Goal: Task Accomplishment & Management: Manage account settings

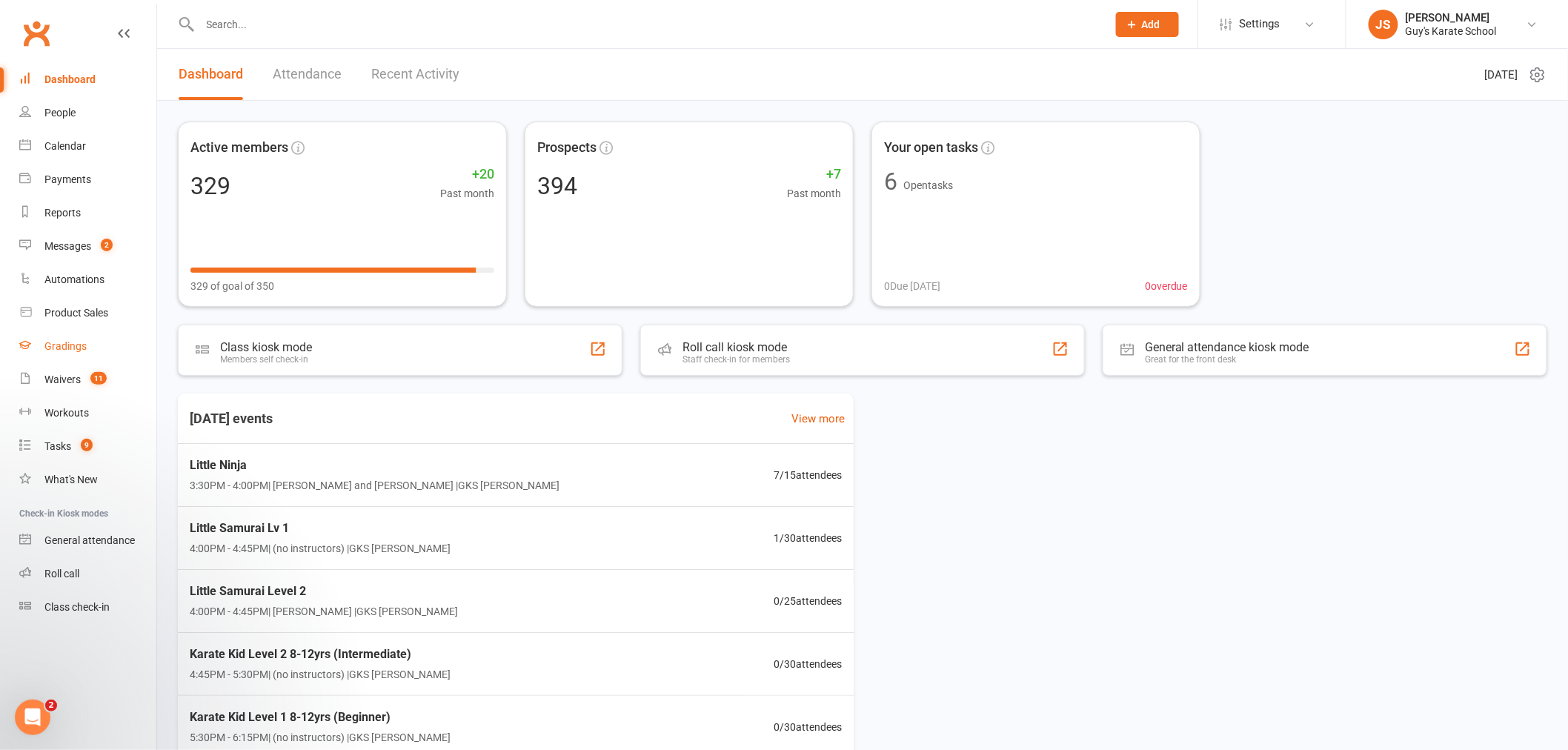
click at [62, 344] on div "Gradings" at bounding box center [65, 346] width 42 height 12
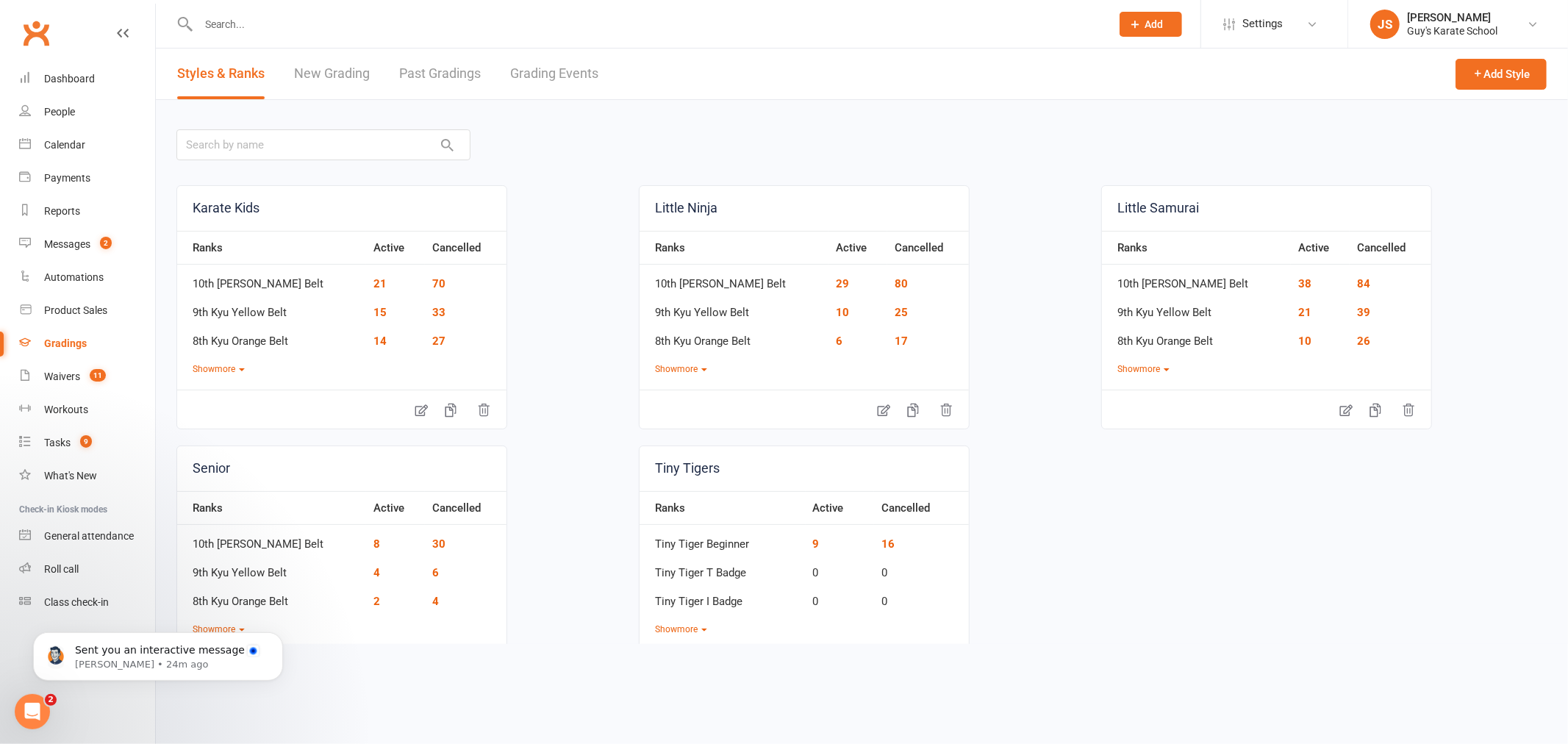
click at [530, 71] on link "Grading Events" at bounding box center [554, 74] width 88 height 51
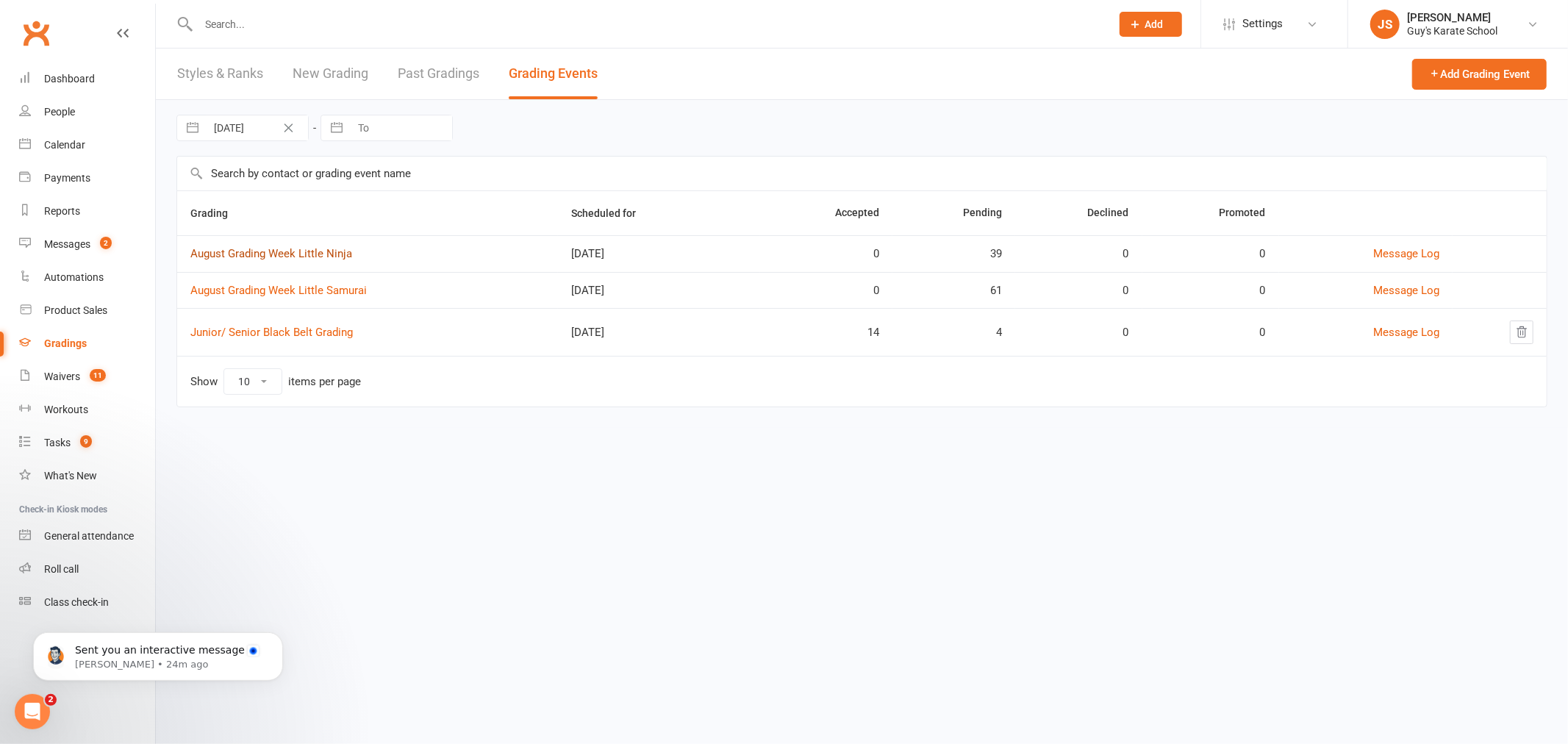
click at [311, 257] on link "August Grading Week Little Ninja" at bounding box center [271, 254] width 162 height 13
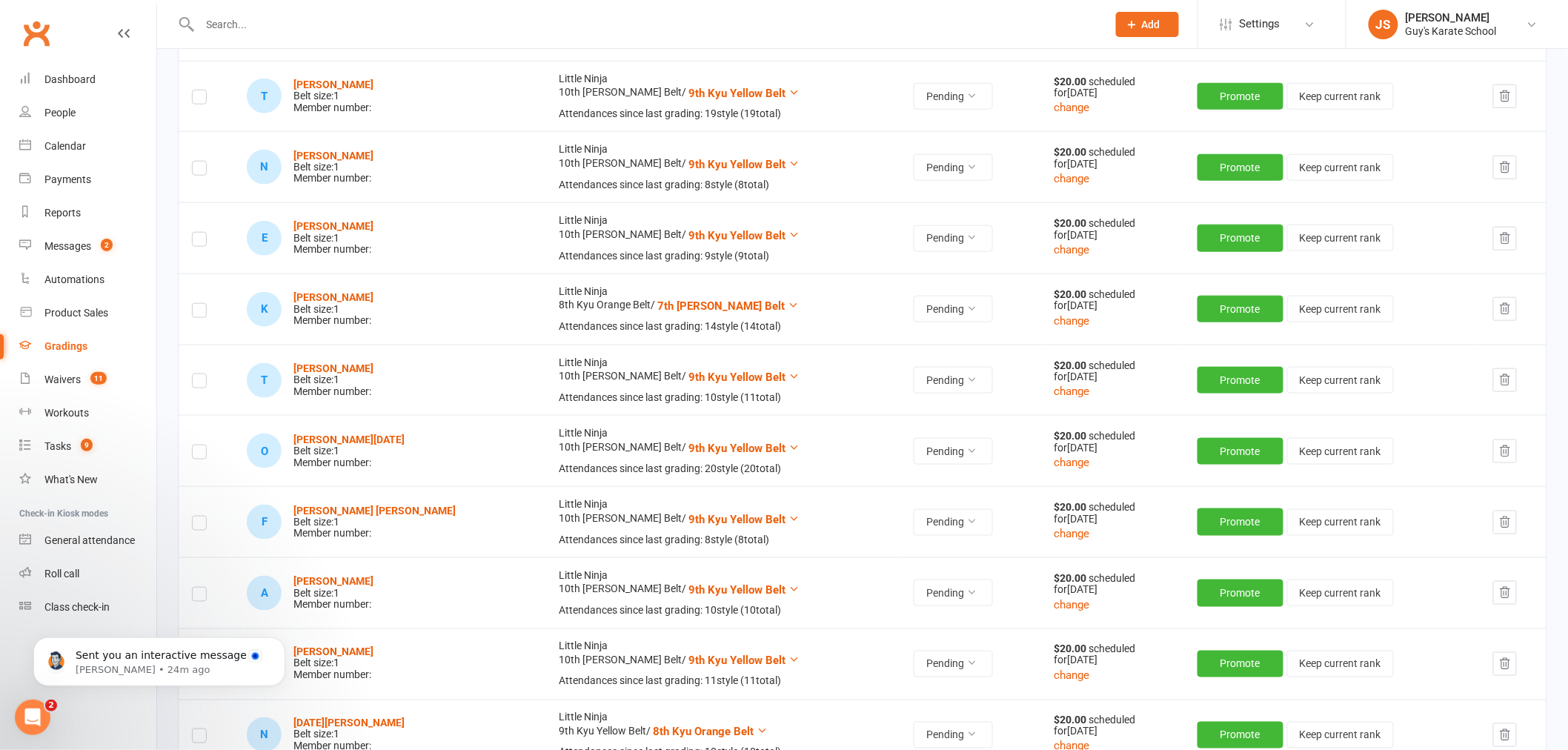
scroll to position [576, 0]
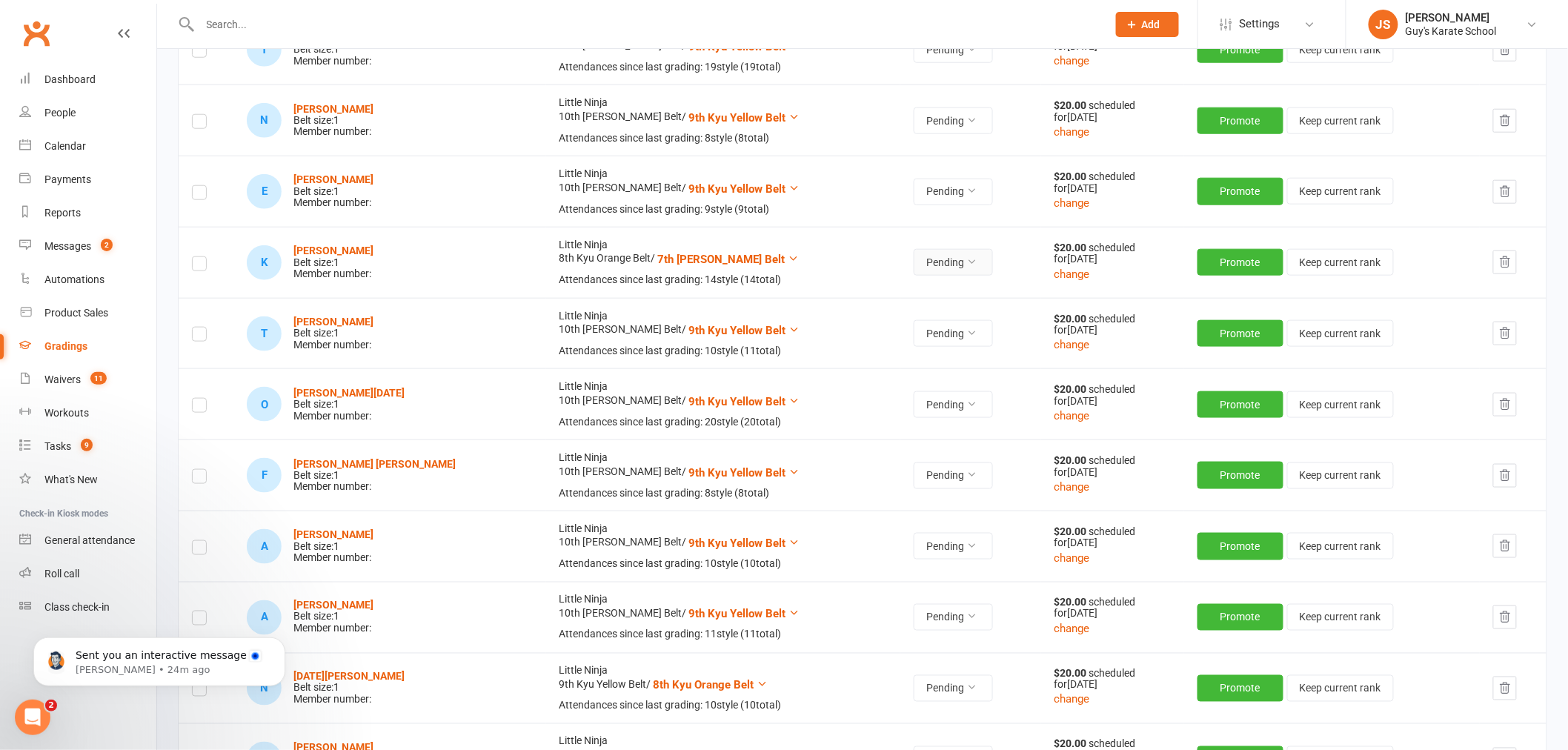
click at [914, 264] on button "Pending" at bounding box center [953, 262] width 79 height 26
click at [847, 304] on link "Accepted" at bounding box center [854, 296] width 147 height 30
click at [330, 246] on strong "[PERSON_NAME]" at bounding box center [333, 251] width 80 height 12
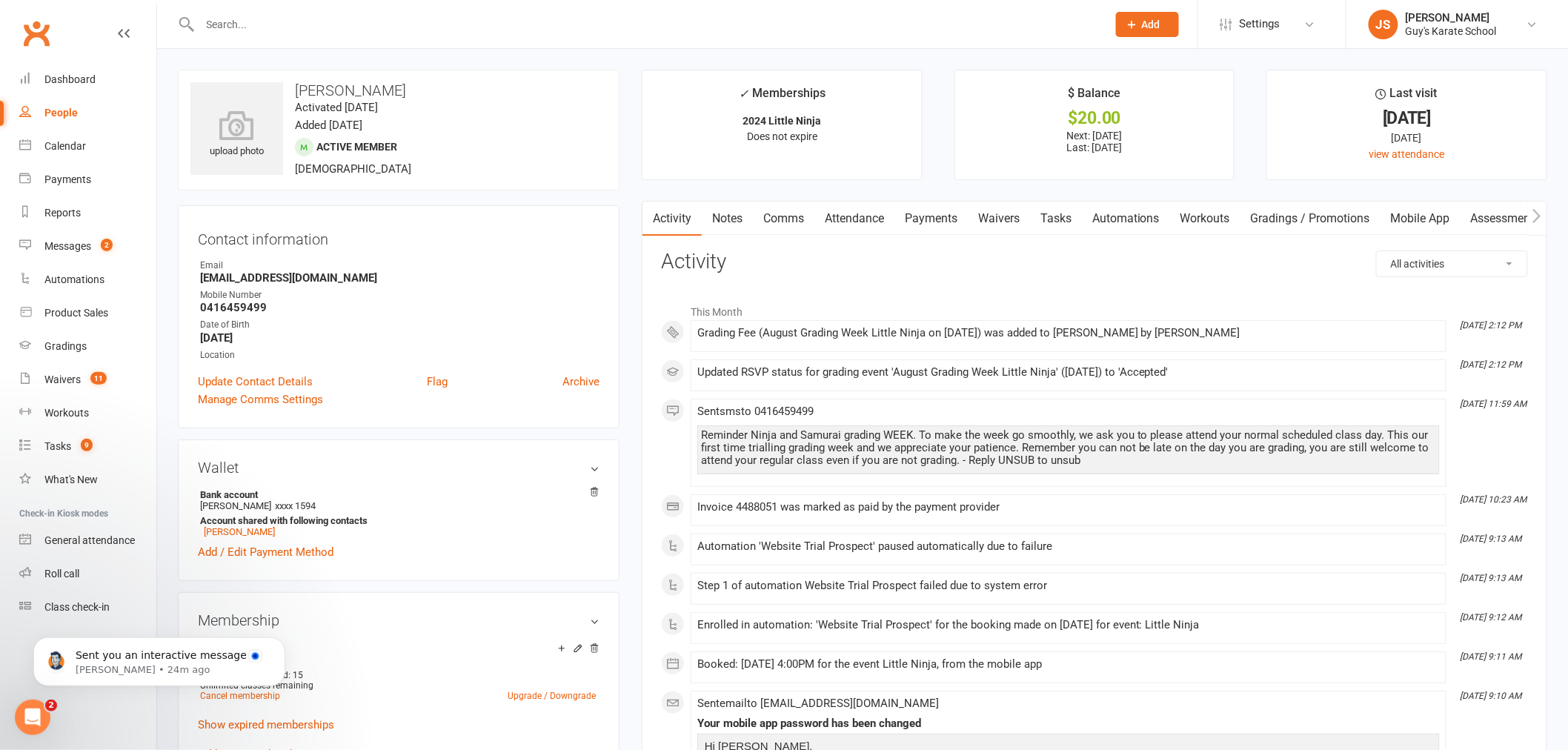
click at [930, 226] on link "Payments" at bounding box center [931, 218] width 73 height 34
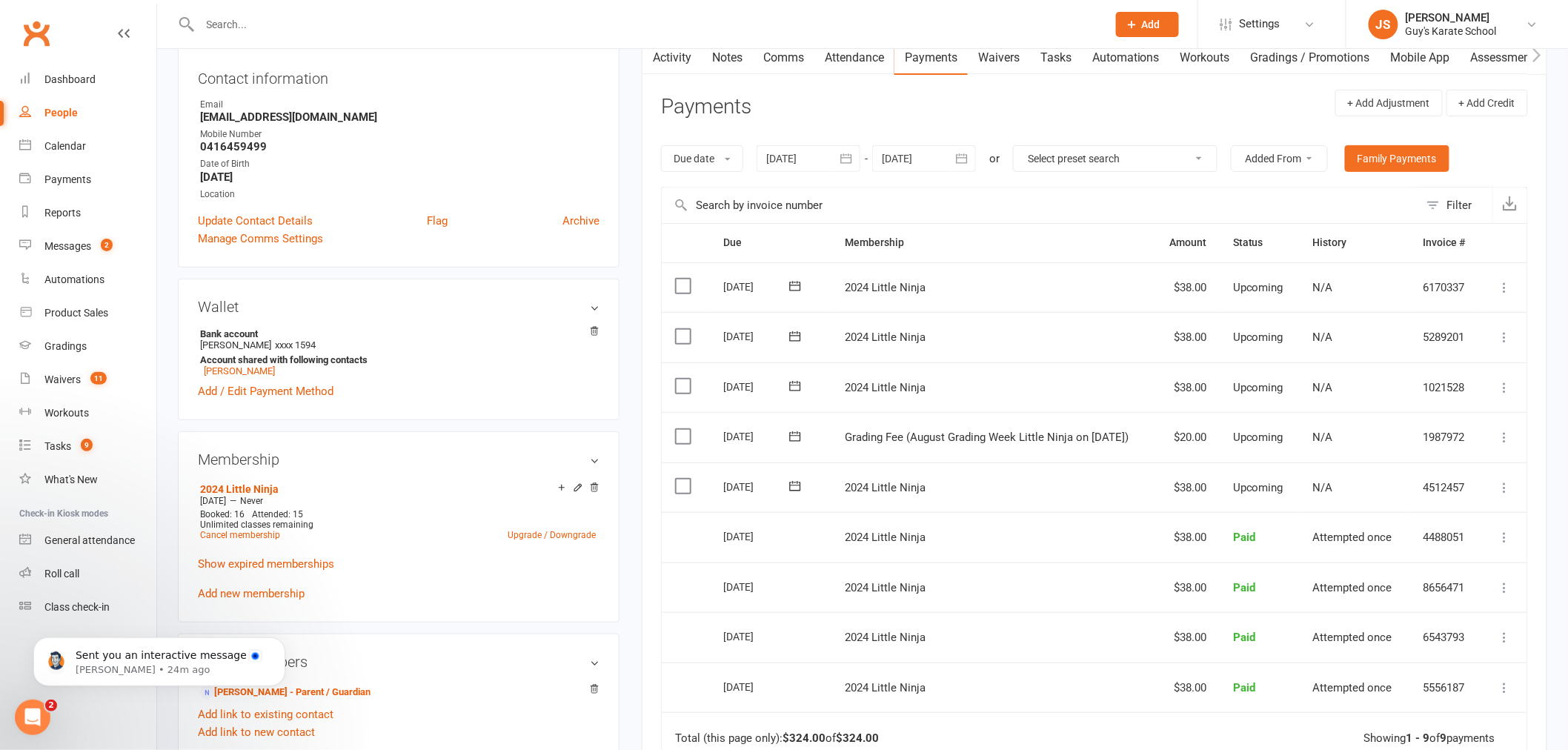
scroll to position [165, 0]
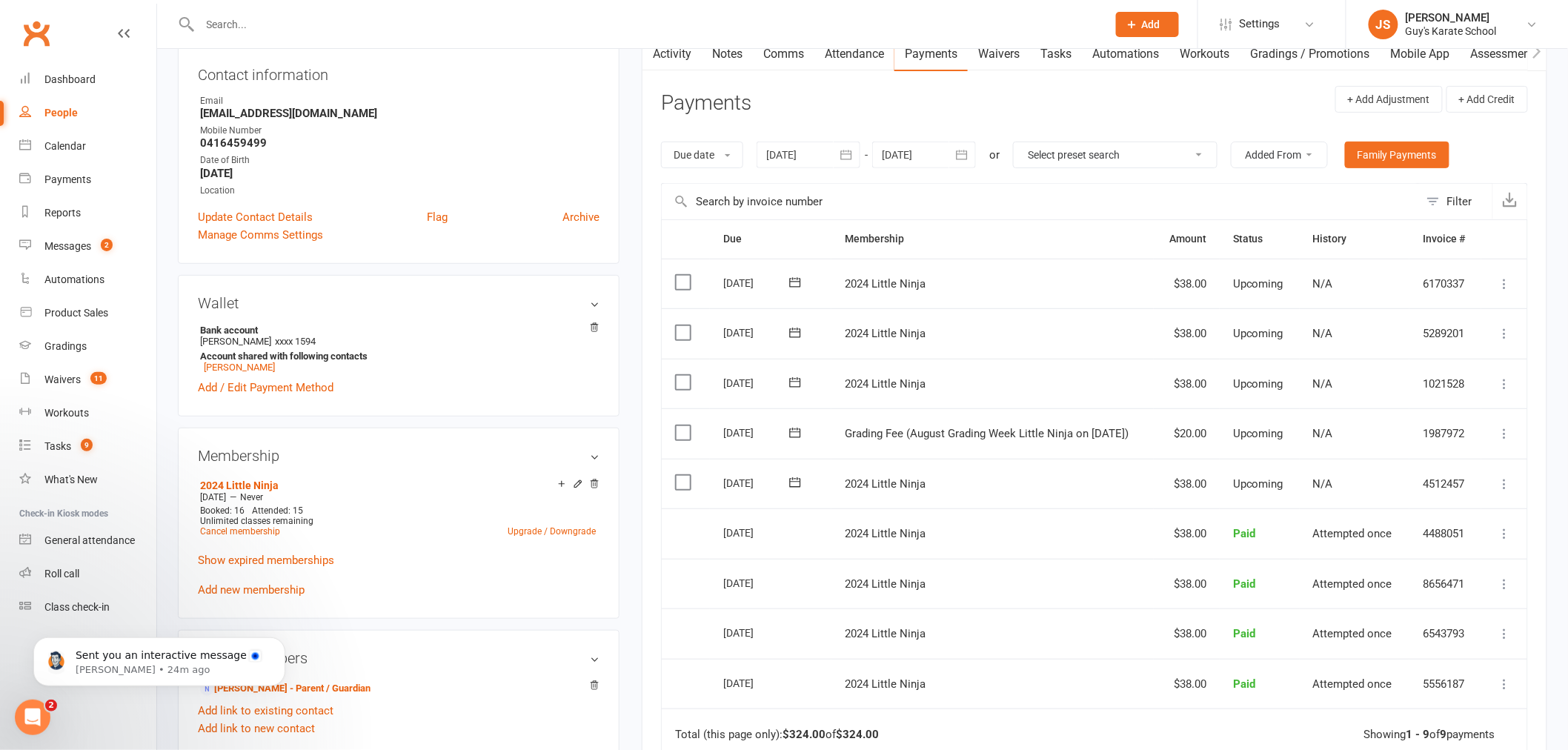
click at [1501, 434] on icon at bounding box center [1504, 433] width 14 height 14
click at [1451, 489] on link "Mark as Paid (POS)" at bounding box center [1440, 492] width 147 height 30
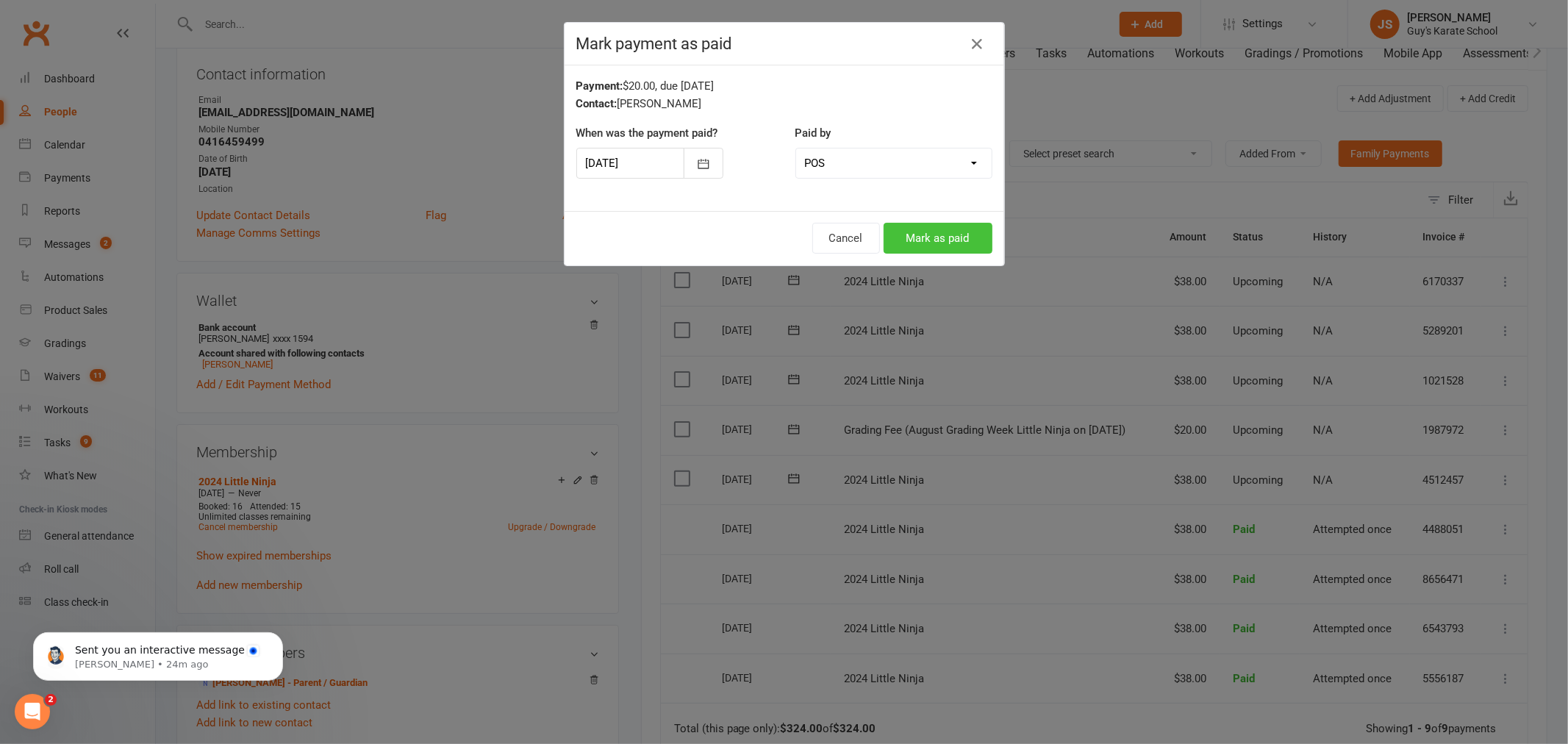
click at [928, 227] on button "Mark as paid" at bounding box center [938, 238] width 109 height 31
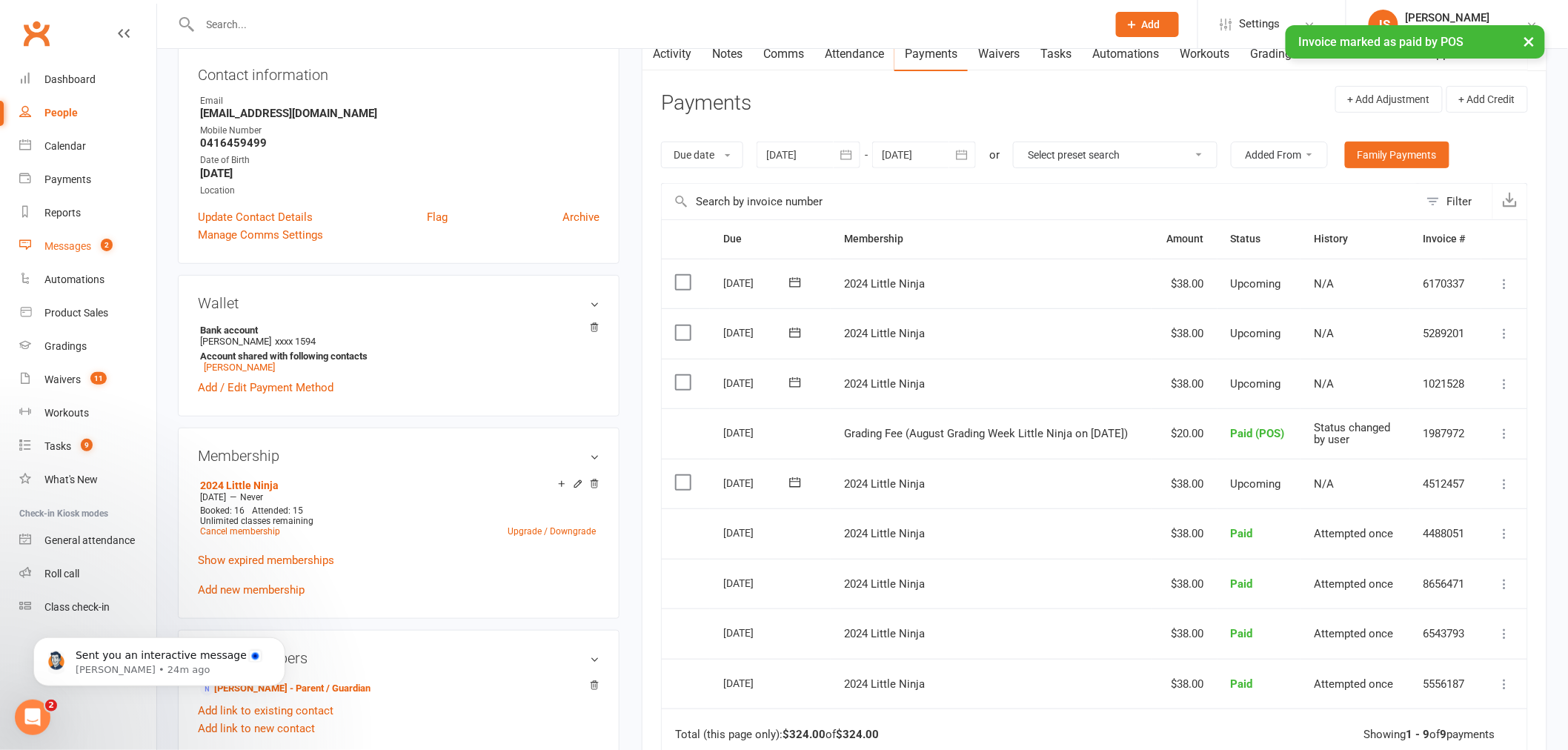
click at [63, 235] on link "Messages 2" at bounding box center [87, 245] width 137 height 33
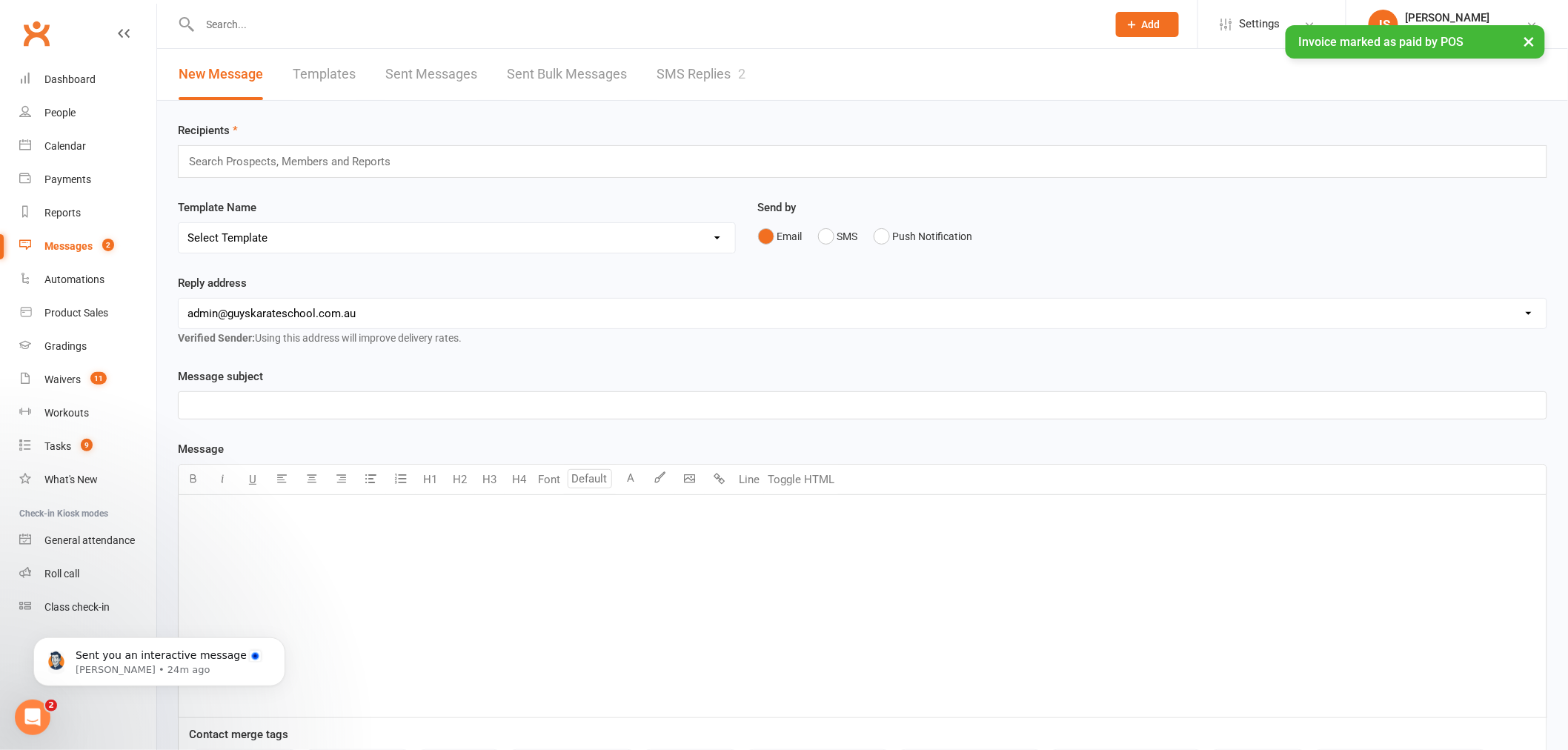
click at [700, 80] on link "SMS Replies 2" at bounding box center [701, 75] width 89 height 51
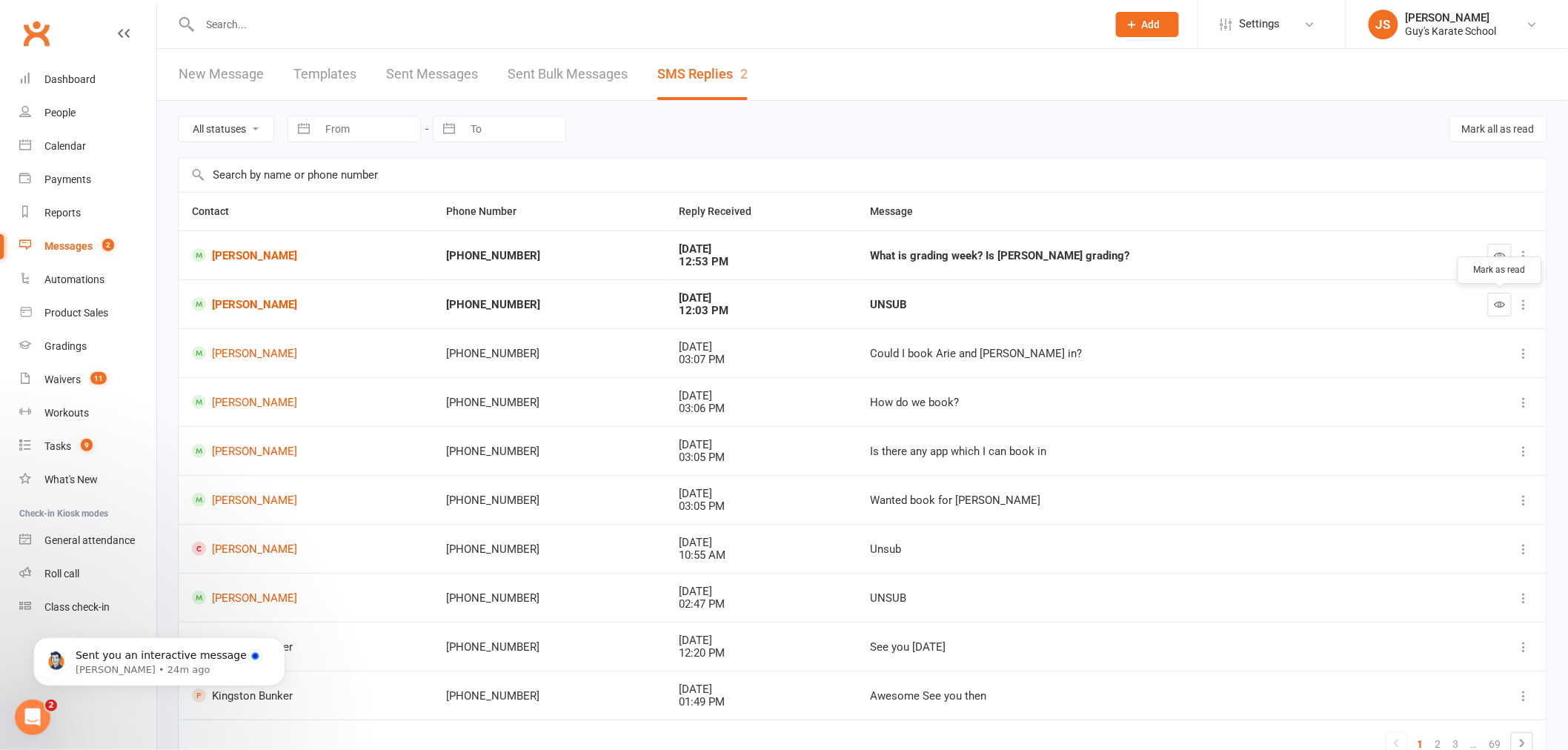
click at [1502, 302] on icon "button" at bounding box center [1500, 304] width 11 height 11
click at [1507, 262] on button "button" at bounding box center [1500, 256] width 24 height 24
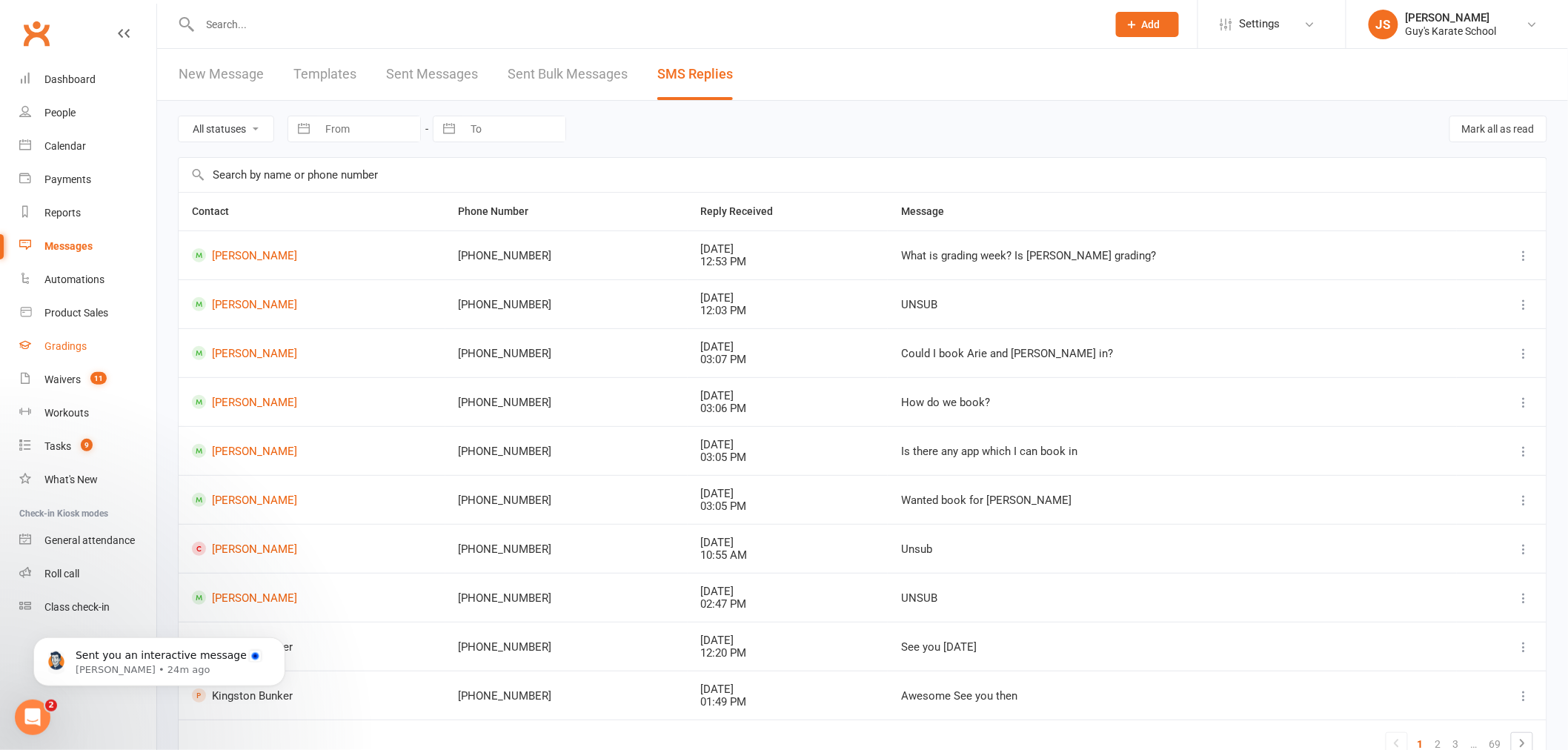
click at [98, 341] on link "Gradings" at bounding box center [87, 346] width 137 height 33
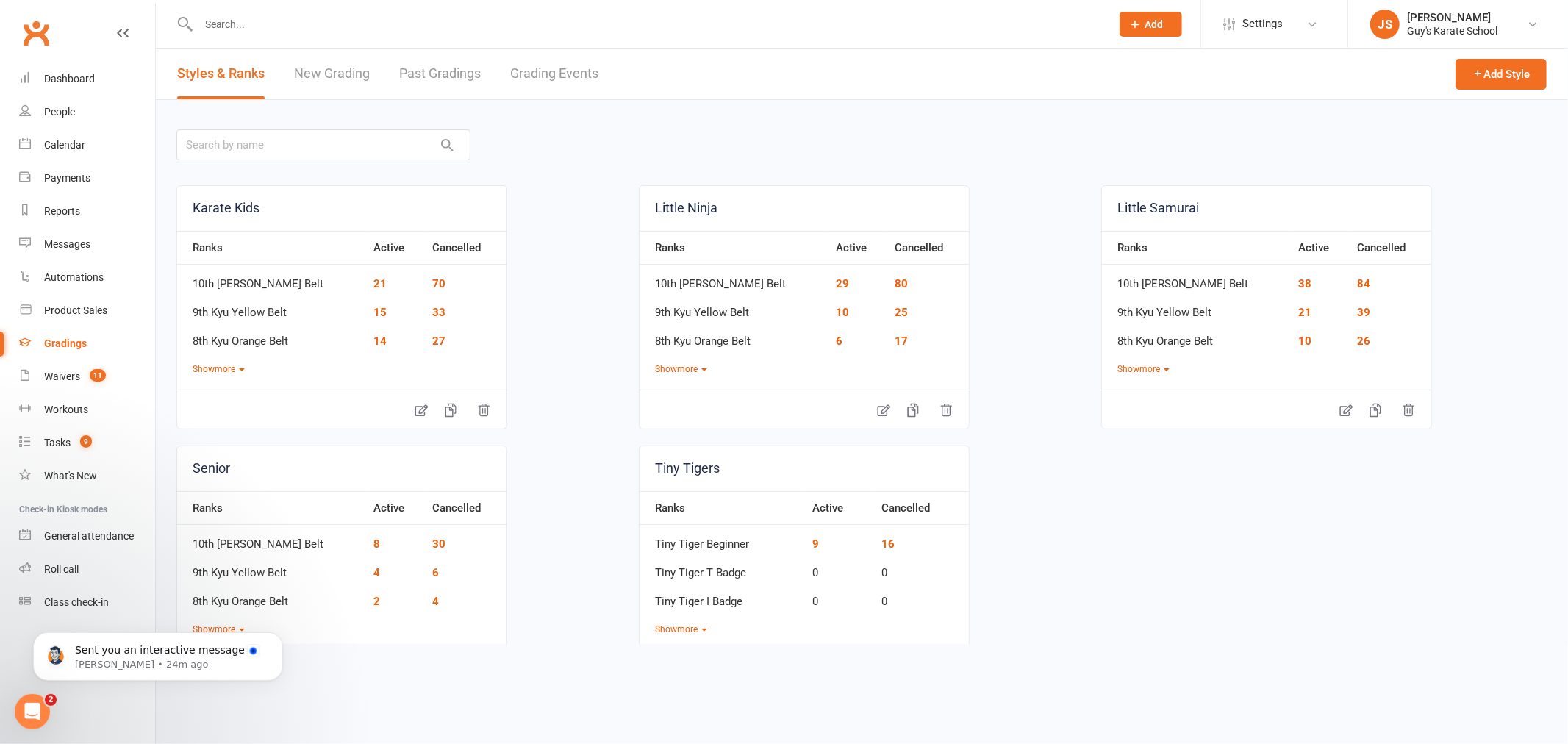
click at [551, 65] on link "Grading Events" at bounding box center [554, 74] width 88 height 51
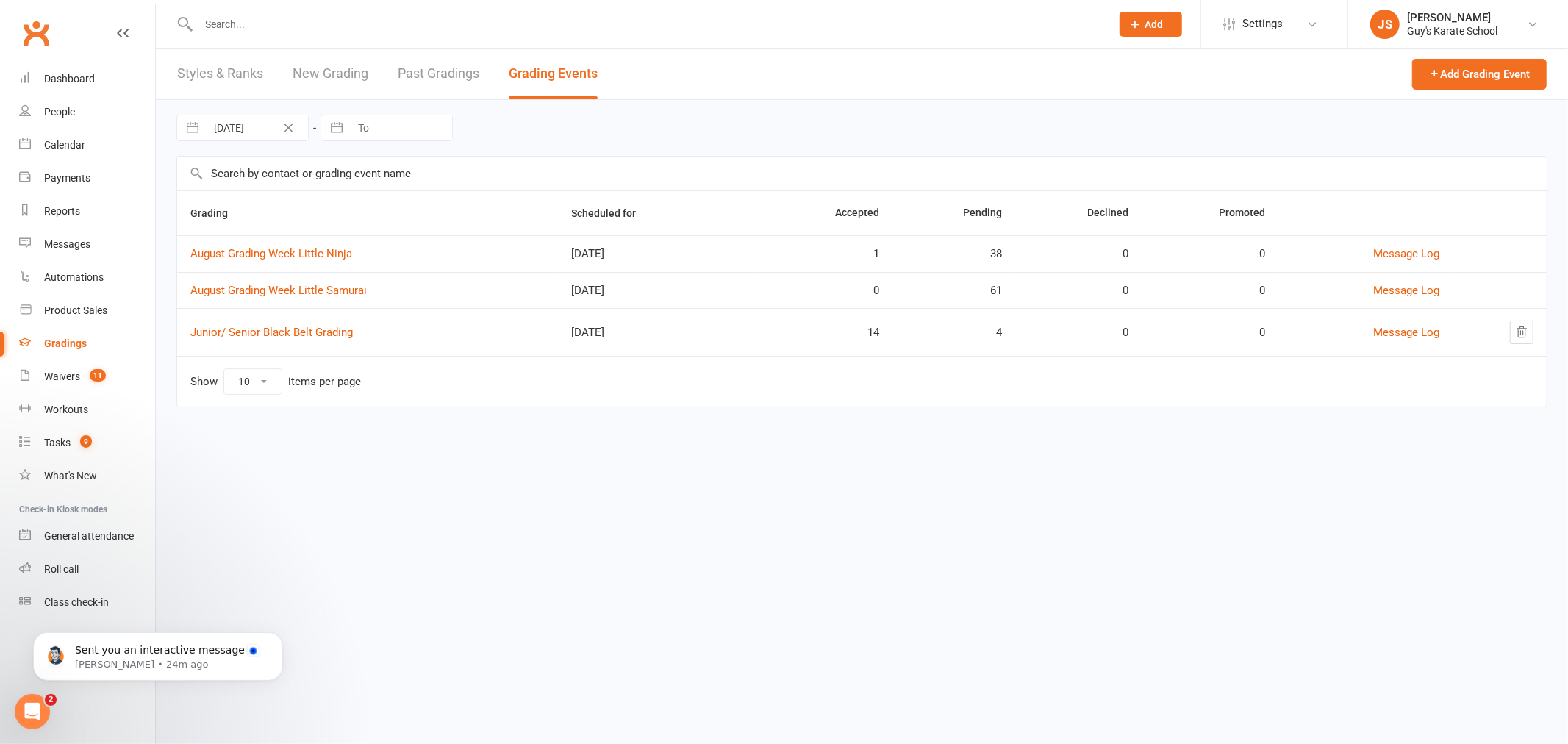
click at [304, 24] on input "text" at bounding box center [647, 24] width 907 height 20
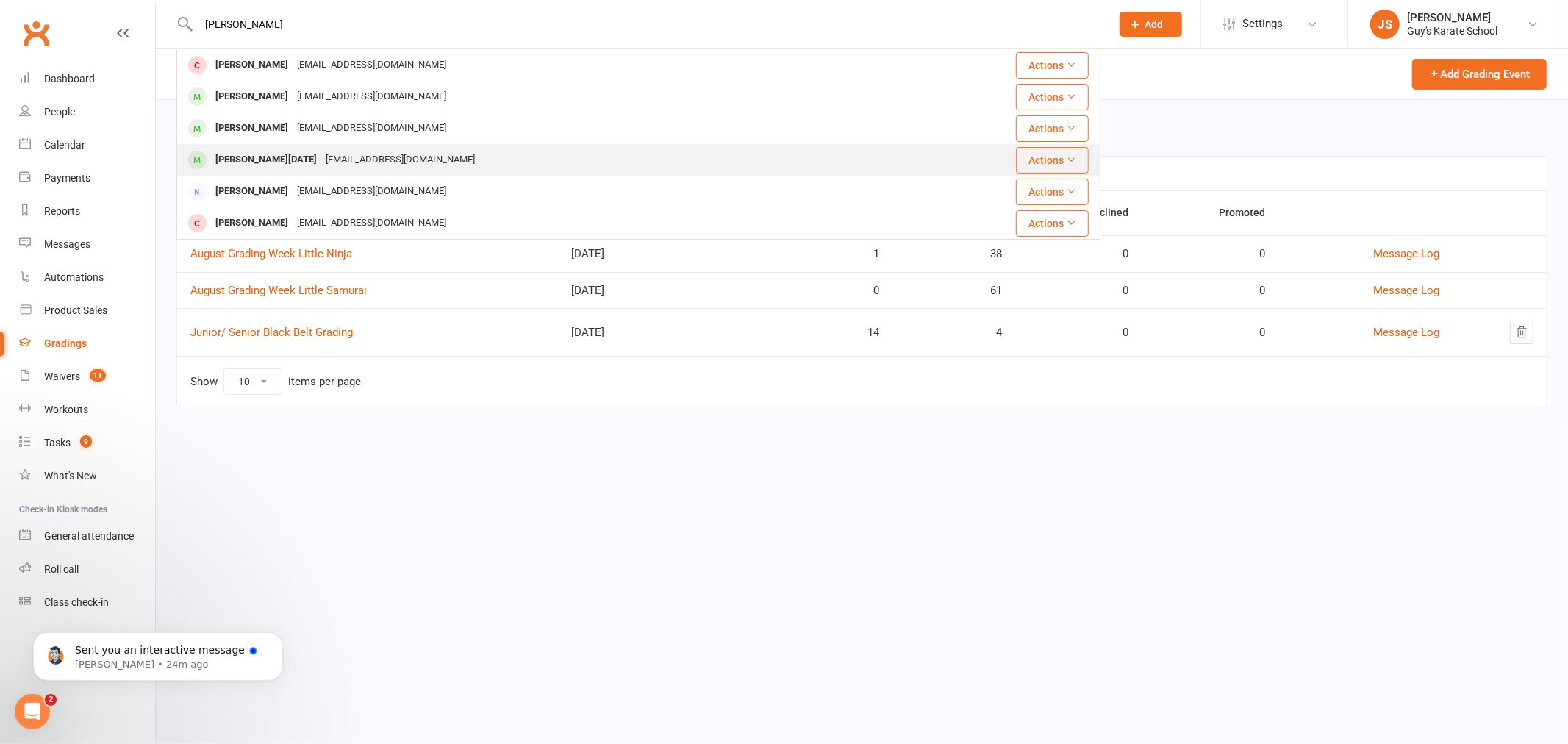
type input "[PERSON_NAME]"
click at [321, 153] on div "[EMAIL_ADDRESS][DOMAIN_NAME]" at bounding box center [400, 159] width 158 height 21
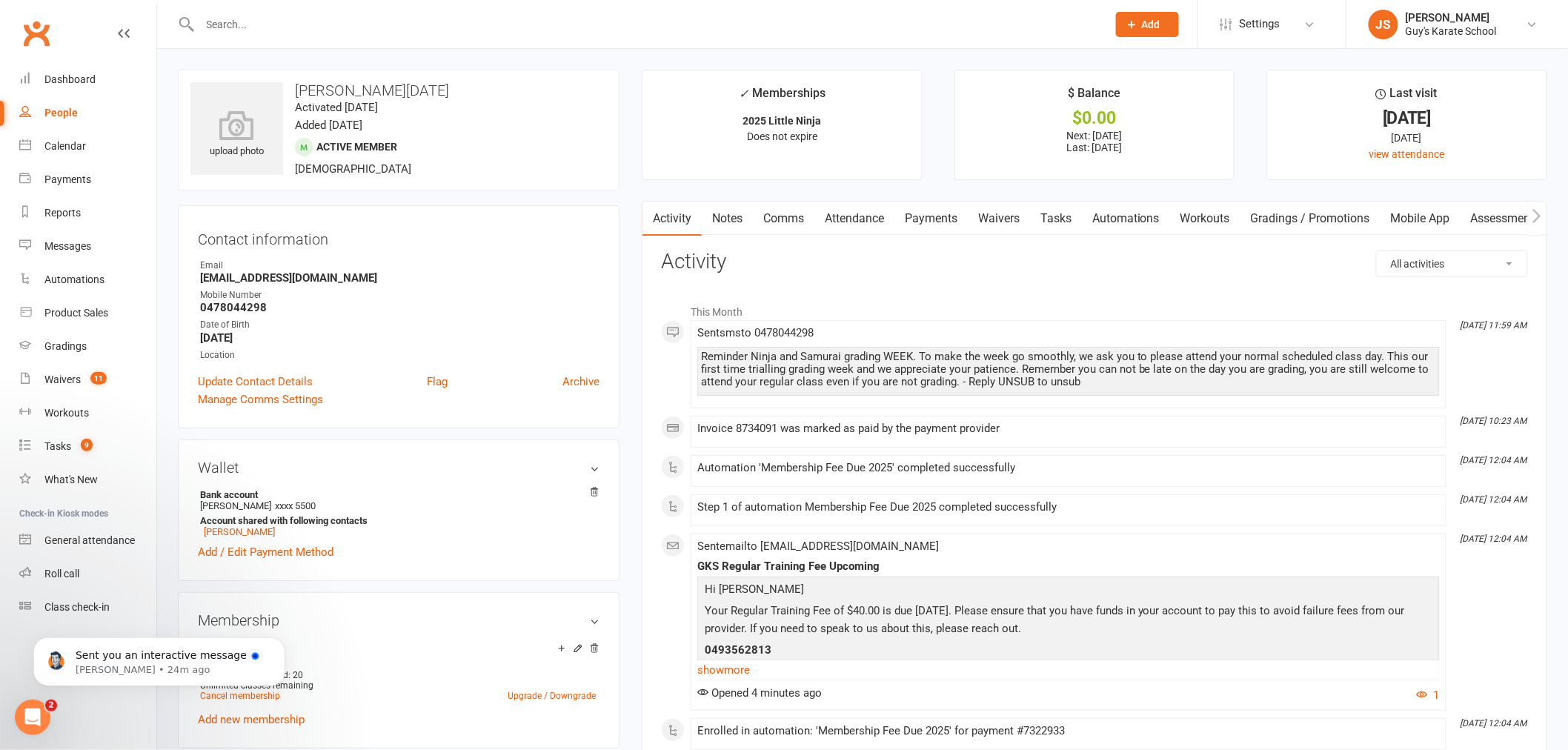
click at [738, 216] on link "Notes" at bounding box center [727, 218] width 51 height 34
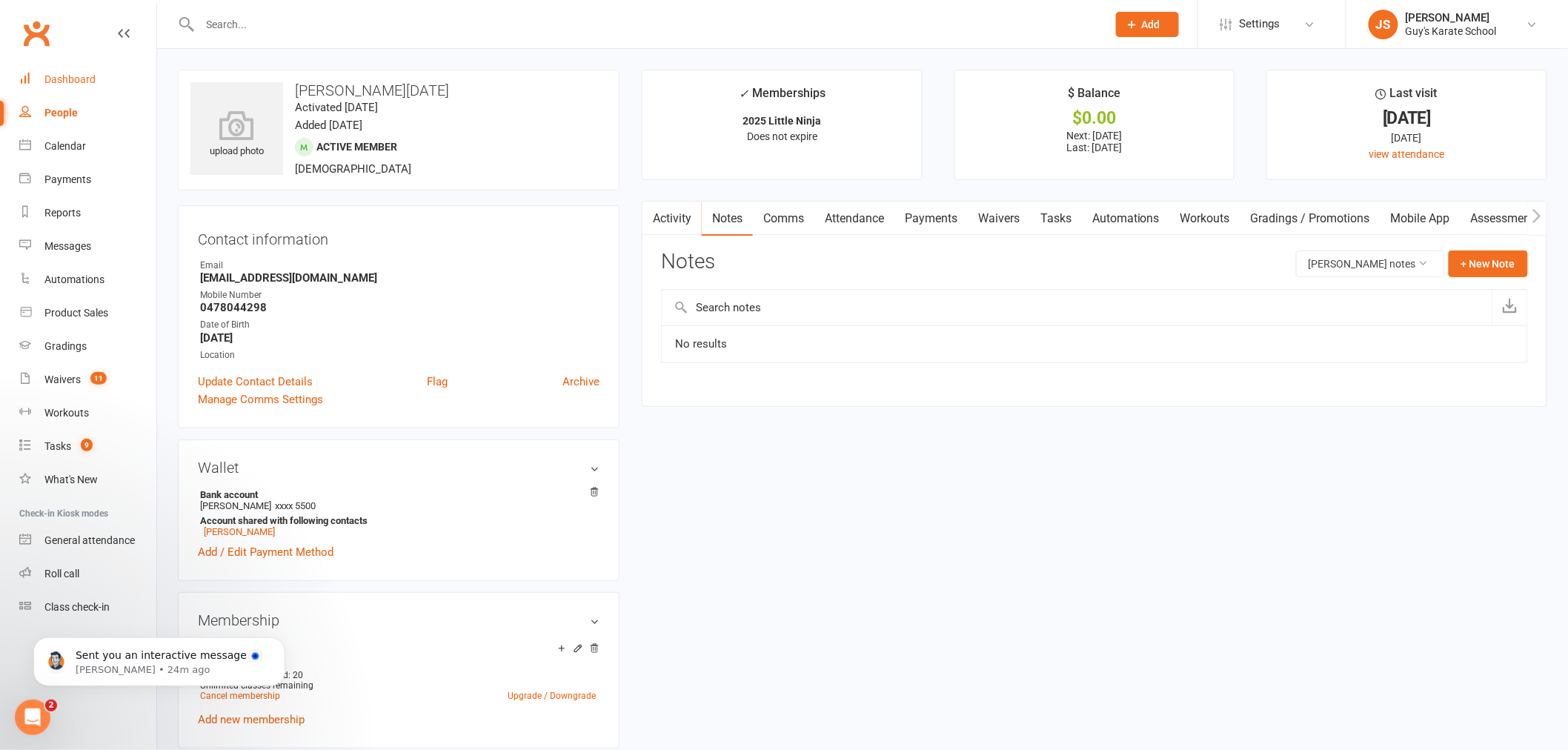
click at [63, 86] on link "Dashboard" at bounding box center [87, 79] width 137 height 33
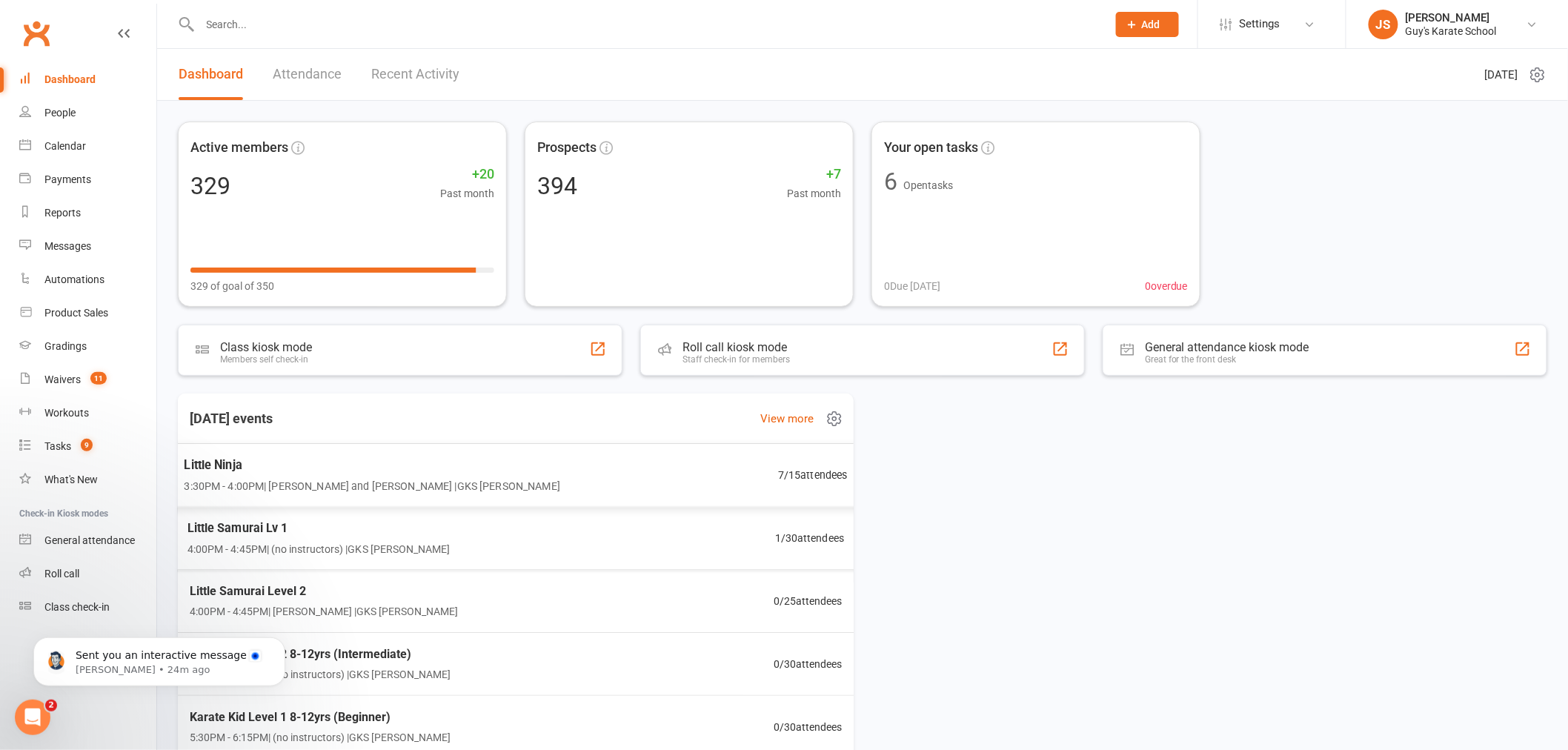
click at [499, 491] on div "Little Ninja 3:30PM - 4:00PM | [PERSON_NAME] and [PERSON_NAME] | GKS [PERSON_NA…" at bounding box center [516, 475] width 700 height 64
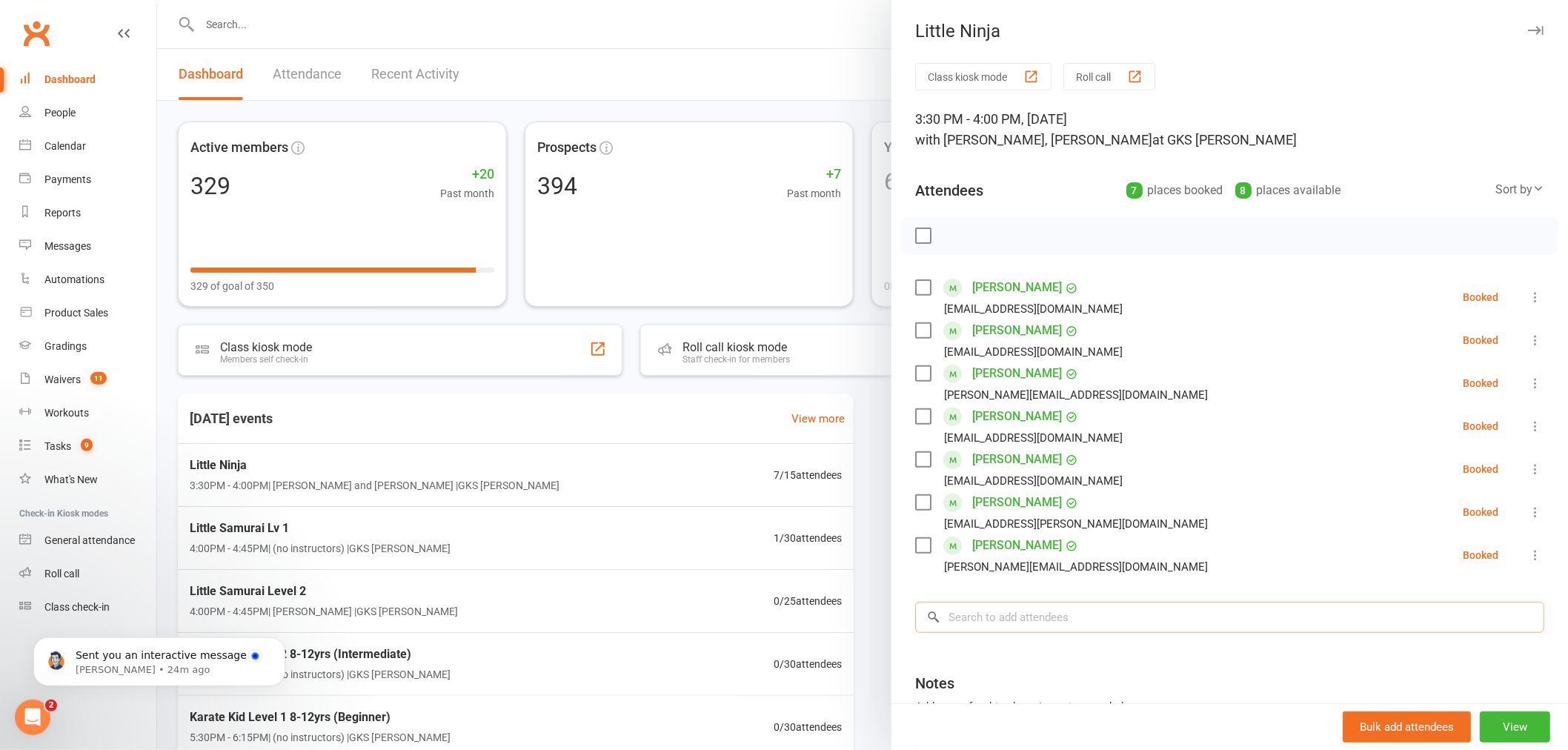
click at [1032, 623] on input "search" at bounding box center [1229, 617] width 629 height 31
click at [70, 346] on div "Gradings" at bounding box center [65, 346] width 42 height 12
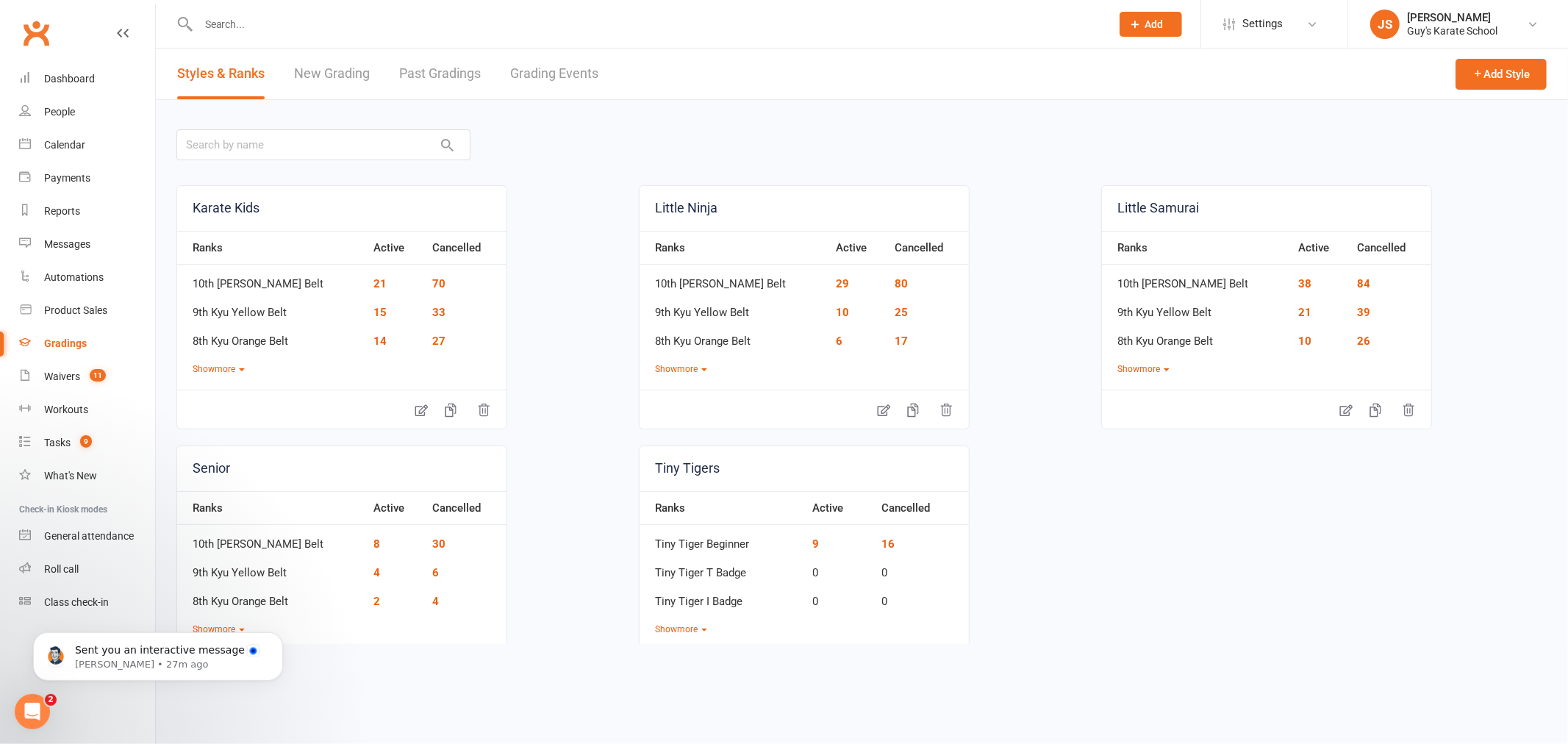
click at [544, 73] on link "Grading Events" at bounding box center [554, 74] width 88 height 51
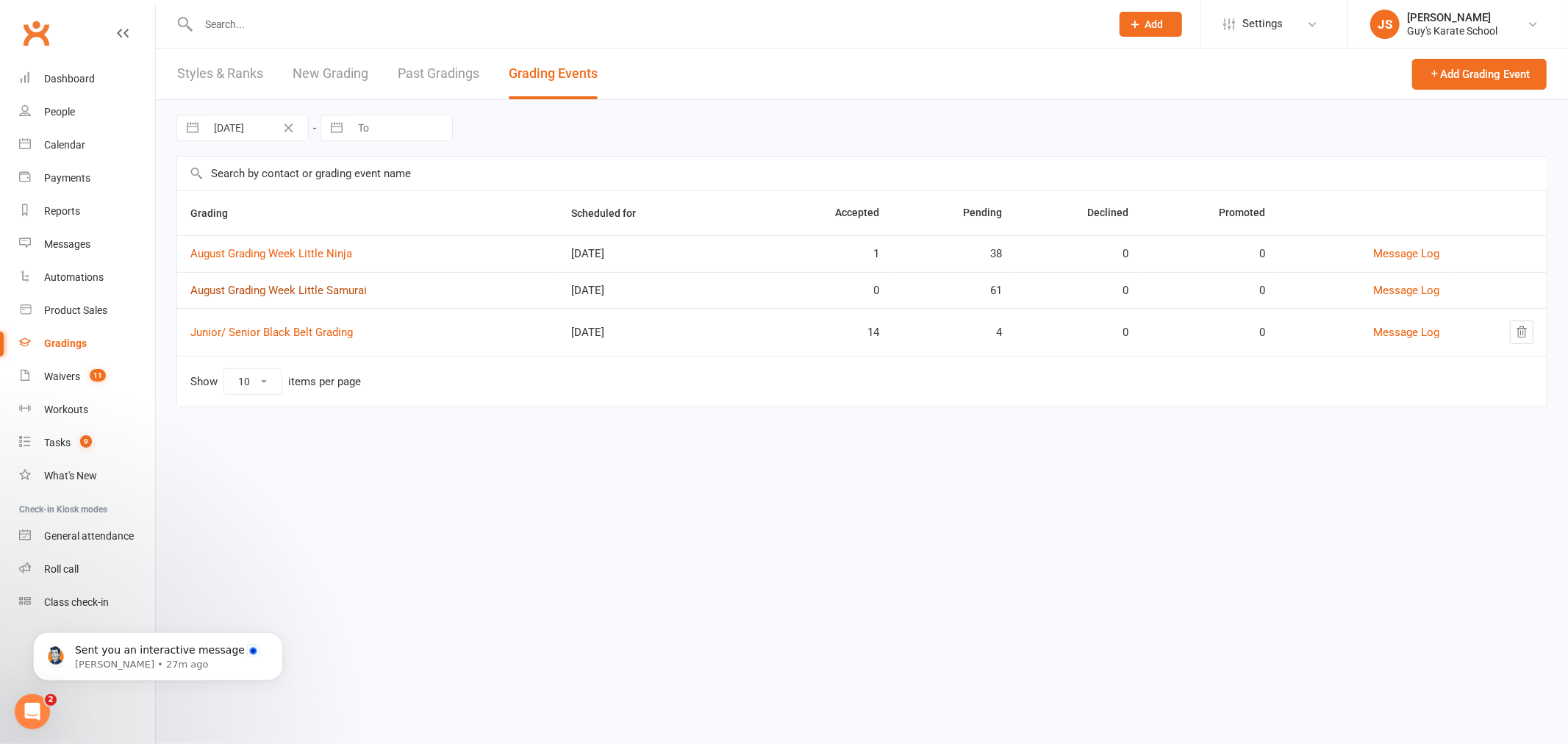
click at [280, 286] on link "August Grading Week Little Samurai" at bounding box center [278, 291] width 176 height 13
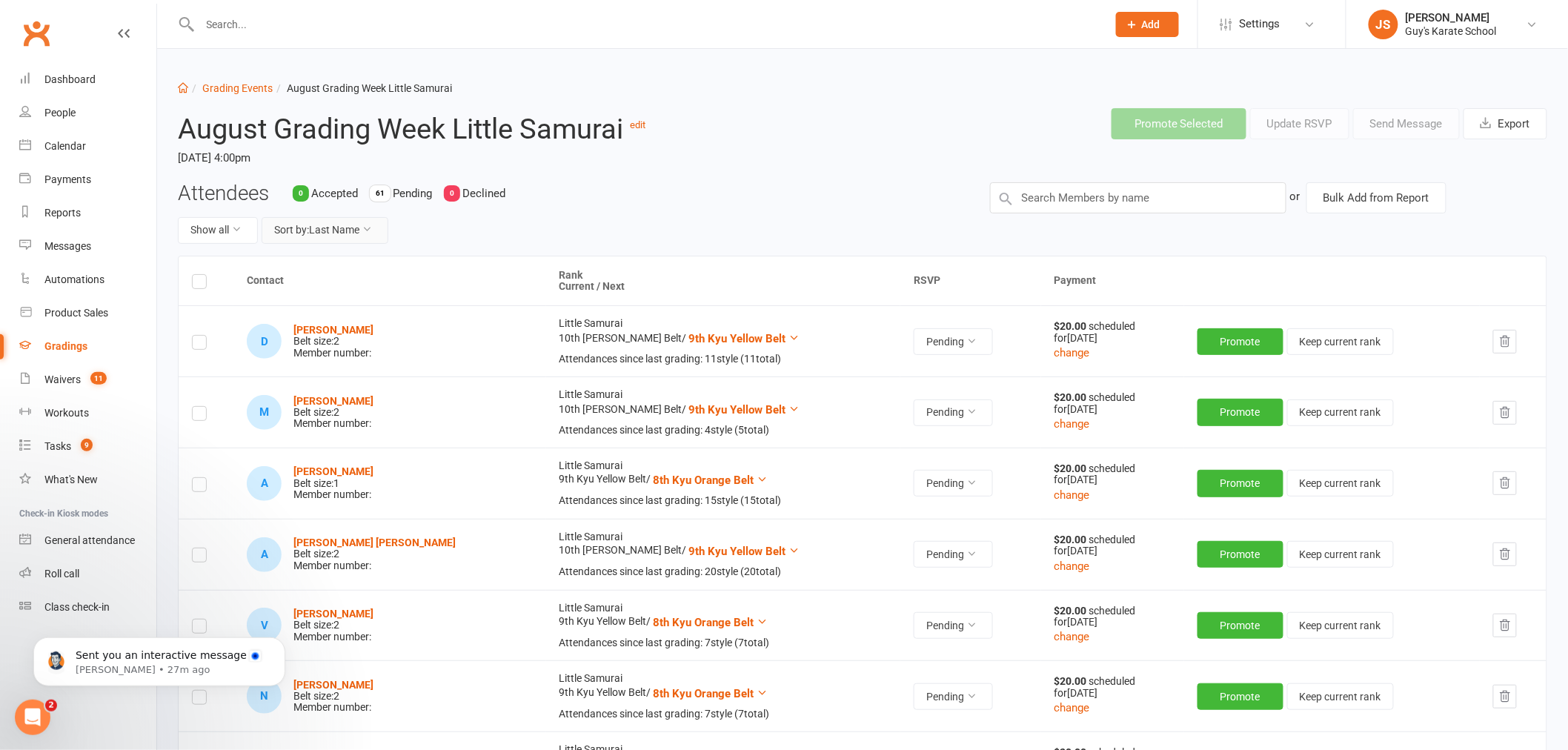
click at [317, 223] on button "Sort by: Last Name" at bounding box center [324, 230] width 127 height 26
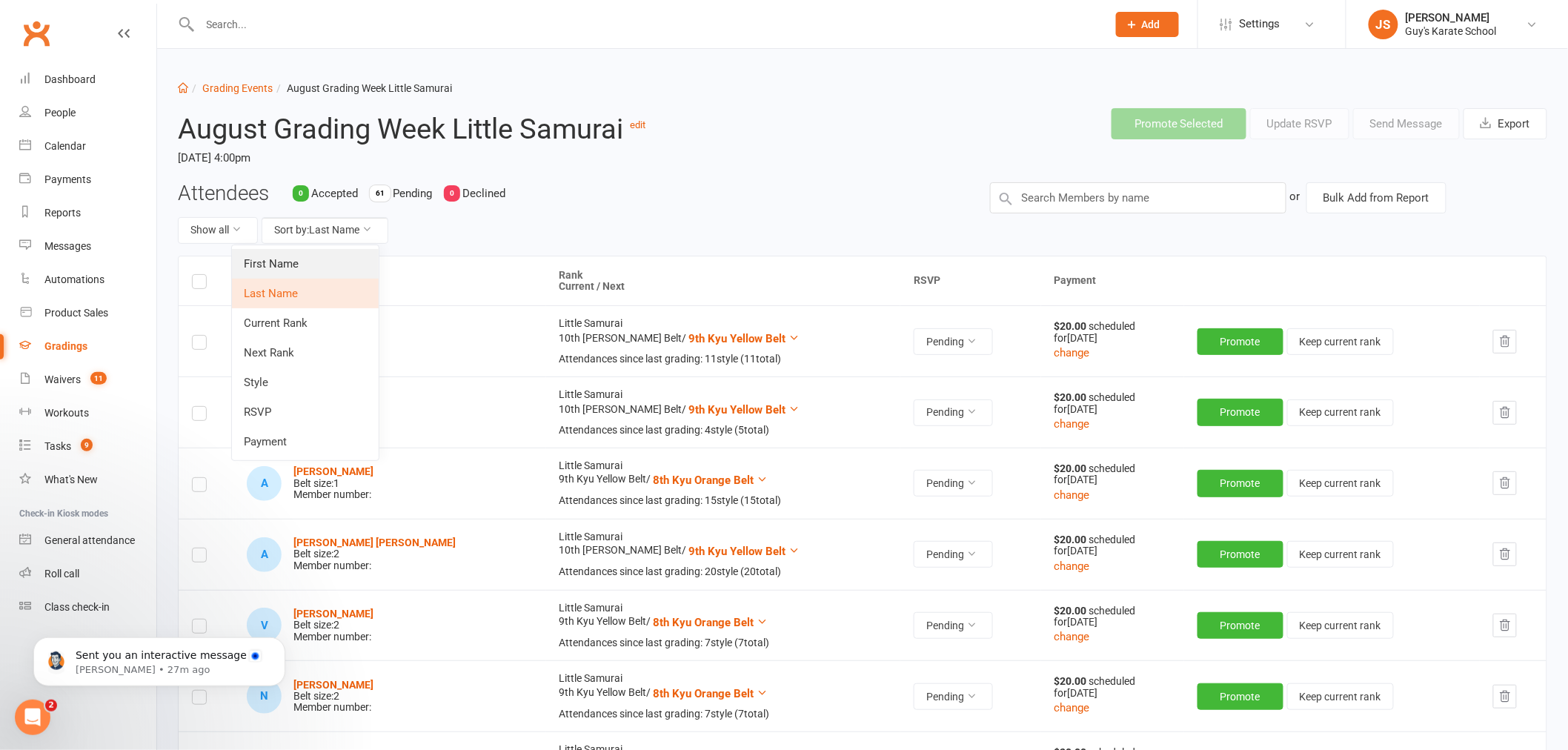
click at [285, 263] on link "First Name" at bounding box center [305, 263] width 147 height 30
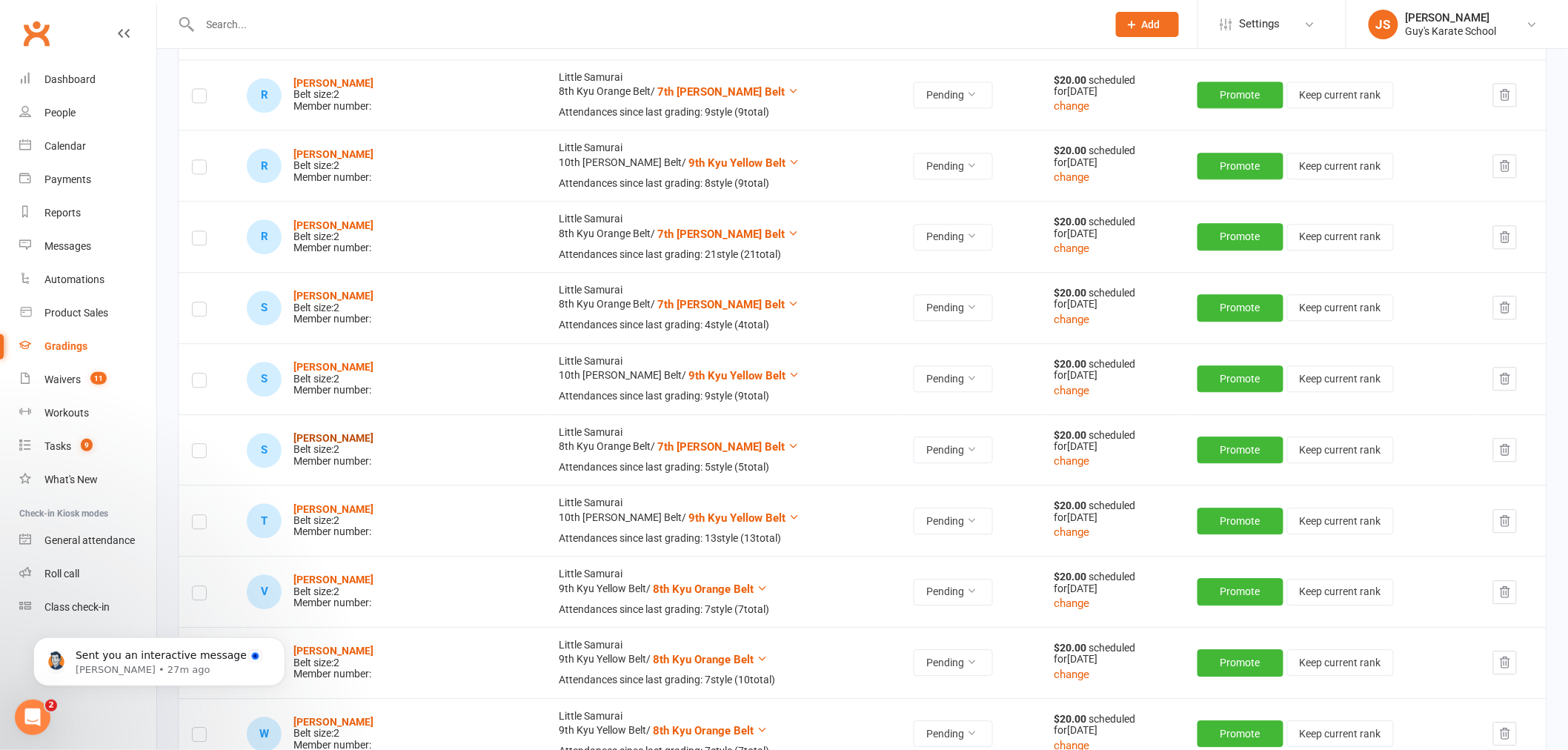
scroll to position [3696, 0]
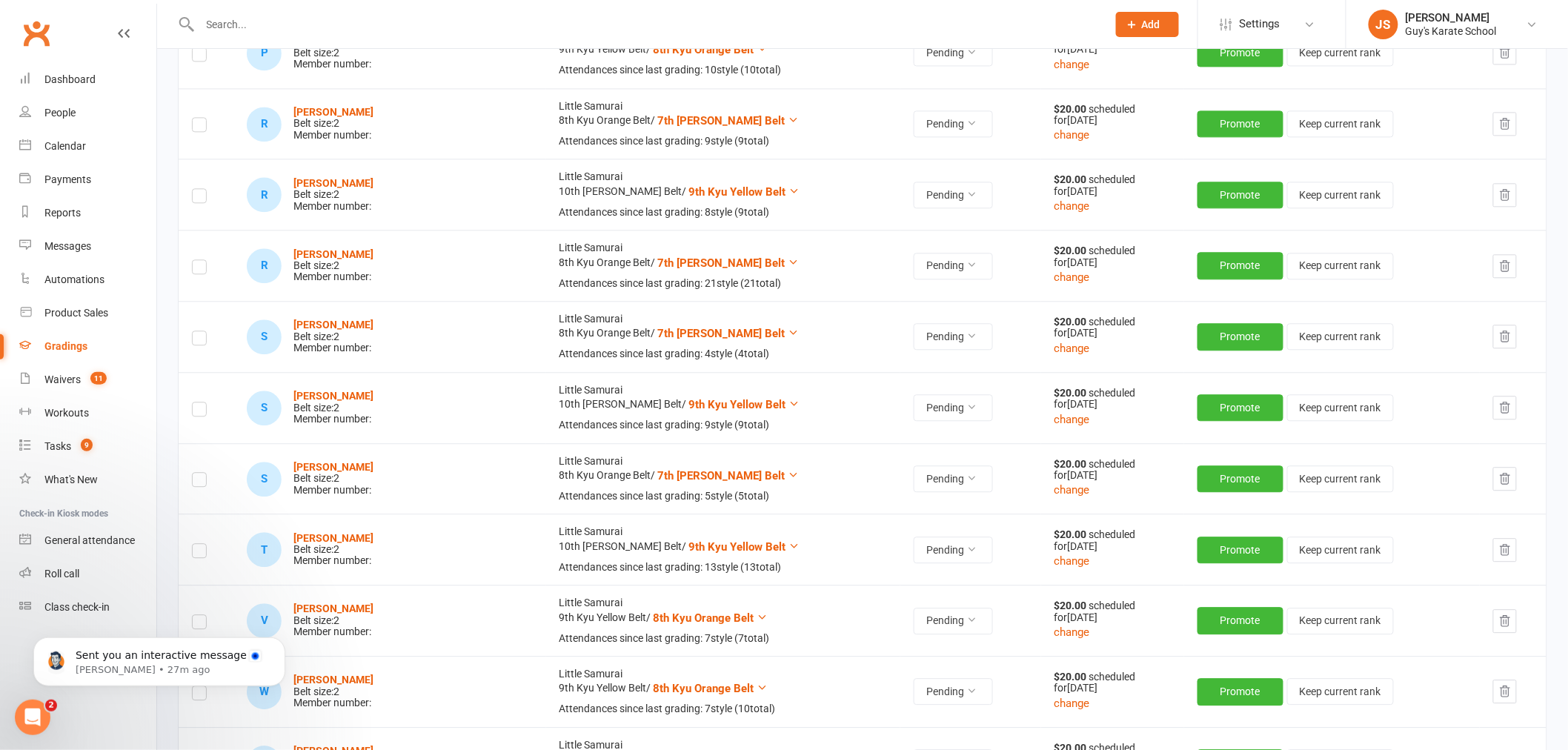
click at [1500, 485] on icon "button" at bounding box center [1505, 479] width 14 height 14
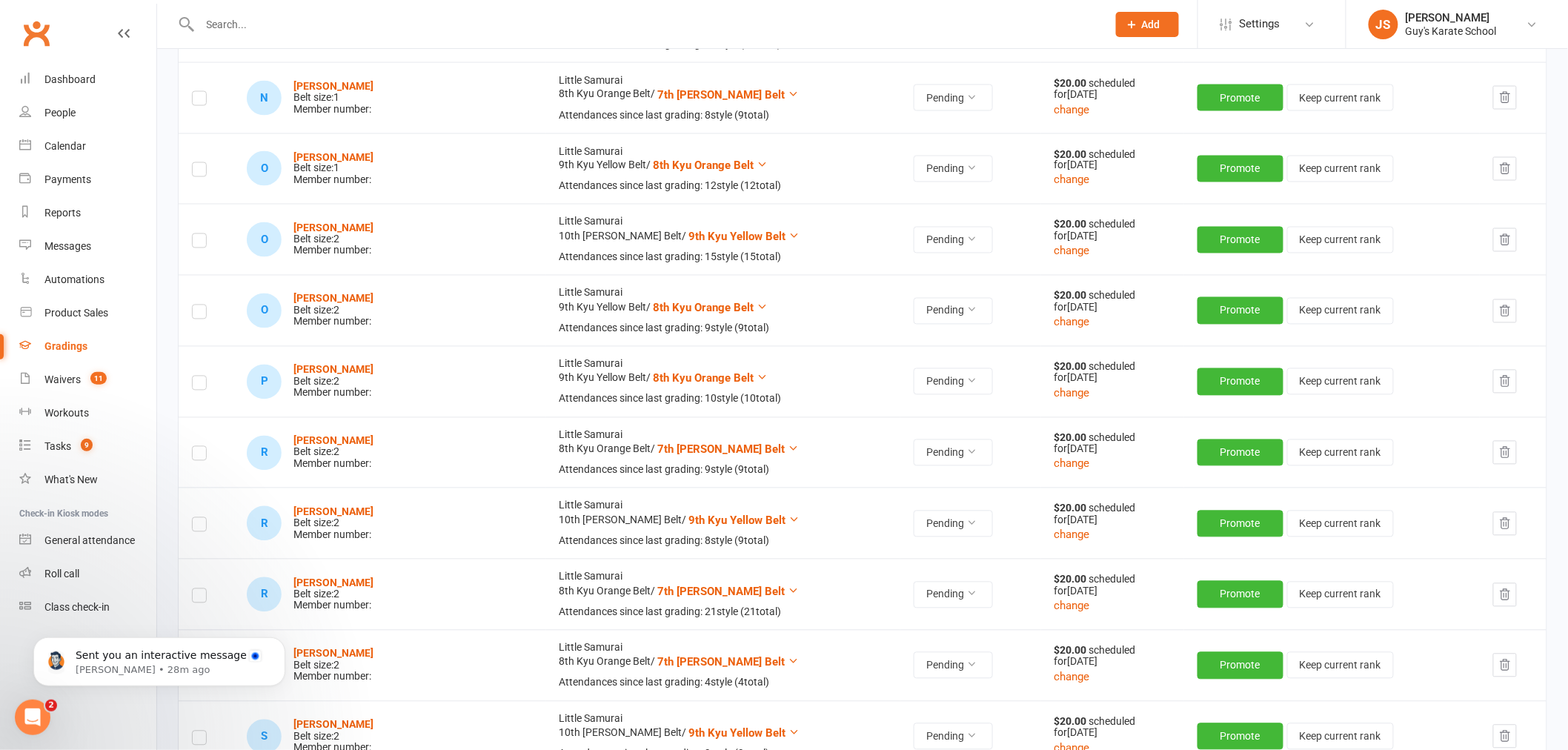
scroll to position [3284, 0]
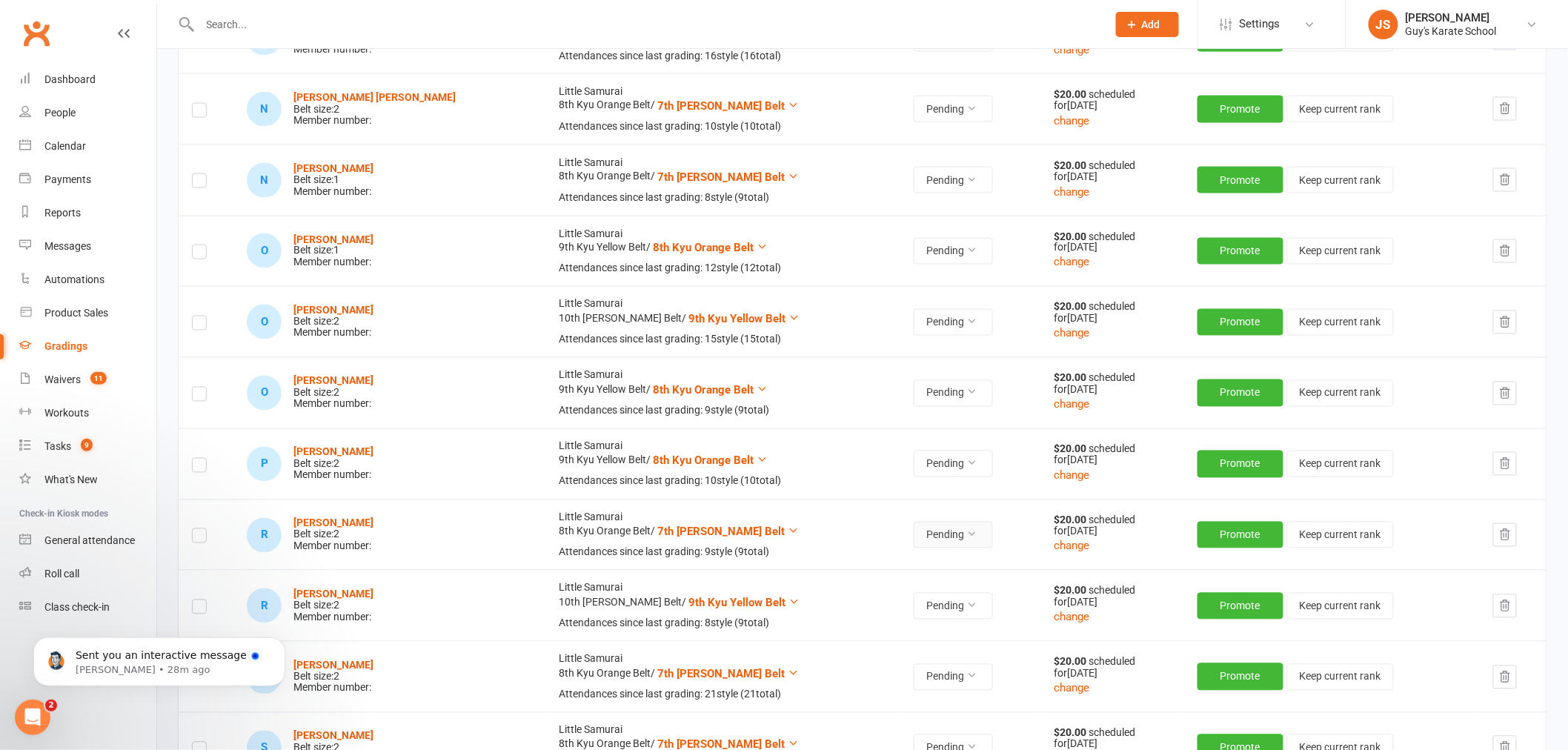
click at [915, 543] on button "Pending" at bounding box center [953, 534] width 79 height 26
click at [855, 561] on link "Accepted" at bounding box center [849, 570] width 147 height 30
click at [336, 524] on strong "[PERSON_NAME]" at bounding box center [333, 523] width 80 height 12
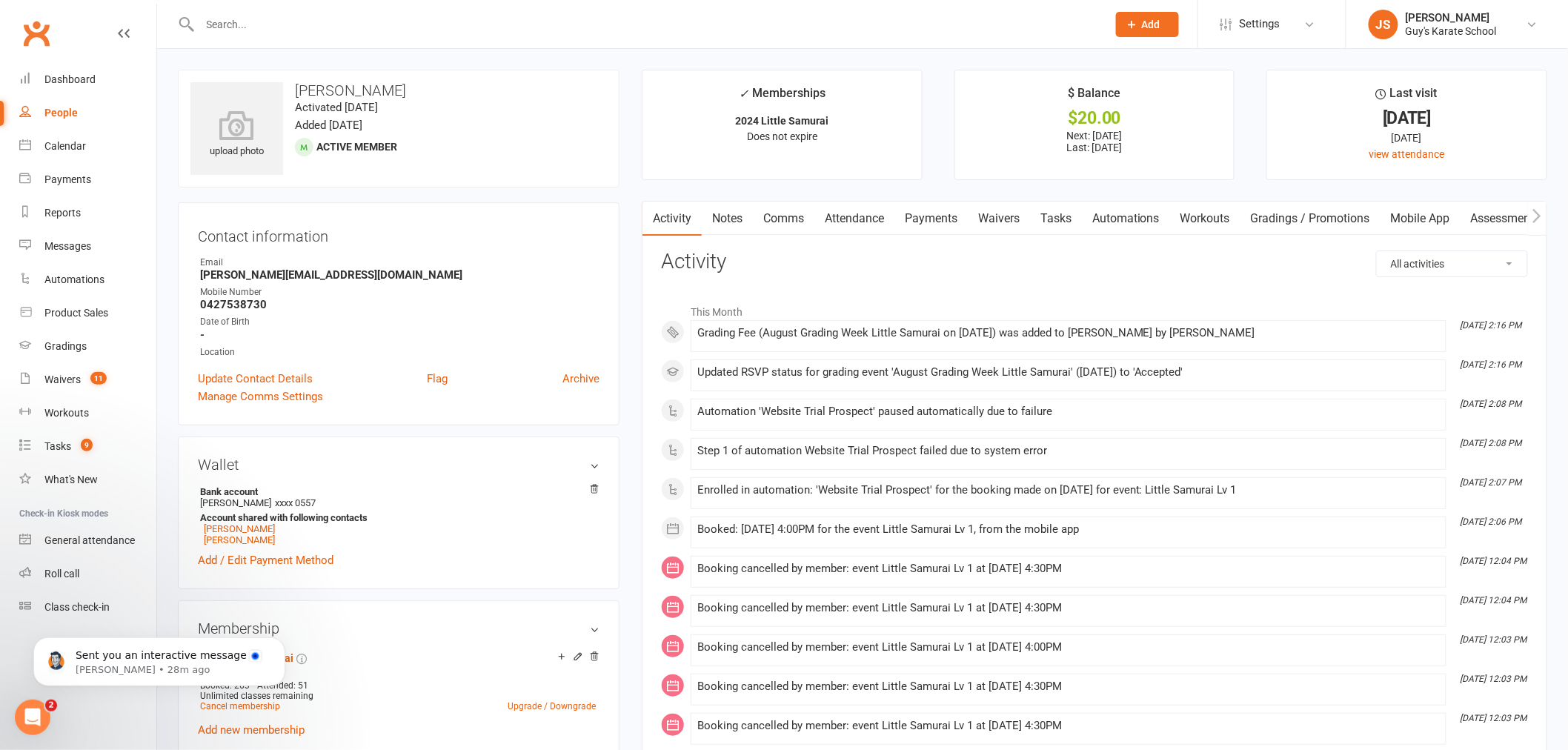
click at [937, 225] on link "Payments" at bounding box center [931, 218] width 73 height 34
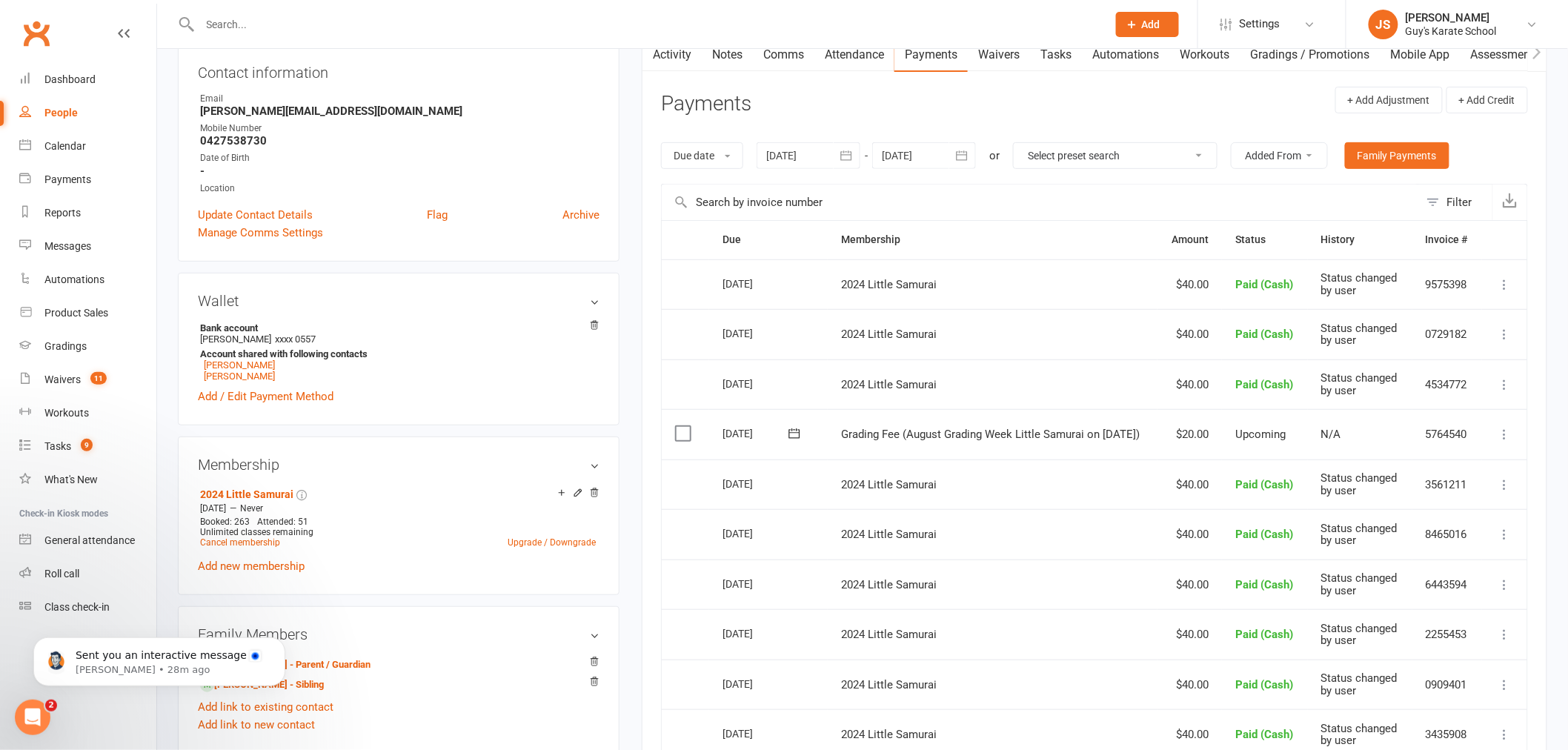
scroll to position [165, 0]
click at [1508, 441] on icon at bounding box center [1504, 433] width 14 height 14
click at [1431, 507] on link "Mark as Paid (POS)" at bounding box center [1440, 492] width 147 height 30
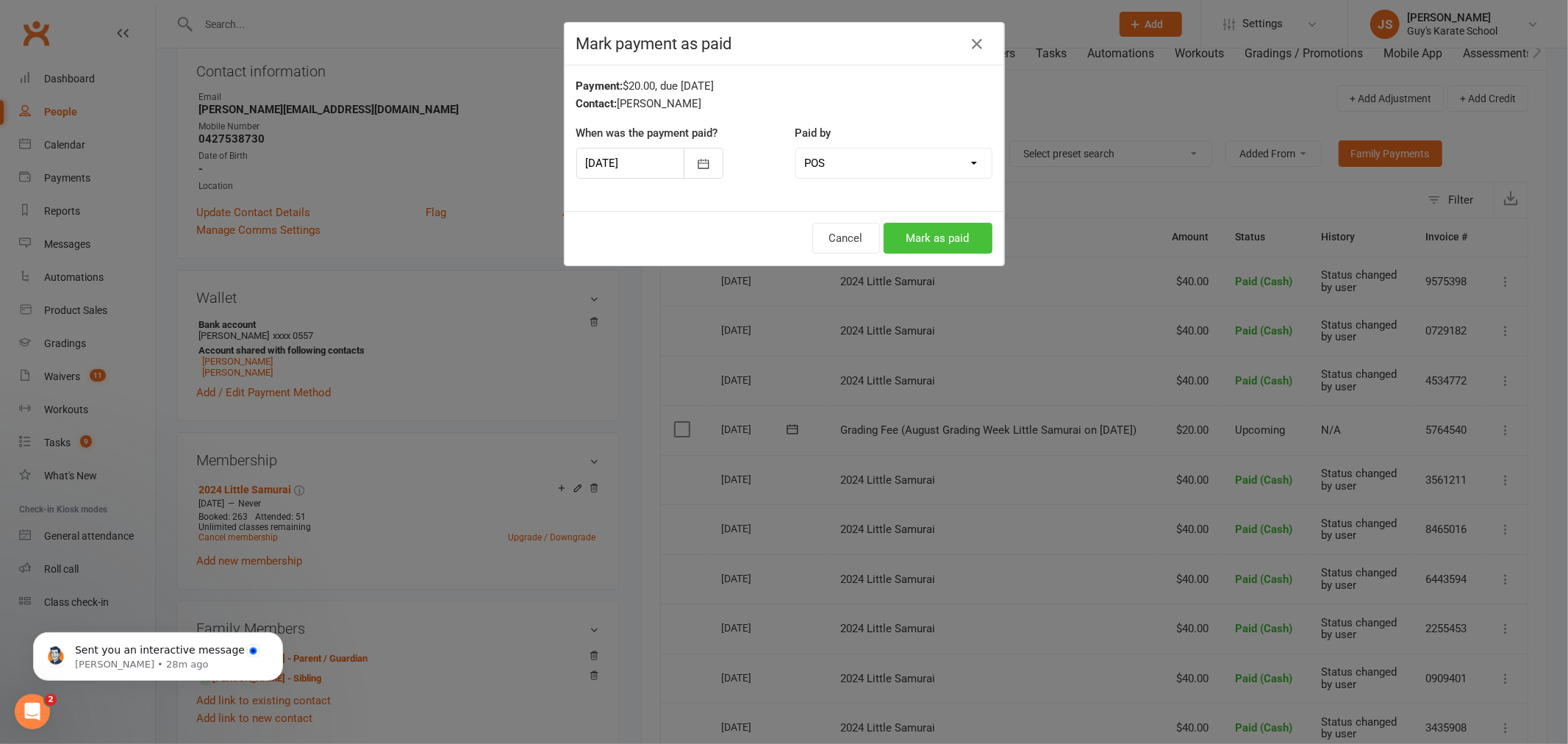
click at [971, 227] on button "Mark as paid" at bounding box center [938, 238] width 109 height 31
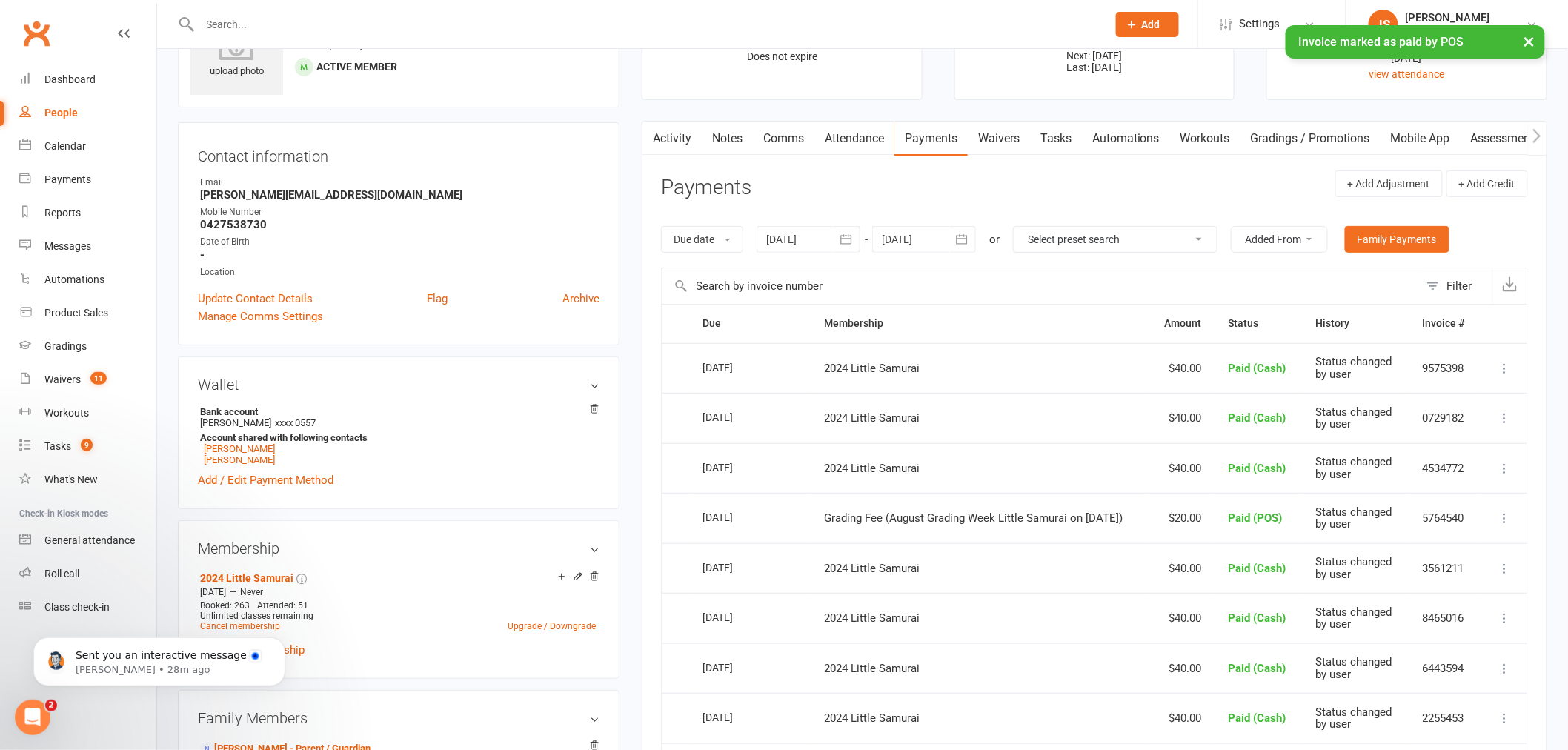
scroll to position [0, 0]
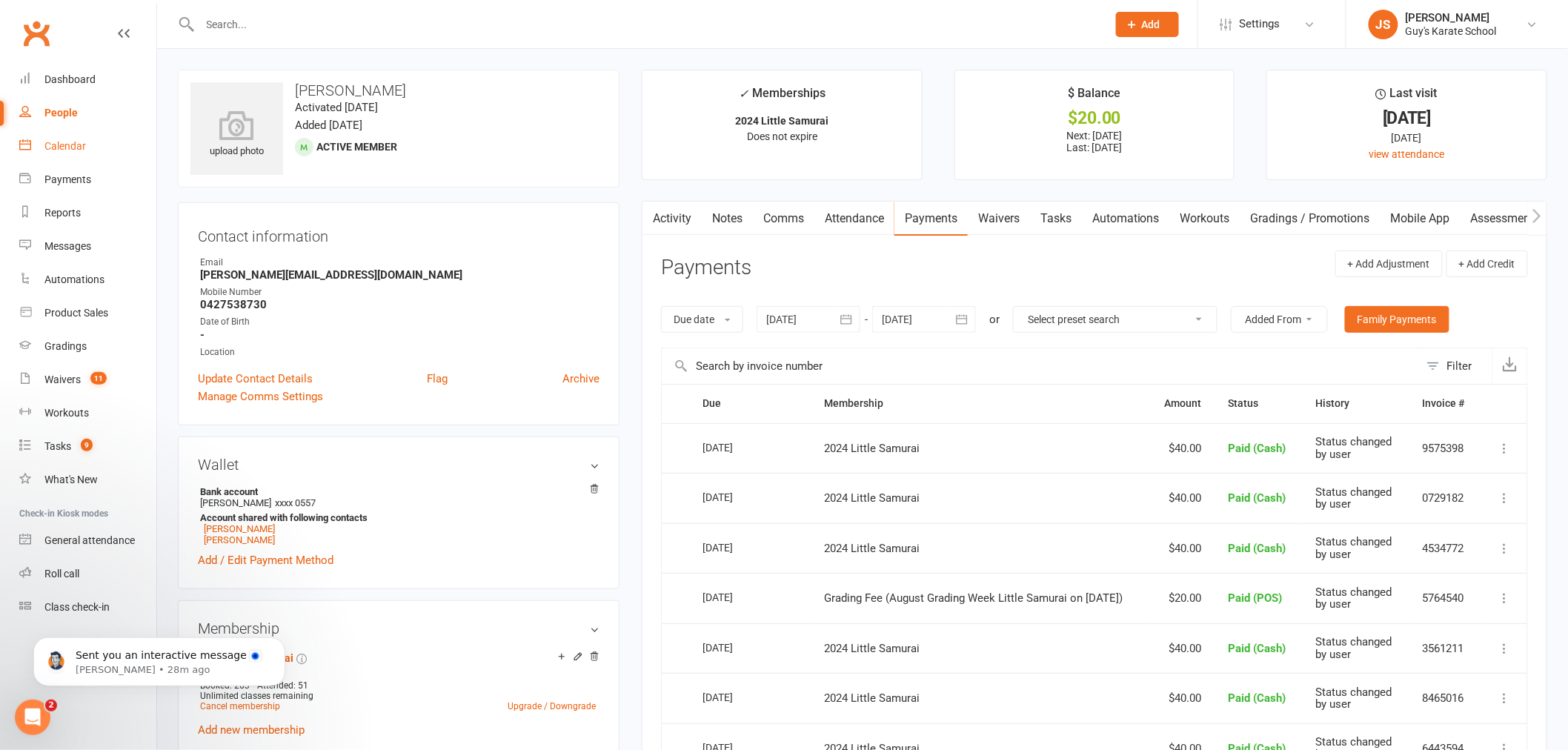
click at [56, 155] on link "Calendar" at bounding box center [87, 146] width 137 height 33
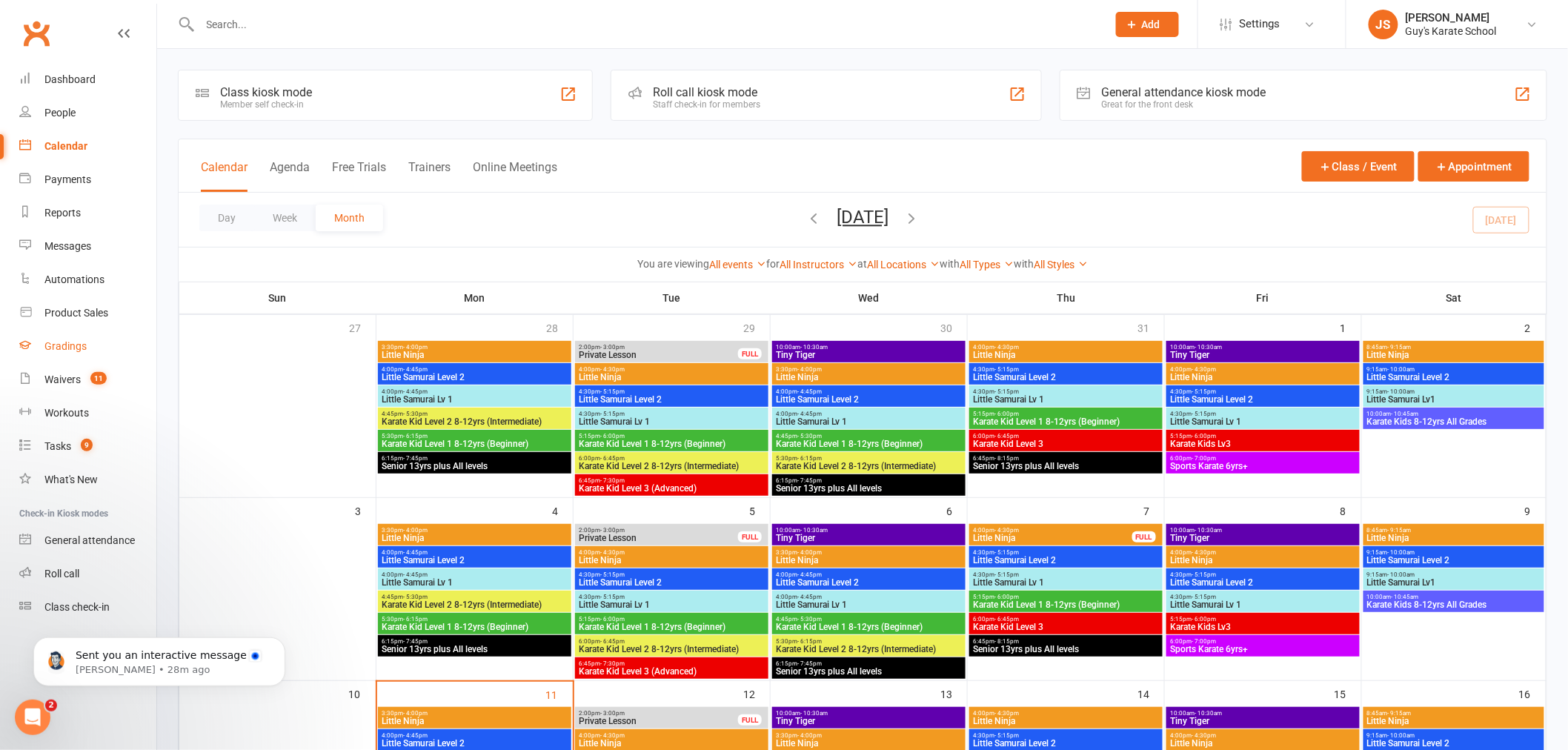
click at [71, 346] on div "Gradings" at bounding box center [65, 346] width 42 height 12
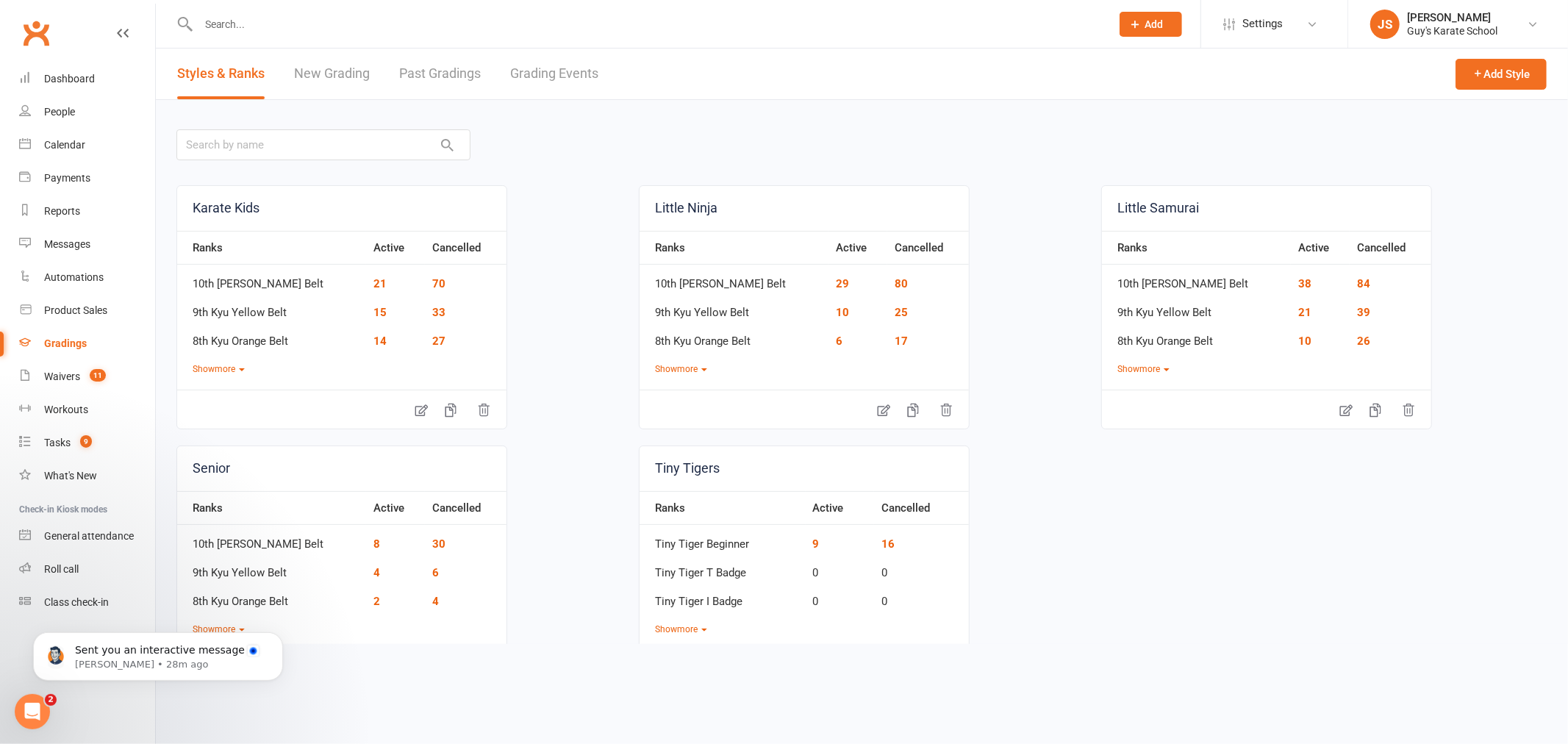
click at [577, 78] on link "Grading Events" at bounding box center [554, 74] width 88 height 51
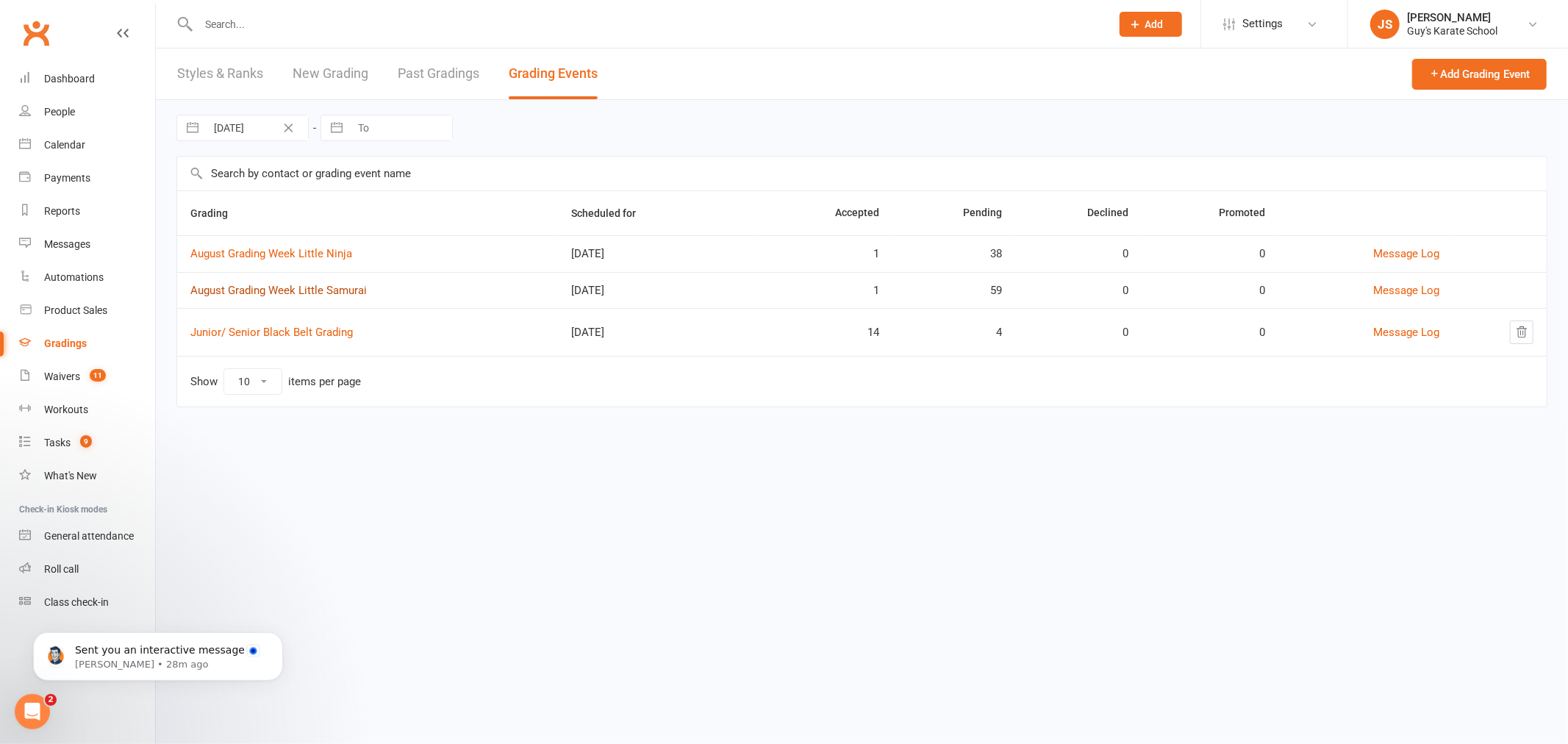
click at [324, 287] on link "August Grading Week Little Samurai" at bounding box center [278, 291] width 176 height 13
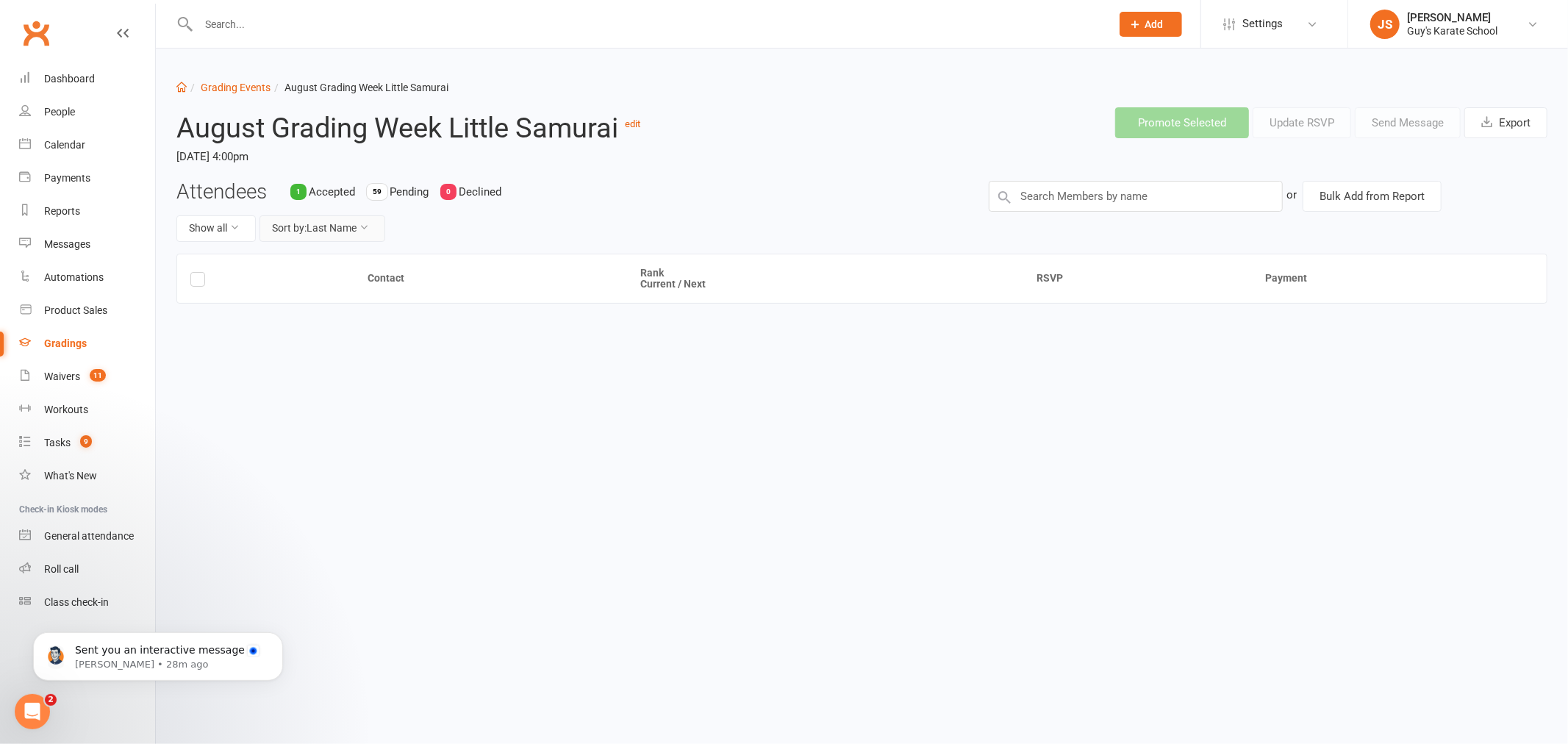
click at [314, 225] on button "Sort by: Last Name" at bounding box center [322, 228] width 126 height 26
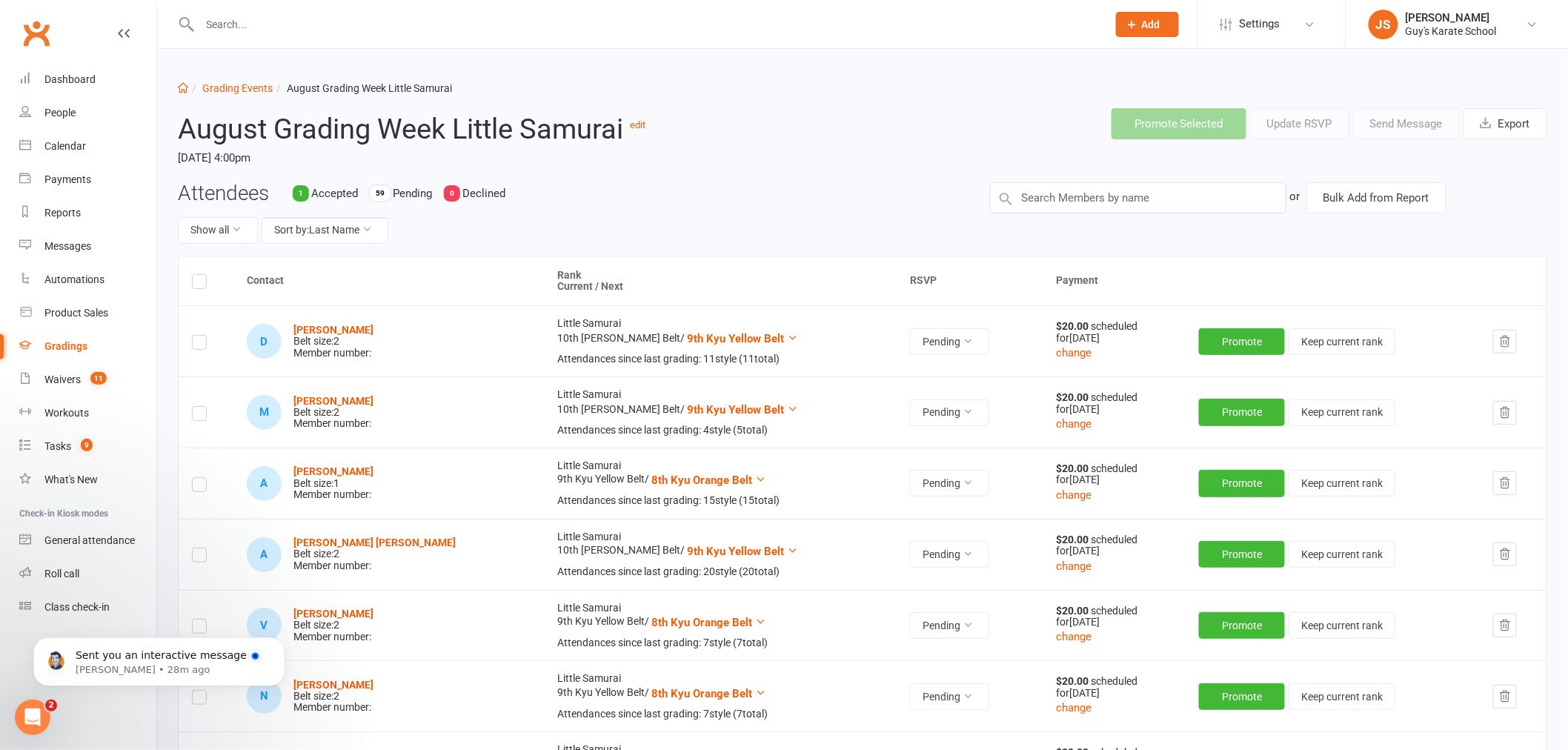
click at [353, 247] on div "Attendees 1 Accepted 59 Pending 0 Declined Show all Sort by: Last Name" at bounding box center [572, 219] width 812 height 73
click at [352, 228] on button "Sort by: Last Name" at bounding box center [324, 230] width 127 height 26
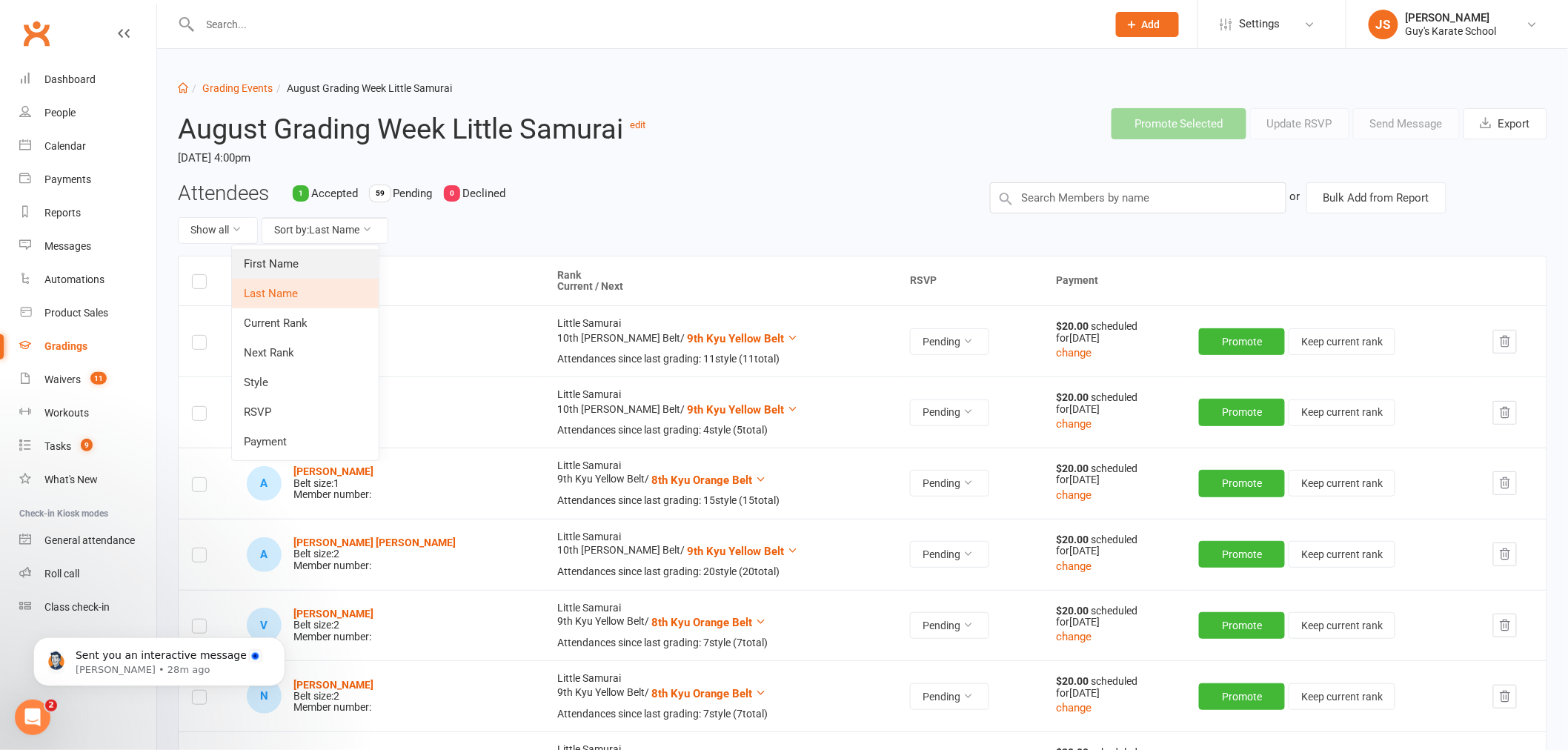
click at [350, 264] on link "First Name" at bounding box center [305, 263] width 147 height 30
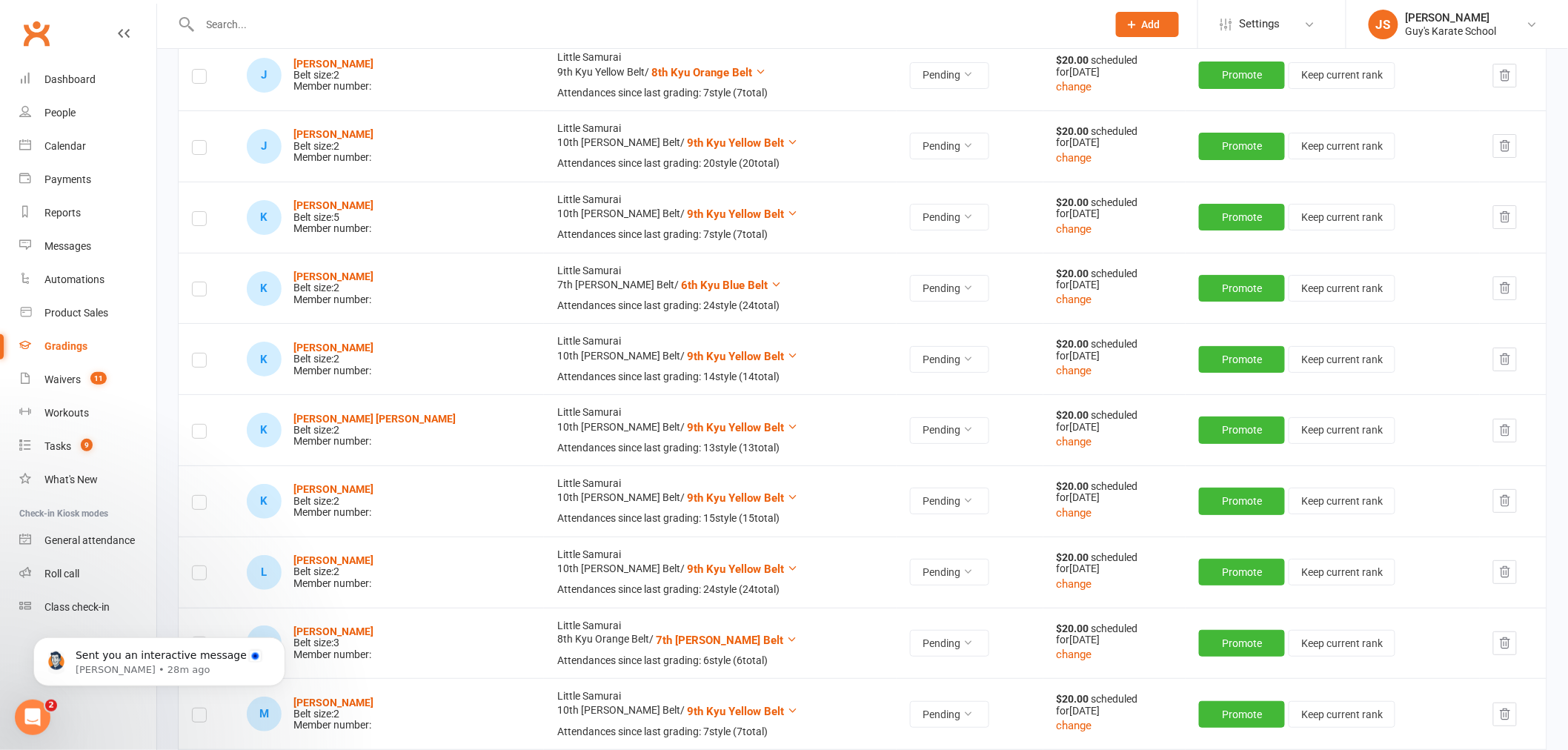
scroll to position [2305, 0]
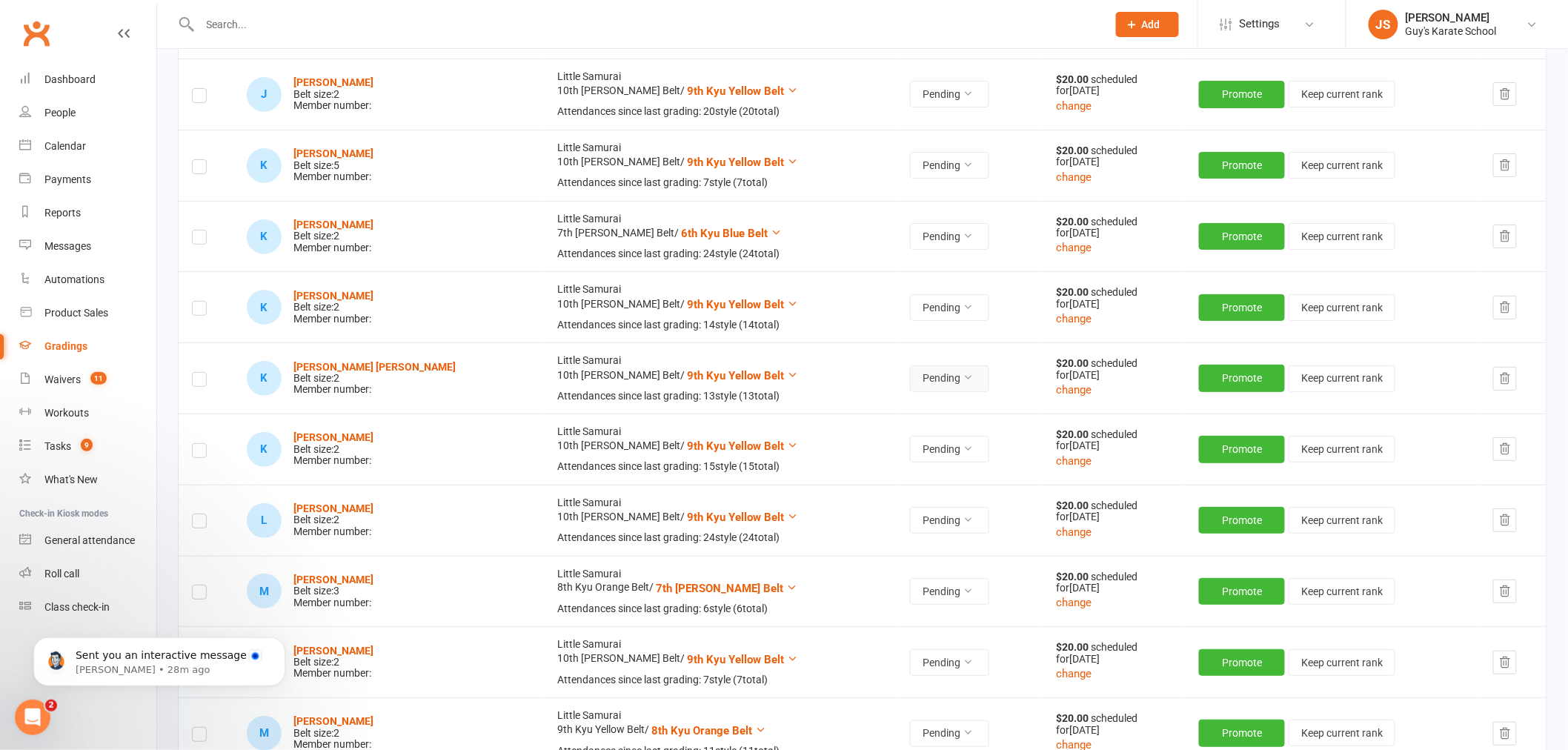
click at [917, 381] on button "Pending" at bounding box center [949, 378] width 79 height 26
click at [867, 408] on link "Accepted" at bounding box center [846, 413] width 147 height 30
click at [335, 372] on strong "[PERSON_NAME] [PERSON_NAME]" at bounding box center [374, 367] width 162 height 12
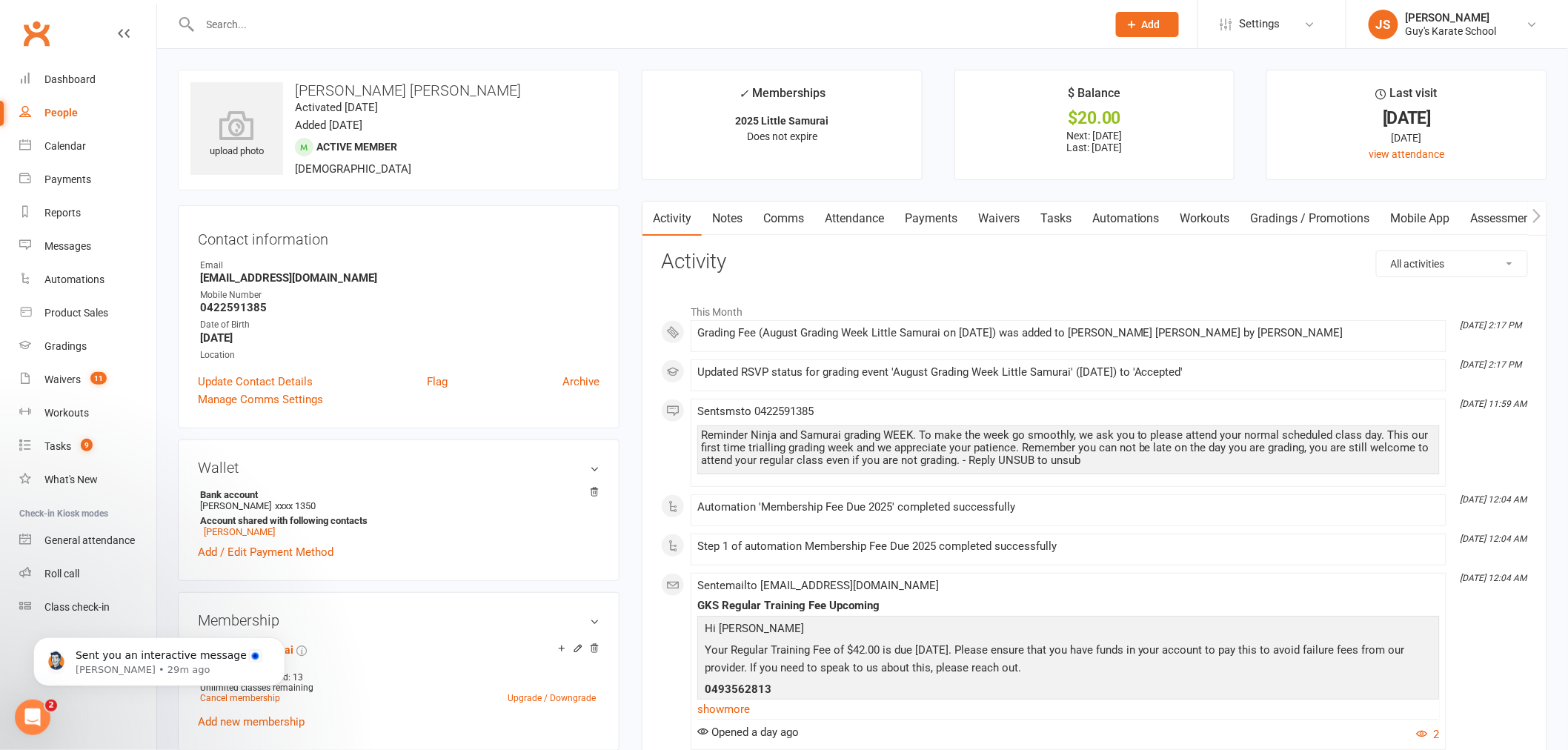
click at [944, 212] on link "Payments" at bounding box center [931, 218] width 73 height 34
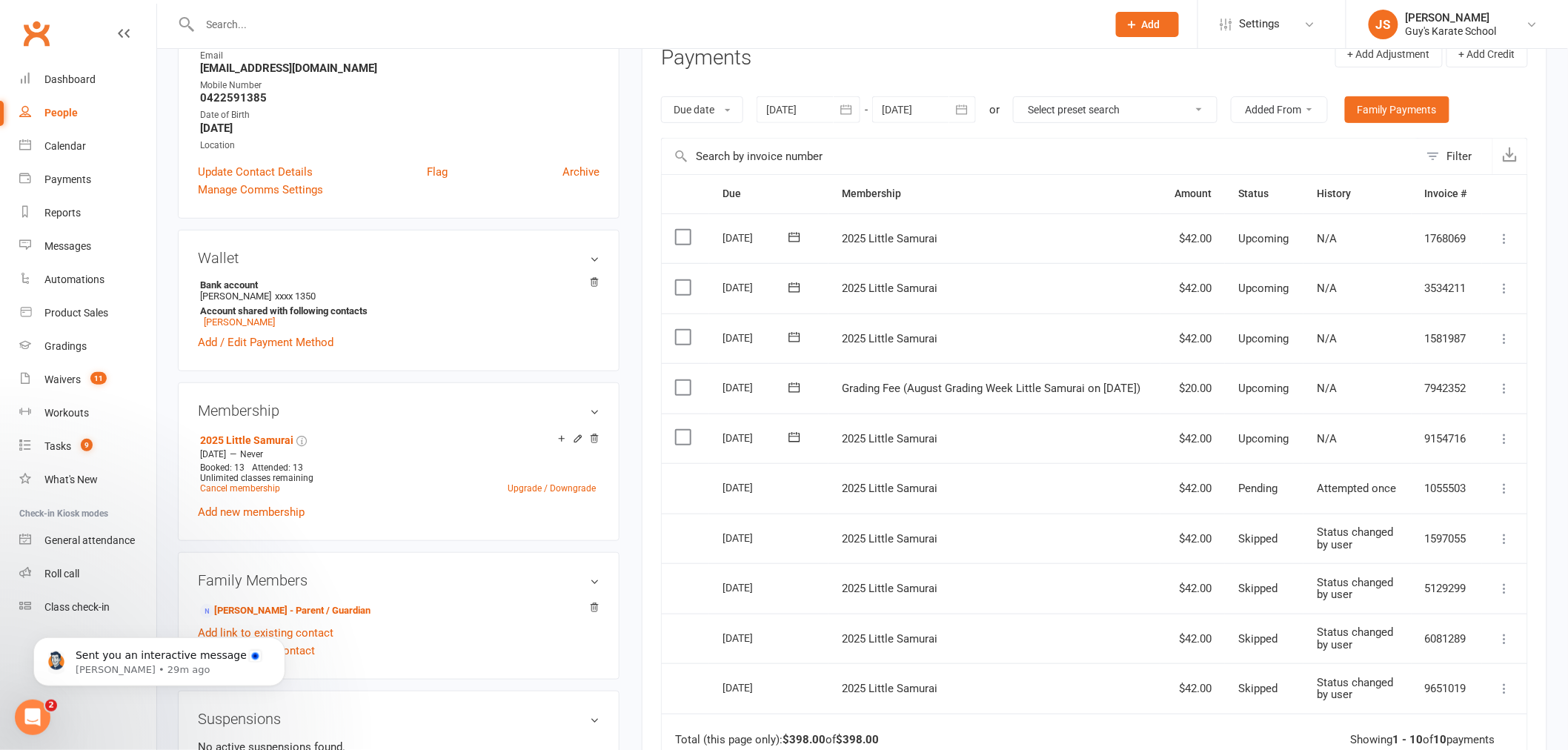
scroll to position [247, 0]
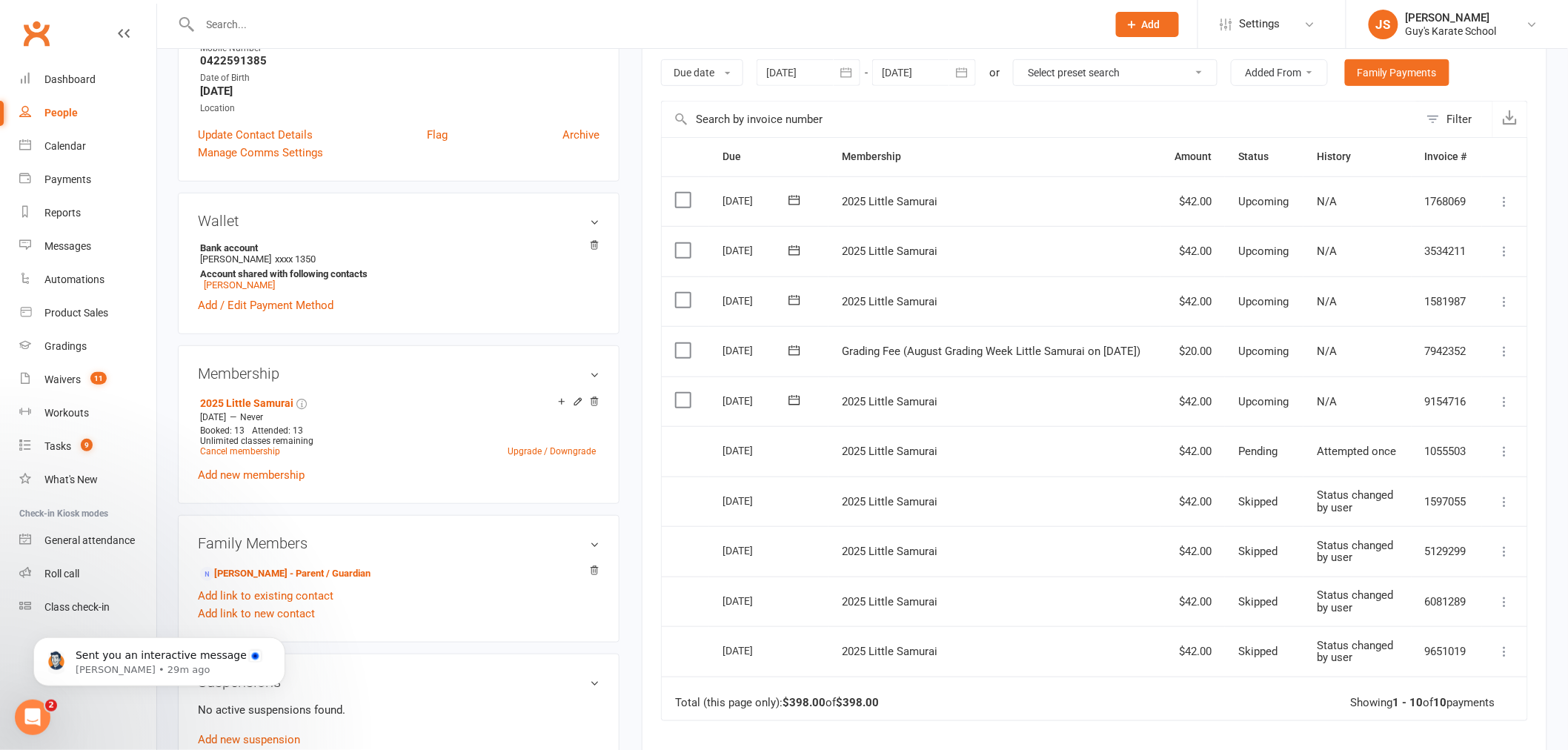
click at [1501, 354] on icon at bounding box center [1504, 351] width 14 height 14
click at [1431, 409] on link "Mark as Paid (POS)" at bounding box center [1440, 409] width 147 height 30
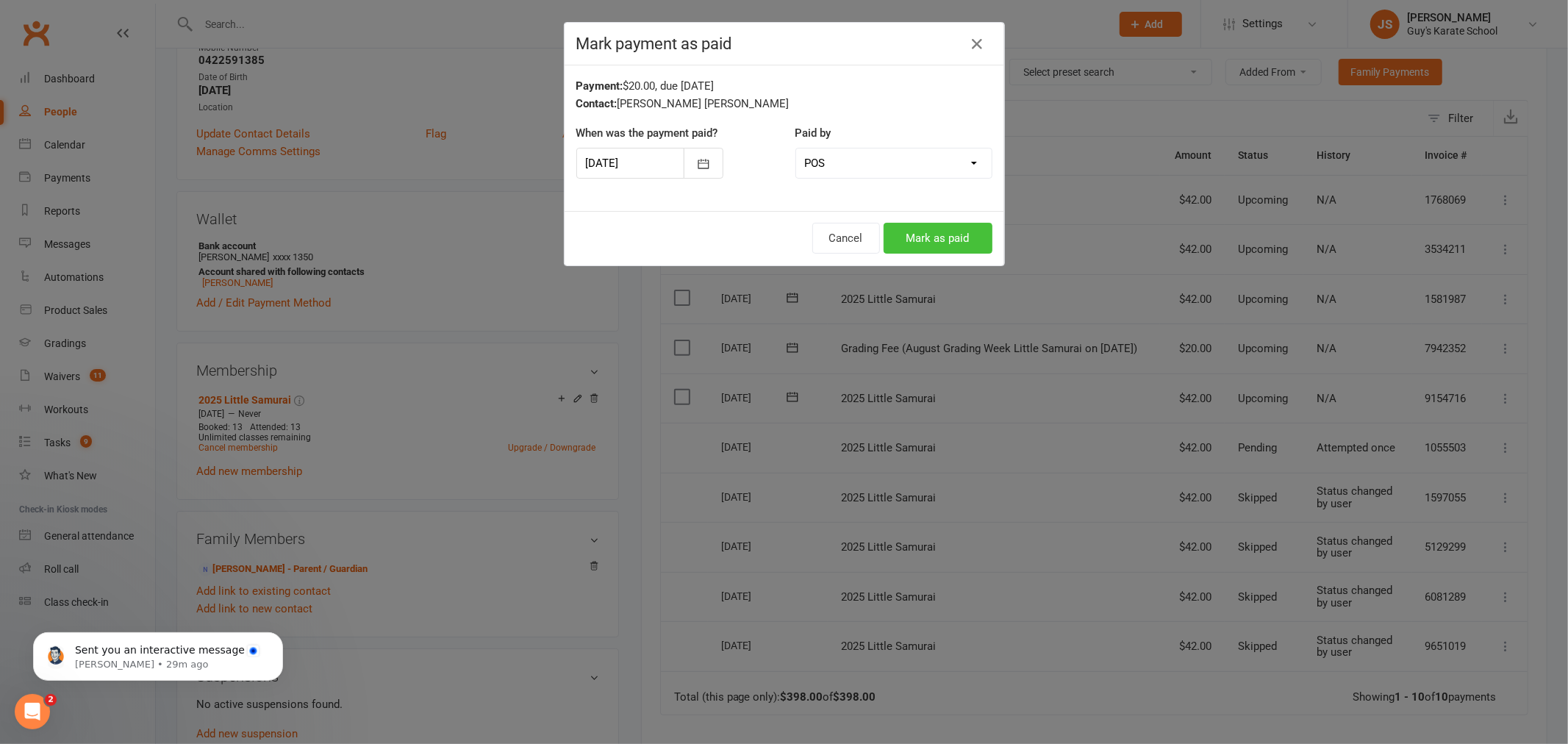
click at [924, 238] on button "Mark as paid" at bounding box center [938, 238] width 109 height 31
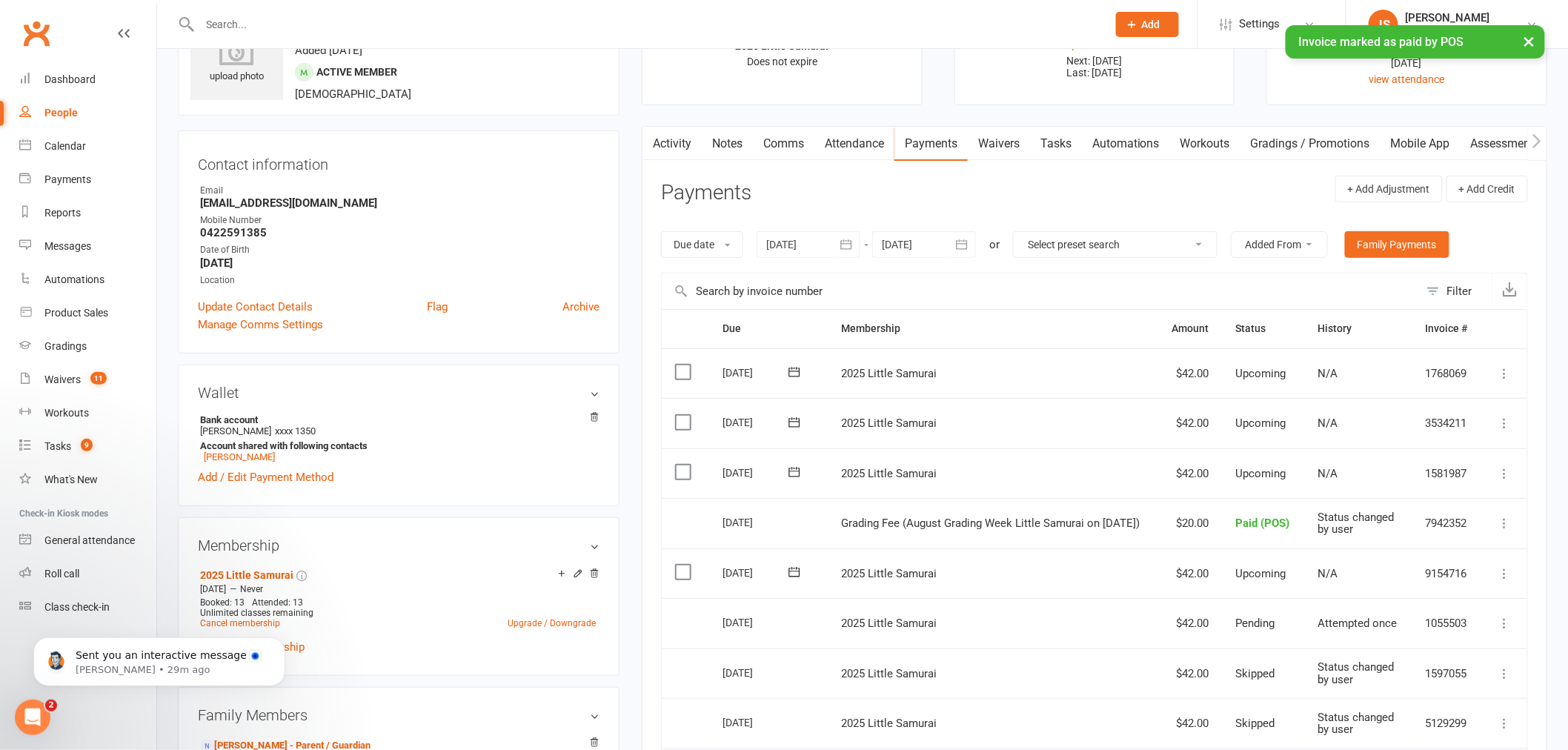
scroll to position [0, 0]
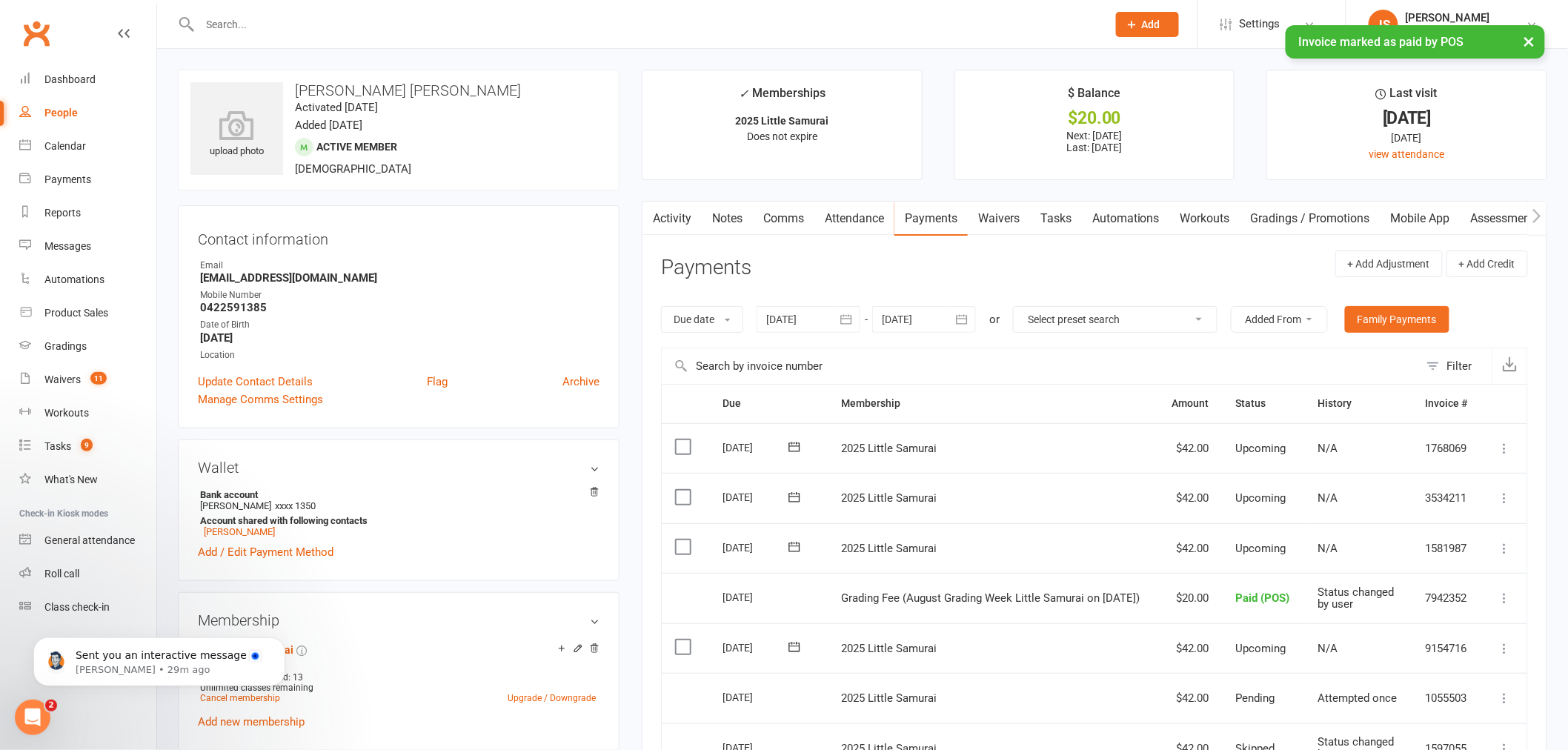
click at [729, 226] on link "Notes" at bounding box center [727, 218] width 51 height 34
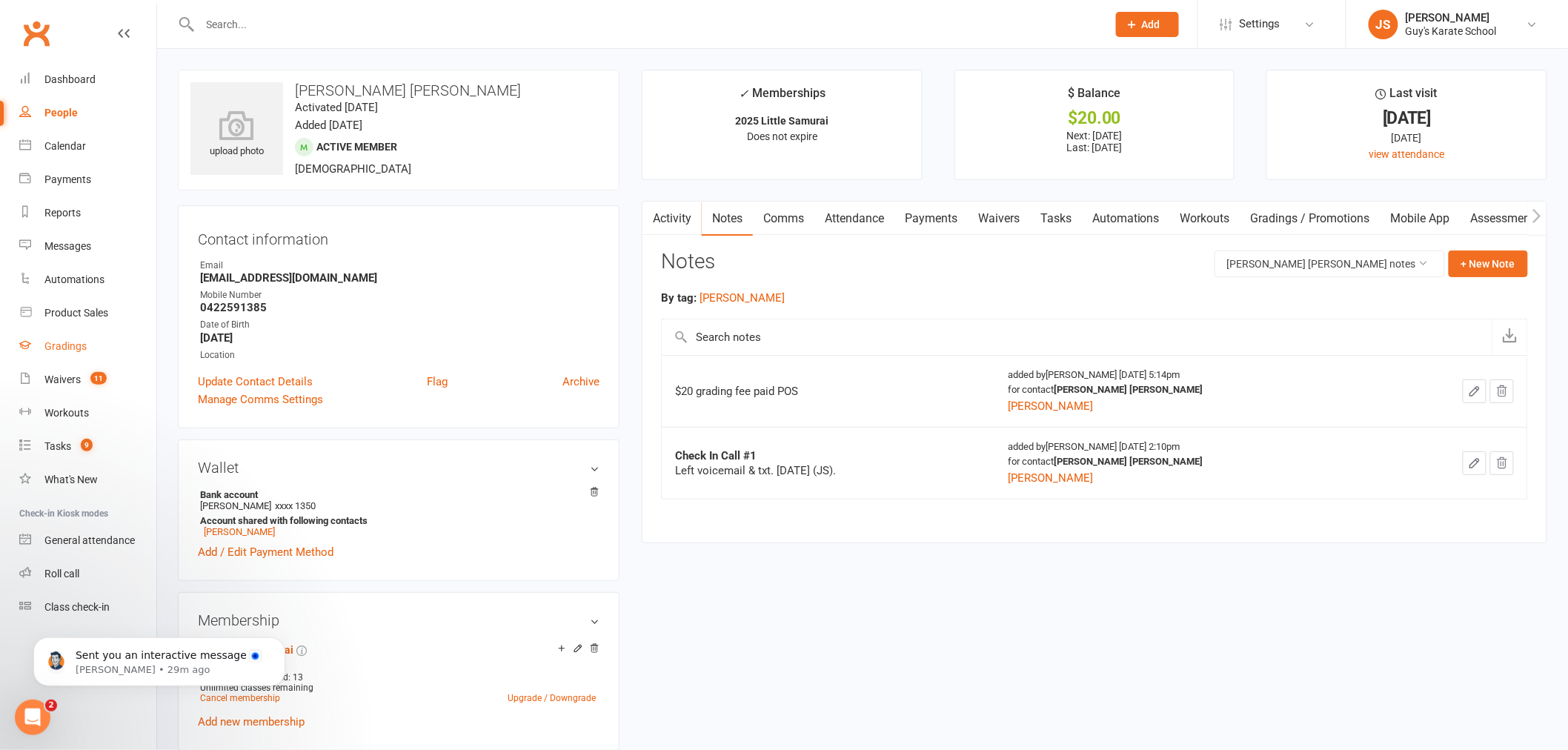
click at [65, 345] on div "Gradings" at bounding box center [65, 346] width 42 height 12
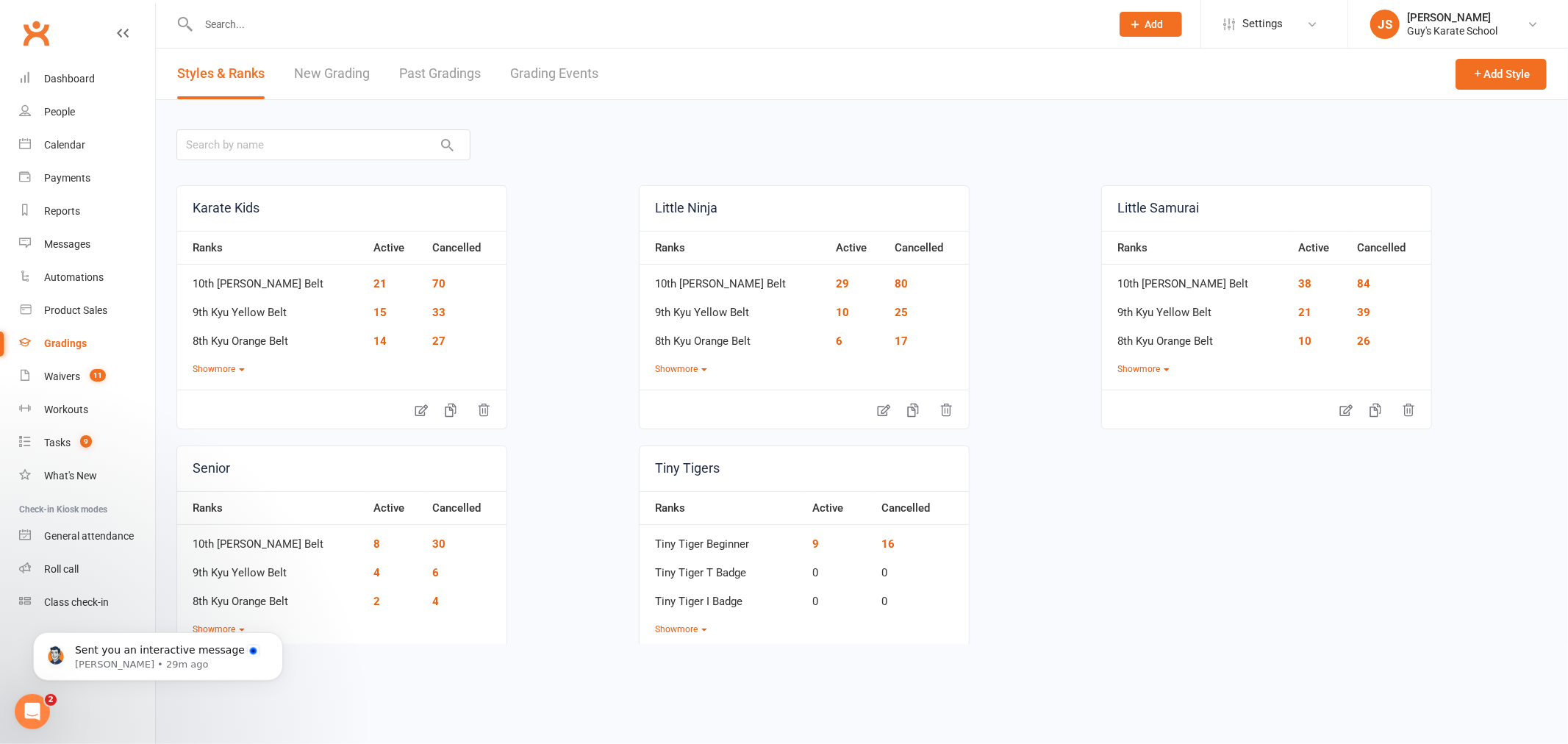
click at [523, 62] on link "Grading Events" at bounding box center [554, 74] width 88 height 51
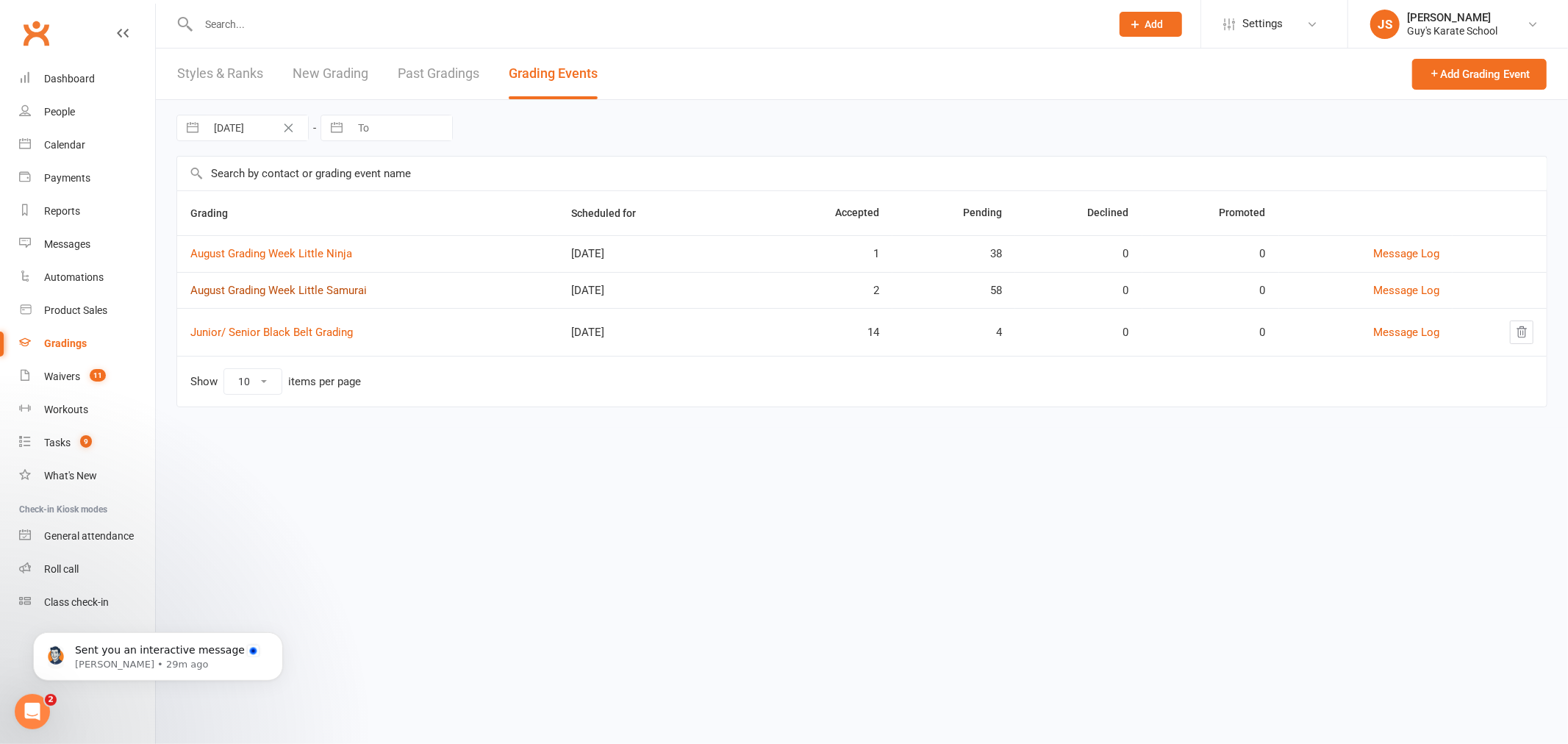
click at [240, 287] on link "August Grading Week Little Samurai" at bounding box center [278, 291] width 176 height 13
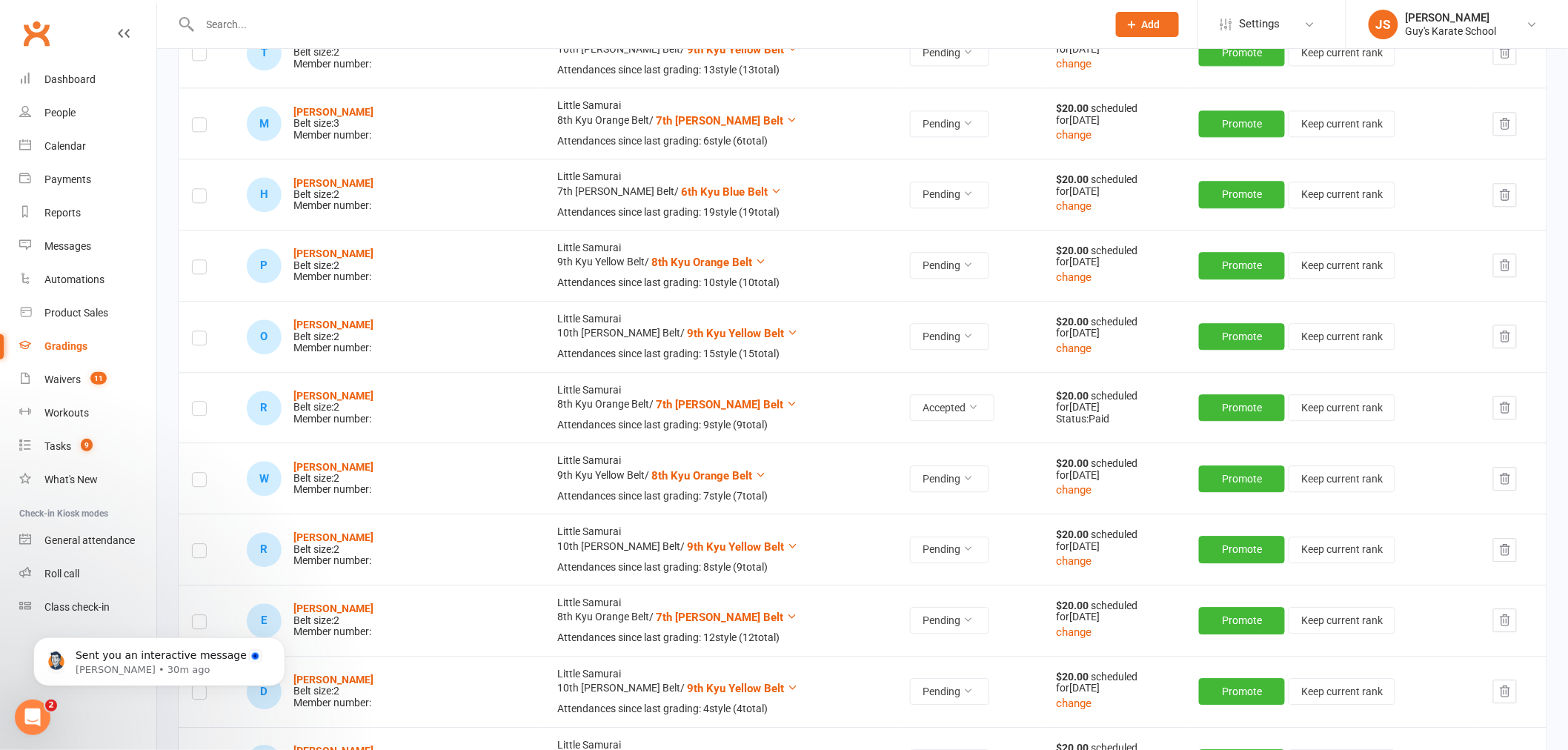
scroll to position [3787, 0]
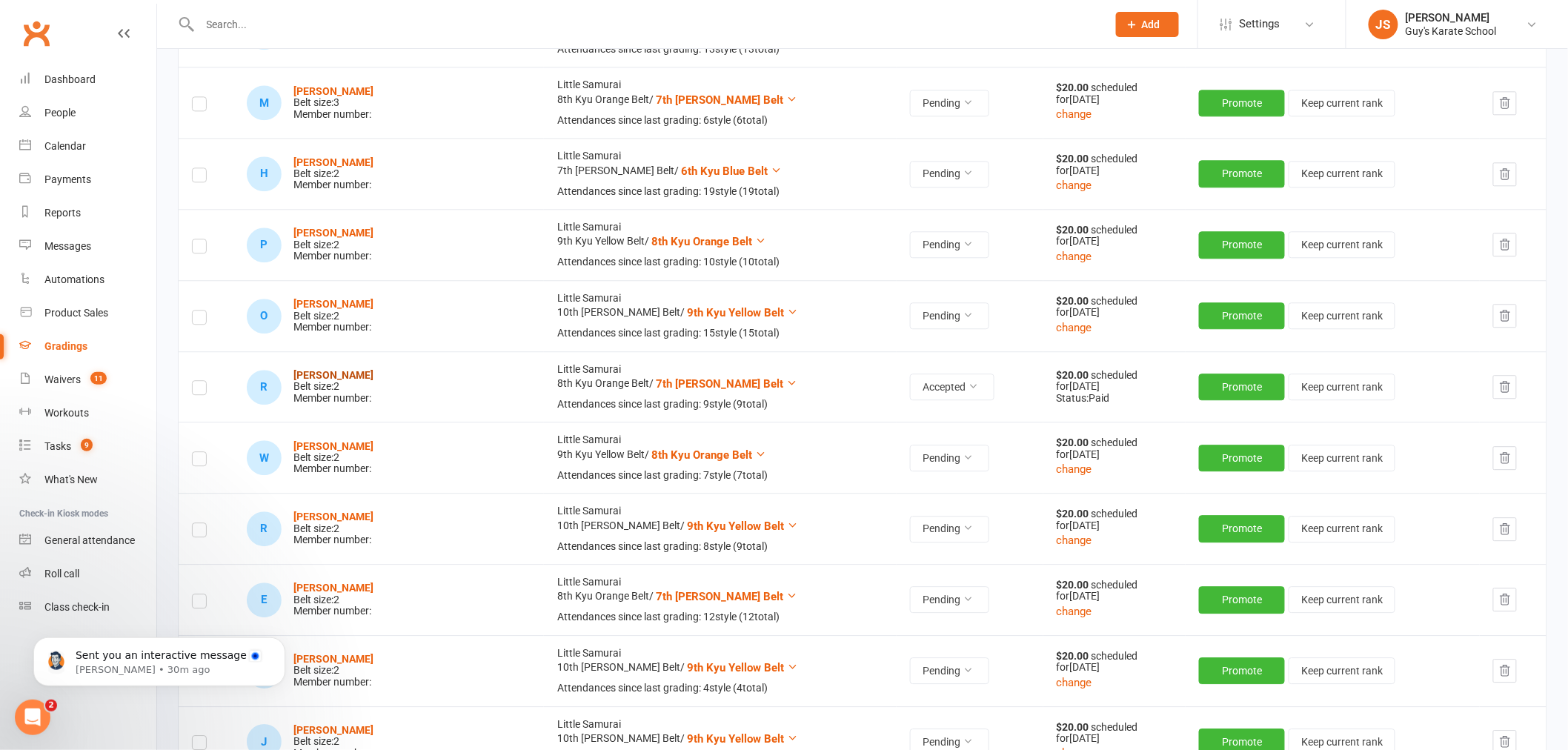
click at [330, 376] on strong "[PERSON_NAME]" at bounding box center [333, 375] width 80 height 12
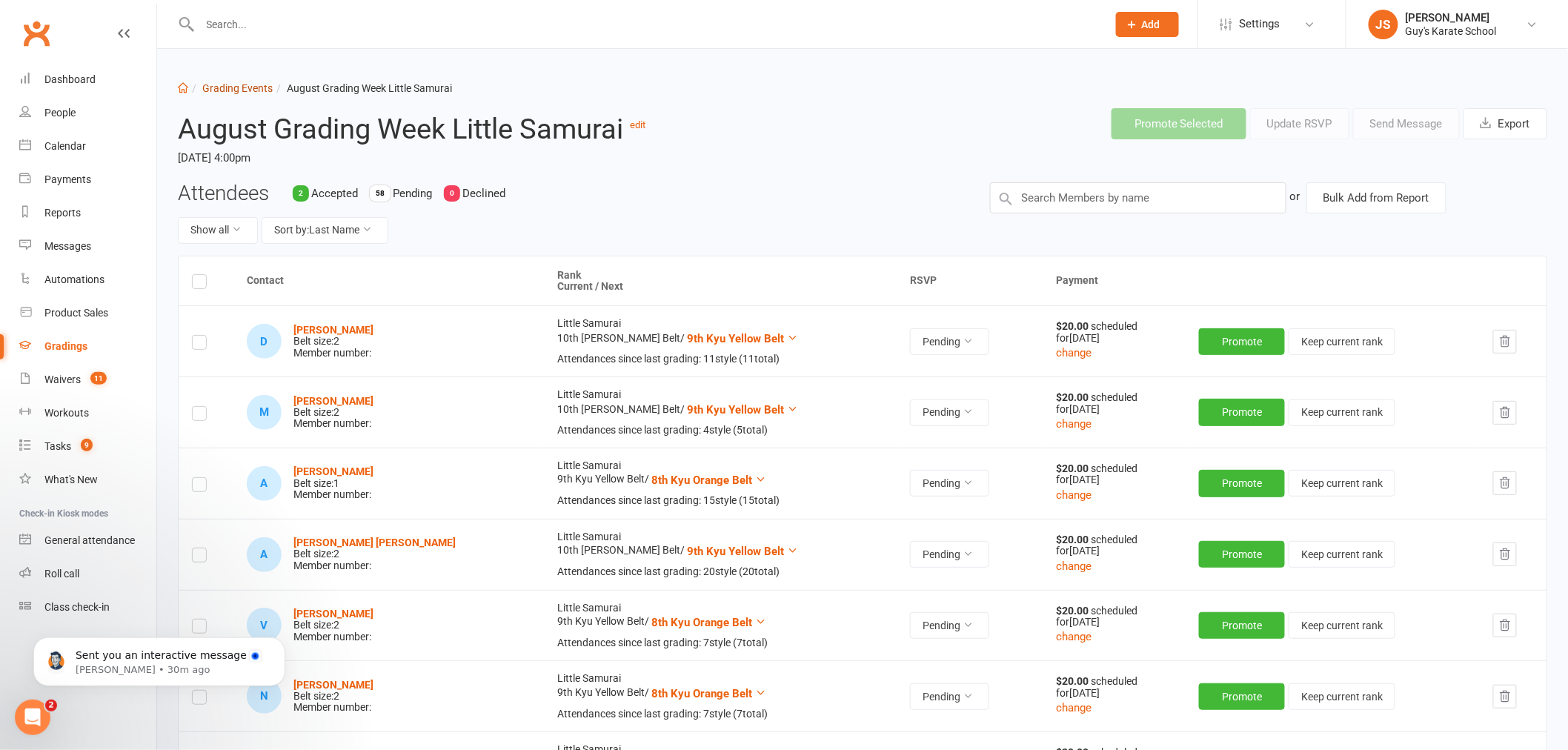
click at [248, 86] on link "Grading Events" at bounding box center [237, 88] width 71 height 12
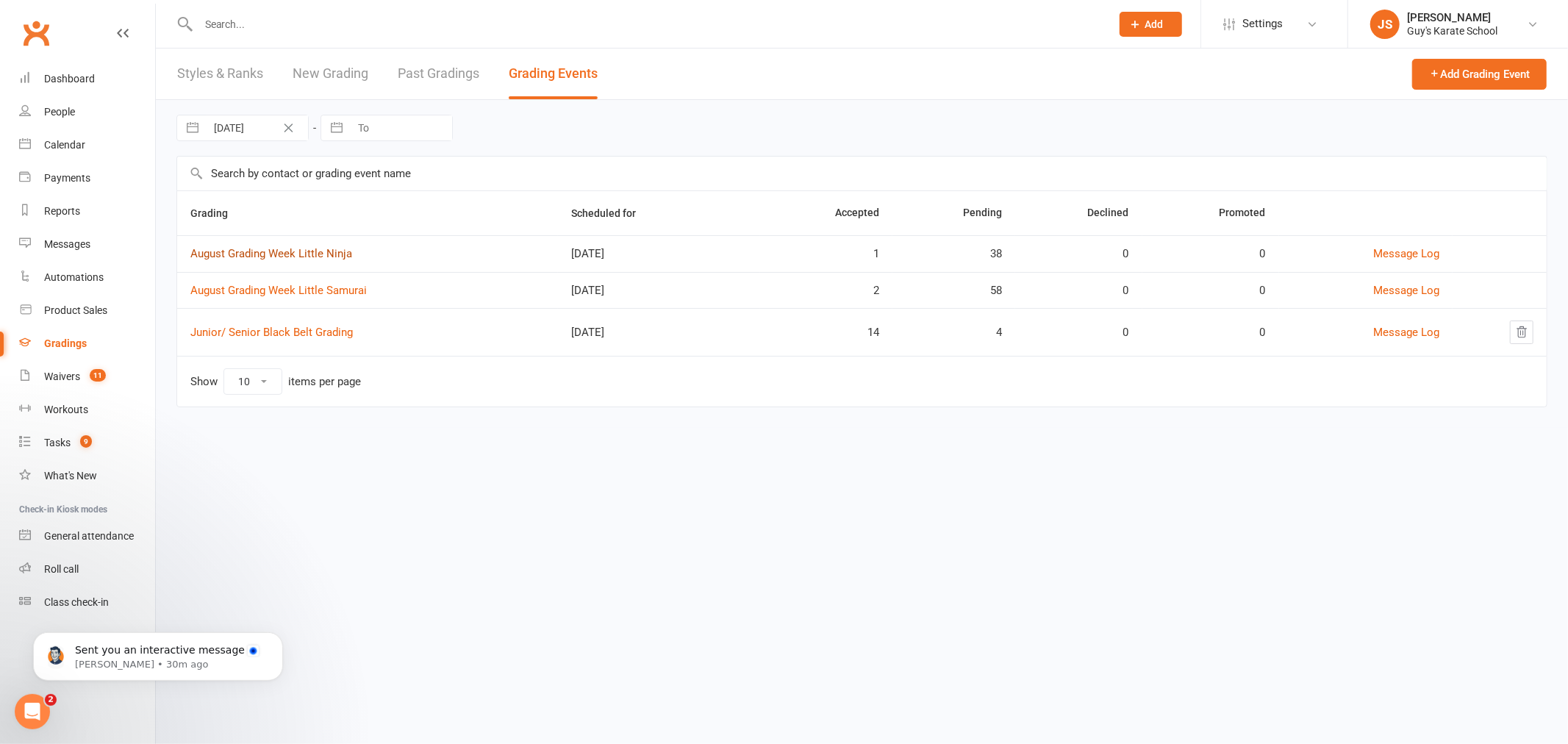
click at [272, 254] on link "August Grading Week Little Ninja" at bounding box center [271, 254] width 162 height 13
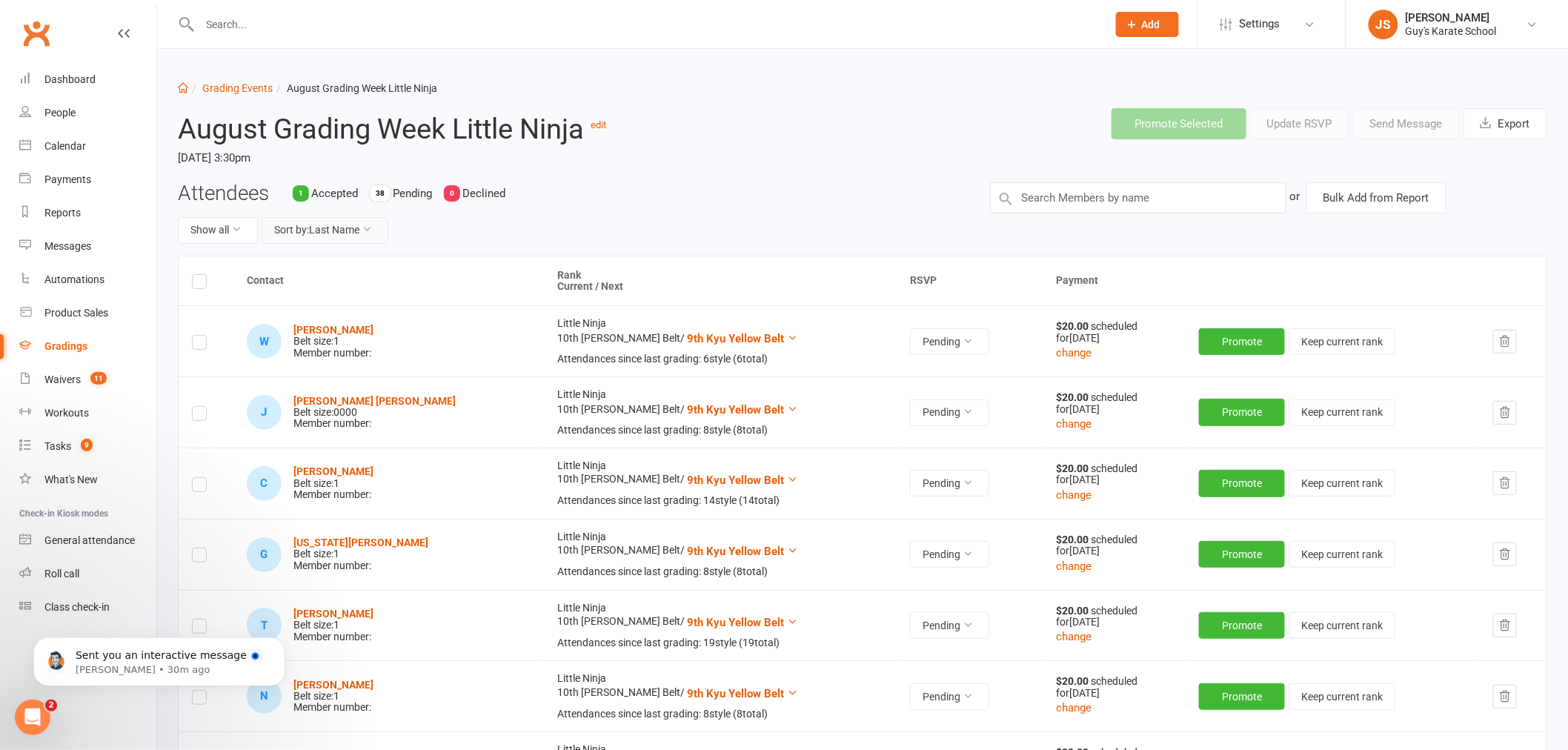
click at [343, 231] on button "Sort by: Last Name" at bounding box center [324, 230] width 127 height 26
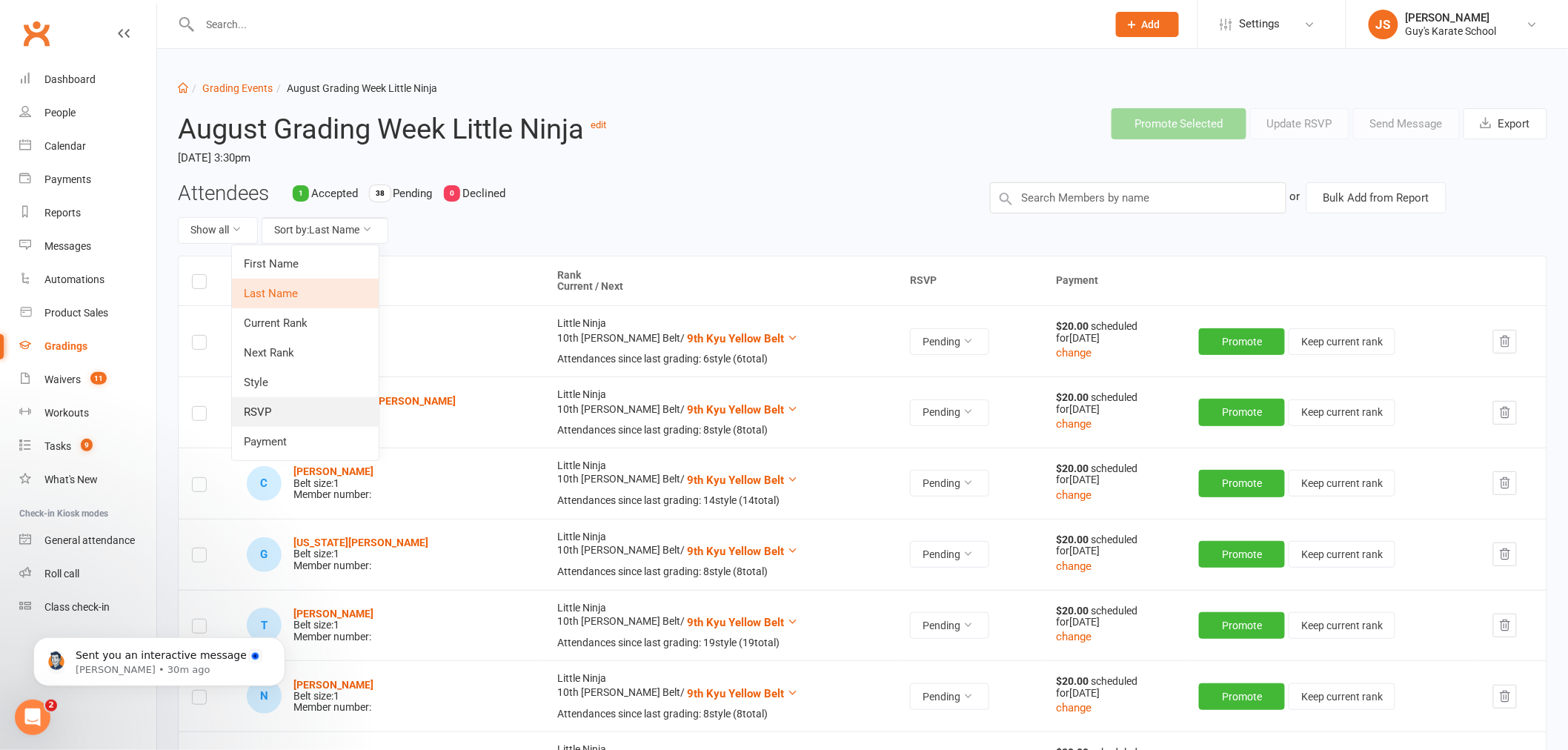
click at [306, 415] on link "RSVP" at bounding box center [305, 412] width 147 height 30
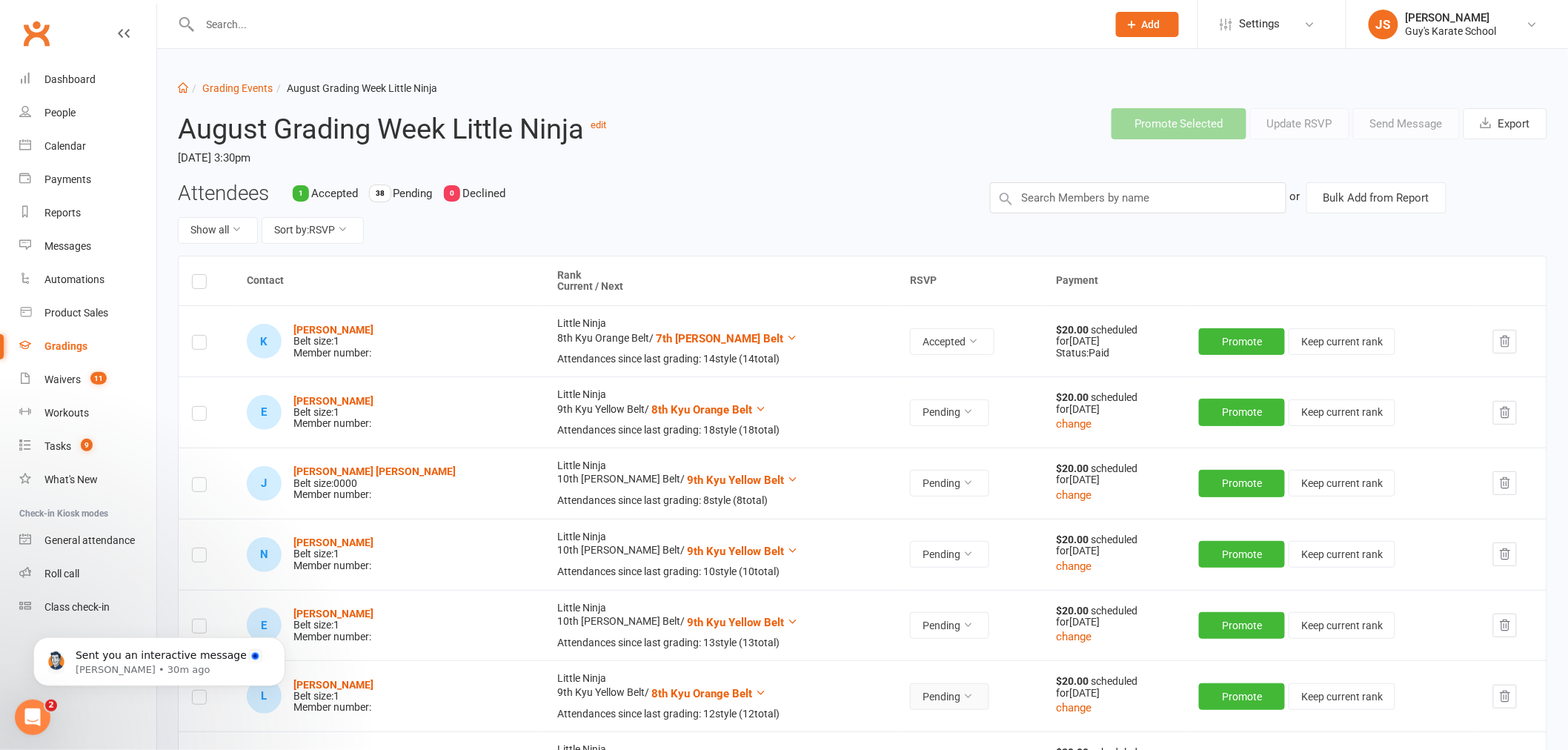
click at [910, 694] on button "Pending" at bounding box center [949, 696] width 79 height 26
click at [836, 723] on link "Accepted" at bounding box center [849, 730] width 147 height 30
click at [329, 329] on strong "[PERSON_NAME]" at bounding box center [333, 330] width 80 height 12
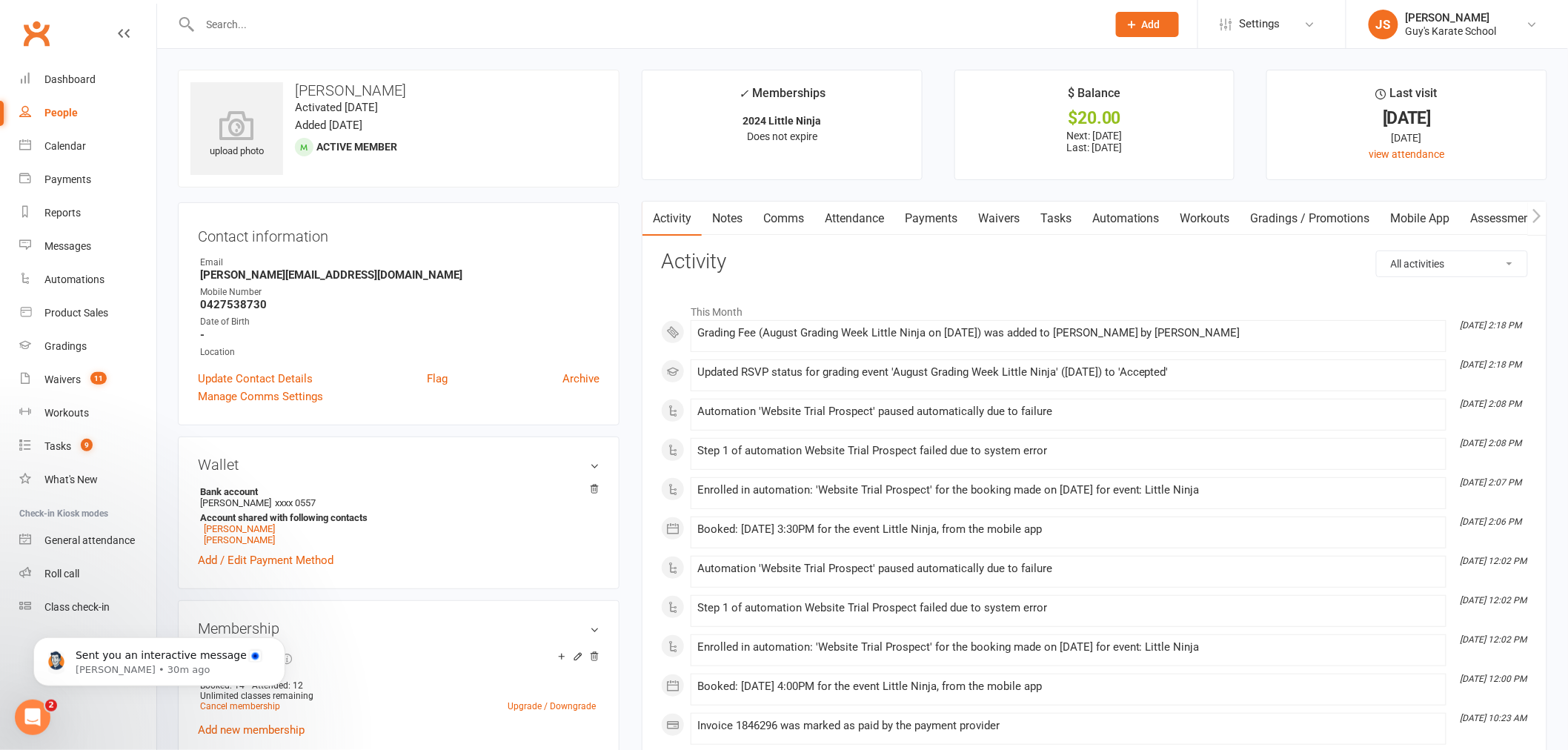
click at [910, 218] on link "Payments" at bounding box center [931, 218] width 73 height 34
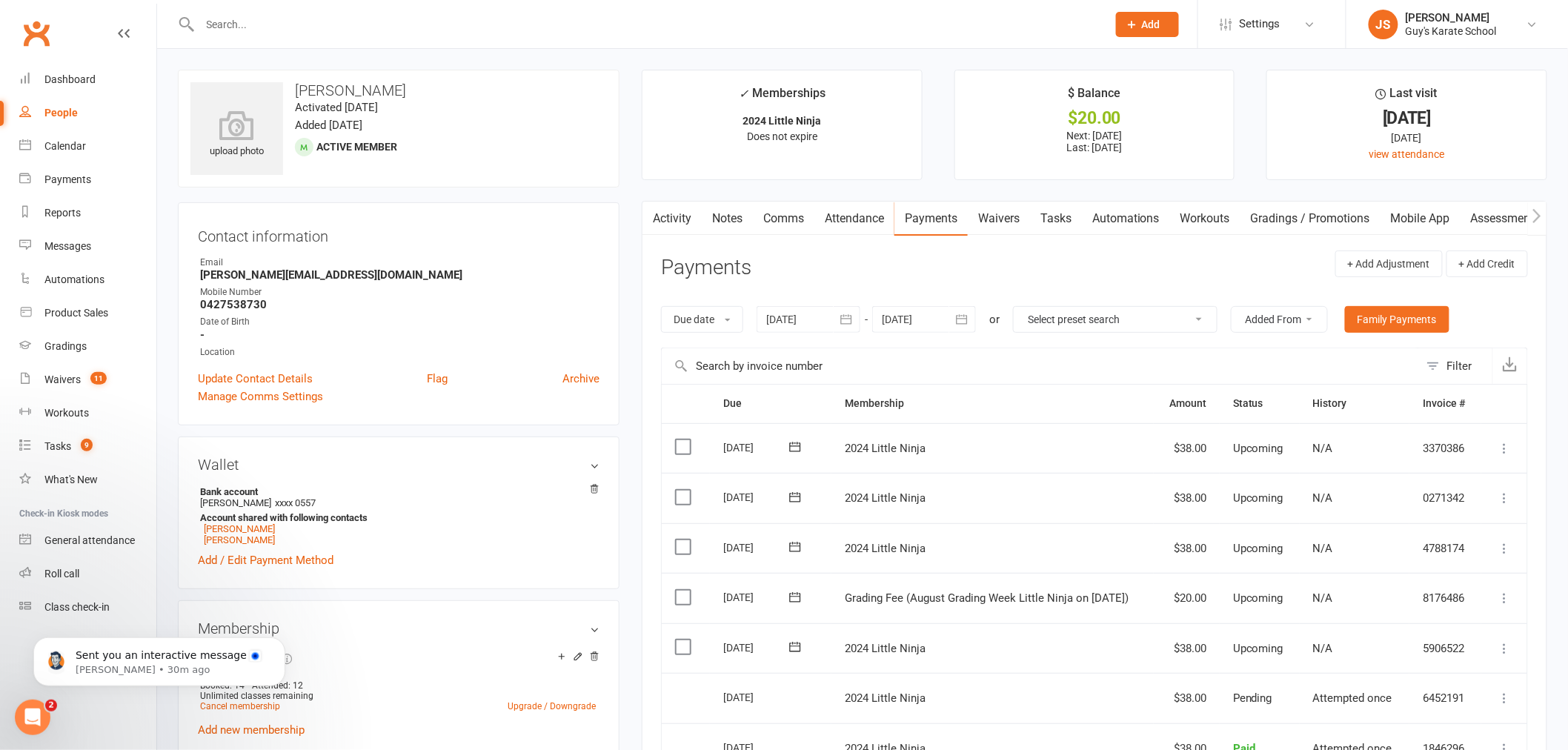
scroll to position [82, 0]
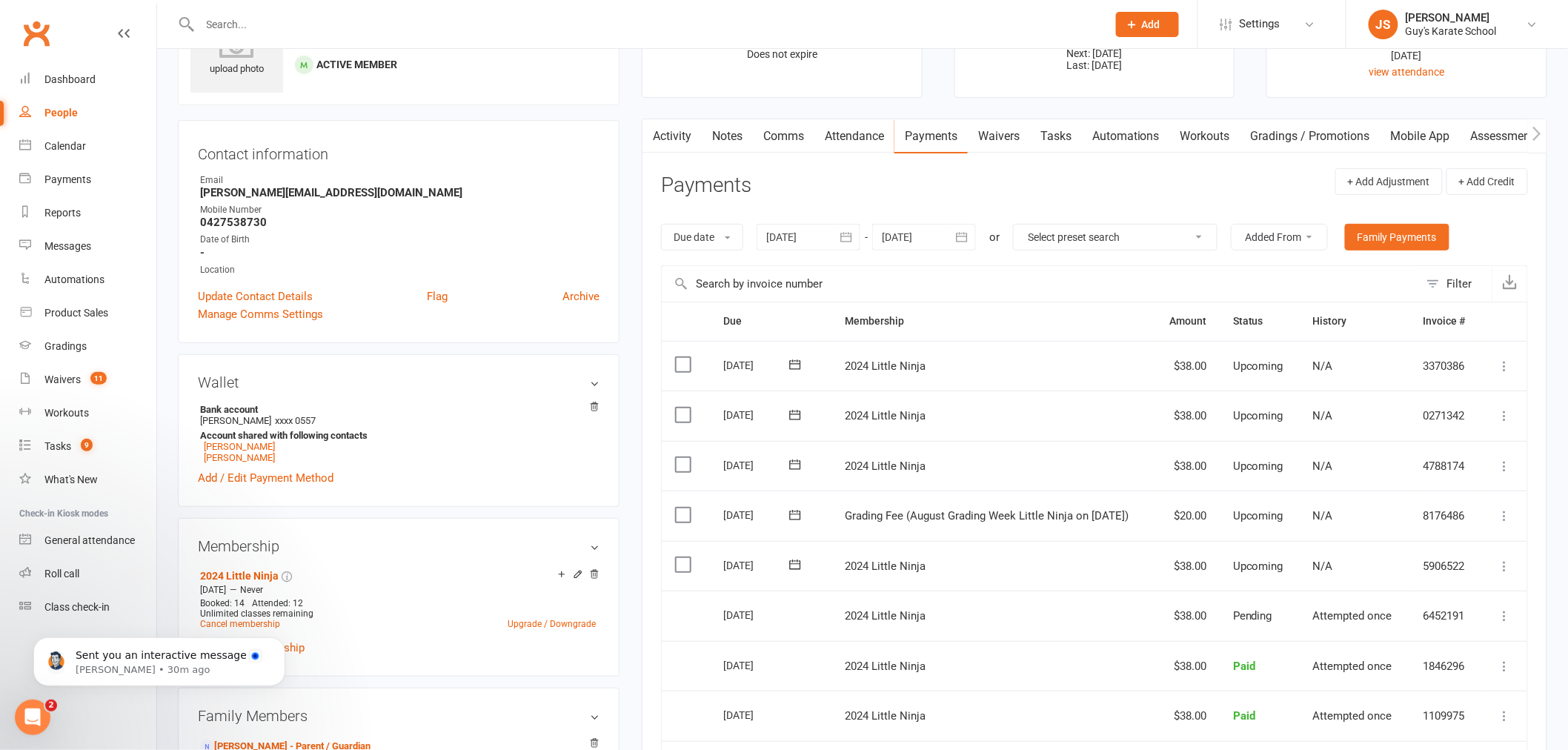
click at [1503, 516] on icon at bounding box center [1504, 515] width 14 height 14
click at [1454, 577] on link "Mark as Paid (POS)" at bounding box center [1440, 574] width 147 height 30
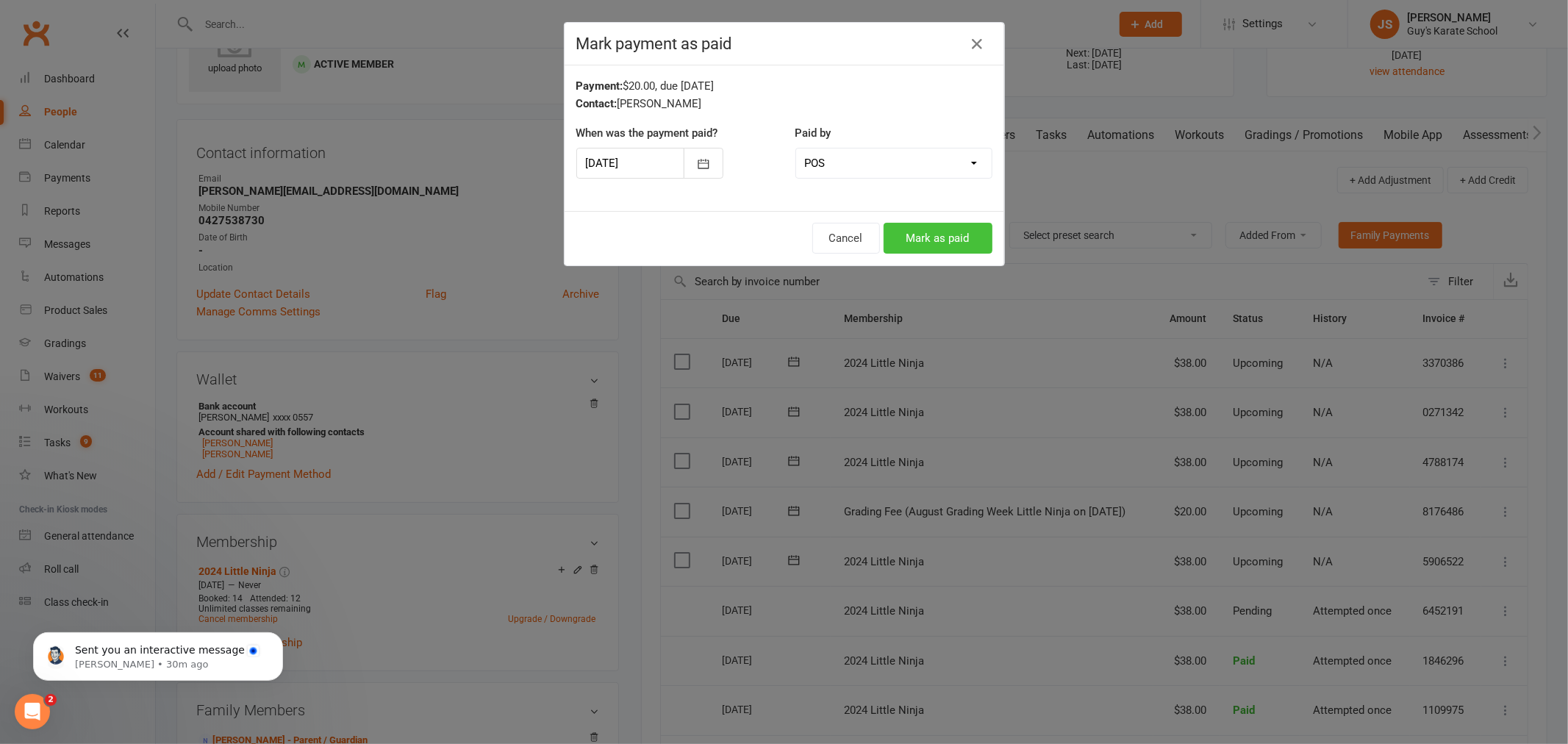
click at [934, 239] on button "Mark as paid" at bounding box center [938, 238] width 109 height 31
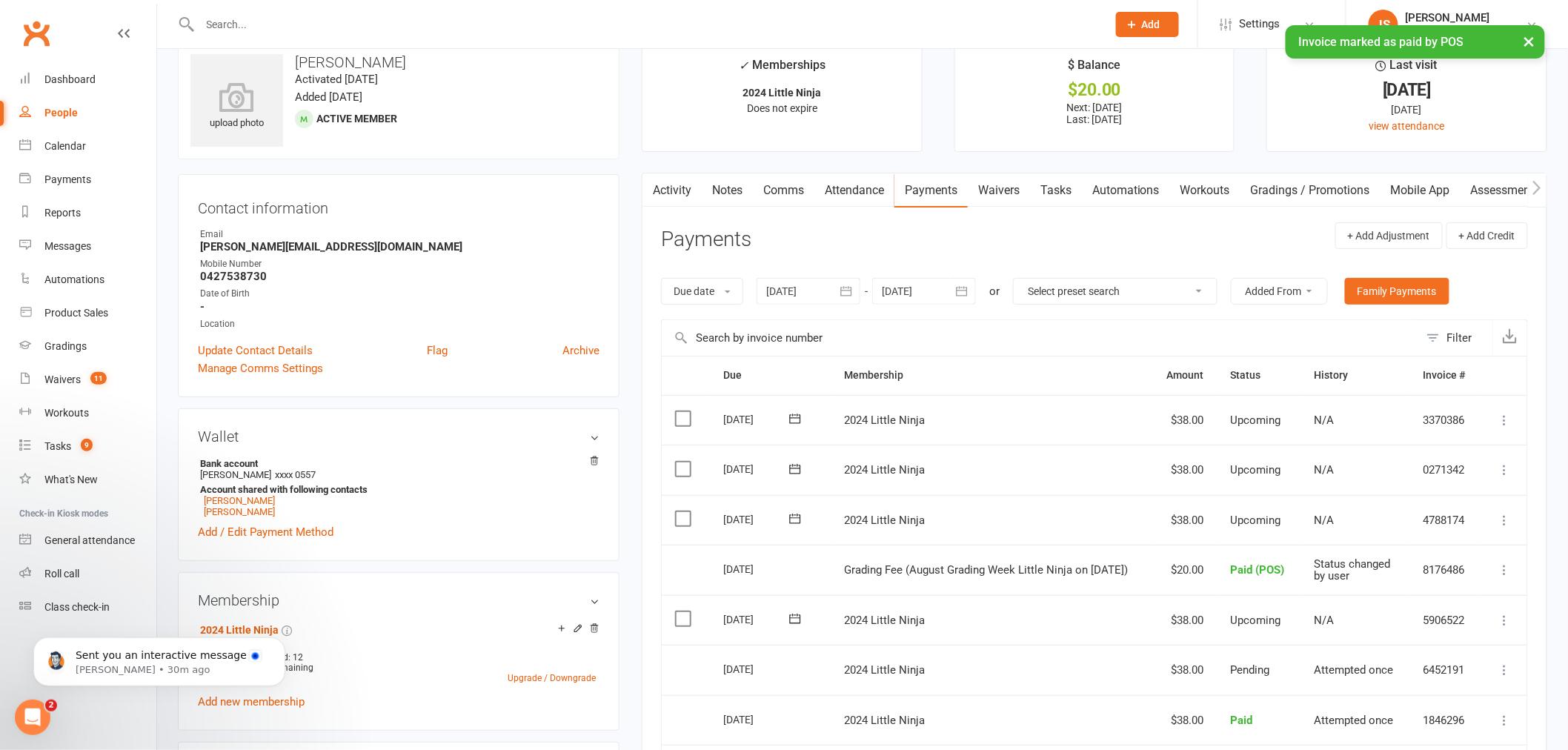
scroll to position [0, 0]
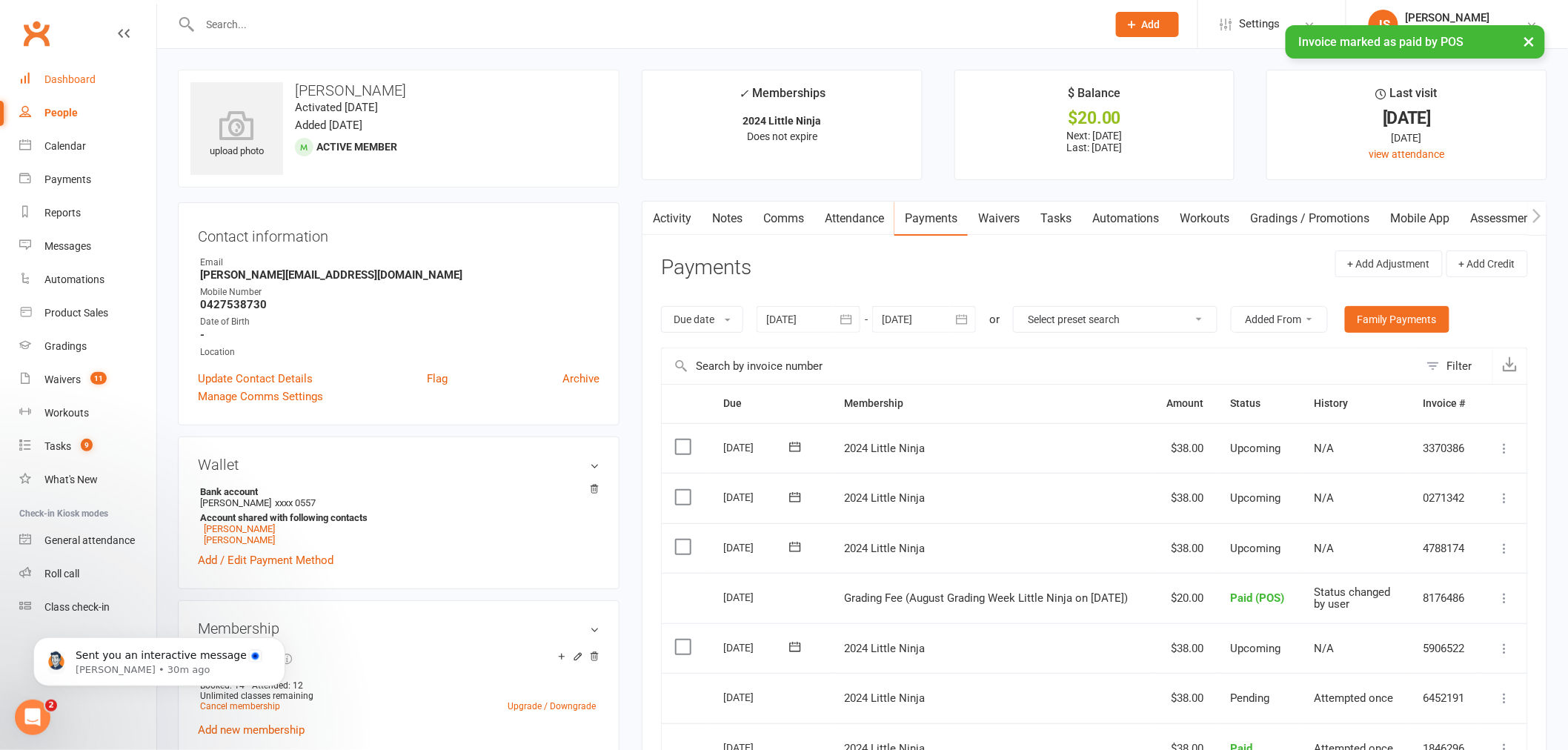
click at [78, 78] on div "Dashboard" at bounding box center [70, 79] width 51 height 12
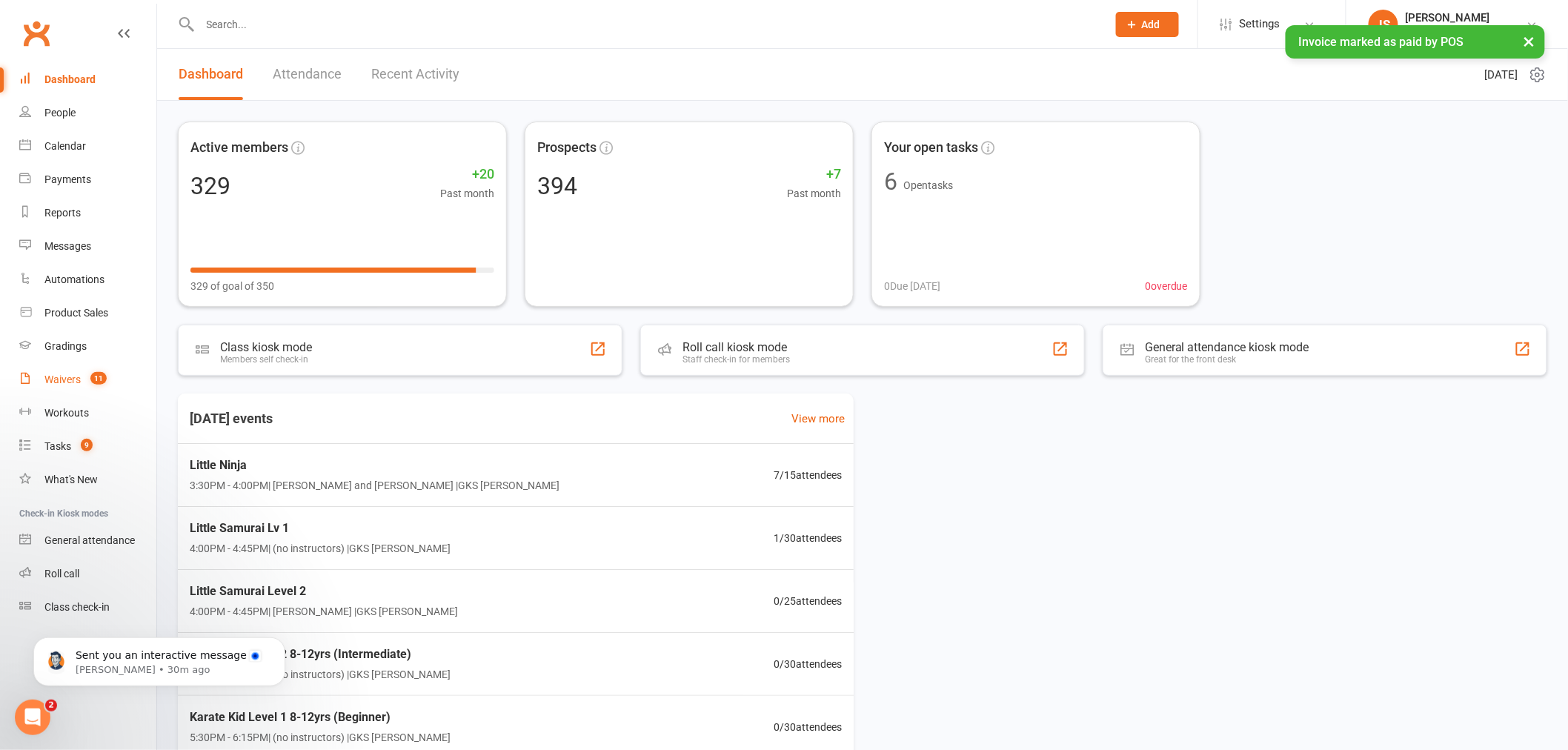
click at [58, 386] on link "Waivers 11" at bounding box center [87, 379] width 137 height 33
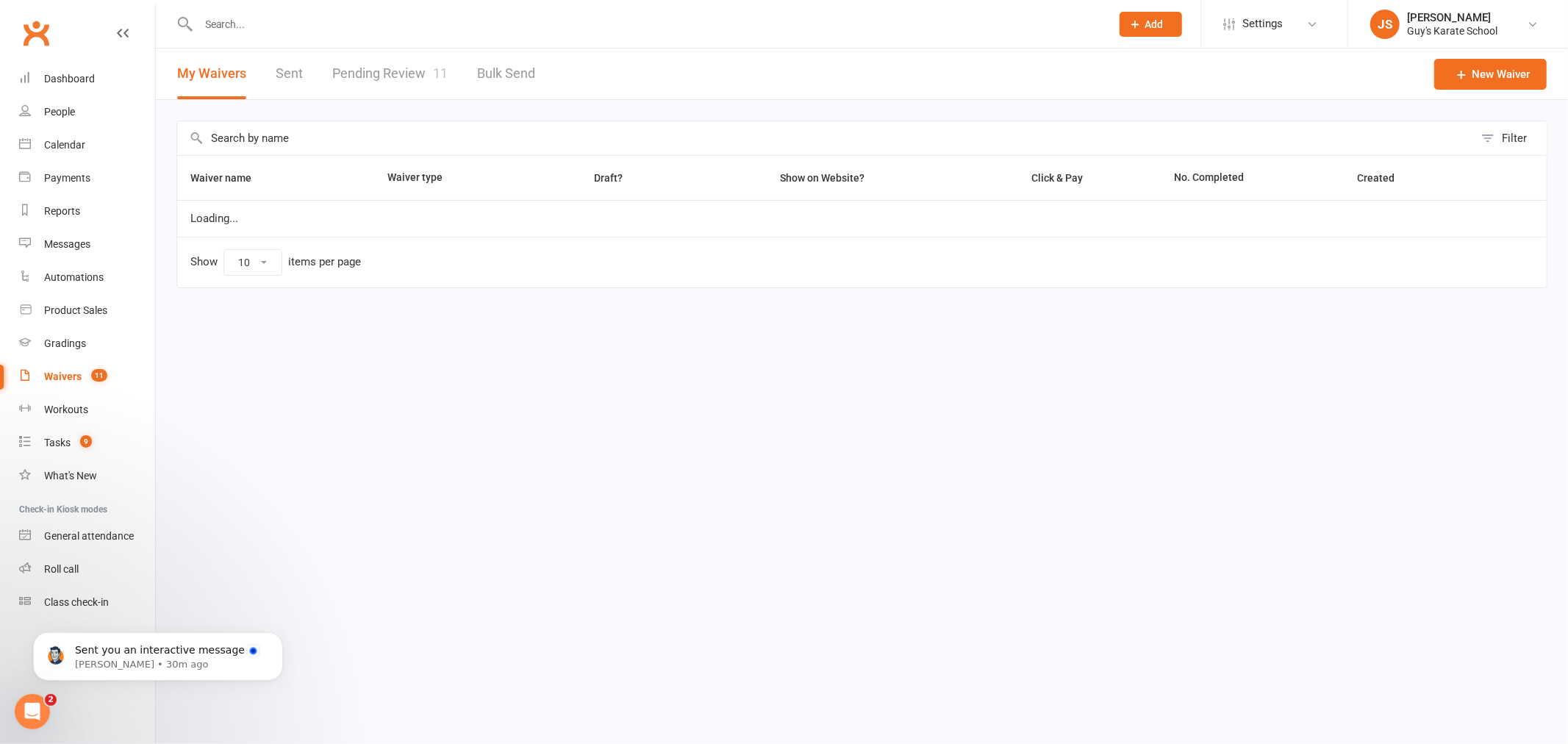
click at [371, 72] on link "Pending Review 11" at bounding box center [389, 74] width 115 height 51
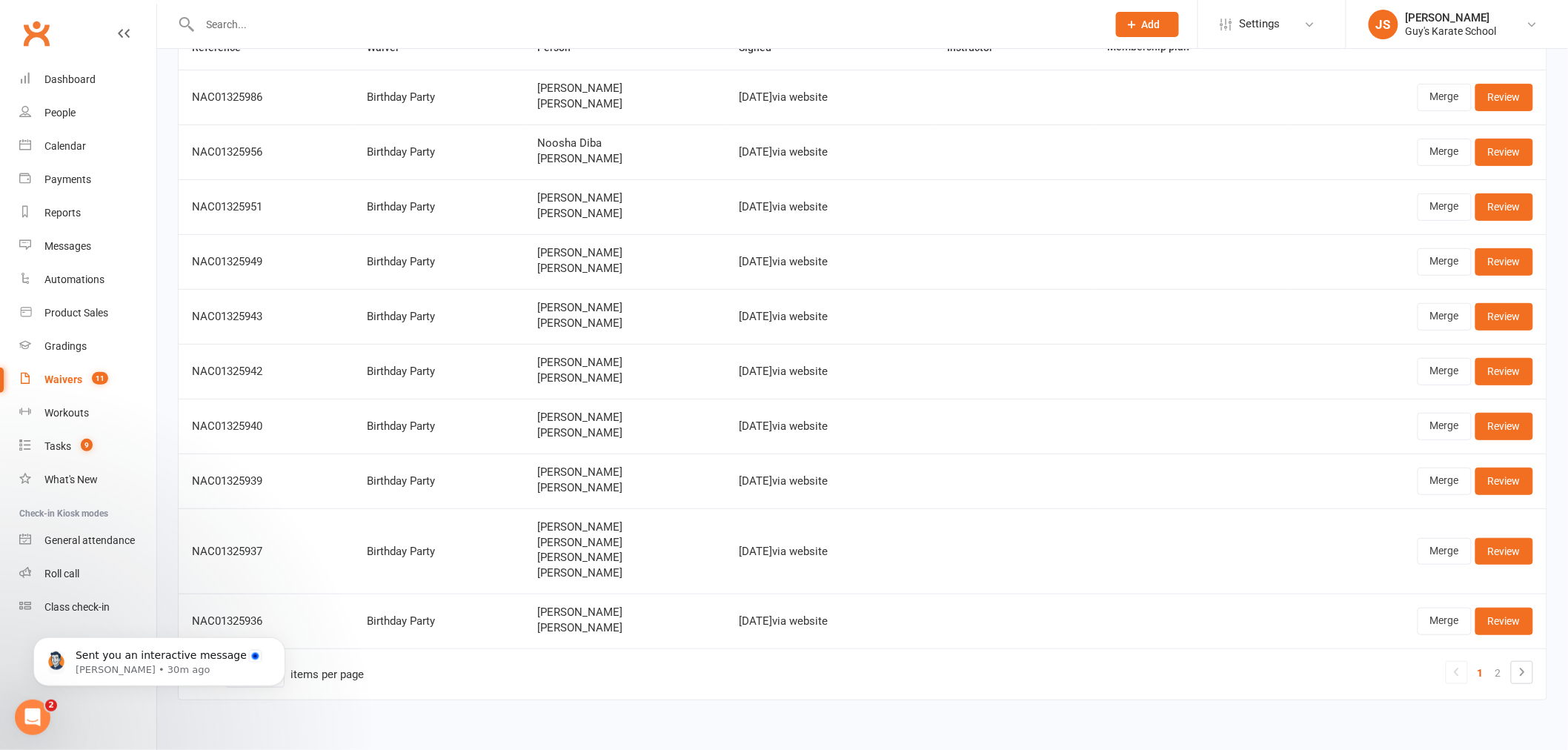
scroll to position [145, 0]
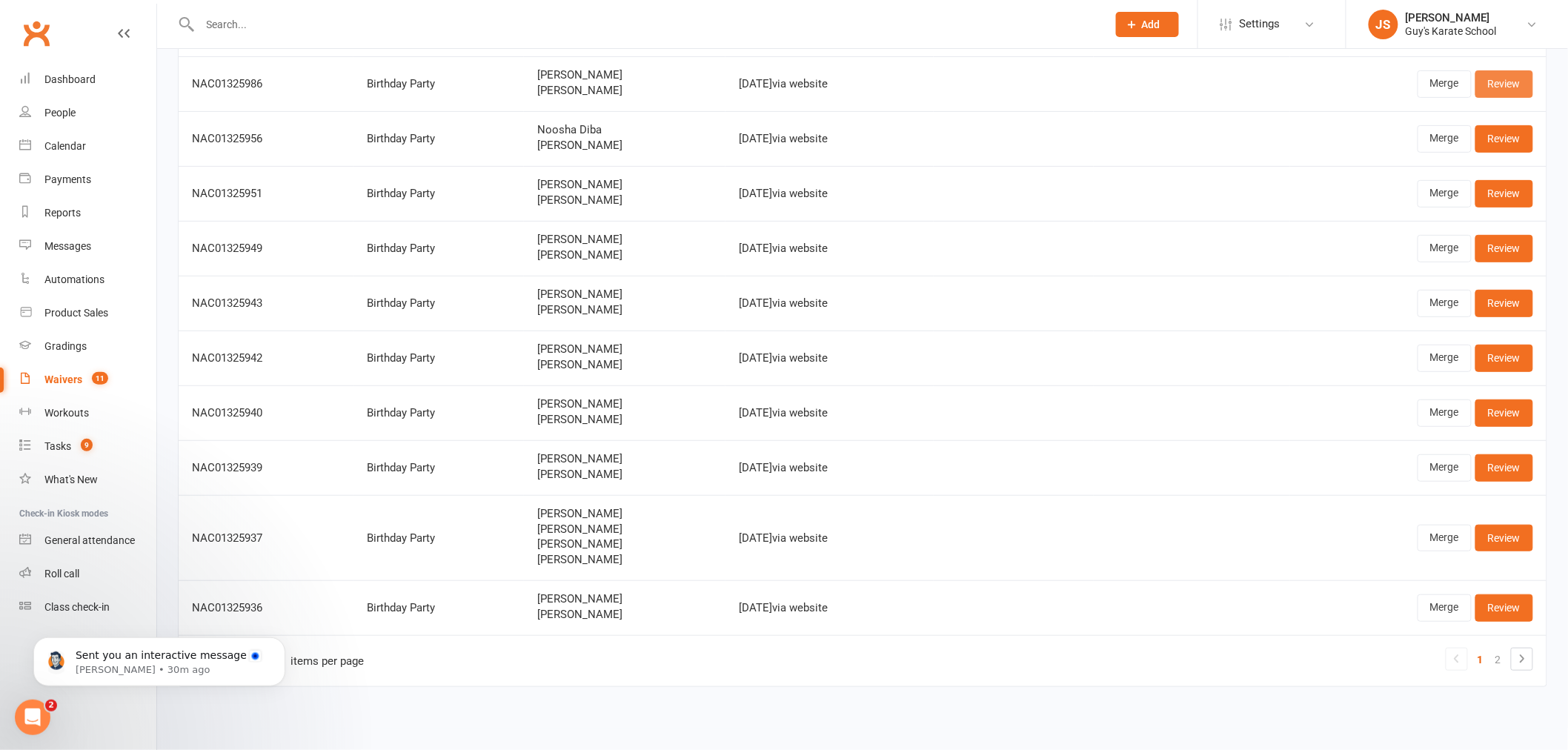
click at [1526, 72] on link "Review" at bounding box center [1504, 83] width 58 height 26
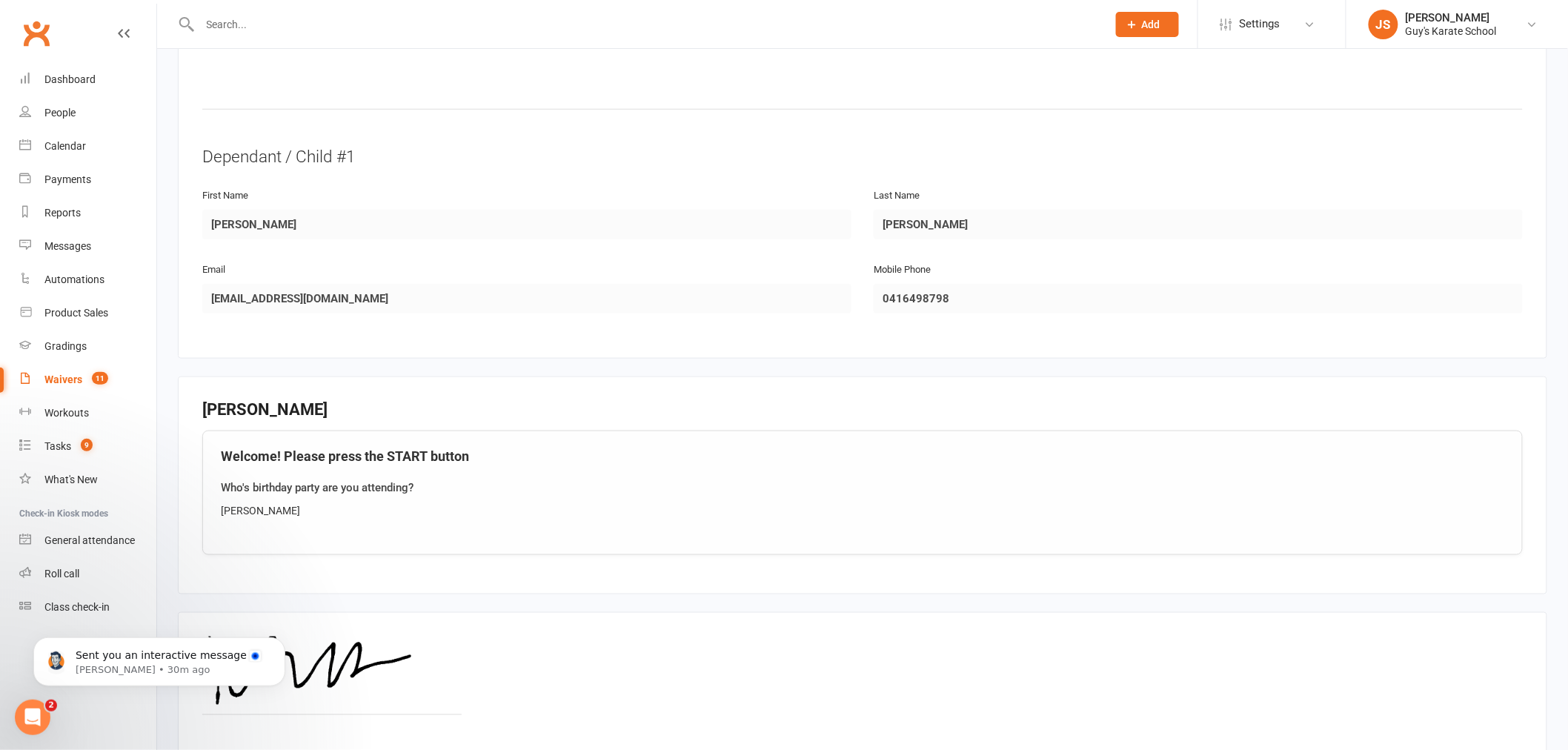
scroll to position [682, 0]
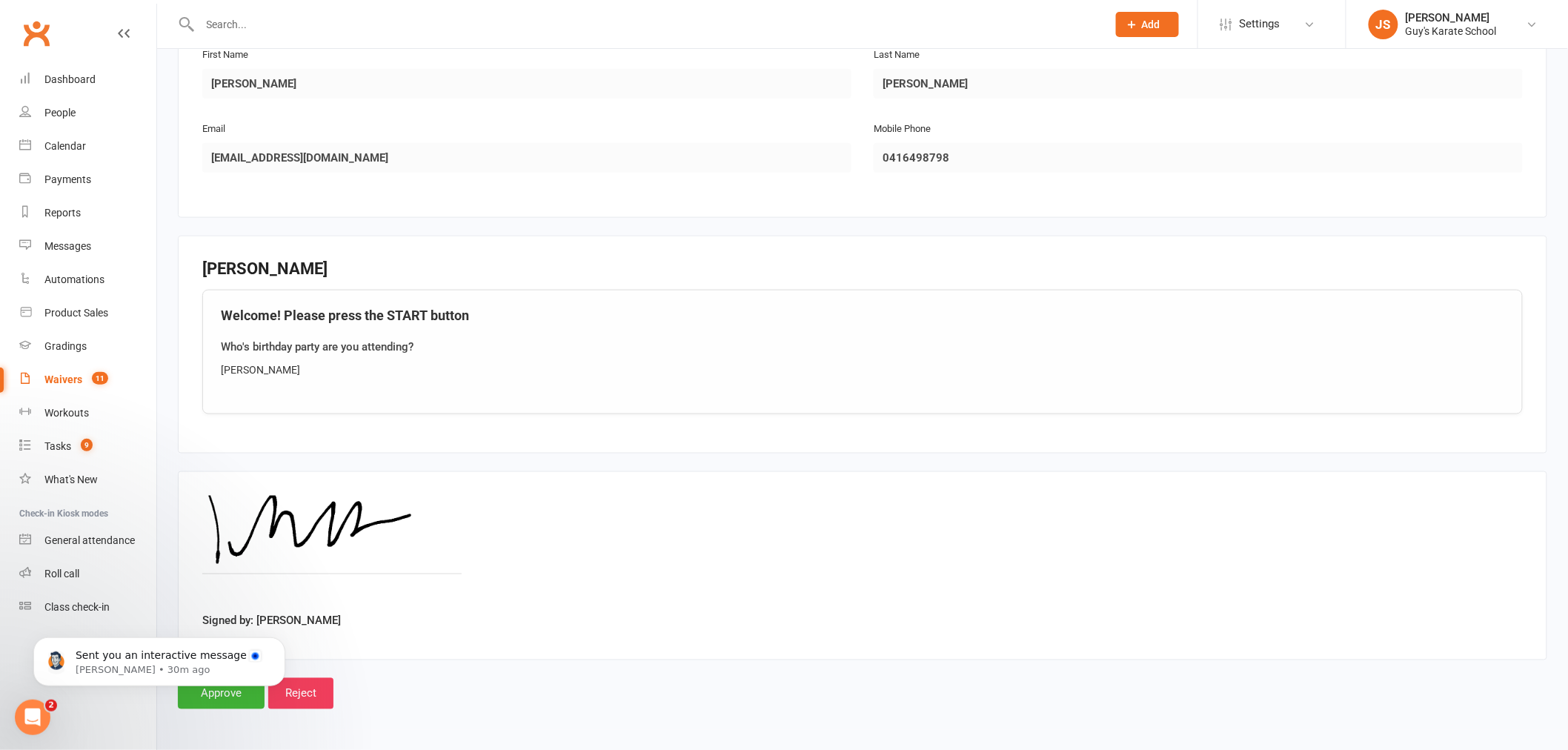
click at [234, 699] on body "Sent you an interactive message [PERSON_NAME] • 30m ago" at bounding box center [159, 657] width 285 height 92
click at [212, 699] on body "Sent you an interactive message [PERSON_NAME] • 30m ago" at bounding box center [159, 657] width 285 height 92
drag, startPoint x: 514, startPoint y: 723, endPoint x: 368, endPoint y: 725, distance: 146.0
click at [508, 723] on div "Smart Forms & Waivers Back Guy's Karate School 0499968389 p: 0499968389 [EMAIL_…" at bounding box center [862, 48] width 1411 height 1363
click at [282, 640] on icon "Dismiss notification" at bounding box center [281, 640] width 8 height 8
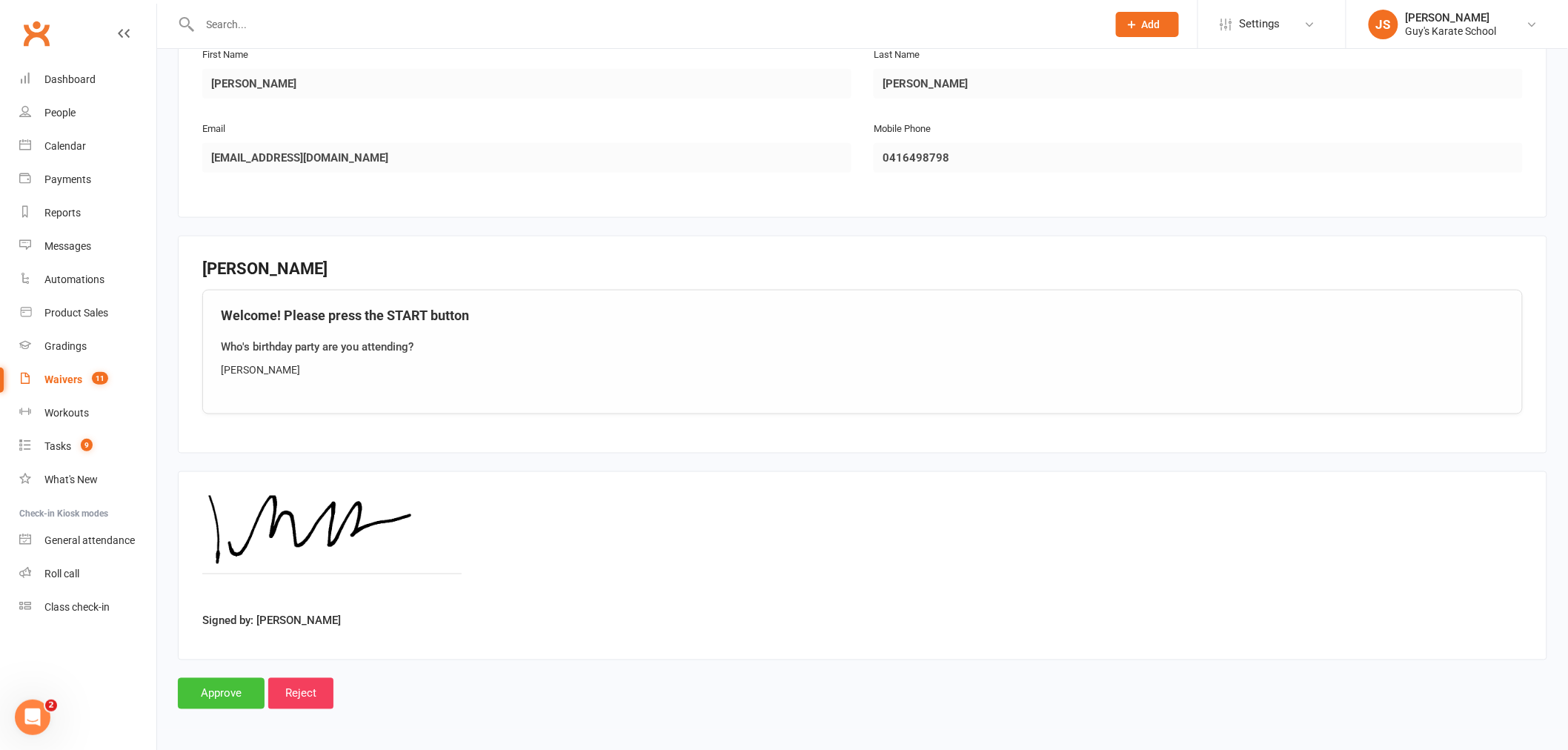
click at [234, 688] on input "Approve" at bounding box center [221, 693] width 87 height 31
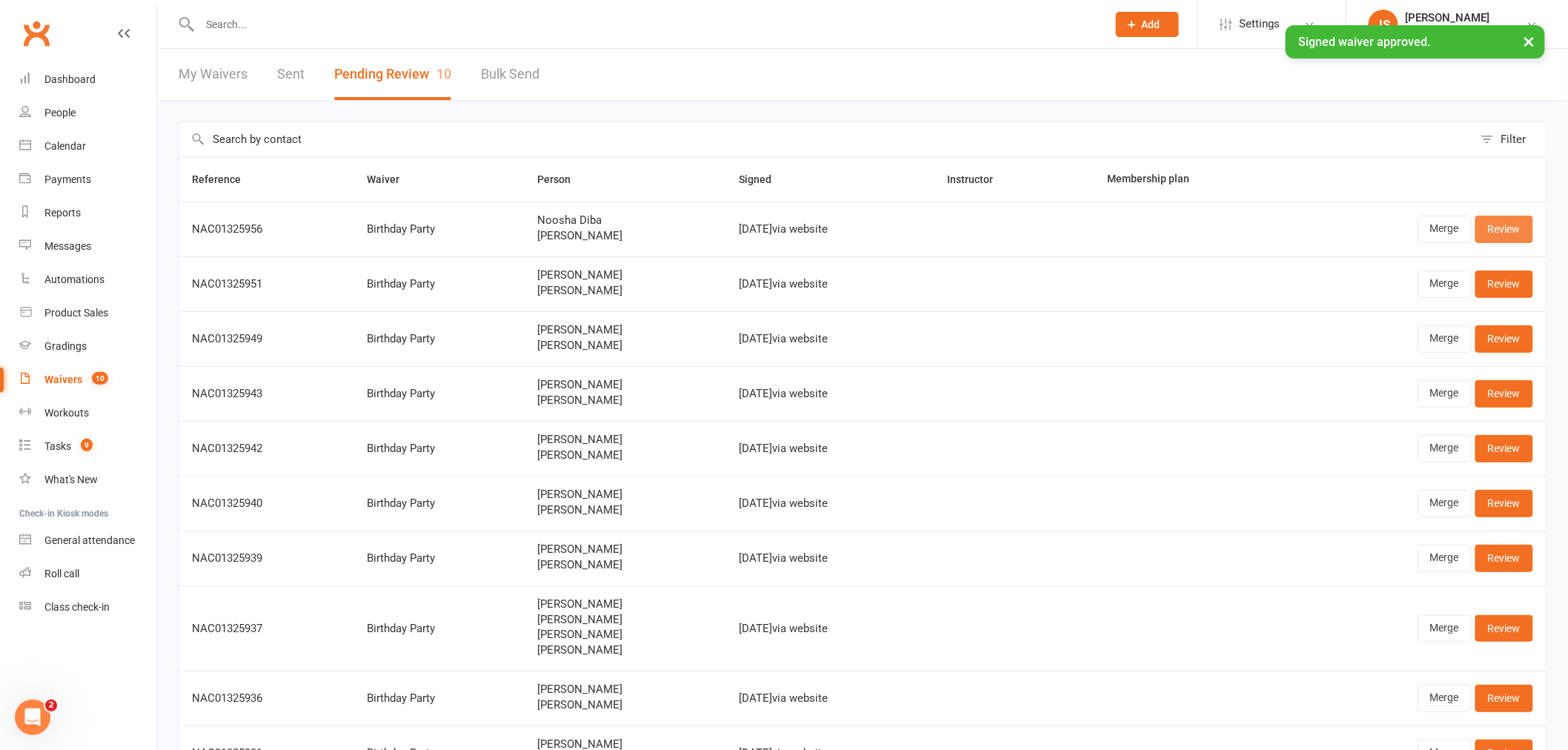
click at [1530, 229] on link "Review" at bounding box center [1504, 228] width 58 height 26
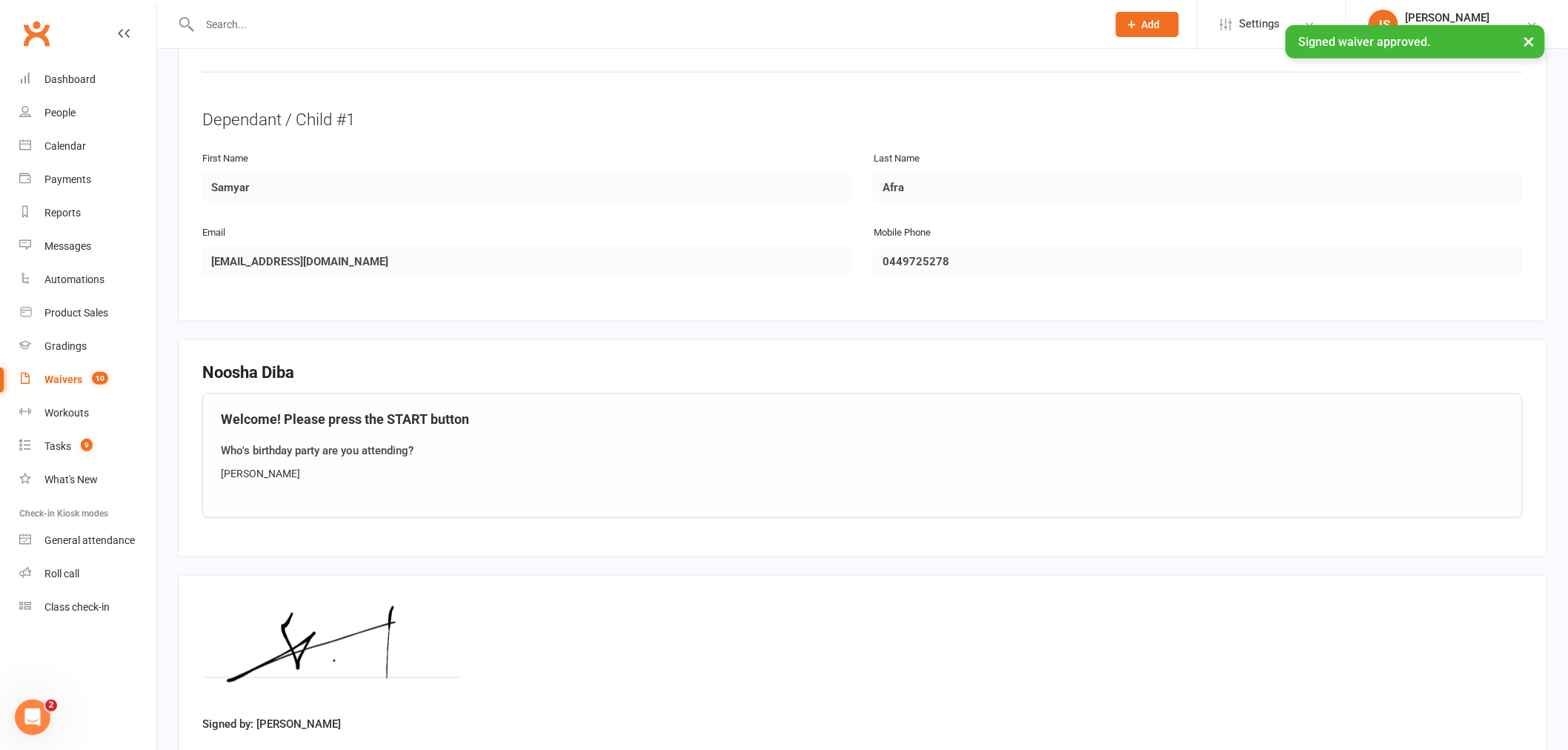
scroll to position [682, 0]
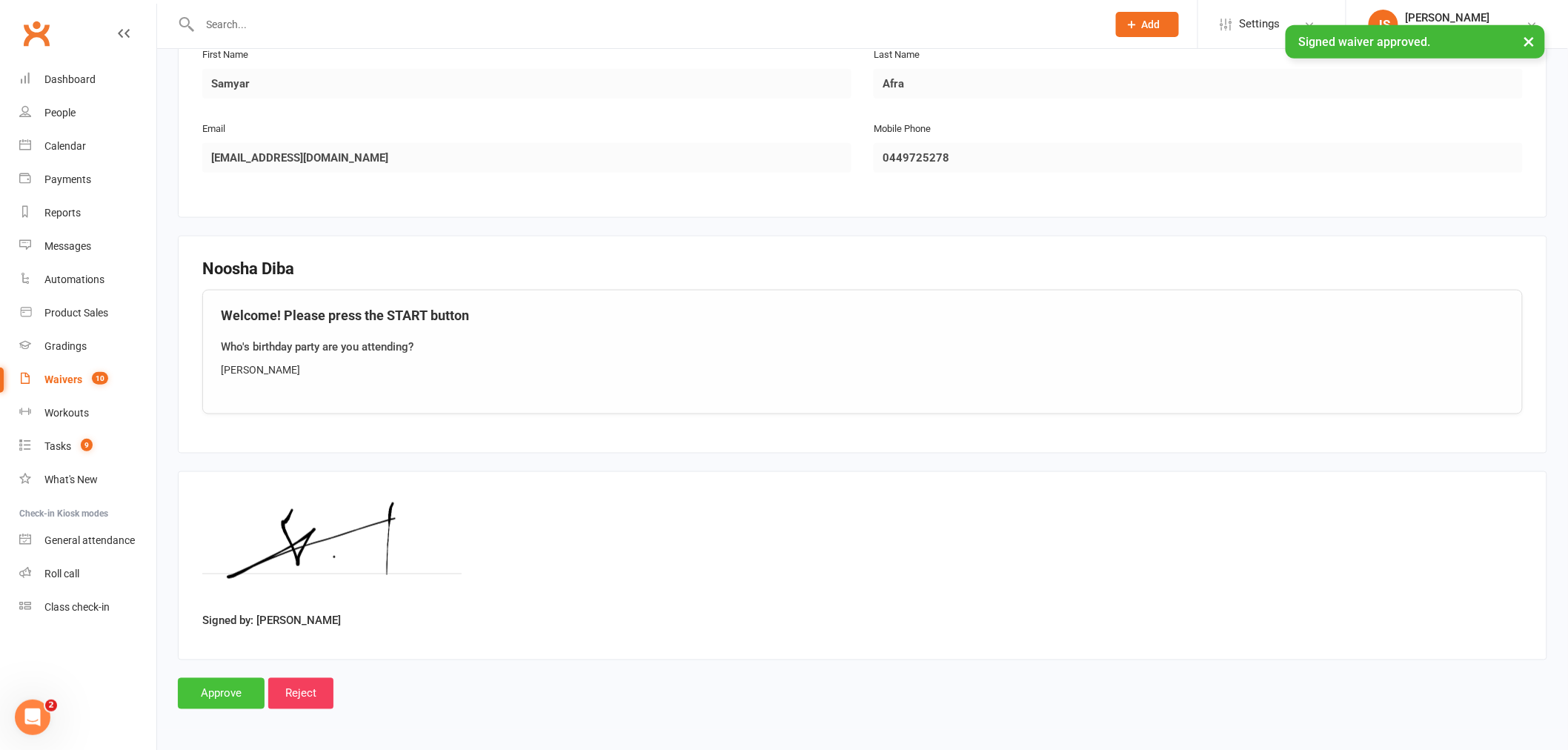
click at [226, 694] on input "Approve" at bounding box center [221, 693] width 87 height 31
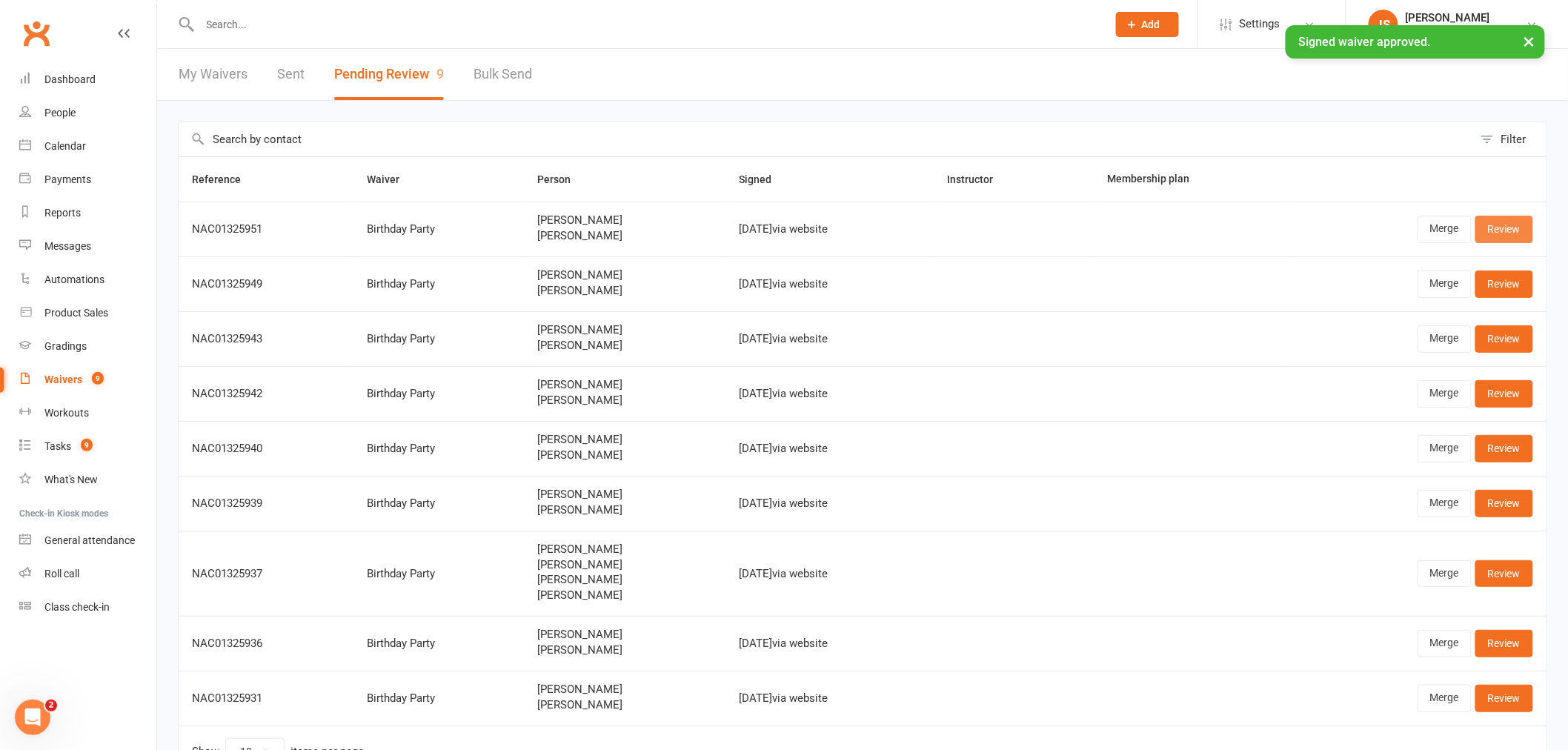
click at [1520, 234] on link "Review" at bounding box center [1504, 228] width 58 height 26
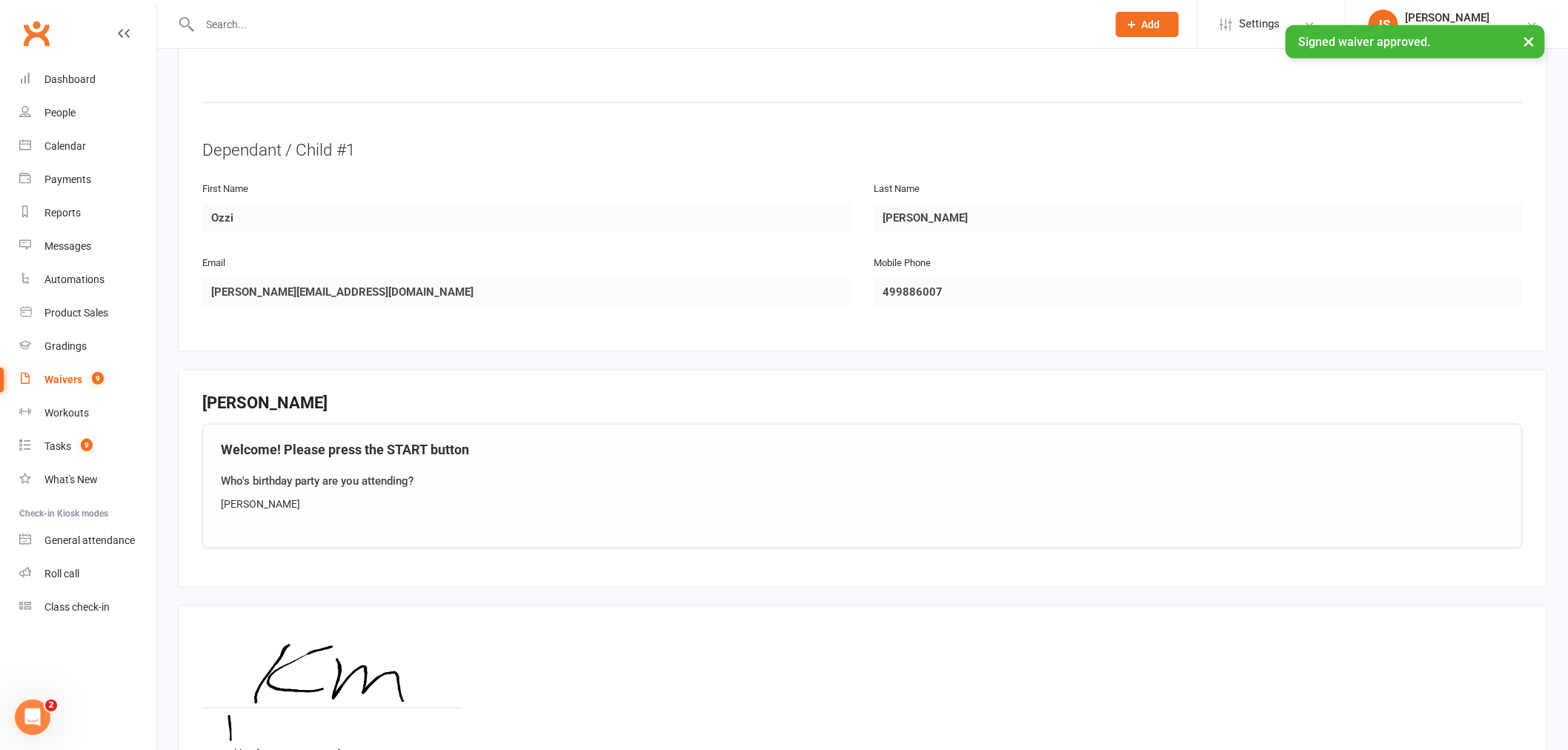
scroll to position [682, 0]
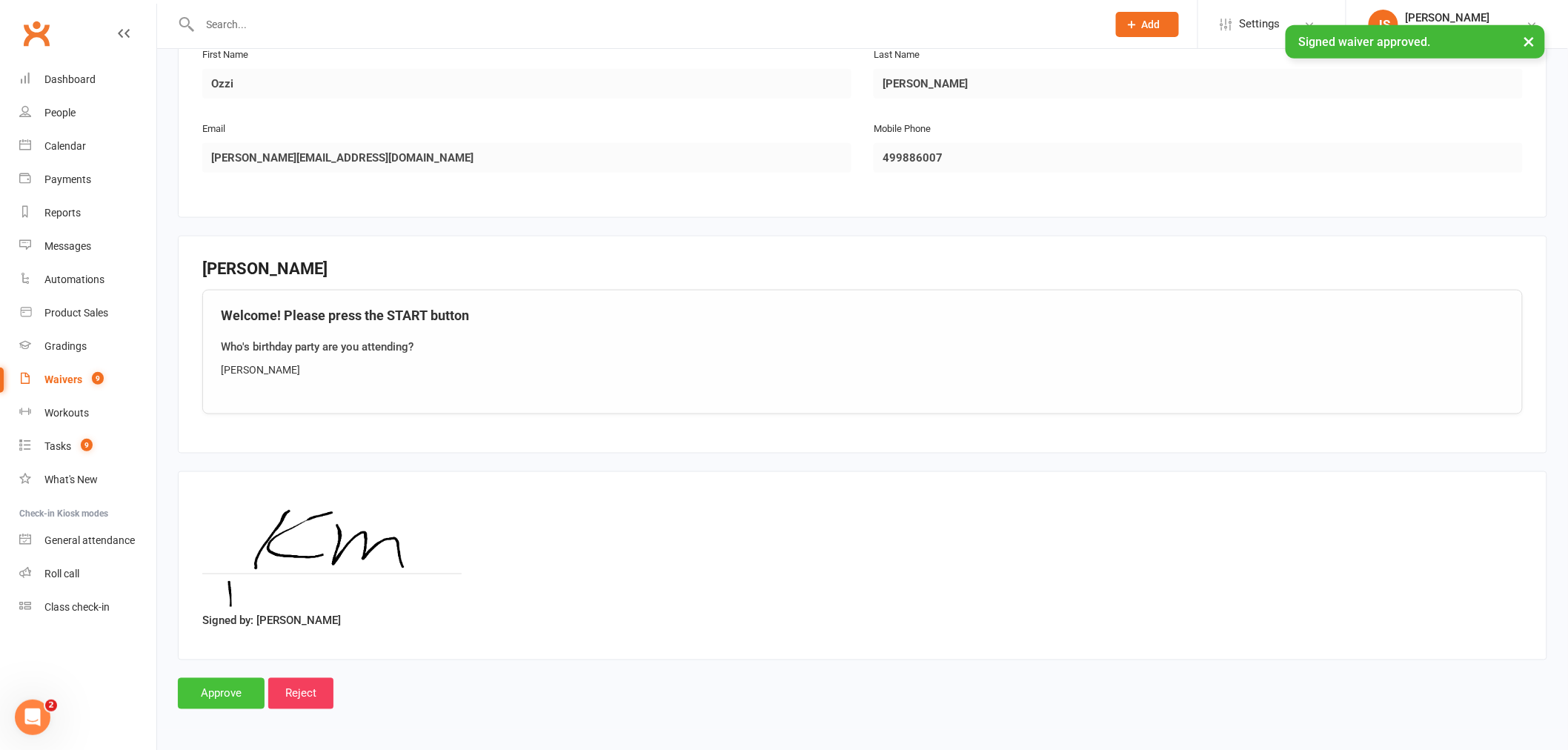
click at [199, 692] on input "Approve" at bounding box center [221, 693] width 87 height 31
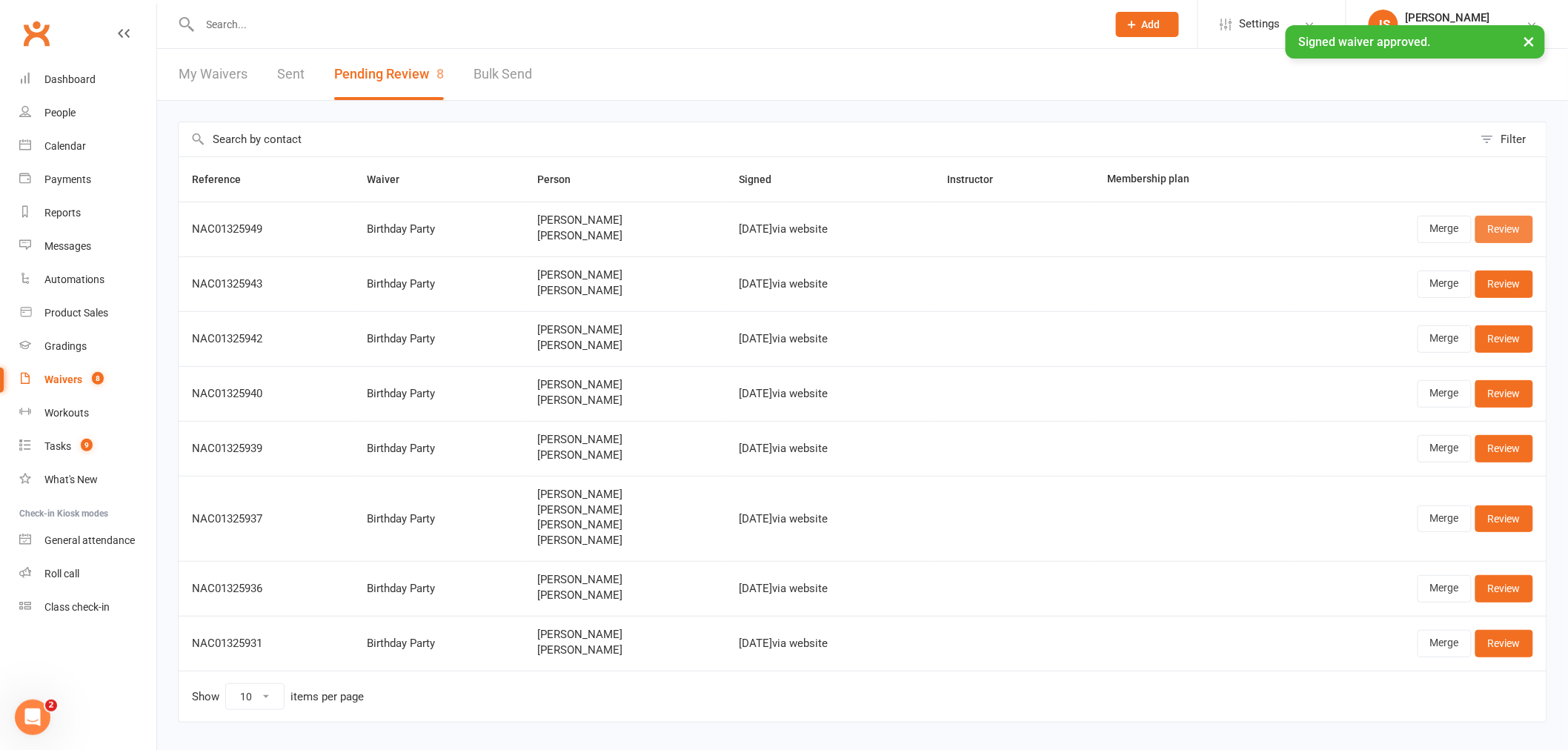
click at [1498, 223] on link "Review" at bounding box center [1504, 228] width 58 height 26
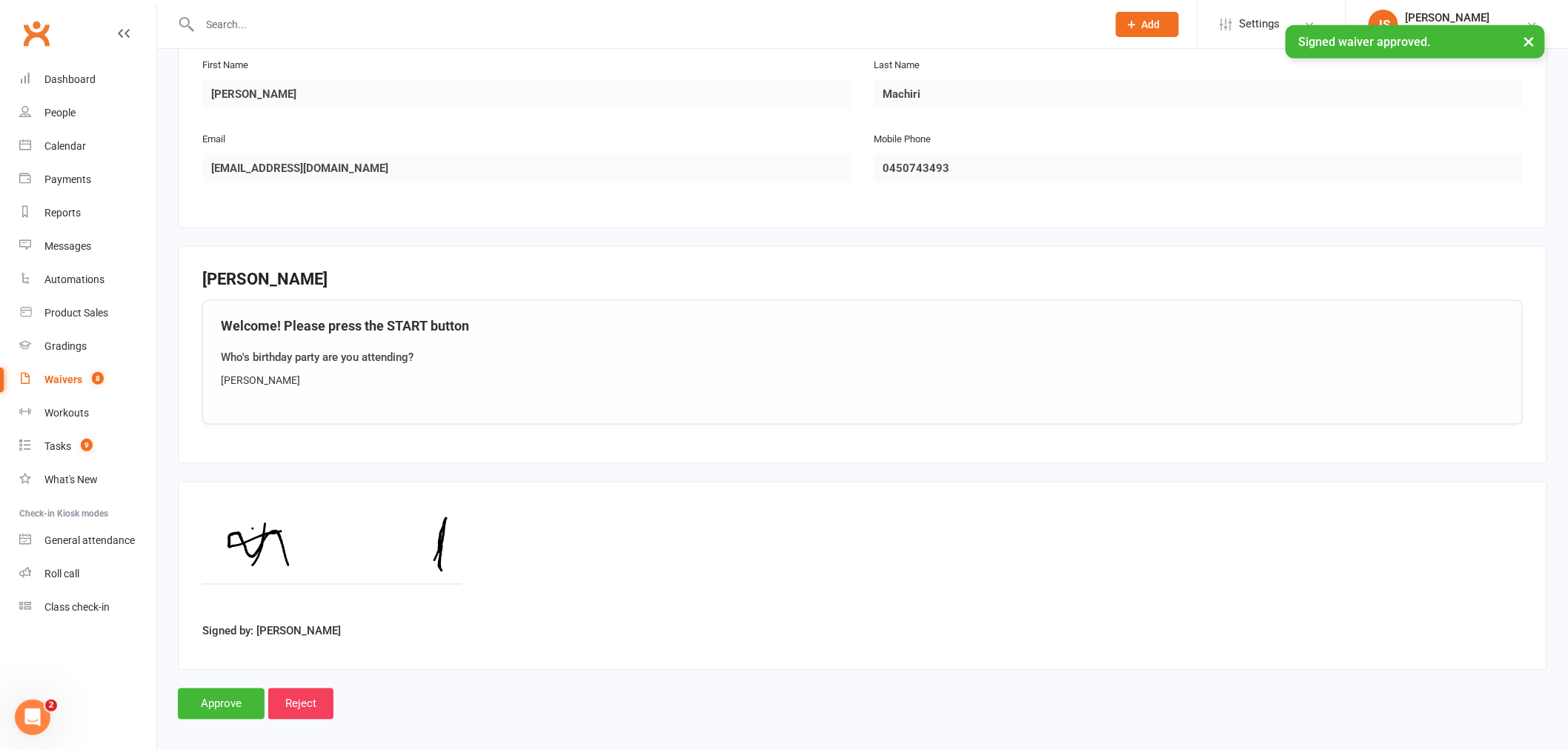
scroll to position [682, 0]
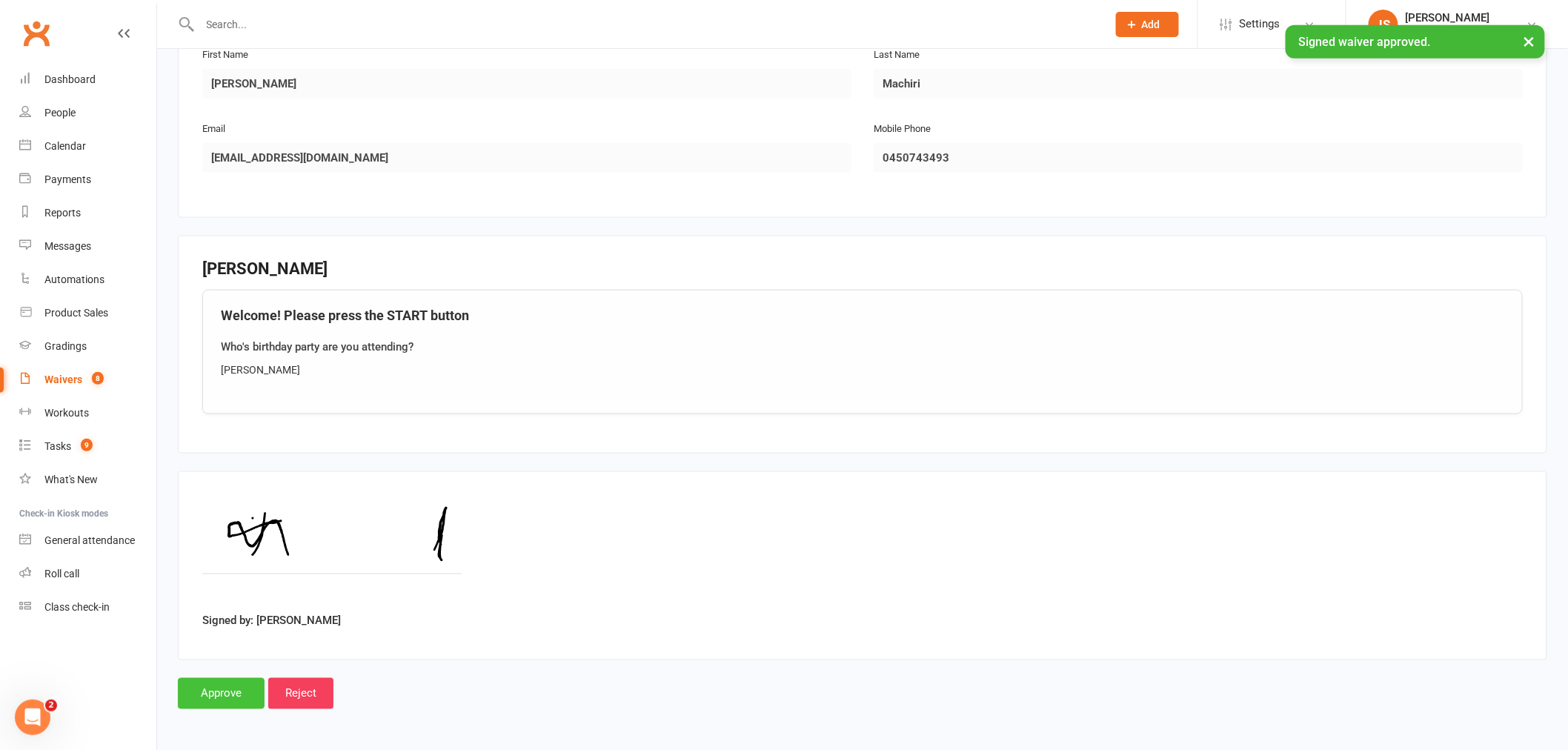
click at [234, 692] on input "Approve" at bounding box center [221, 693] width 87 height 31
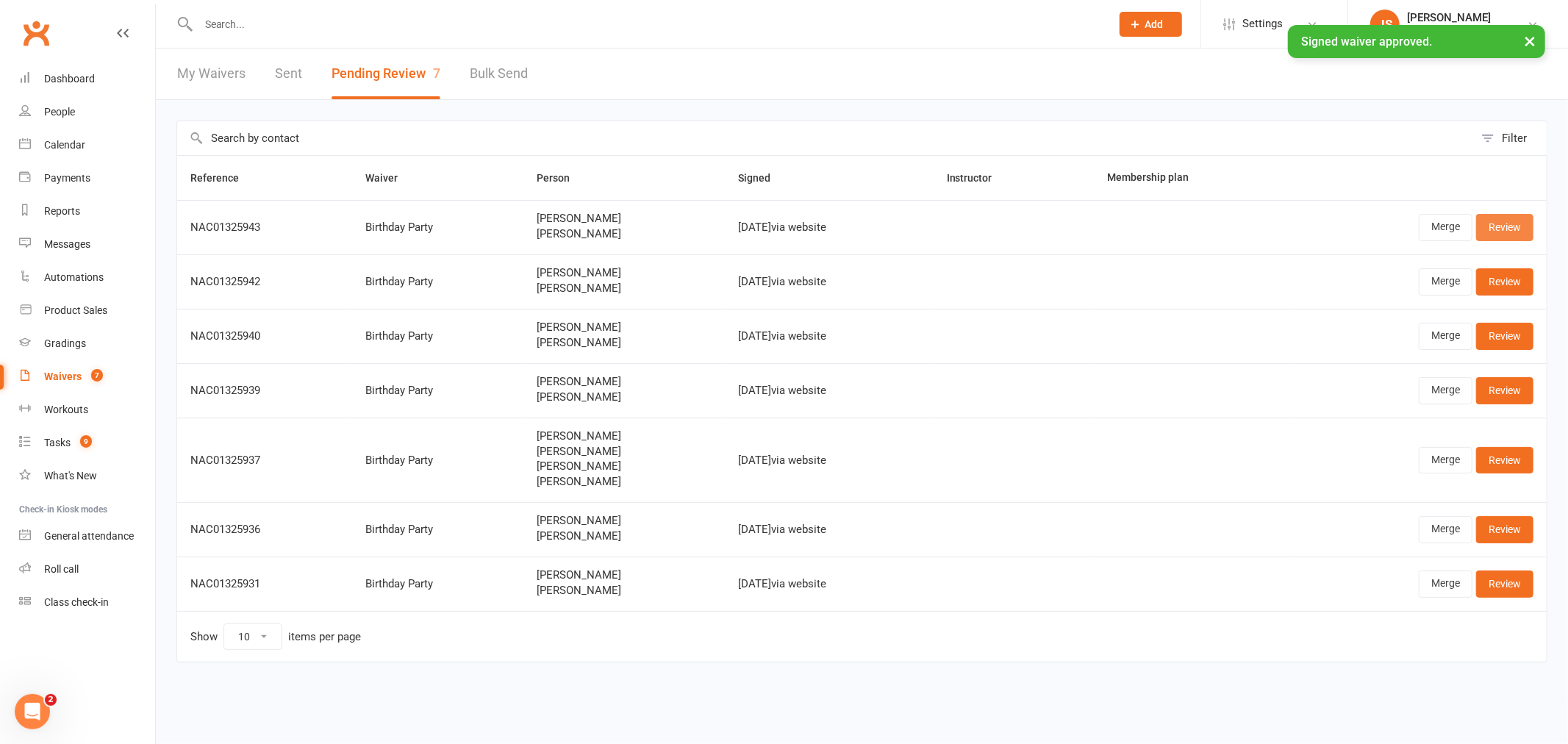
click at [1519, 226] on link "Review" at bounding box center [1505, 227] width 57 height 26
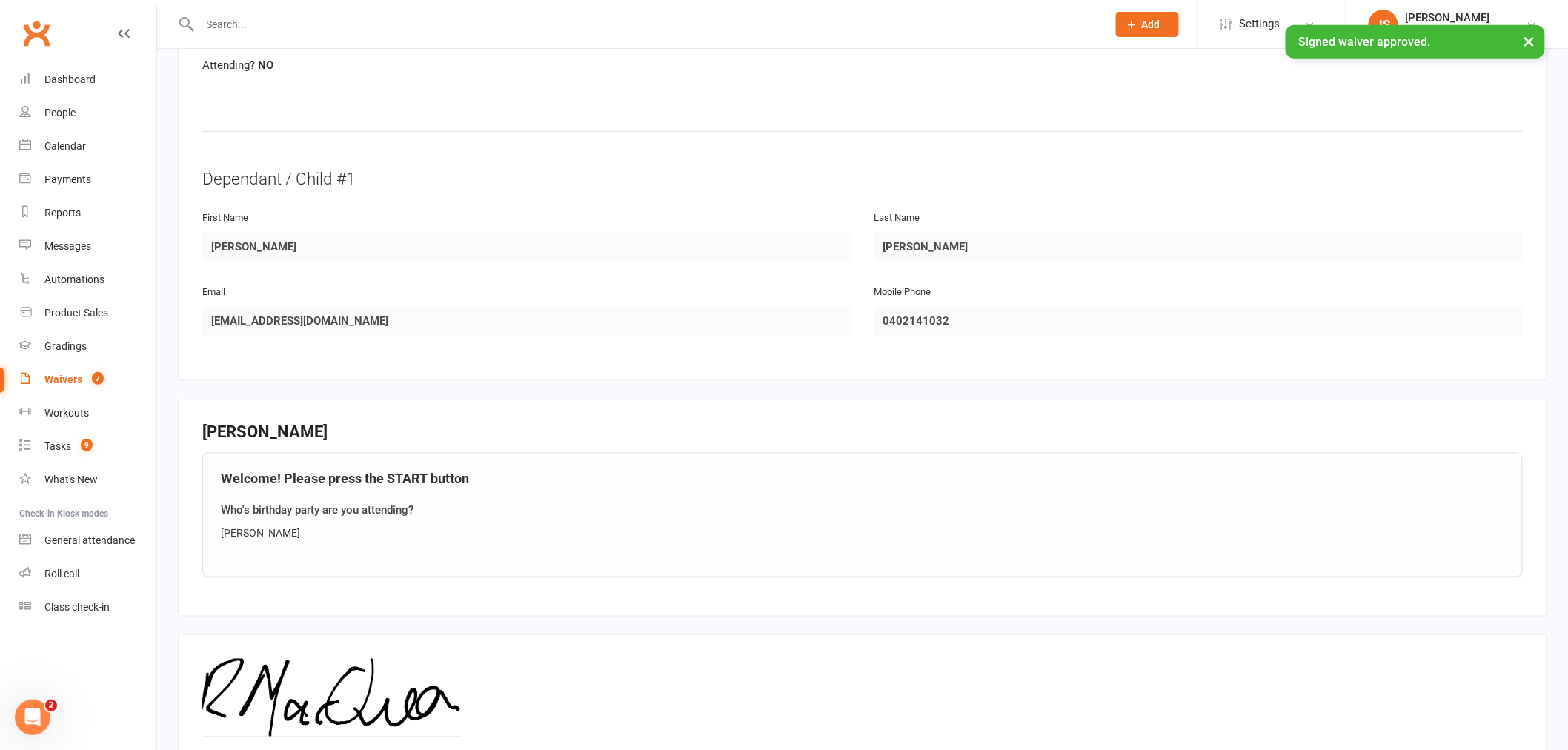
scroll to position [682, 0]
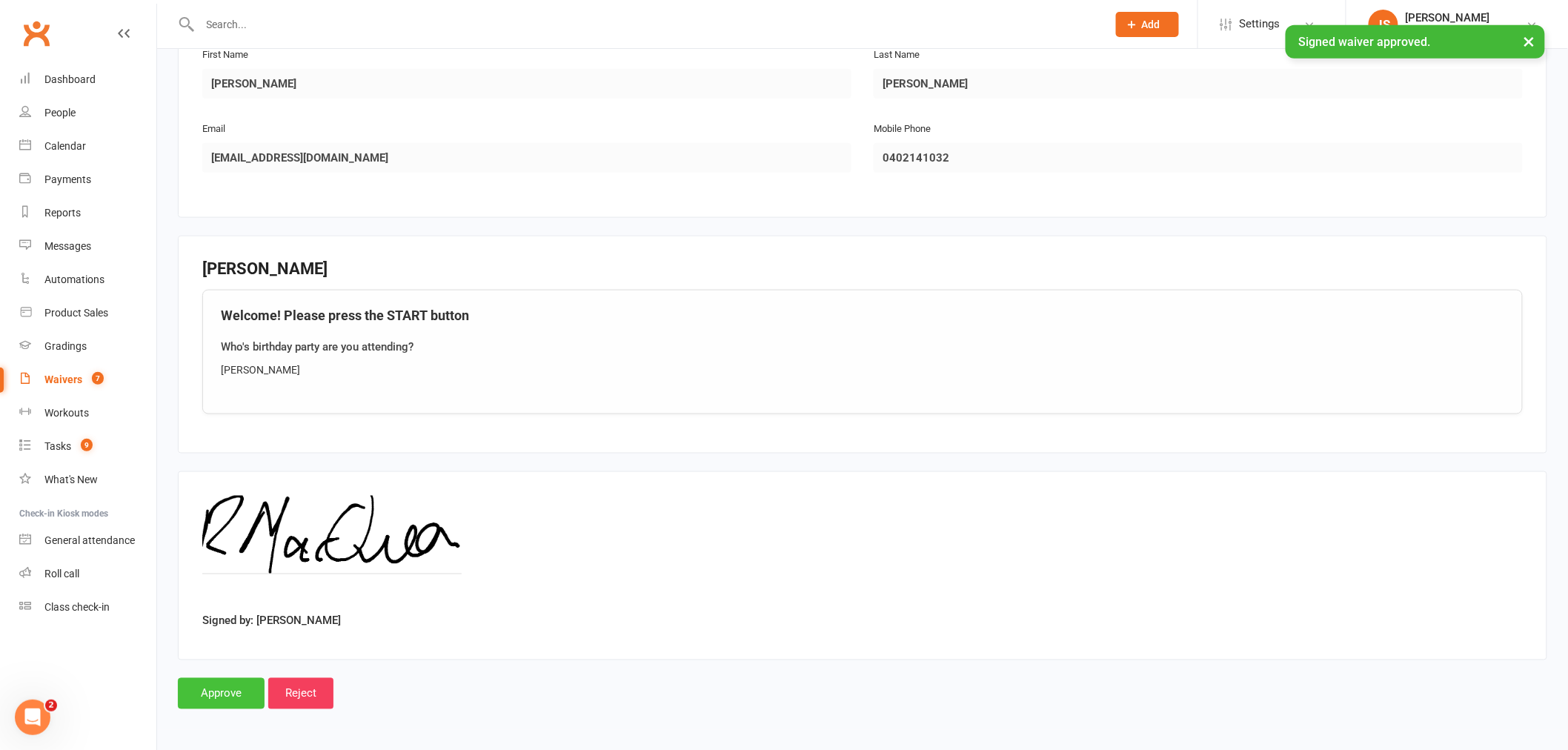
click at [242, 697] on input "Approve" at bounding box center [221, 693] width 87 height 31
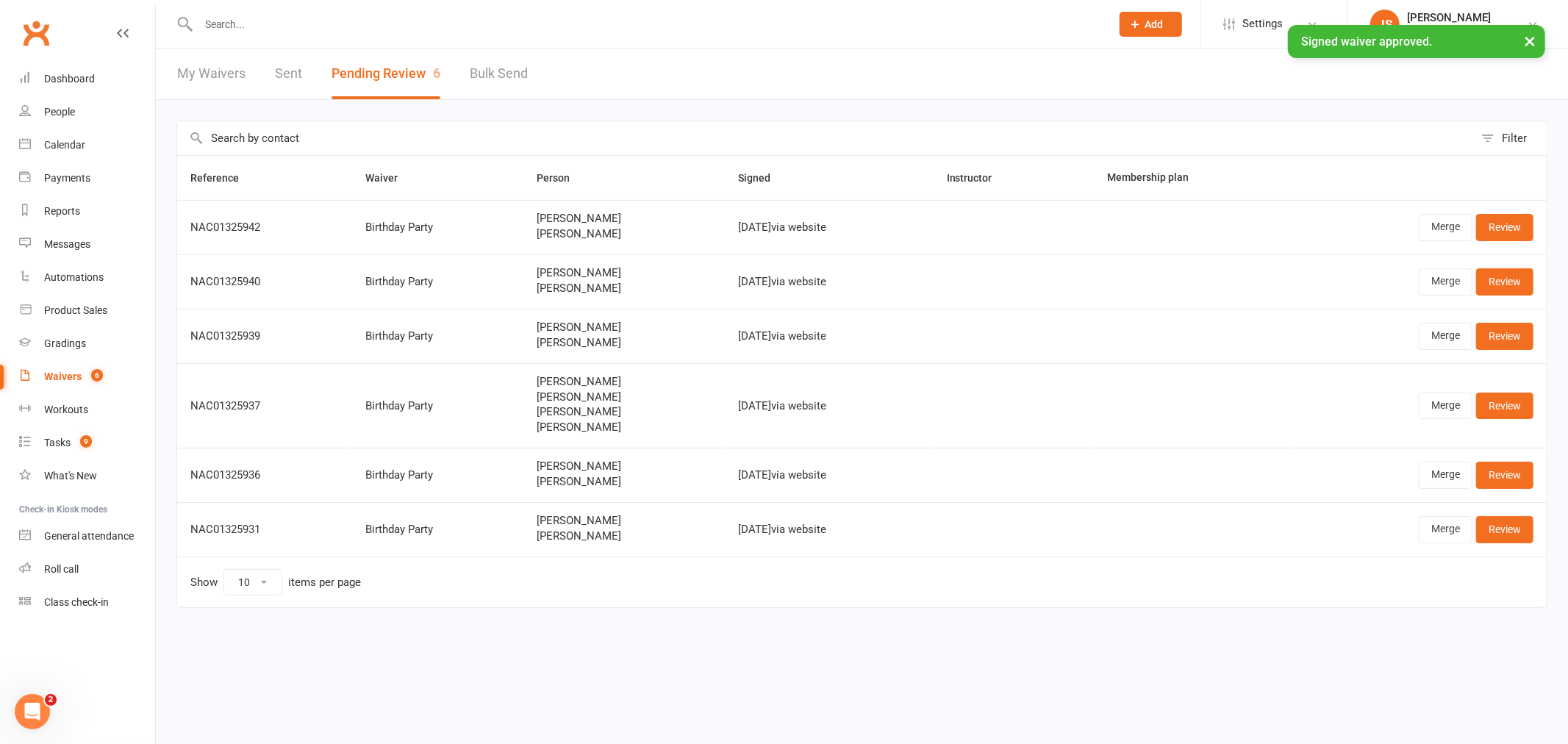
drag, startPoint x: 1551, startPoint y: 233, endPoint x: 1512, endPoint y: 233, distance: 39.0
click at [1549, 233] on div "Filter Reference Waiver Person Signed Instructor Membership plan NAC01325942 Bi…" at bounding box center [862, 375] width 1412 height 549
click at [1501, 232] on link "Review" at bounding box center [1505, 227] width 57 height 26
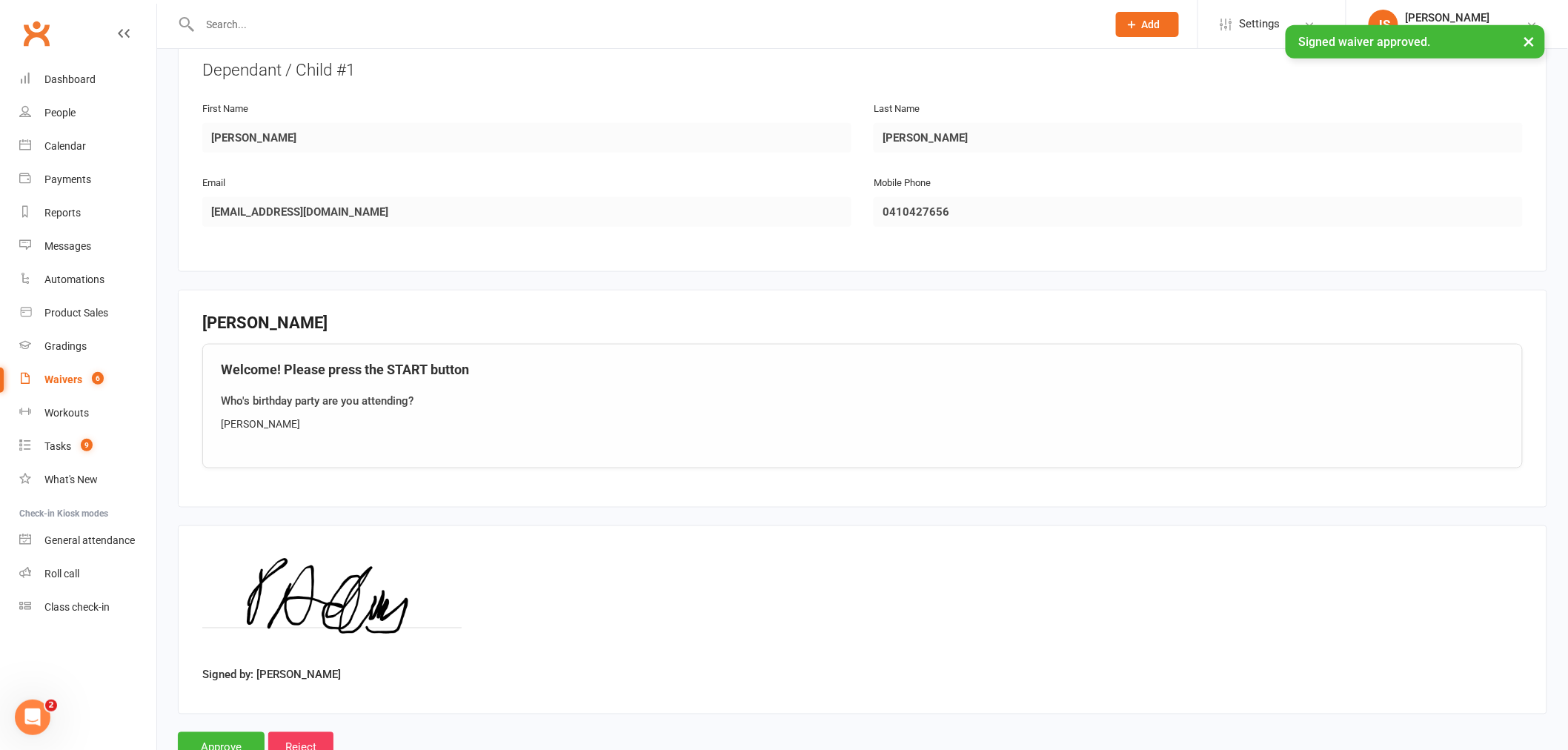
scroll to position [682, 0]
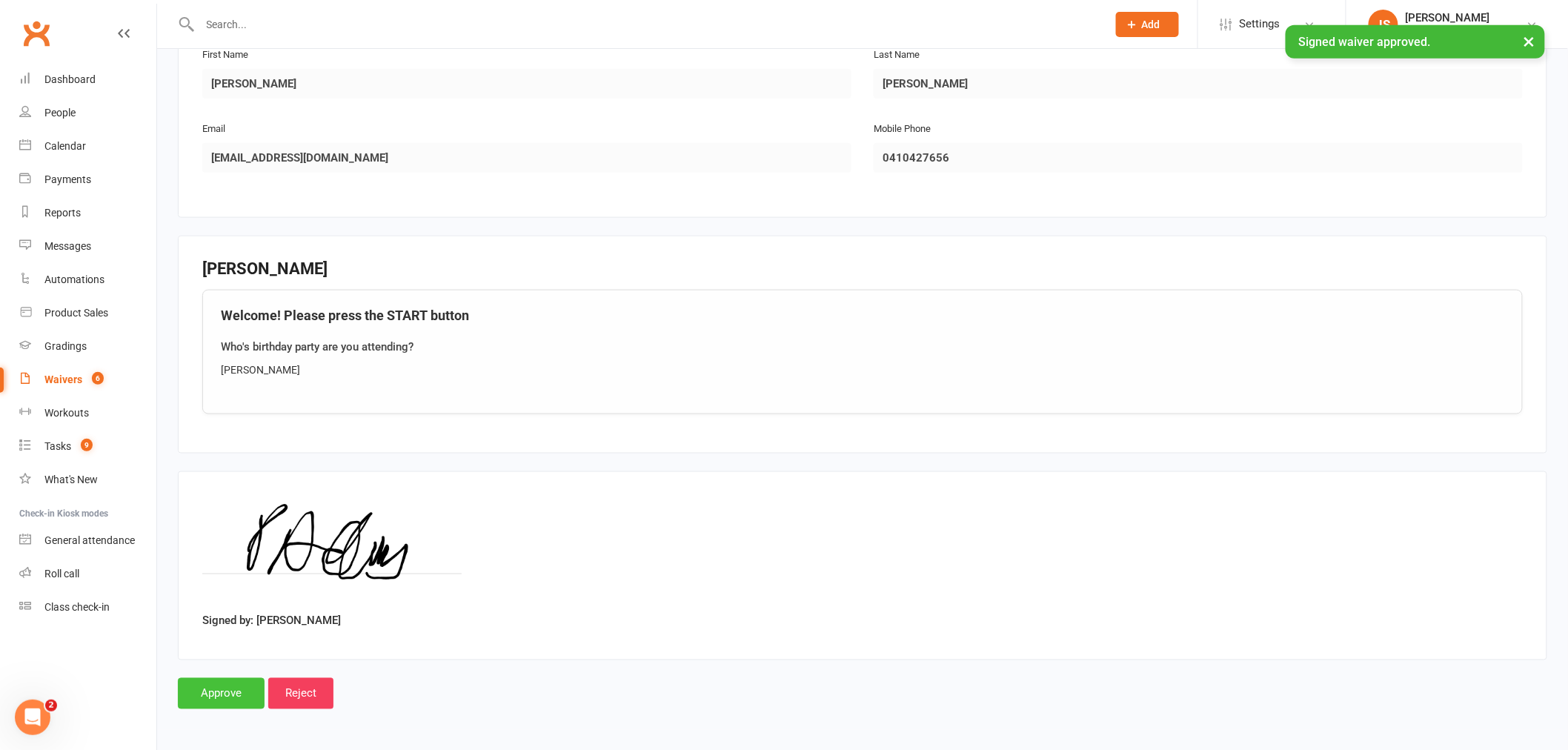
click at [223, 689] on input "Approve" at bounding box center [221, 693] width 87 height 31
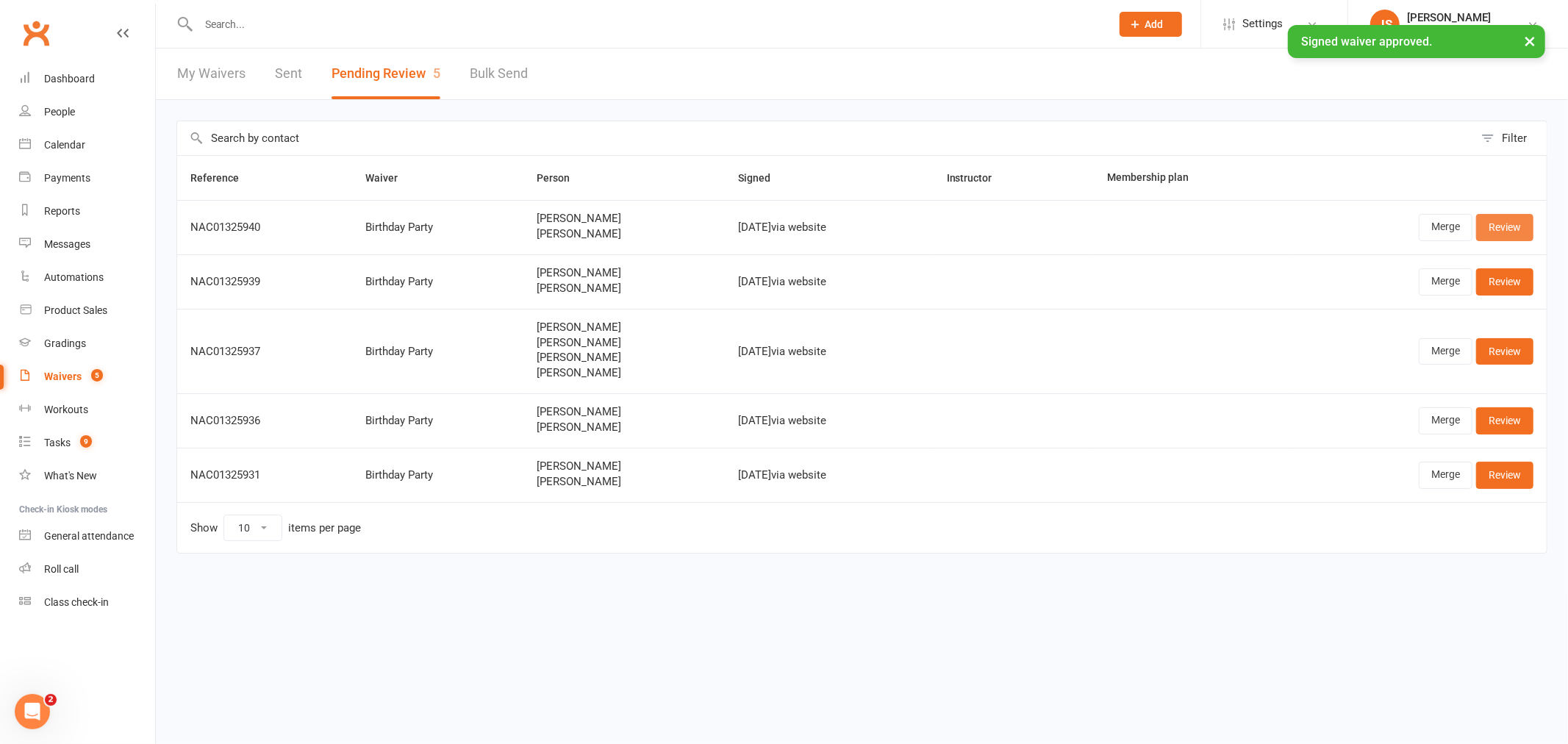
click at [1510, 221] on link "Review" at bounding box center [1505, 227] width 57 height 26
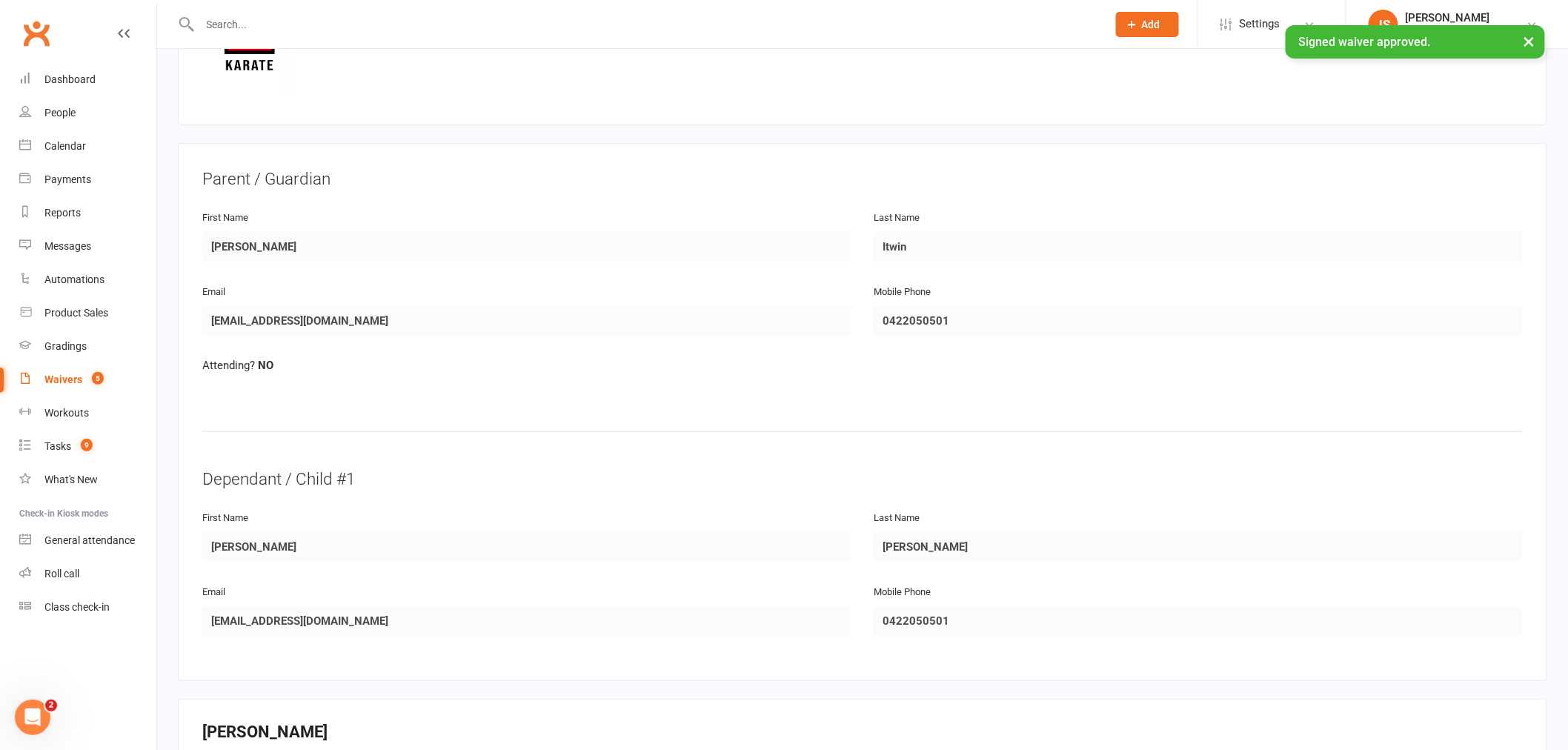
scroll to position [682, 0]
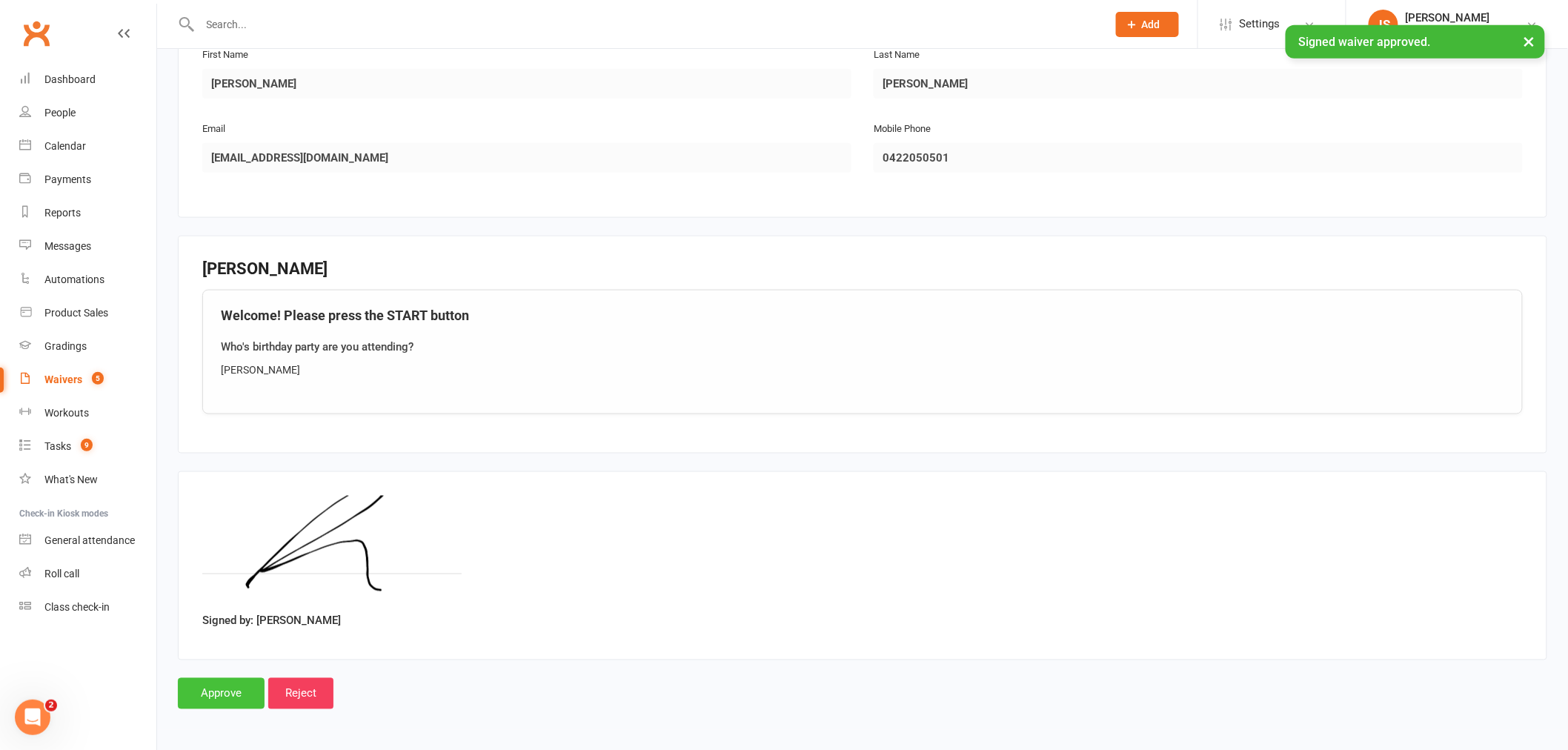
click at [209, 697] on input "Approve" at bounding box center [221, 693] width 87 height 31
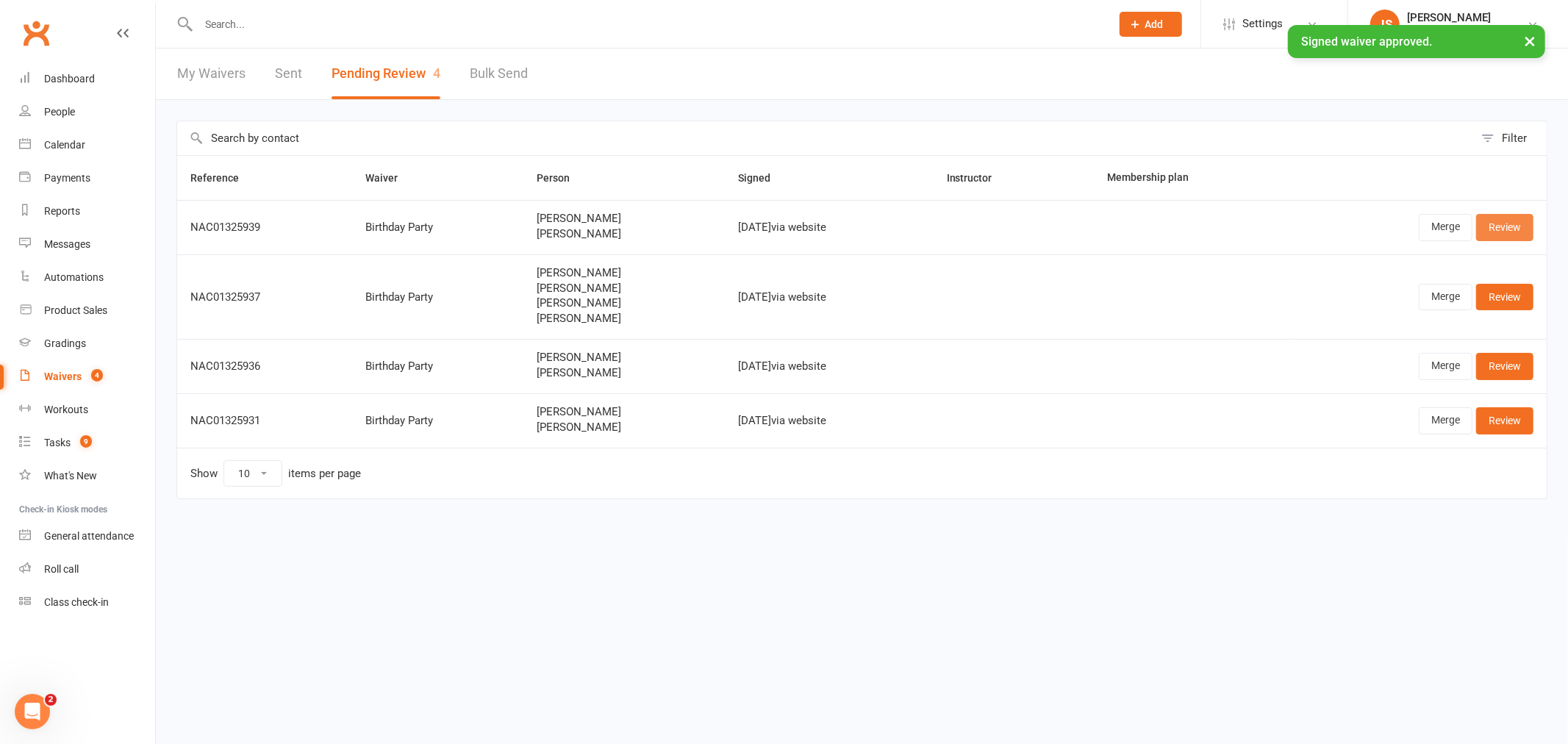
click at [1514, 235] on link "Review" at bounding box center [1505, 227] width 57 height 26
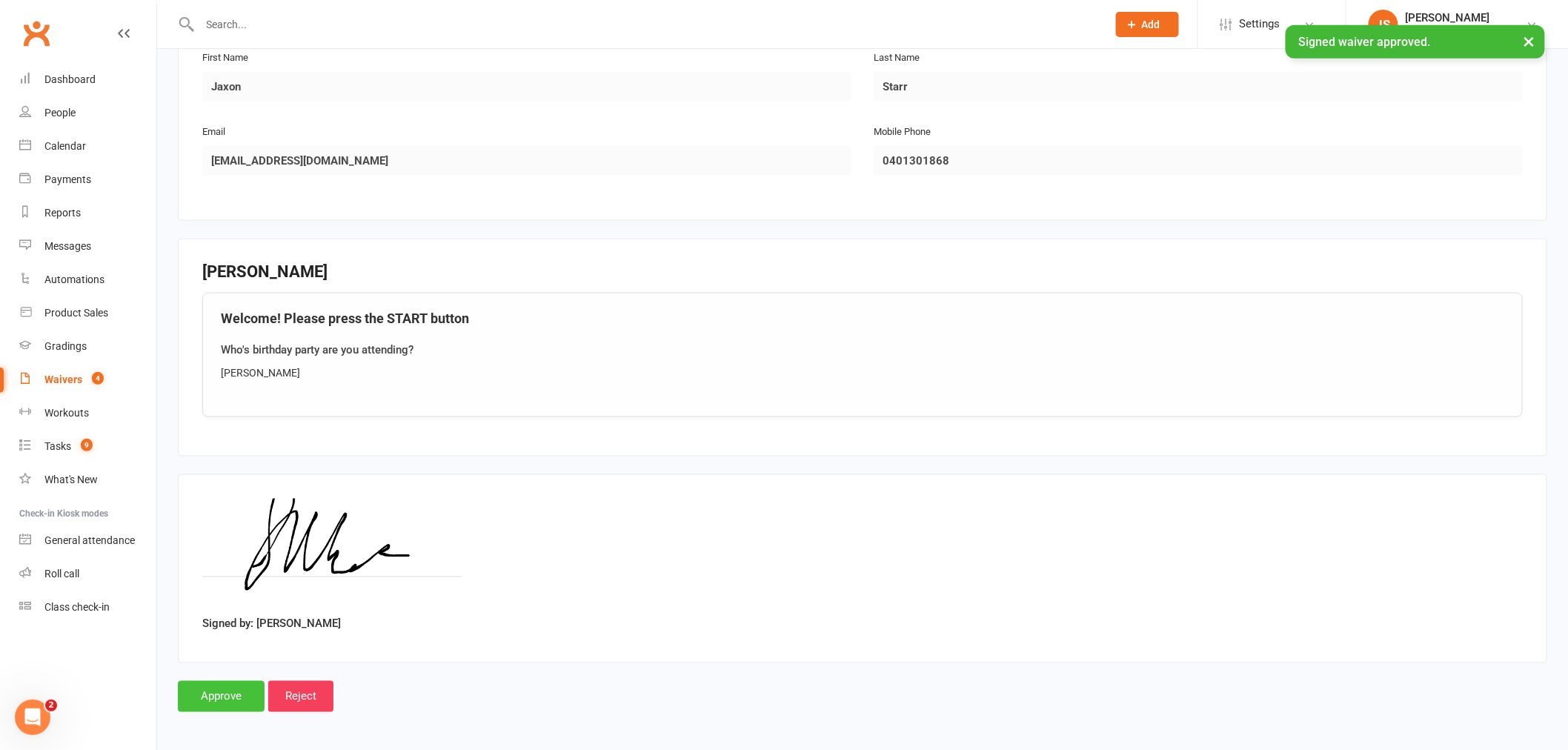
scroll to position [682, 0]
click at [216, 684] on input "Approve" at bounding box center [221, 693] width 87 height 31
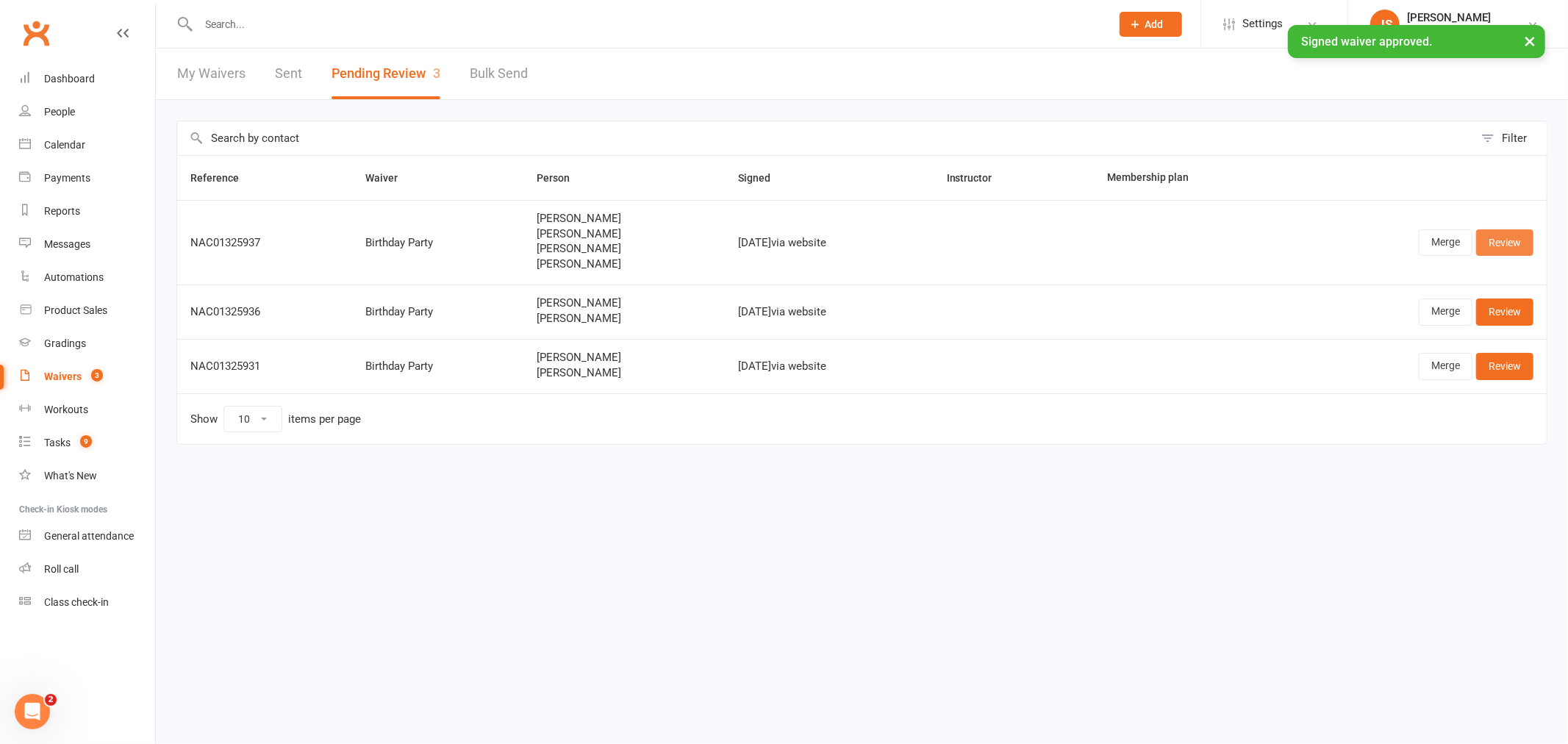
click at [1496, 241] on link "Review" at bounding box center [1505, 242] width 57 height 26
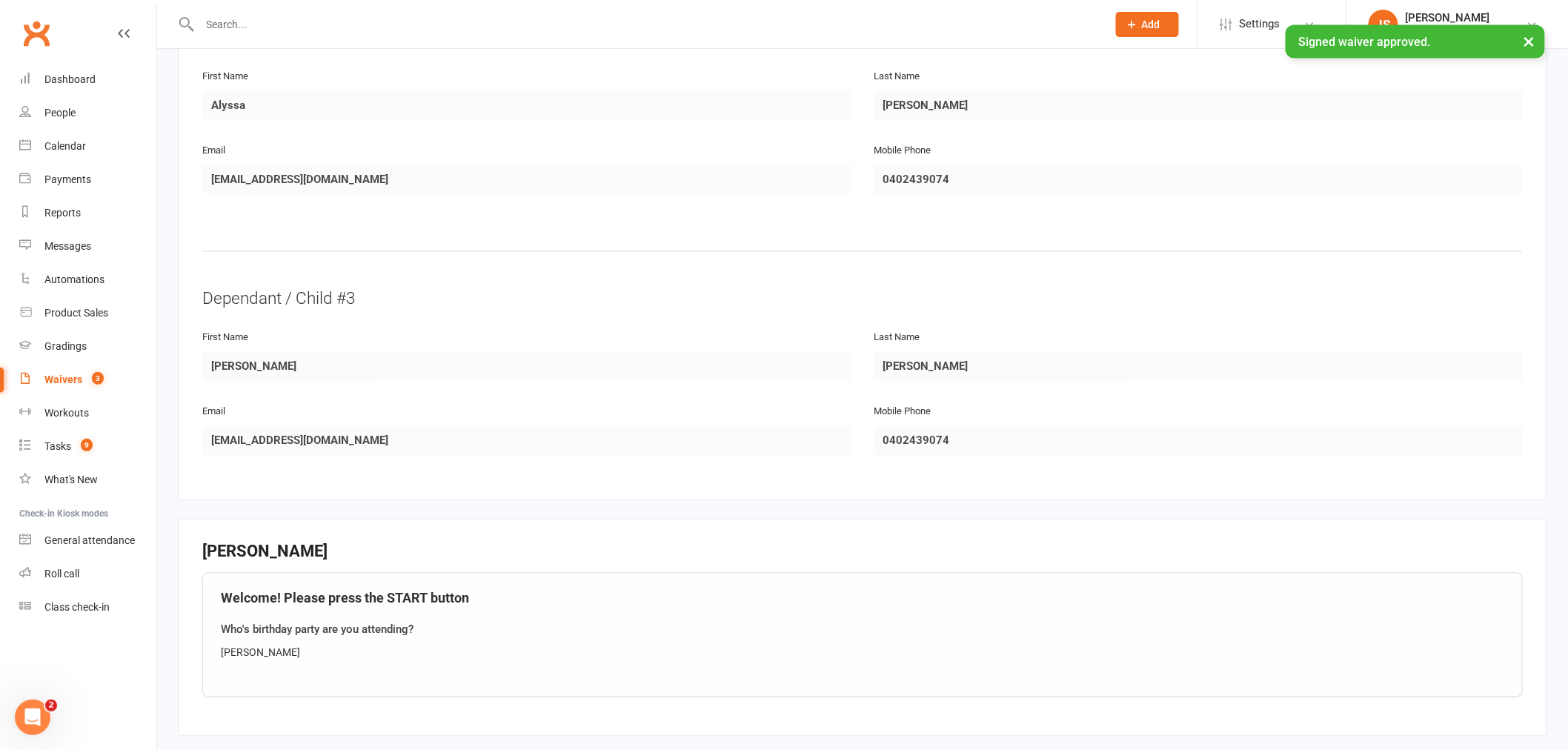
scroll to position [1204, 0]
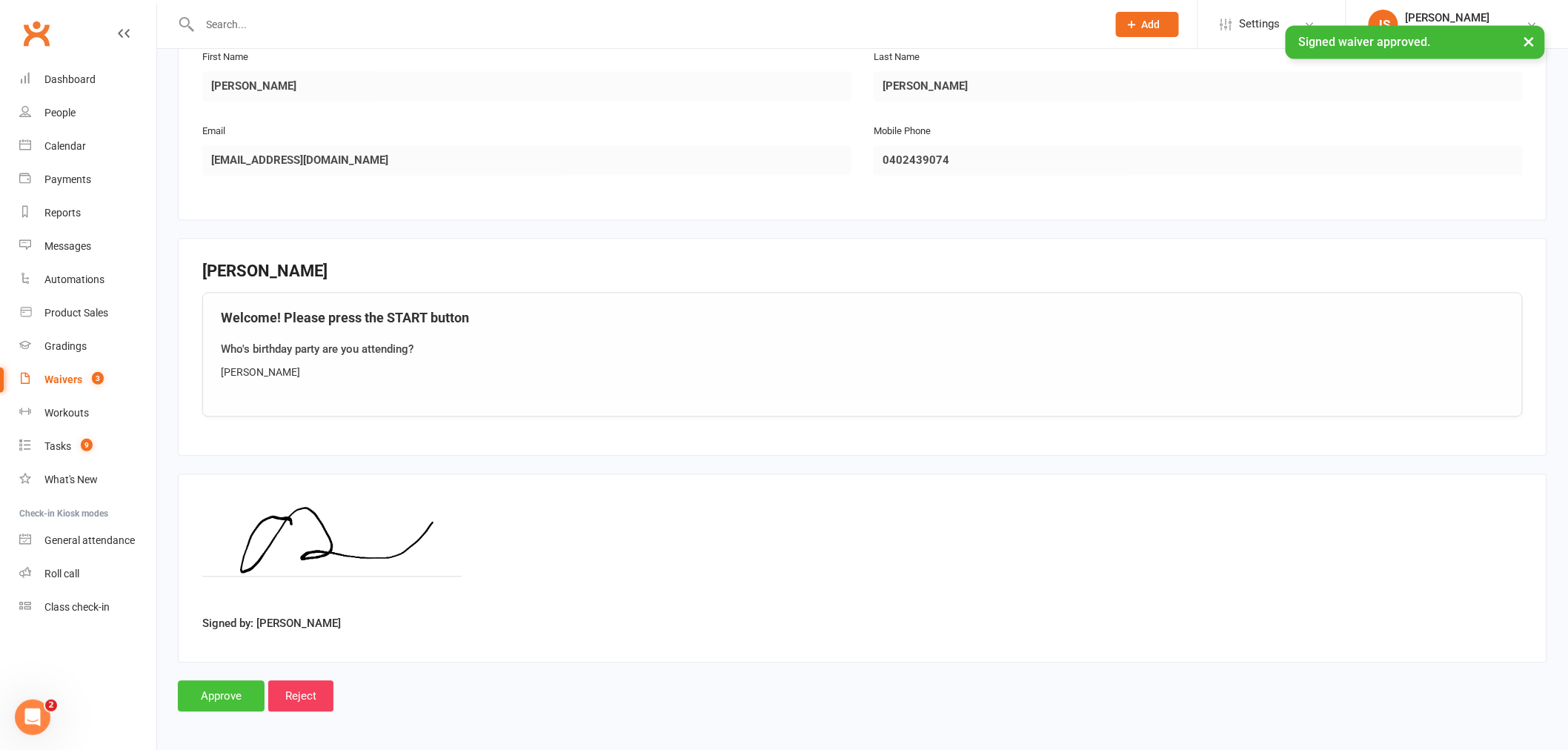
click at [217, 698] on input "Approve" at bounding box center [221, 696] width 87 height 31
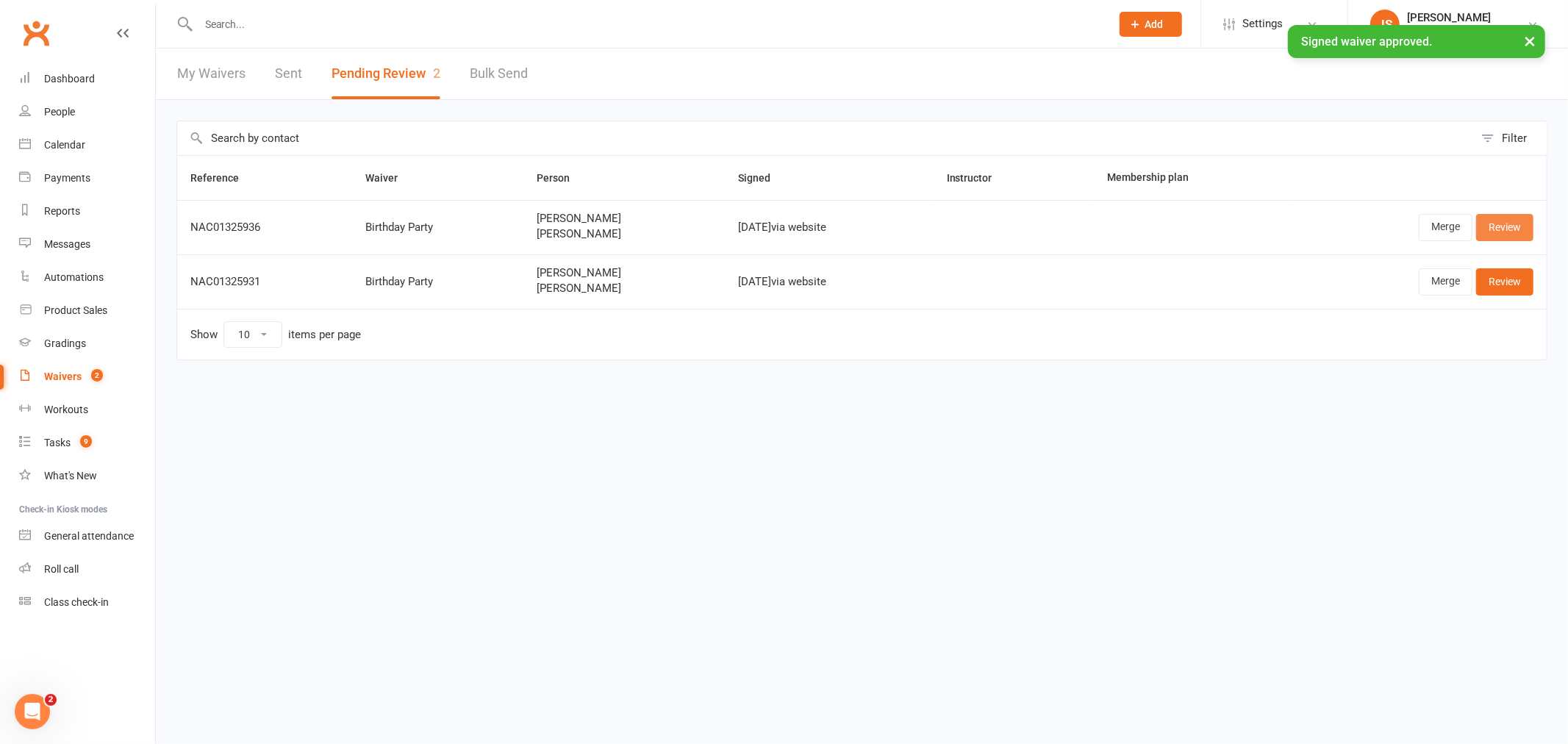
click at [1500, 222] on link "Review" at bounding box center [1505, 227] width 57 height 26
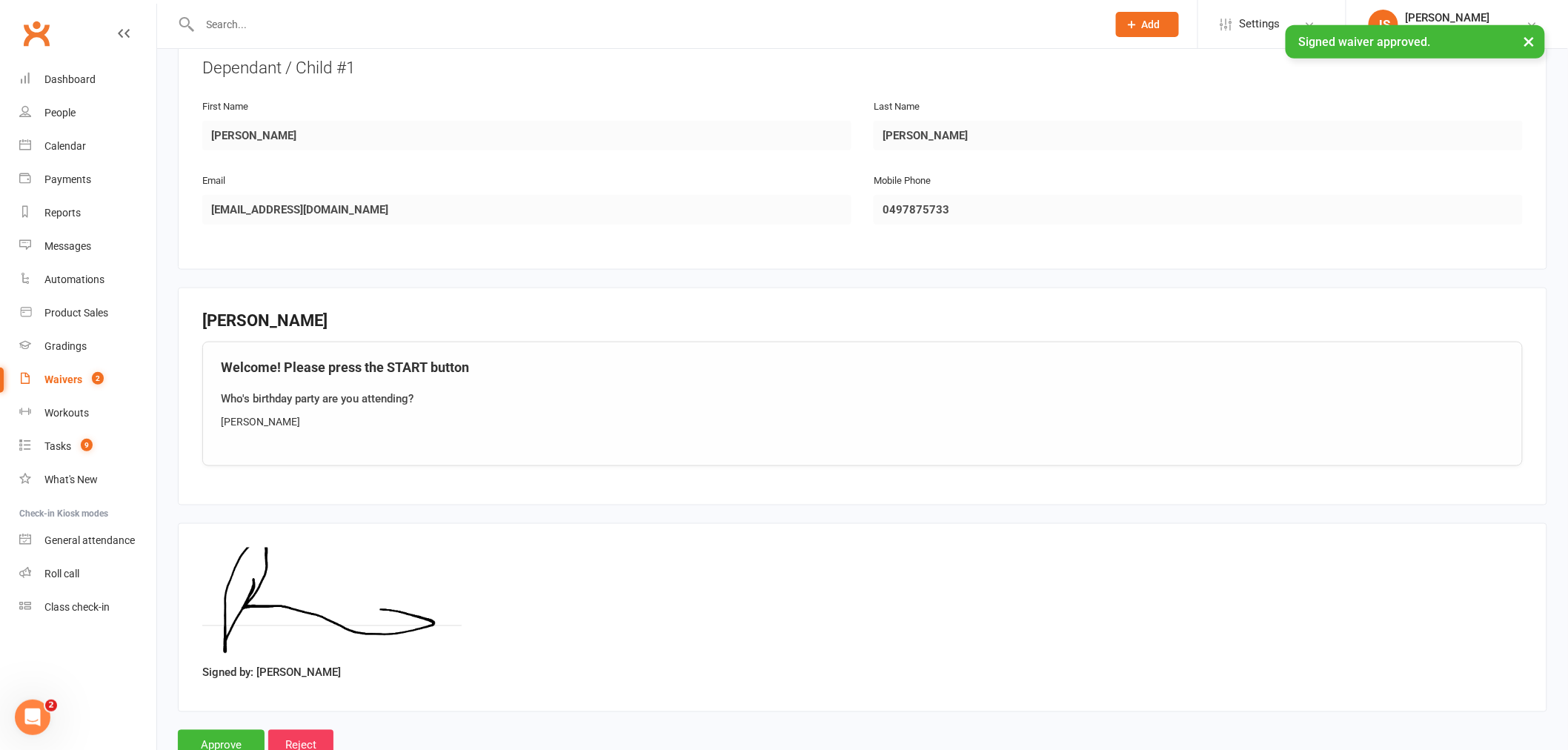
scroll to position [682, 0]
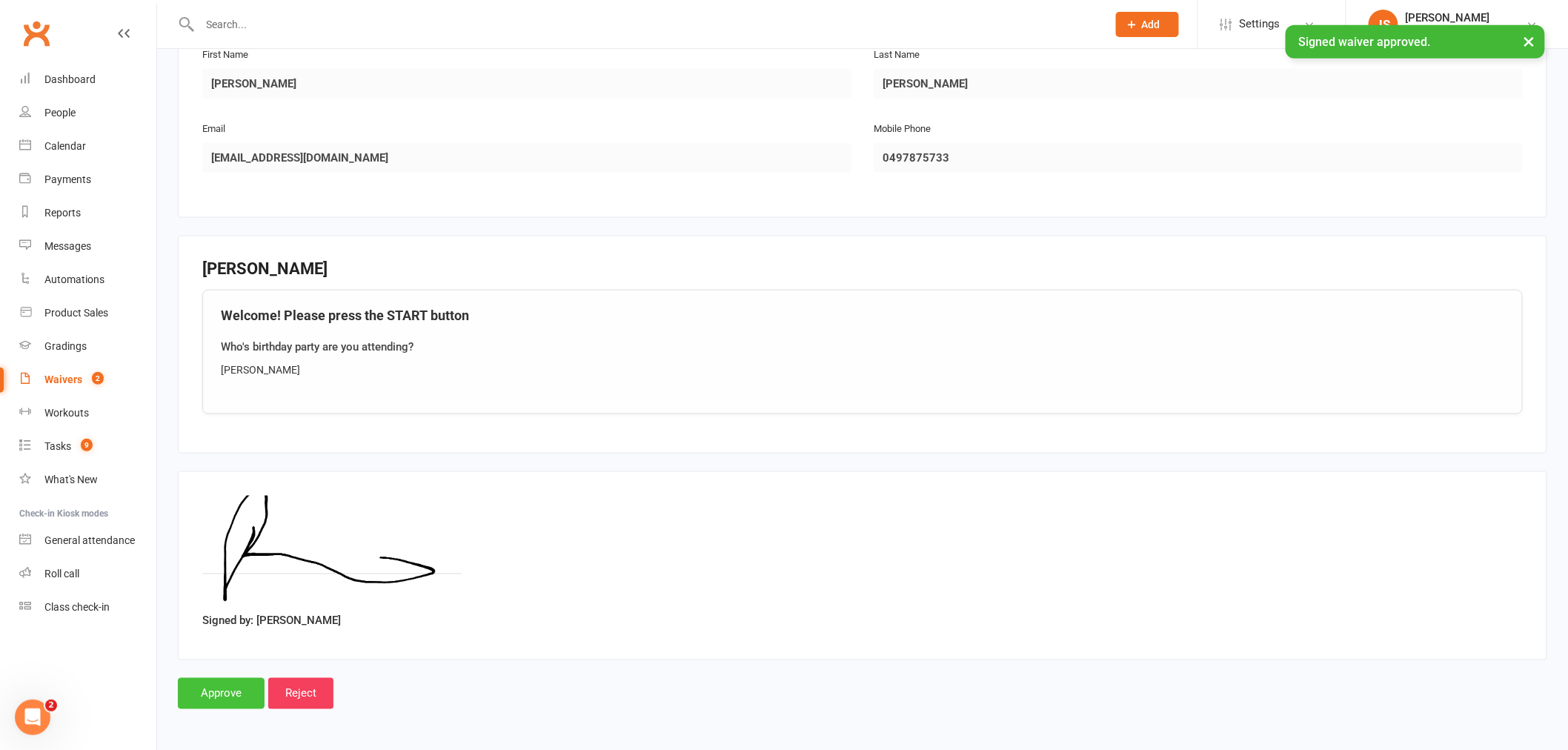
click at [227, 696] on input "Approve" at bounding box center [221, 693] width 87 height 31
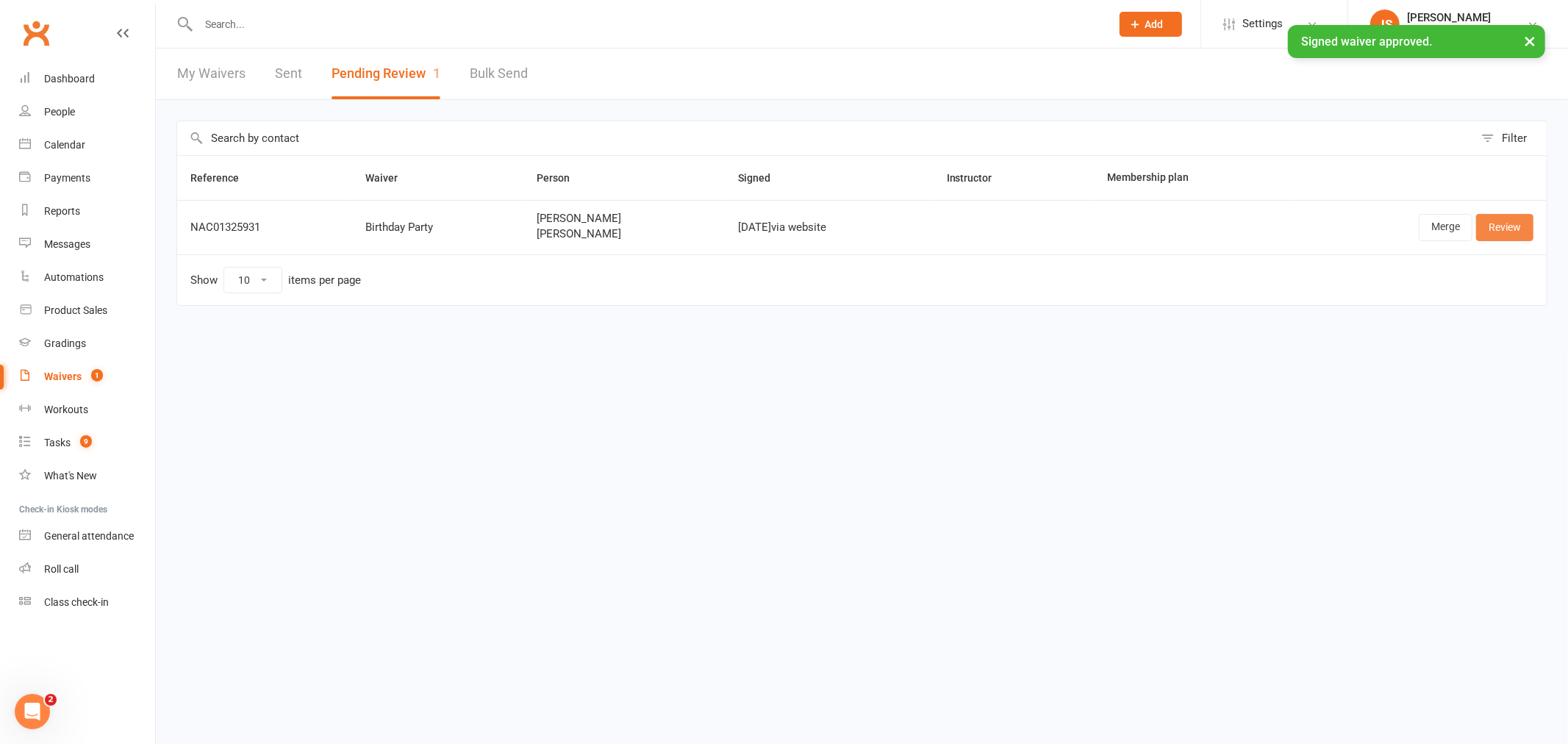
click at [1492, 224] on link "Review" at bounding box center [1505, 227] width 57 height 26
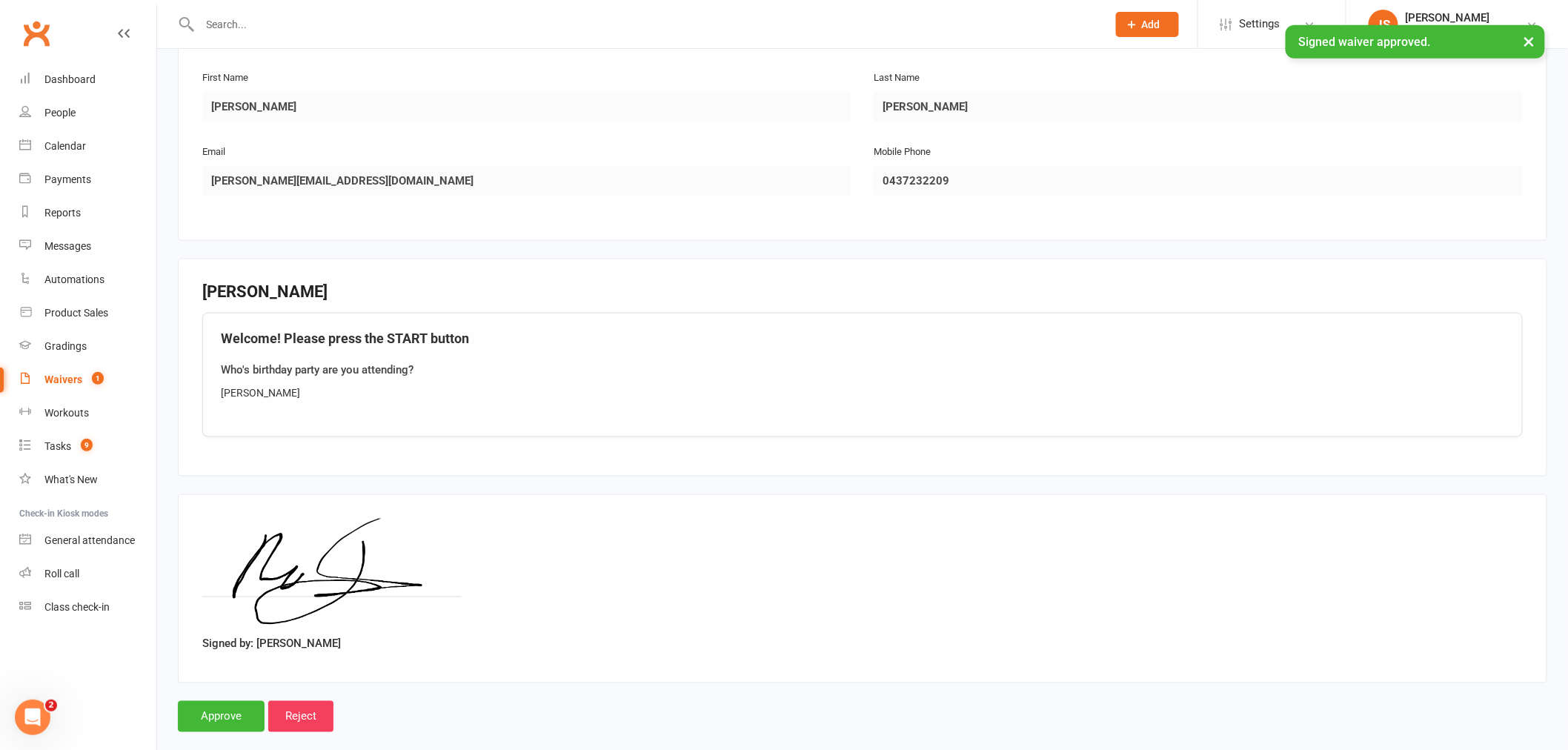
scroll to position [682, 0]
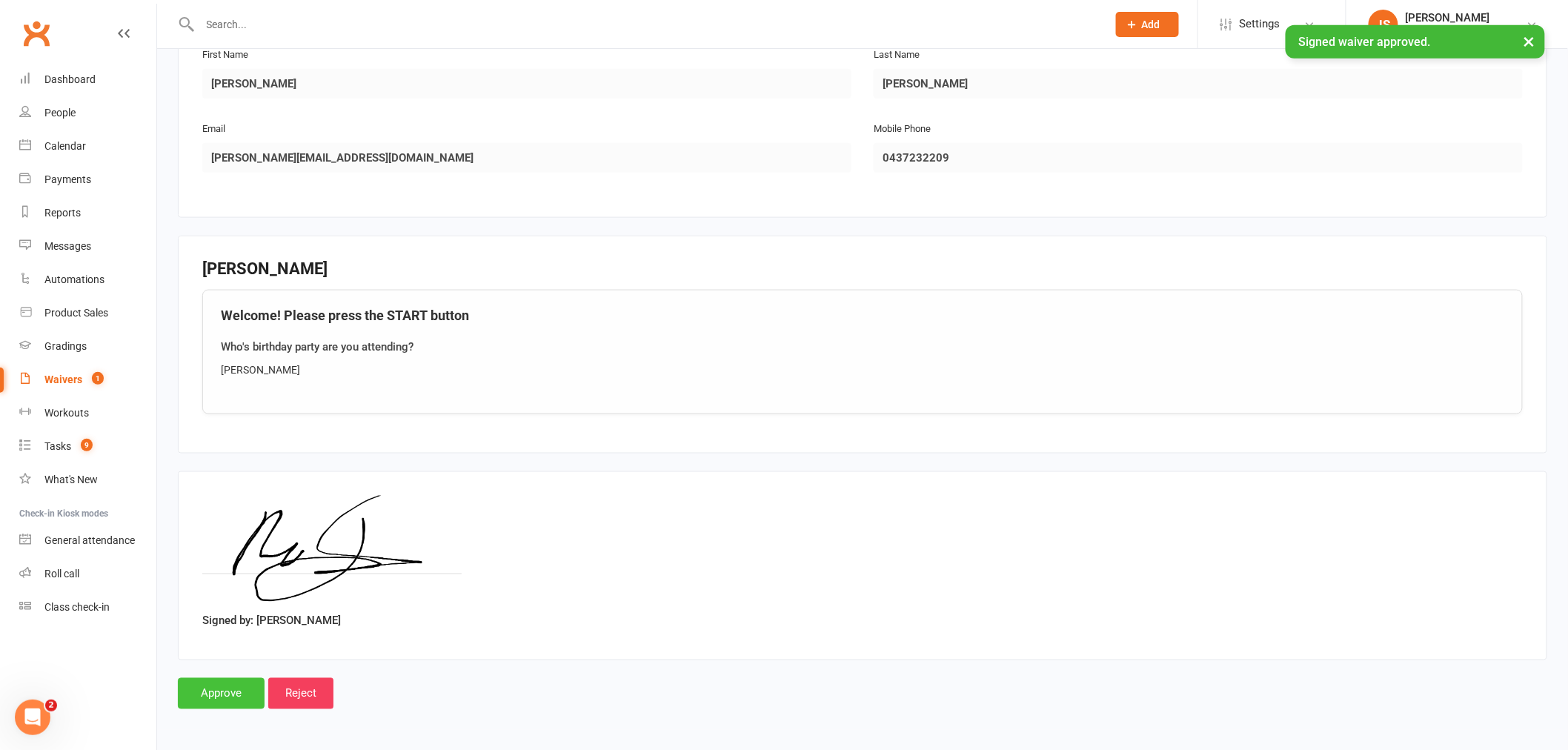
click at [237, 687] on input "Approve" at bounding box center [221, 693] width 87 height 31
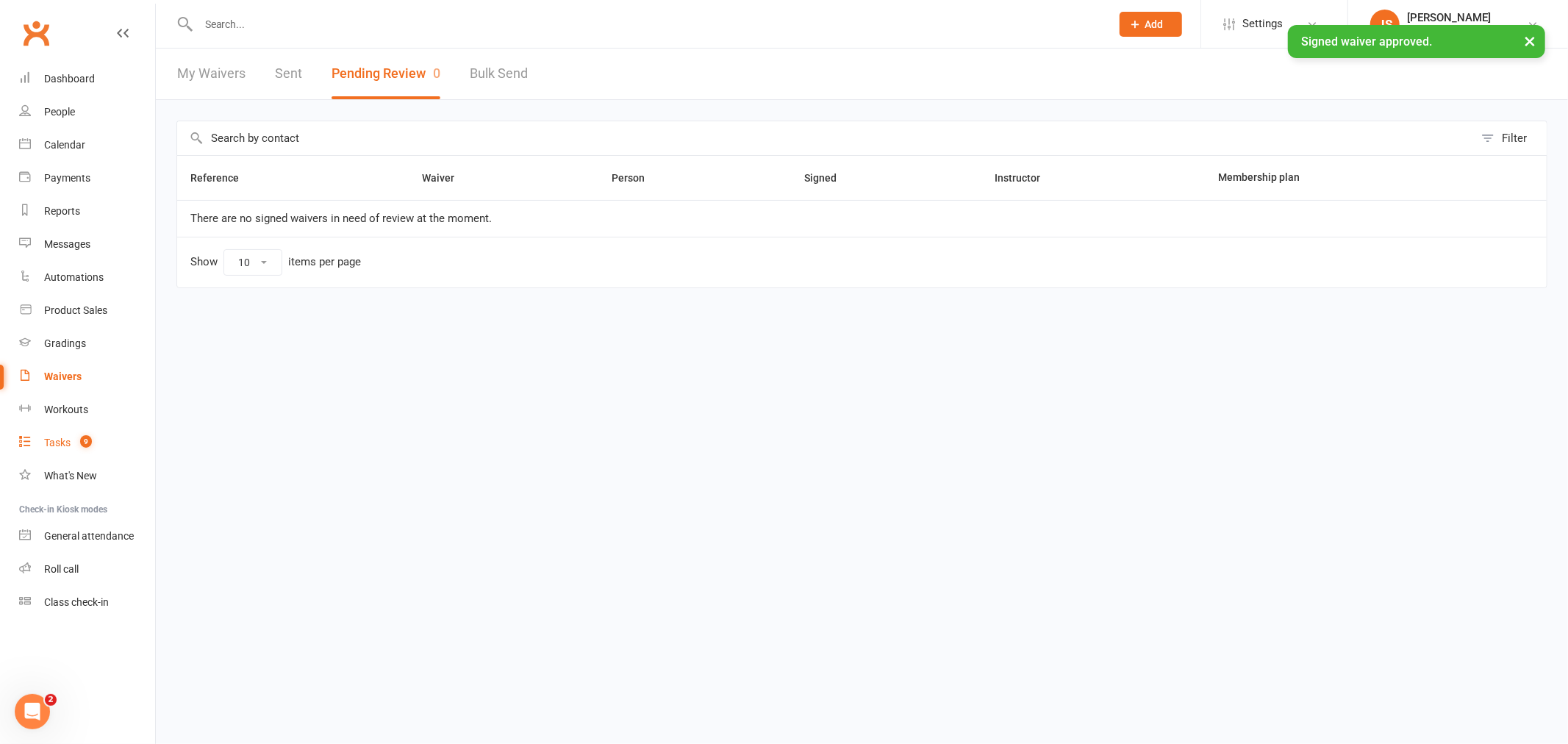
click at [65, 446] on div "Tasks" at bounding box center [56, 442] width 26 height 12
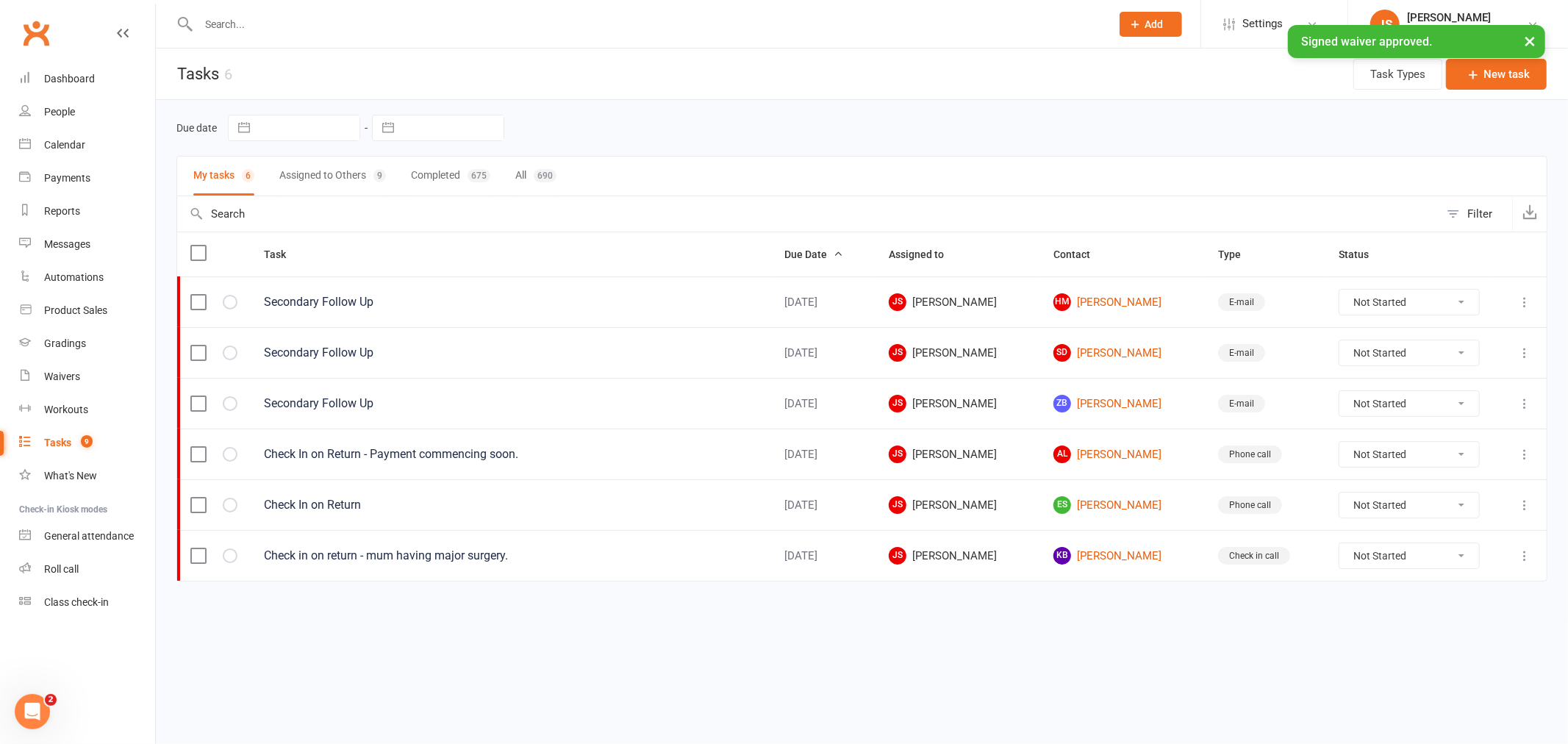
click at [326, 172] on button "Assigned to Others 9" at bounding box center [333, 176] width 106 height 39
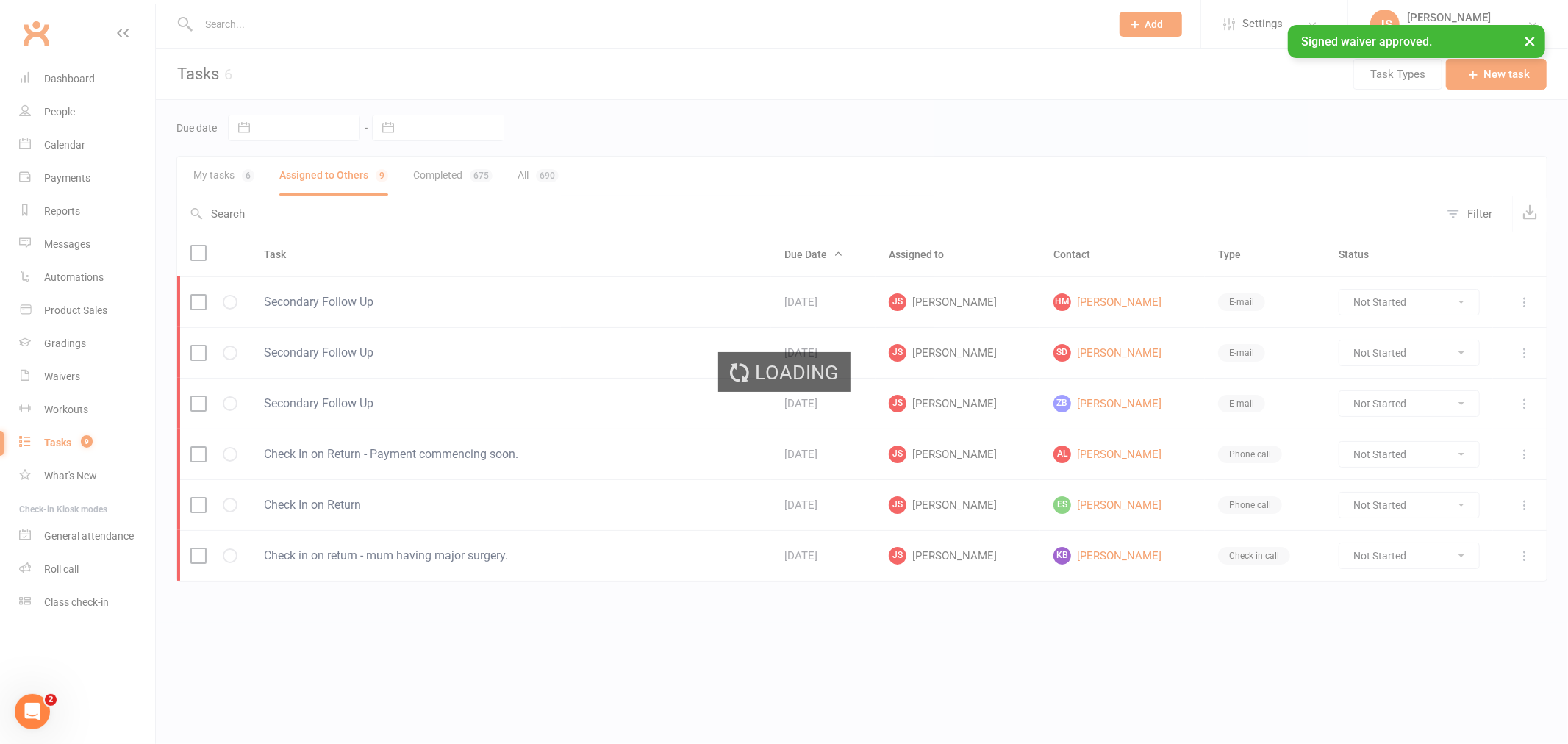
select select "waiting"
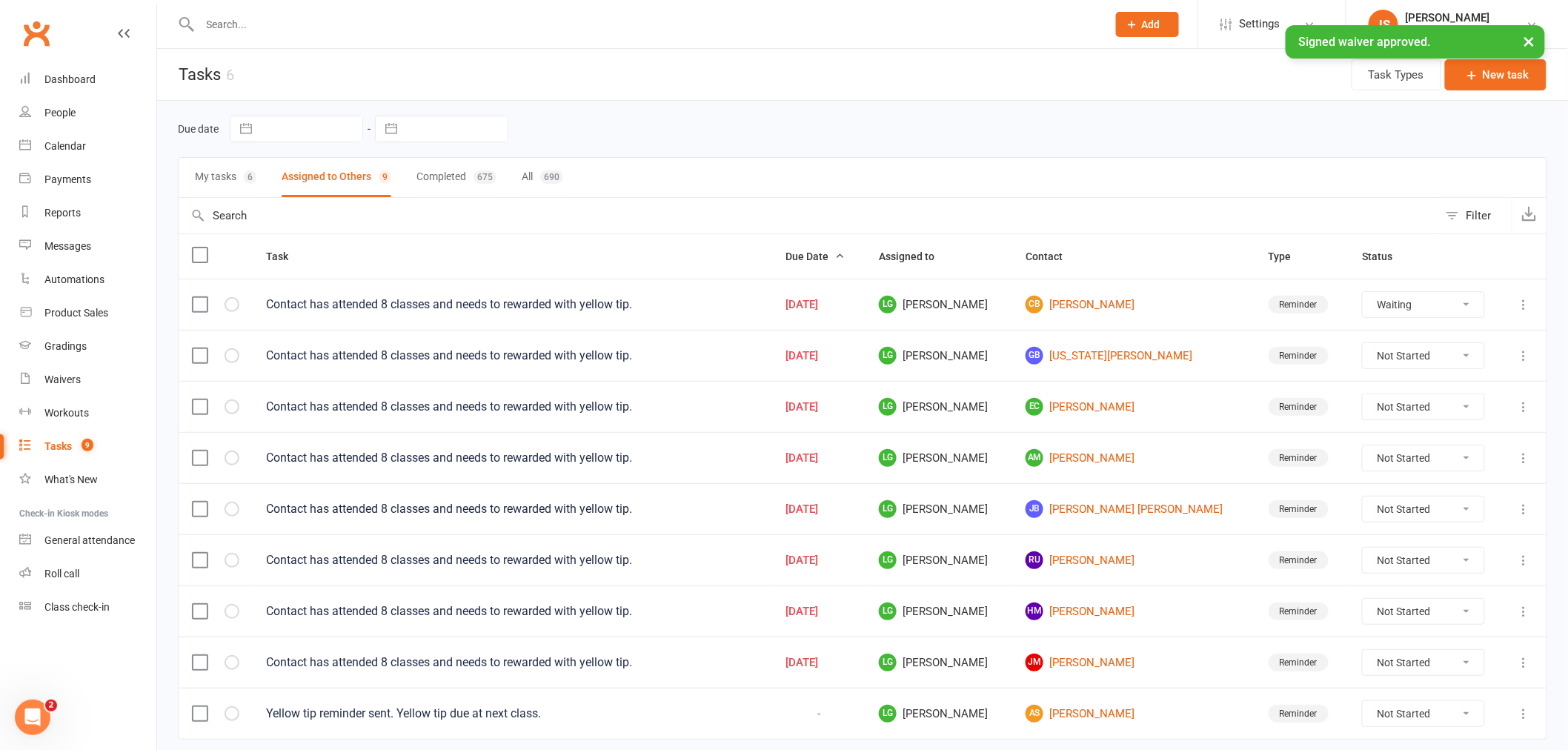
select select "waiting"
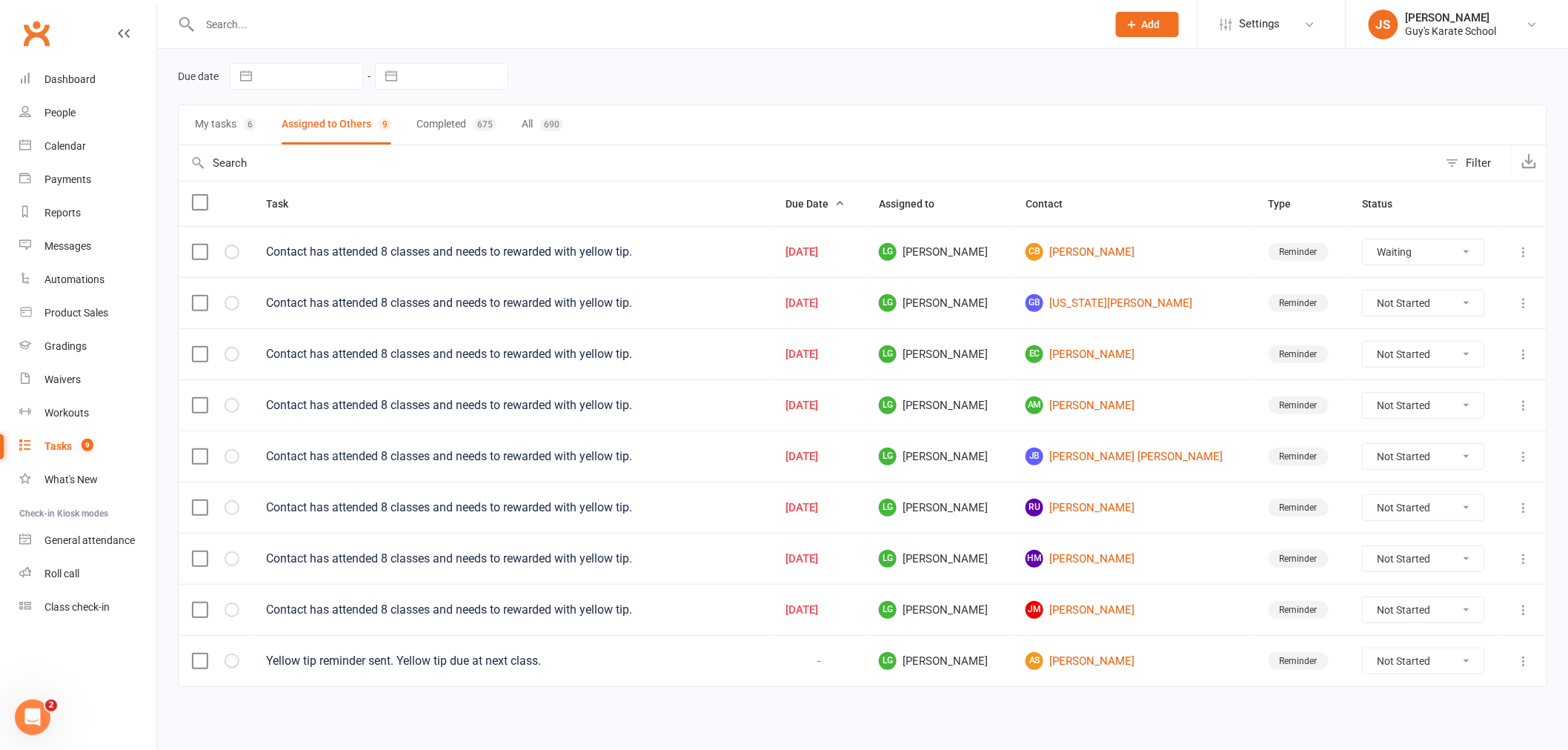
click at [206, 661] on label at bounding box center [199, 660] width 14 height 14
click at [206, 653] on input "checkbox" at bounding box center [199, 653] width 14 height 0
select select "waiting"
click at [1395, 715] on button "Remove" at bounding box center [1391, 715] width 95 height 31
select select "waiting"
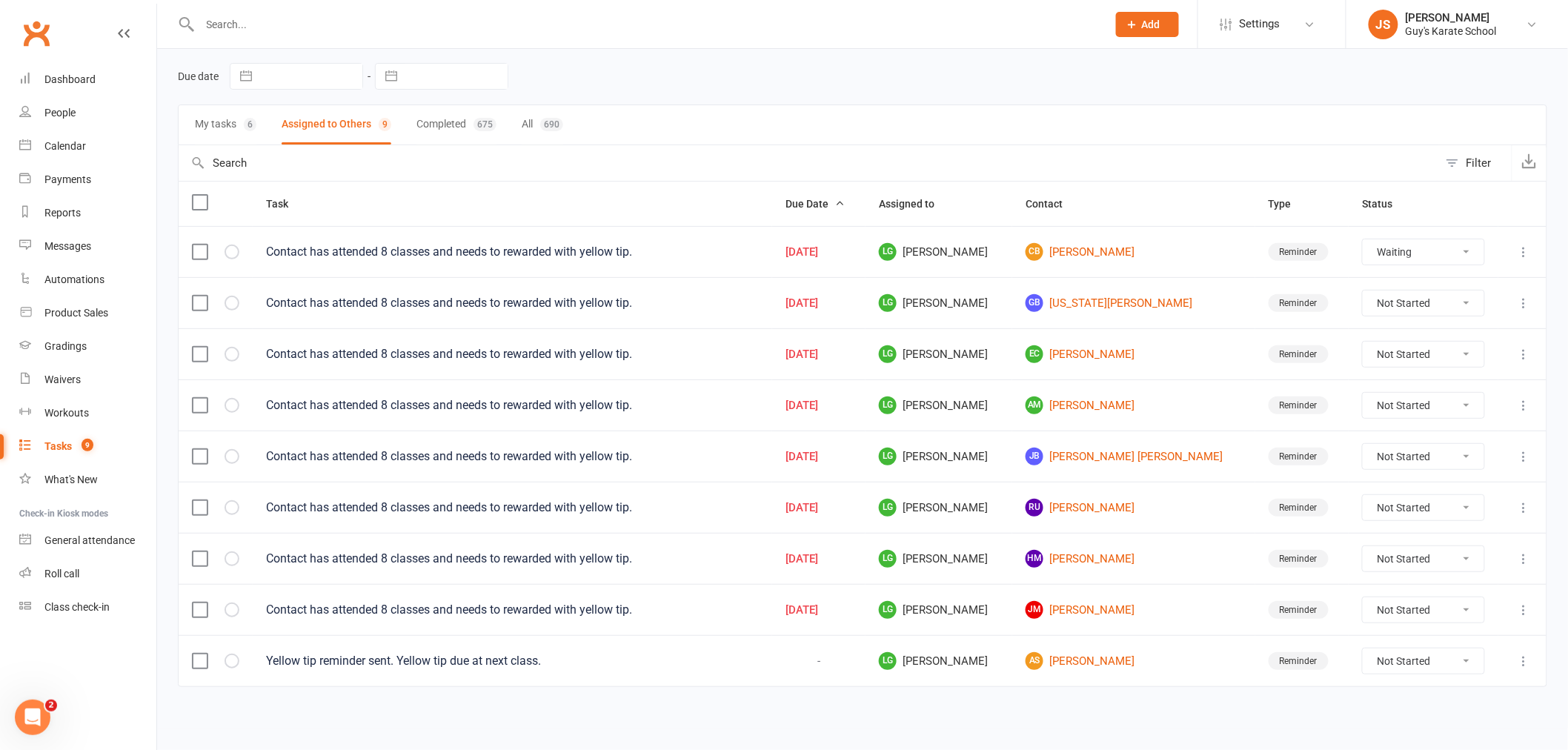
scroll to position [4, 0]
select select "waiting"
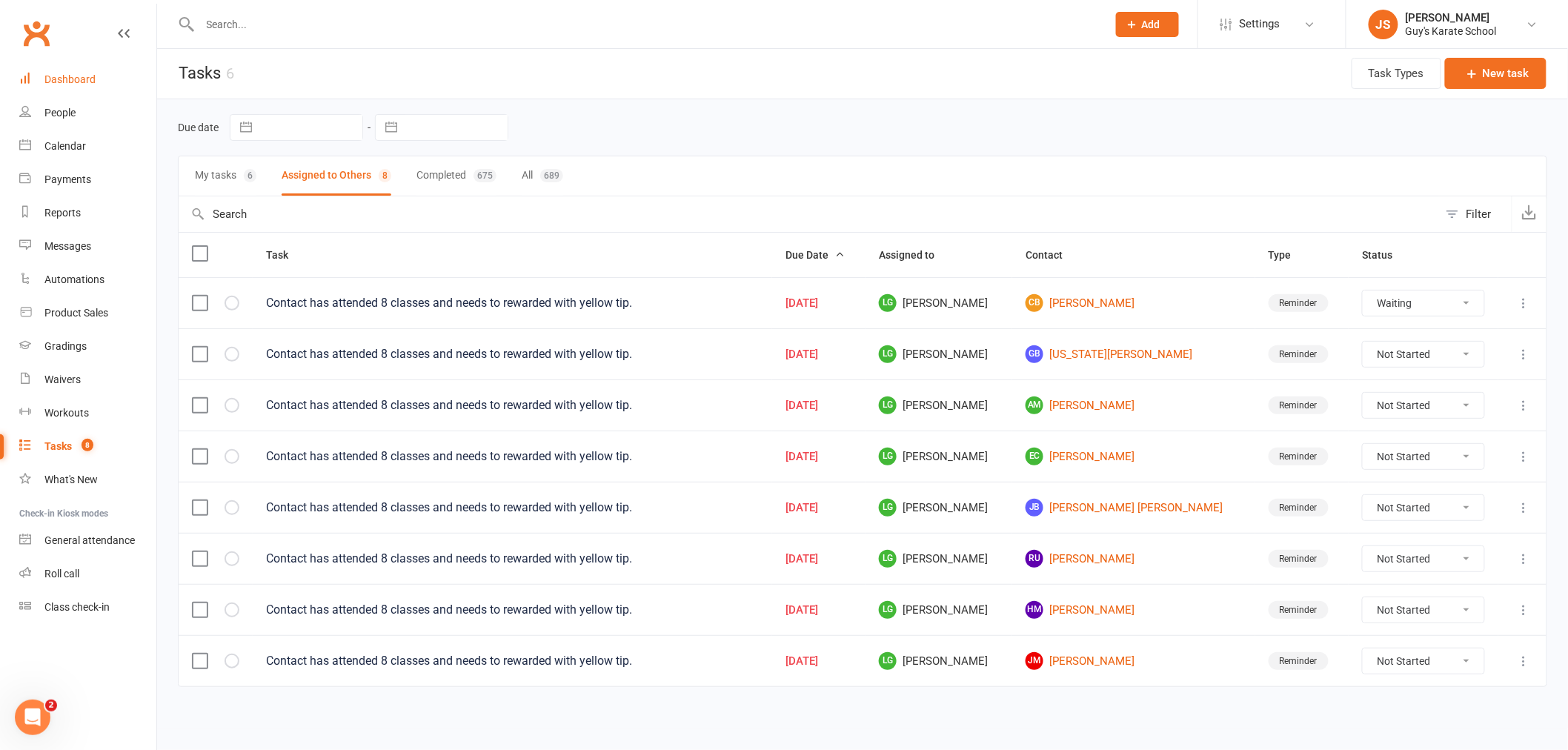
click at [90, 79] on div "Dashboard" at bounding box center [70, 79] width 51 height 12
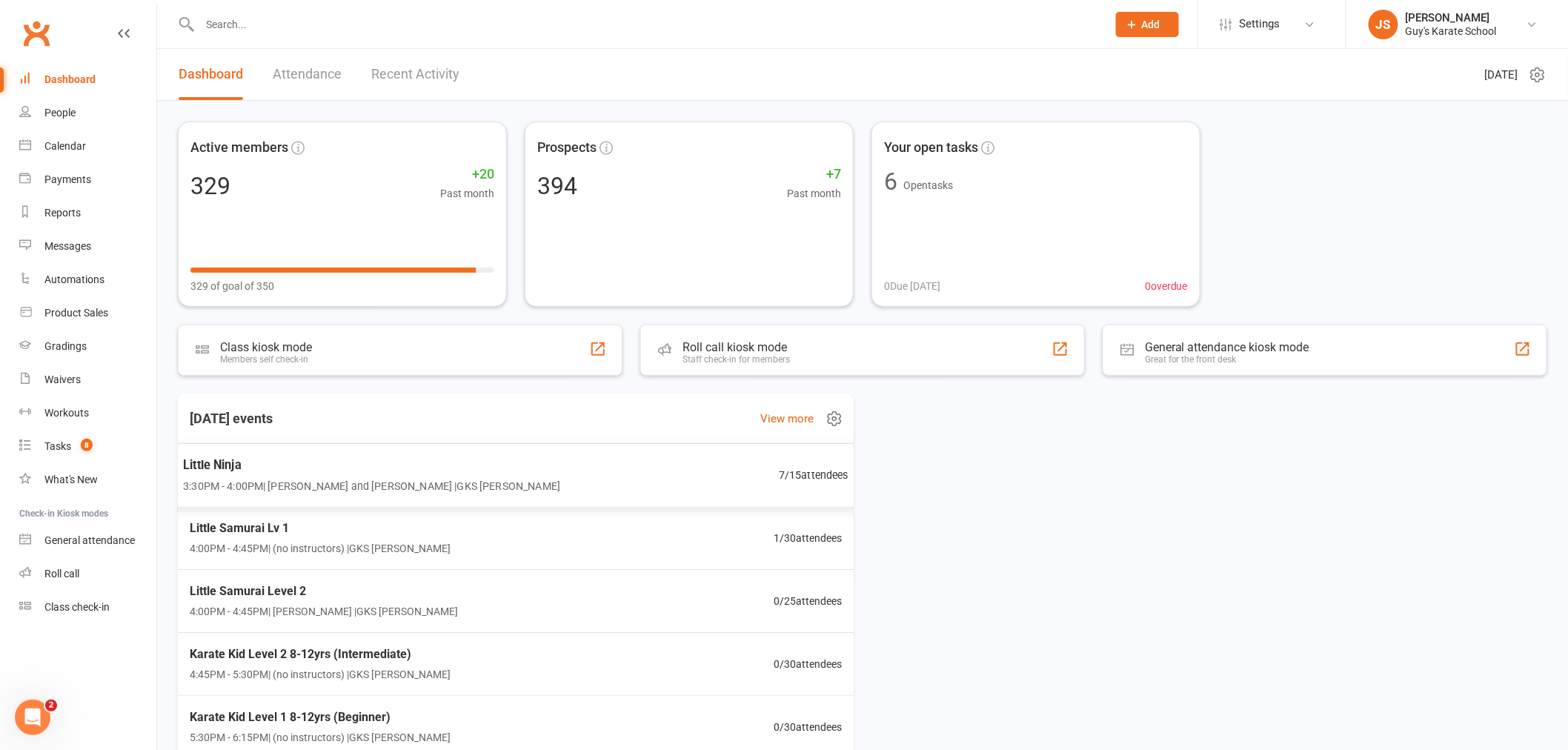
click at [265, 485] on span "3:30PM - 4:00PM | [PERSON_NAME] and [PERSON_NAME] | GKS [PERSON_NAME]" at bounding box center [371, 486] width 377 height 17
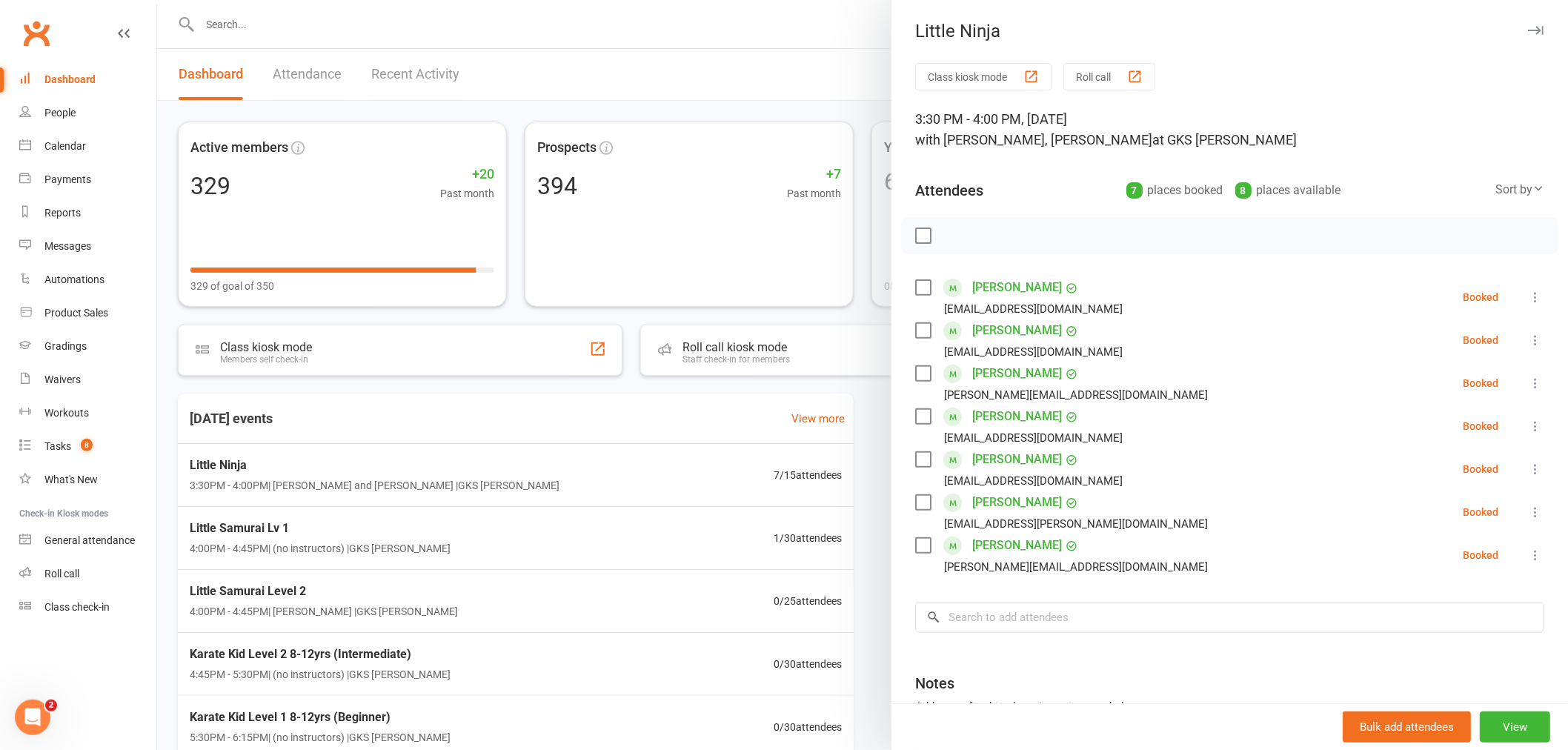
click at [595, 526] on div at bounding box center [862, 375] width 1411 height 750
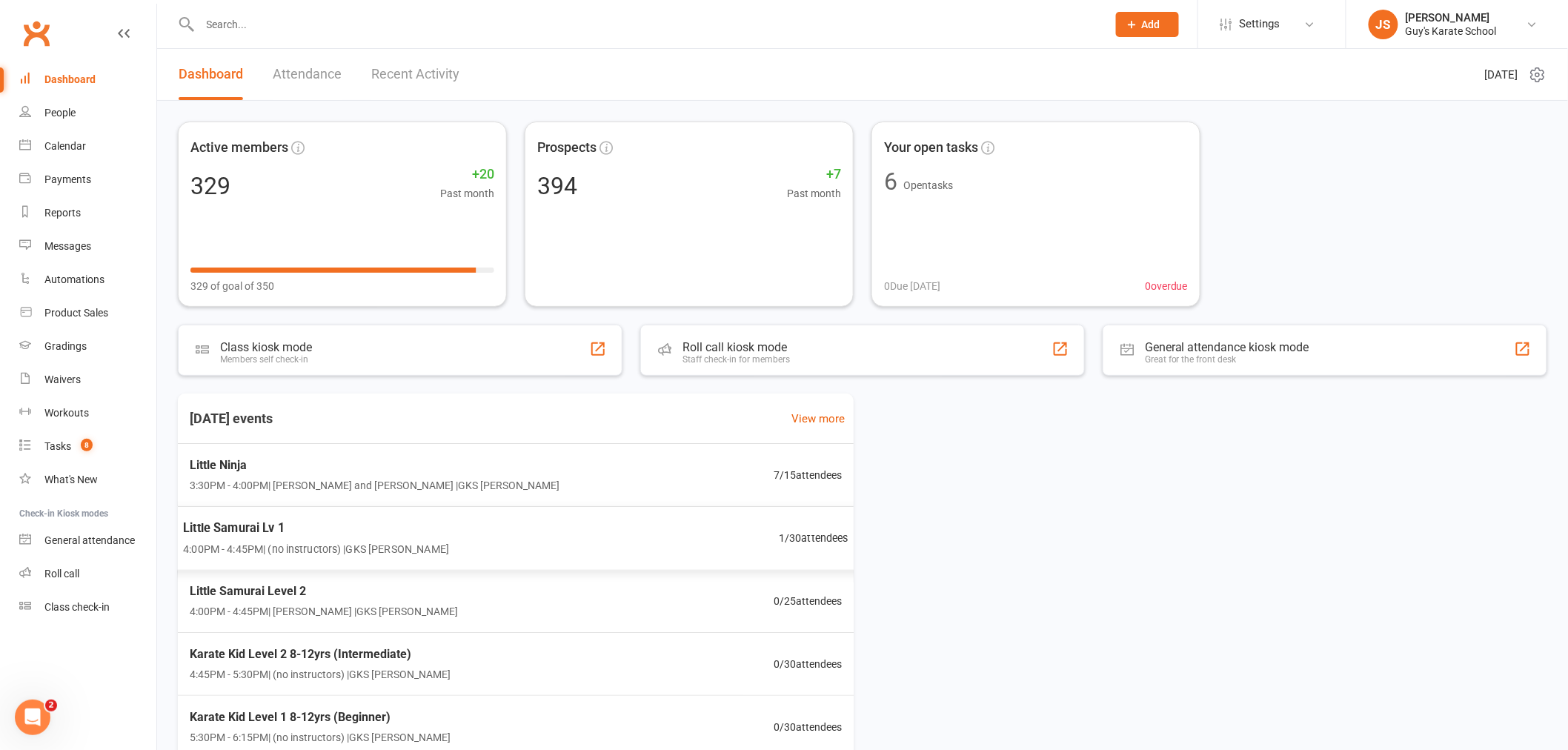
click at [575, 536] on div "Little Samurai Lv 1 4:00PM - 4:45PM | (no instructors) | GKS [PERSON_NAME] 1 / …" at bounding box center [516, 539] width 702 height 65
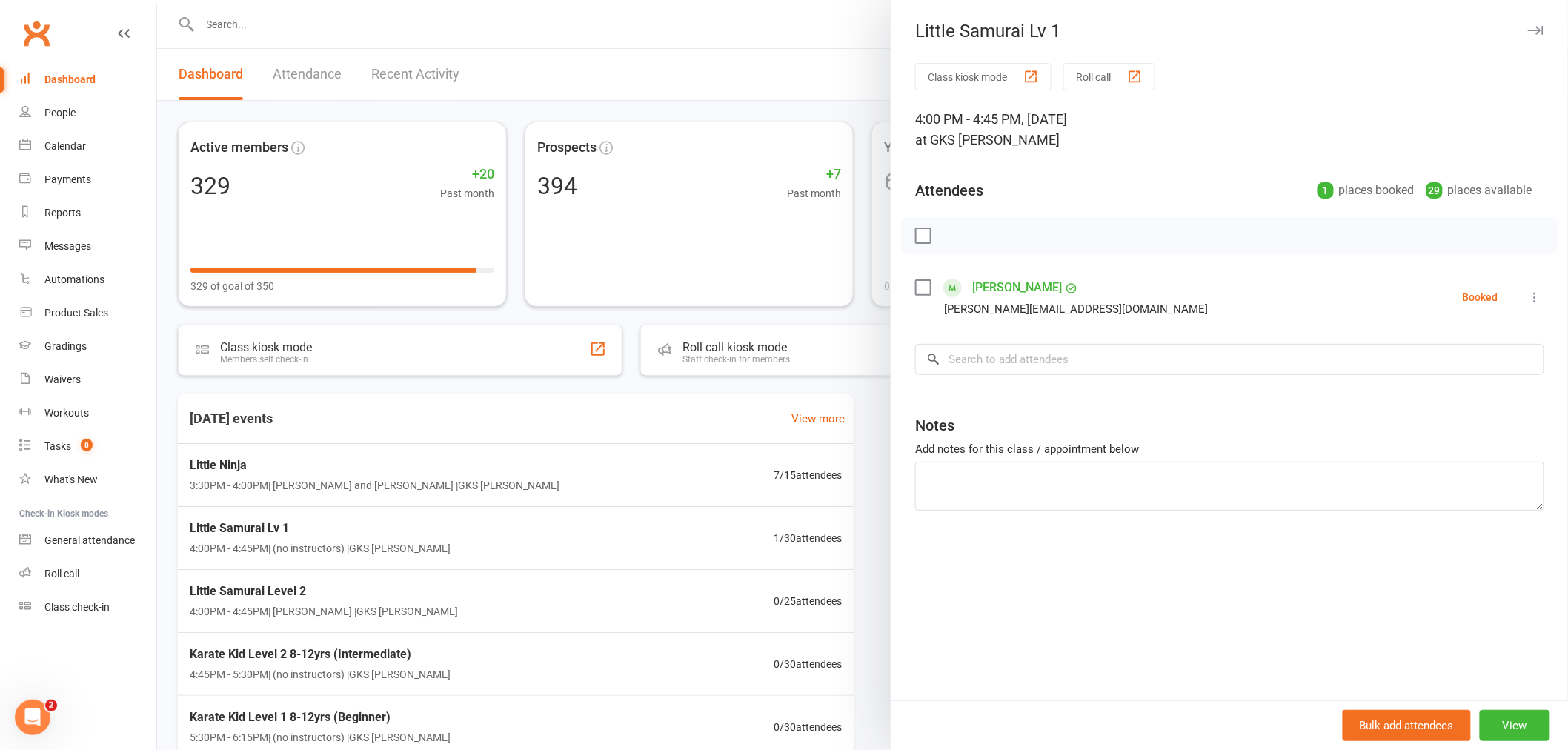
click at [70, 79] on div "Dashboard" at bounding box center [70, 79] width 51 height 12
click at [1529, 31] on icon "button" at bounding box center [1536, 31] width 15 height 8
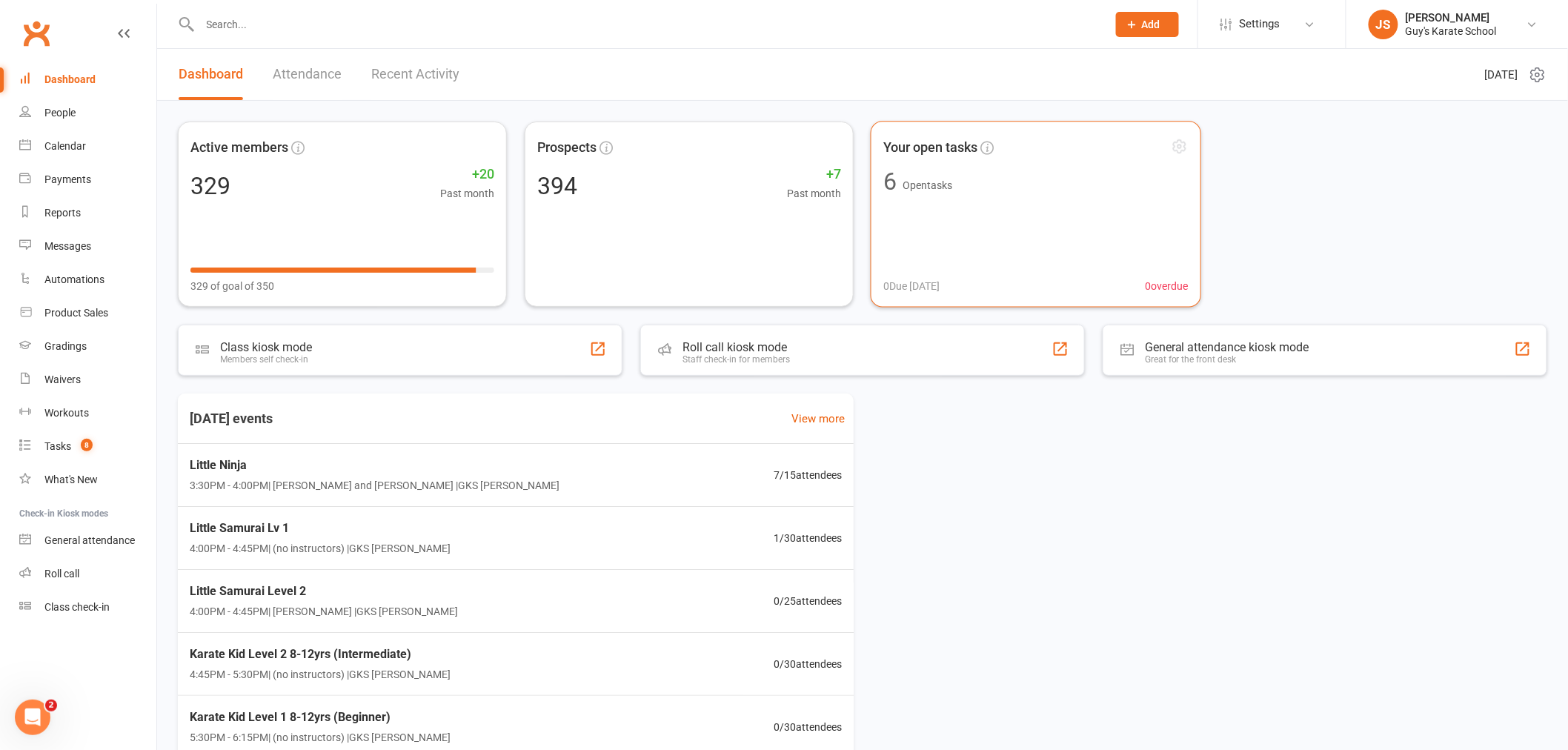
click at [1063, 256] on div "Your open tasks 6 Open tasks 0 Due [DATE] 0 overdue" at bounding box center [1035, 213] width 330 height 186
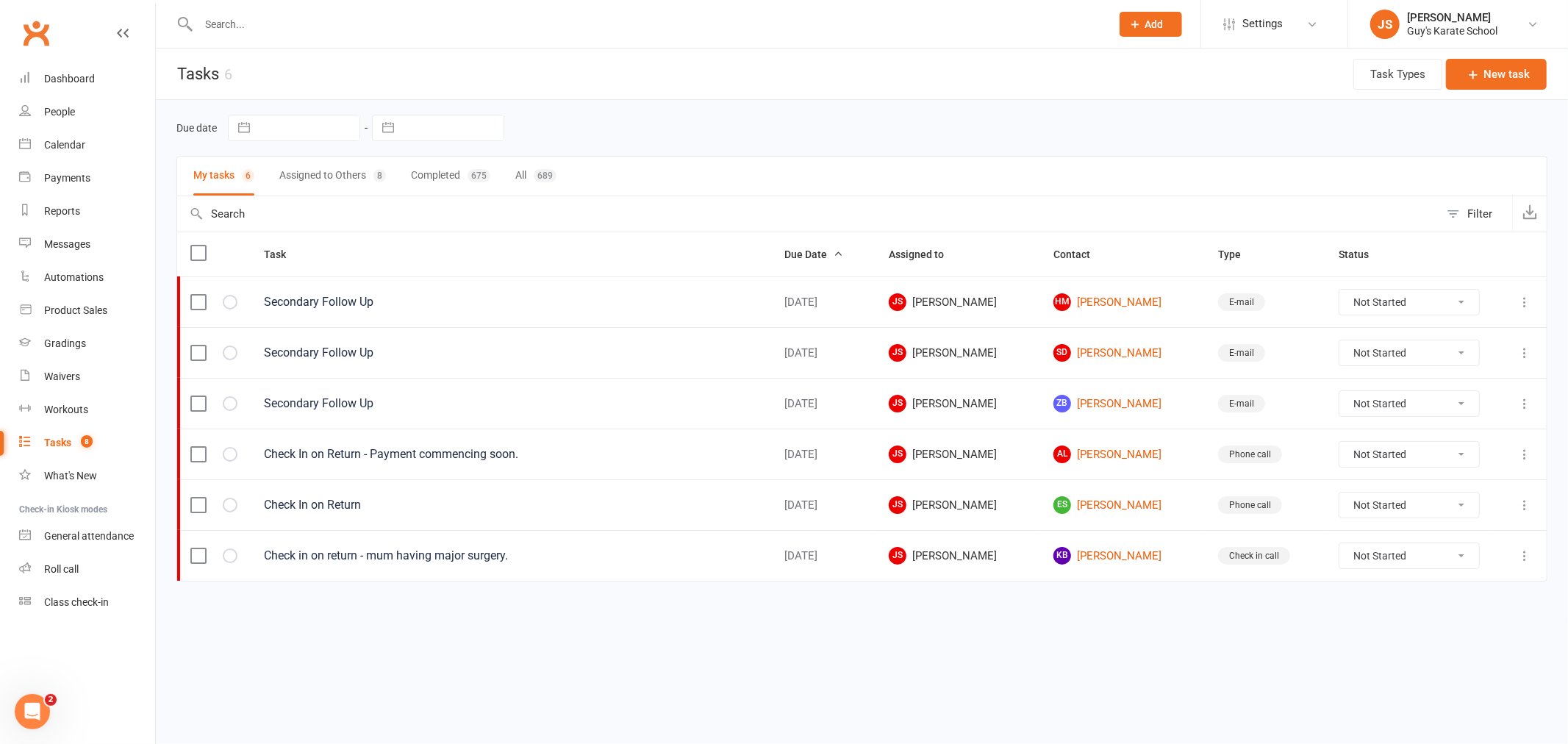
click at [360, 164] on button "Assigned to Others 8" at bounding box center [333, 176] width 106 height 39
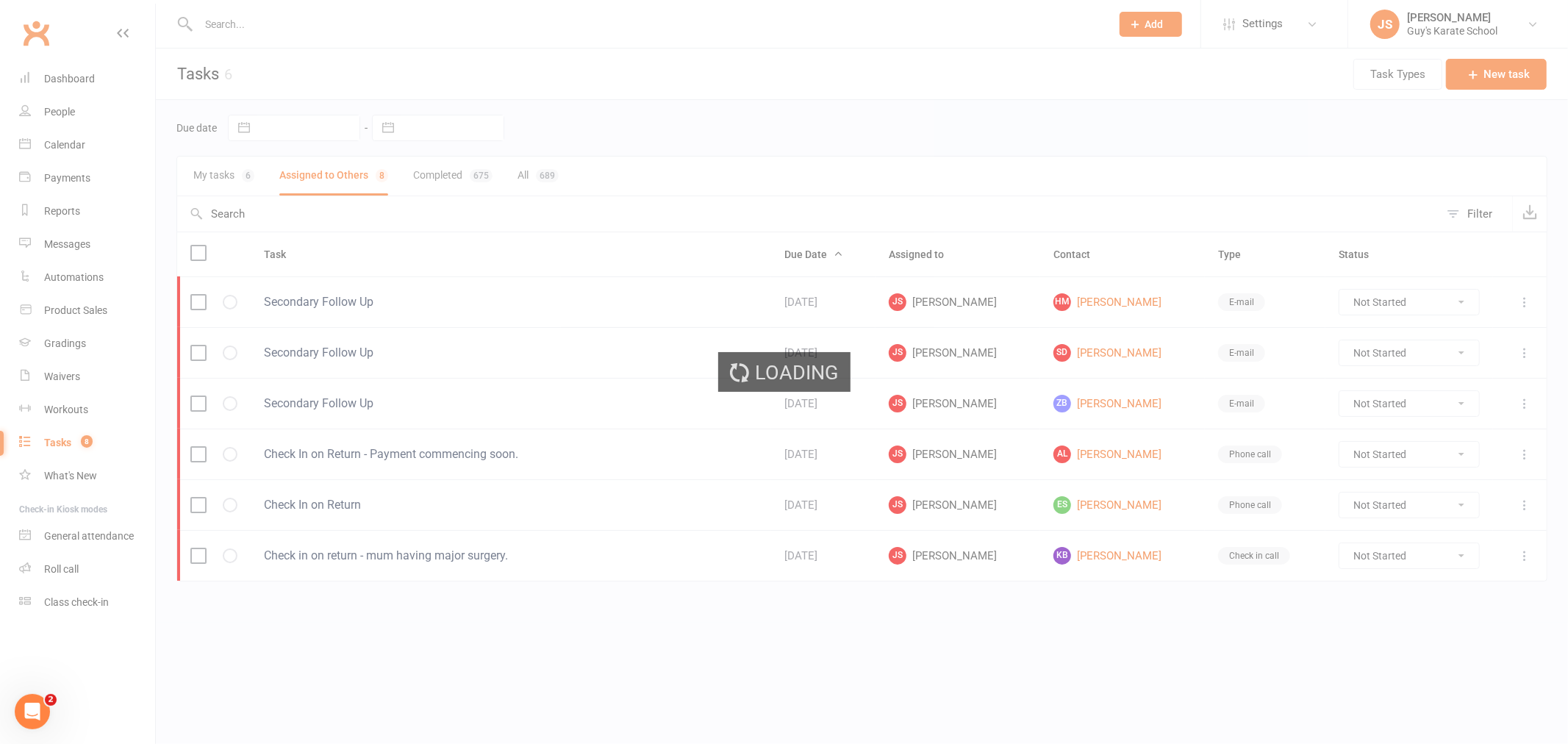
select select "waiting"
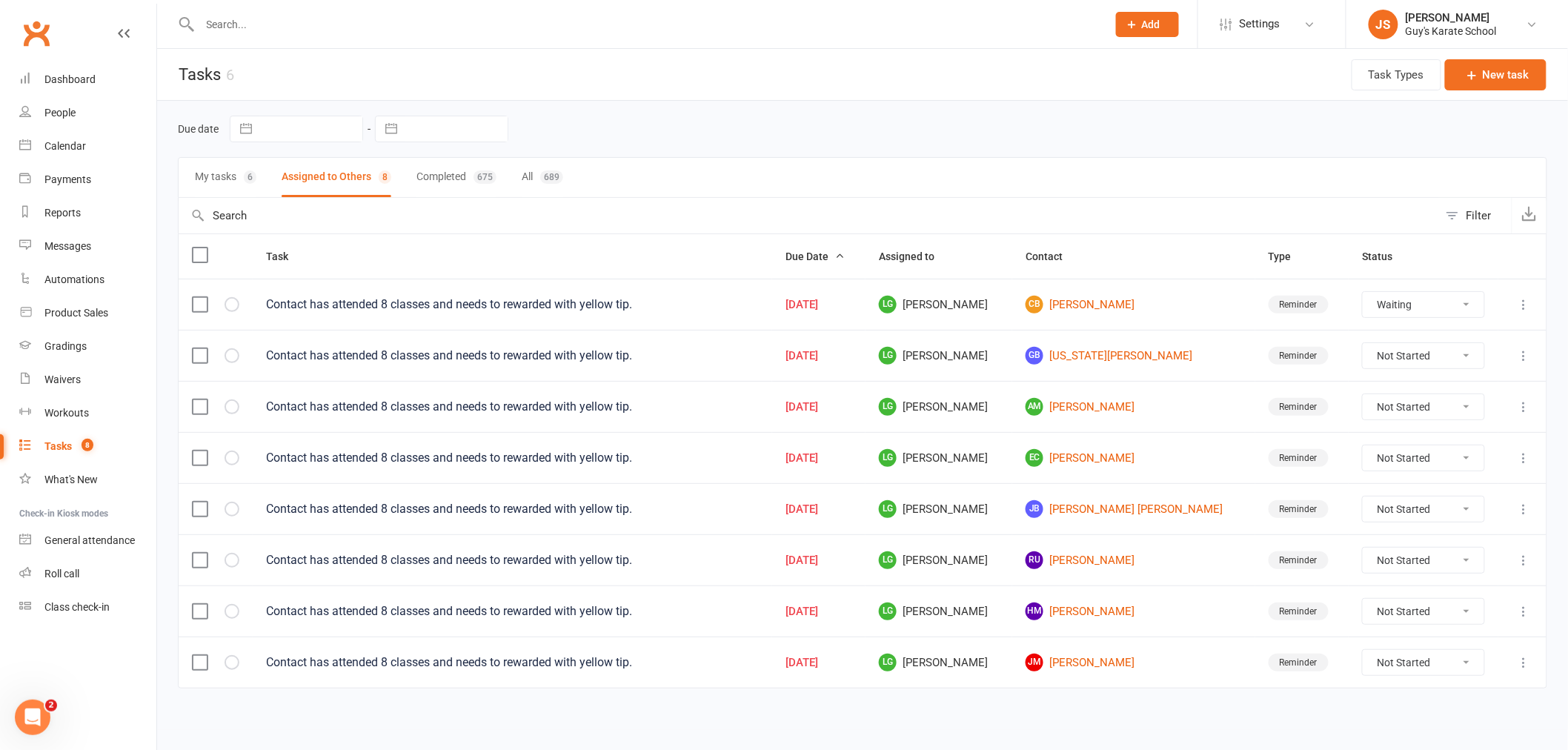
select select "waiting"
click at [202, 660] on label at bounding box center [199, 660] width 14 height 14
click at [202, 653] on input "checkbox" at bounding box center [199, 653] width 14 height 0
select select "waiting"
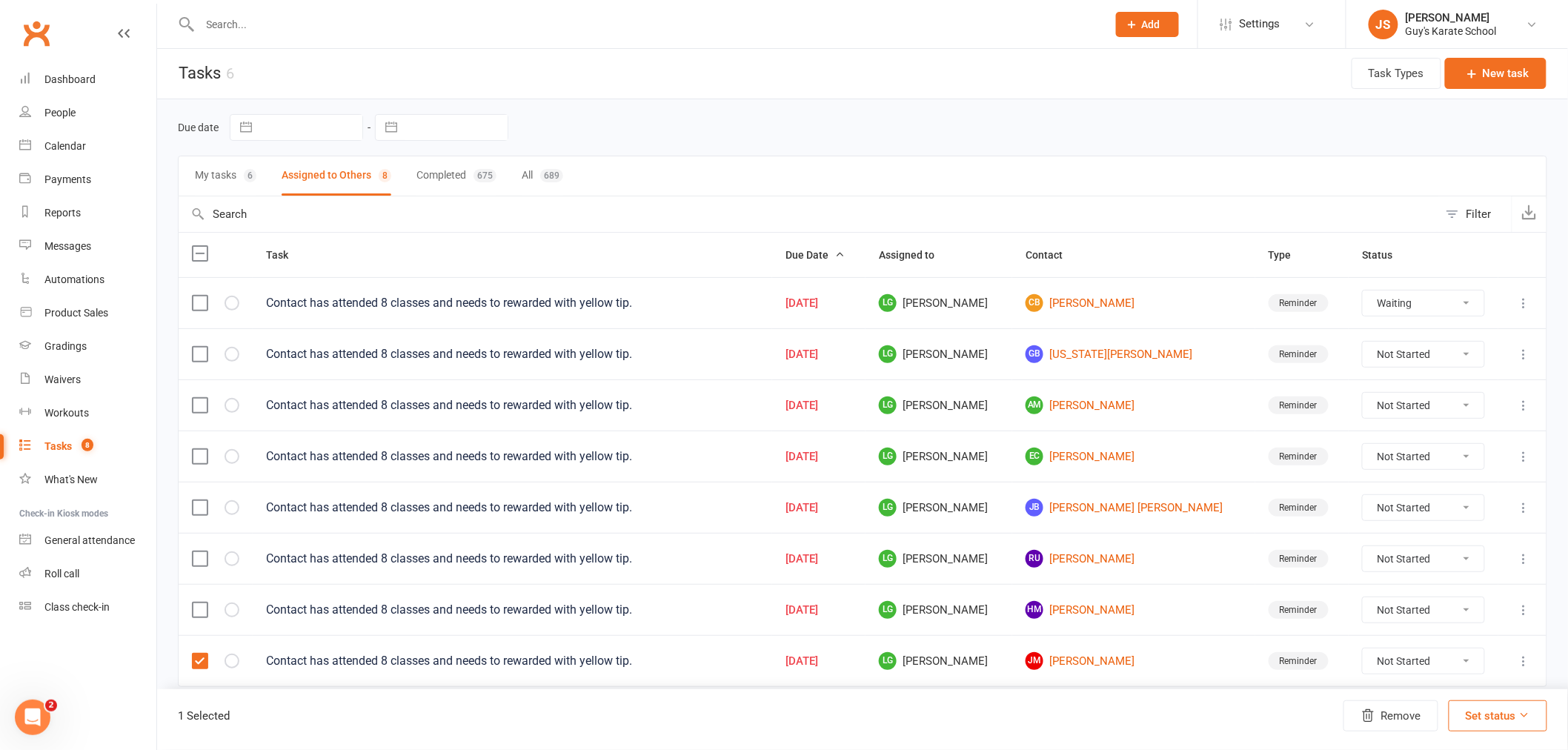
click at [193, 608] on label at bounding box center [199, 609] width 14 height 14
click at [193, 602] on input "checkbox" at bounding box center [199, 602] width 14 height 0
select select "waiting"
click at [198, 560] on label at bounding box center [199, 558] width 14 height 14
click at [198, 551] on input "checkbox" at bounding box center [199, 551] width 14 height 0
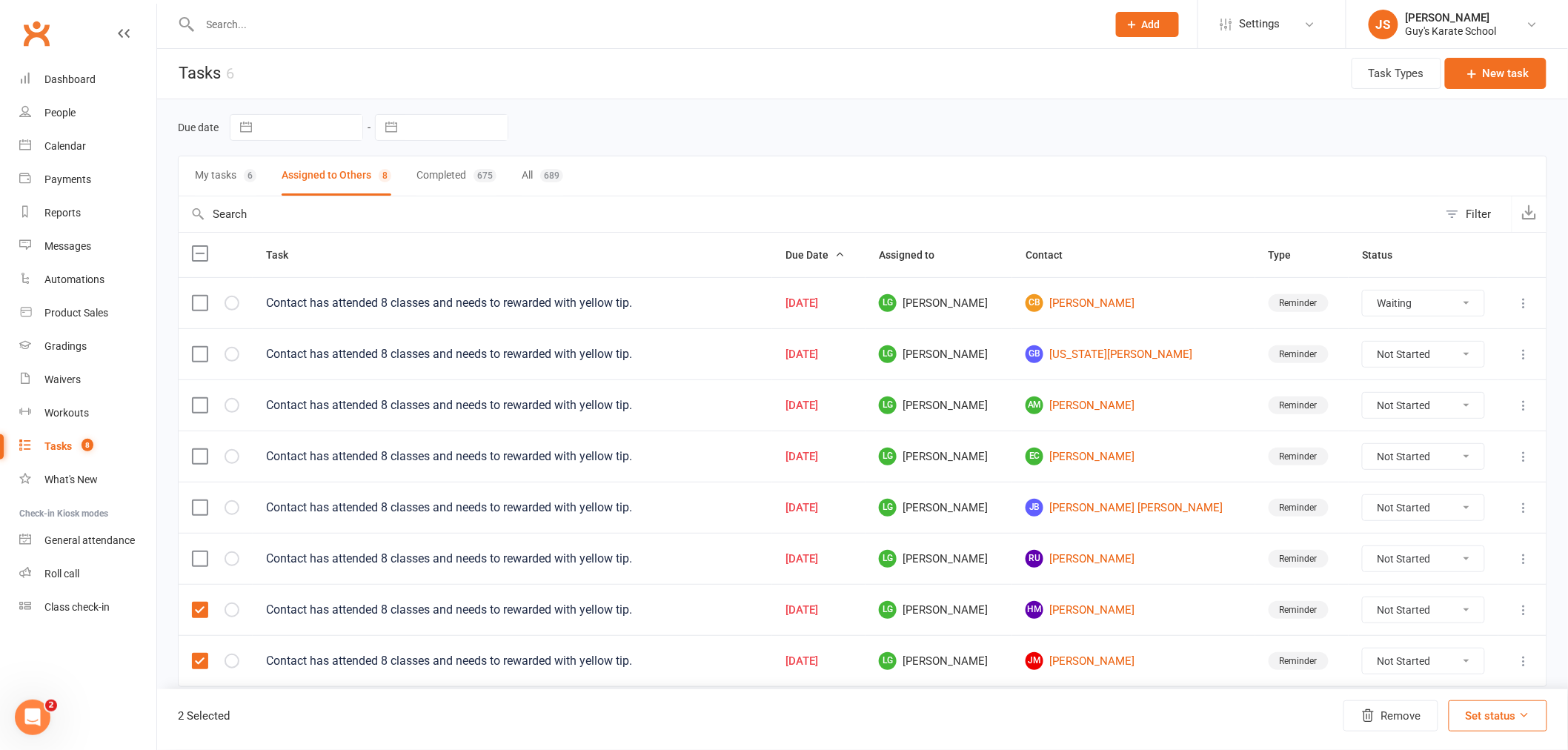
select select "waiting"
click at [198, 504] on label at bounding box center [199, 507] width 14 height 14
click at [198, 500] on input "checkbox" at bounding box center [199, 500] width 14 height 0
select select "waiting"
click at [198, 450] on label at bounding box center [199, 456] width 14 height 14
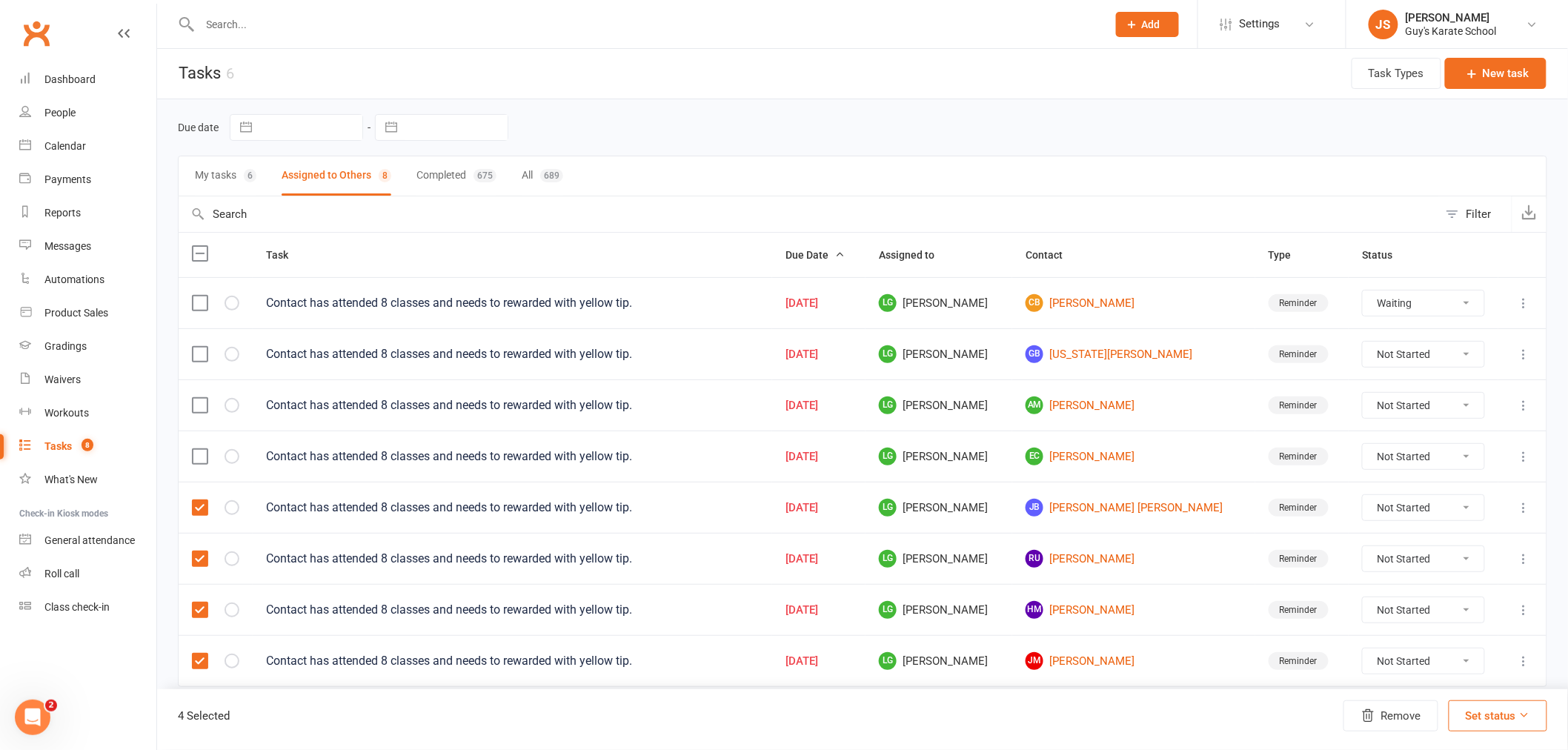
click at [198, 449] on input "checkbox" at bounding box center [199, 449] width 14 height 0
select select "waiting"
click at [200, 408] on label at bounding box center [199, 404] width 14 height 14
click at [200, 398] on input "checkbox" at bounding box center [199, 398] width 14 height 0
select select "waiting"
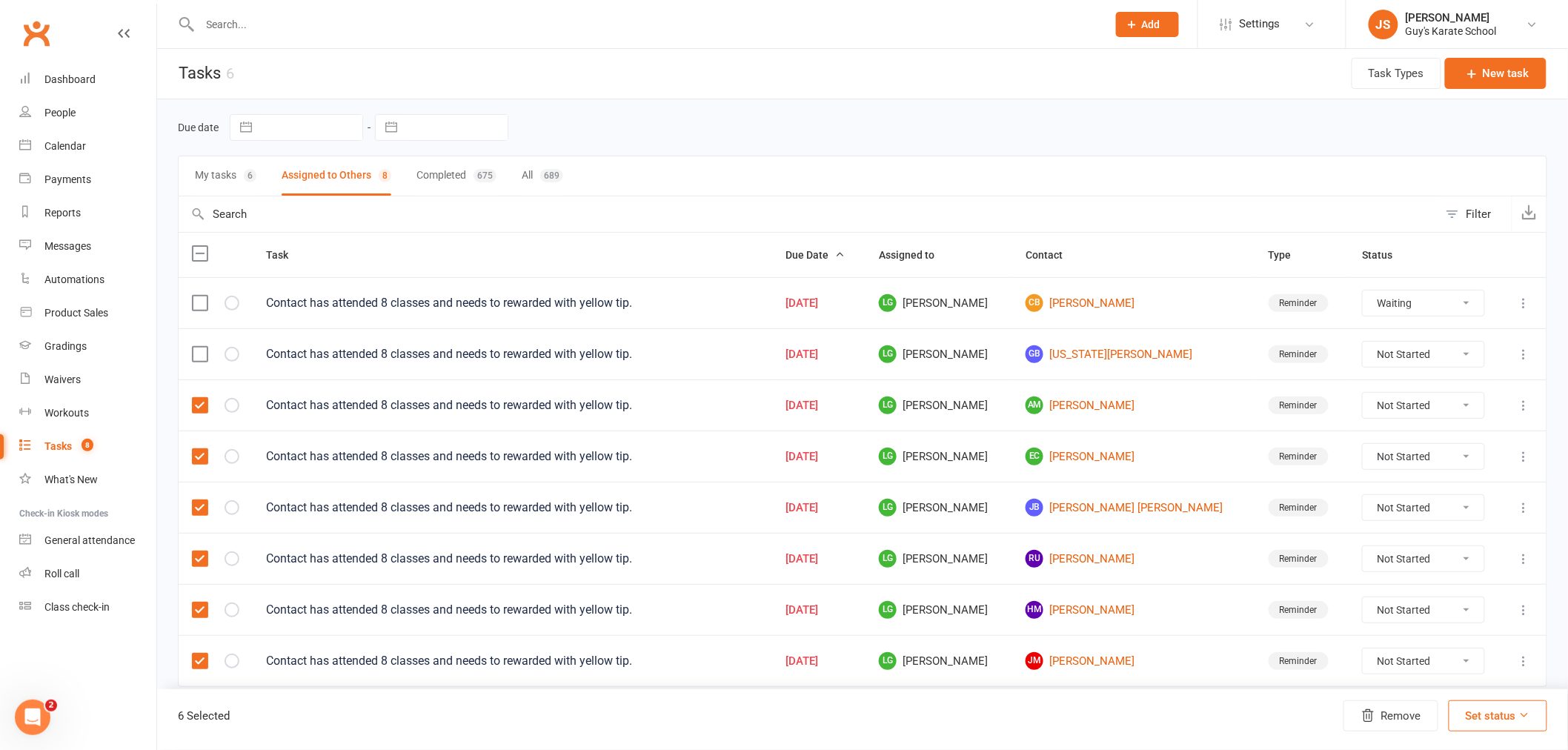
click at [196, 353] on label at bounding box center [199, 353] width 14 height 14
click at [196, 347] on input "checkbox" at bounding box center [199, 347] width 14 height 0
select select "waiting"
click at [1402, 720] on button "Remove" at bounding box center [1391, 715] width 95 height 31
select select "waiting"
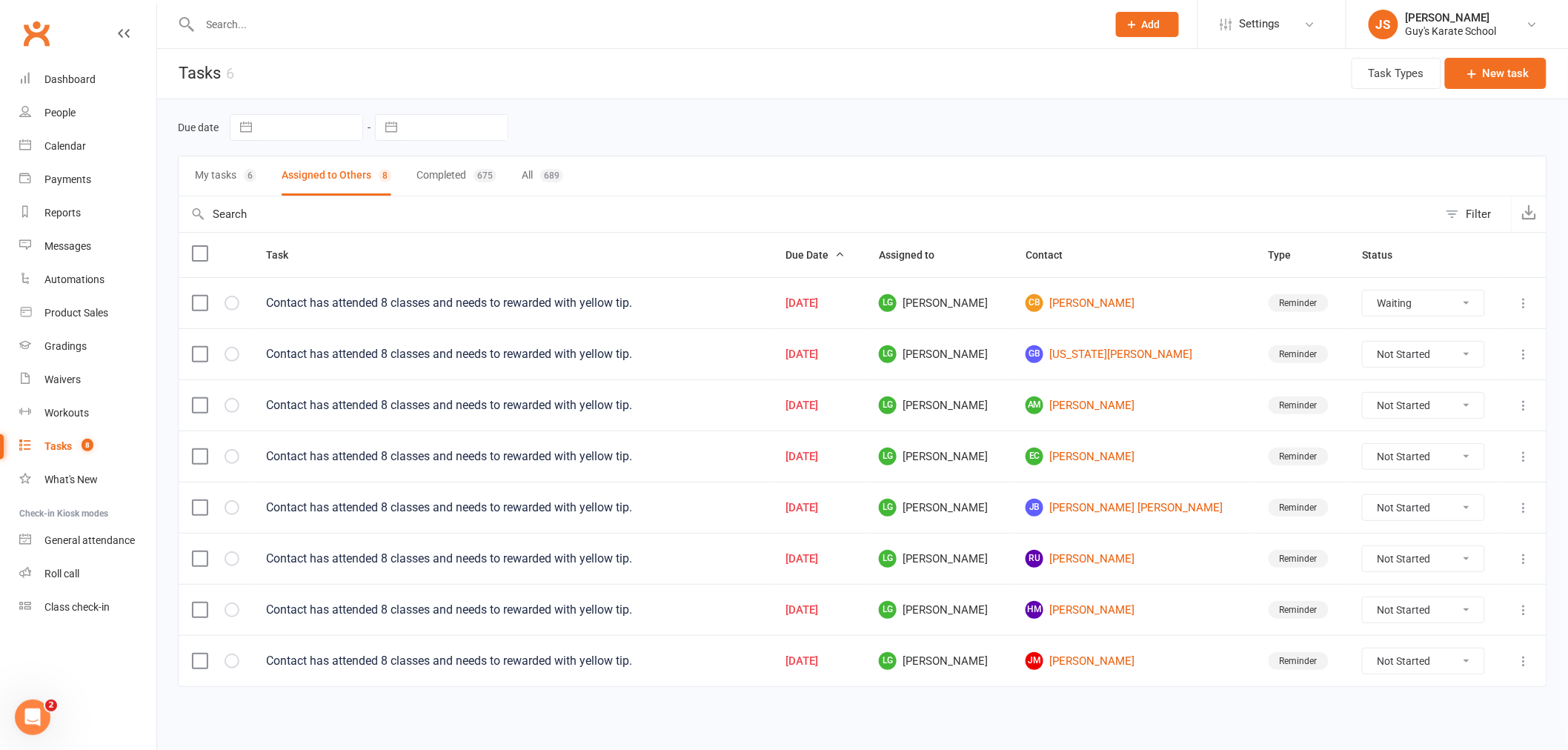
scroll to position [0, 0]
select select "waiting"
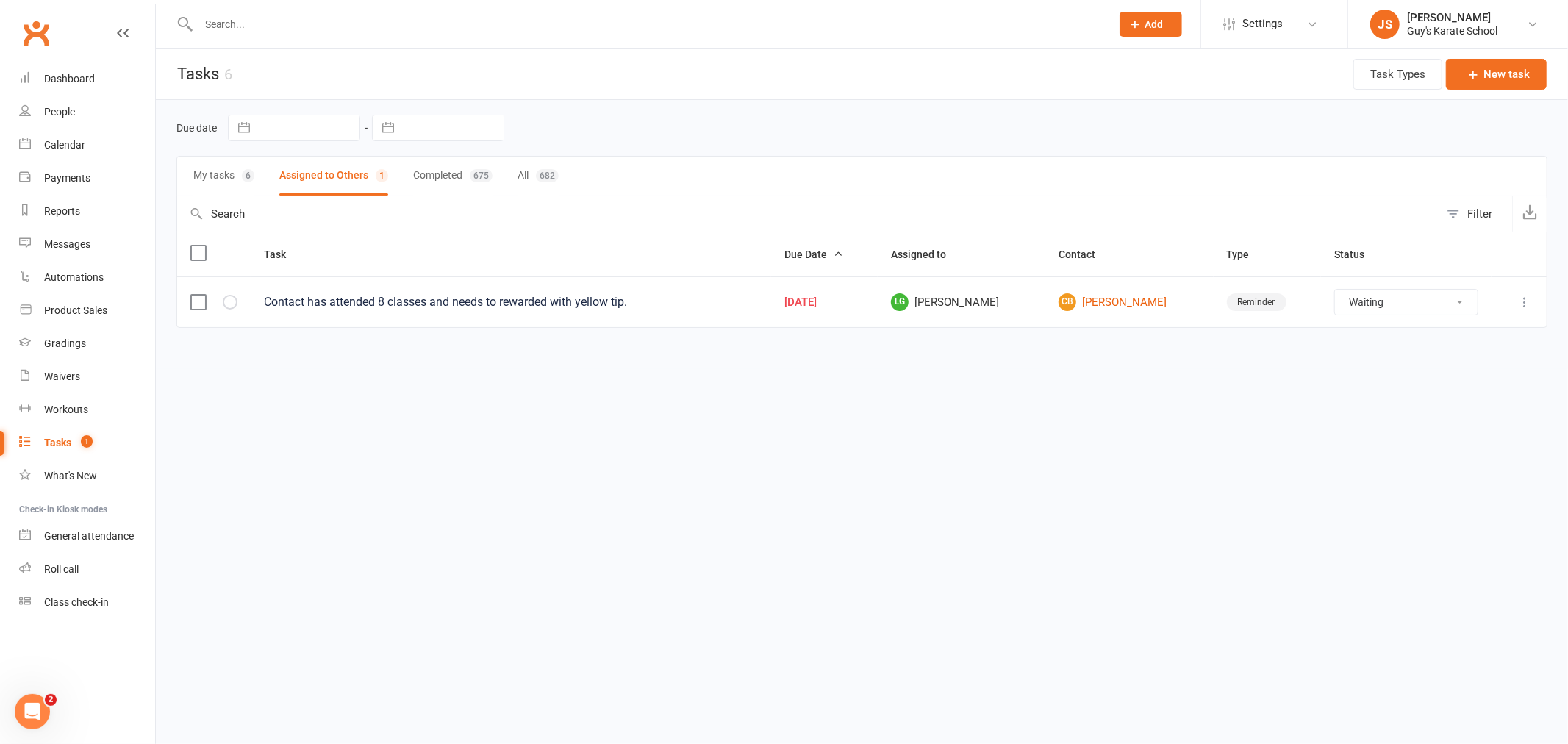
click at [191, 298] on label at bounding box center [197, 302] width 14 height 14
click at [191, 295] on input "checkbox" at bounding box center [197, 295] width 14 height 0
select select "waiting"
click at [1401, 717] on button "Remove" at bounding box center [1392, 709] width 94 height 31
select select "waiting"
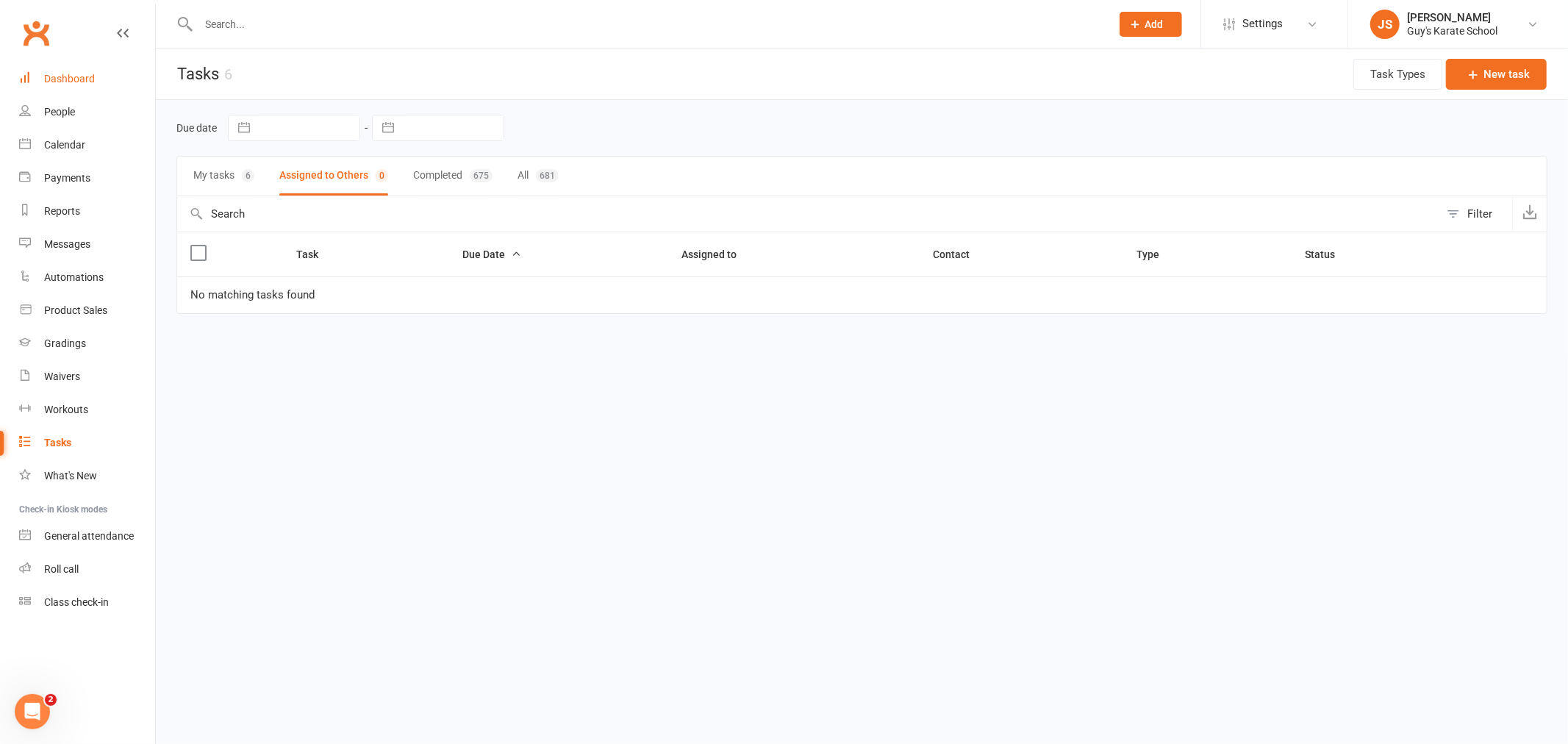
click at [72, 73] on div "Dashboard" at bounding box center [69, 78] width 51 height 12
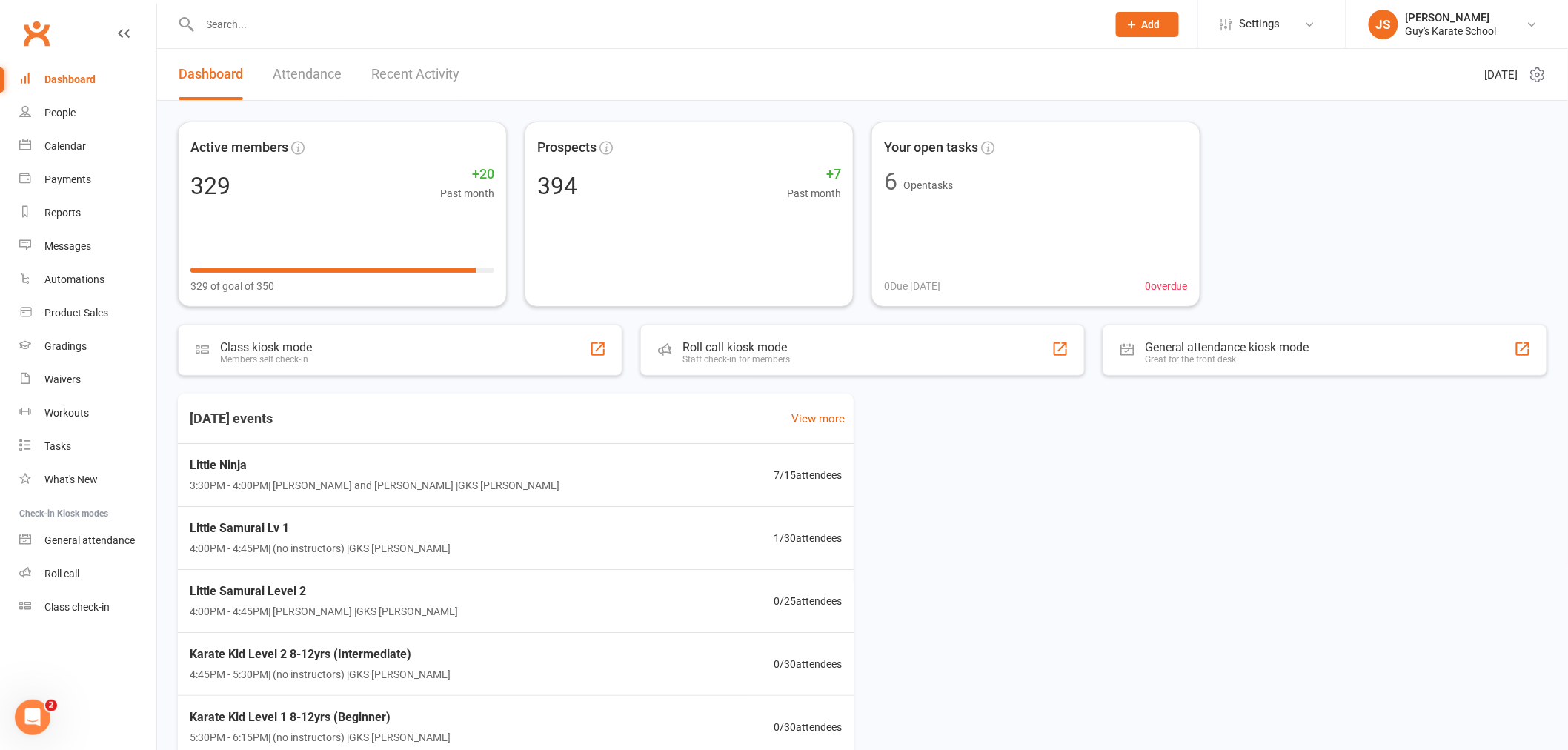
click at [271, 16] on input "text" at bounding box center [646, 25] width 901 height 20
click at [75, 142] on div "Calendar" at bounding box center [65, 146] width 42 height 12
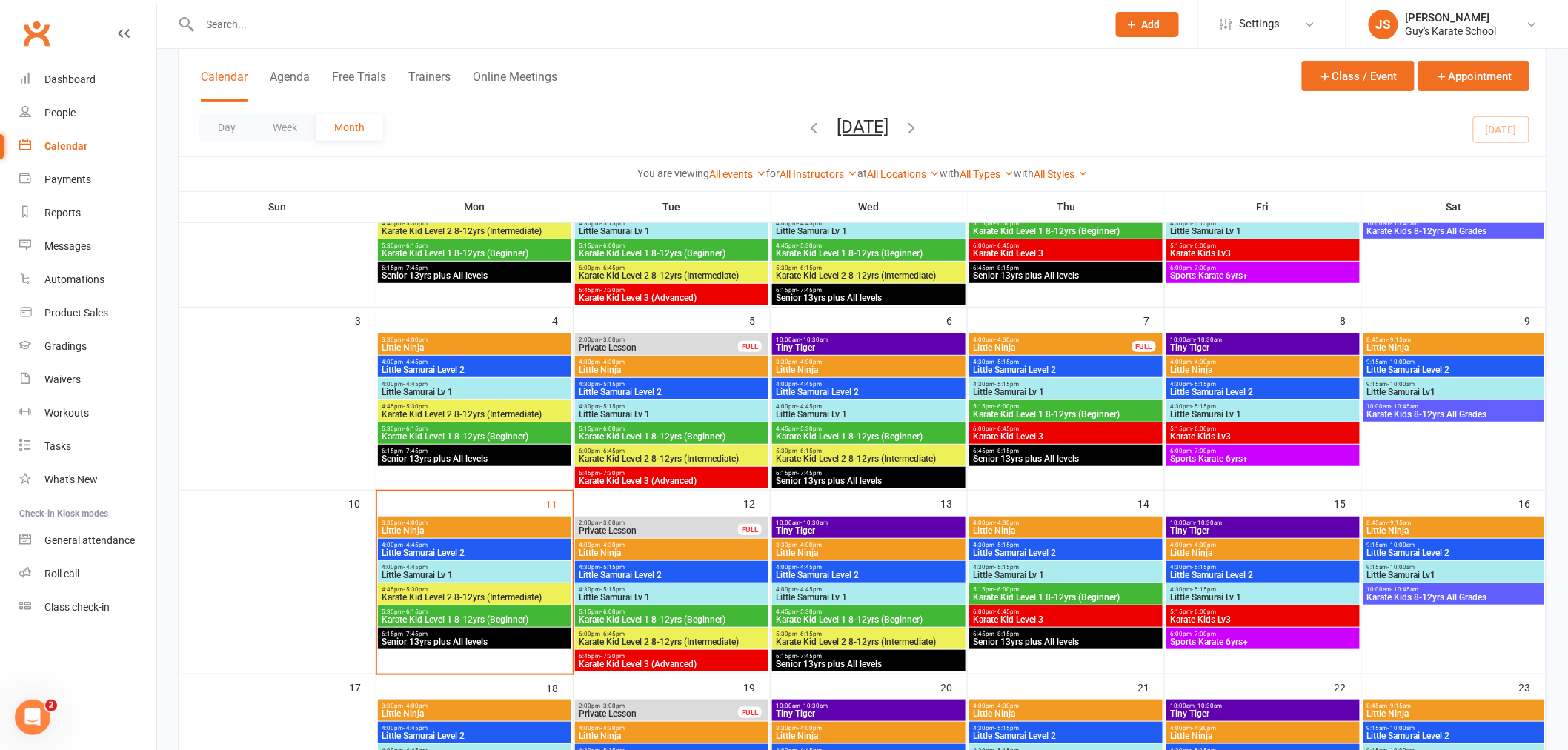
scroll to position [247, 0]
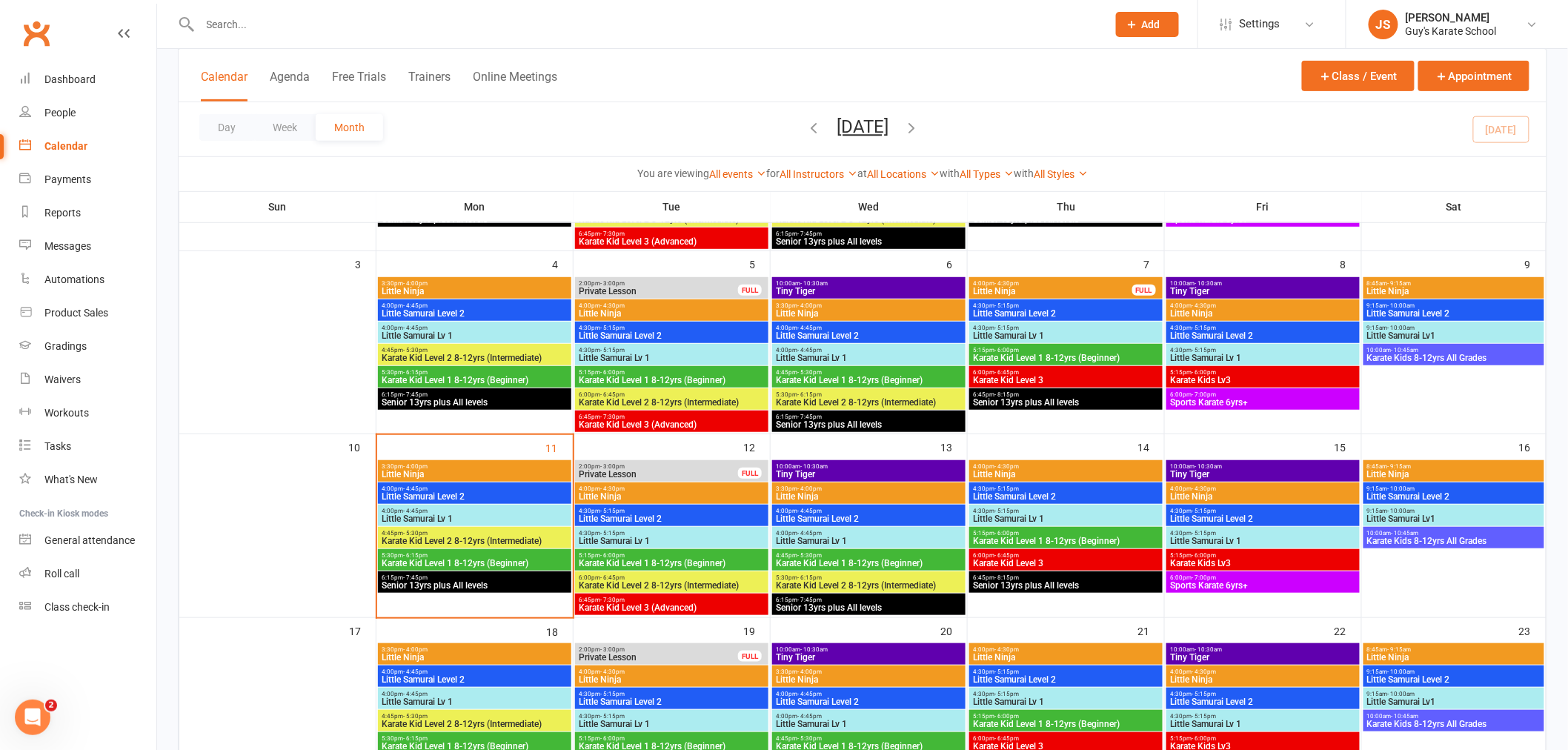
click at [631, 498] on span "Little Ninja" at bounding box center [671, 496] width 188 height 8
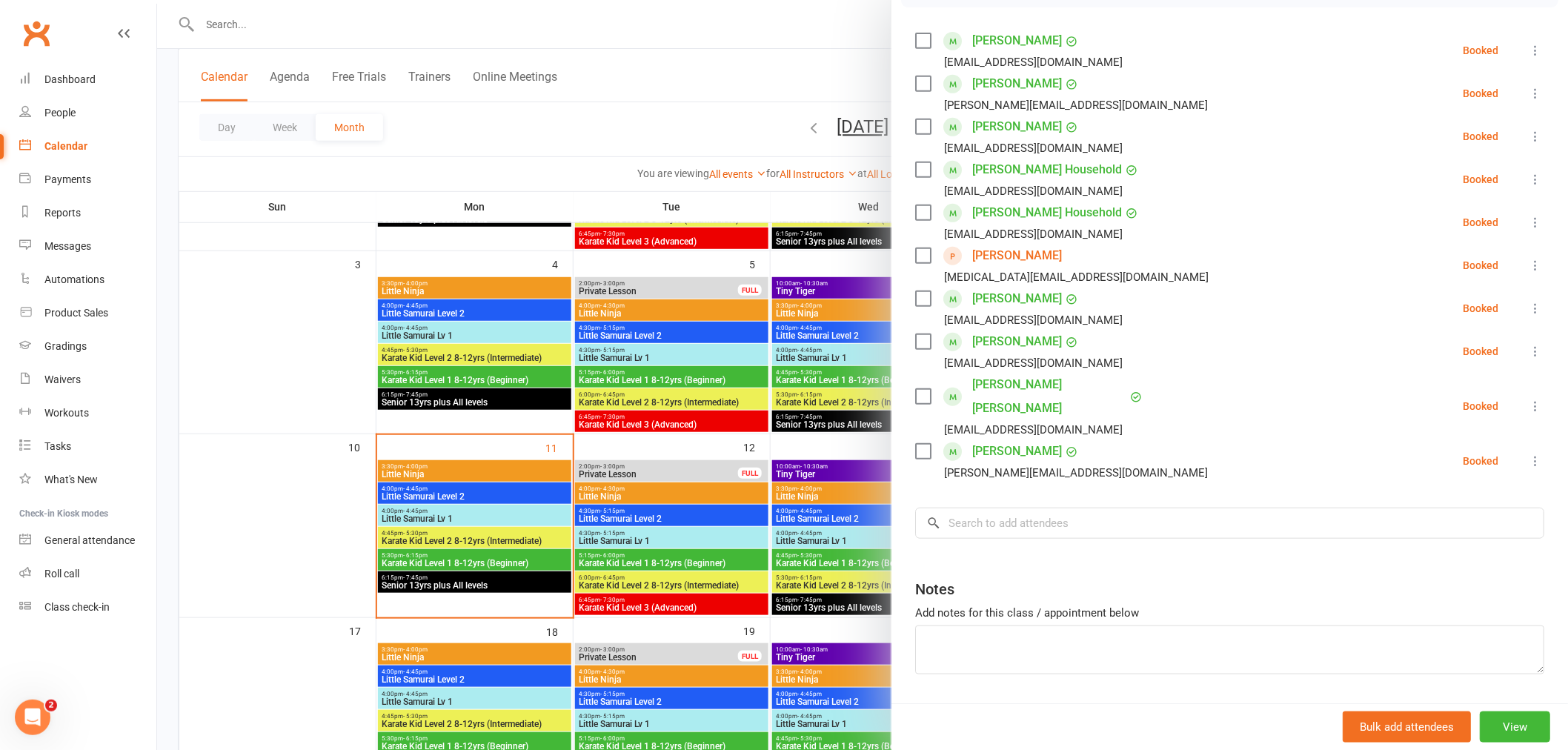
scroll to position [165, 0]
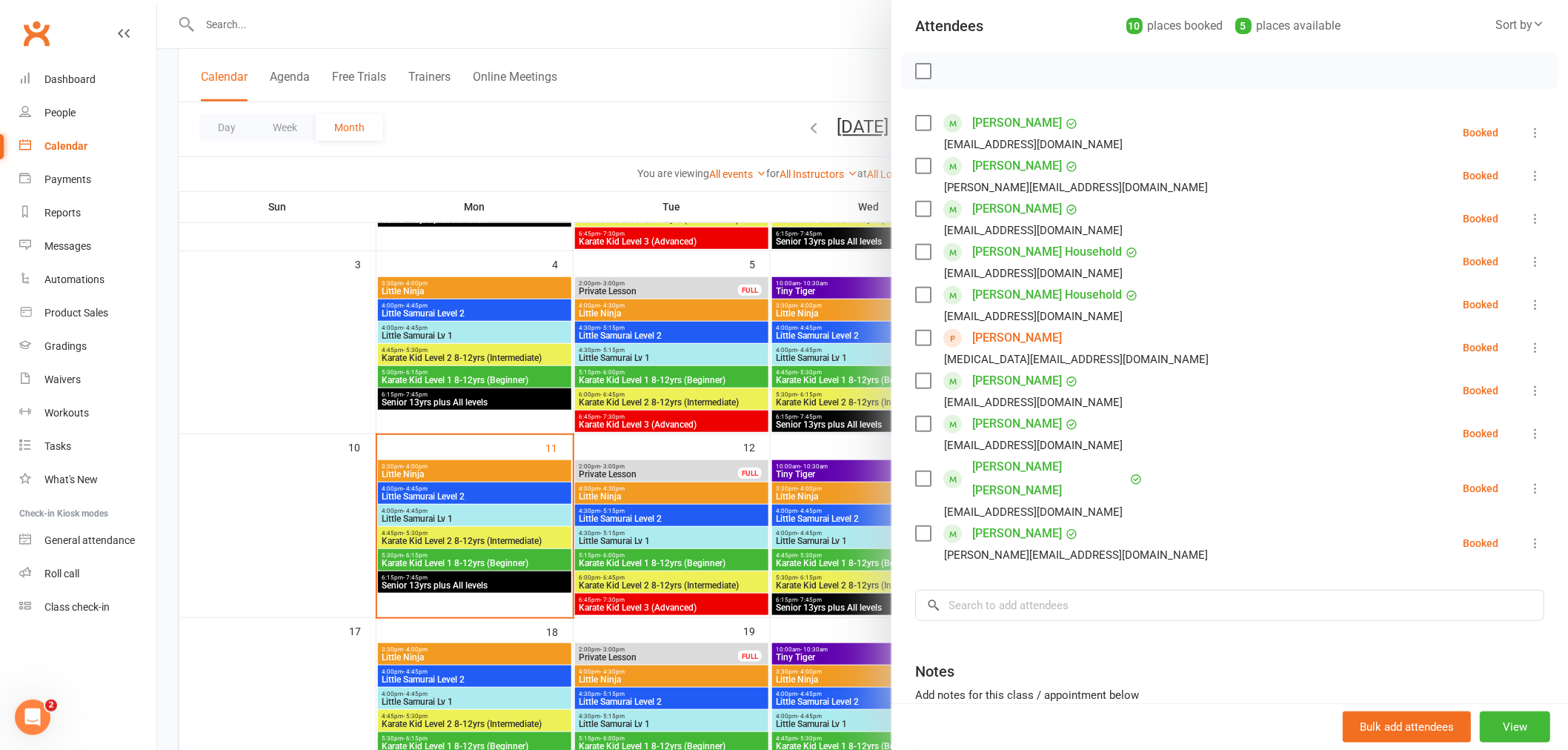
click at [286, 346] on div at bounding box center [862, 375] width 1411 height 750
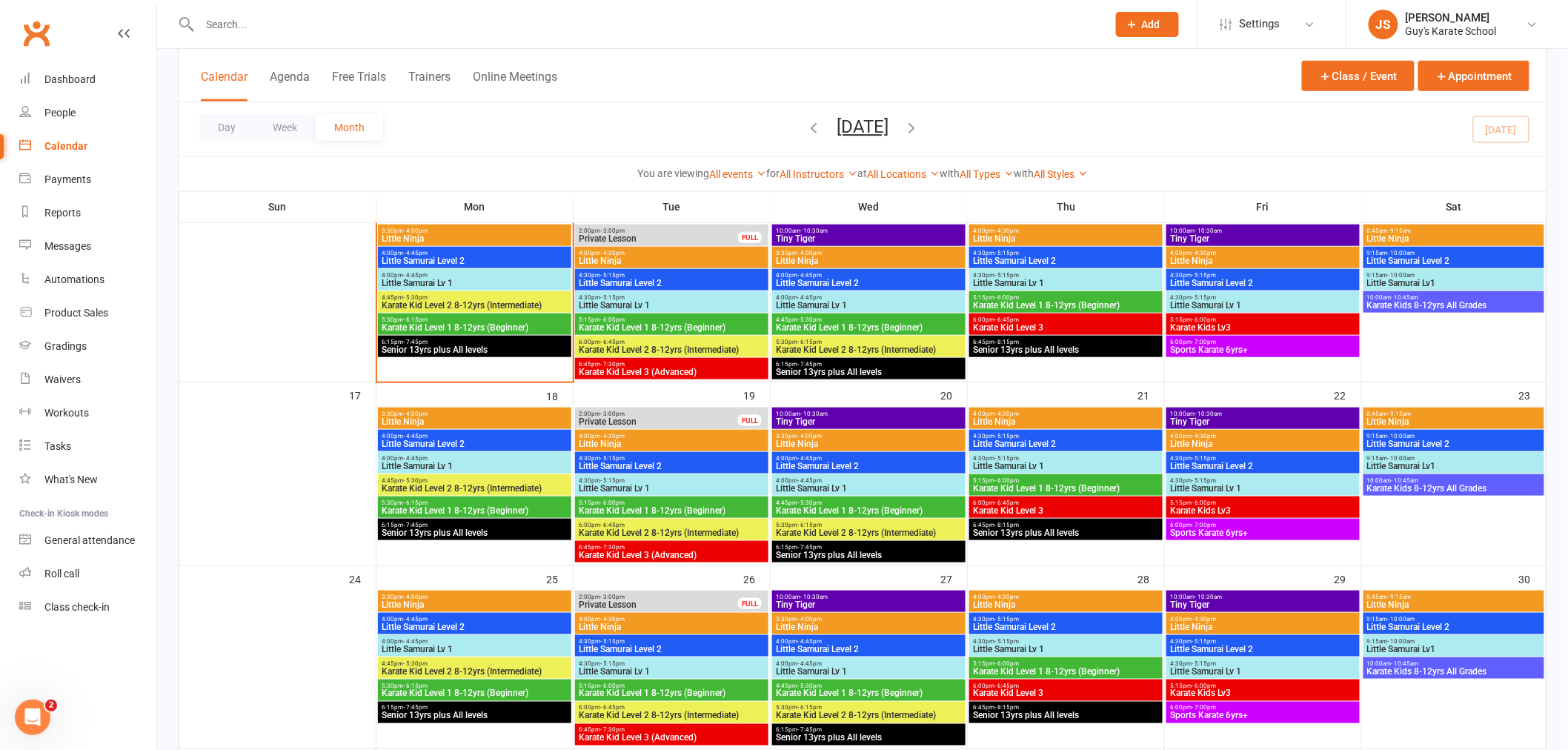
scroll to position [411, 0]
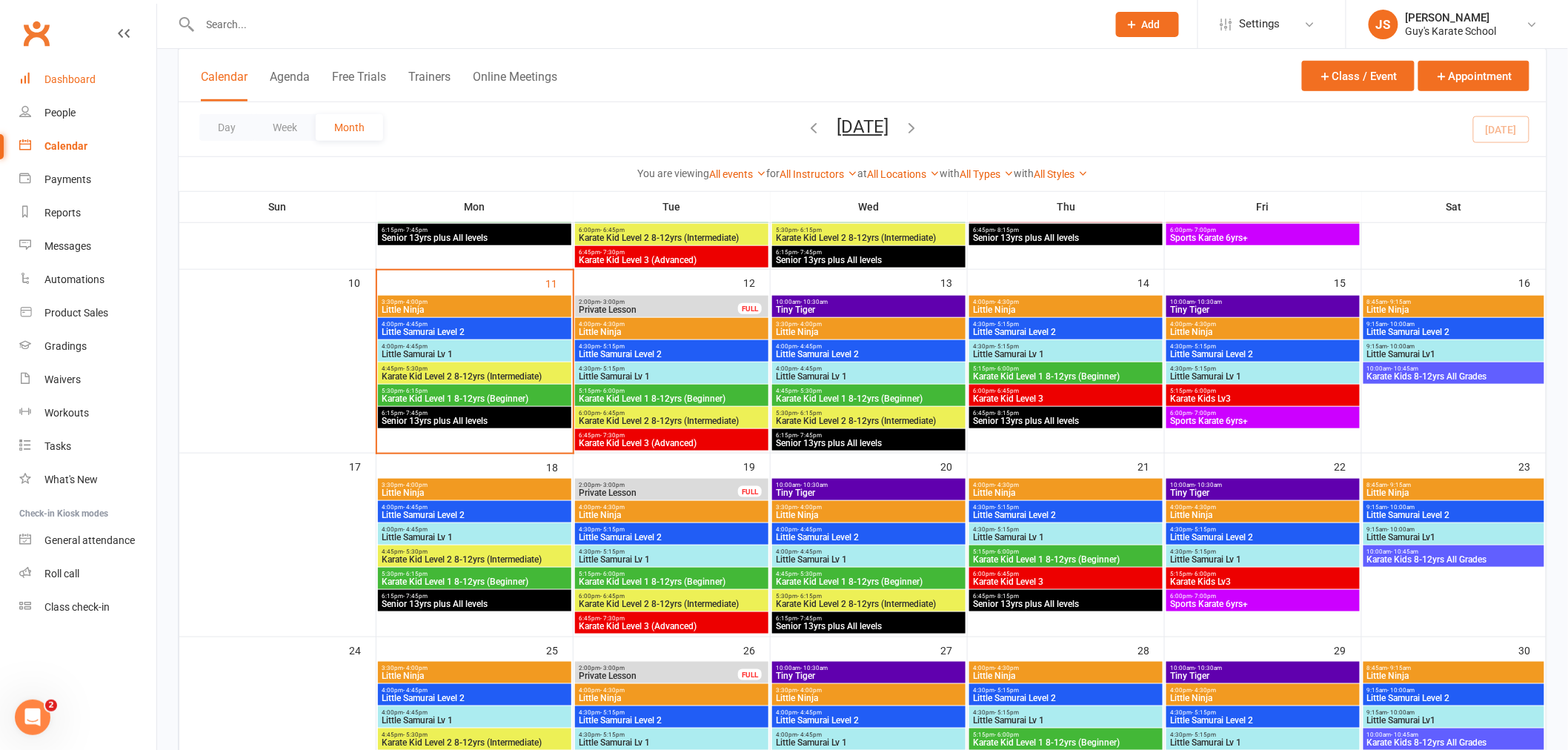
click at [75, 87] on link "Dashboard" at bounding box center [87, 79] width 137 height 33
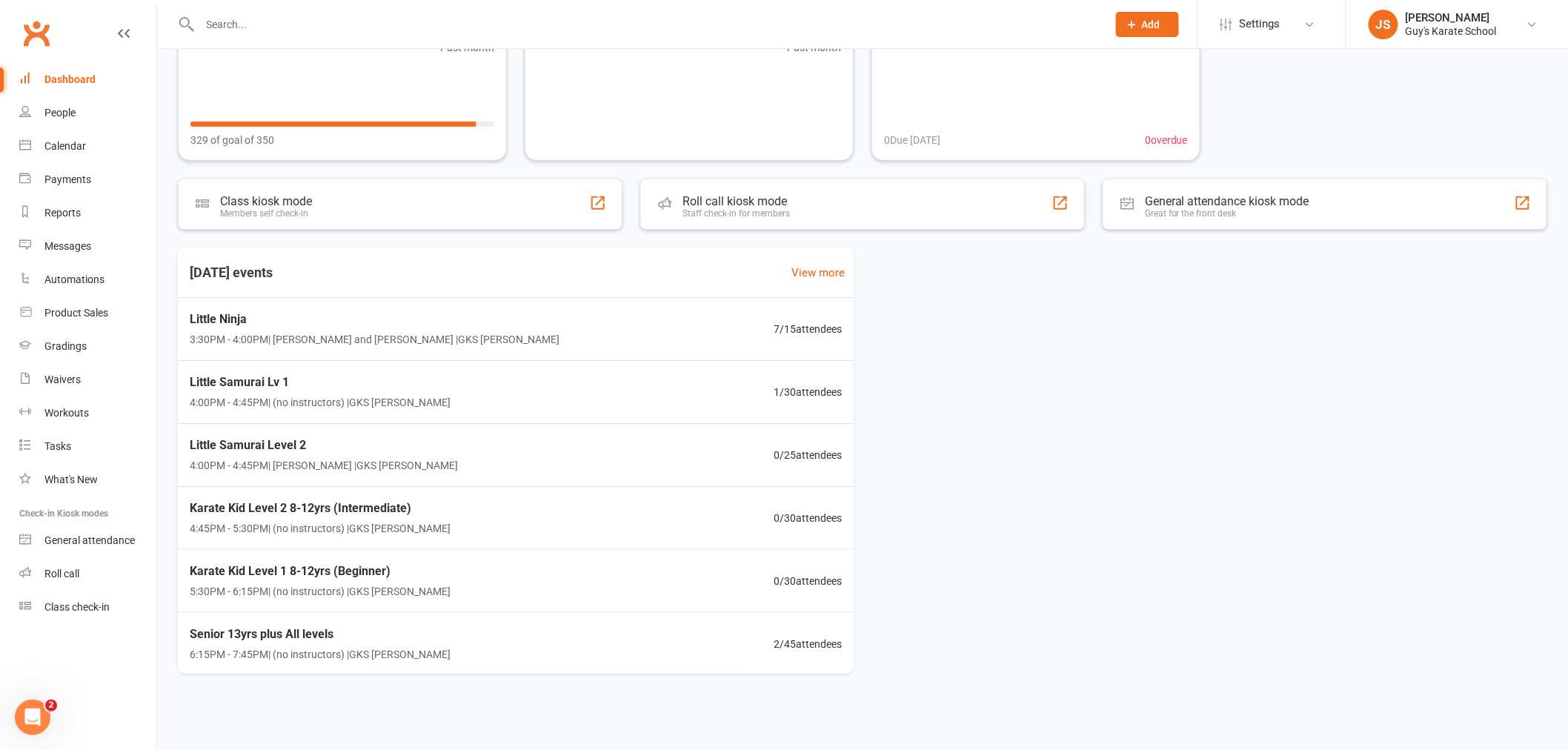
scroll to position [147, 0]
click at [211, 20] on input "text" at bounding box center [646, 25] width 901 height 20
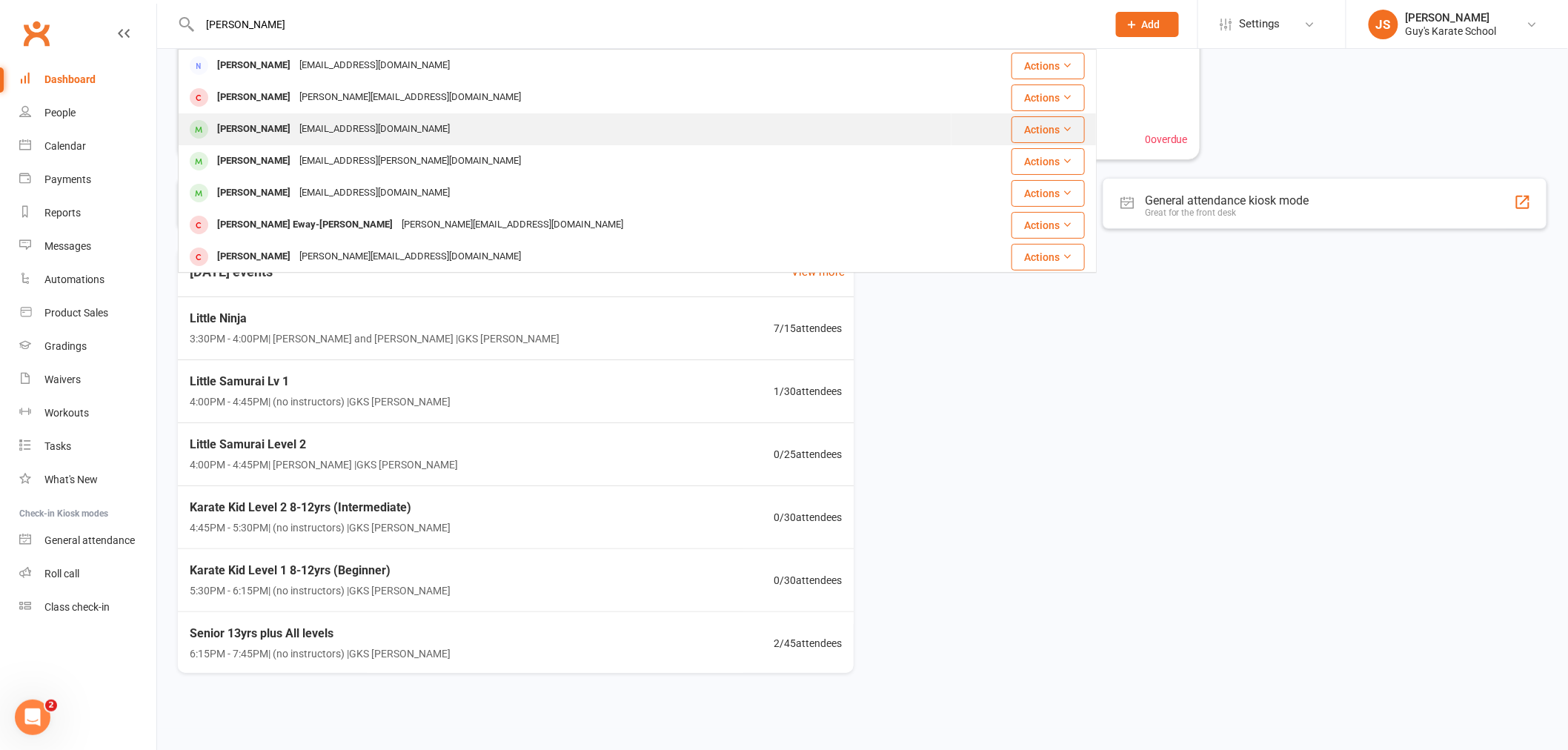
type input "[PERSON_NAME]"
click at [257, 138] on div "[PERSON_NAME]" at bounding box center [253, 129] width 82 height 21
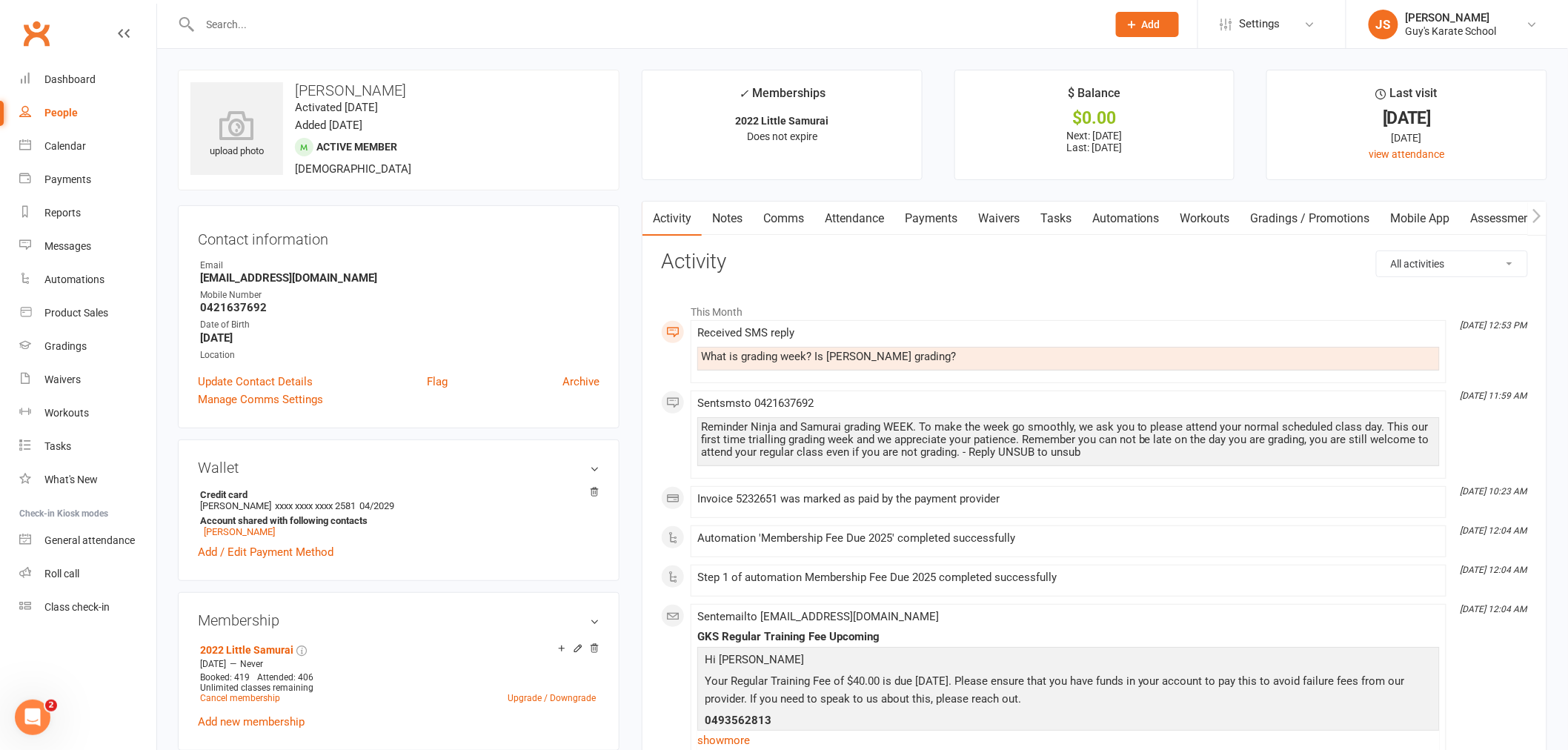
click at [739, 224] on link "Notes" at bounding box center [727, 218] width 51 height 34
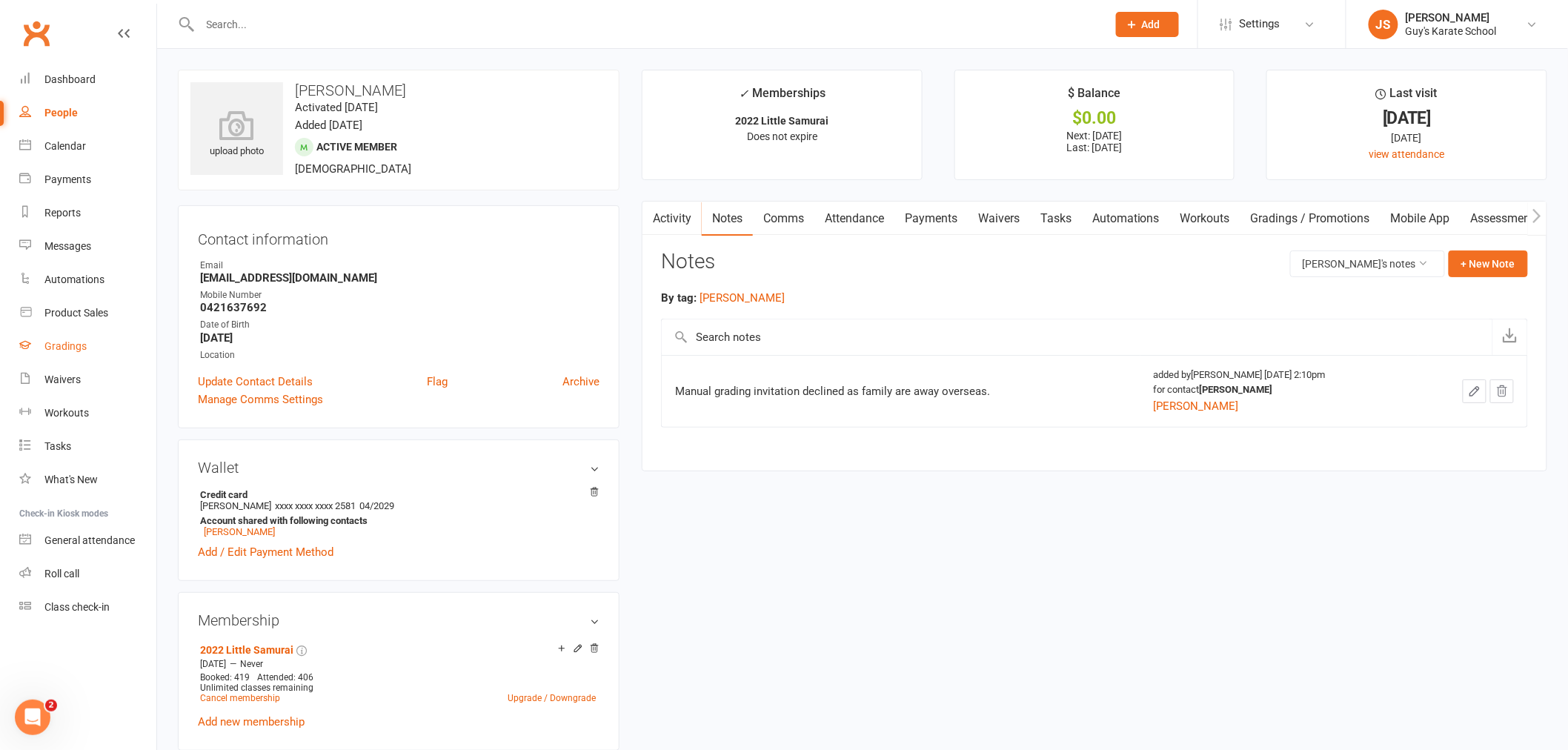
click at [55, 346] on div "Gradings" at bounding box center [65, 346] width 42 height 12
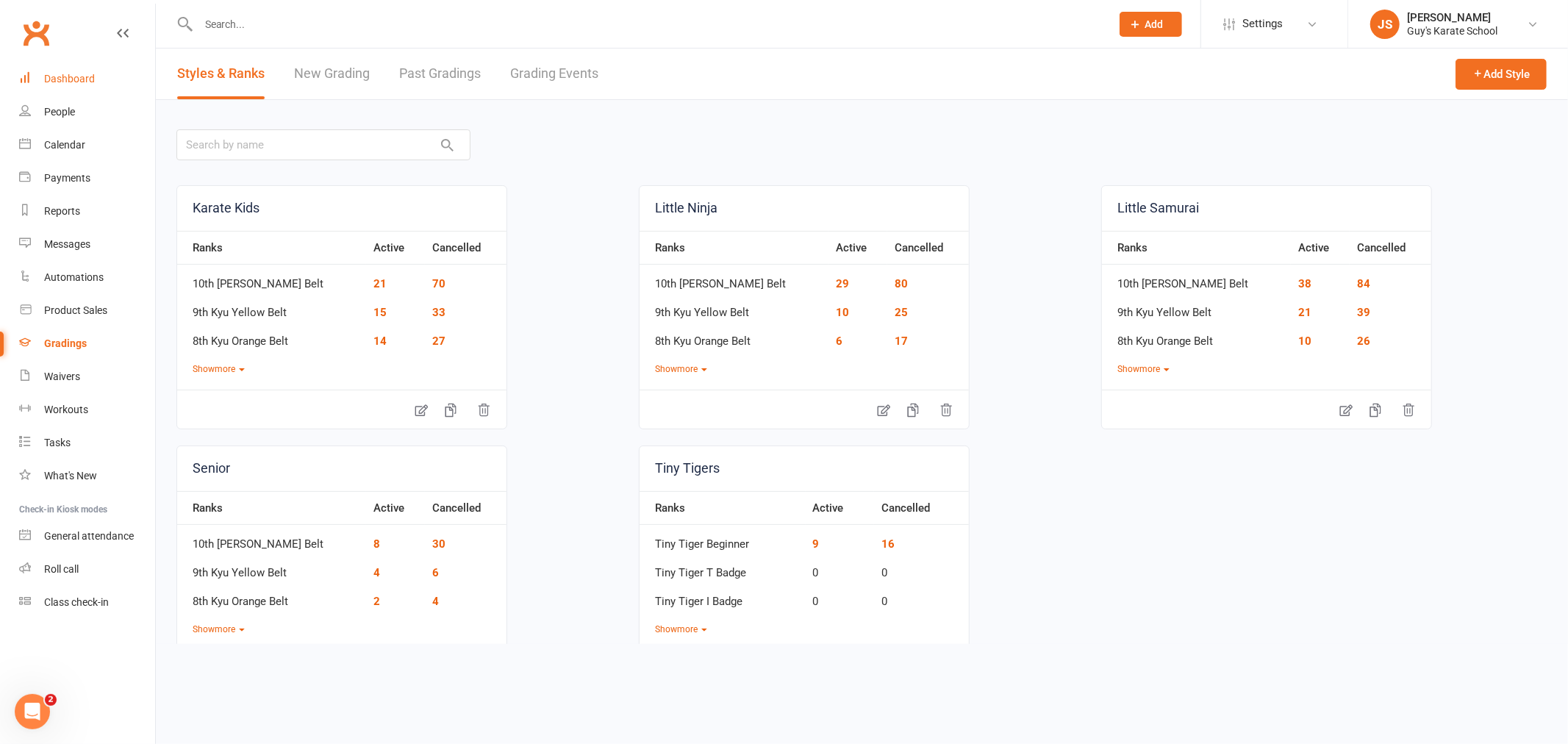
click at [35, 73] on link "Dashboard" at bounding box center [87, 78] width 136 height 33
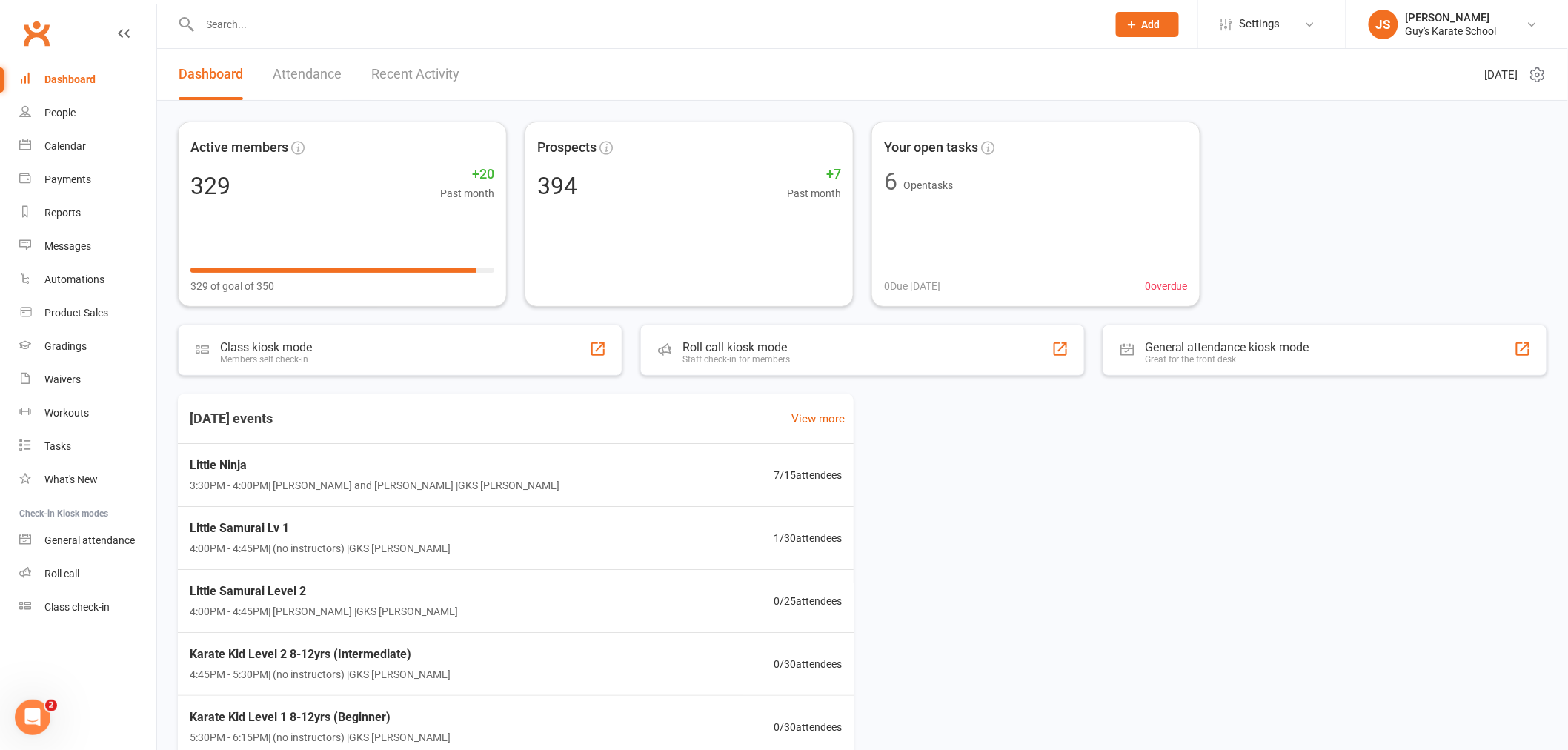
click at [342, 32] on input "text" at bounding box center [646, 25] width 901 height 20
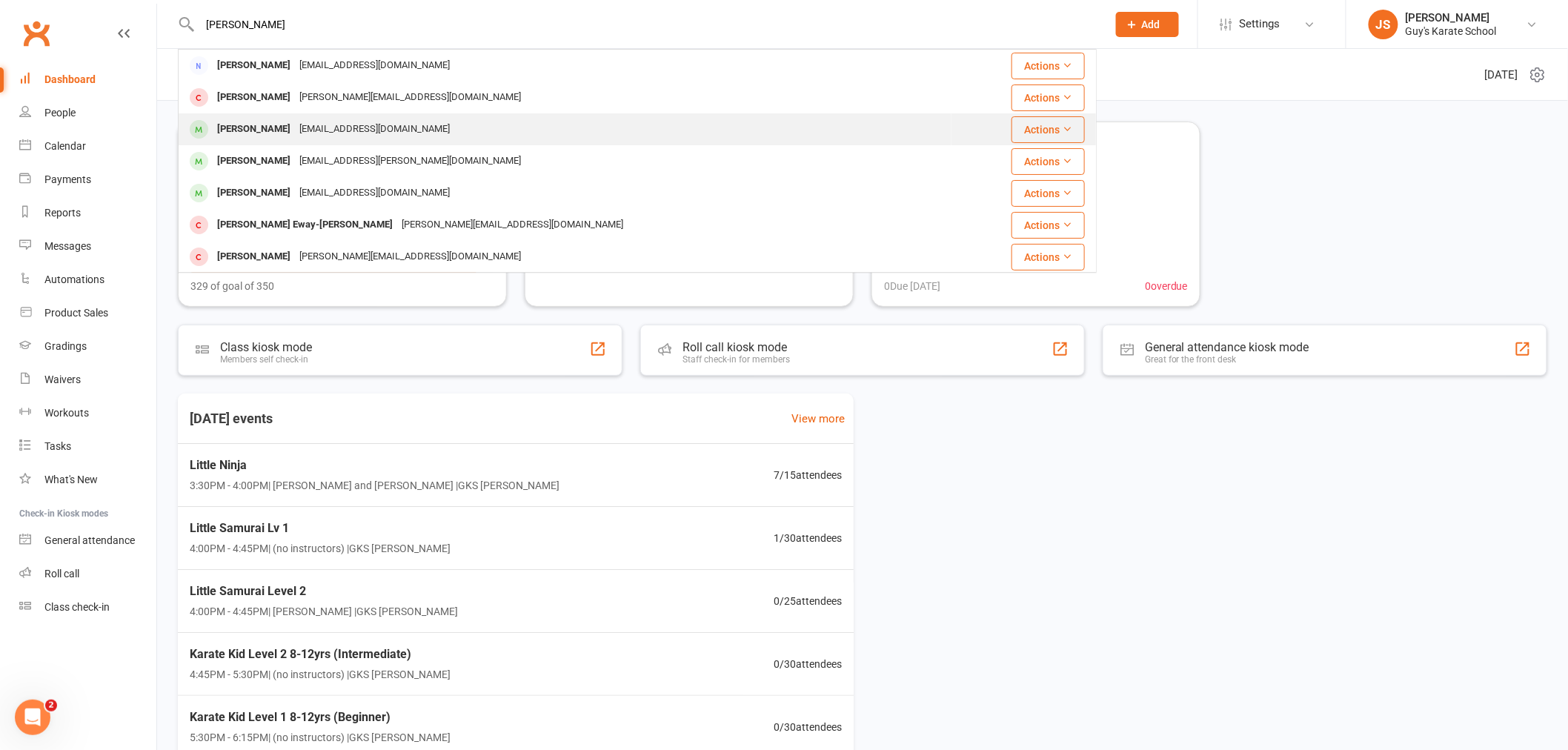
type input "[PERSON_NAME]"
click at [270, 137] on div "[PERSON_NAME]" at bounding box center [253, 129] width 82 height 21
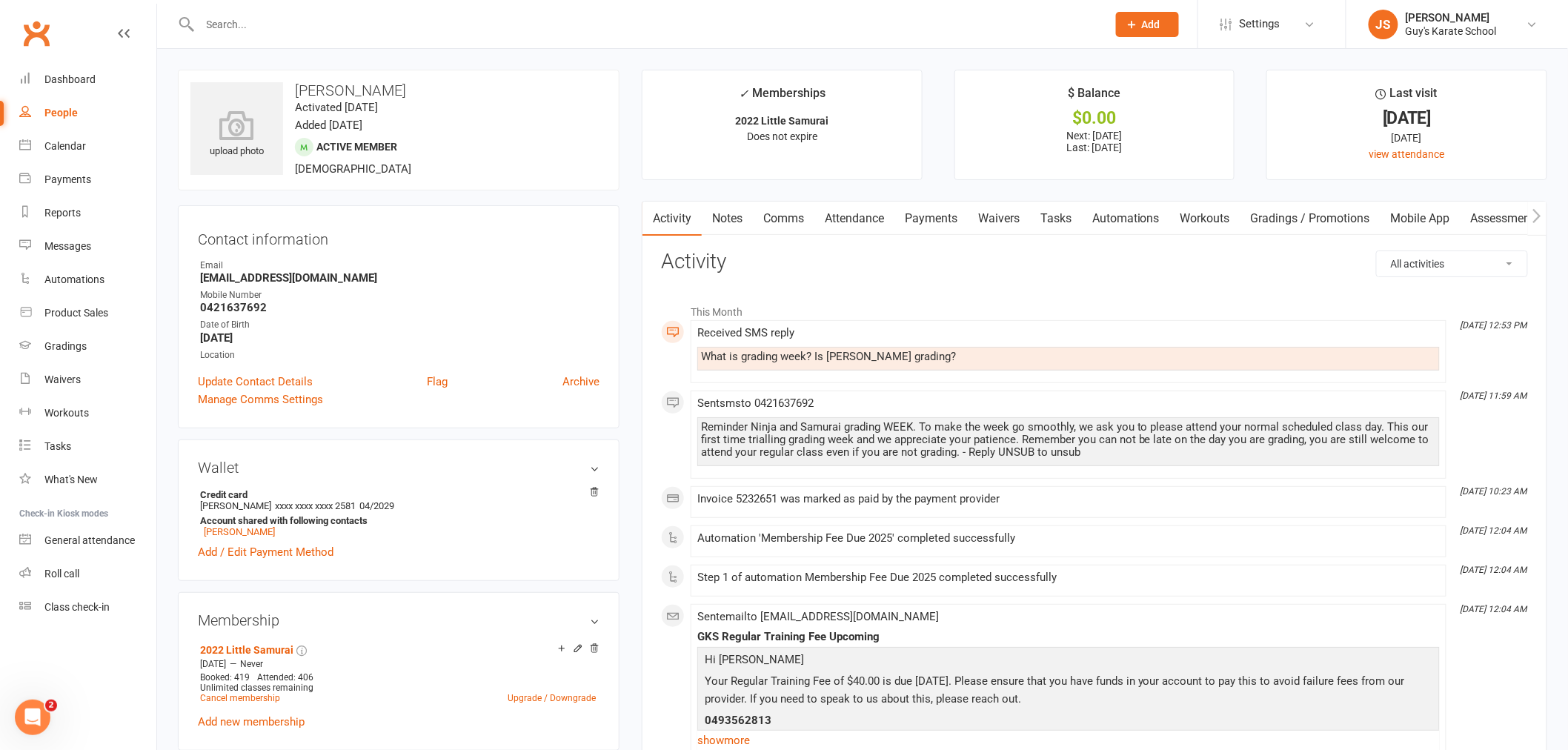
click at [714, 223] on link "Notes" at bounding box center [727, 218] width 51 height 34
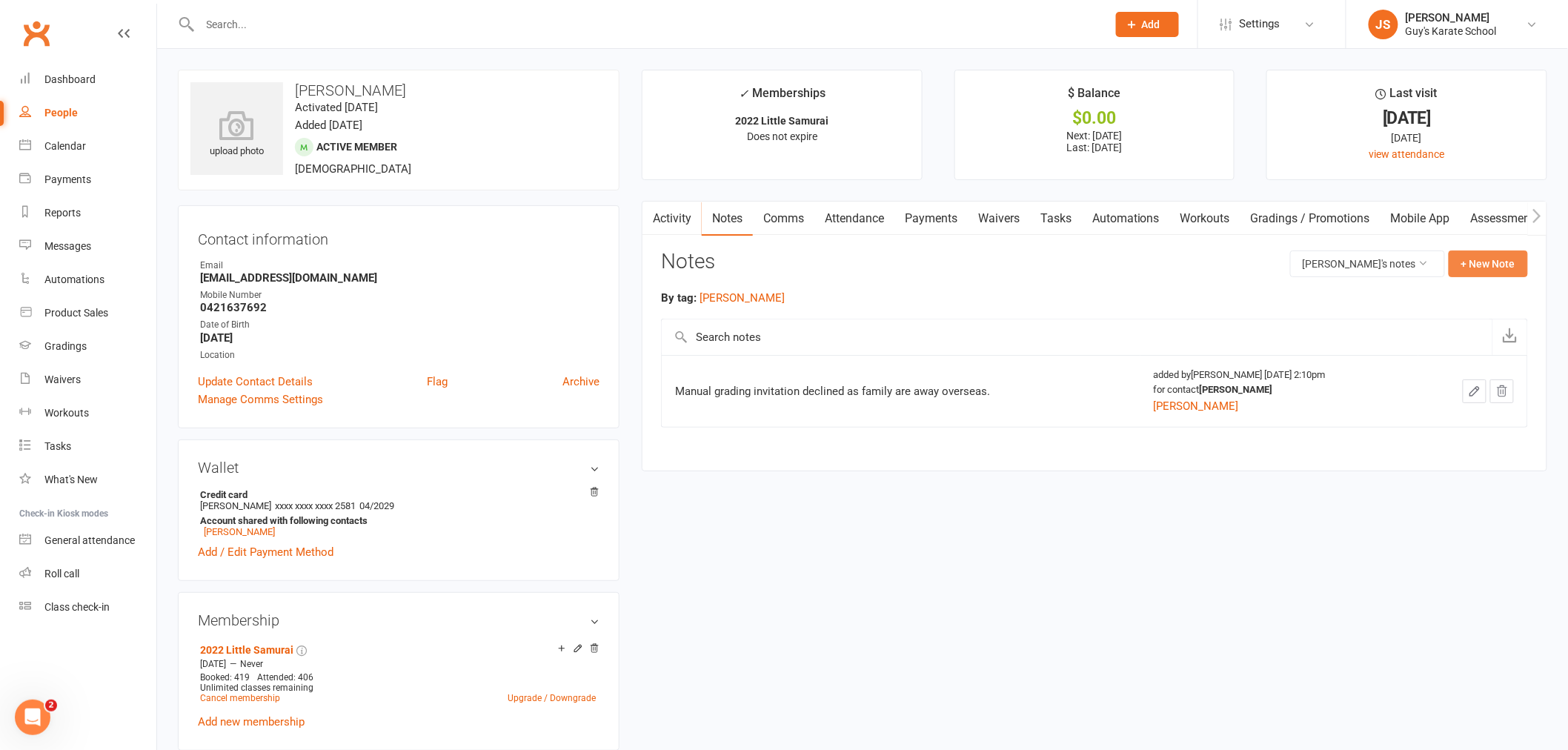
click at [1520, 264] on button "+ New Note" at bounding box center [1487, 263] width 79 height 26
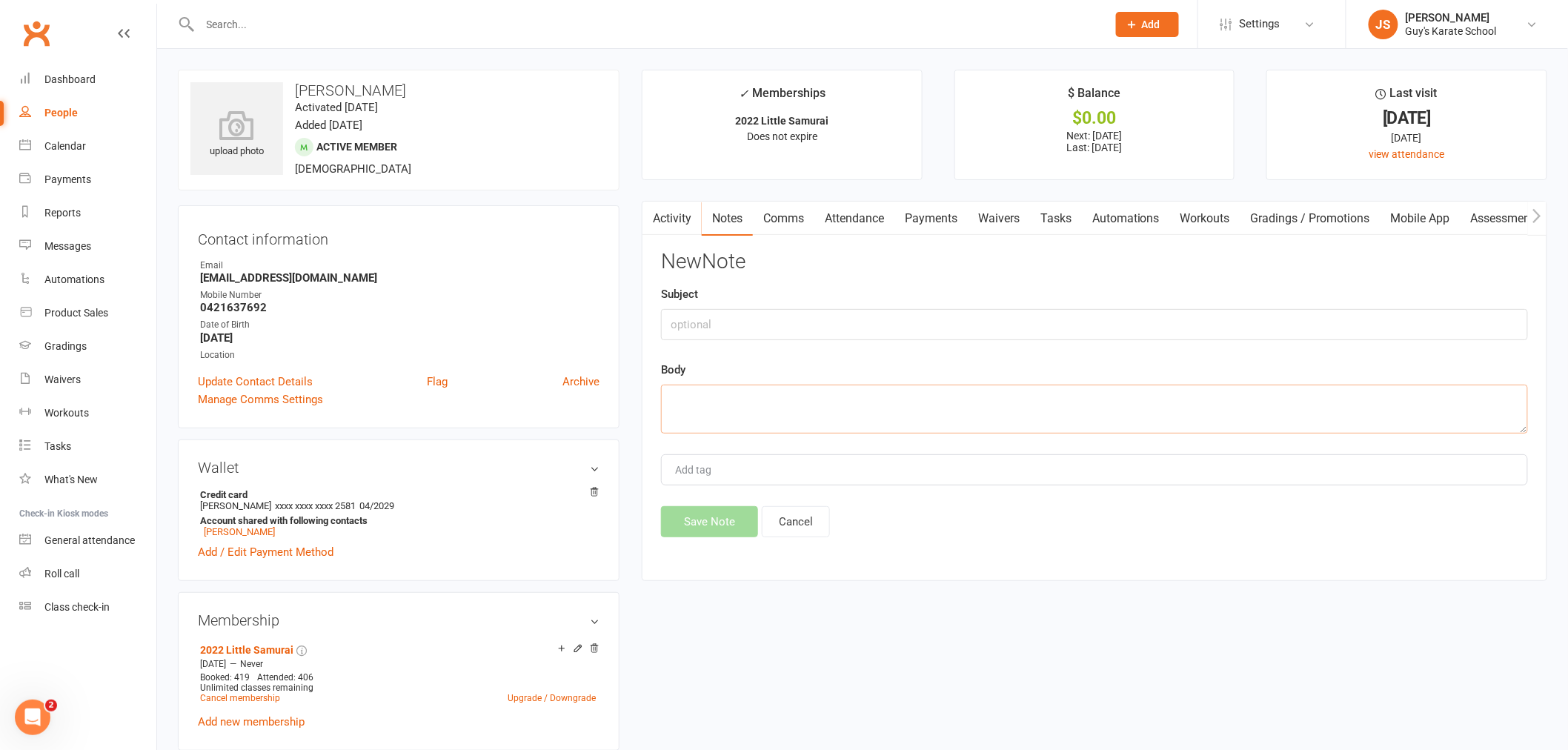
click at [888, 409] on textarea at bounding box center [1094, 409] width 867 height 49
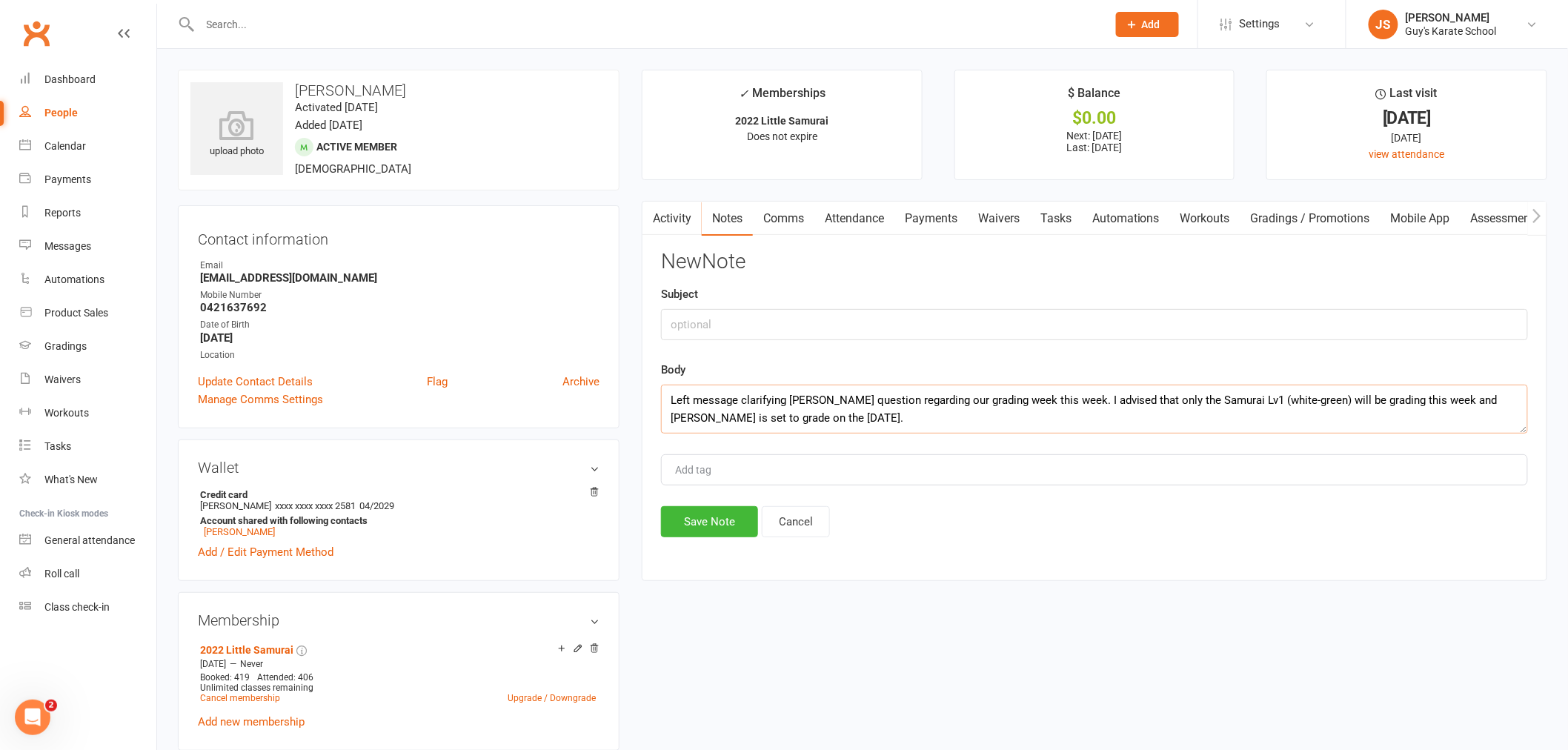
type textarea "Left message clarifying [PERSON_NAME] question regarding our grading week this …"
click at [836, 465] on div "Add tag" at bounding box center [1094, 470] width 867 height 31
type input "[PERSON_NAME]"
click at [719, 522] on button "Save Note" at bounding box center [709, 522] width 97 height 31
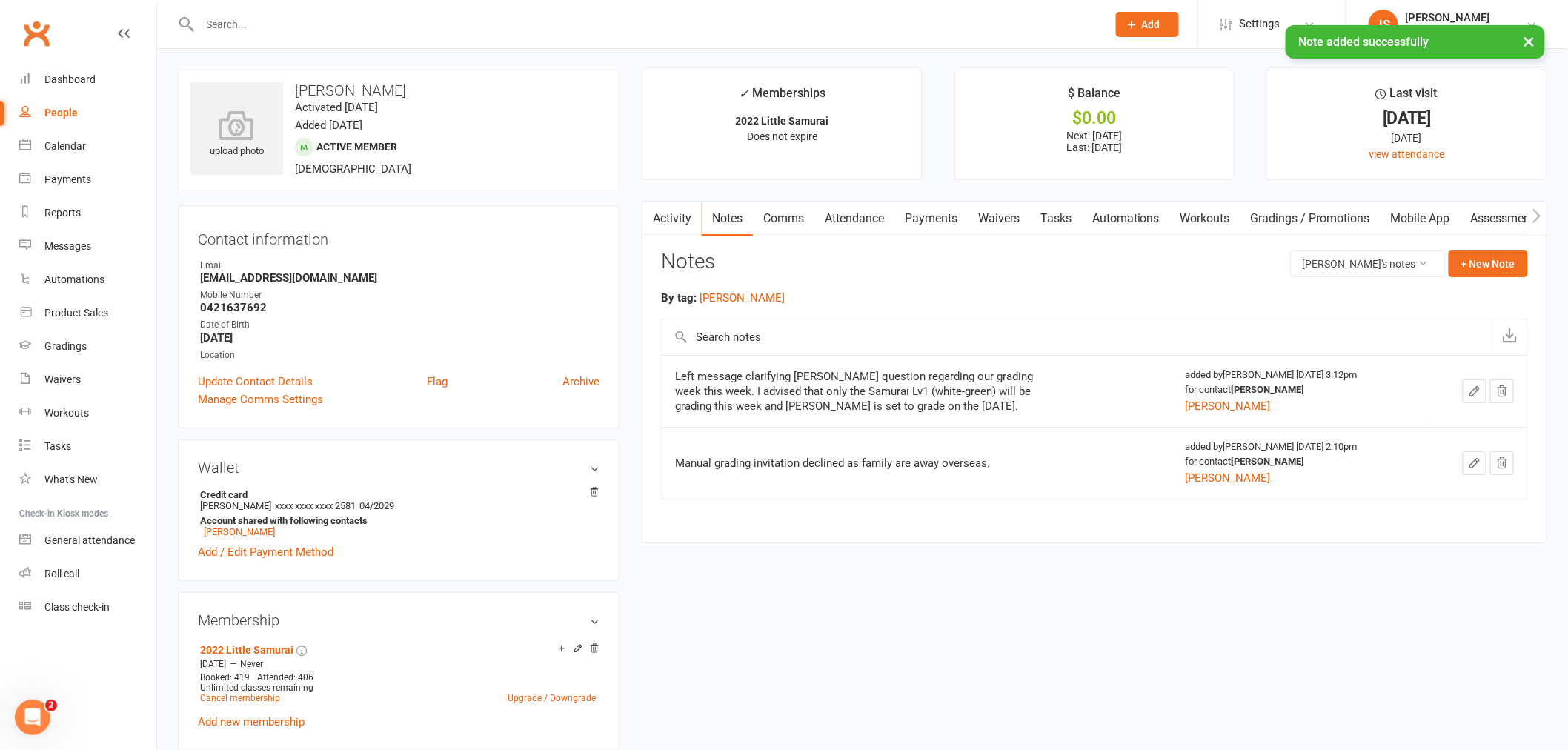
click at [1475, 392] on icon "button" at bounding box center [1475, 392] width 14 height 14
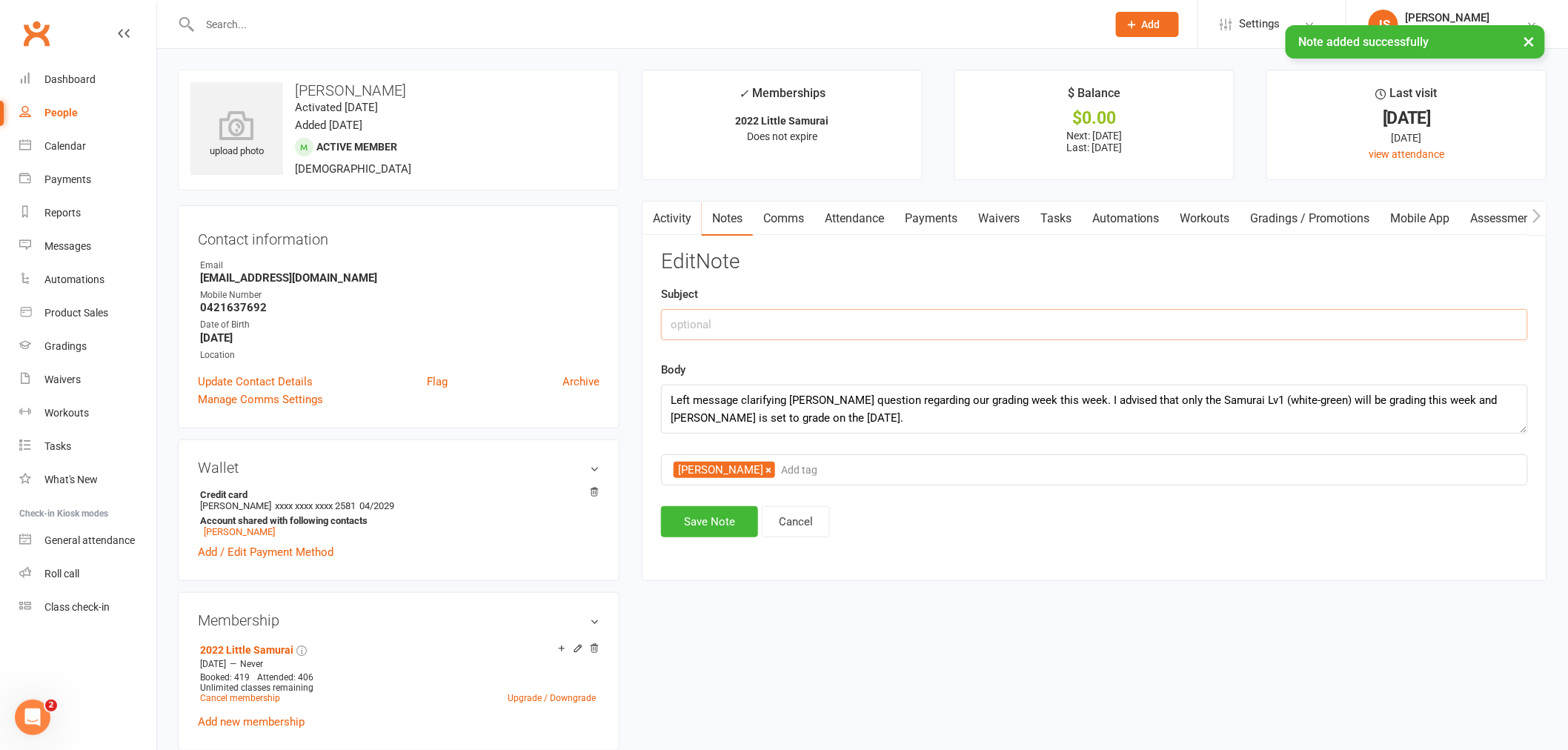
click at [1004, 332] on input "text" at bounding box center [1094, 324] width 867 height 31
type input "SMS Response [DATE]"
click at [722, 527] on button "Save Note" at bounding box center [709, 522] width 97 height 31
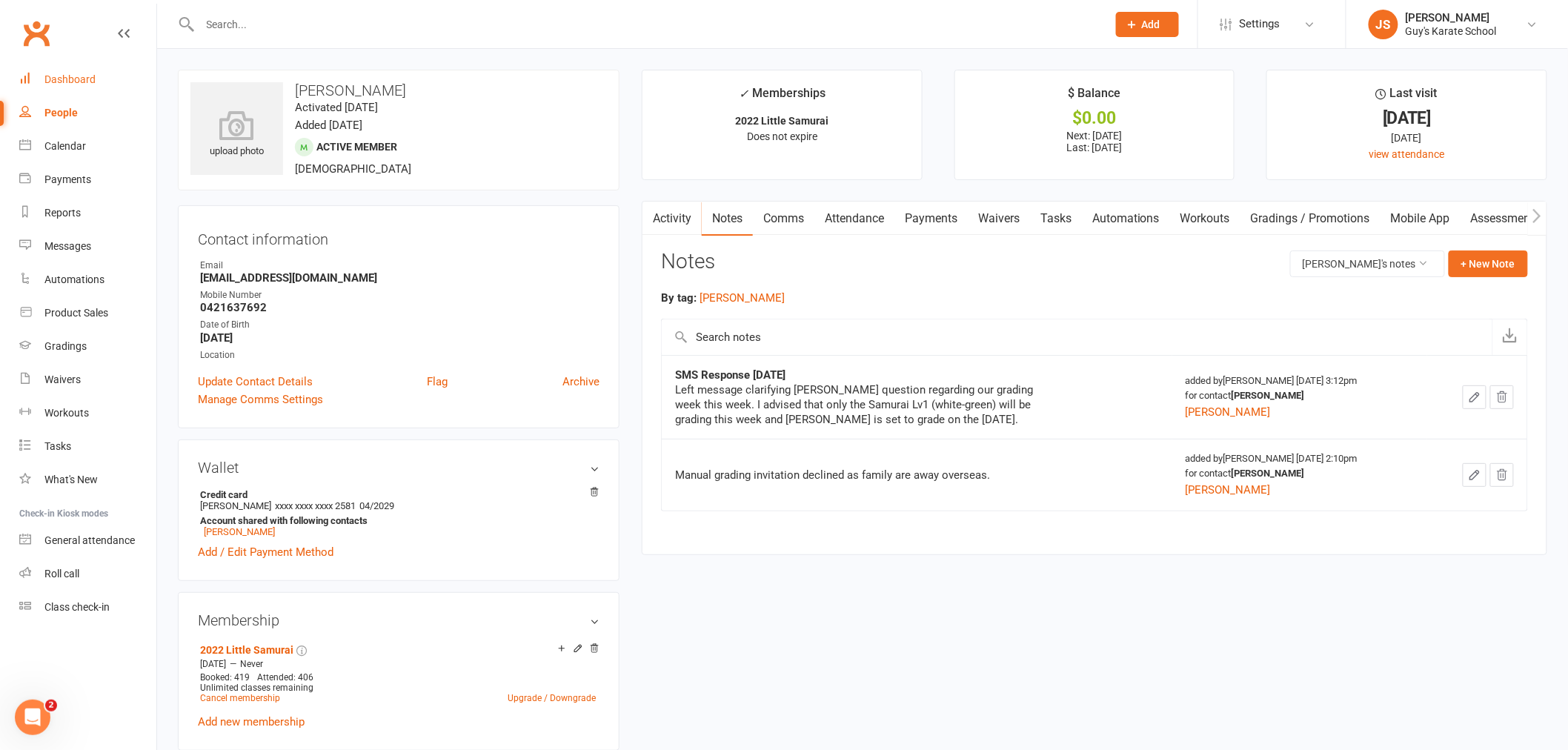
click at [76, 90] on link "Dashboard" at bounding box center [87, 79] width 137 height 33
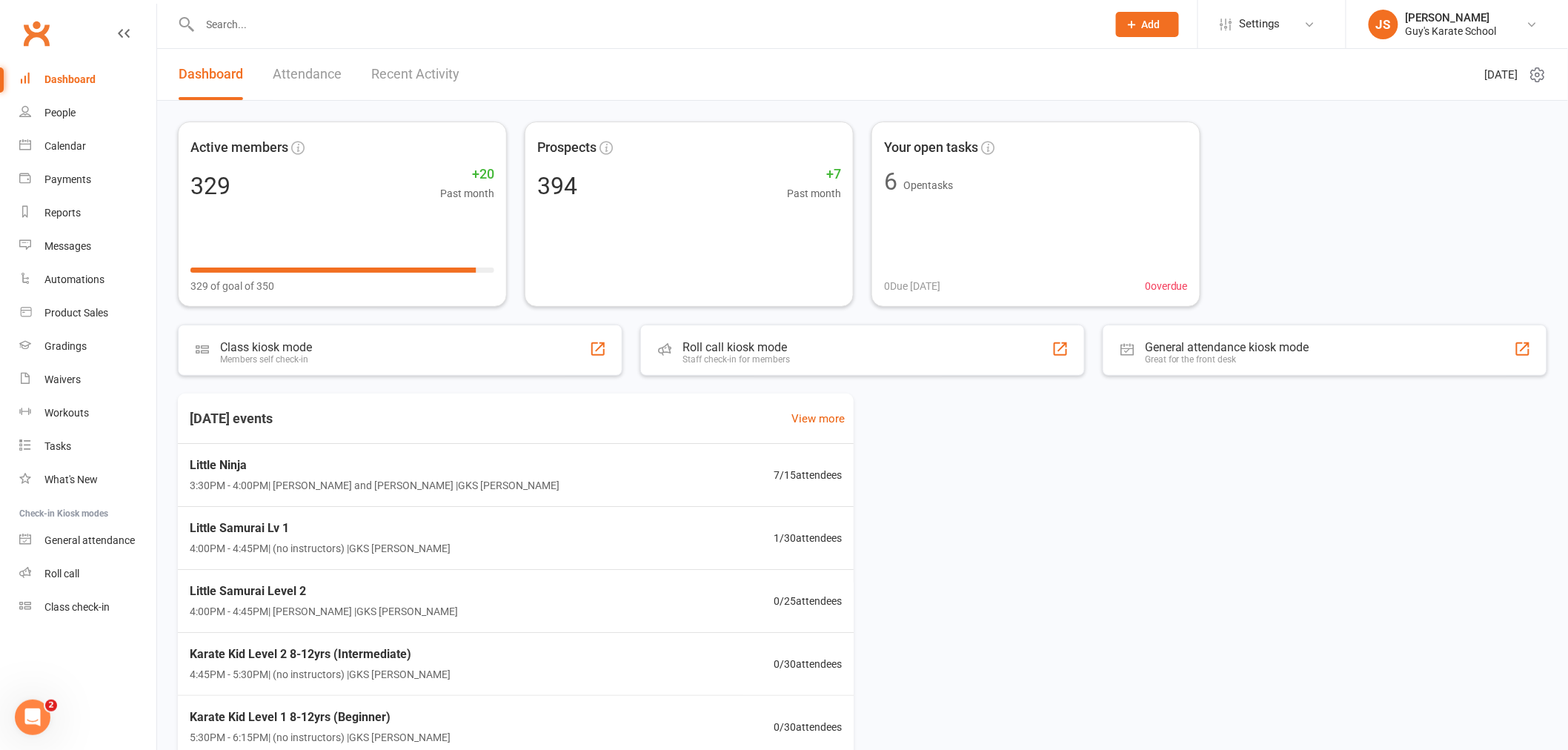
click at [300, 31] on input "text" at bounding box center [646, 25] width 901 height 20
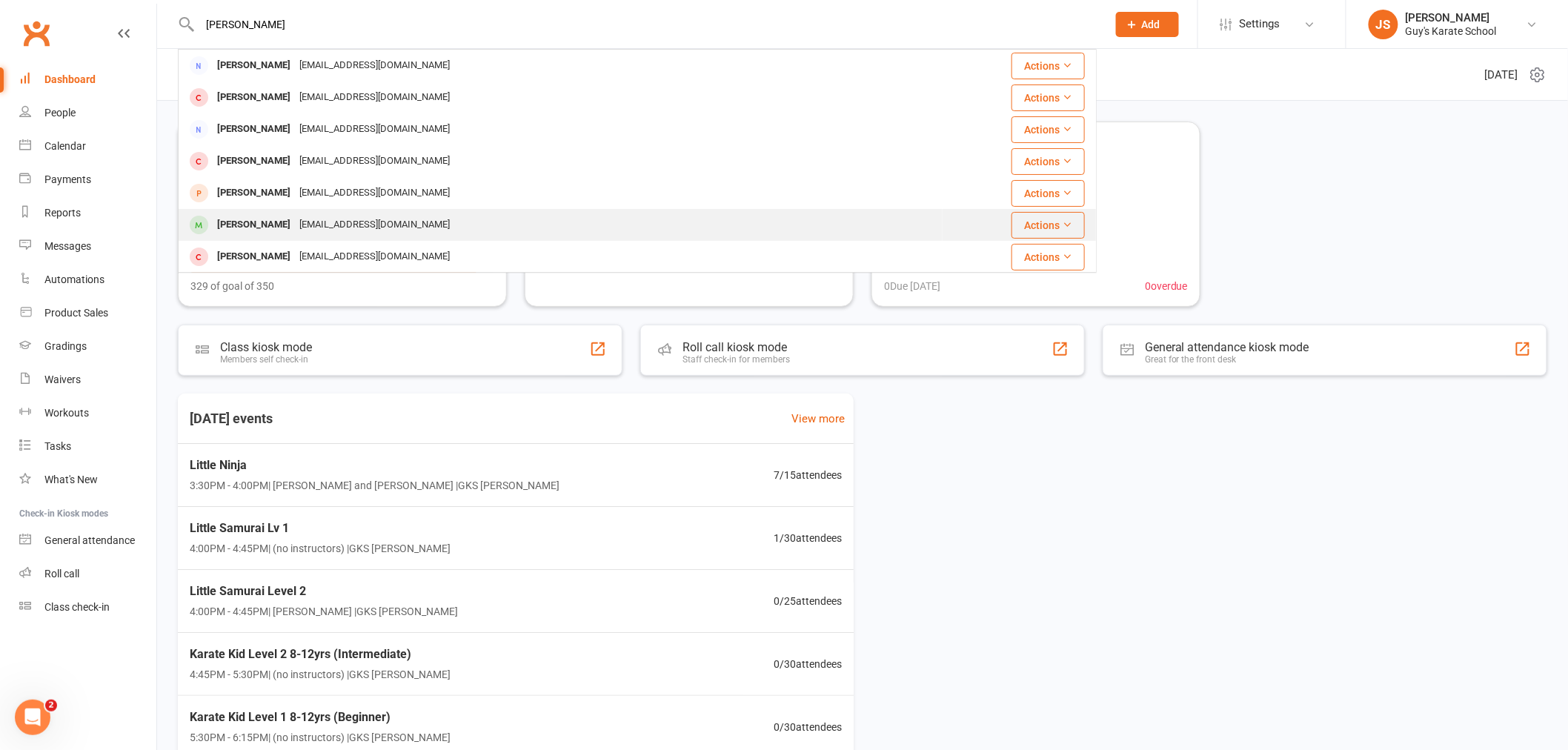
type input "[PERSON_NAME]"
click at [295, 221] on div "[EMAIL_ADDRESS][DOMAIN_NAME]" at bounding box center [375, 224] width 160 height 21
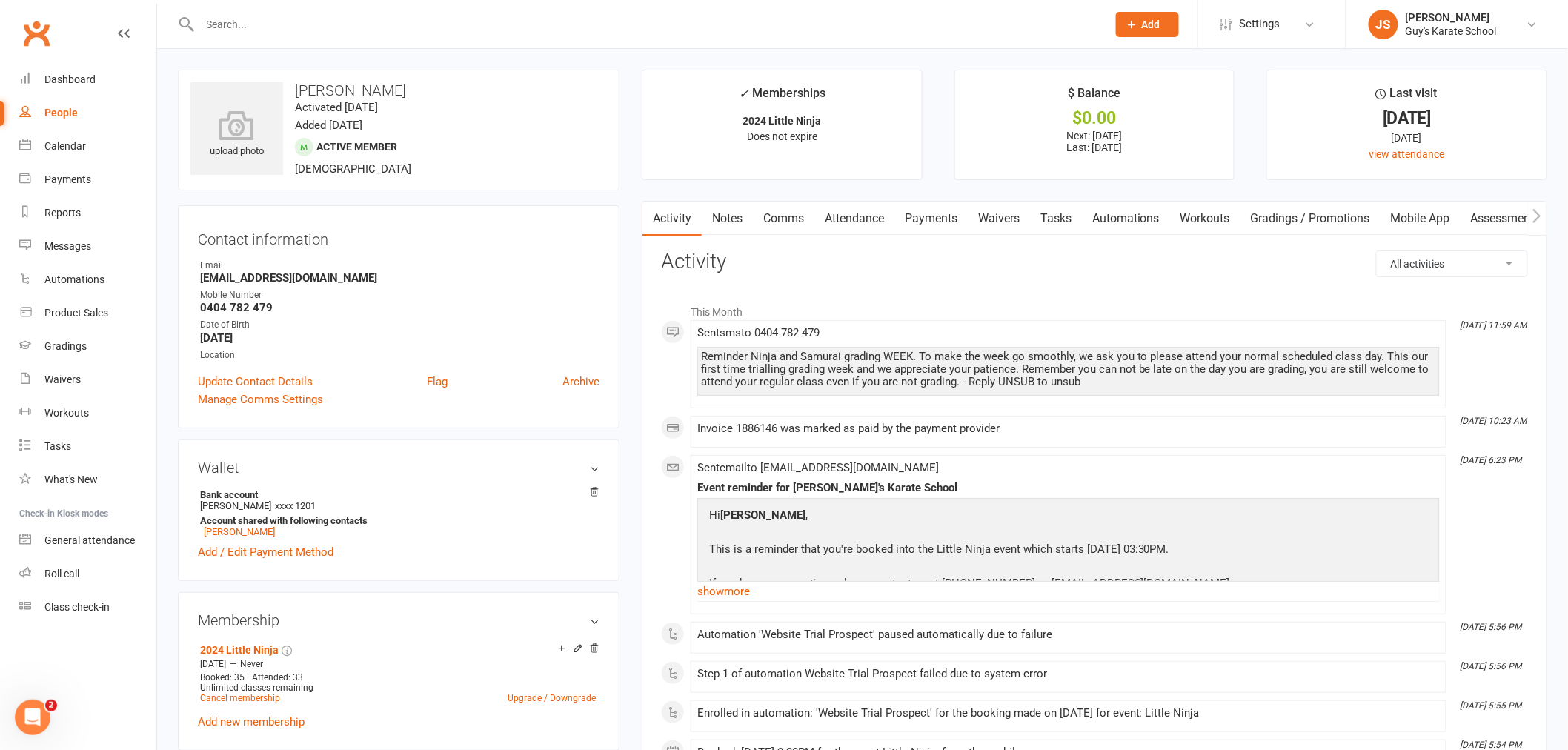
click at [945, 211] on link "Payments" at bounding box center [931, 218] width 73 height 34
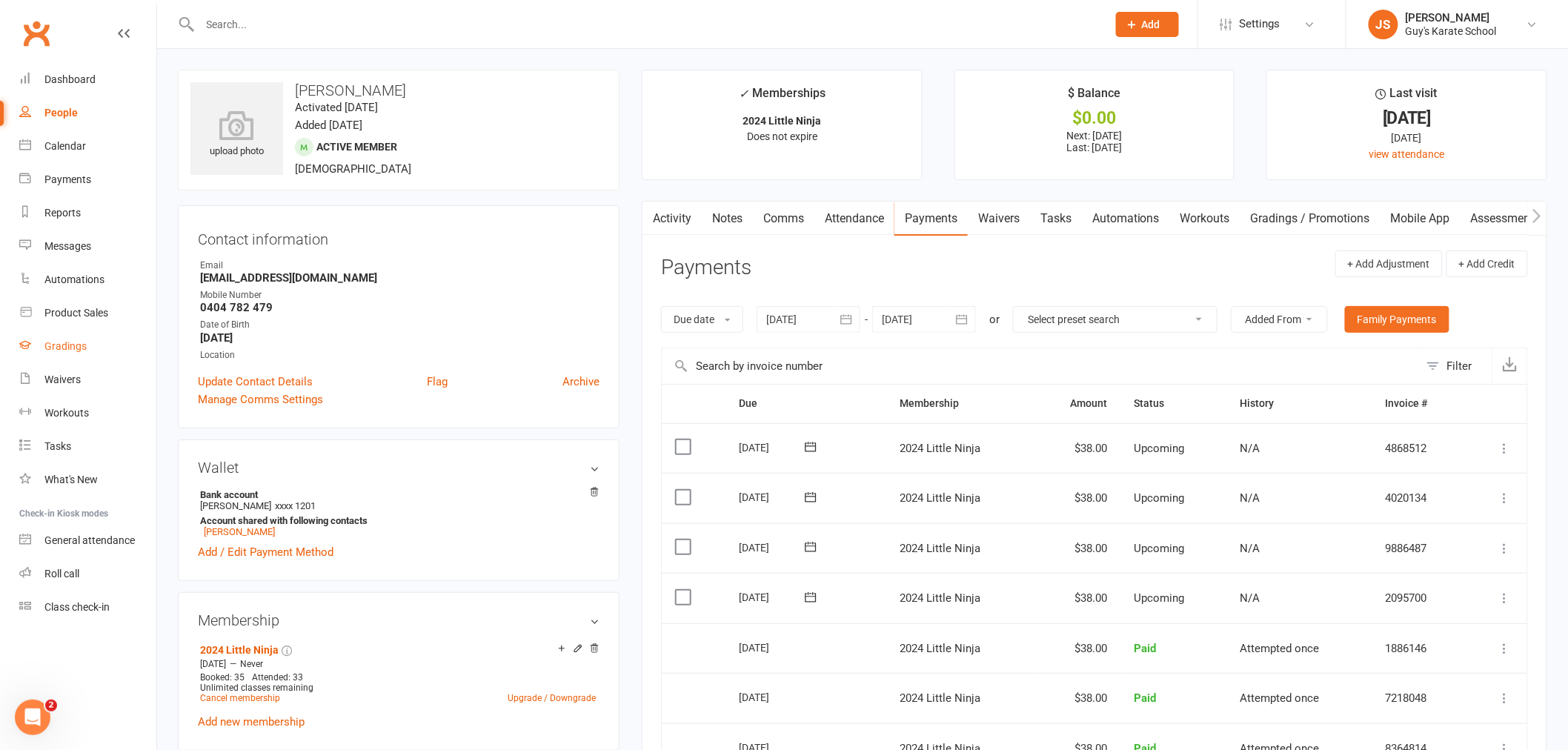
click at [72, 340] on div "Gradings" at bounding box center [65, 346] width 42 height 12
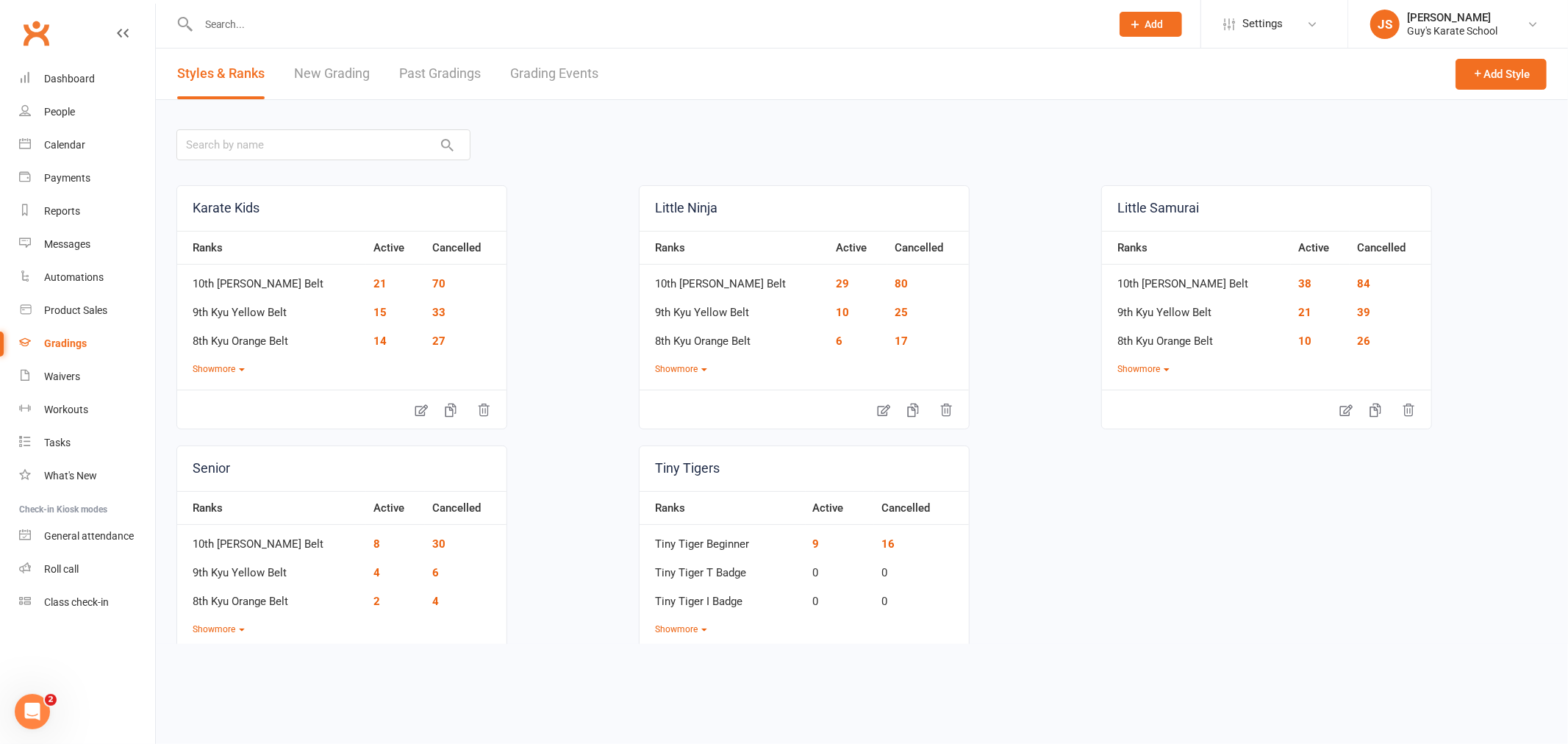
click at [523, 75] on link "Grading Events" at bounding box center [554, 74] width 88 height 51
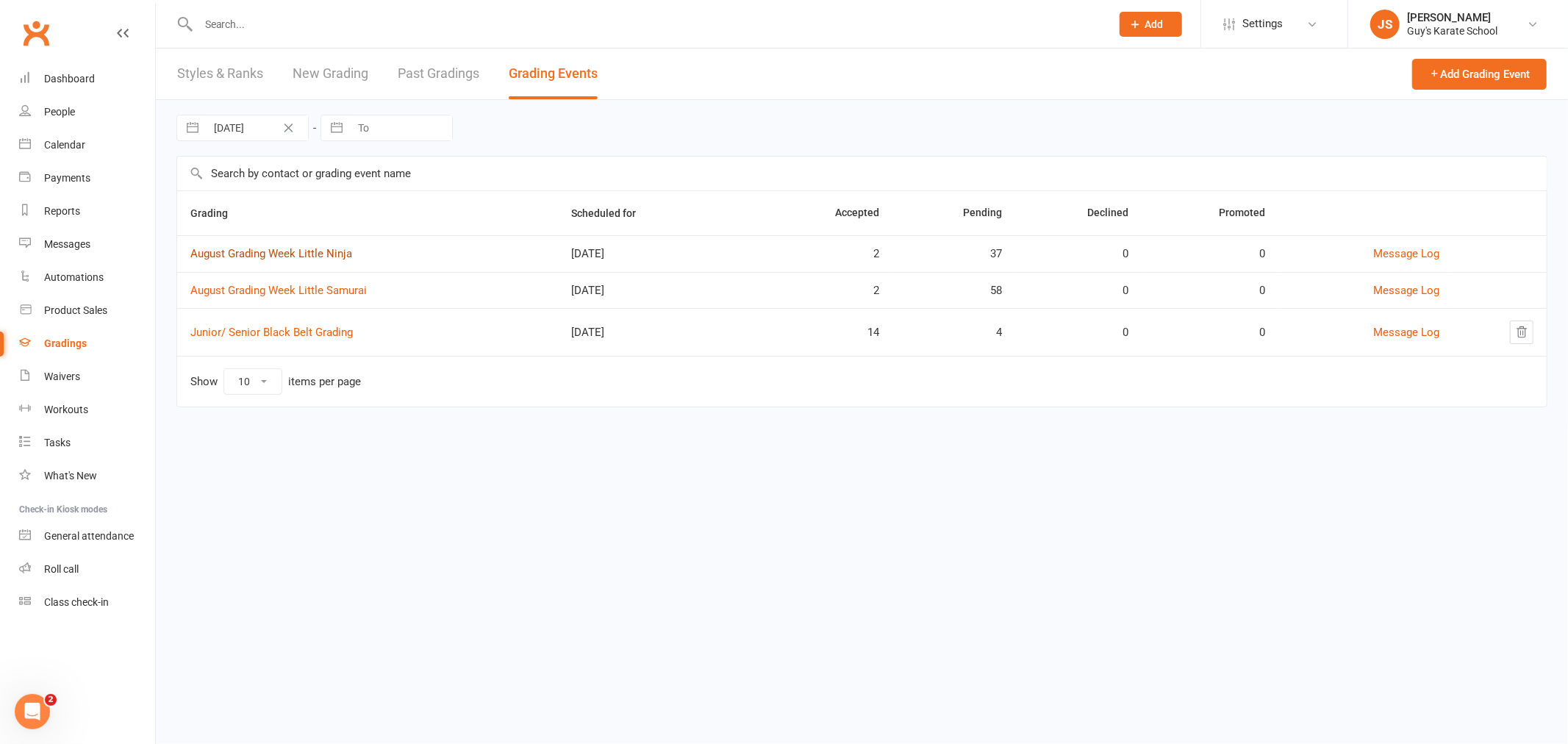
click at [307, 249] on link "August Grading Week Little Ninja" at bounding box center [271, 254] width 162 height 13
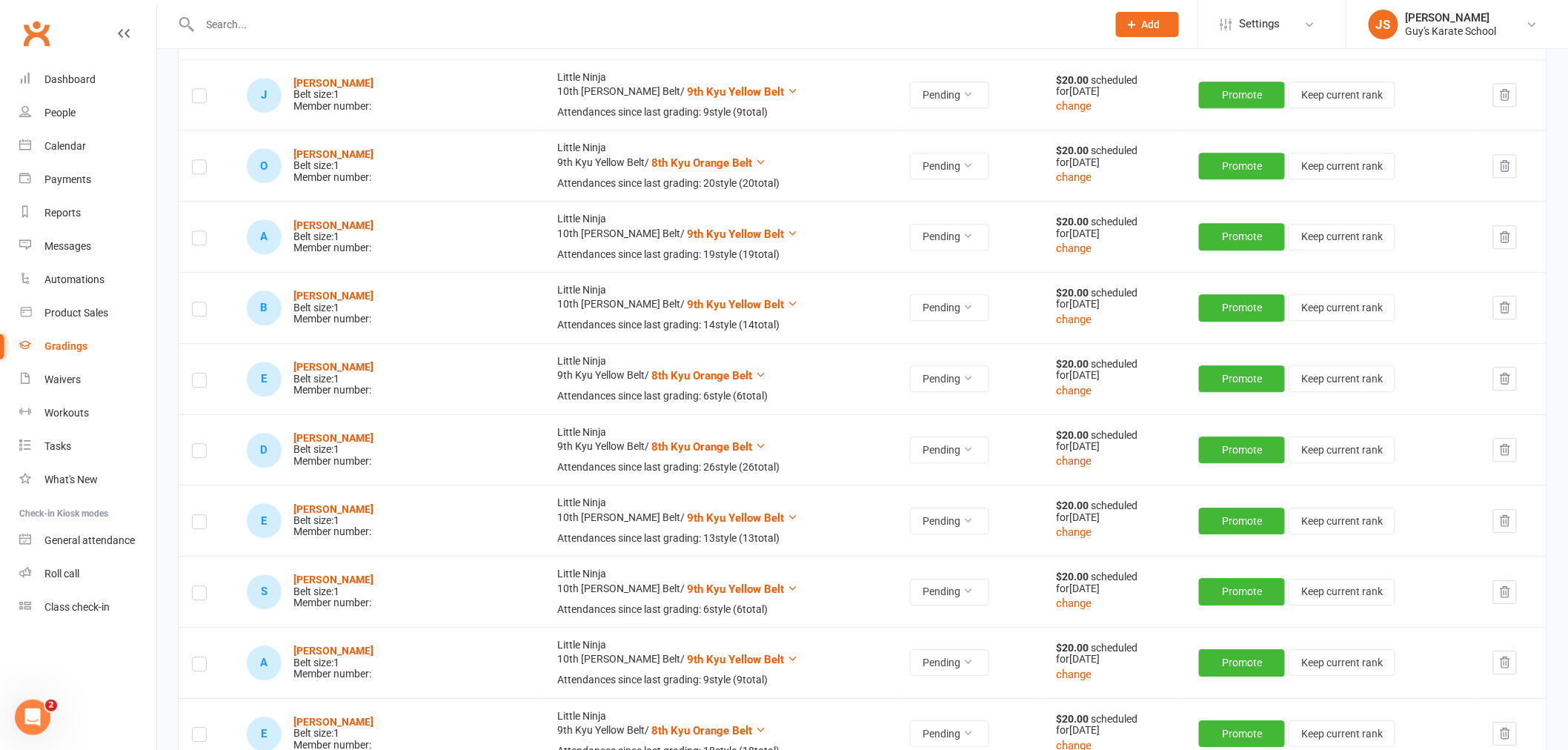
scroll to position [1482, 0]
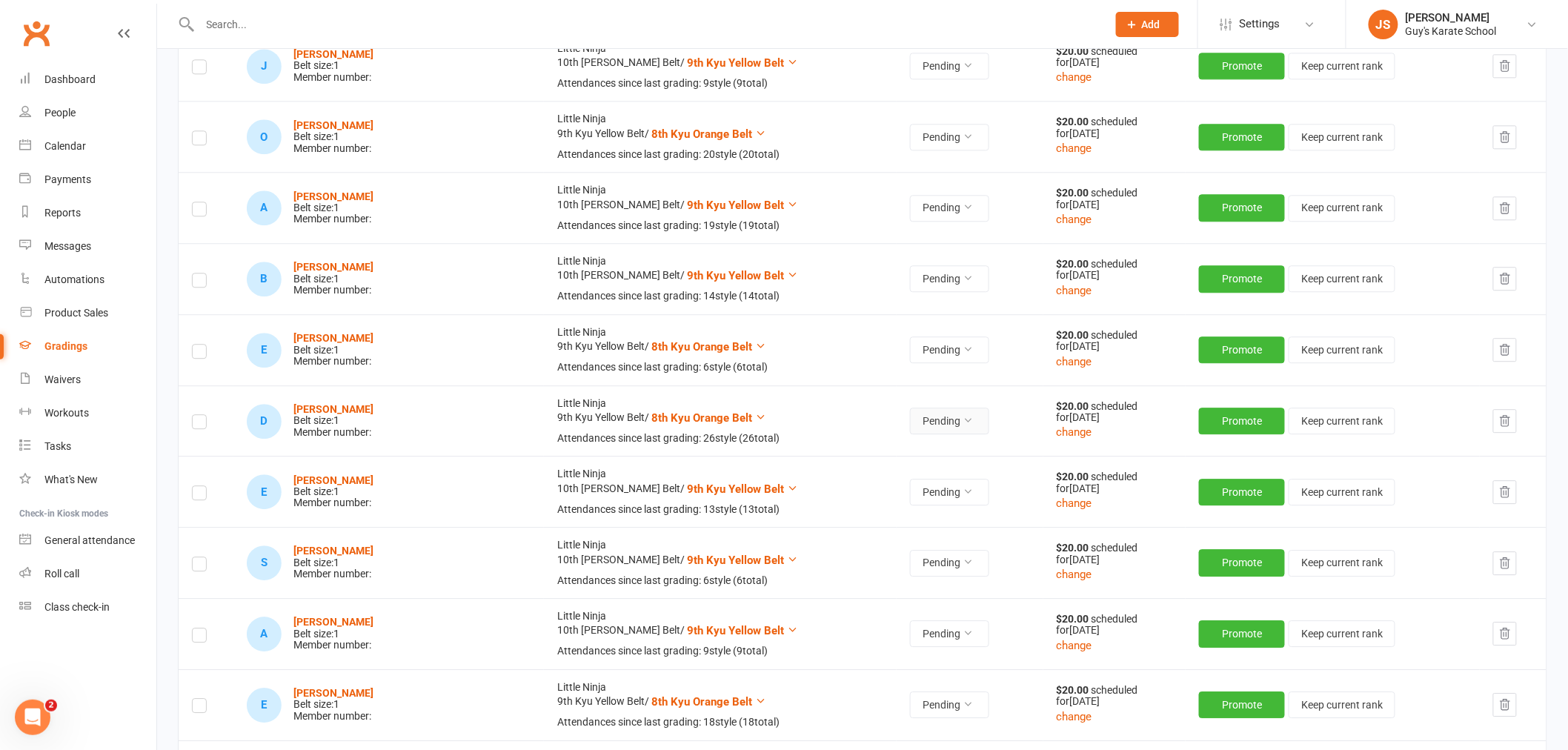
click at [913, 430] on button "Pending" at bounding box center [949, 420] width 79 height 26
click at [890, 458] on link "Accepted" at bounding box center [849, 455] width 147 height 30
click at [337, 412] on strong "[PERSON_NAME]" at bounding box center [333, 409] width 80 height 12
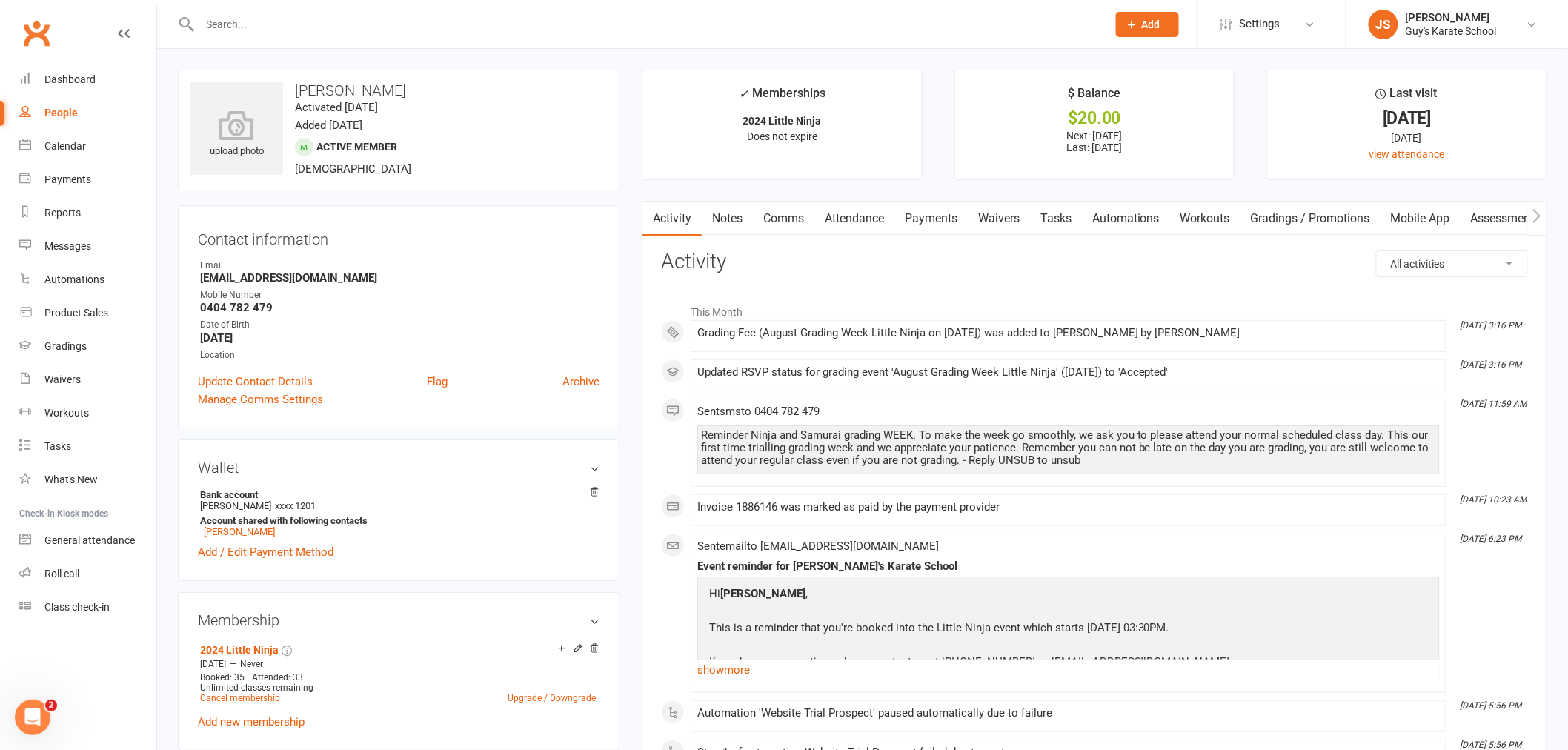
click at [928, 217] on link "Payments" at bounding box center [931, 218] width 73 height 34
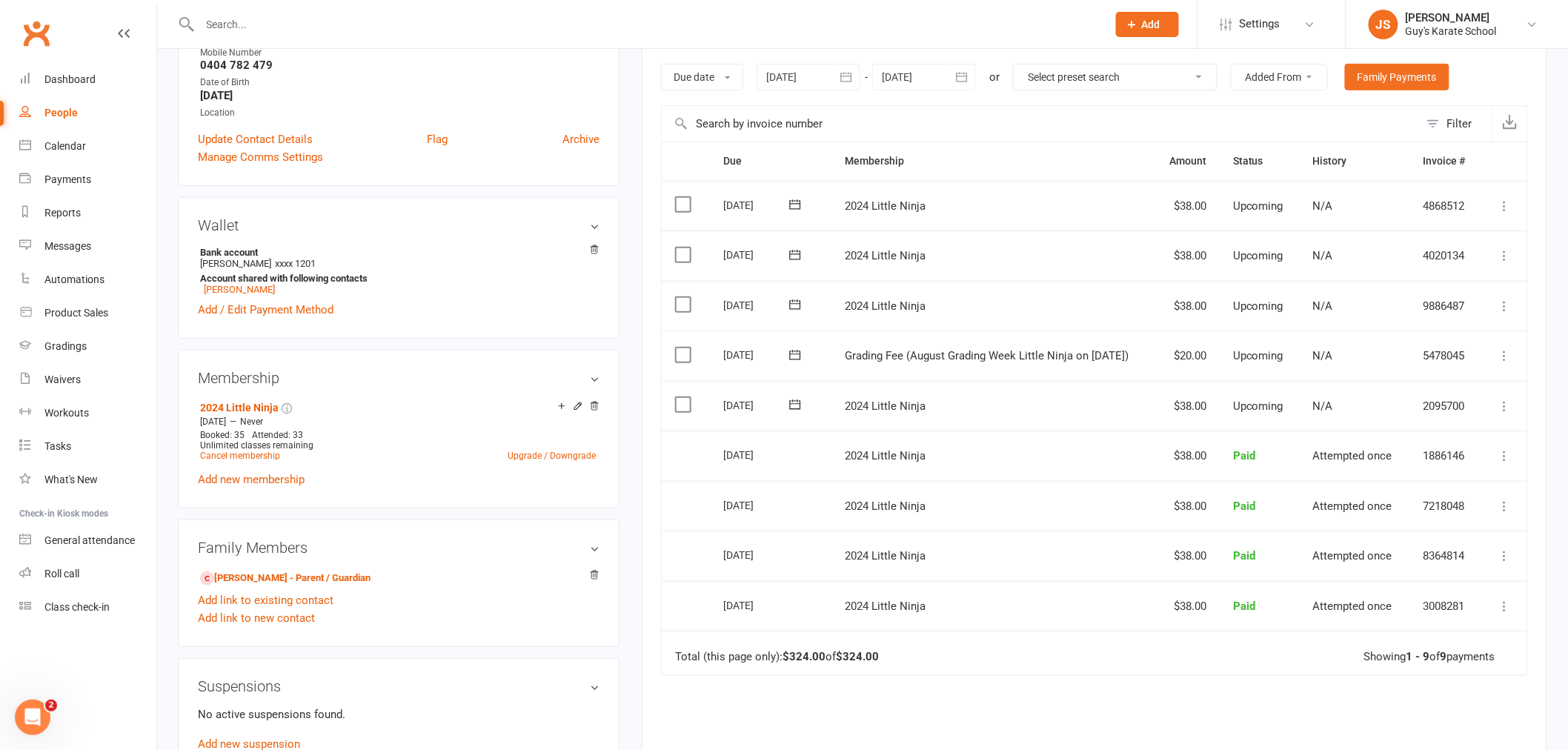
scroll to position [247, 0]
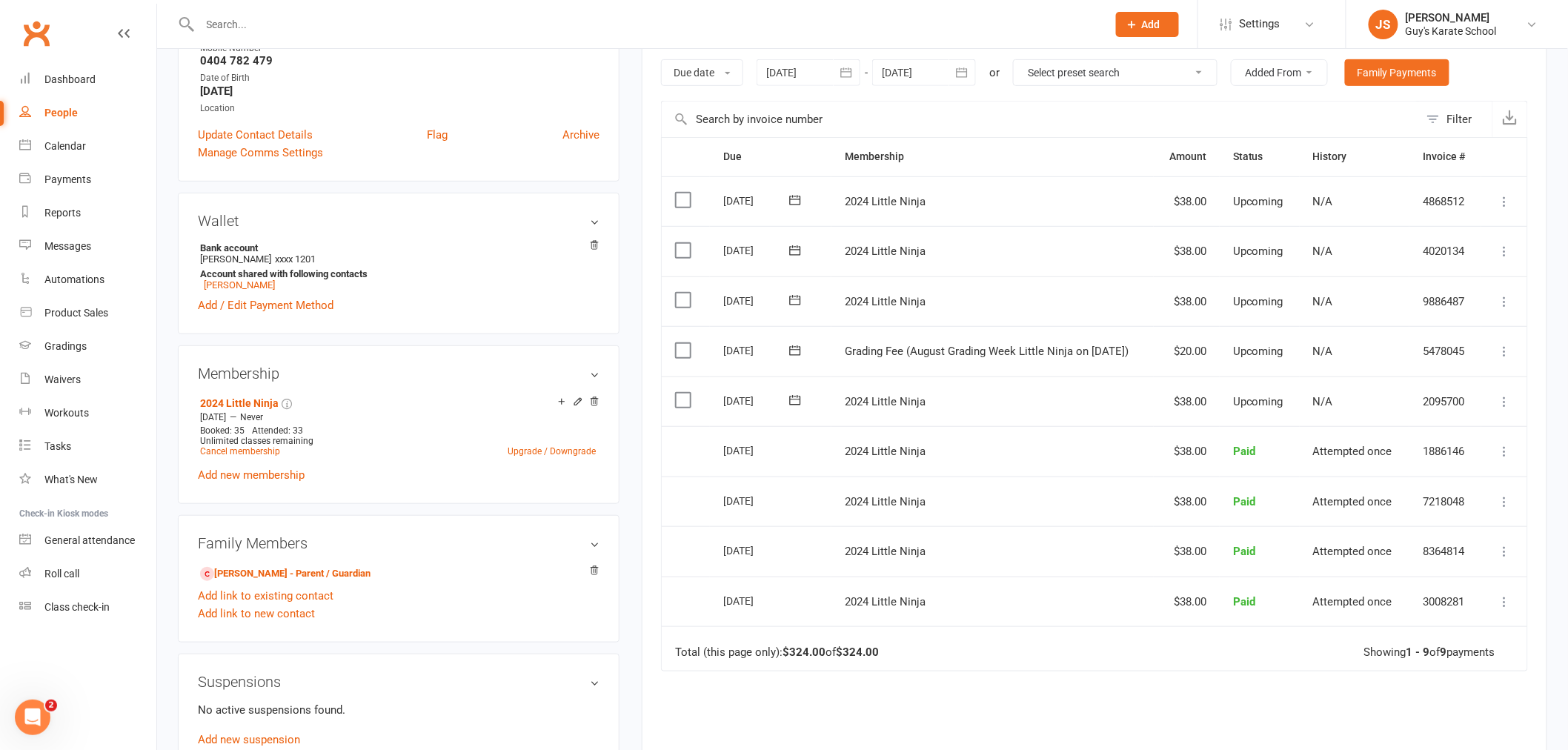
click at [1503, 352] on icon at bounding box center [1504, 351] width 14 height 14
click at [1464, 420] on link "Mark as Paid (POS)" at bounding box center [1440, 409] width 147 height 30
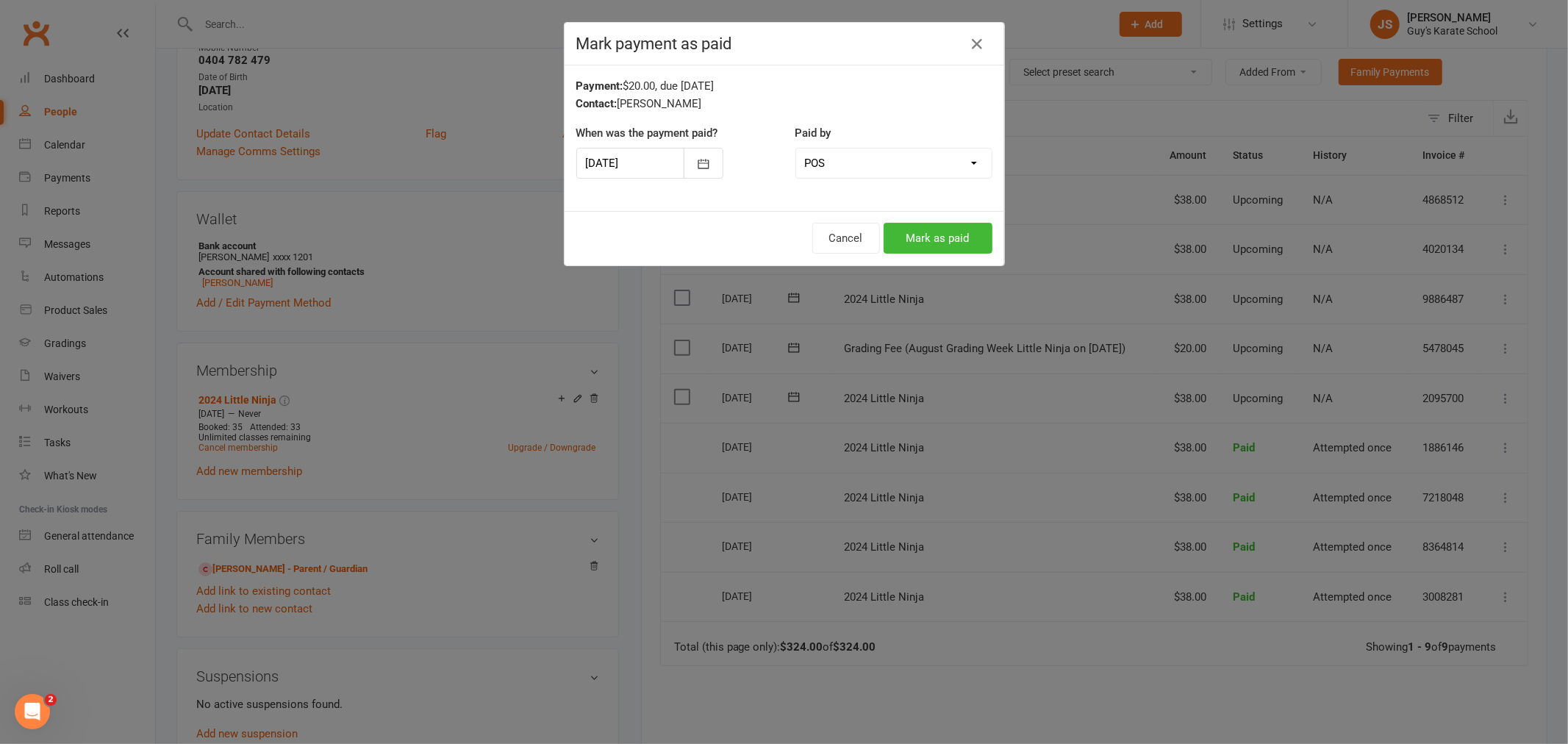
click at [934, 256] on div "Cancel Mark as paid" at bounding box center [784, 238] width 440 height 55
click at [932, 238] on button "Mark as paid" at bounding box center [938, 238] width 109 height 31
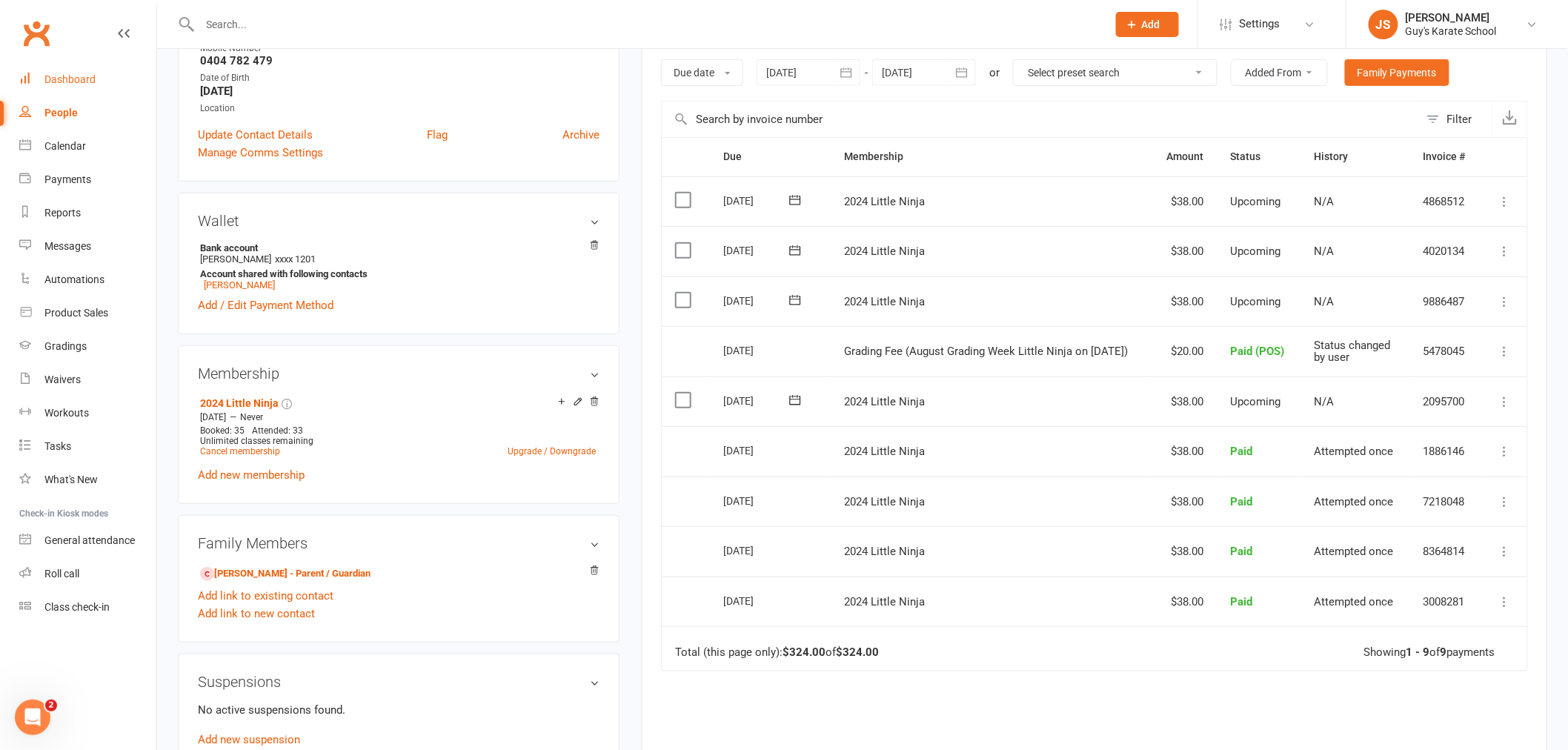
click at [65, 74] on div "Dashboard" at bounding box center [70, 79] width 51 height 12
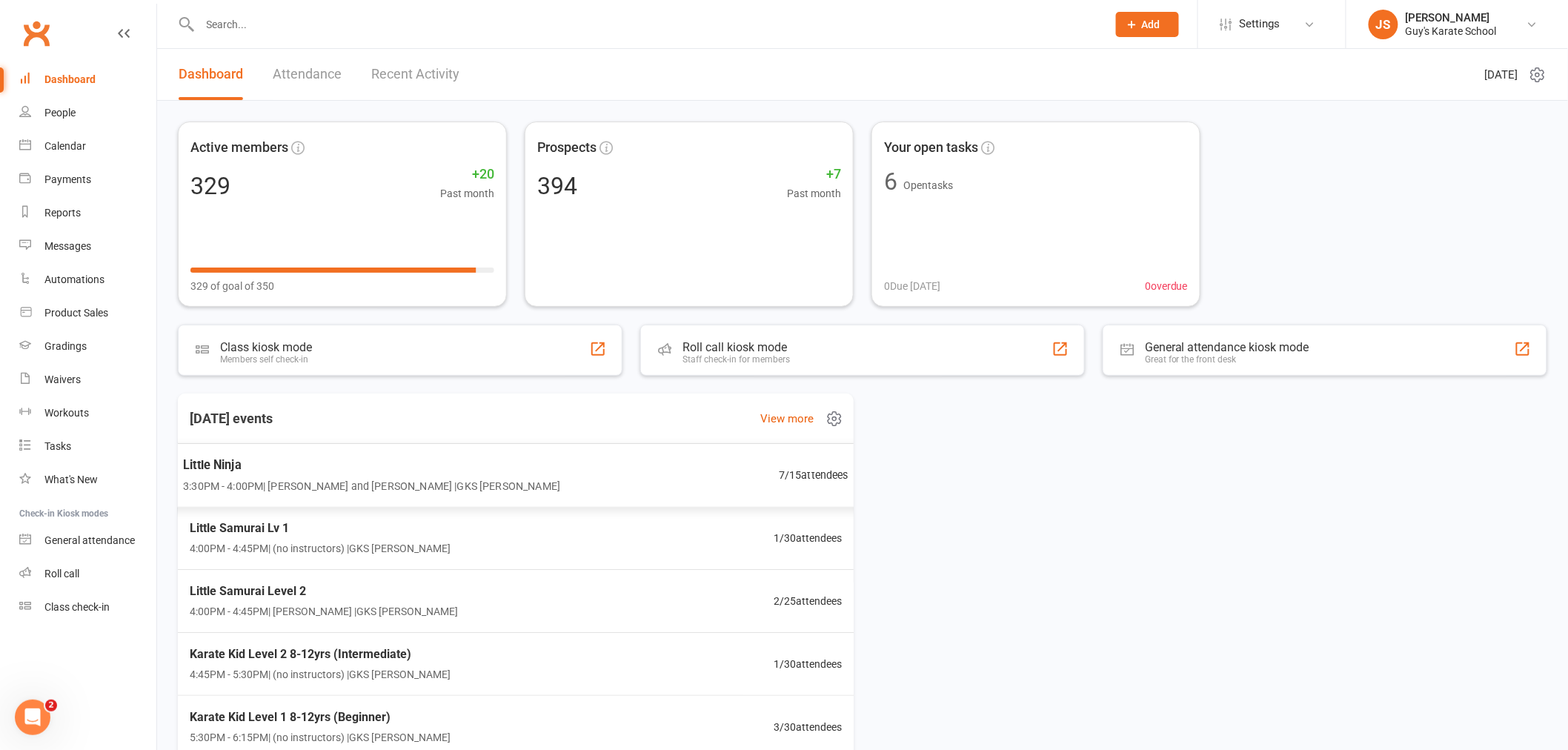
click at [558, 499] on div "Little Ninja 3:30PM - 4:00PM | [PERSON_NAME] and [PERSON_NAME] | GKS [PERSON_NA…" at bounding box center [516, 476] width 702 height 65
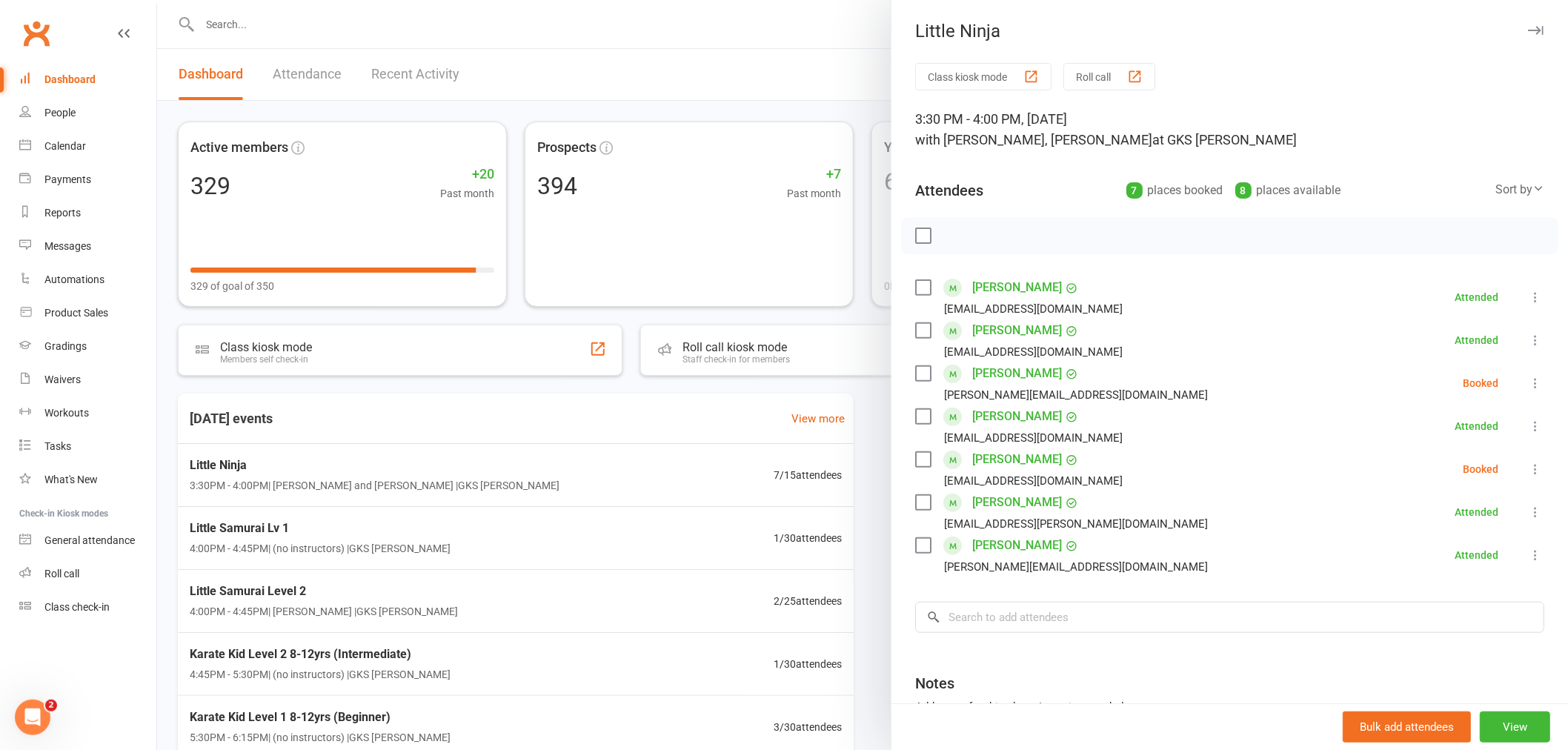
click at [993, 371] on link "[PERSON_NAME]" at bounding box center [1018, 374] width 90 height 24
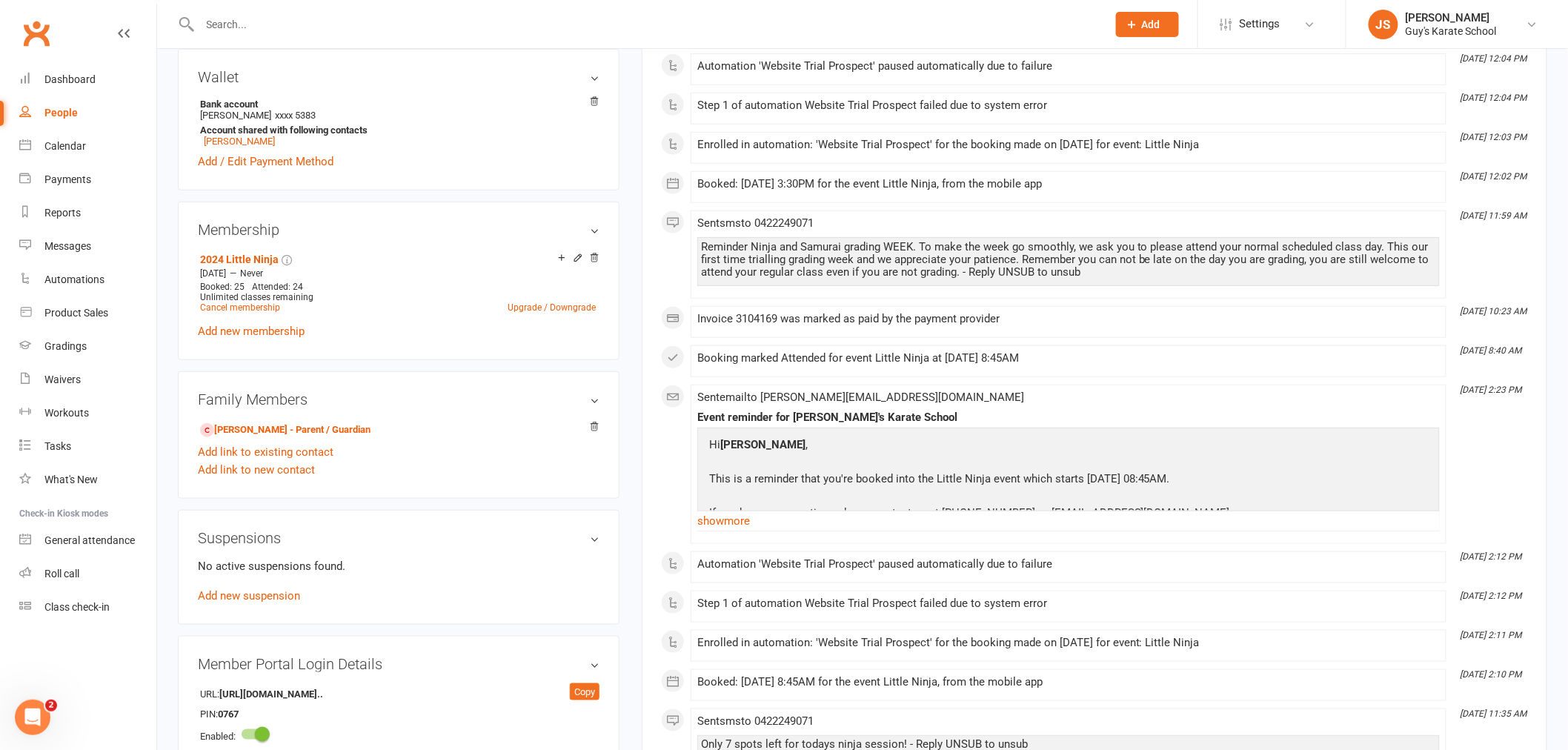
scroll to position [658, 0]
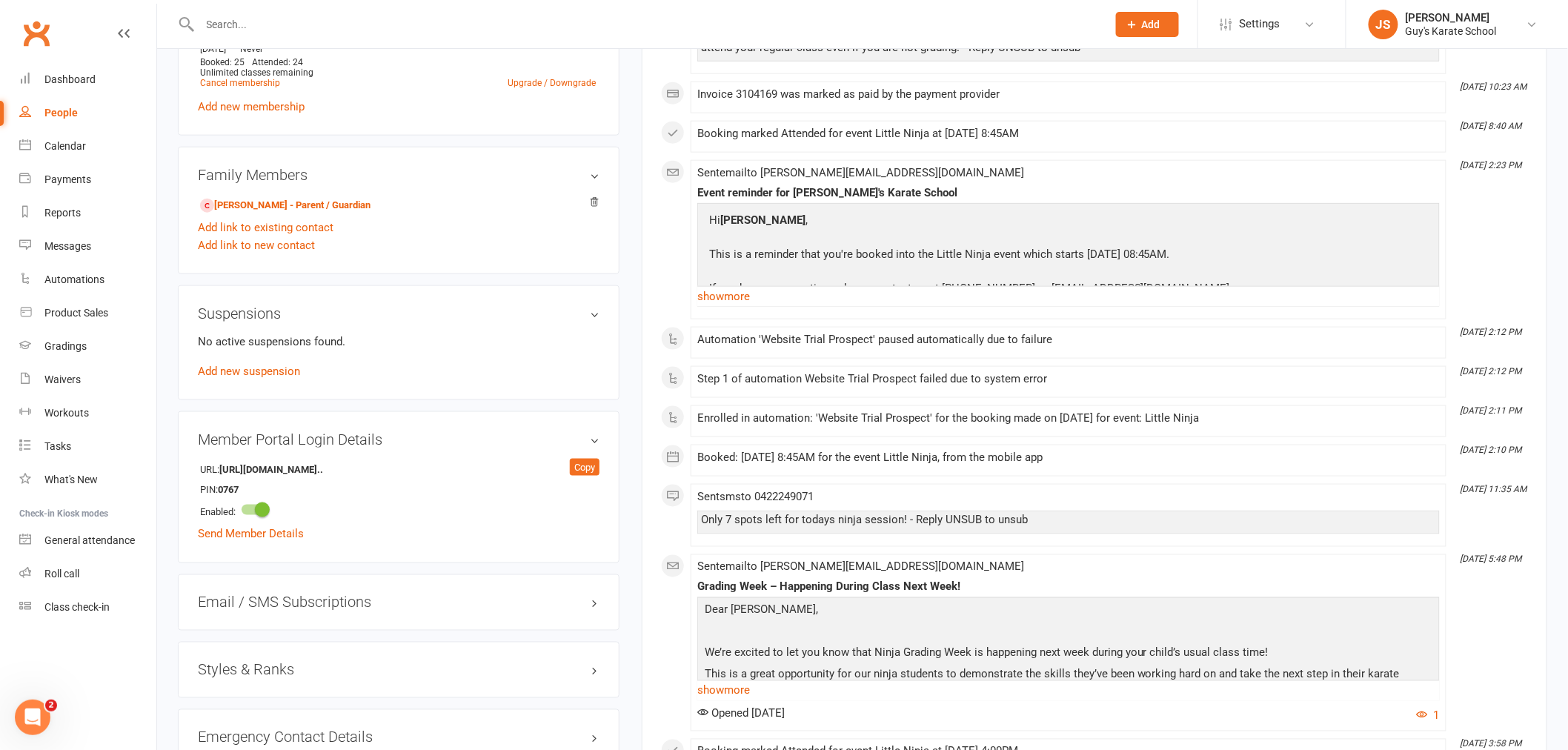
click at [276, 670] on h3 "Styles & Ranks" at bounding box center [398, 669] width 402 height 16
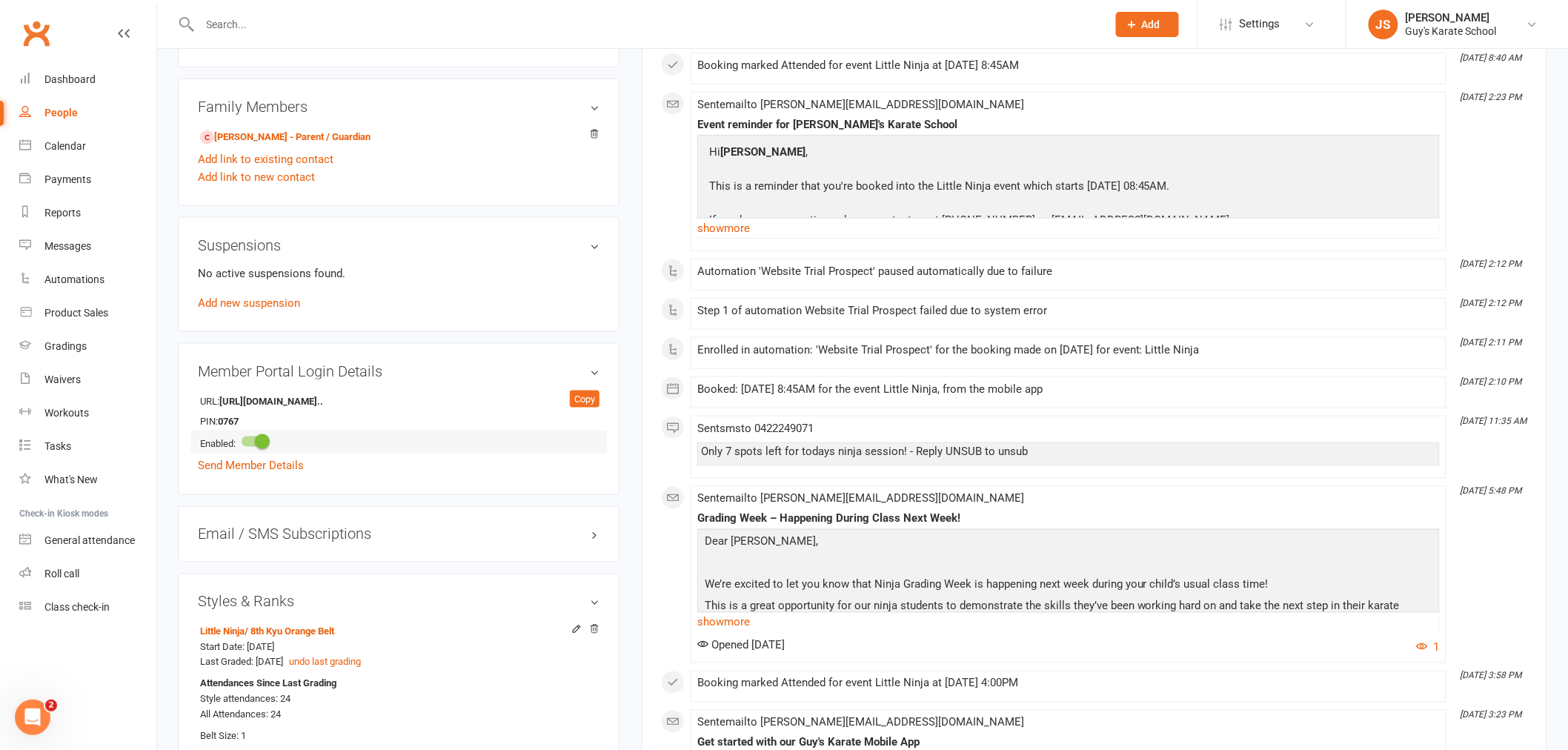
scroll to position [823, 0]
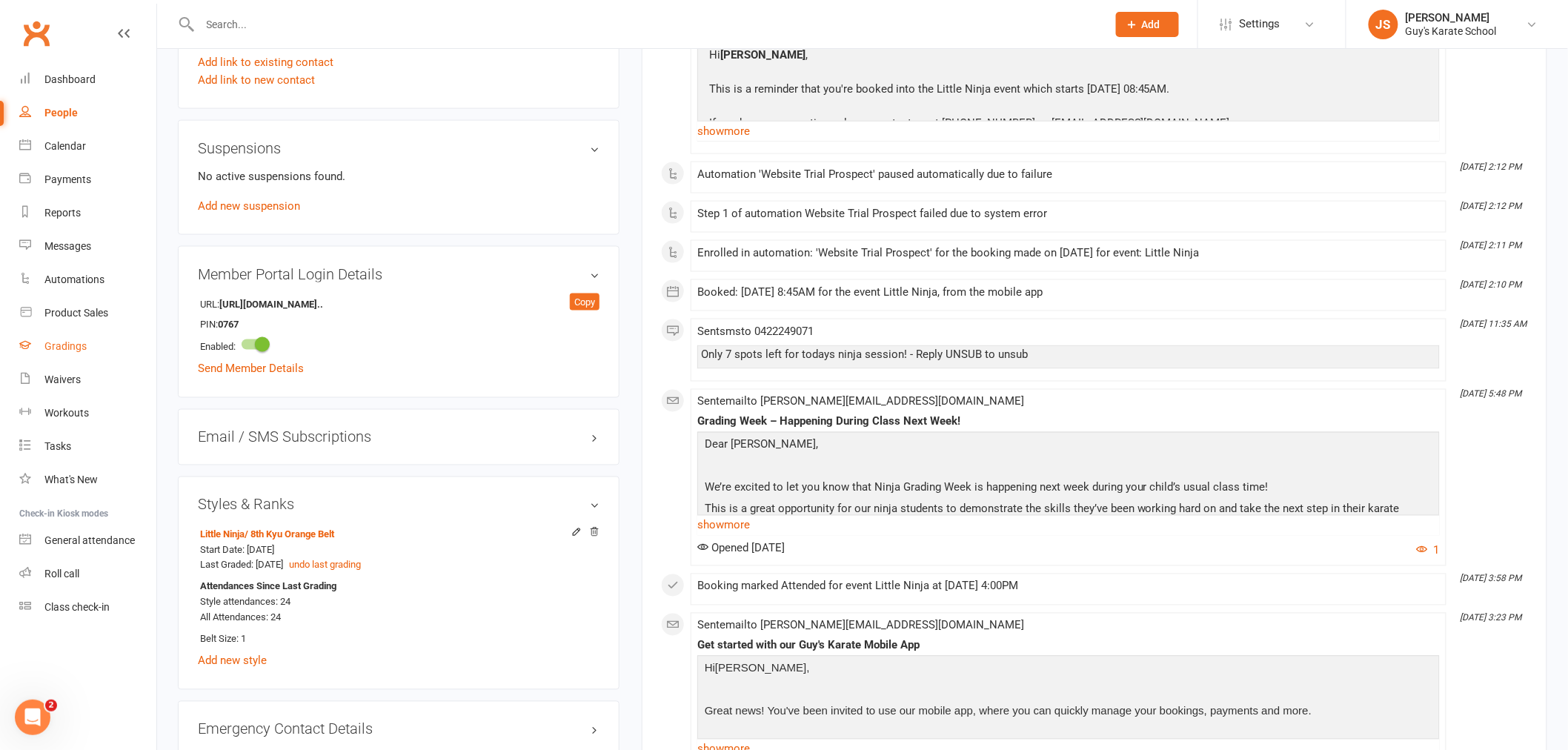
click at [95, 346] on link "Gradings" at bounding box center [87, 346] width 137 height 33
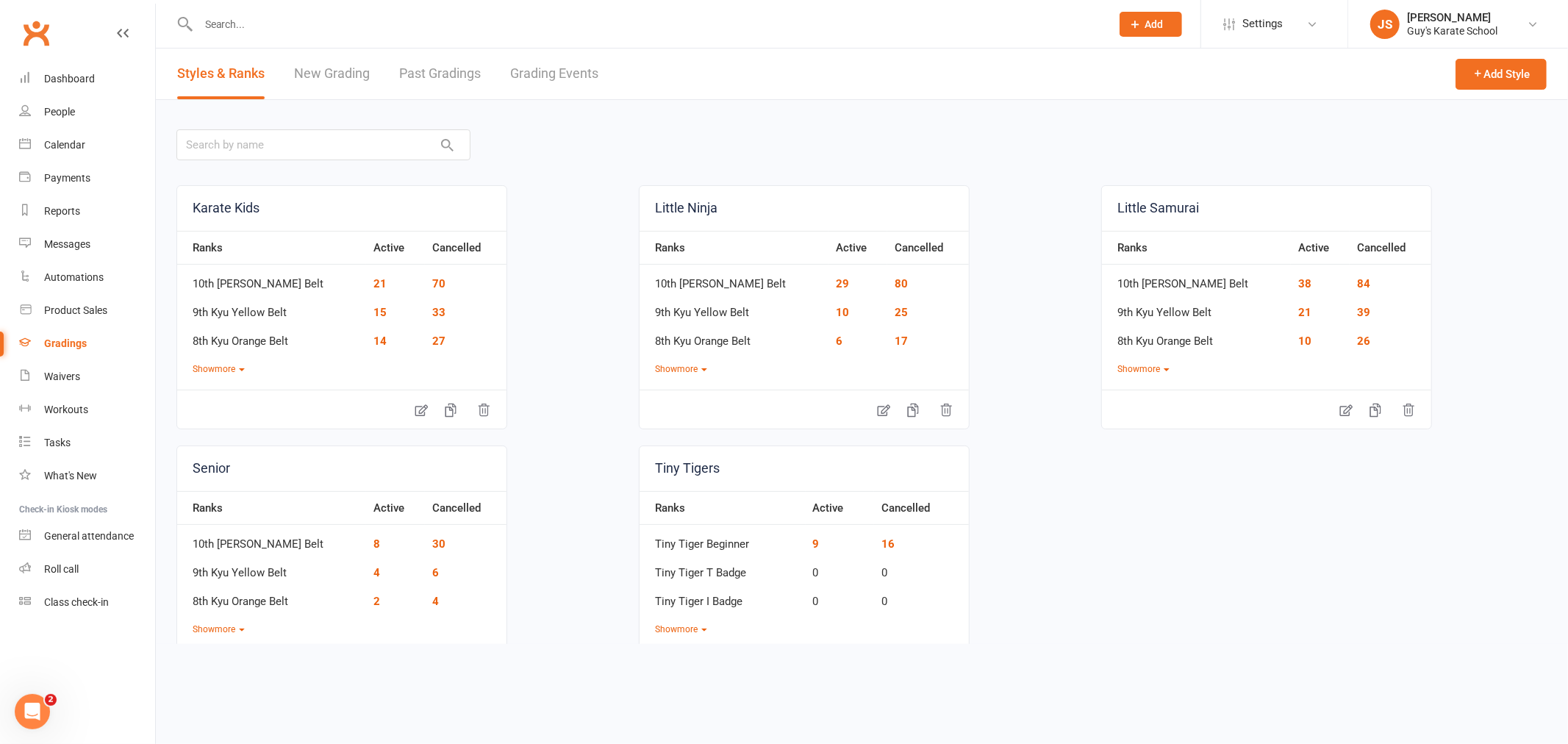
click at [564, 76] on link "Grading Events" at bounding box center [554, 74] width 88 height 51
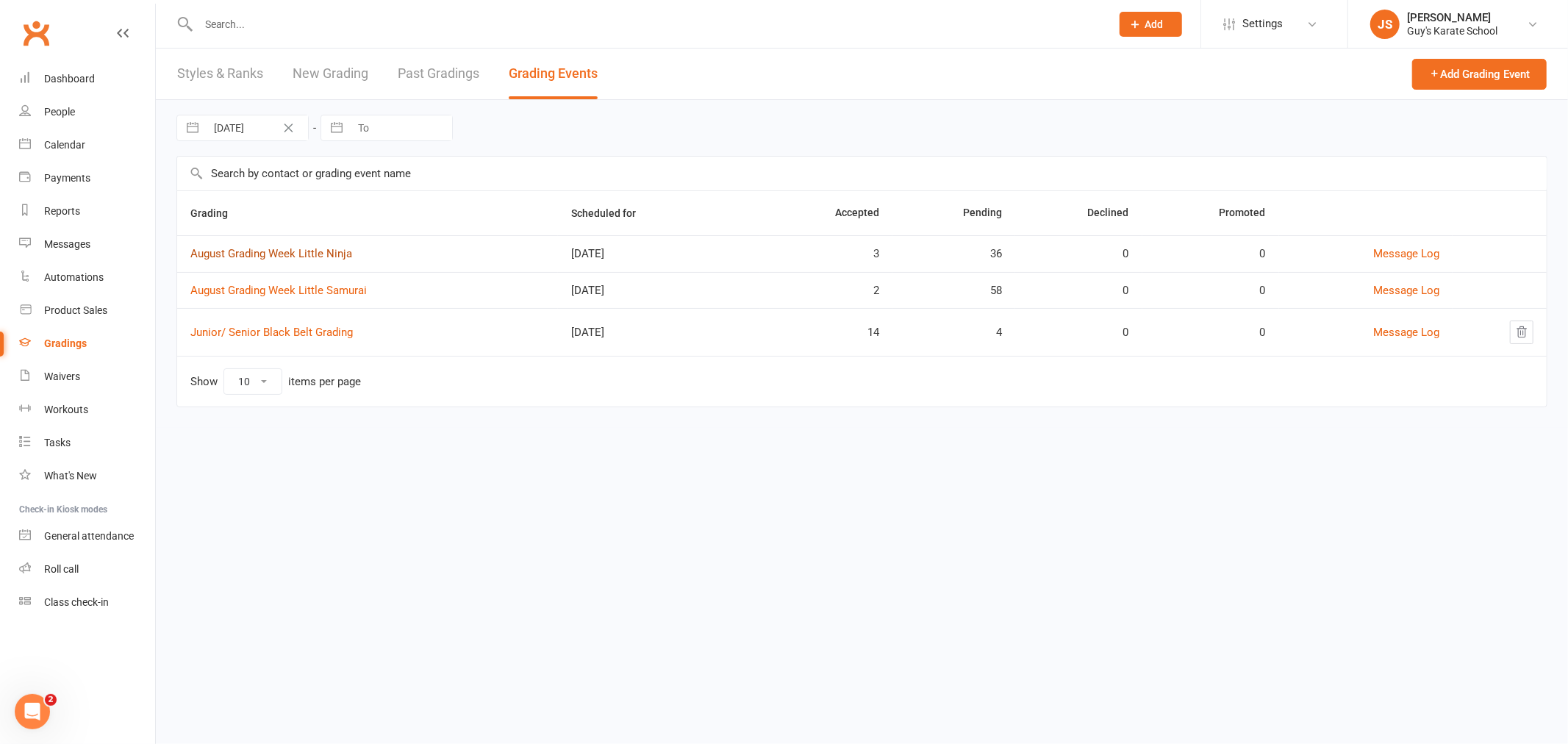
click at [272, 259] on link "August Grading Week Little Ninja" at bounding box center [271, 254] width 162 height 13
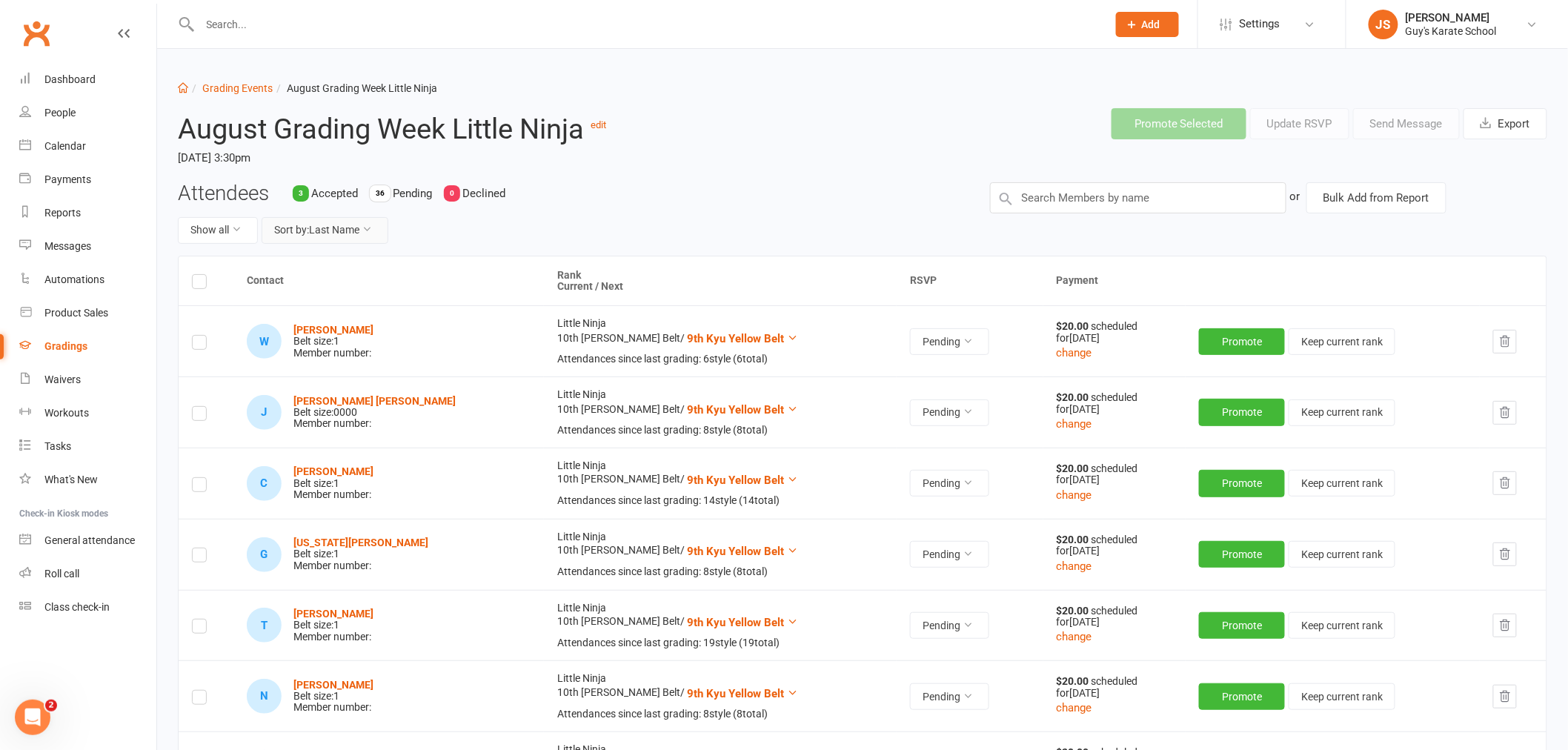
click at [321, 230] on button "Sort by: Last Name" at bounding box center [324, 230] width 127 height 26
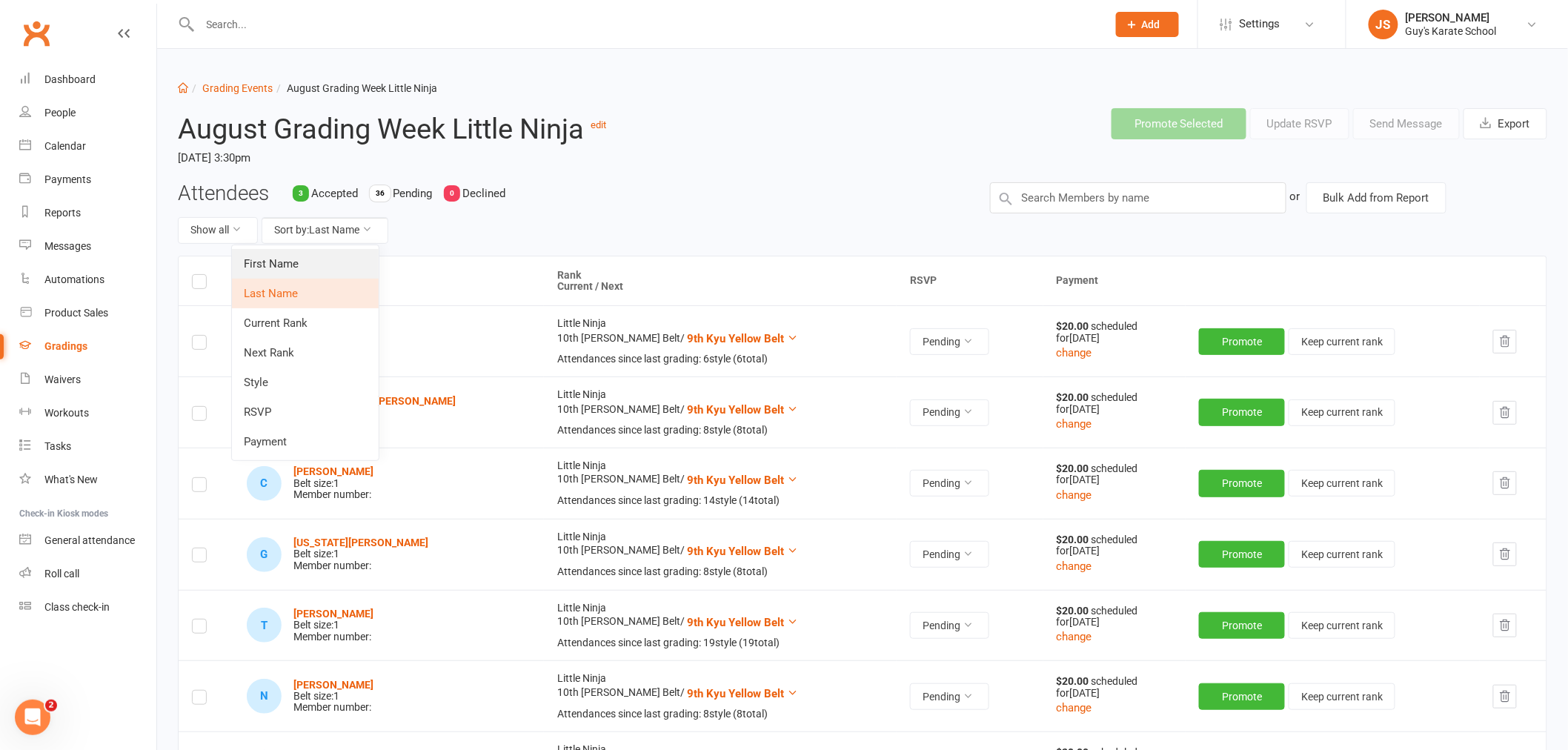
click at [305, 260] on link "First Name" at bounding box center [305, 263] width 147 height 30
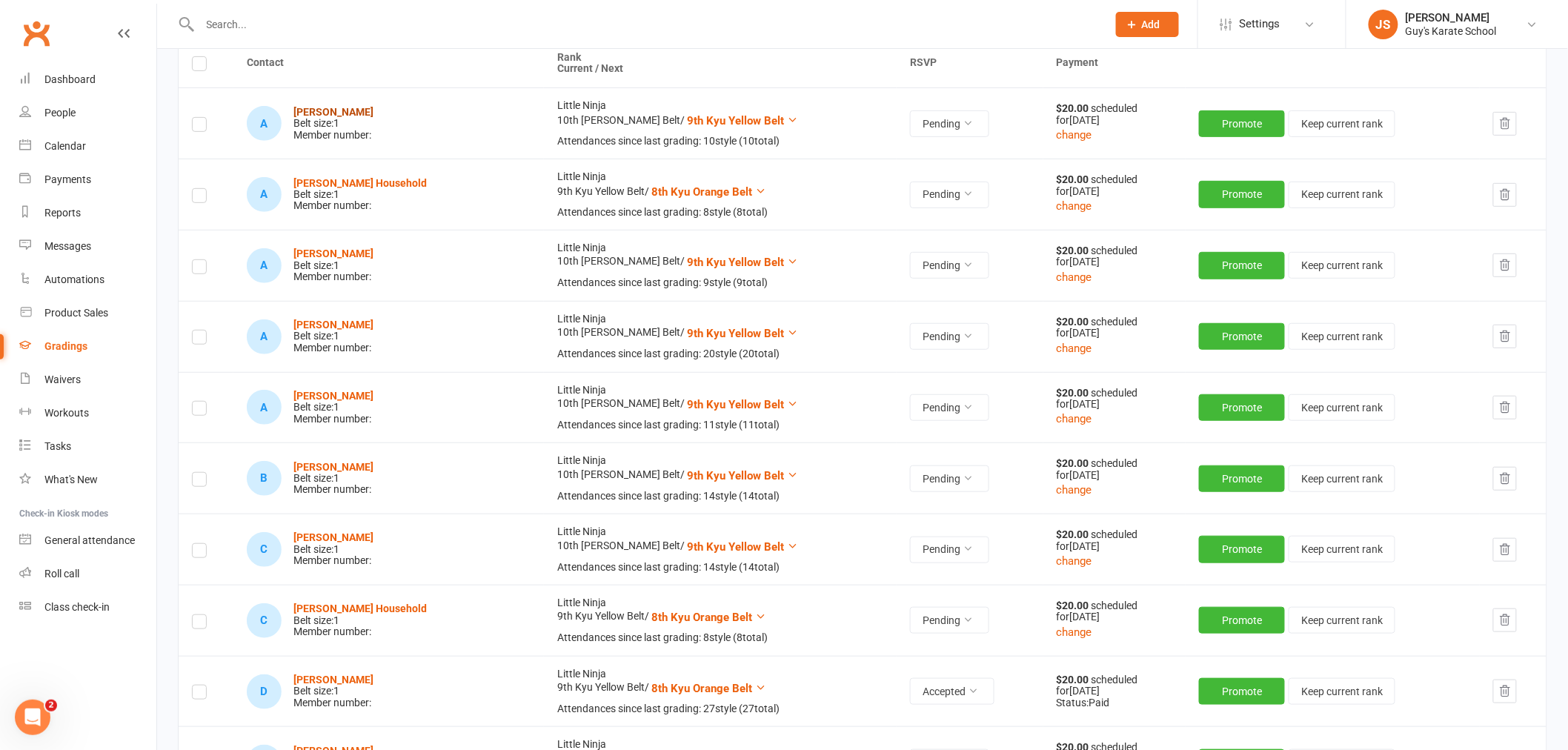
scroll to position [247, 0]
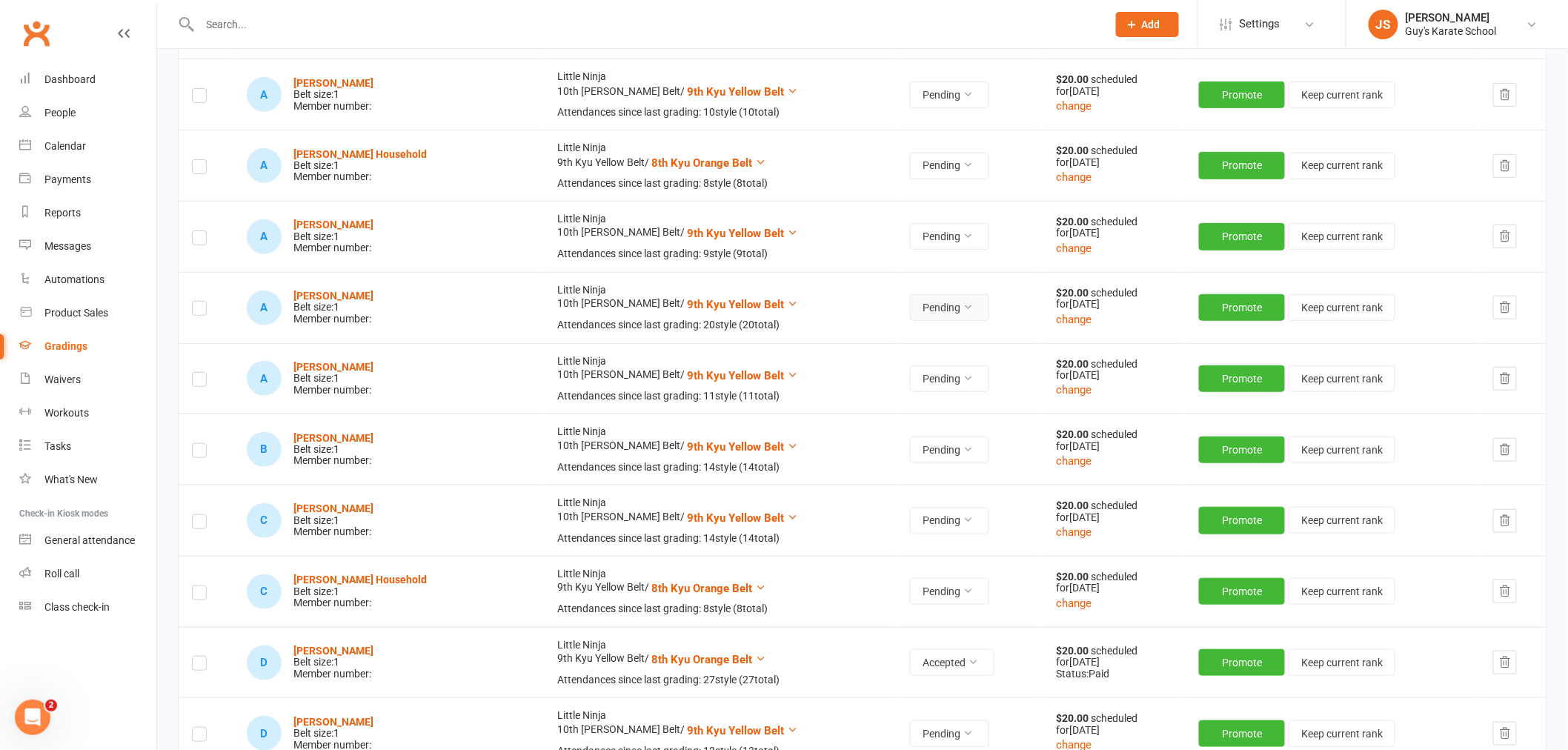
click at [910, 305] on button "Pending" at bounding box center [949, 307] width 79 height 26
click at [867, 335] on link "Accepted" at bounding box center [849, 341] width 147 height 30
click at [366, 291] on strong "[PERSON_NAME]" at bounding box center [333, 296] width 80 height 12
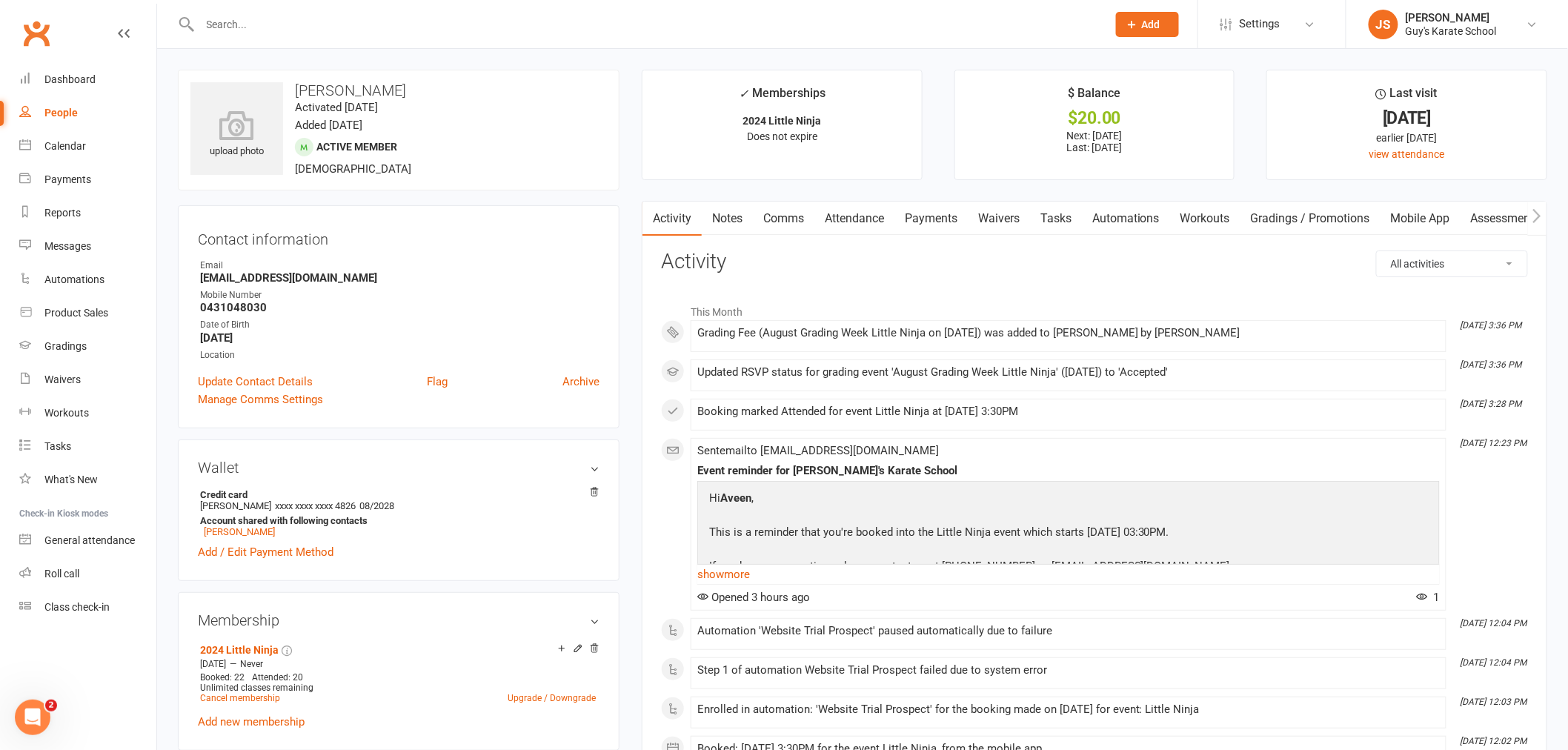
click at [950, 223] on link "Payments" at bounding box center [931, 218] width 73 height 34
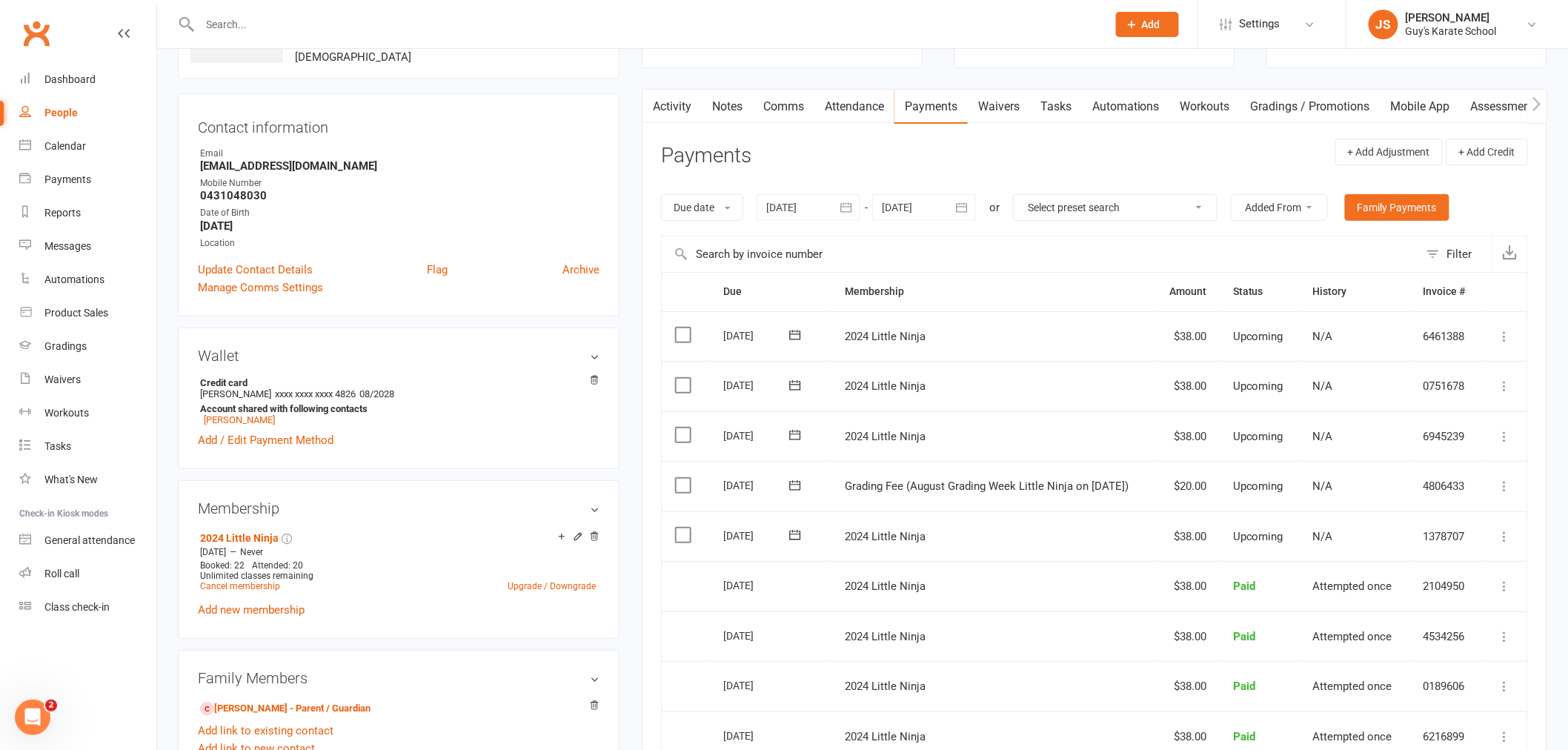
scroll to position [165, 0]
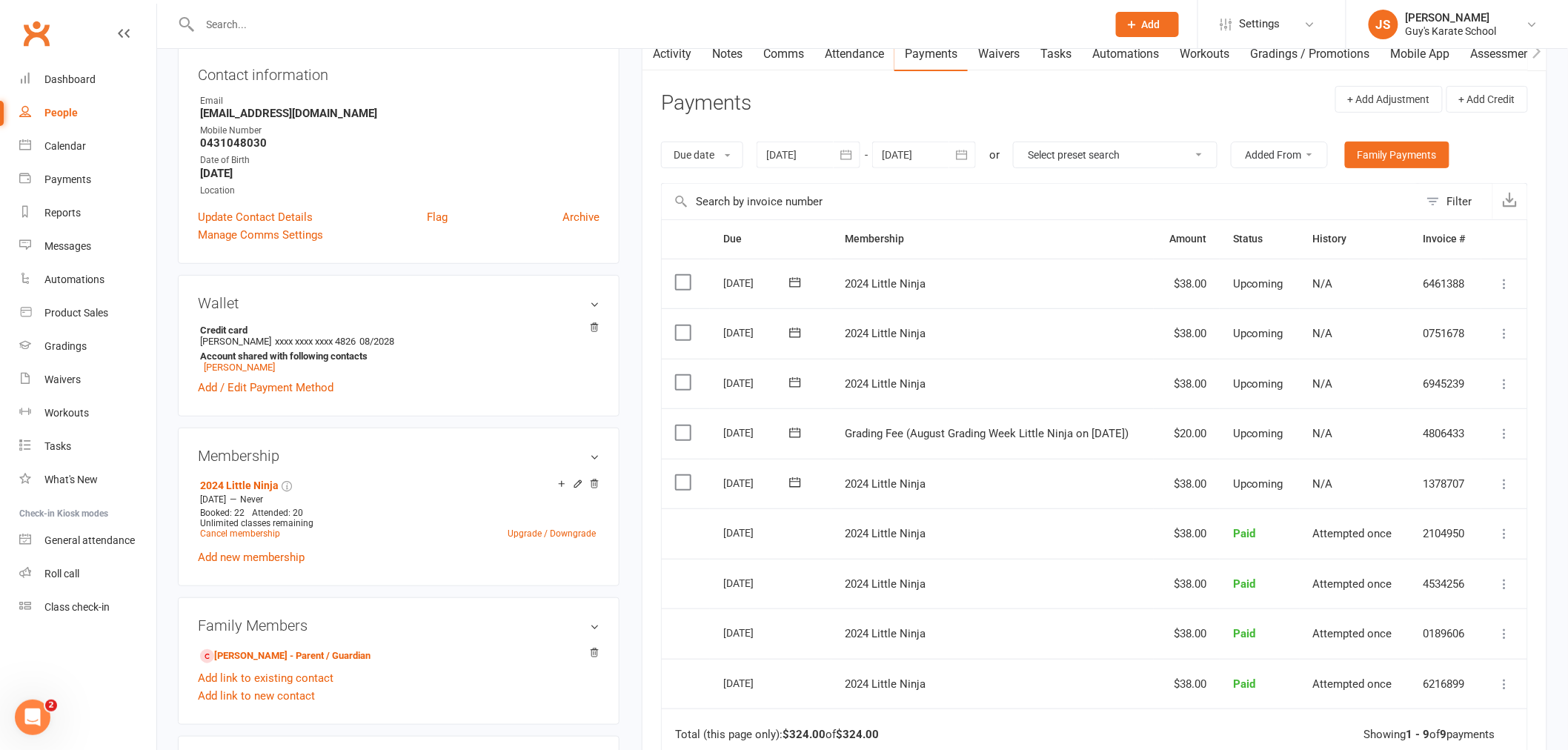
click at [1506, 434] on icon at bounding box center [1504, 433] width 14 height 14
click at [1433, 498] on link "Mark as Paid (POS)" at bounding box center [1440, 492] width 147 height 30
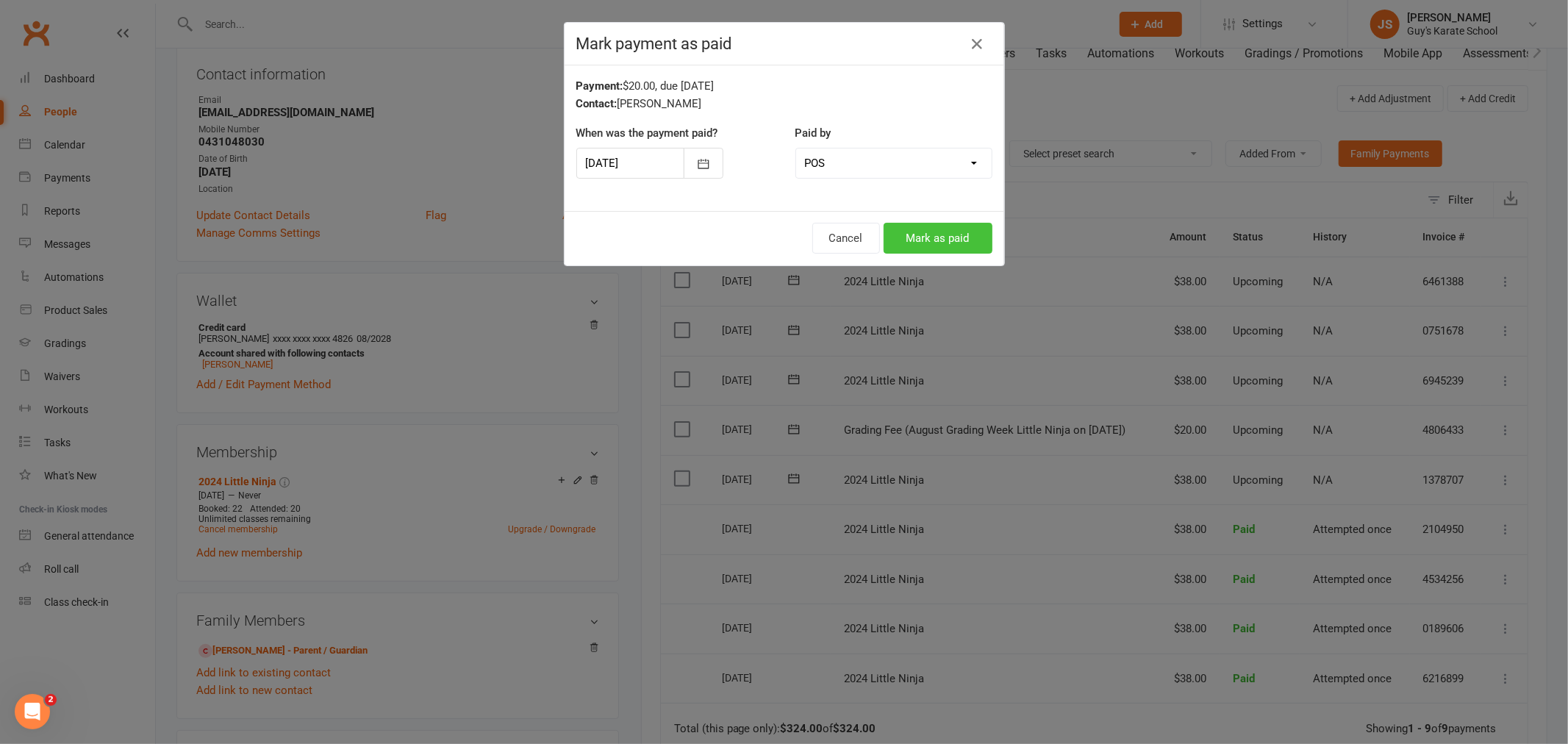
click at [949, 233] on button "Mark as paid" at bounding box center [938, 238] width 109 height 31
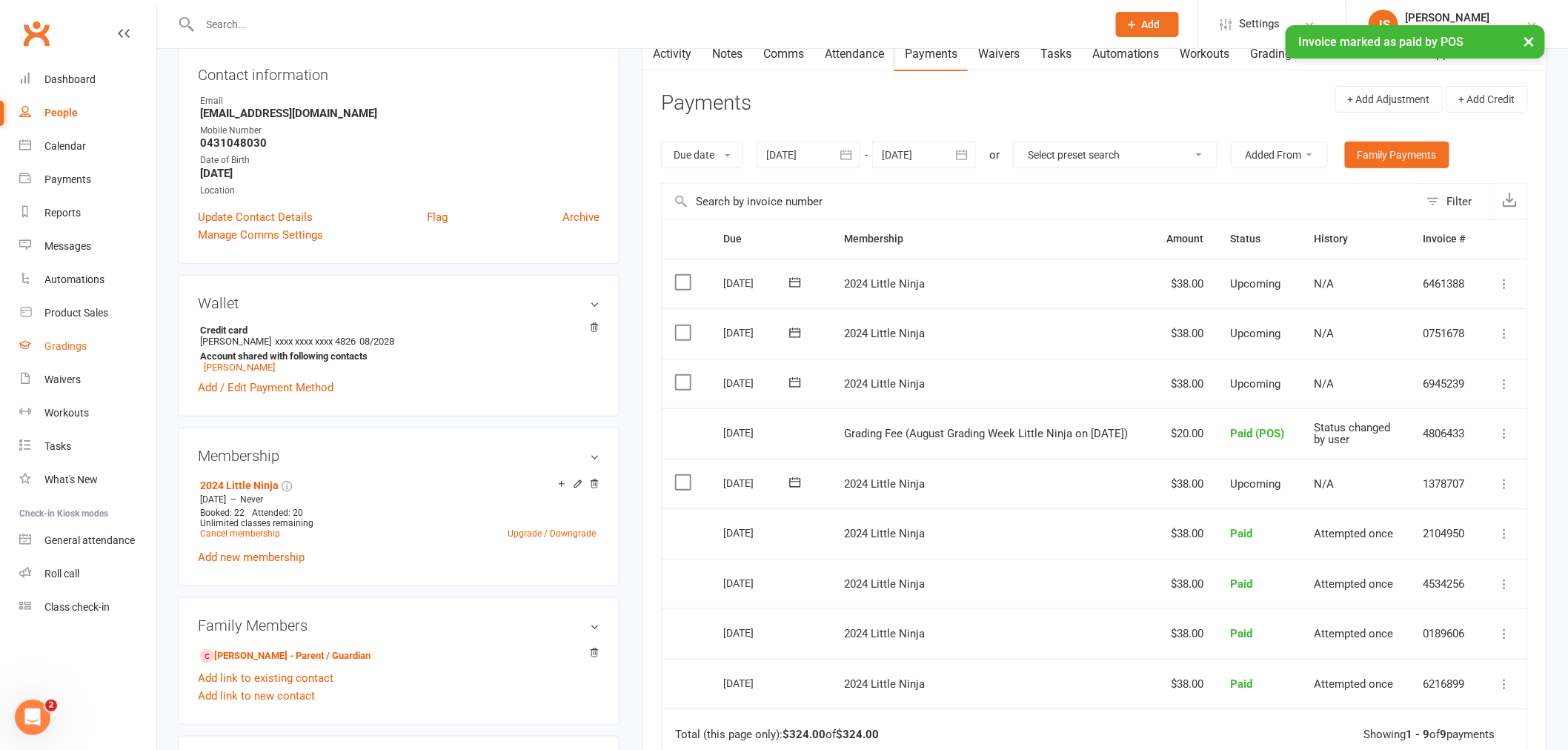
click at [82, 335] on link "Gradings" at bounding box center [87, 346] width 137 height 33
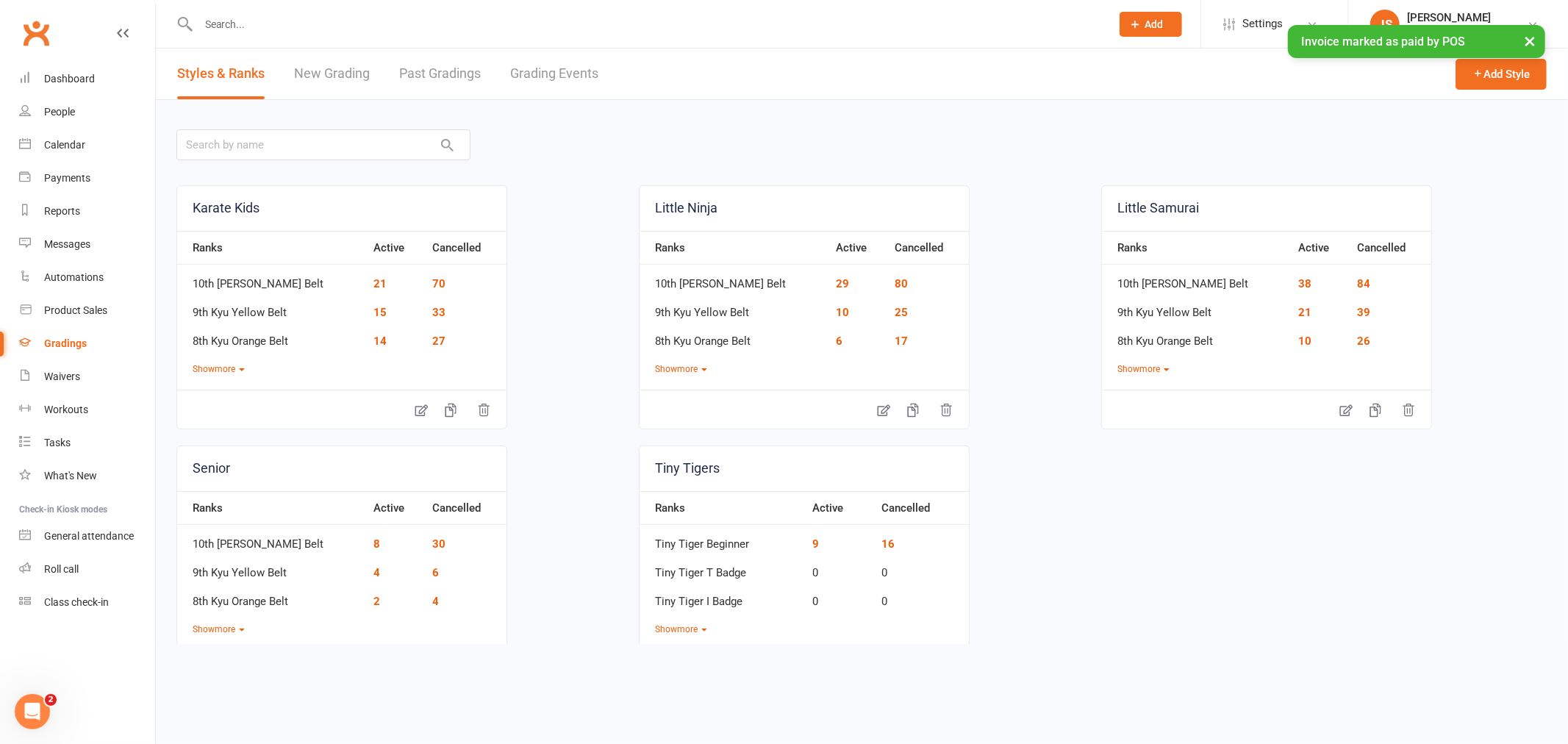
click at [550, 82] on link "Grading Events" at bounding box center [554, 74] width 88 height 51
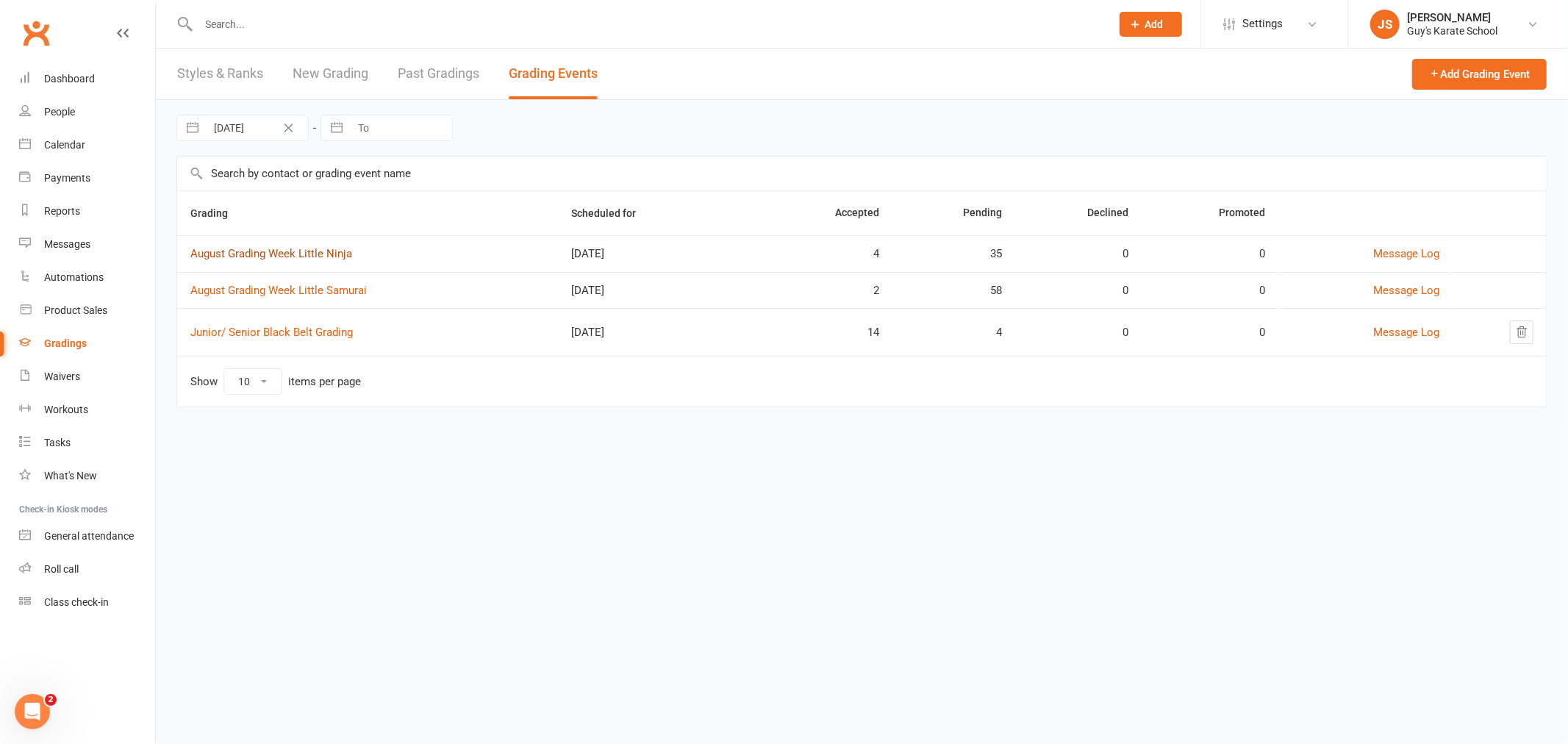
click at [291, 253] on link "August Grading Week Little Ninja" at bounding box center [271, 254] width 162 height 13
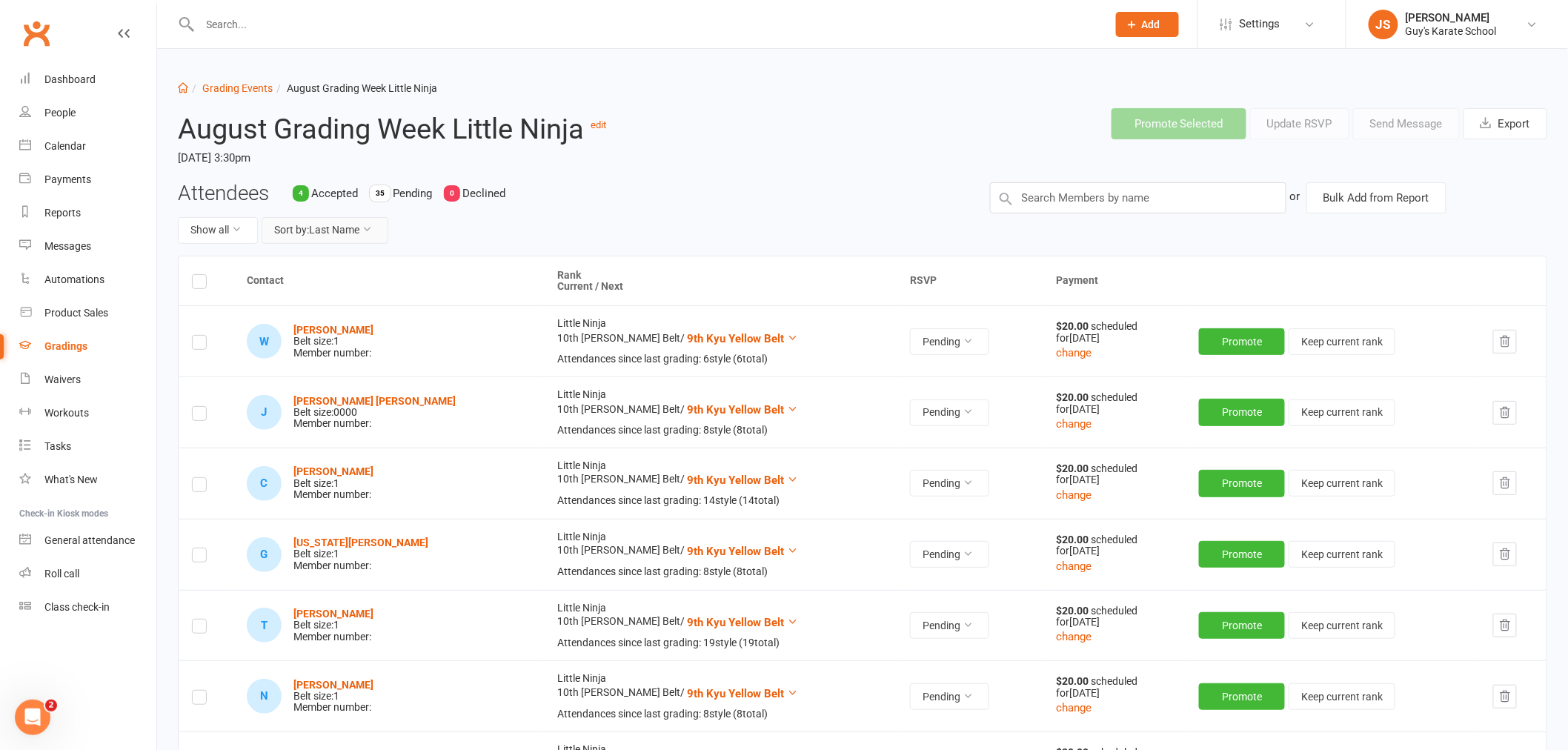
click at [320, 224] on button "Sort by: Last Name" at bounding box center [324, 230] width 127 height 26
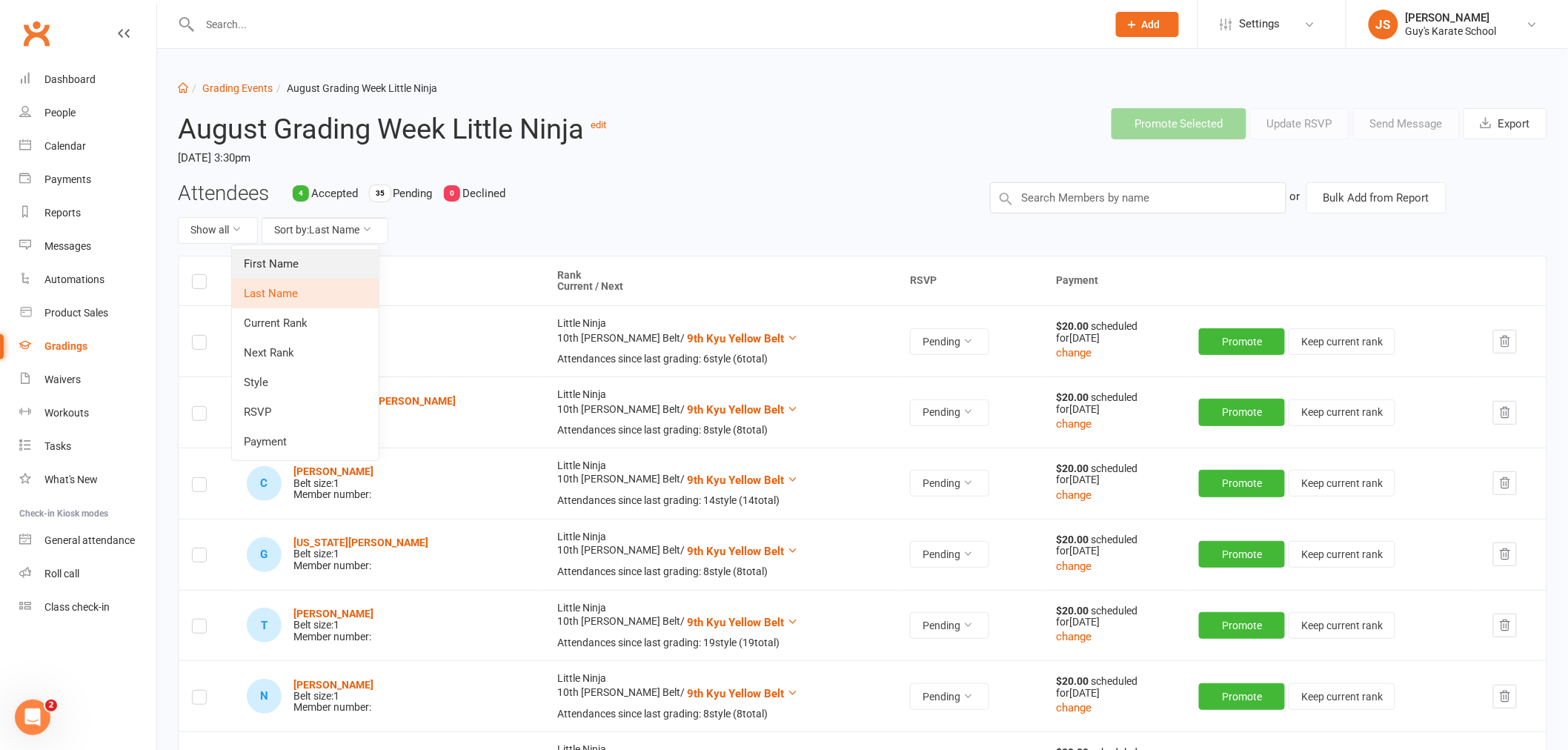
click at [306, 276] on link "First Name" at bounding box center [305, 263] width 147 height 30
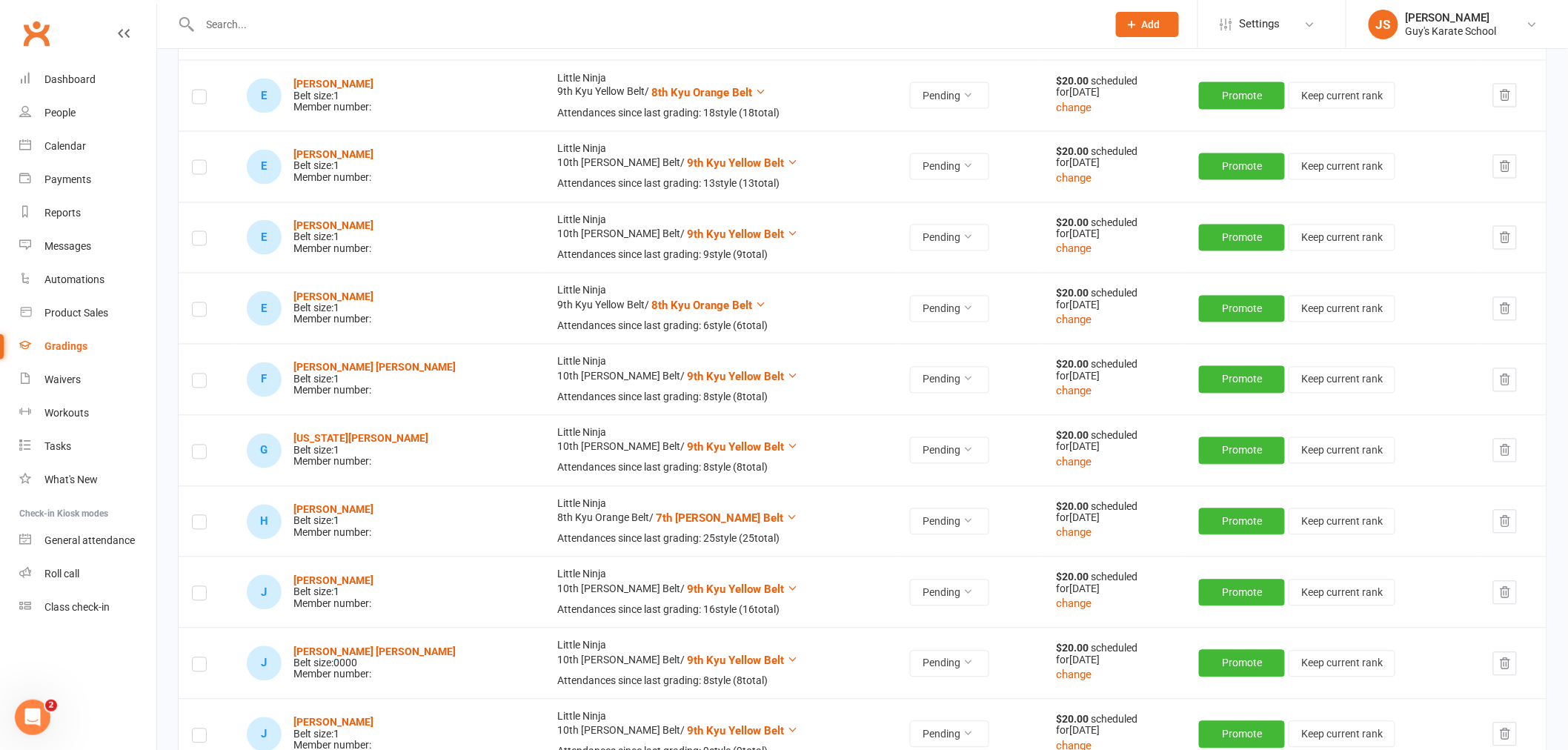
scroll to position [1070, 0]
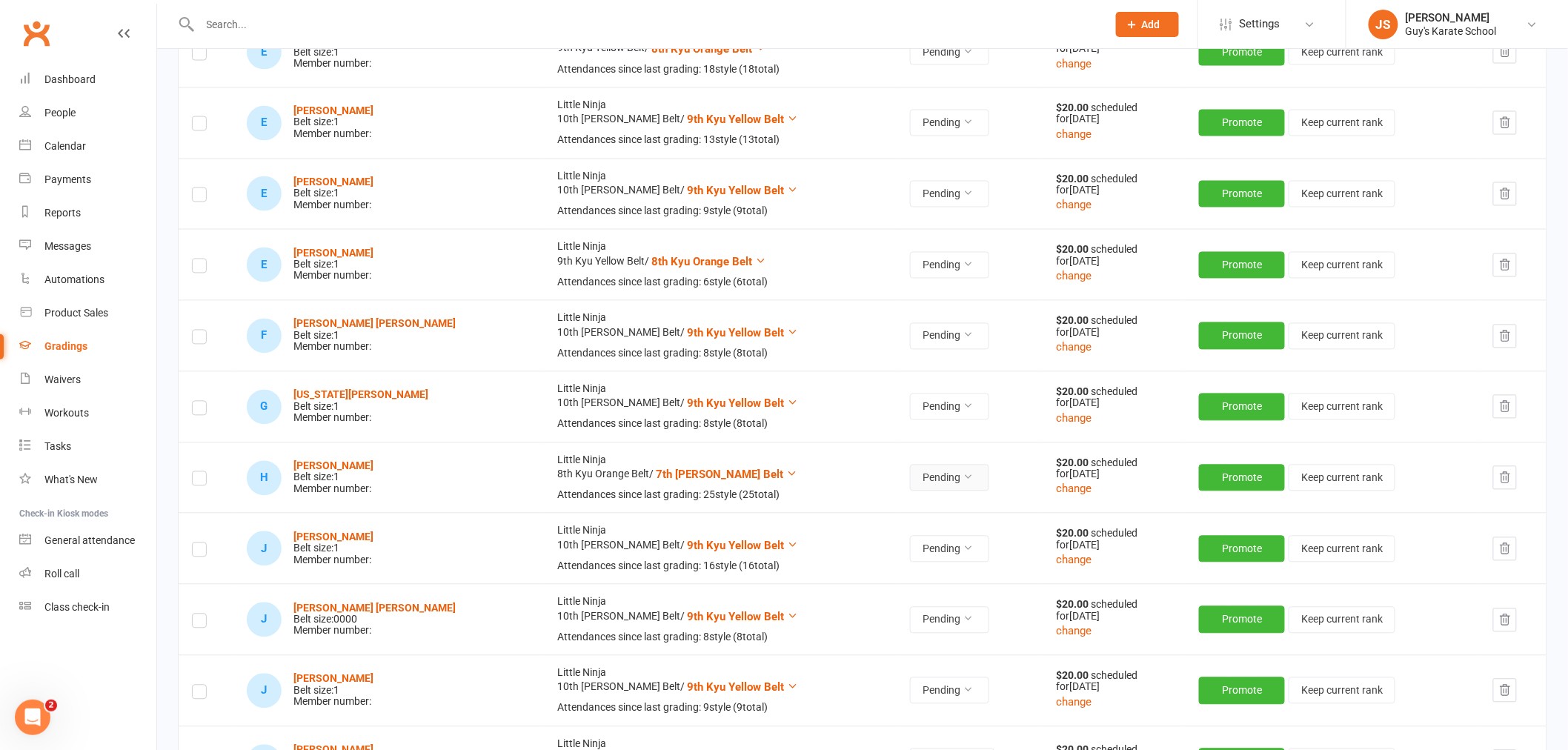
click at [912, 485] on button "Pending" at bounding box center [949, 477] width 79 height 26
click at [864, 505] on link "Accepted" at bounding box center [849, 512] width 147 height 30
click at [347, 465] on strong "[PERSON_NAME]" at bounding box center [333, 466] width 80 height 12
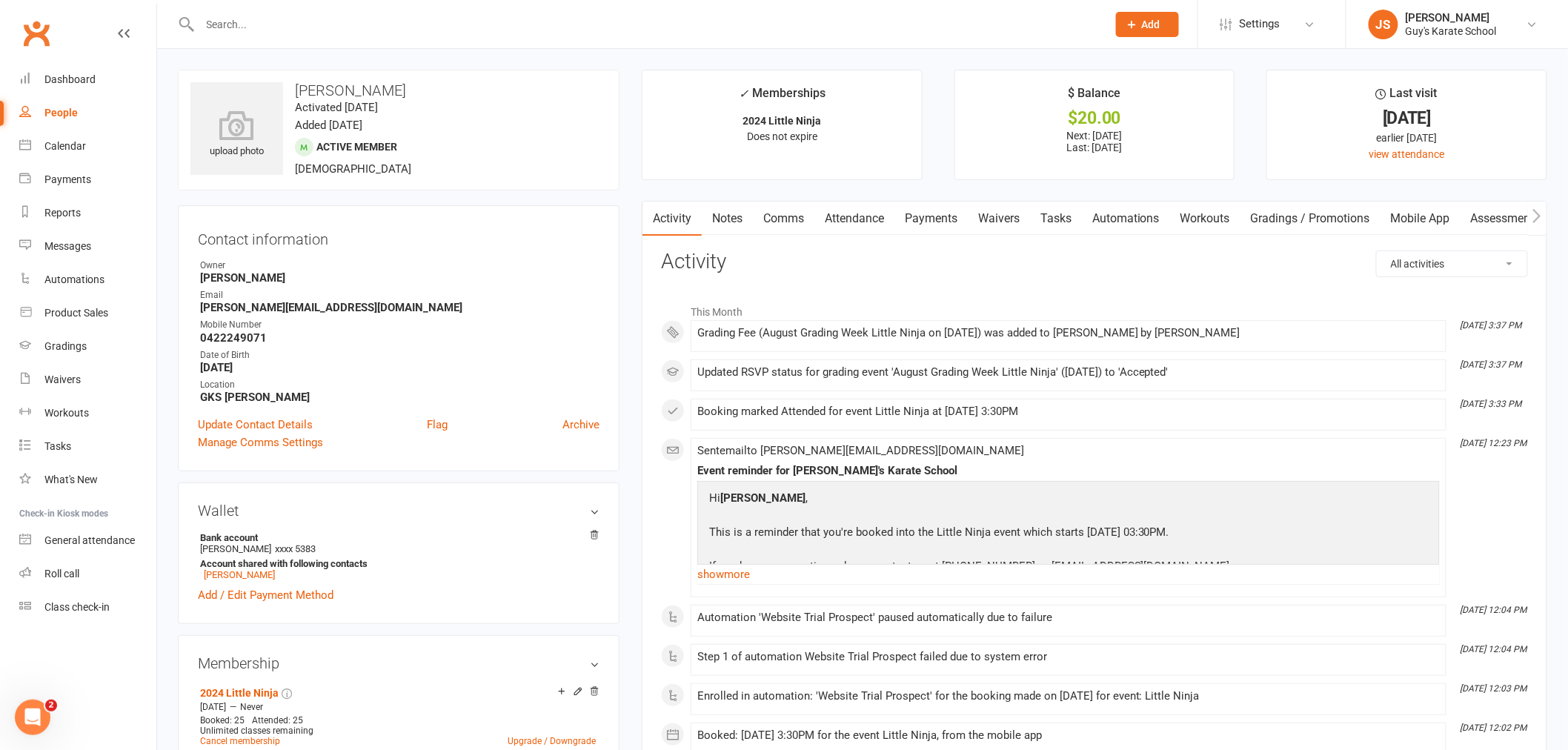
click at [939, 226] on link "Payments" at bounding box center [931, 218] width 73 height 34
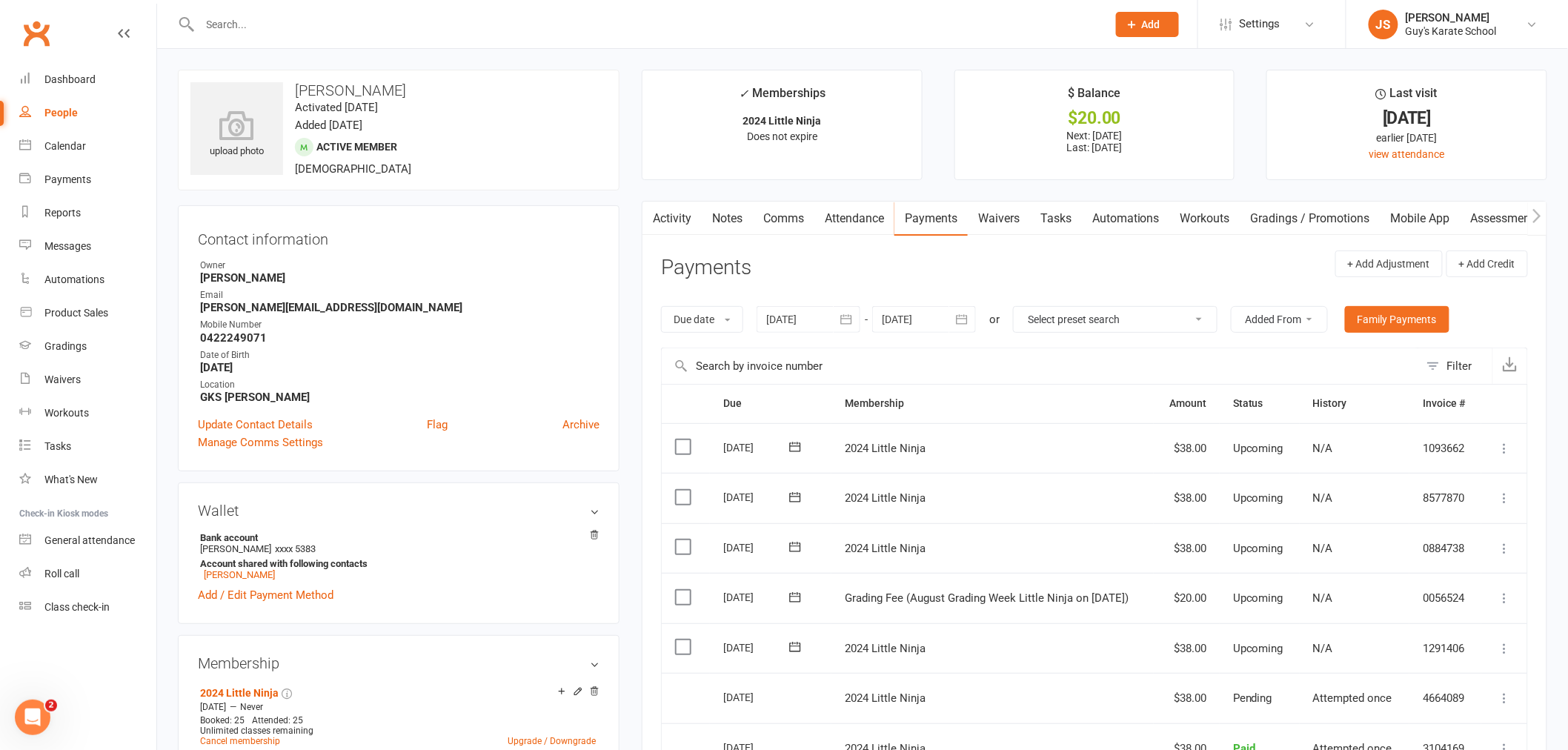
click at [1504, 595] on icon at bounding box center [1504, 597] width 14 height 14
click at [1475, 656] on link "Mark as Paid (POS)" at bounding box center [1440, 656] width 147 height 30
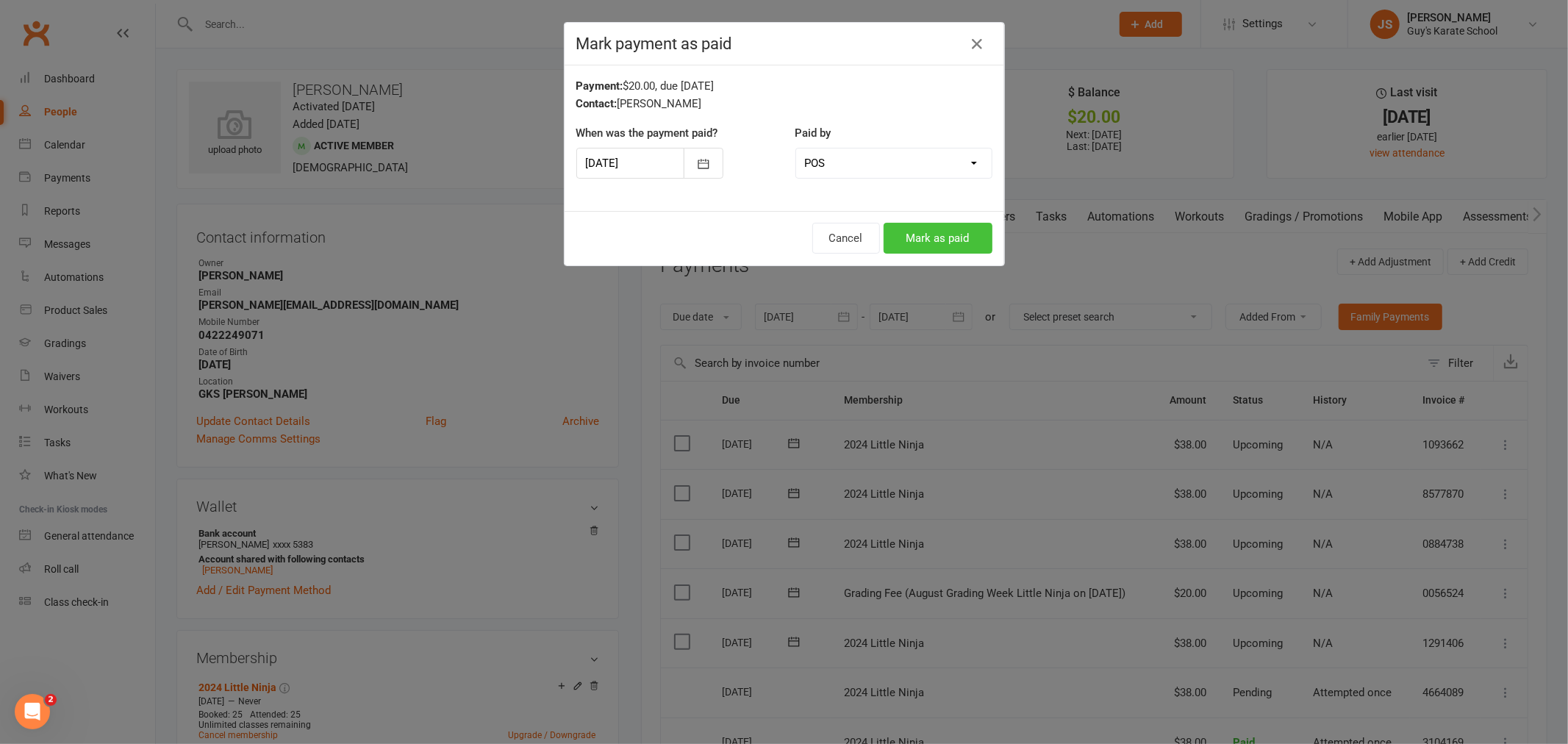
click at [931, 228] on button "Mark as paid" at bounding box center [938, 238] width 109 height 31
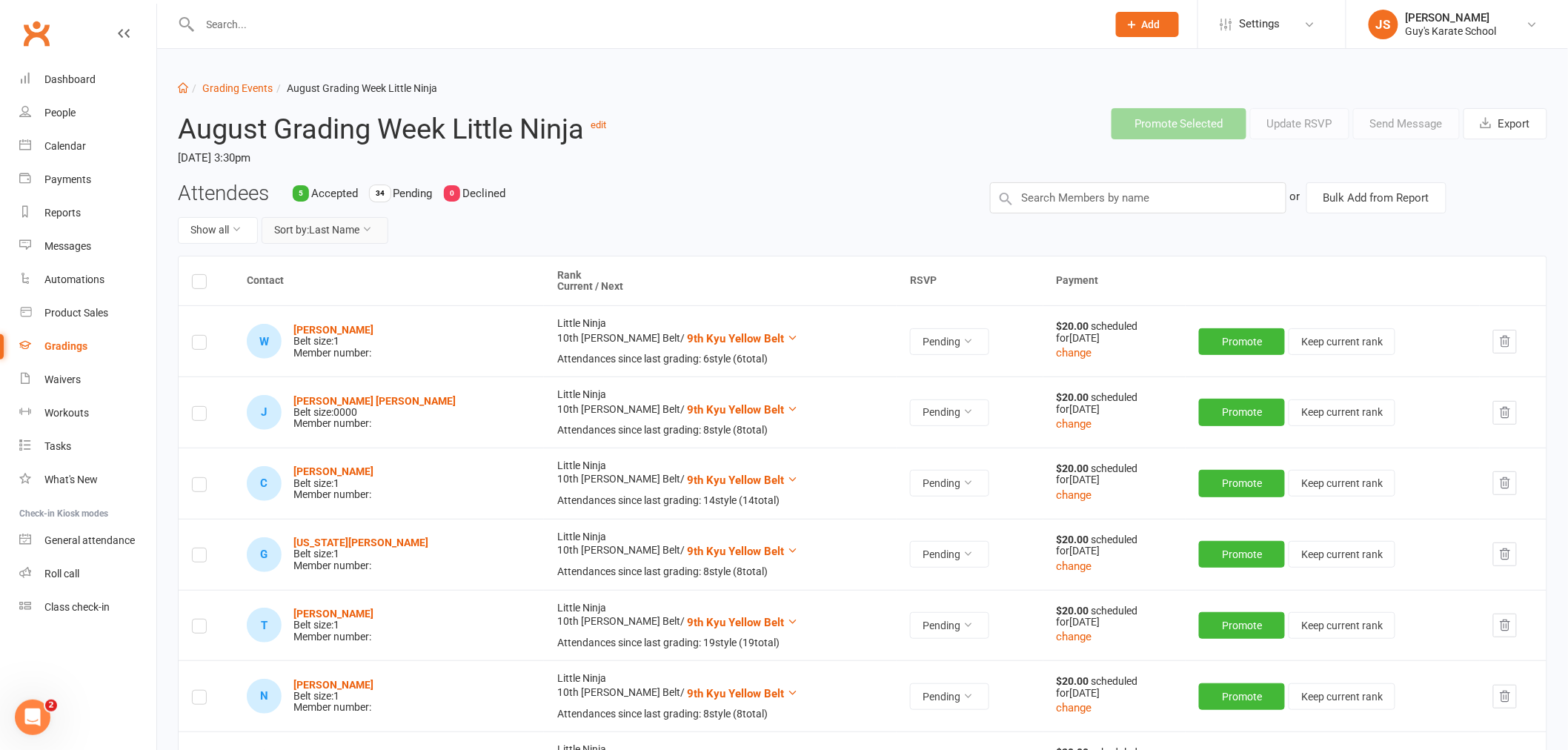
click at [341, 239] on button "Sort by: Last Name" at bounding box center [324, 230] width 127 height 26
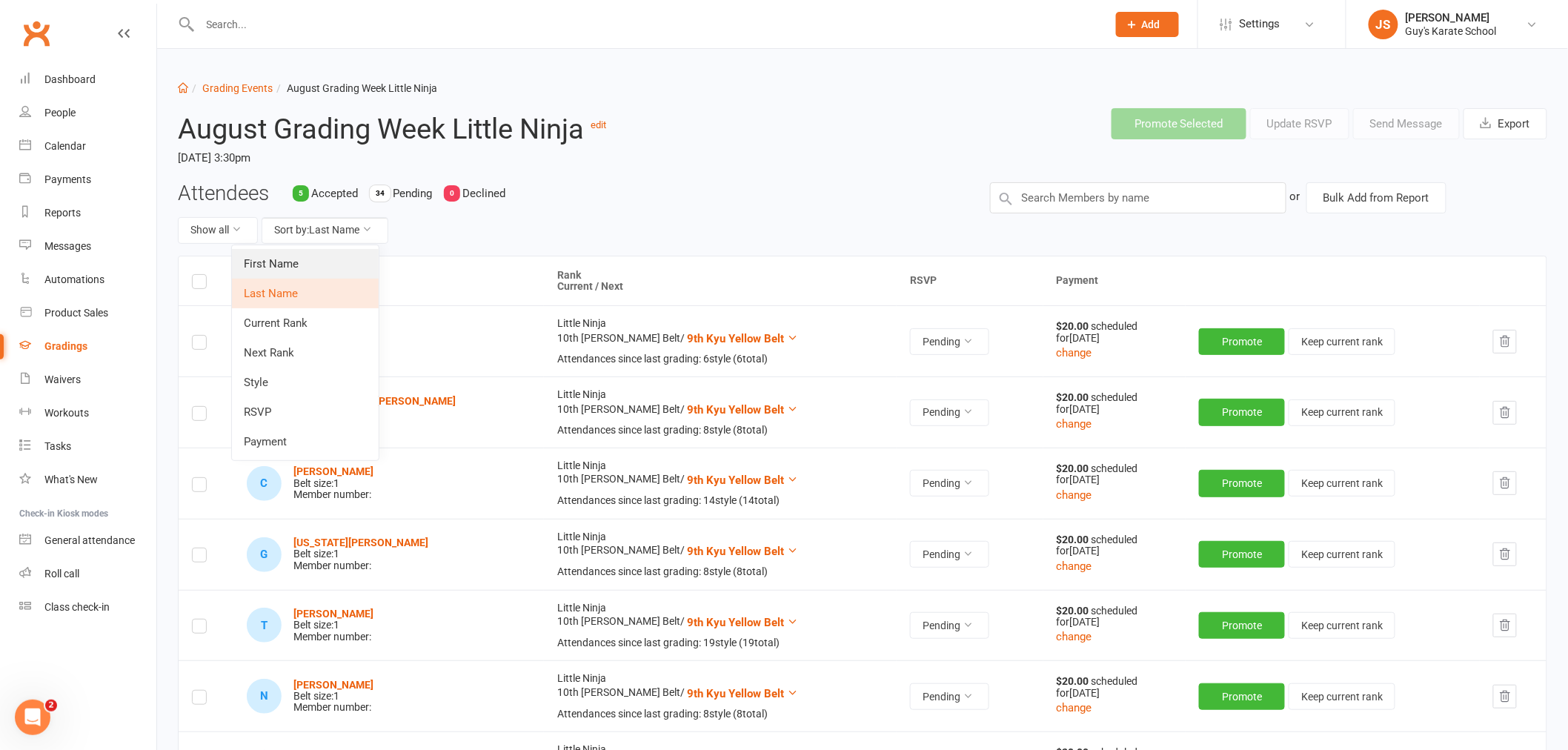
click at [324, 268] on link "First Name" at bounding box center [305, 263] width 147 height 30
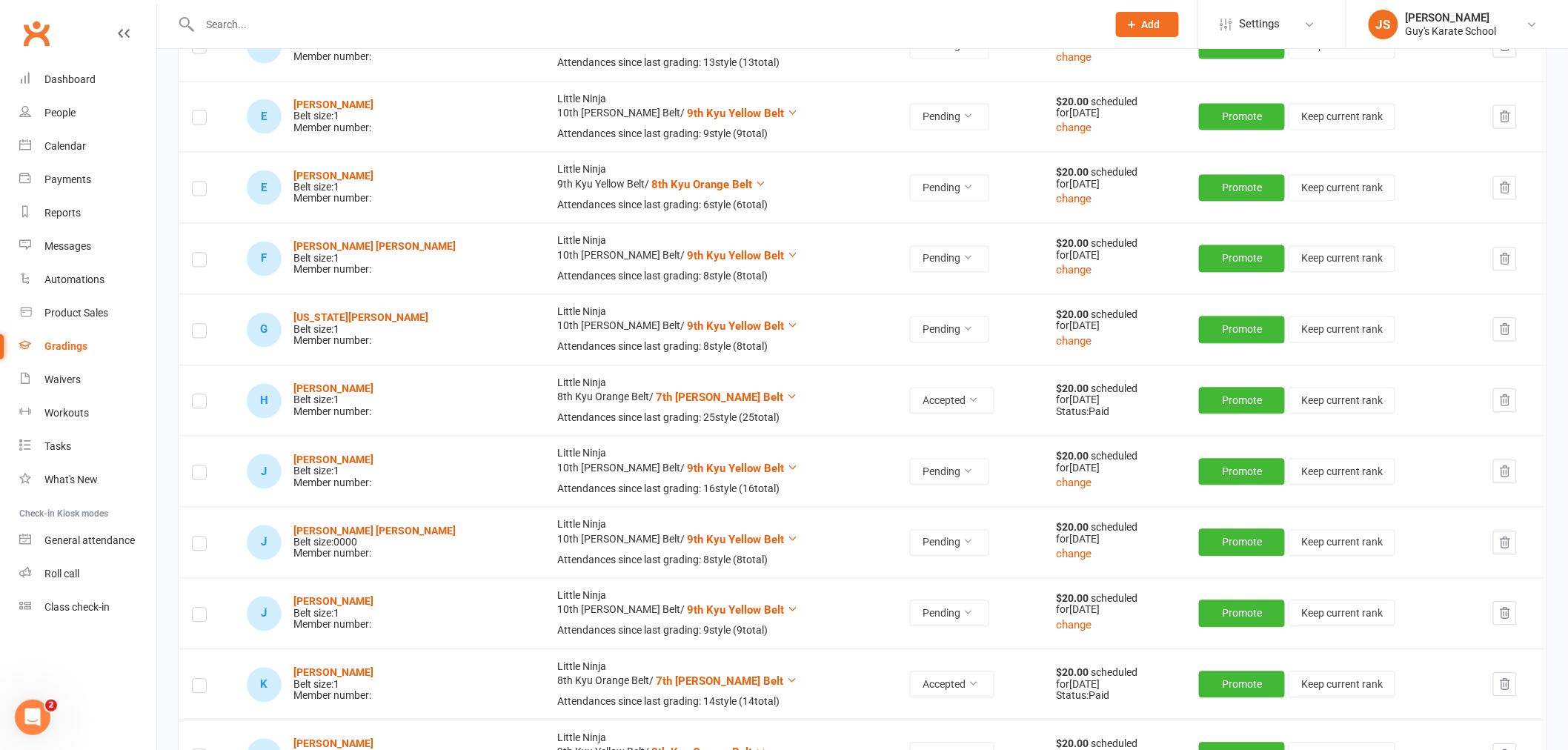
scroll to position [1153, 0]
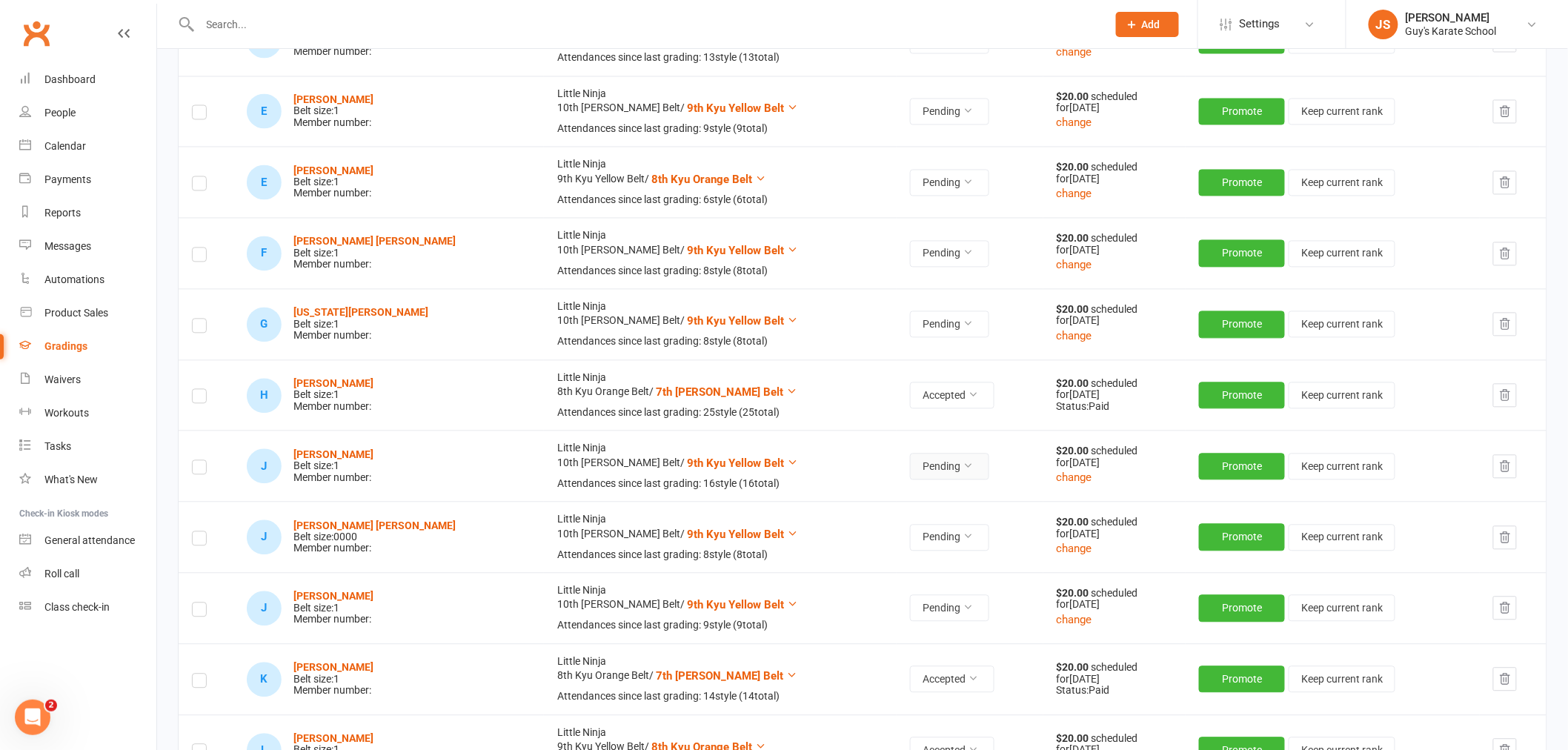
click at [910, 477] on button "Pending" at bounding box center [949, 466] width 79 height 26
click at [871, 495] on link "Accepted" at bounding box center [849, 500] width 147 height 30
click at [364, 453] on strong "[PERSON_NAME]" at bounding box center [333, 455] width 80 height 12
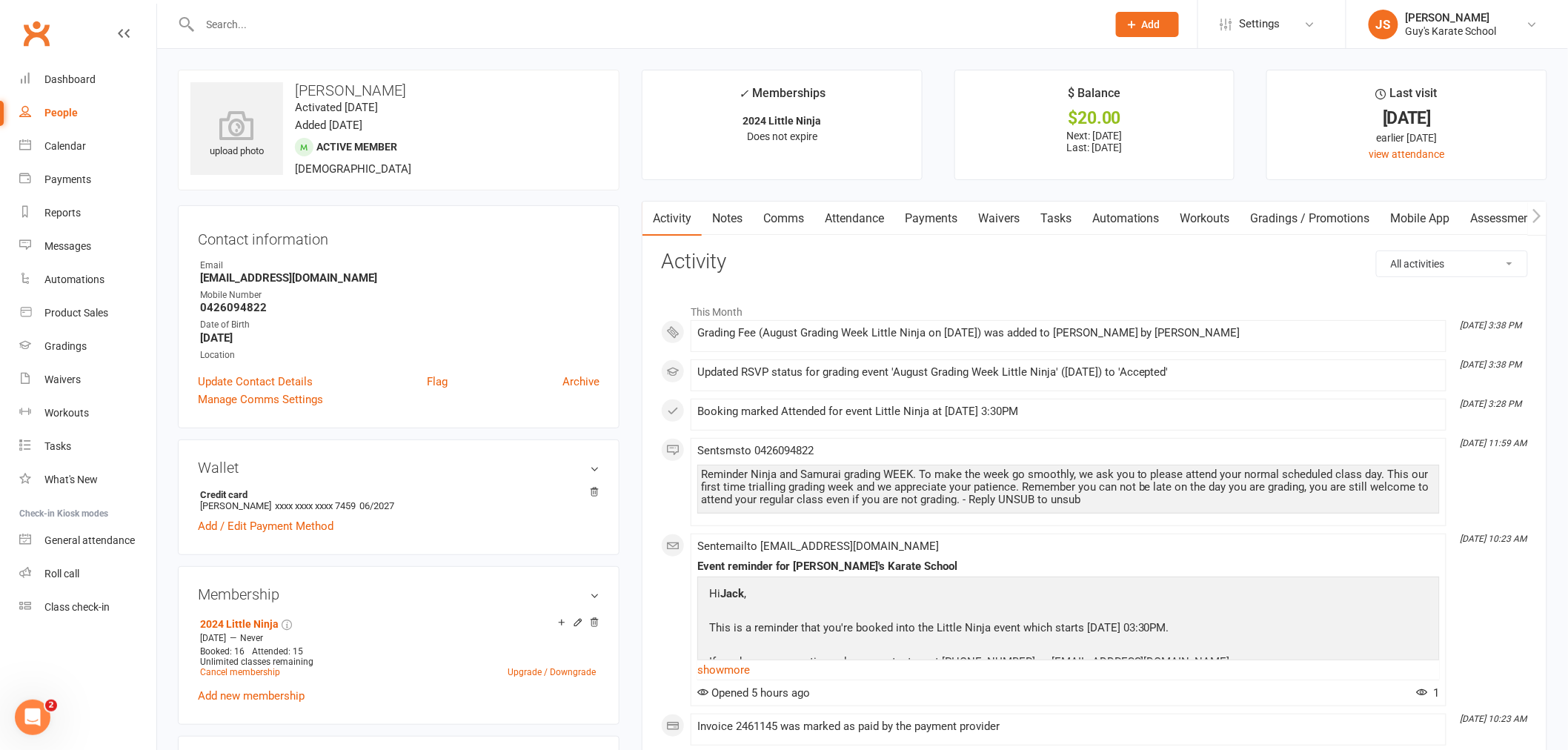
click at [931, 225] on link "Payments" at bounding box center [931, 218] width 73 height 34
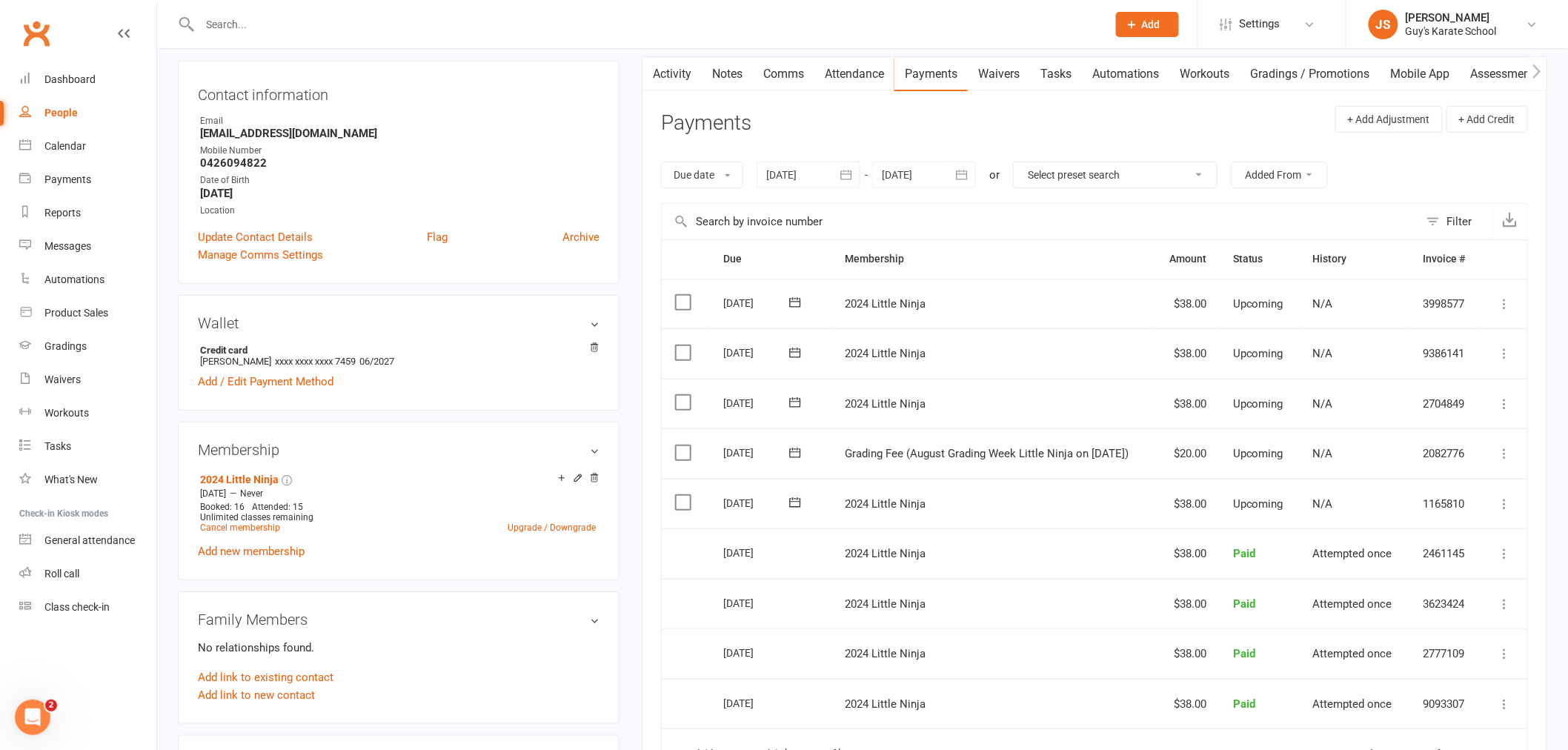
scroll to position [165, 0]
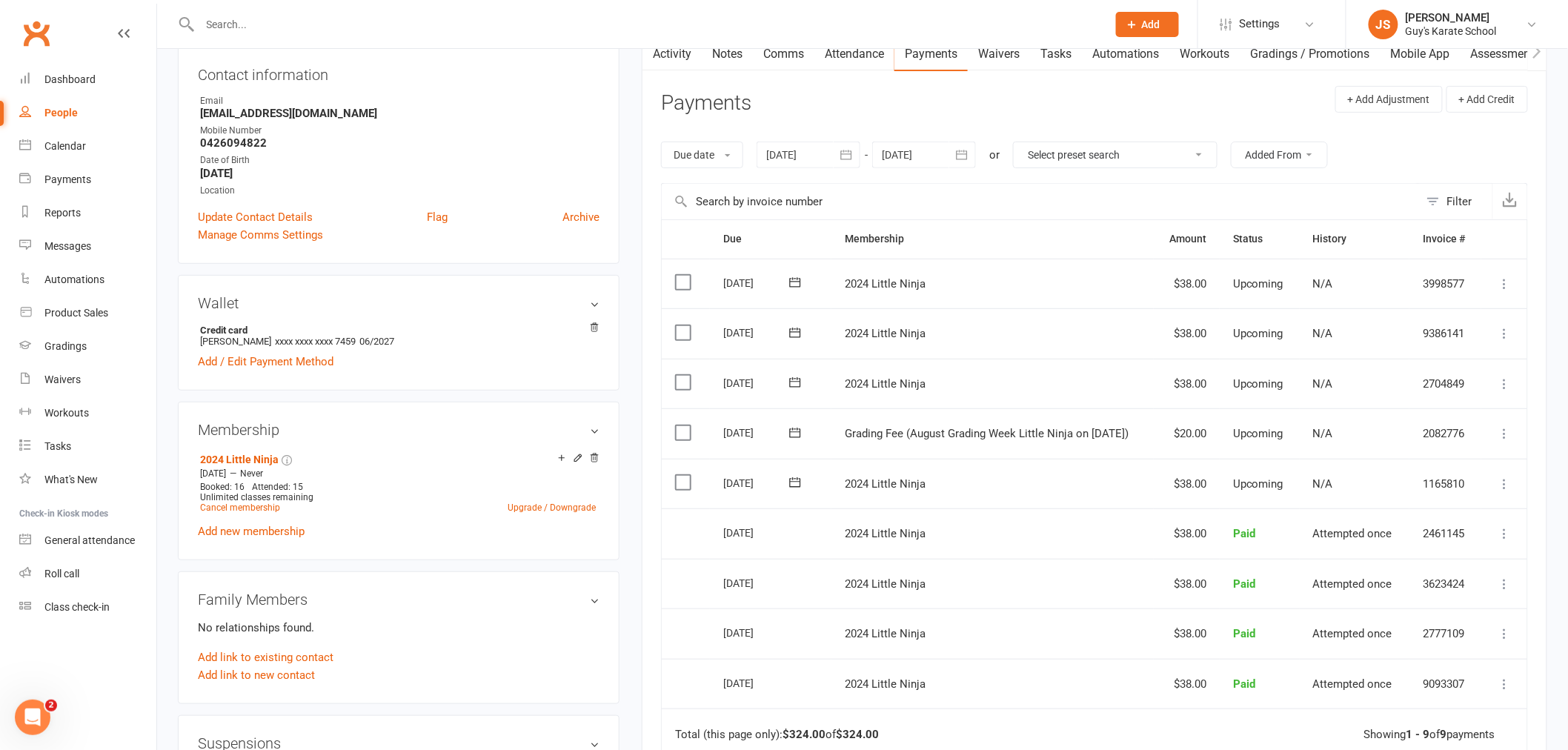
click at [1504, 436] on icon at bounding box center [1504, 433] width 14 height 14
click at [1479, 489] on link "Mark as Paid (POS)" at bounding box center [1440, 492] width 147 height 30
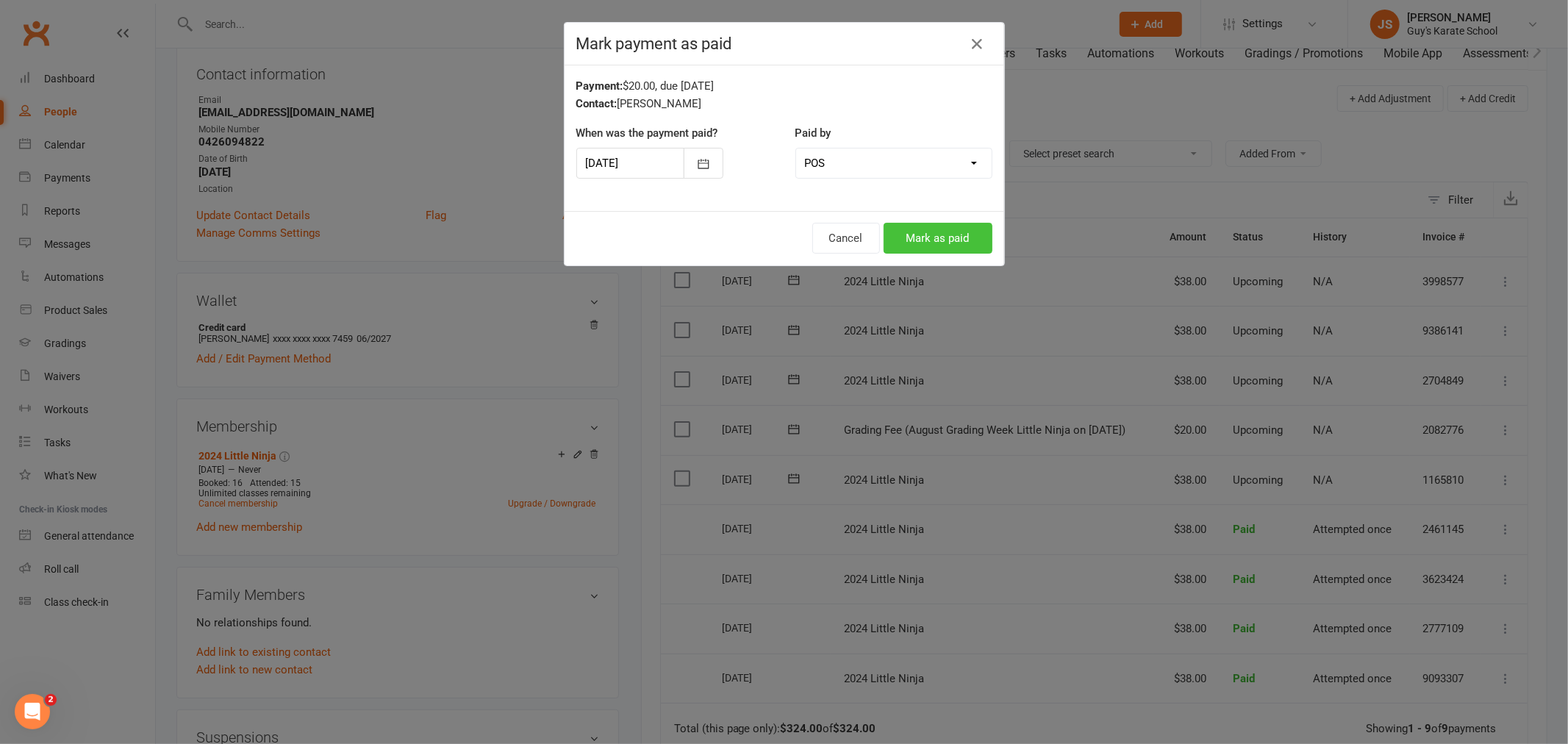
click at [936, 244] on button "Mark as paid" at bounding box center [938, 238] width 109 height 31
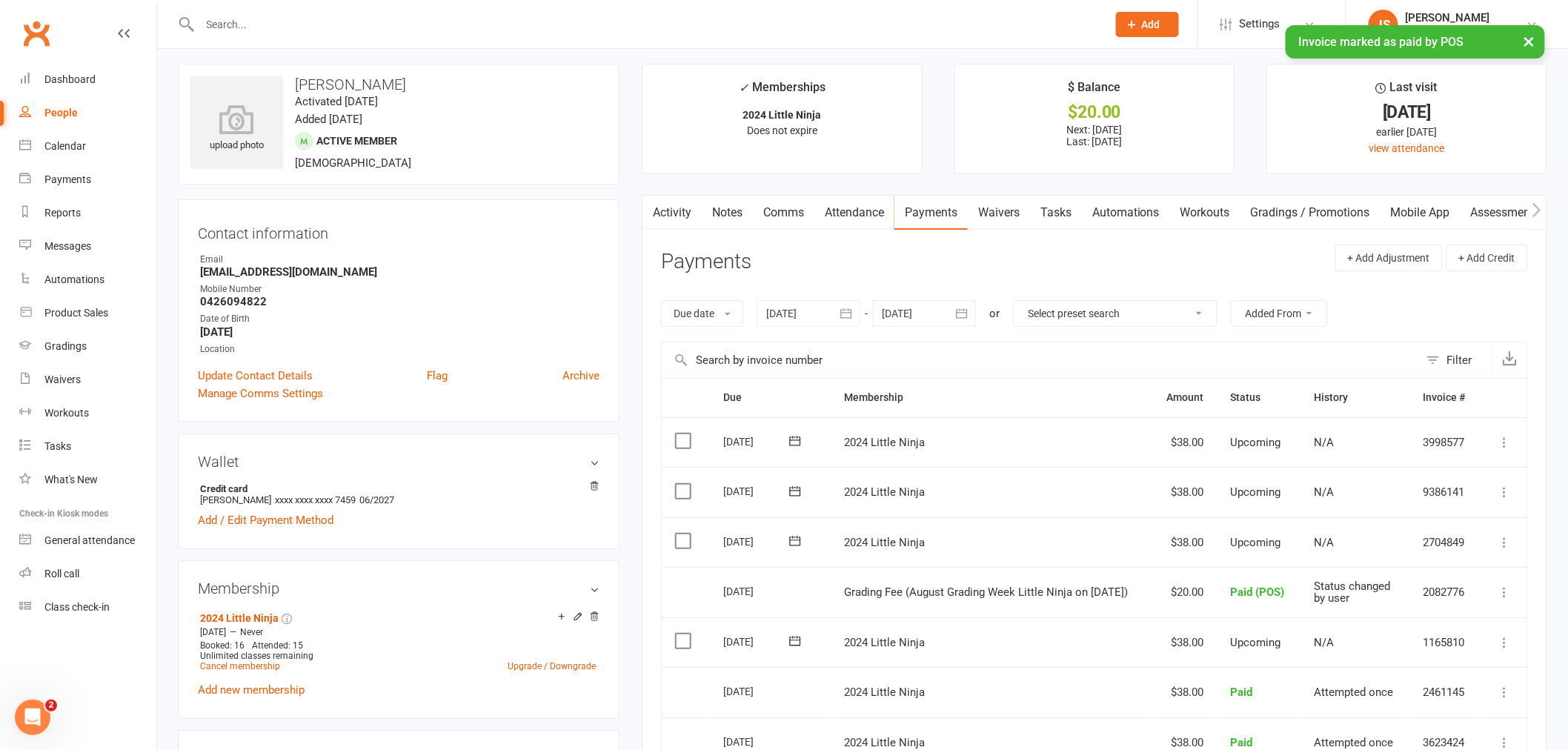
scroll to position [0, 0]
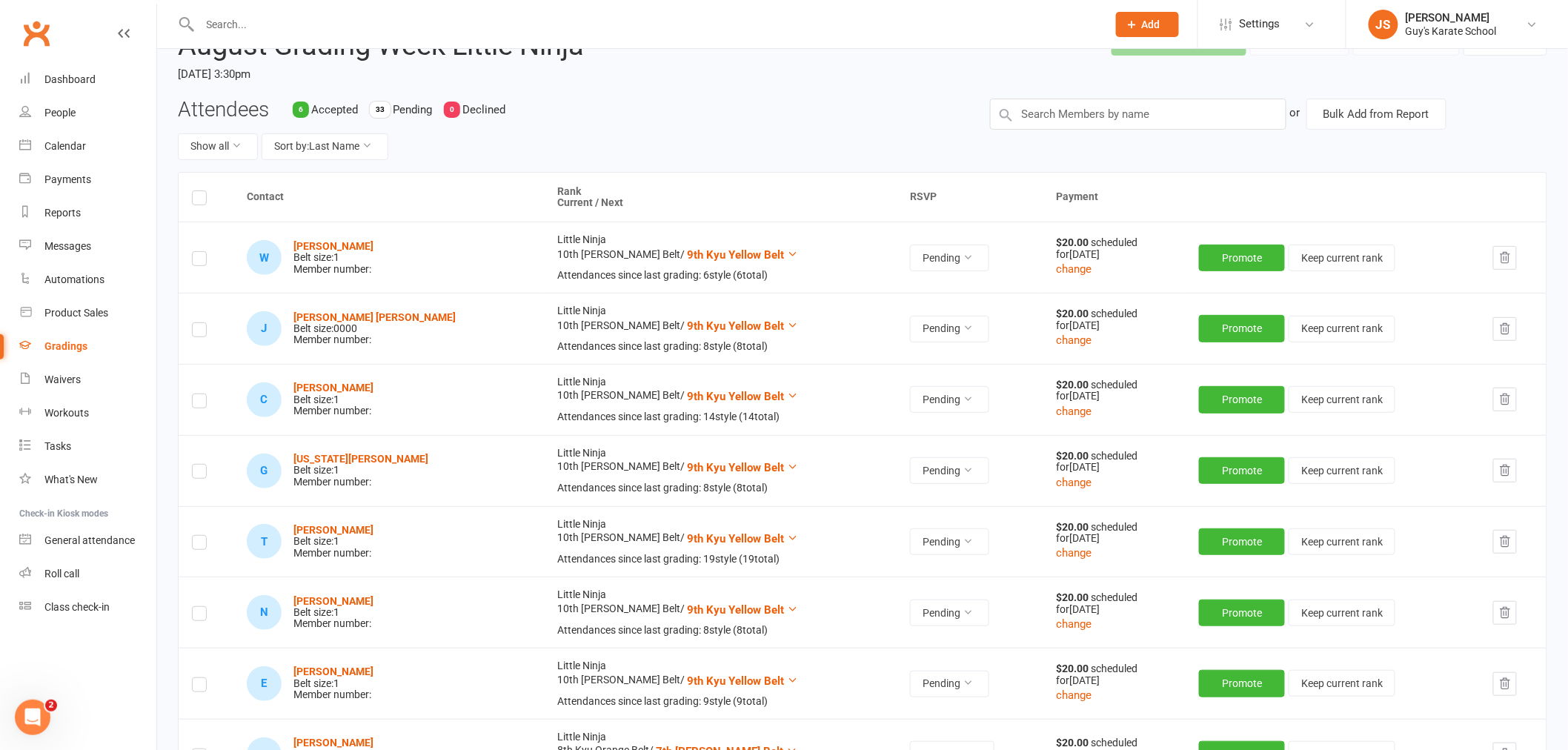
scroll to position [82, 0]
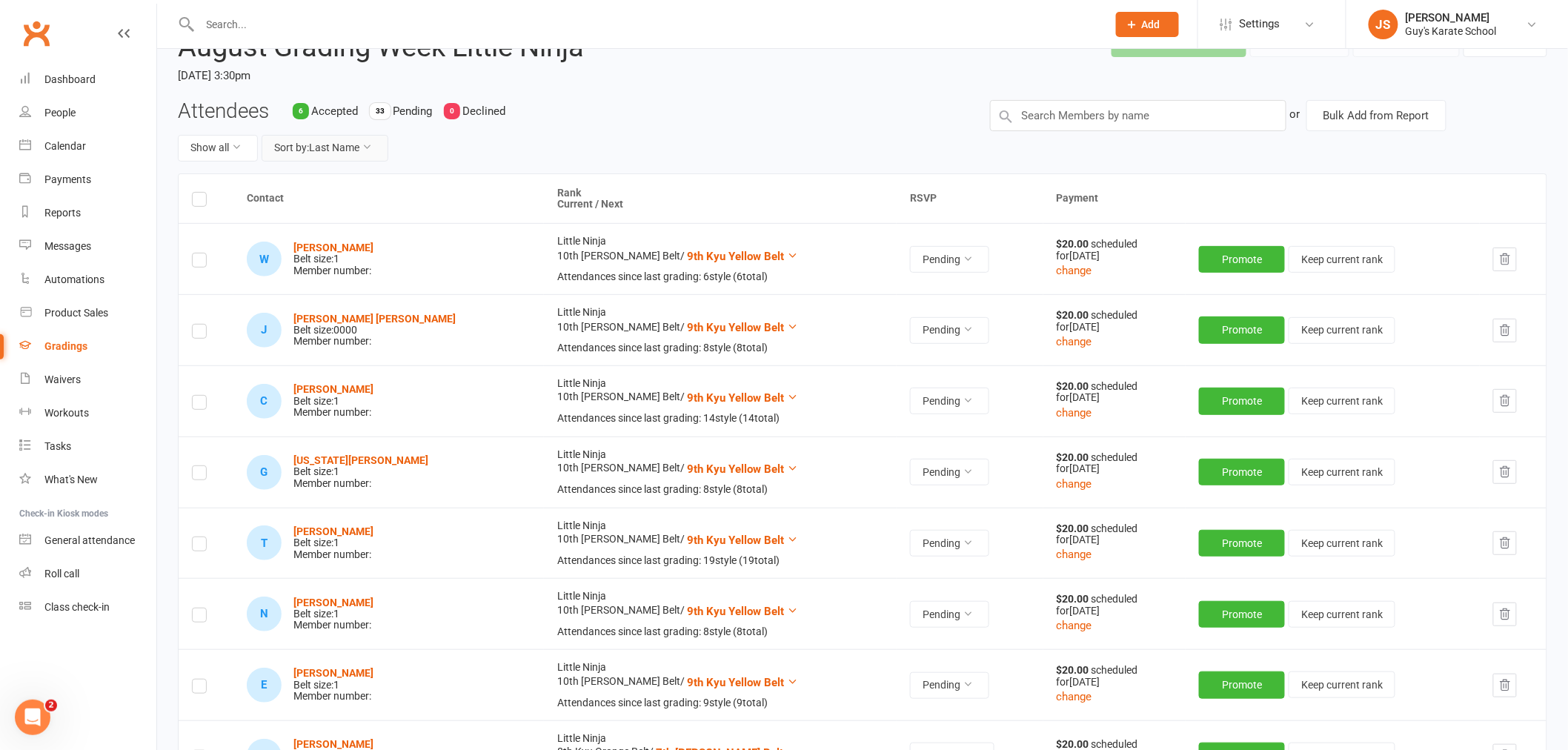
click at [337, 148] on button "Sort by: Last Name" at bounding box center [324, 148] width 127 height 26
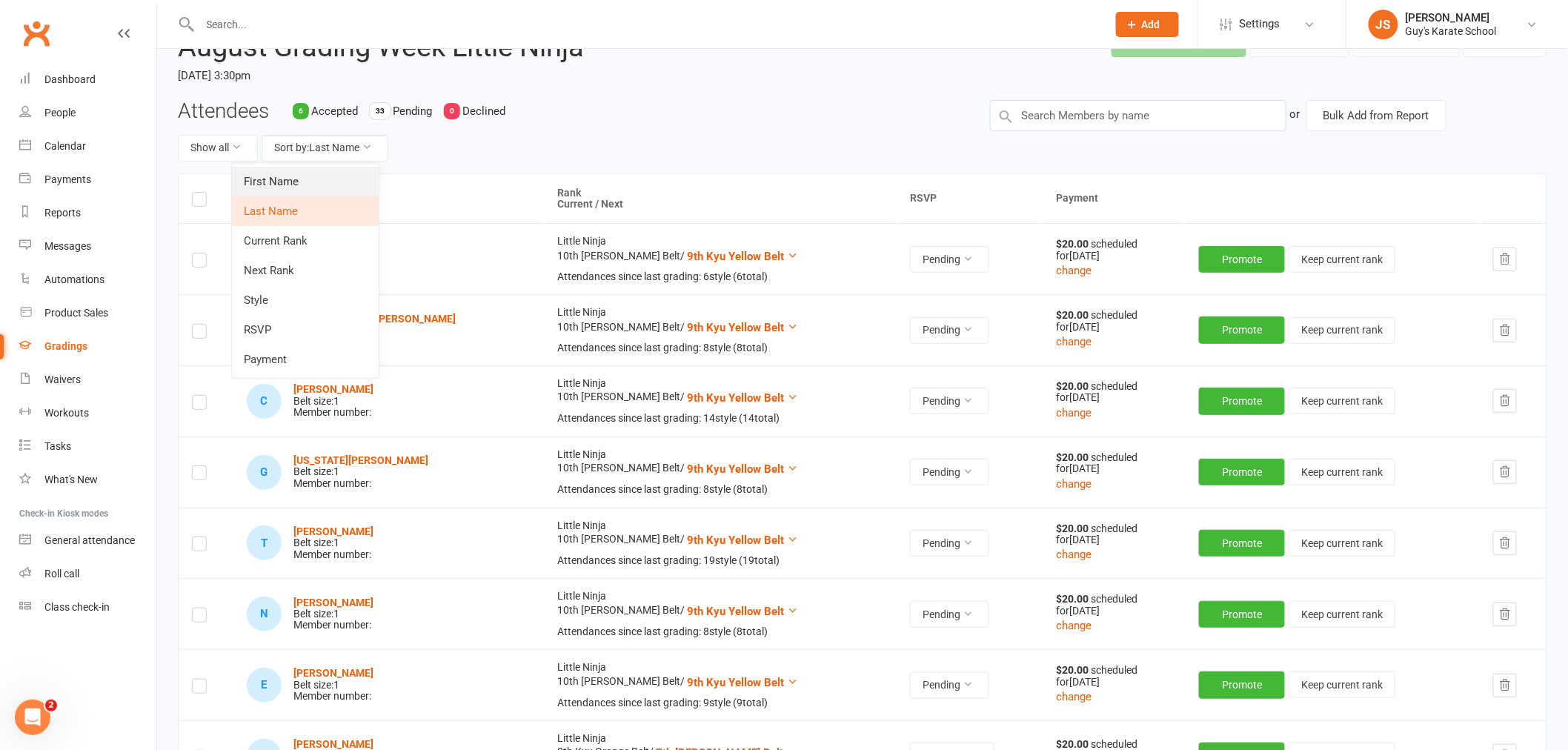
click at [331, 183] on link "First Name" at bounding box center [305, 181] width 147 height 30
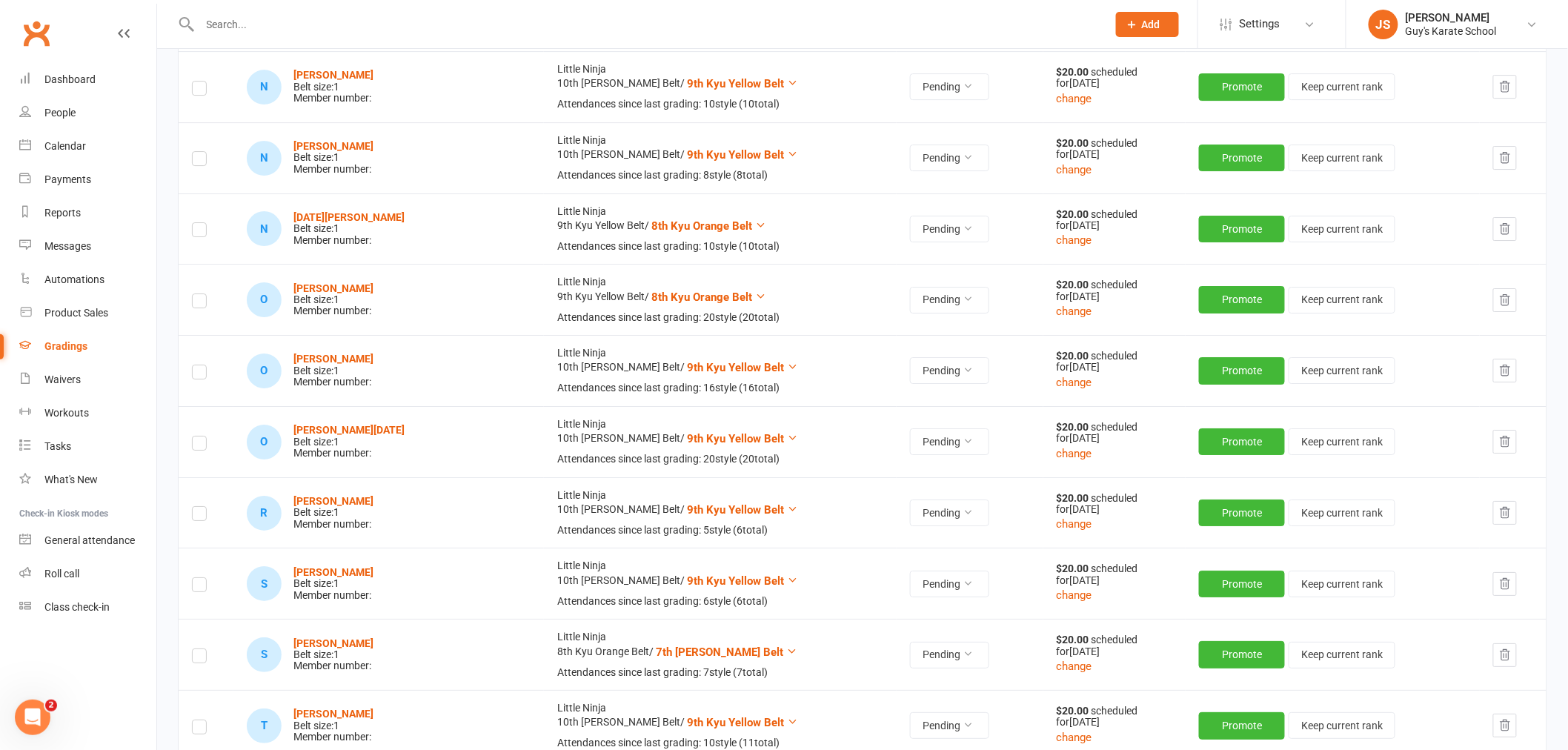
scroll to position [2058, 0]
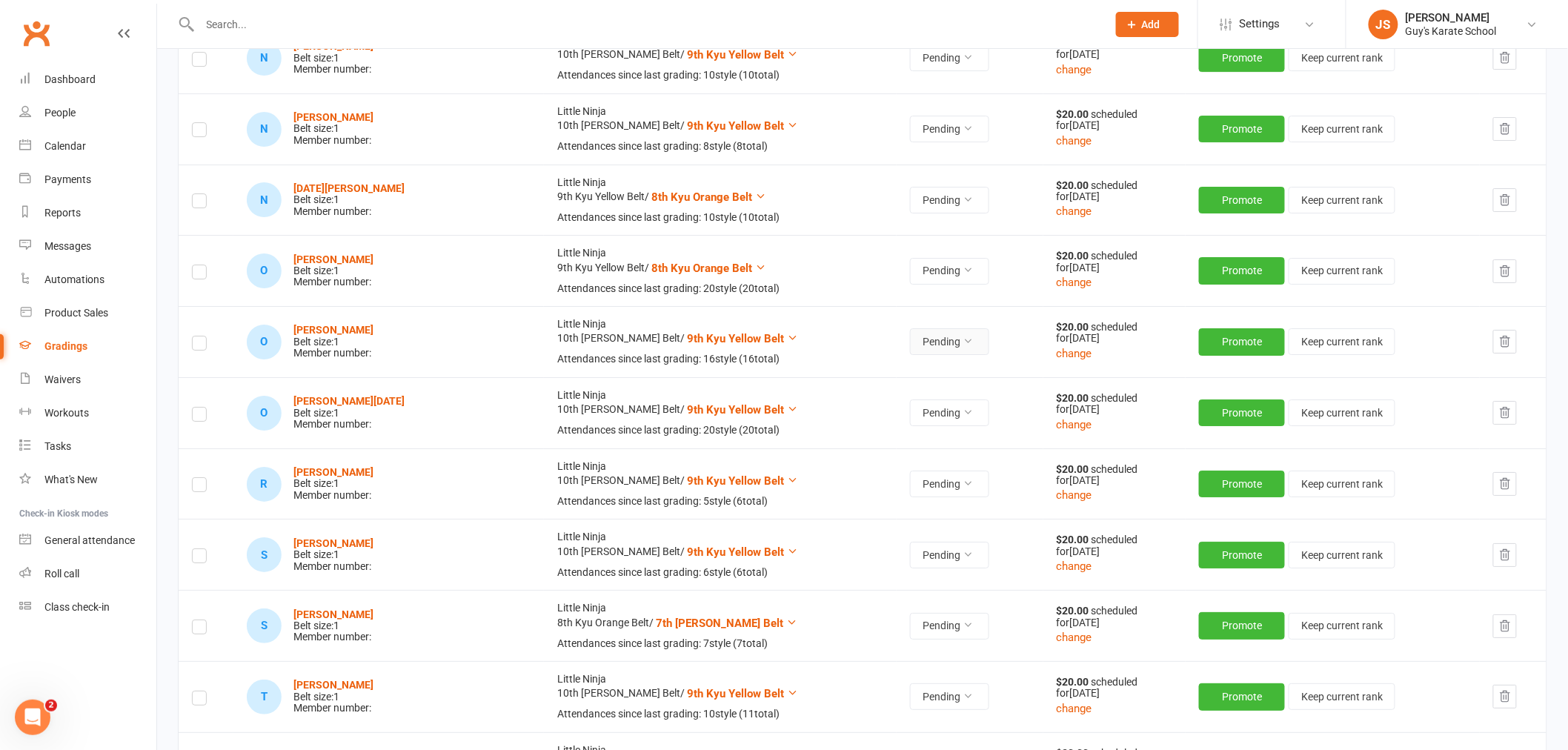
click at [910, 340] on button "Pending" at bounding box center [949, 341] width 79 height 26
click at [856, 371] on link "Accepted" at bounding box center [849, 377] width 147 height 30
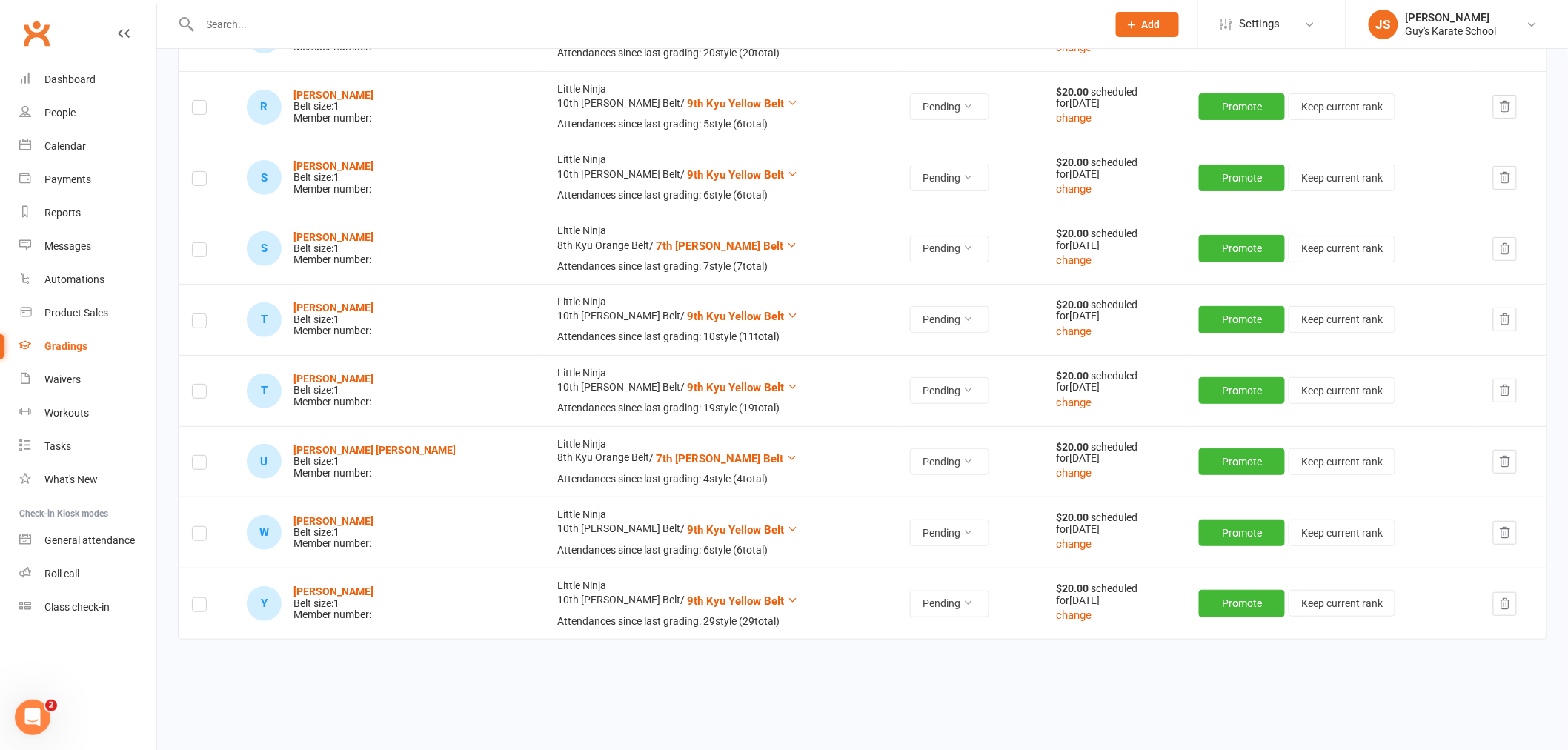
scroll to position [2463, 0]
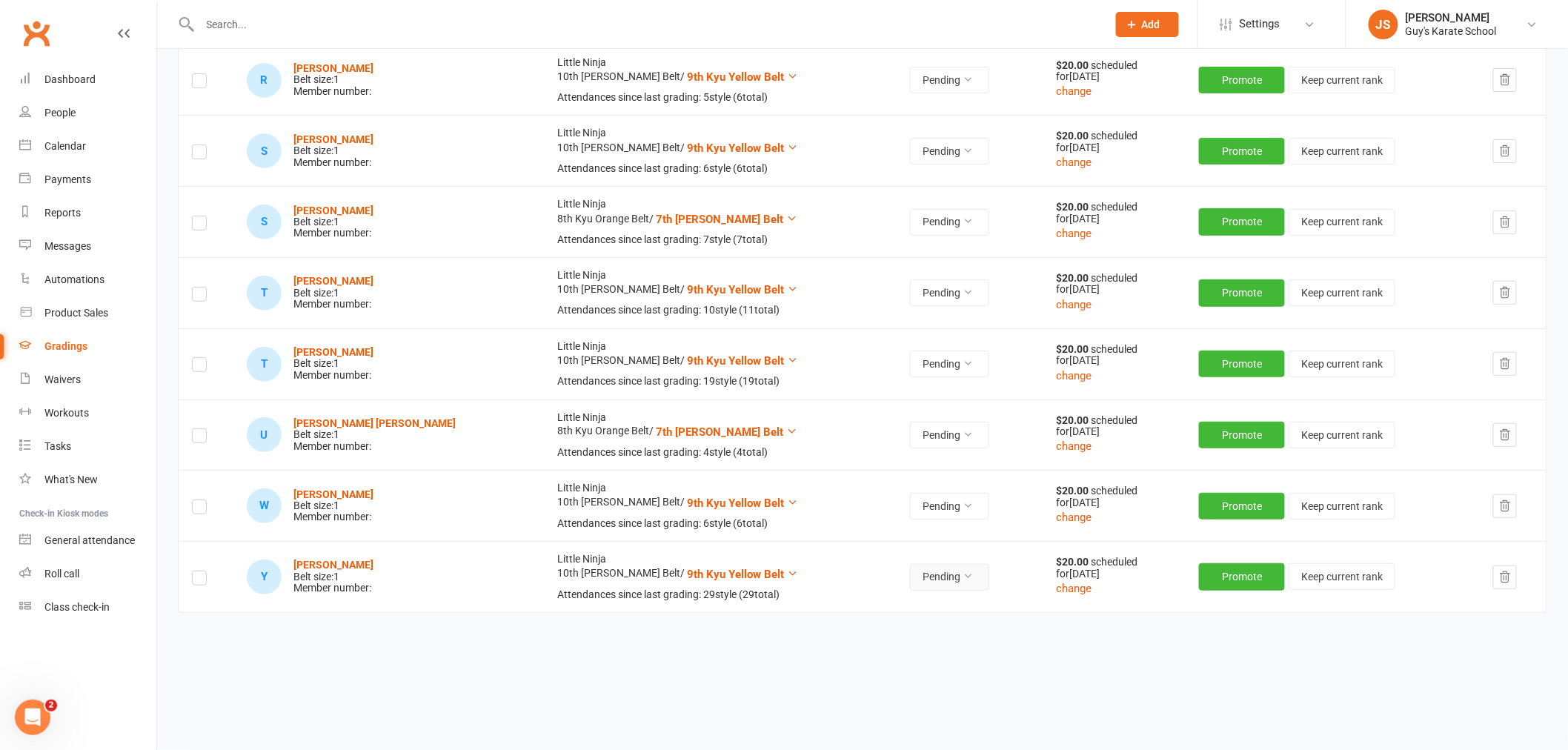
click at [910, 582] on button "Pending" at bounding box center [949, 577] width 79 height 26
click at [854, 605] on link "Accepted" at bounding box center [849, 612] width 147 height 30
click at [72, 83] on div "Dashboard" at bounding box center [70, 79] width 51 height 12
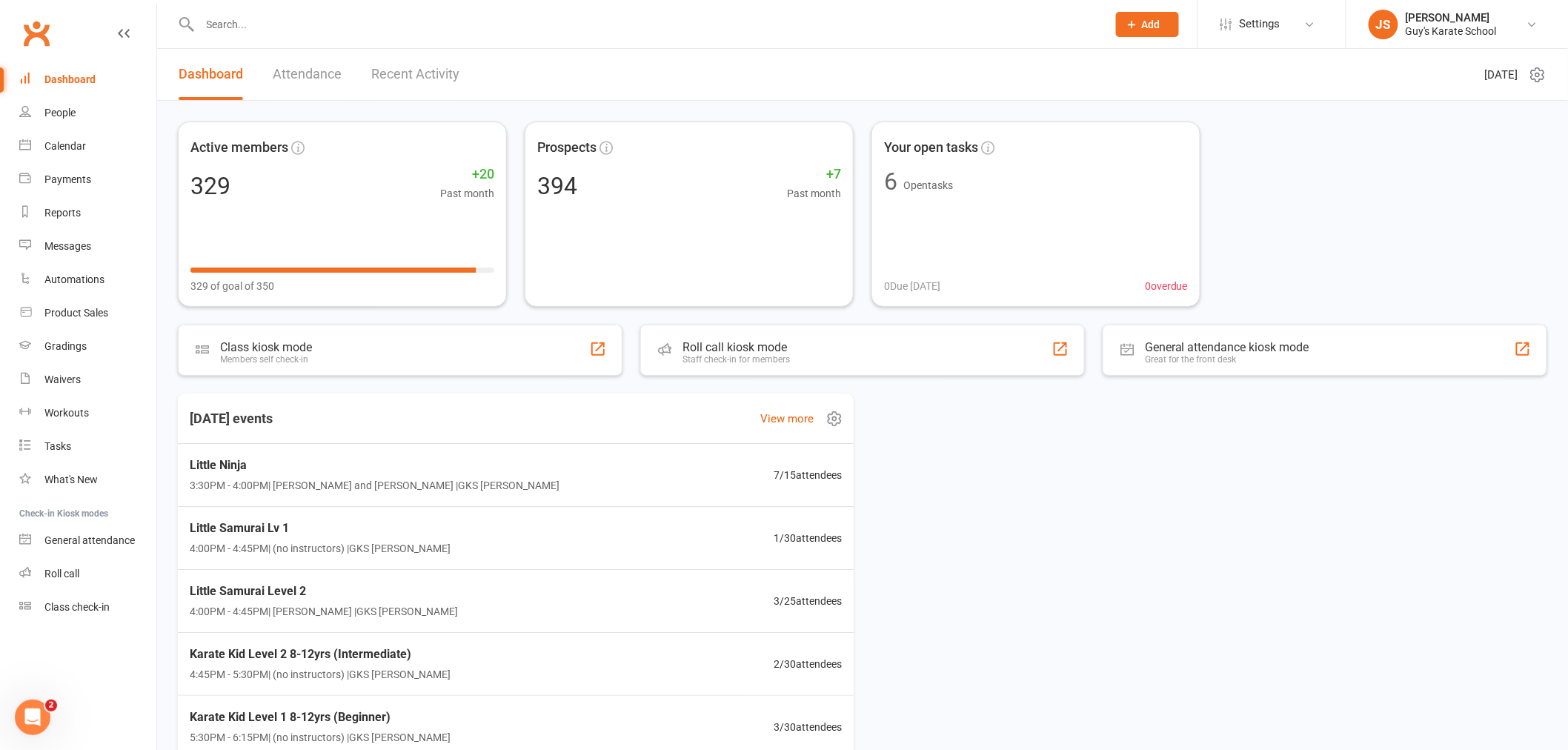
scroll to position [1, 0]
click at [448, 476] on div "Little Ninja 3:30PM - 4:00PM | [PERSON_NAME] and [PERSON_NAME] | GKS [PERSON_NA…" at bounding box center [371, 474] width 377 height 39
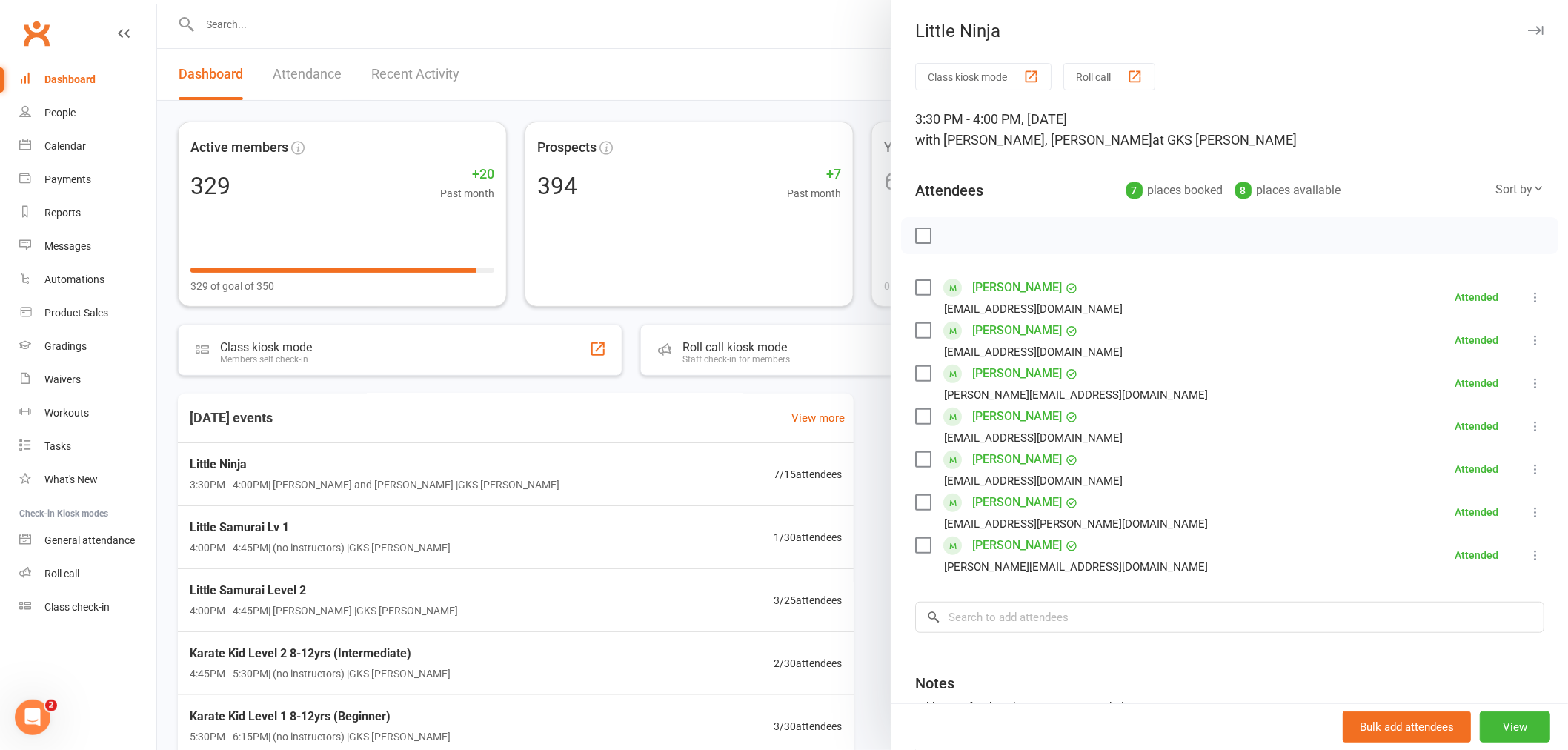
click at [353, 535] on div at bounding box center [862, 375] width 1411 height 750
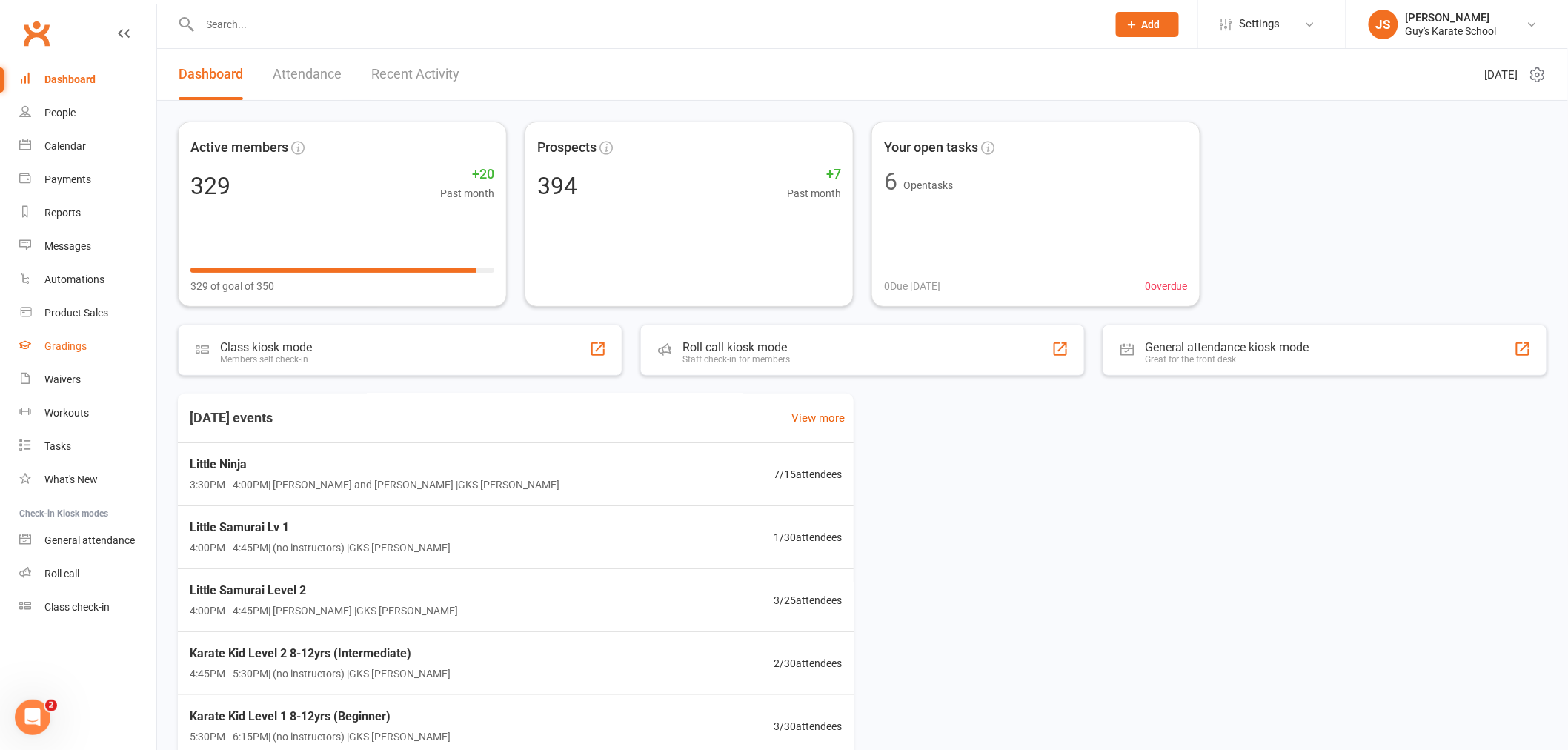
click at [67, 346] on div "Gradings" at bounding box center [65, 346] width 42 height 12
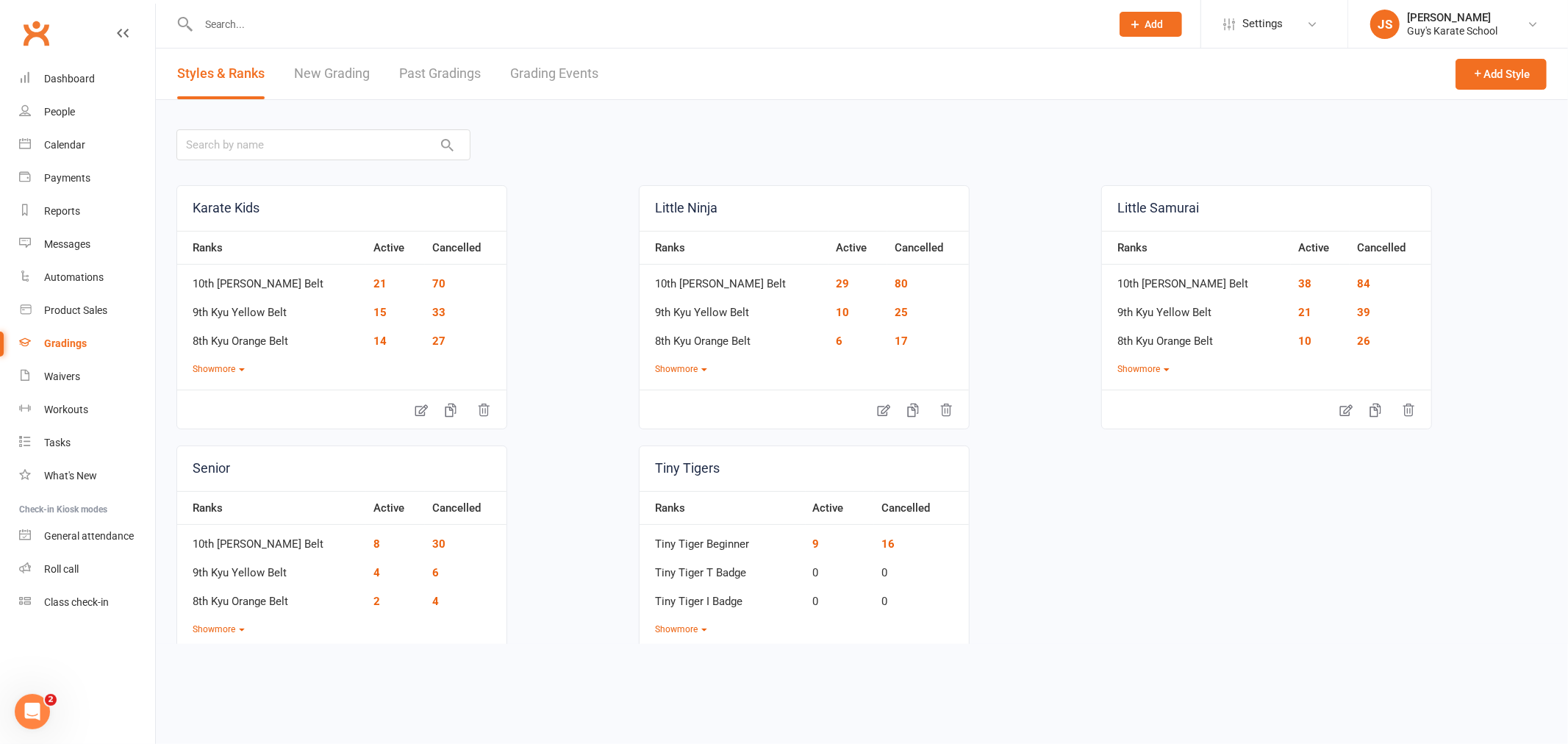
click at [556, 62] on link "Grading Events" at bounding box center [554, 74] width 88 height 51
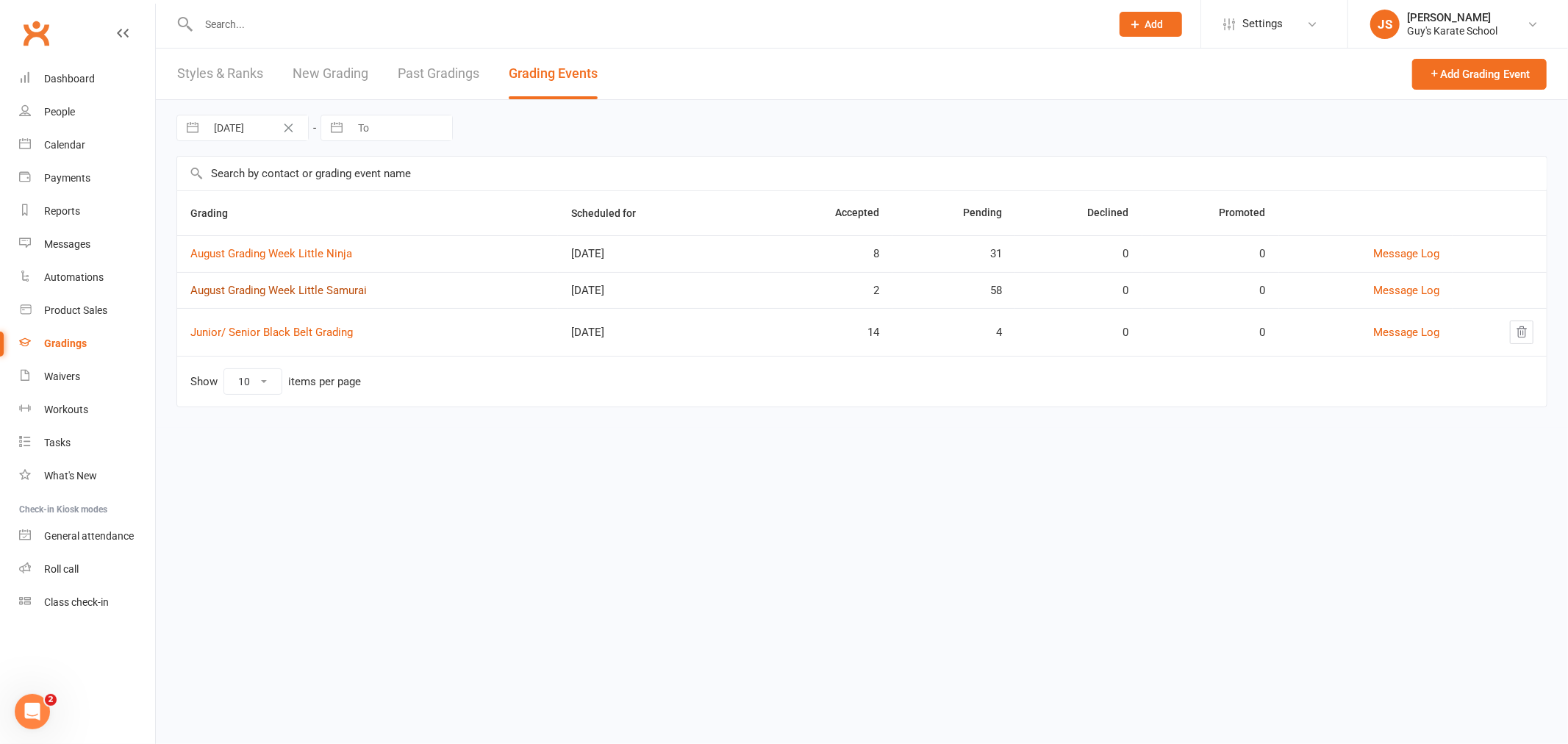
click at [274, 285] on link "August Grading Week Little Samurai" at bounding box center [278, 291] width 176 height 13
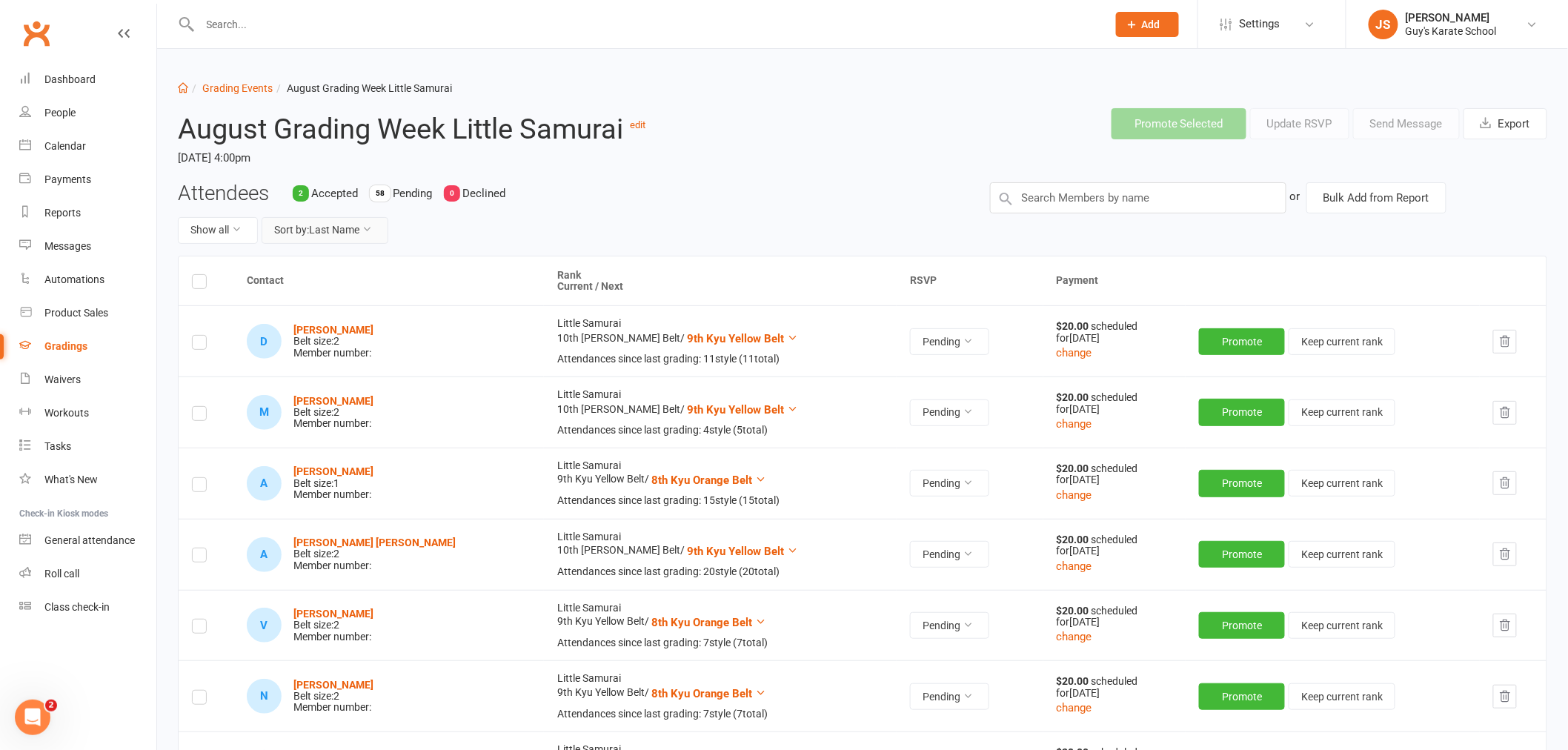
click at [337, 234] on button "Sort by: Last Name" at bounding box center [324, 230] width 127 height 26
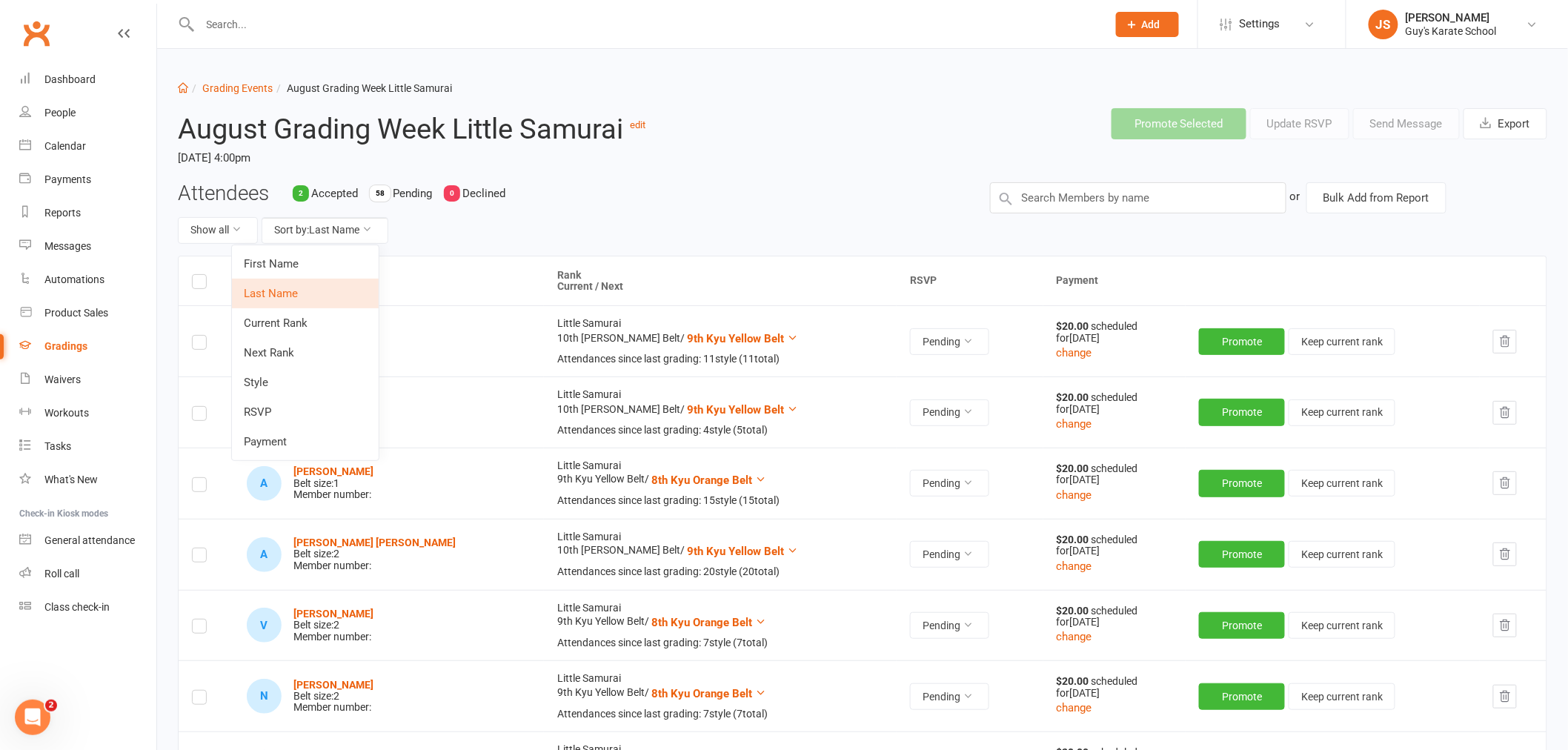
click at [300, 295] on link "Last Name" at bounding box center [305, 293] width 147 height 30
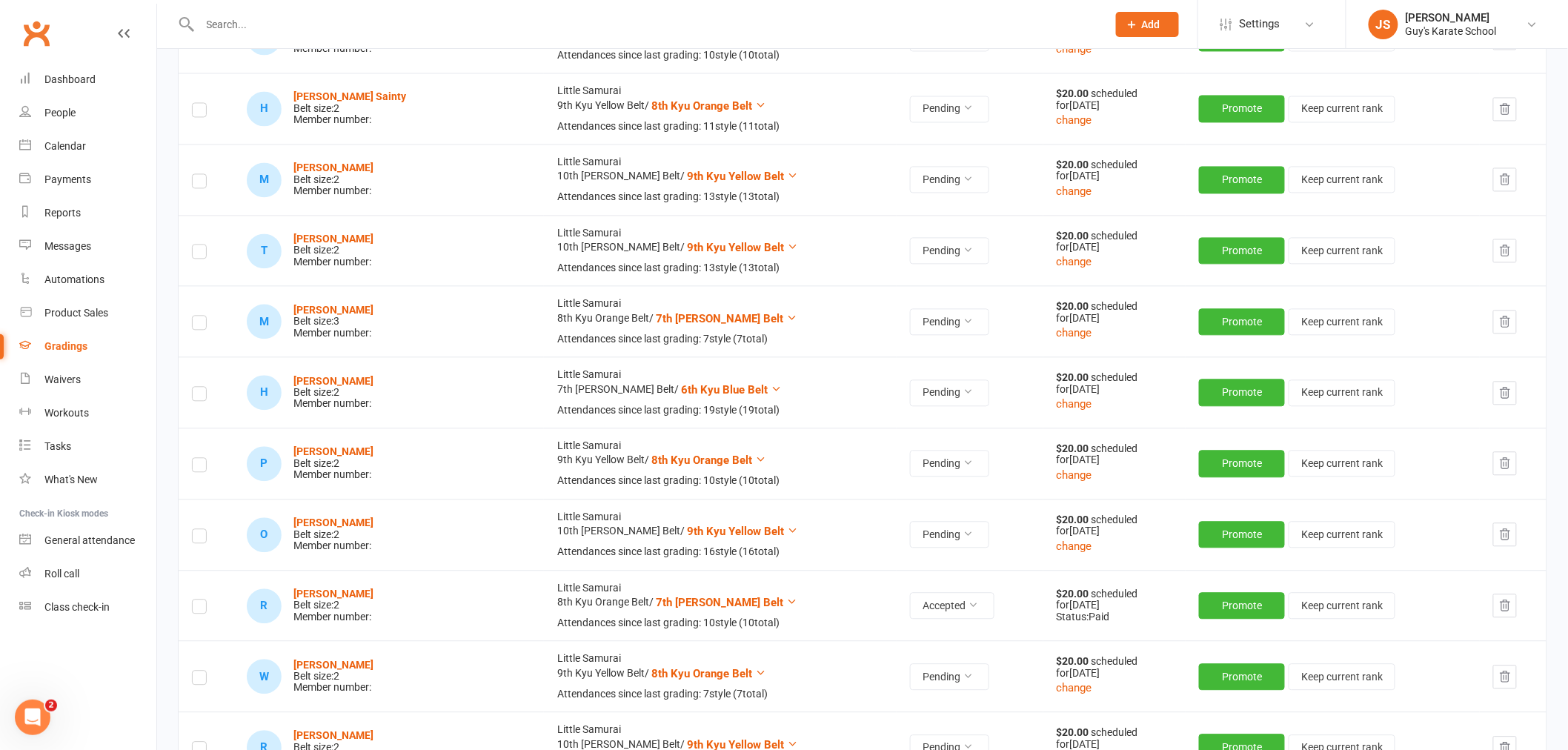
scroll to position [3539, 0]
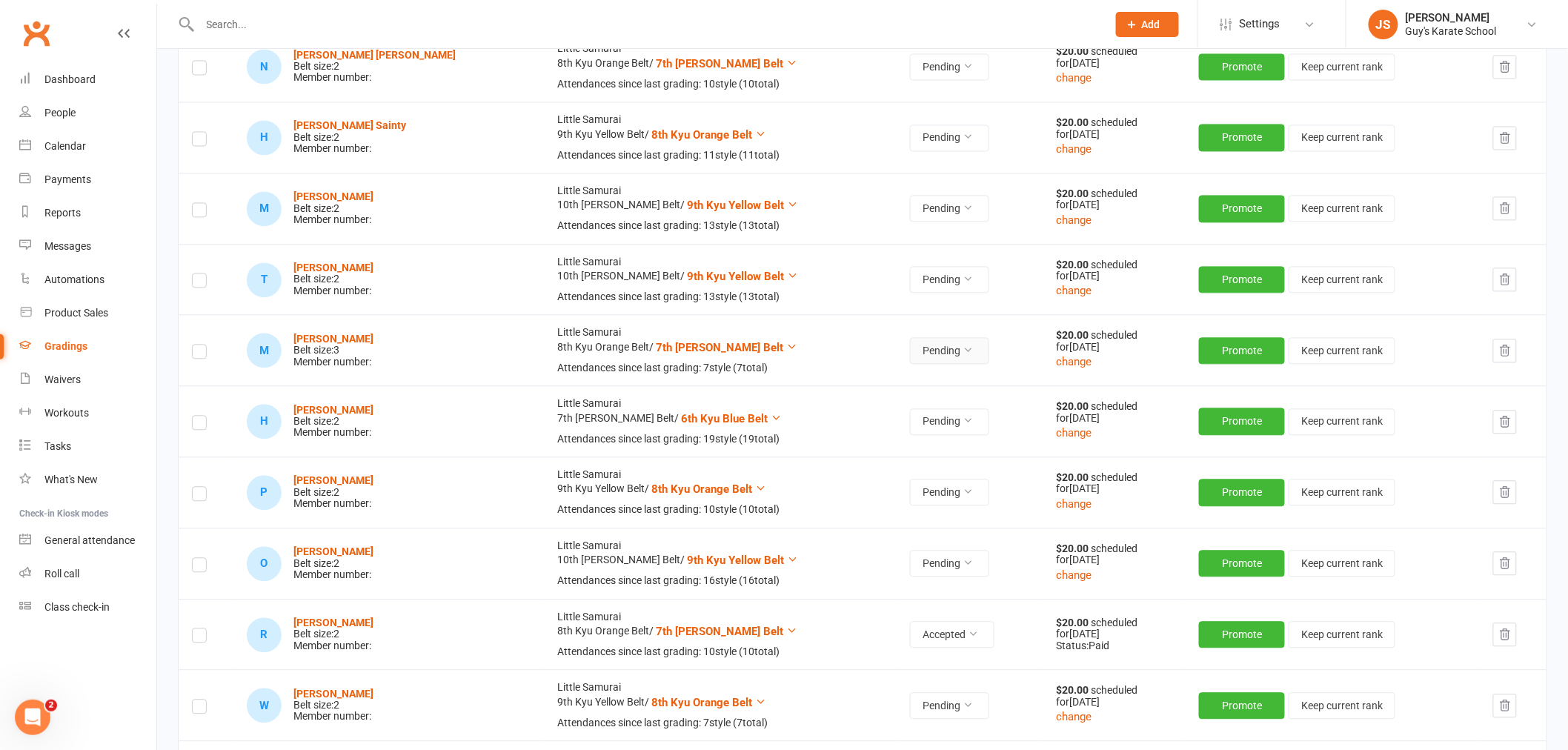
click at [910, 349] on button "Pending" at bounding box center [949, 350] width 79 height 26
click at [883, 378] on link "Accepted" at bounding box center [846, 386] width 147 height 30
click at [332, 341] on strong "[PERSON_NAME]" at bounding box center [333, 339] width 80 height 12
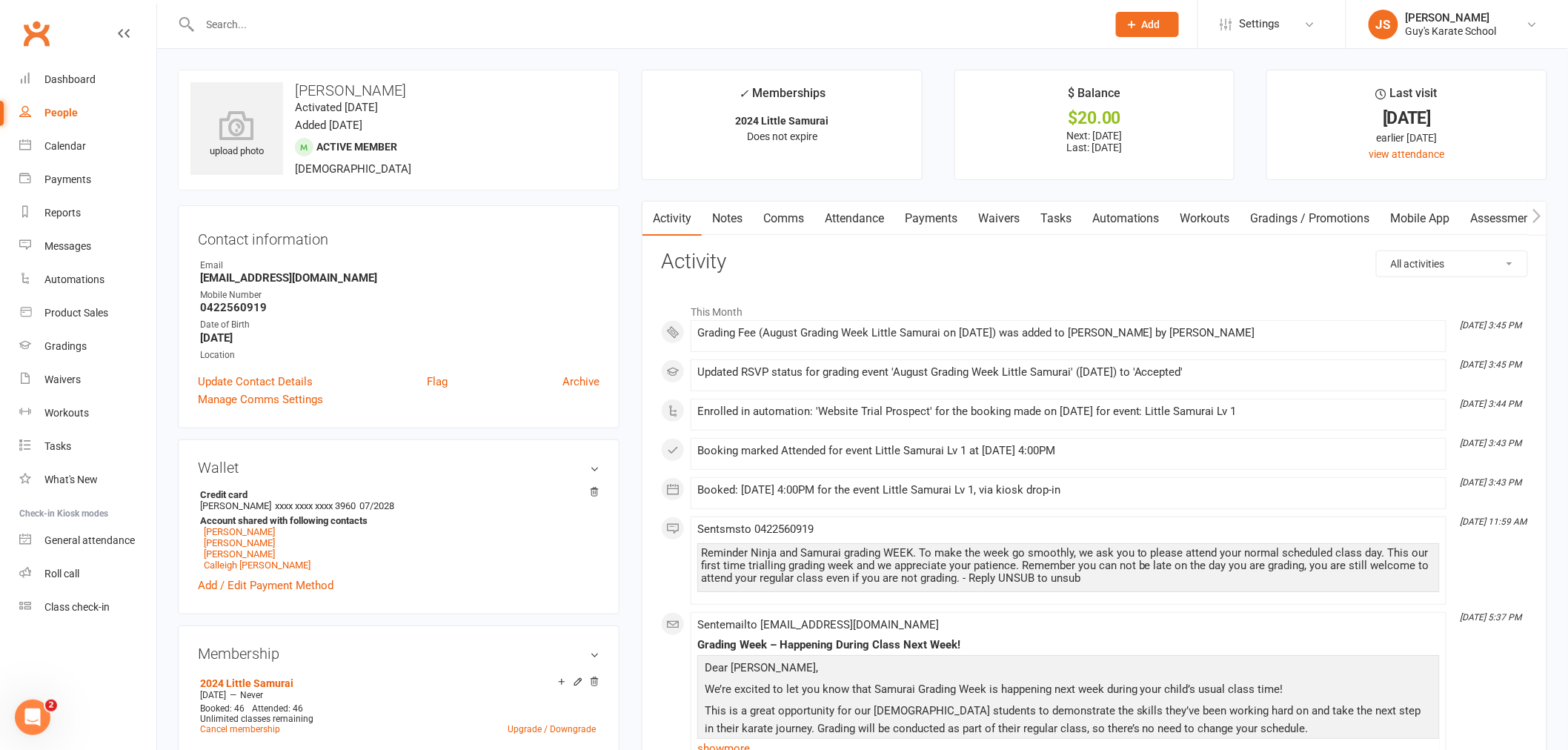
click at [938, 217] on link "Payments" at bounding box center [931, 218] width 73 height 34
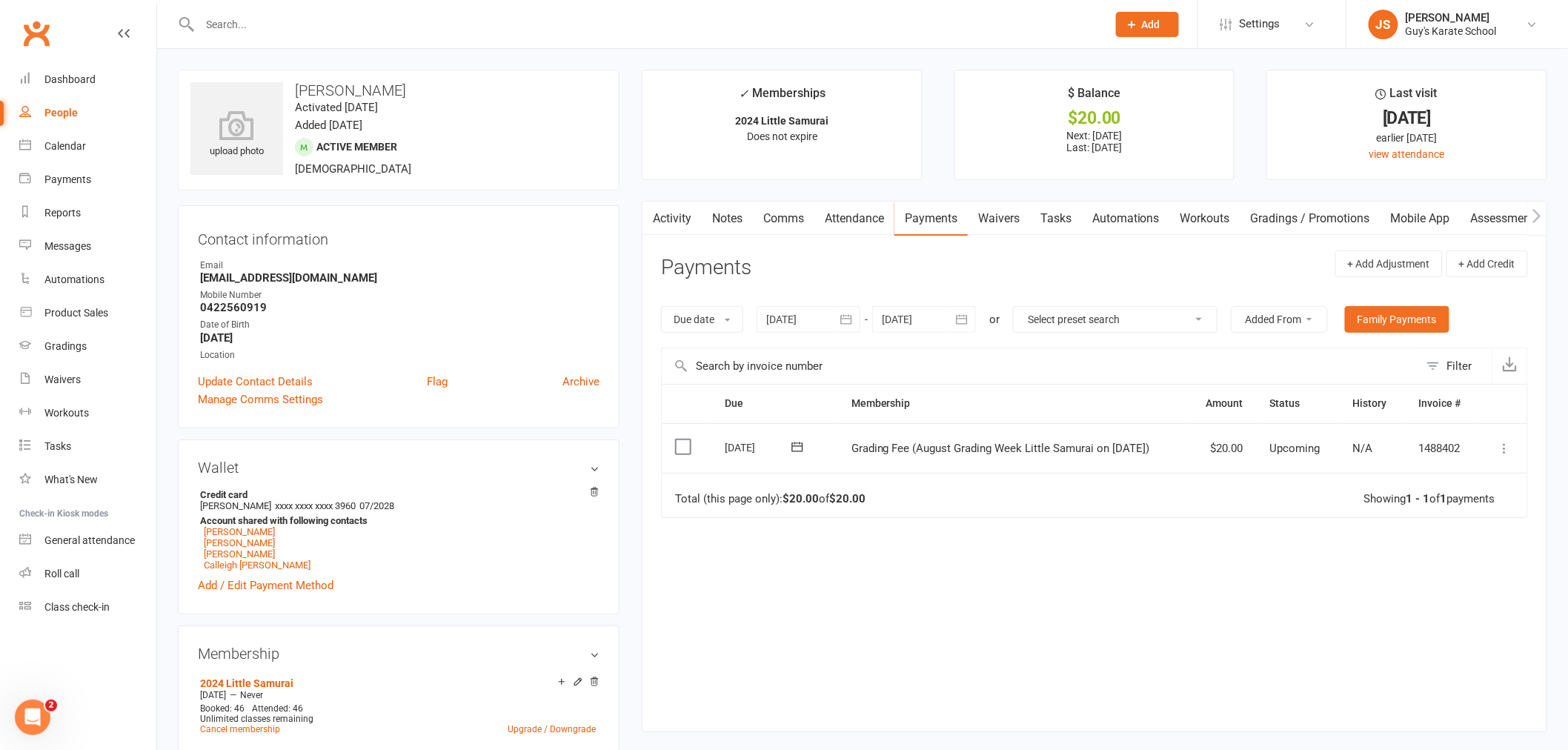
click at [1504, 449] on icon at bounding box center [1504, 448] width 14 height 14
click at [1452, 483] on link "Mark as Paid (Cash)" at bounding box center [1440, 477] width 147 height 30
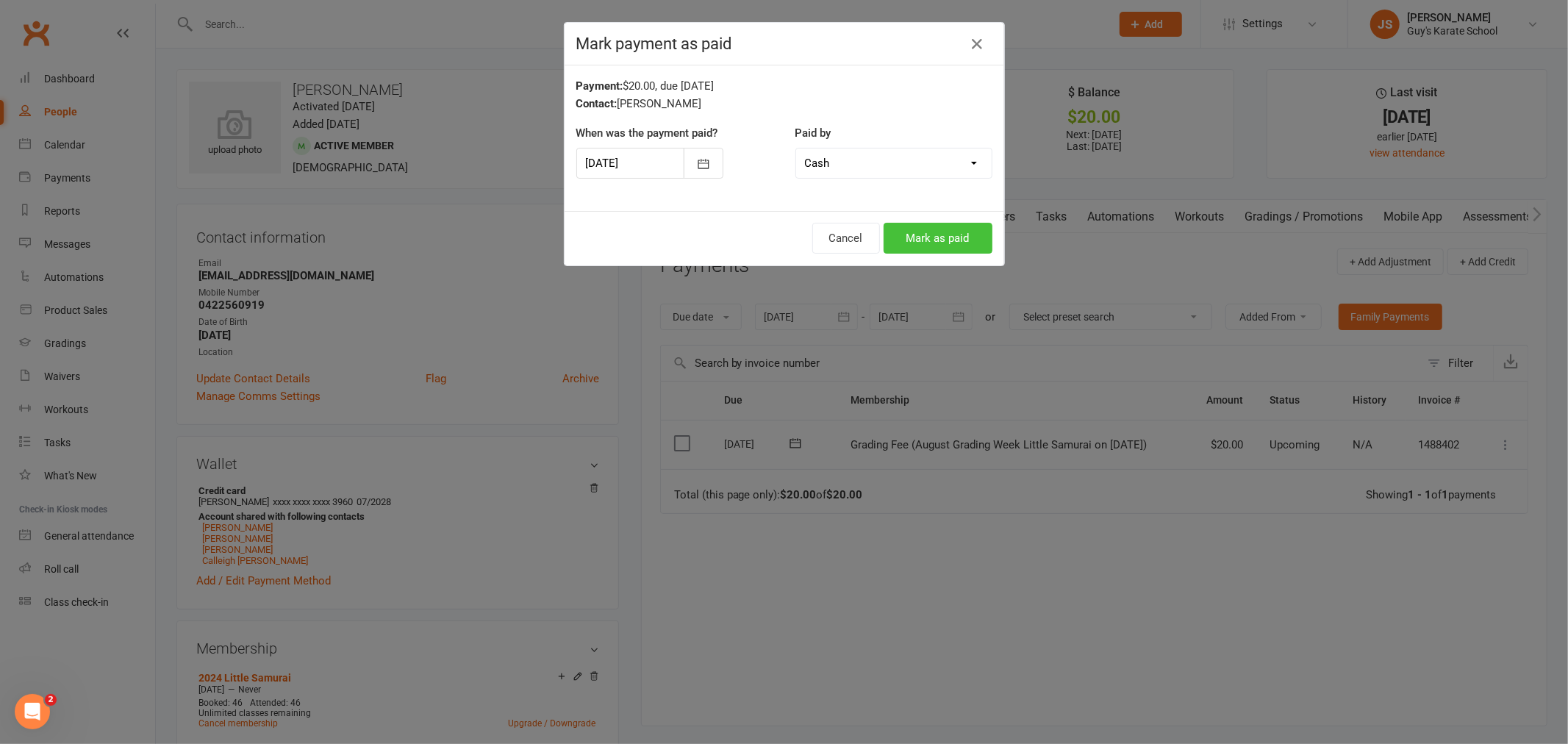
click at [956, 238] on button "Mark as paid" at bounding box center [938, 238] width 109 height 31
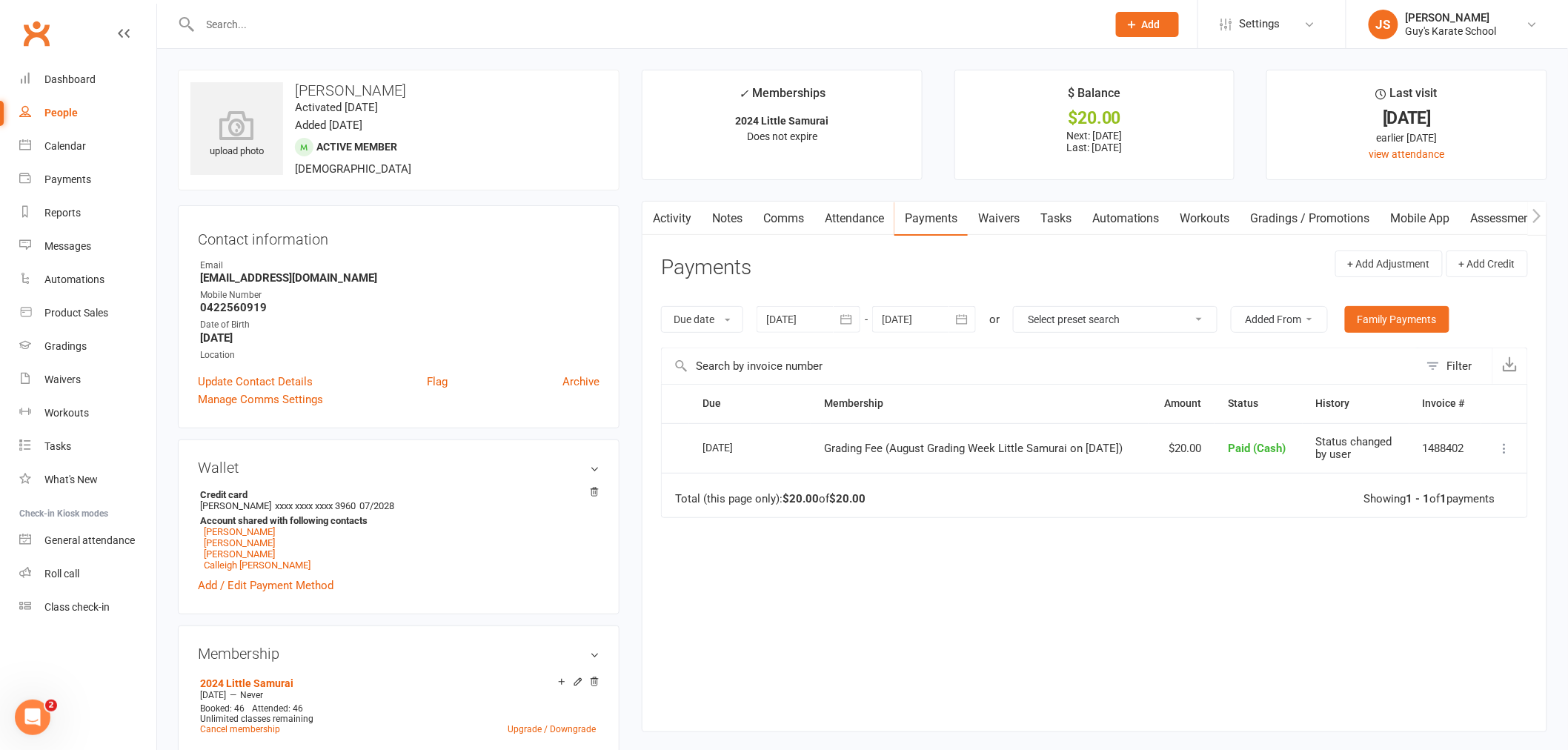
click at [67, 120] on link "People" at bounding box center [87, 112] width 137 height 33
select select "100"
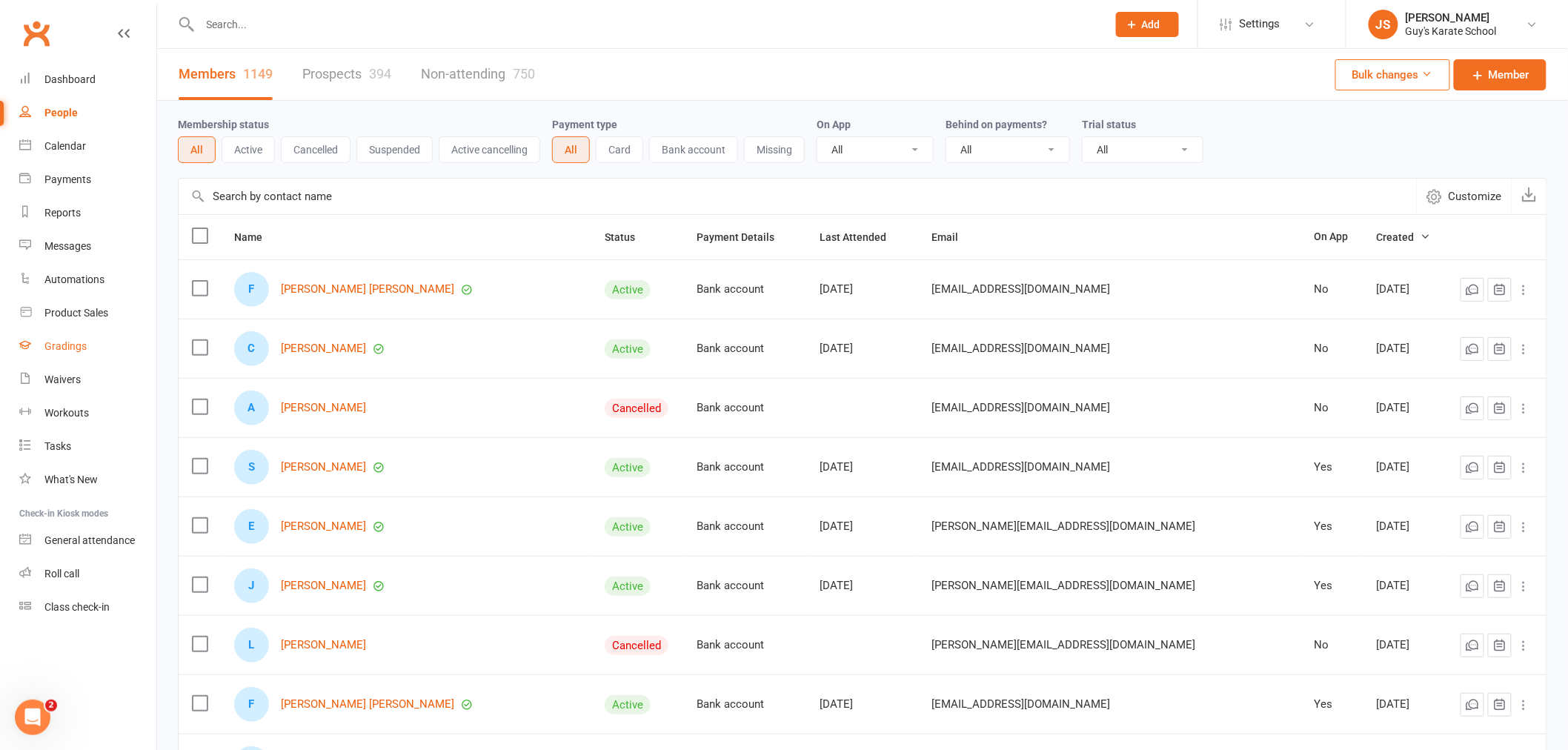
click at [82, 345] on div "Gradings" at bounding box center [65, 346] width 42 height 12
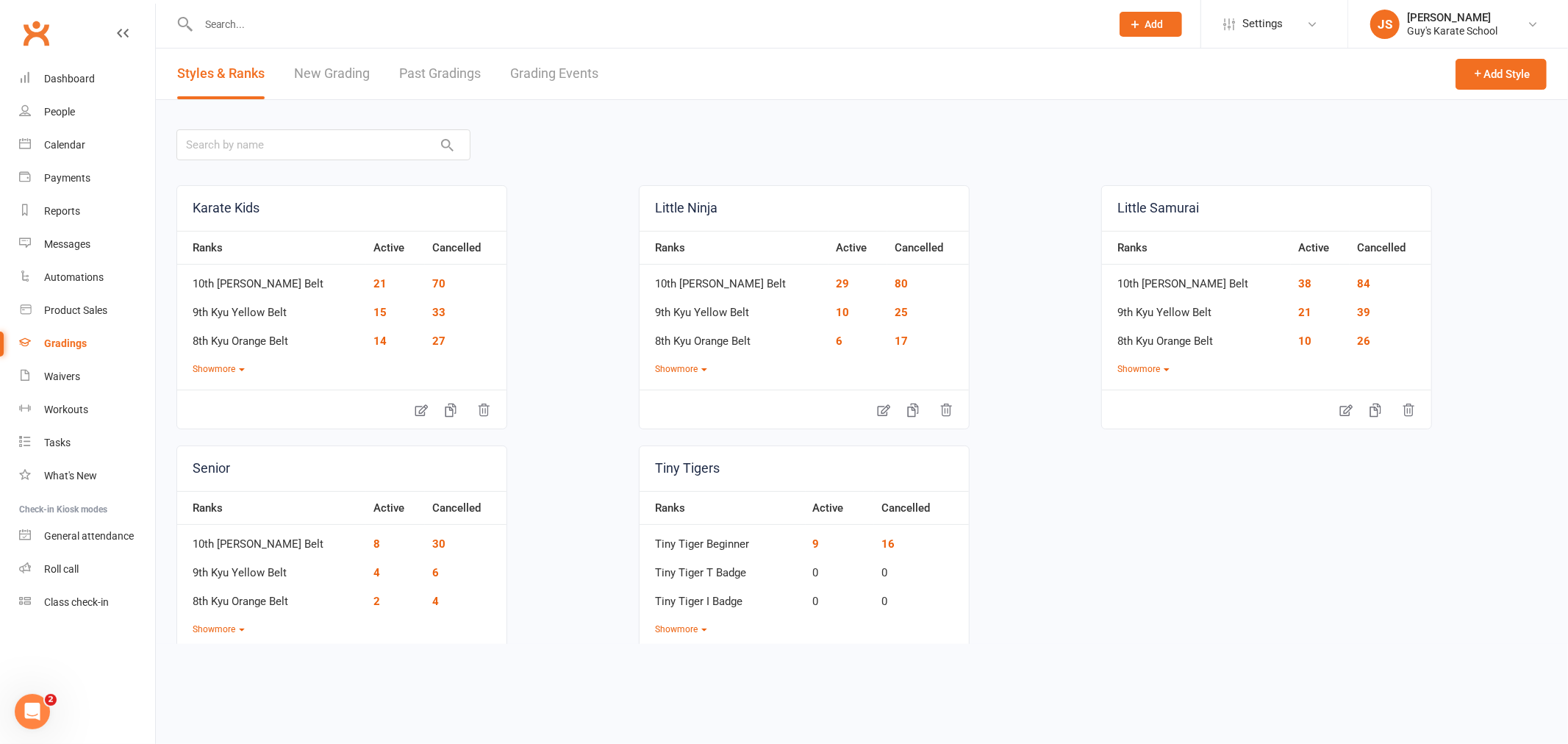
click at [585, 91] on link "Grading Events" at bounding box center [554, 74] width 88 height 51
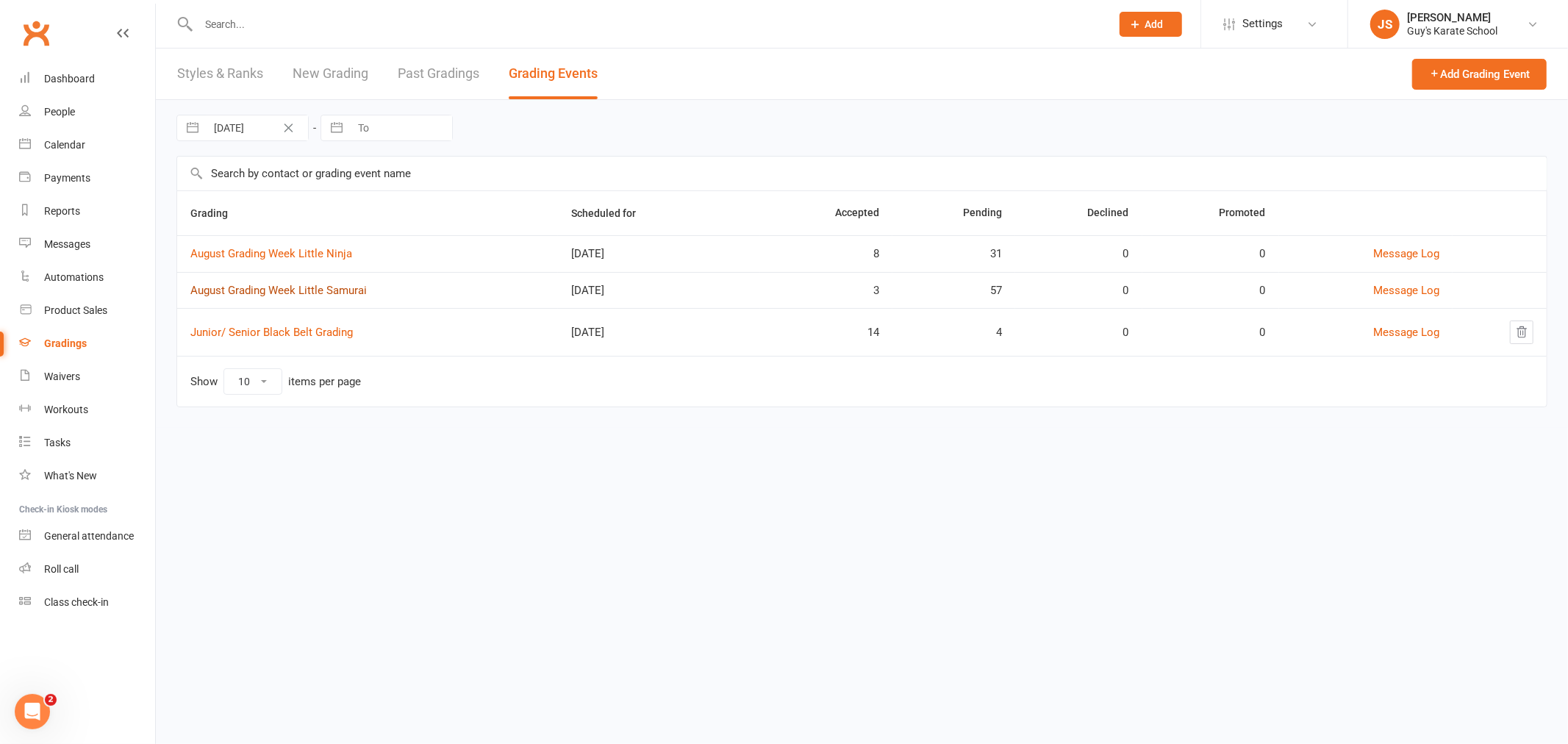
click at [313, 290] on link "August Grading Week Little Samurai" at bounding box center [278, 291] width 176 height 13
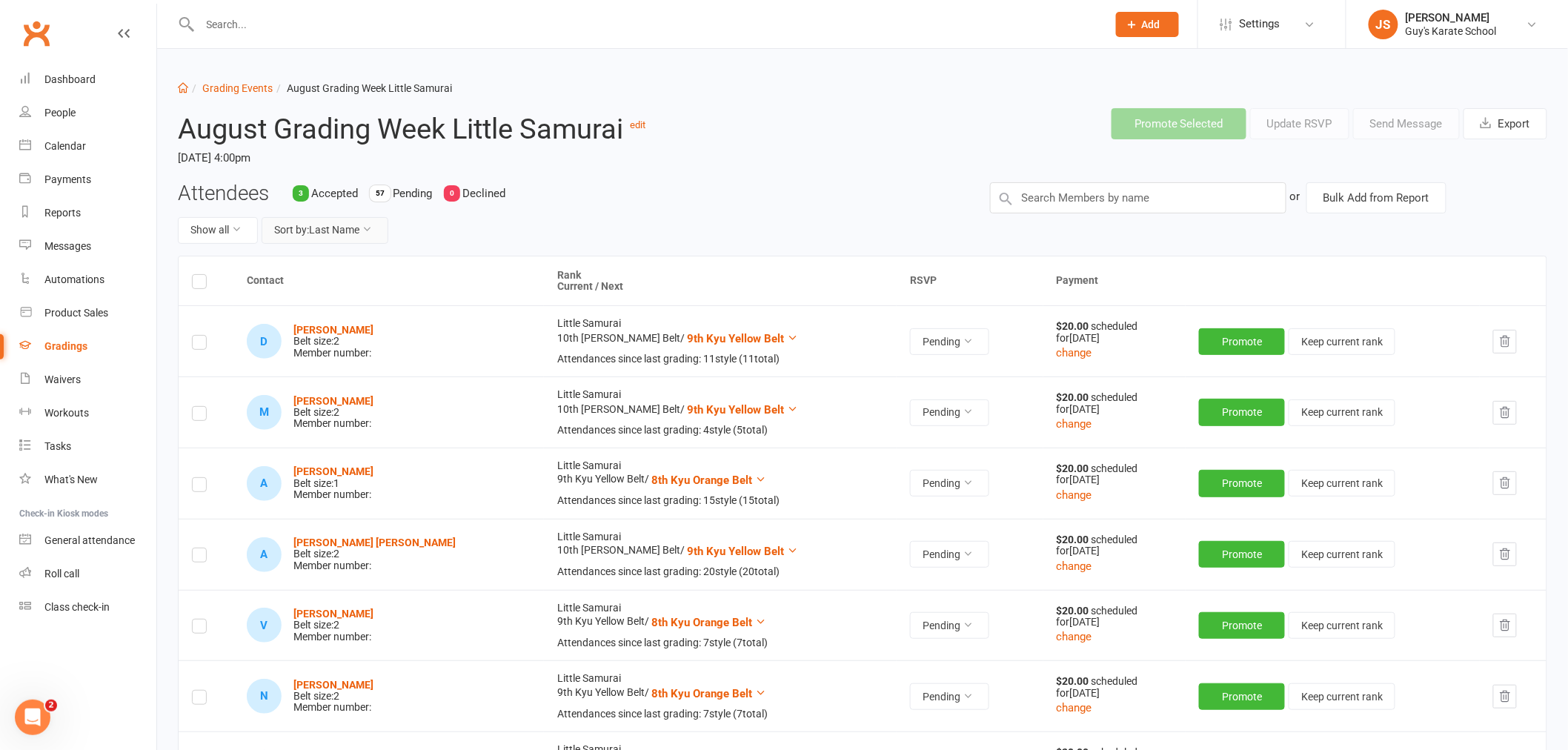
click at [294, 227] on button "Sort by: Last Name" at bounding box center [324, 230] width 127 height 26
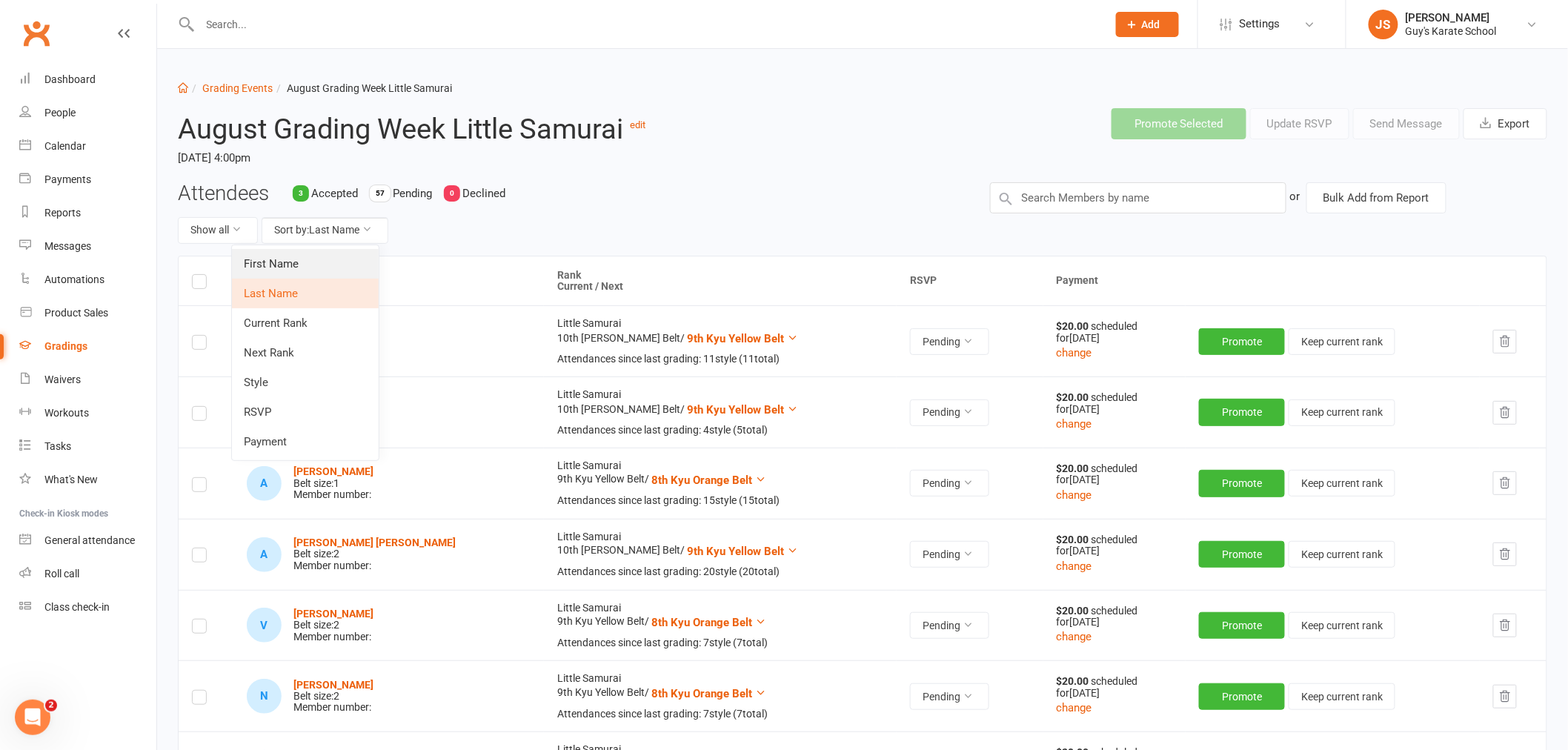
click at [302, 268] on link "First Name" at bounding box center [305, 263] width 147 height 30
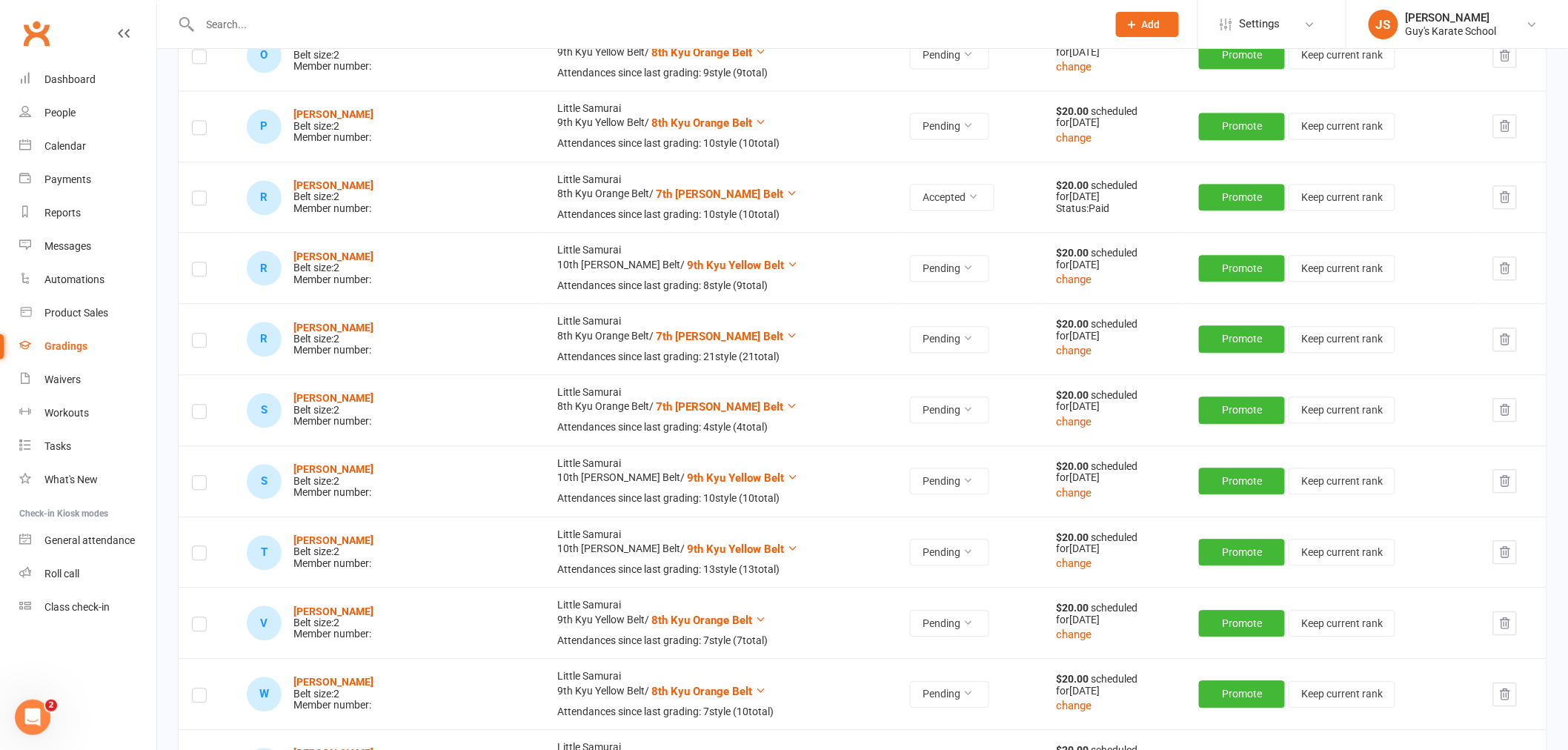
scroll to position [3705, 0]
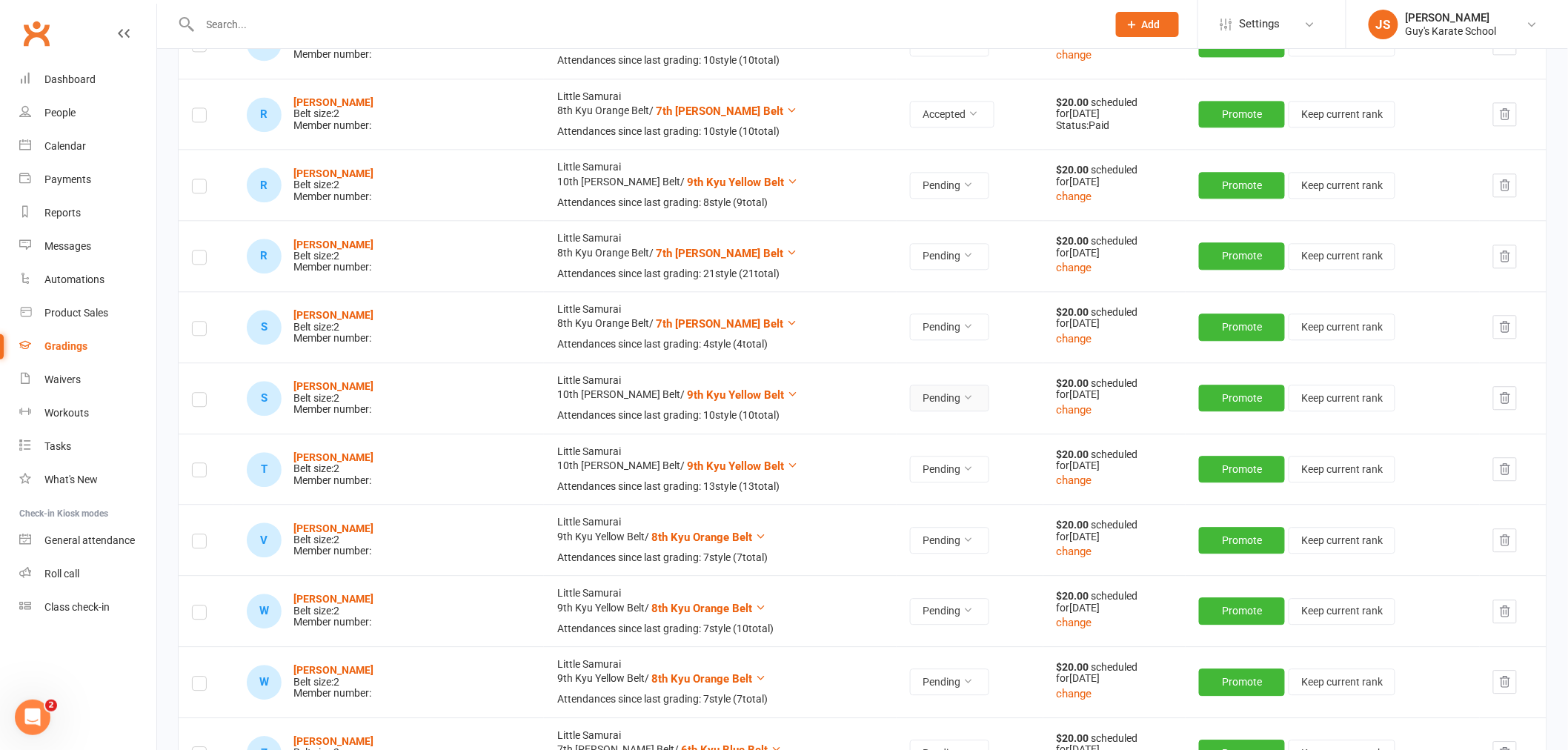
click at [910, 400] on button "Pending" at bounding box center [949, 398] width 79 height 26
click at [862, 426] on link "Accepted" at bounding box center [846, 434] width 147 height 30
click at [351, 389] on strong "[PERSON_NAME]" at bounding box center [333, 386] width 80 height 12
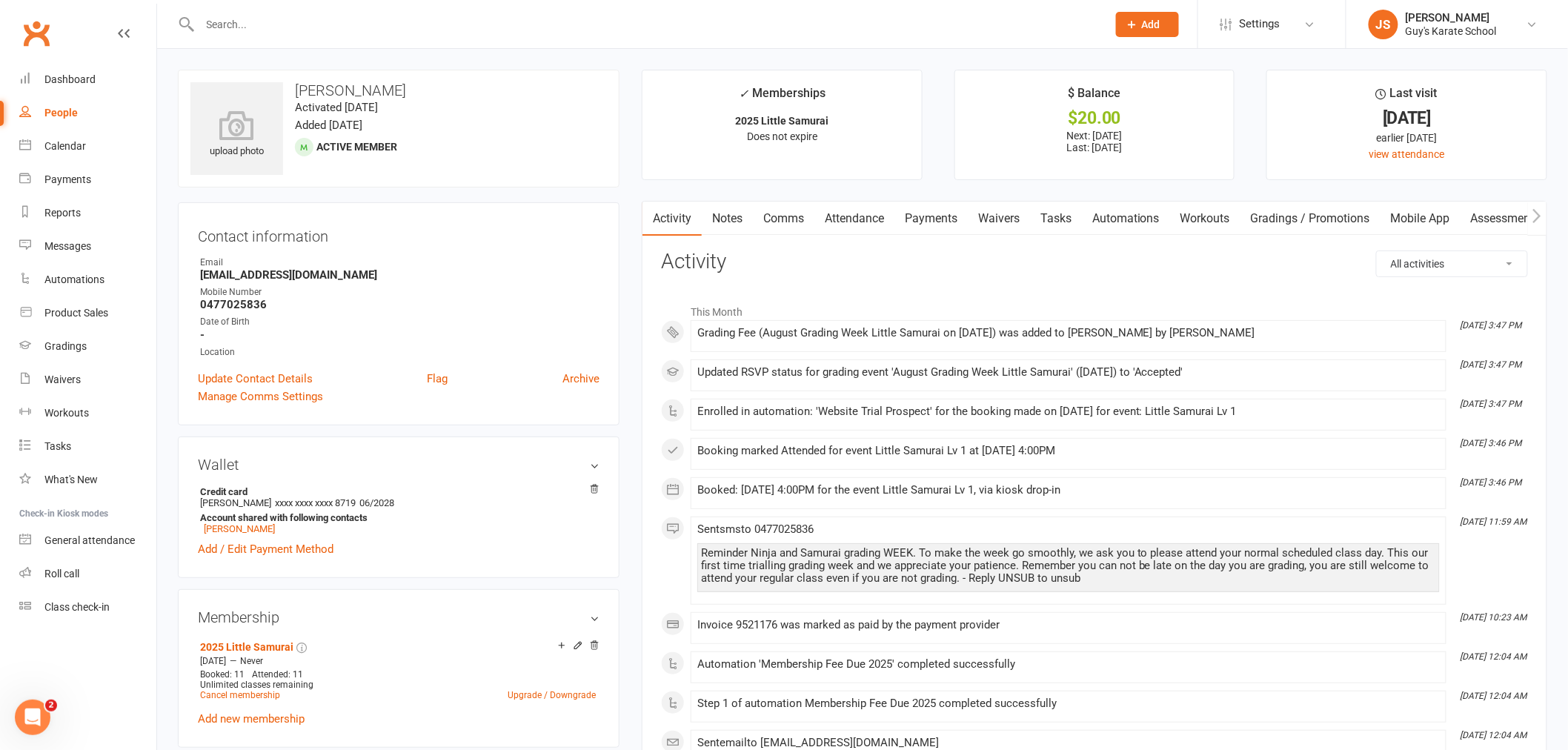
click at [932, 217] on link "Payments" at bounding box center [931, 218] width 73 height 34
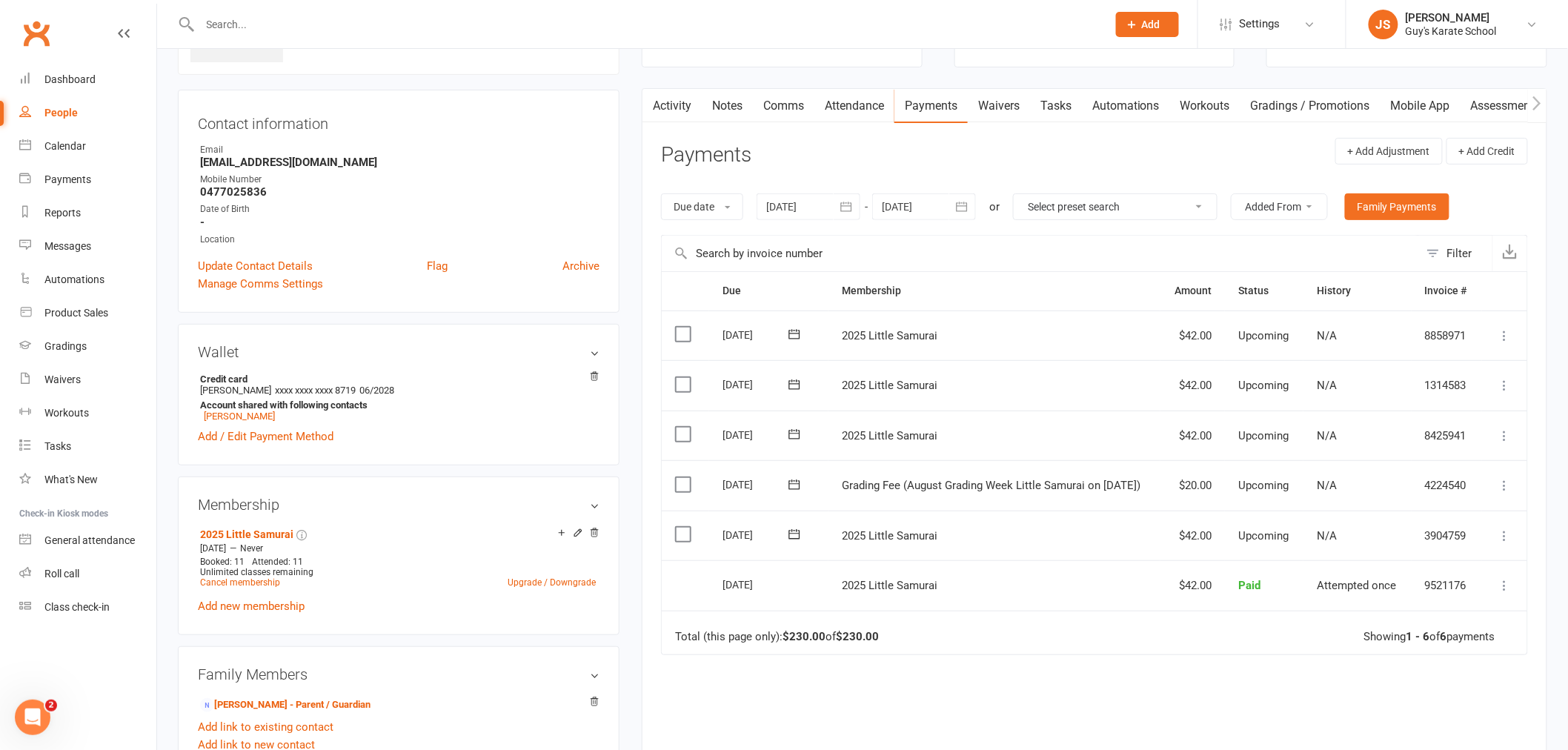
scroll to position [165, 0]
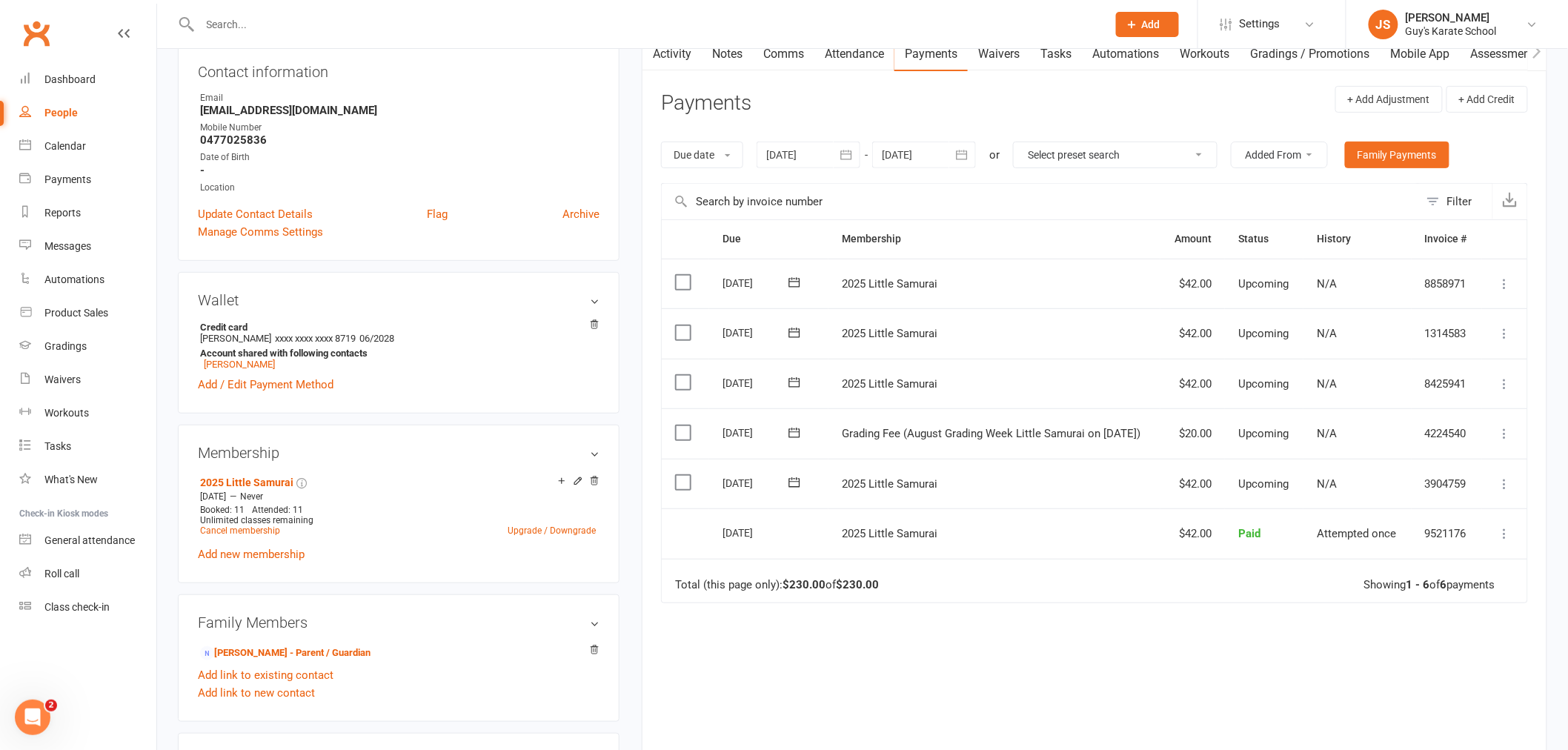
click at [1512, 432] on icon at bounding box center [1504, 433] width 14 height 14
click at [1432, 477] on link "Mark as Paid (POS)" at bounding box center [1440, 492] width 147 height 30
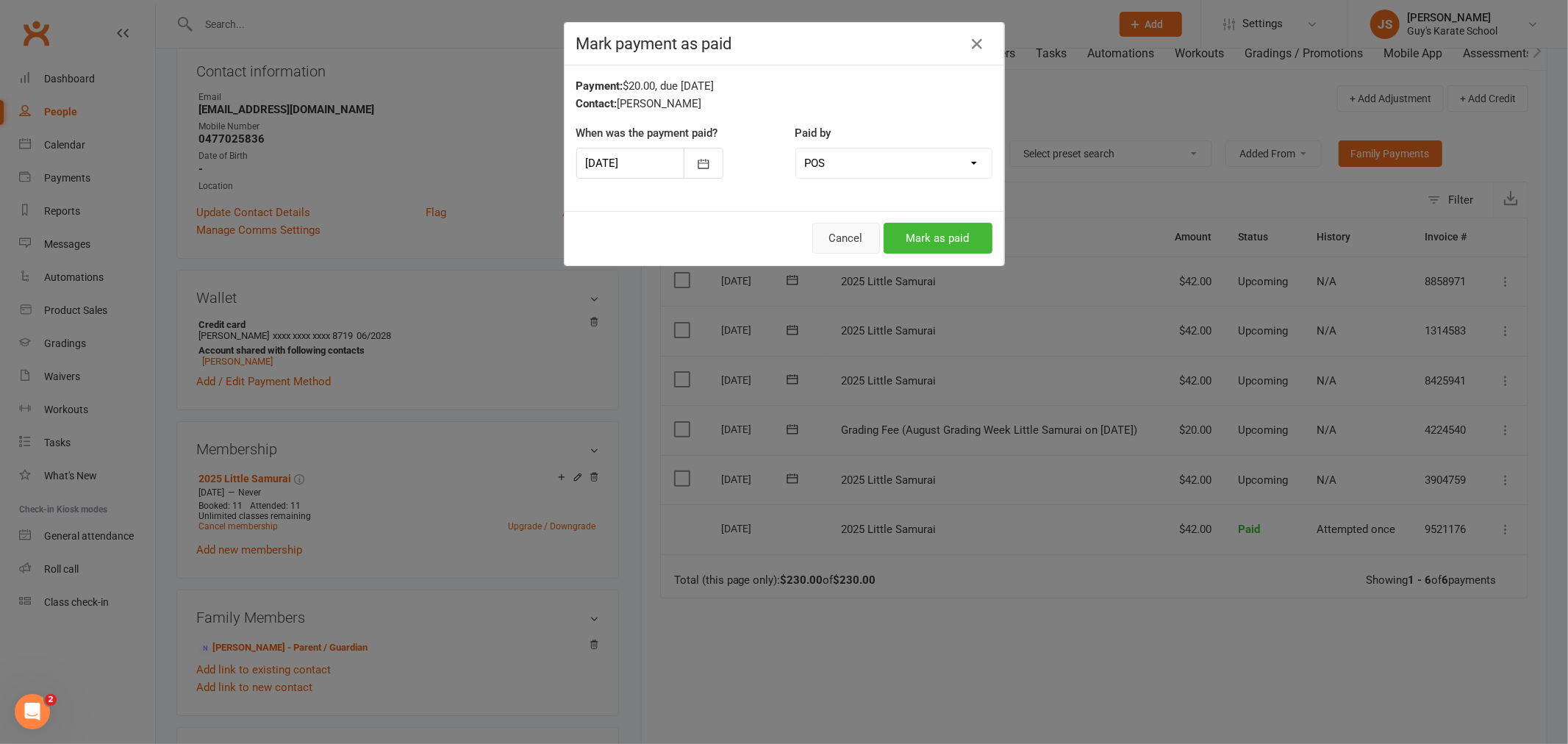
click at [827, 233] on button "Cancel" at bounding box center [846, 238] width 67 height 31
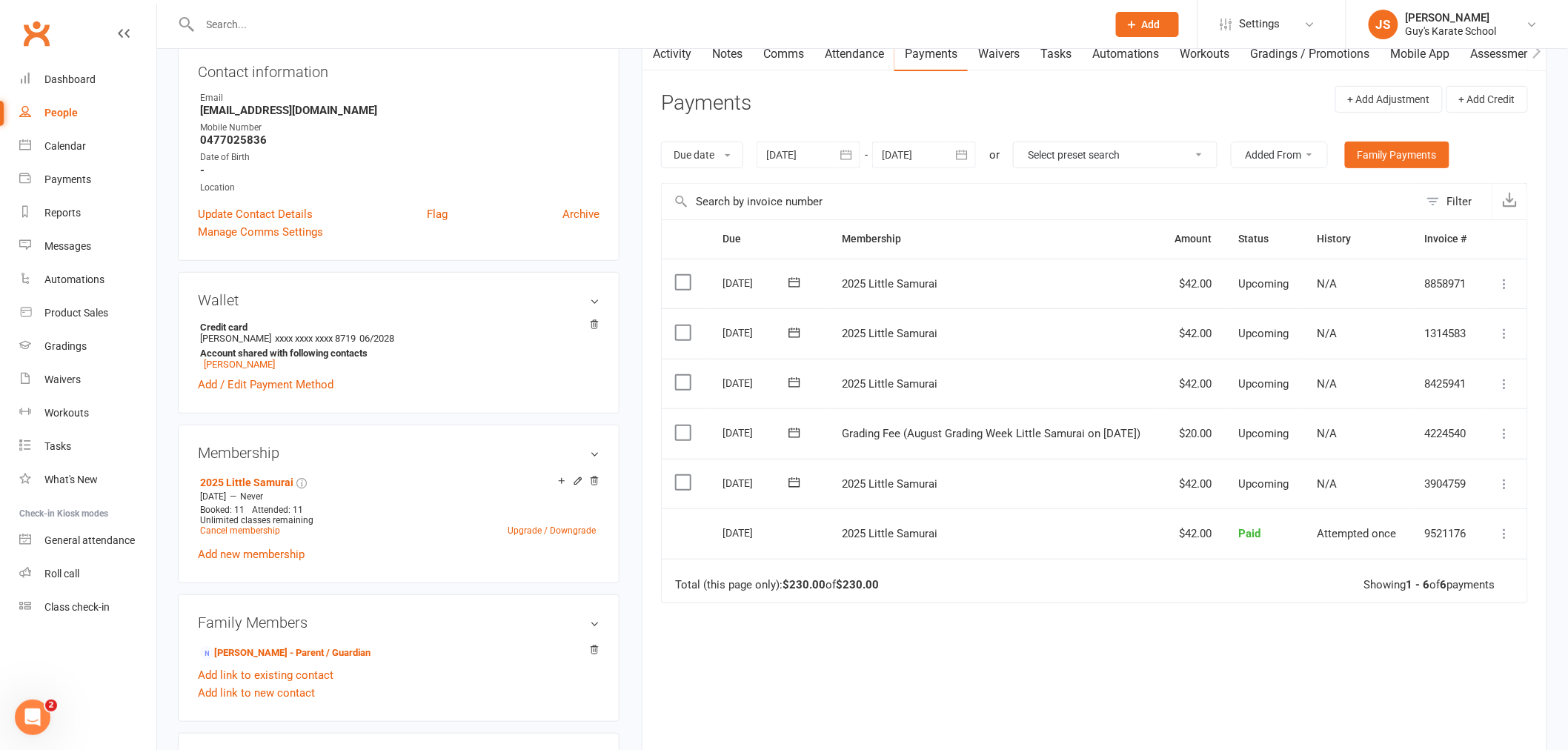
click at [1509, 435] on icon at bounding box center [1504, 433] width 14 height 14
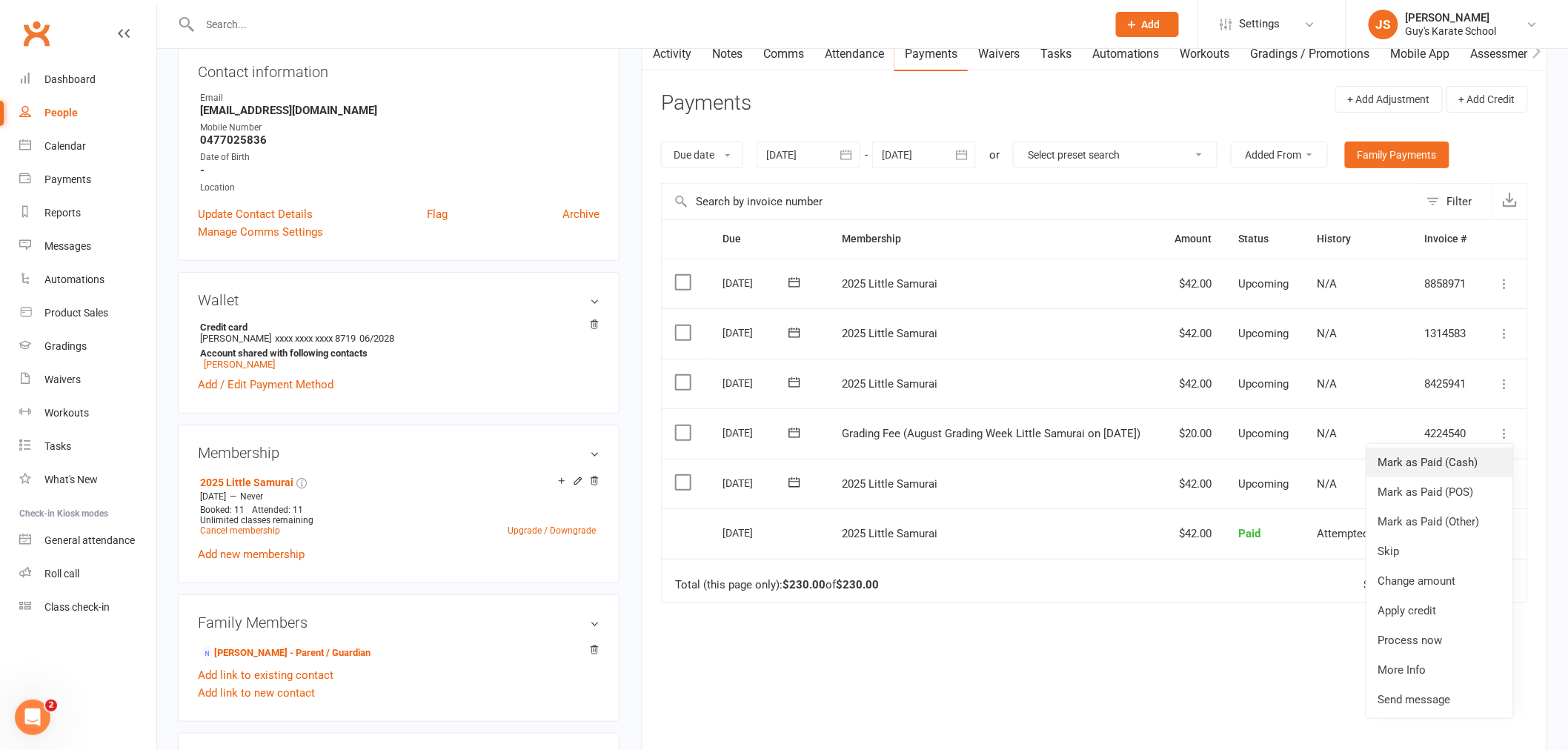
click at [1462, 465] on link "Mark as Paid (Cash)" at bounding box center [1440, 462] width 147 height 30
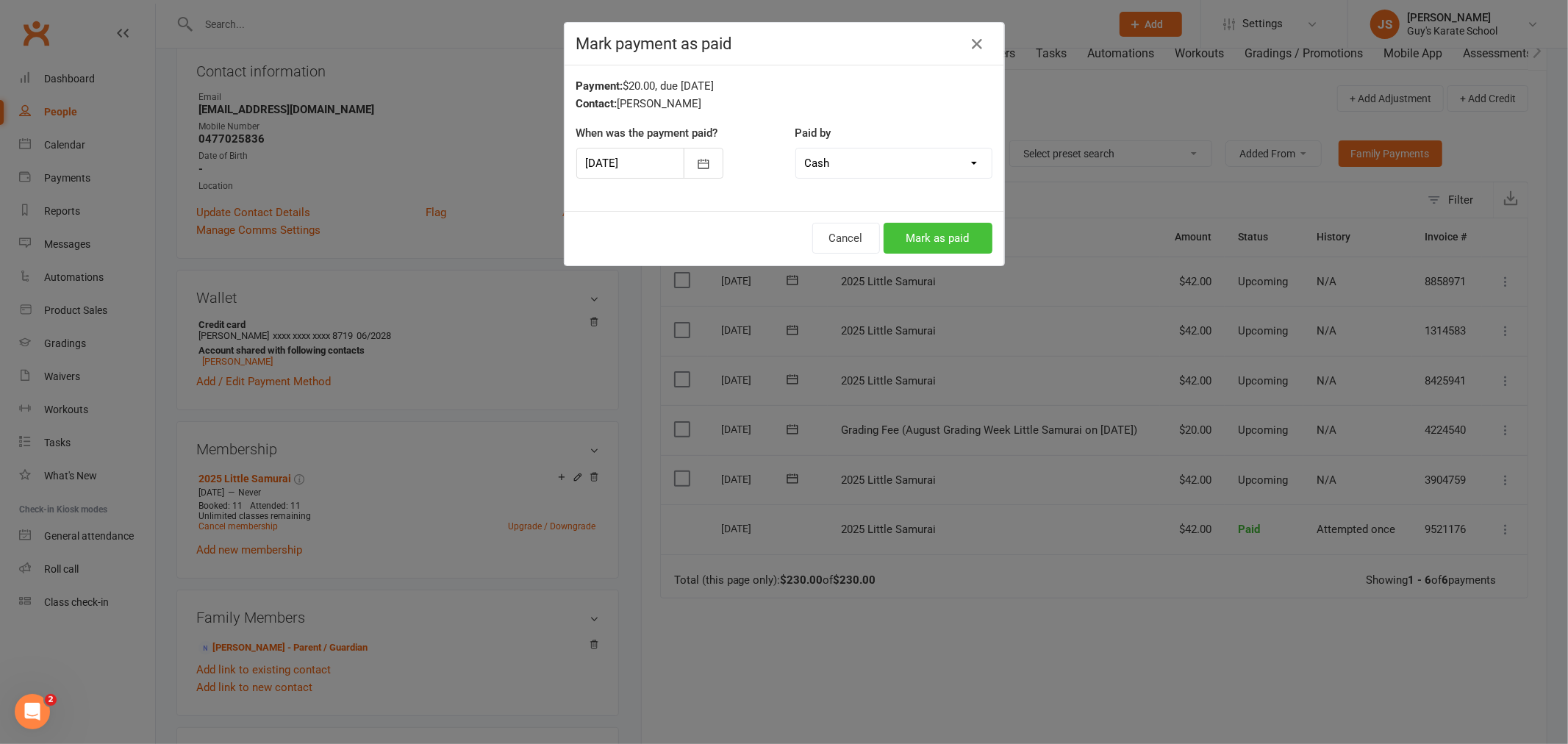
click at [949, 239] on button "Mark as paid" at bounding box center [938, 238] width 109 height 31
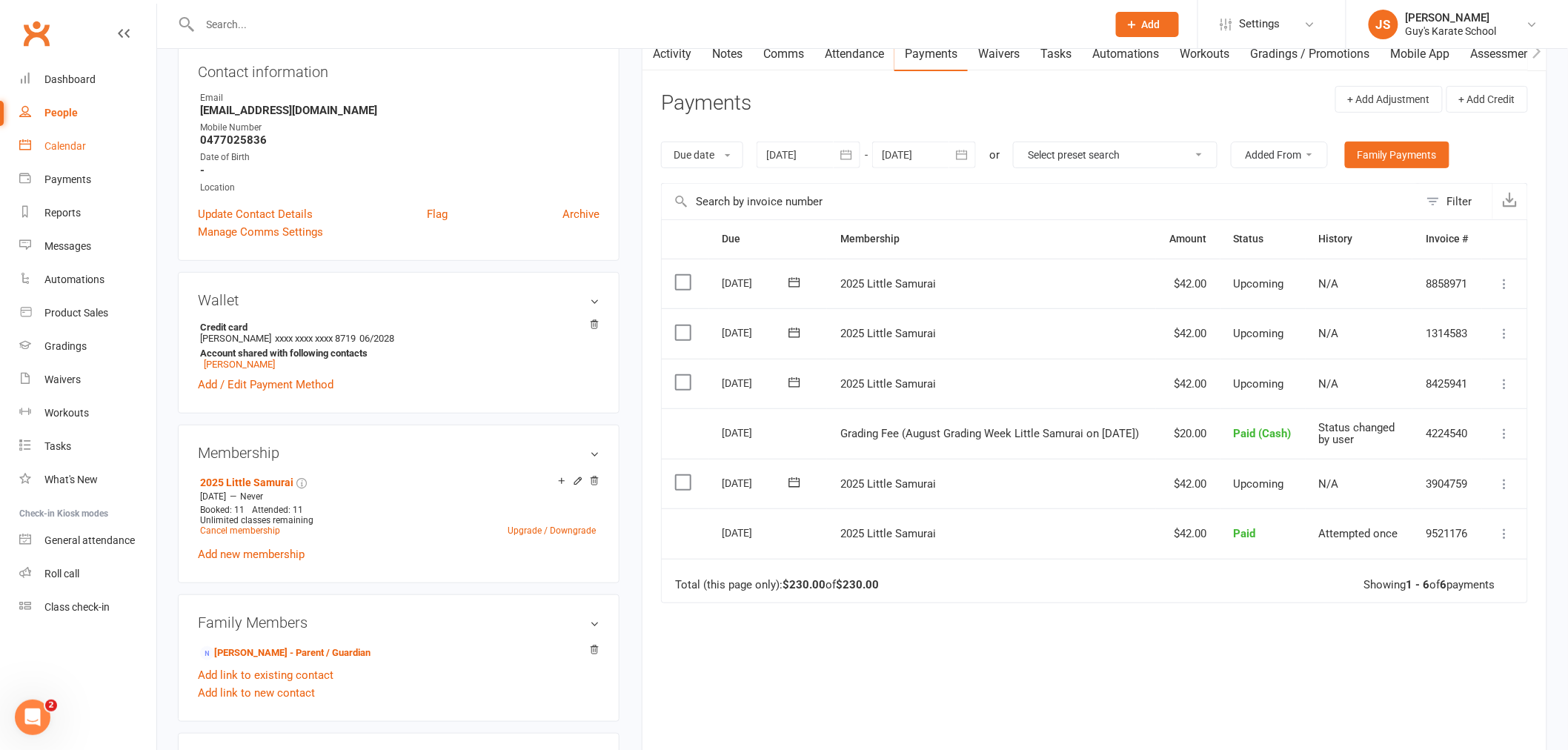
click at [67, 152] on link "Calendar" at bounding box center [87, 146] width 137 height 33
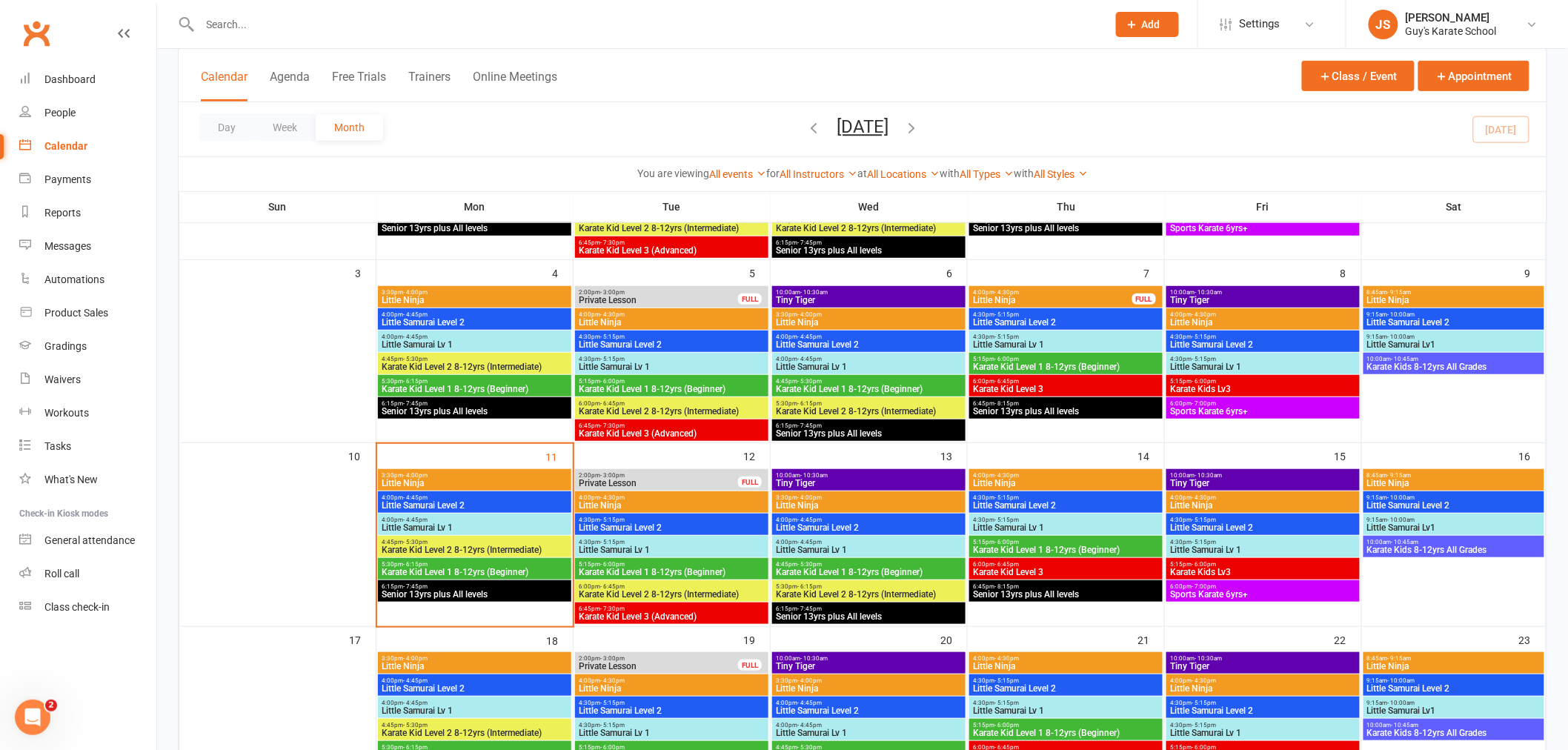
scroll to position [247, 0]
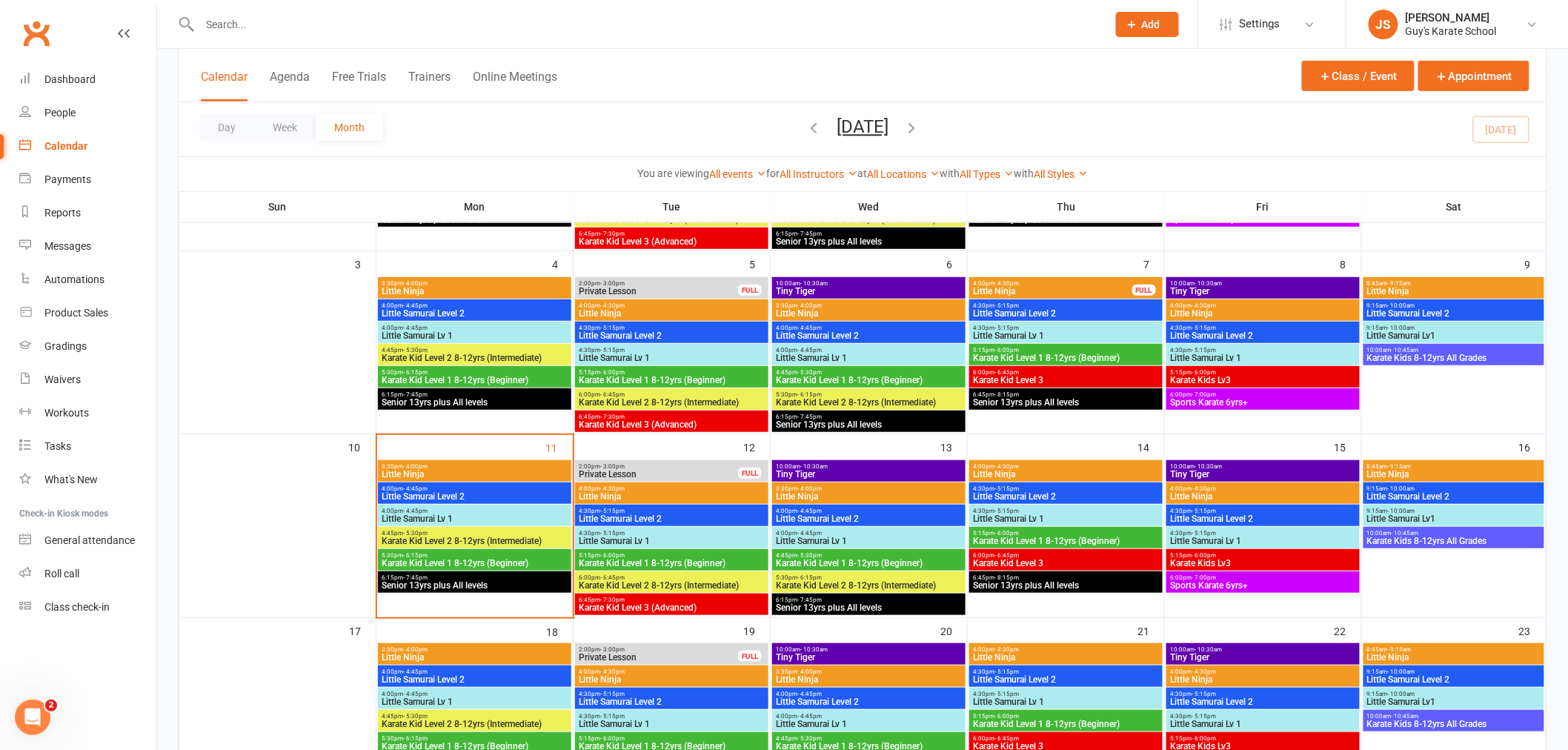
click at [453, 516] on span "Little Samurai Lv 1" at bounding box center [474, 518] width 188 height 8
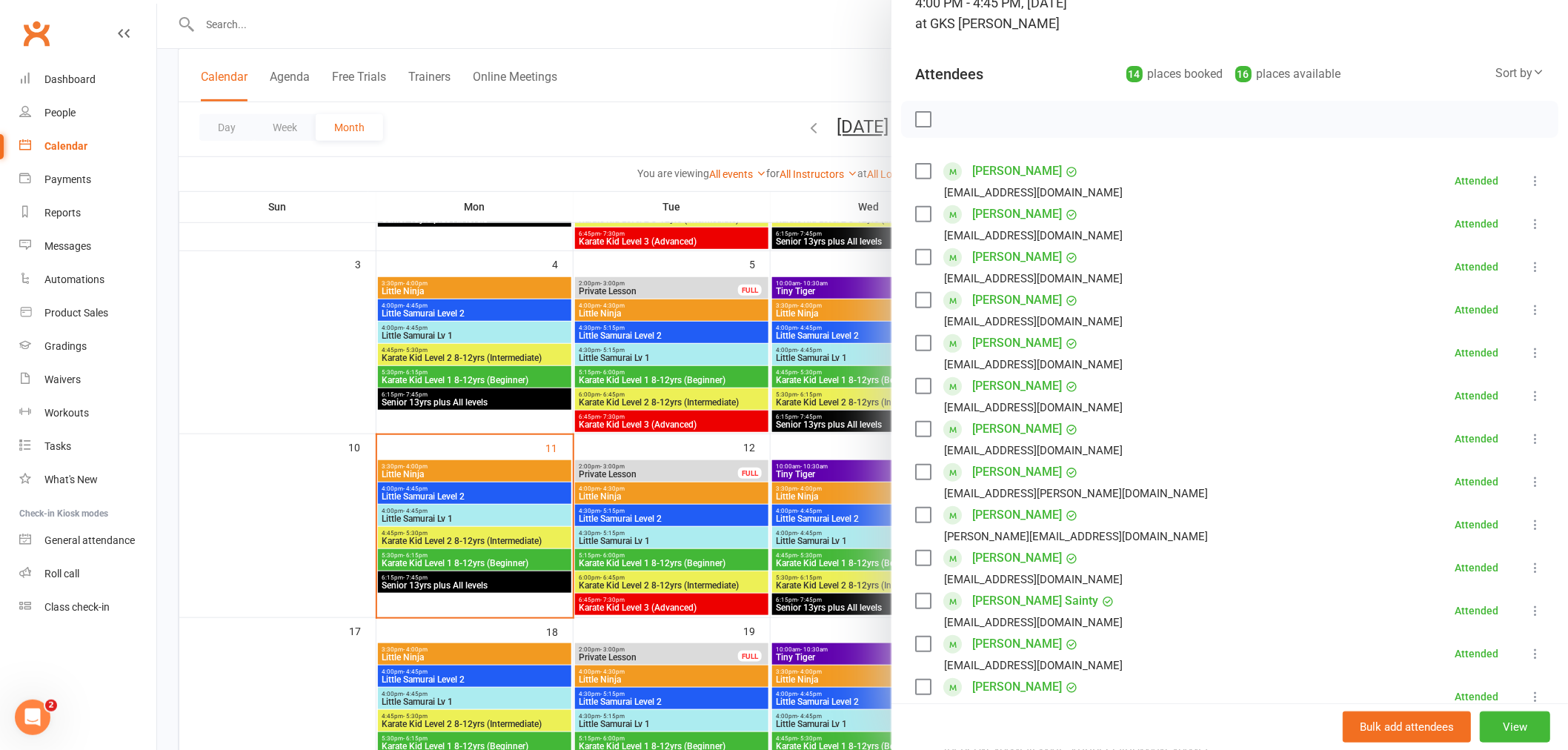
scroll to position [82, 0]
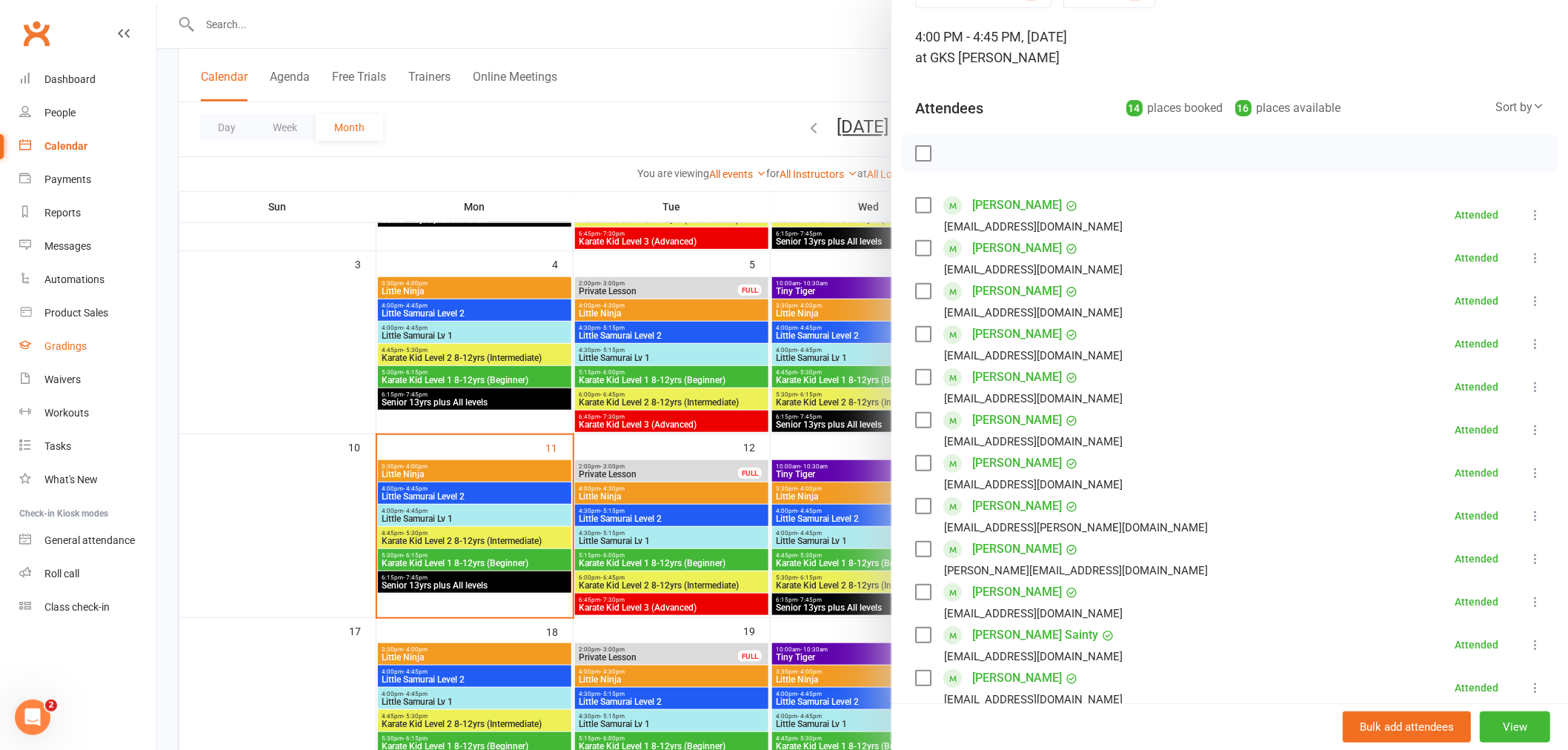
click at [72, 346] on div "Gradings" at bounding box center [65, 346] width 42 height 12
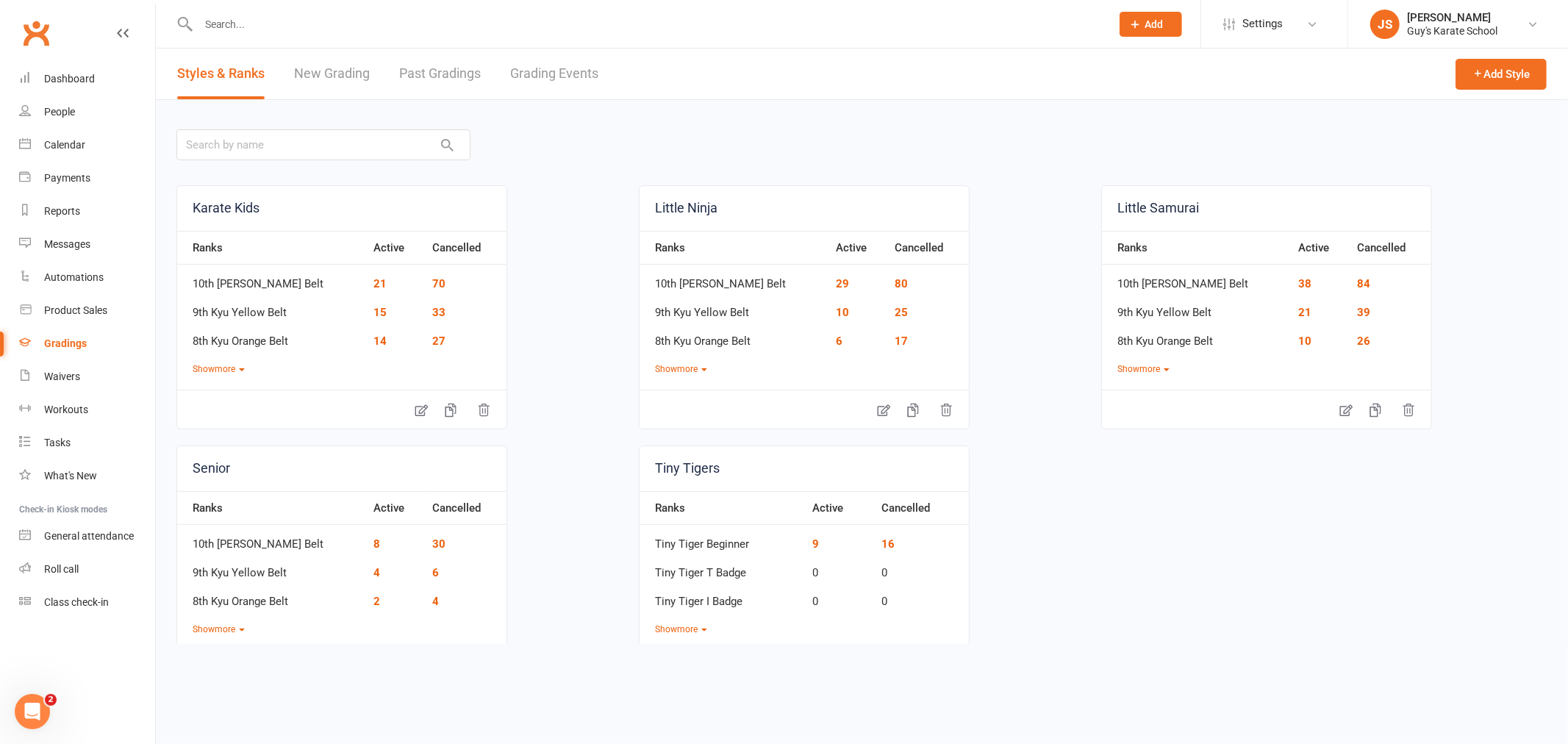
click at [541, 72] on link "Grading Events" at bounding box center [554, 74] width 88 height 51
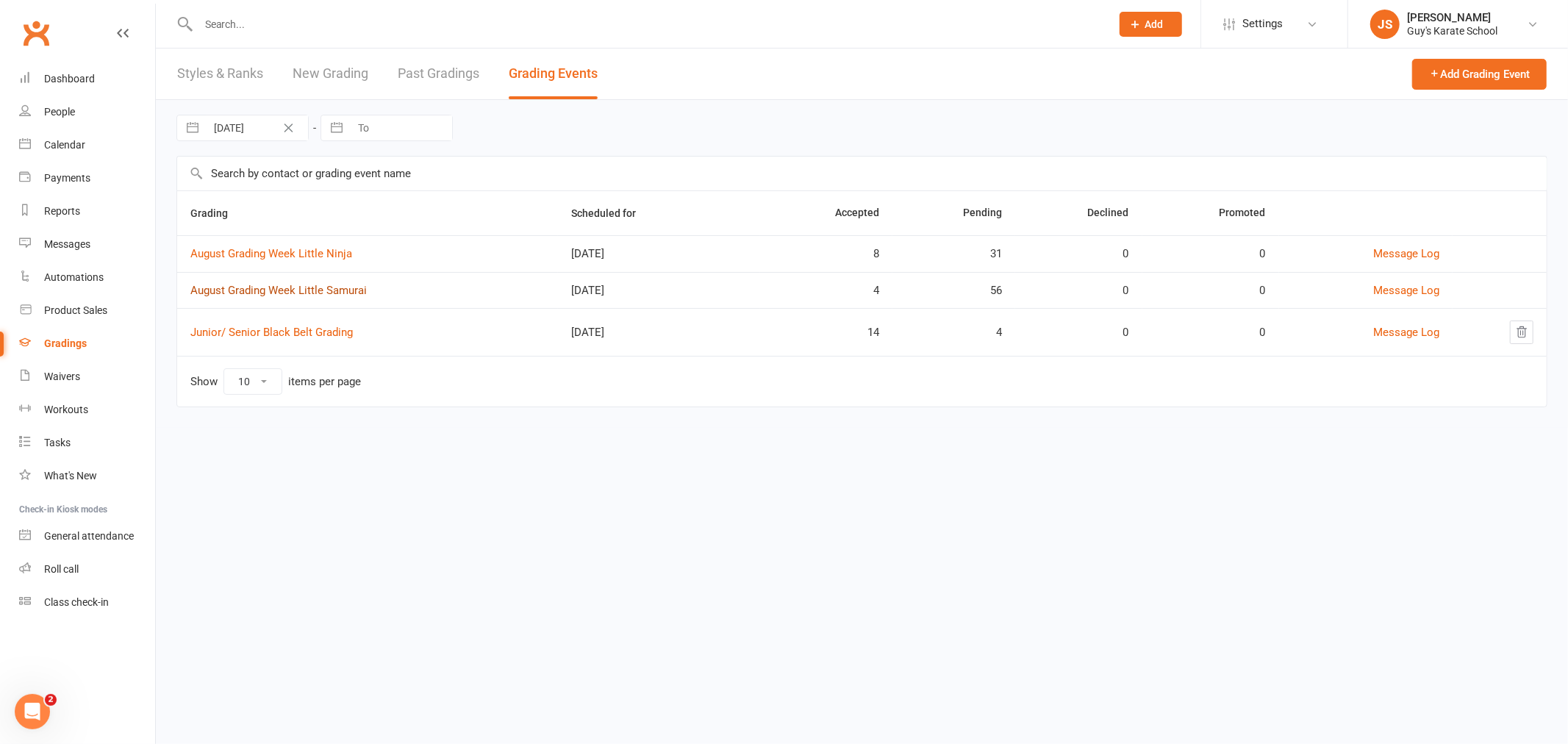
click at [332, 292] on link "August Grading Week Little Samurai" at bounding box center [278, 291] width 176 height 13
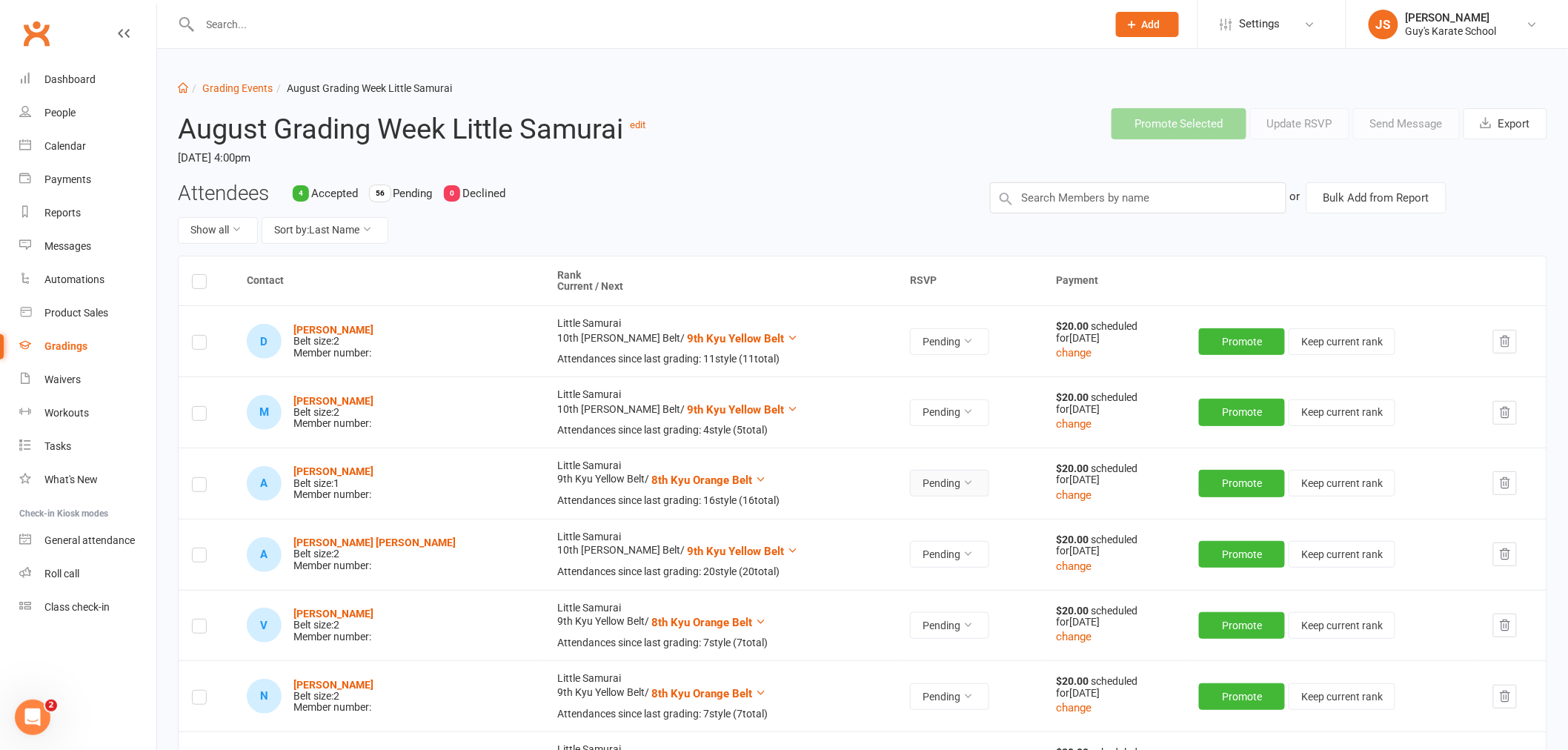
click at [910, 491] on button "Pending" at bounding box center [949, 482] width 79 height 26
click at [860, 516] on link "Accepted" at bounding box center [846, 516] width 147 height 30
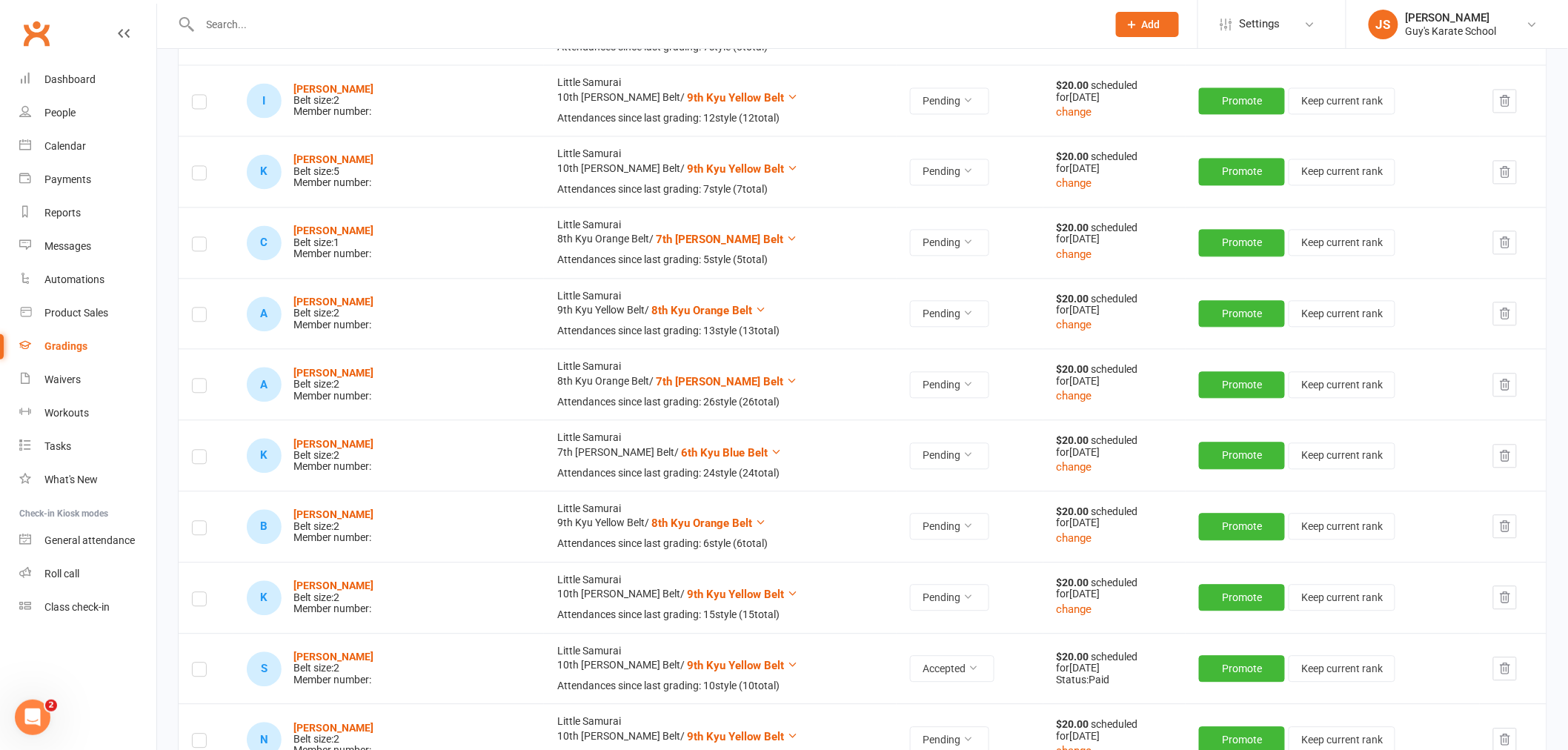
scroll to position [1317, 0]
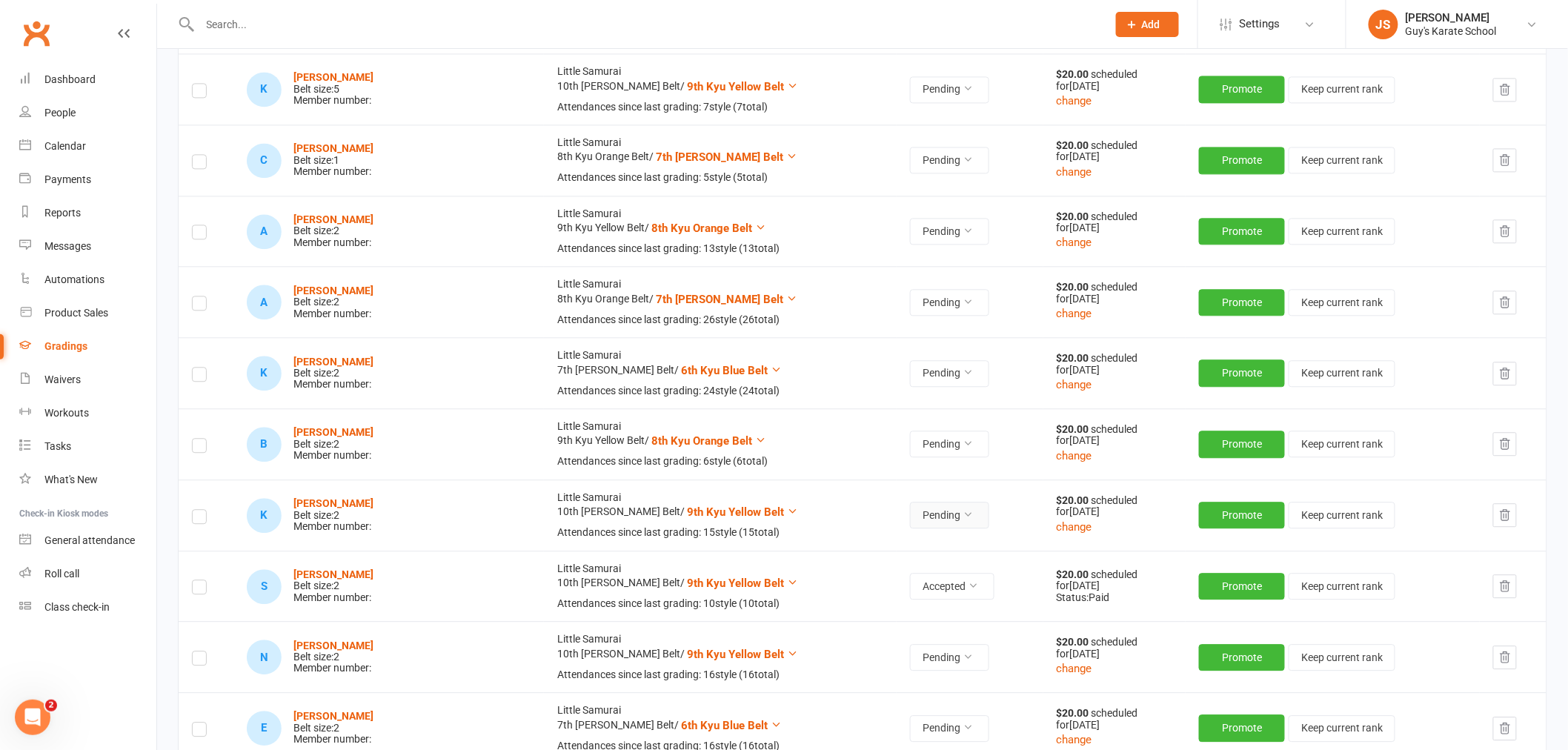
click at [910, 513] on button "Pending" at bounding box center [949, 515] width 79 height 26
click at [830, 541] on link "Accepted" at bounding box center [846, 550] width 147 height 30
click at [361, 505] on strong "[PERSON_NAME]" at bounding box center [333, 503] width 80 height 12
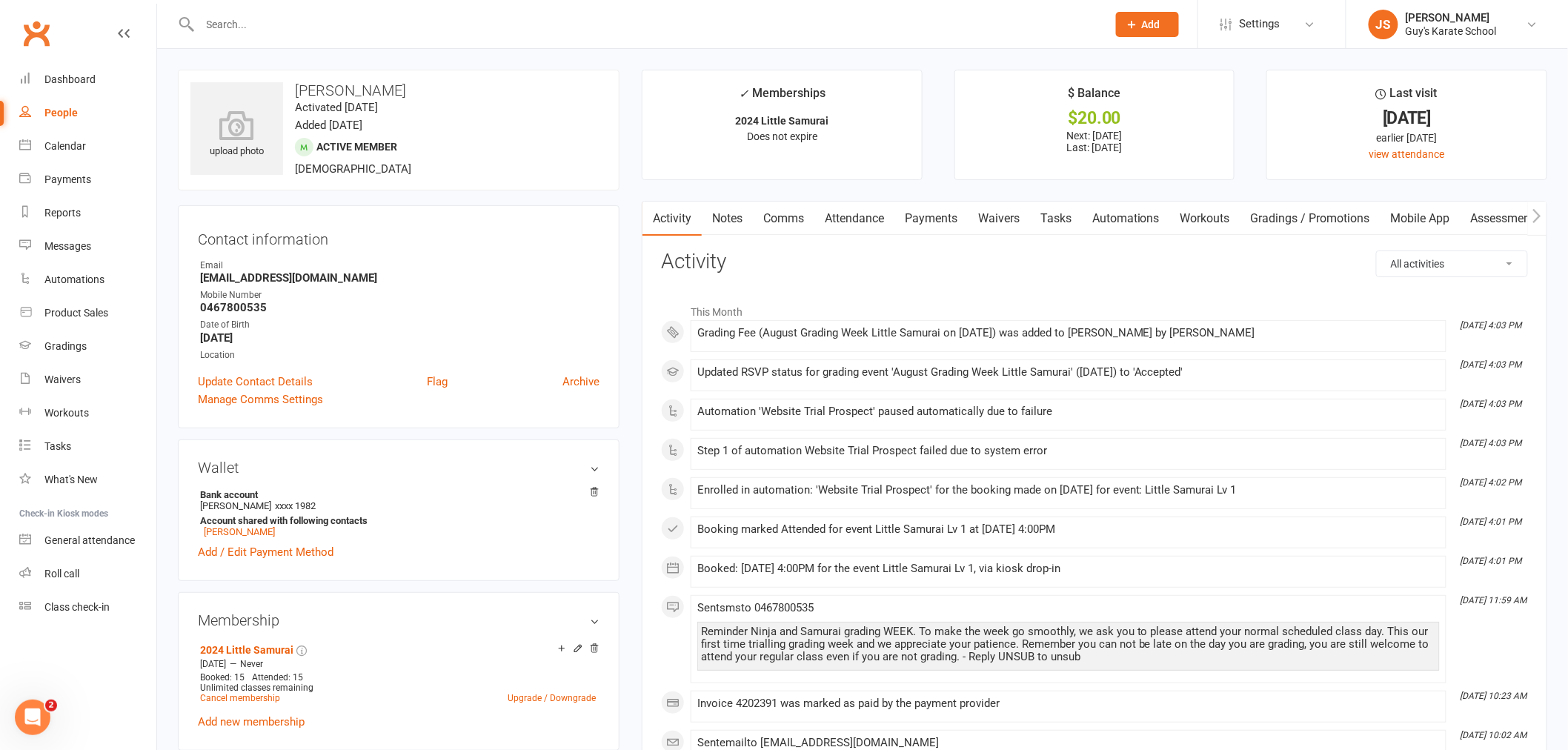
click at [945, 223] on link "Payments" at bounding box center [931, 218] width 73 height 34
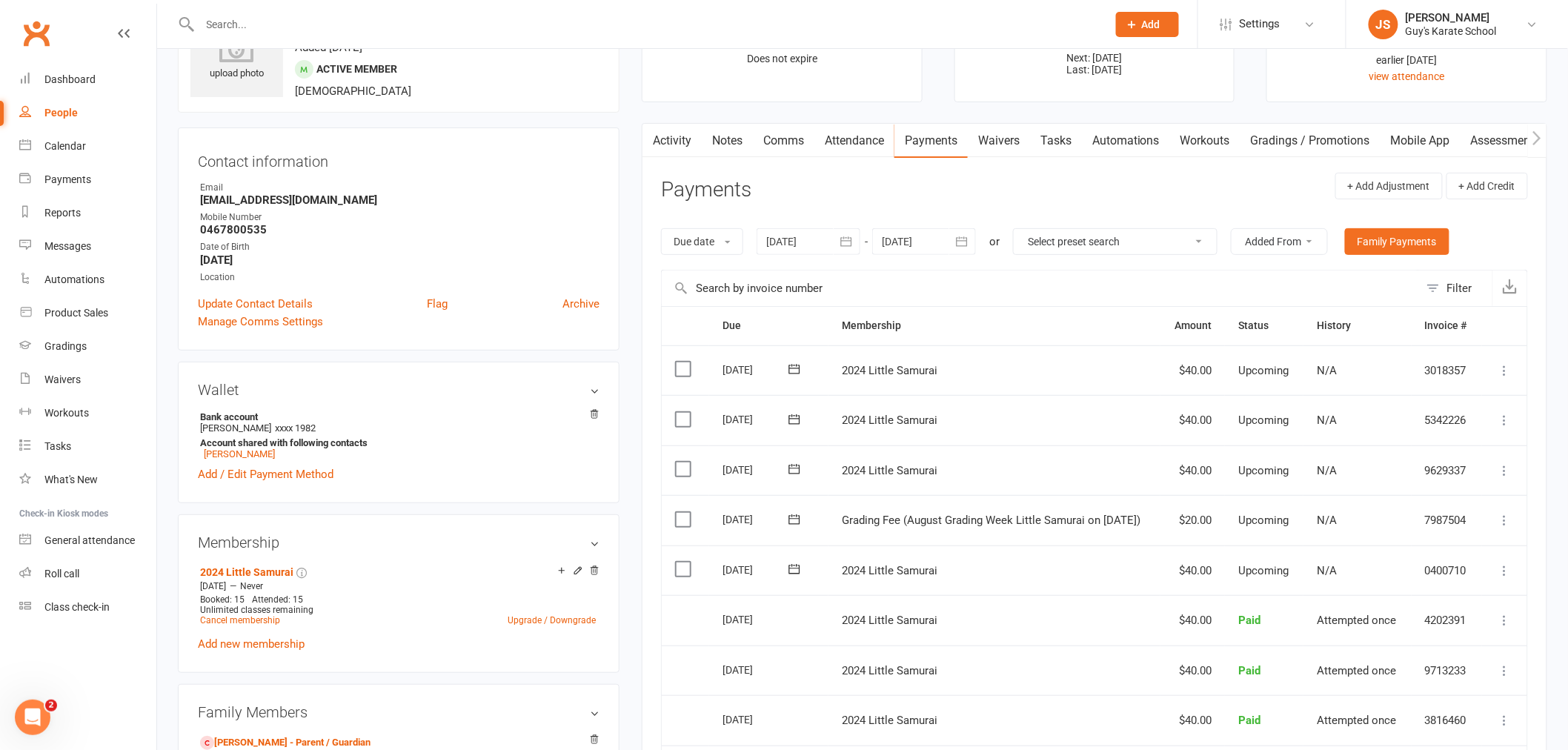
scroll to position [82, 0]
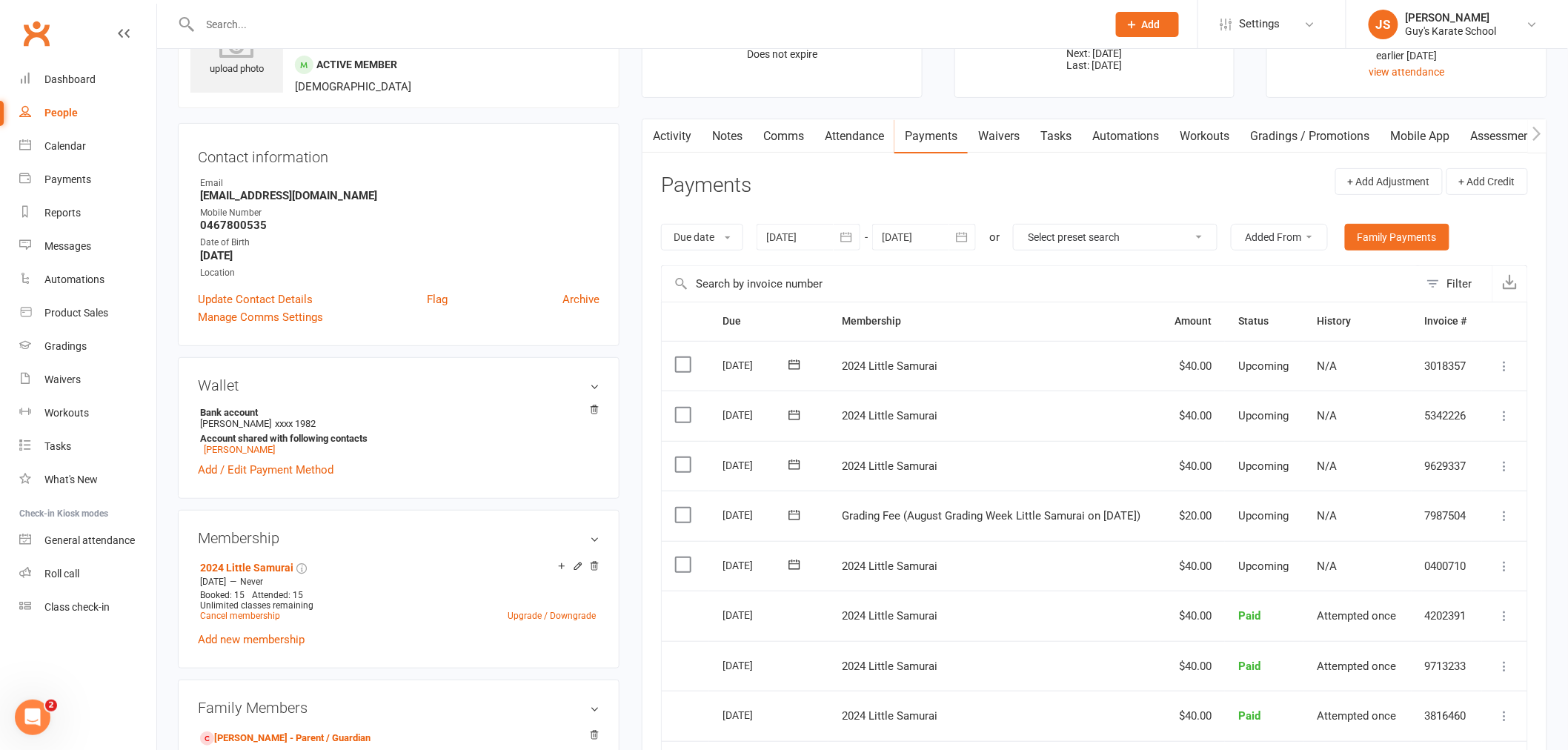
click at [1507, 516] on icon at bounding box center [1504, 515] width 14 height 14
click at [1427, 574] on link "Mark as Paid (POS)" at bounding box center [1440, 574] width 147 height 30
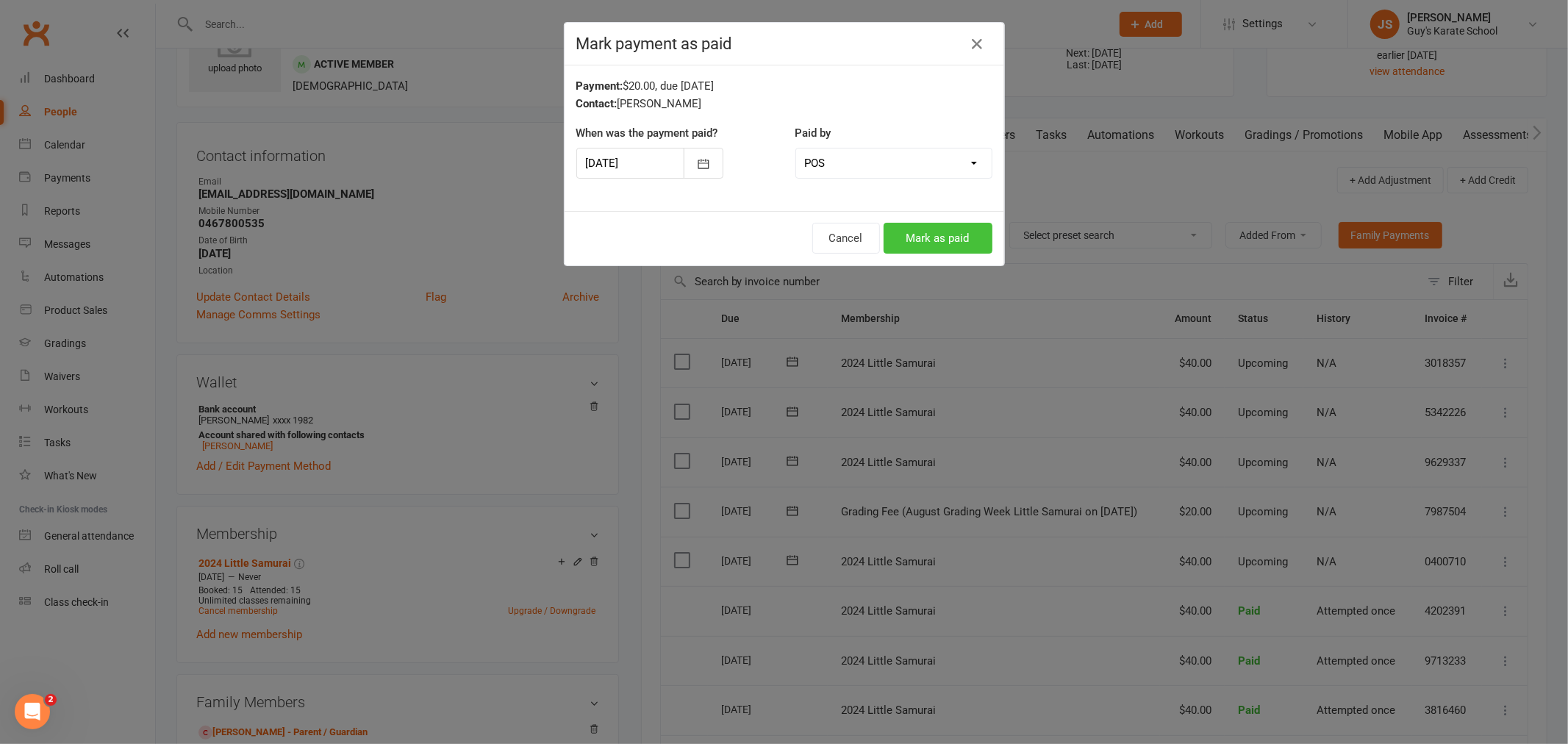
click at [941, 245] on button "Mark as paid" at bounding box center [938, 238] width 109 height 31
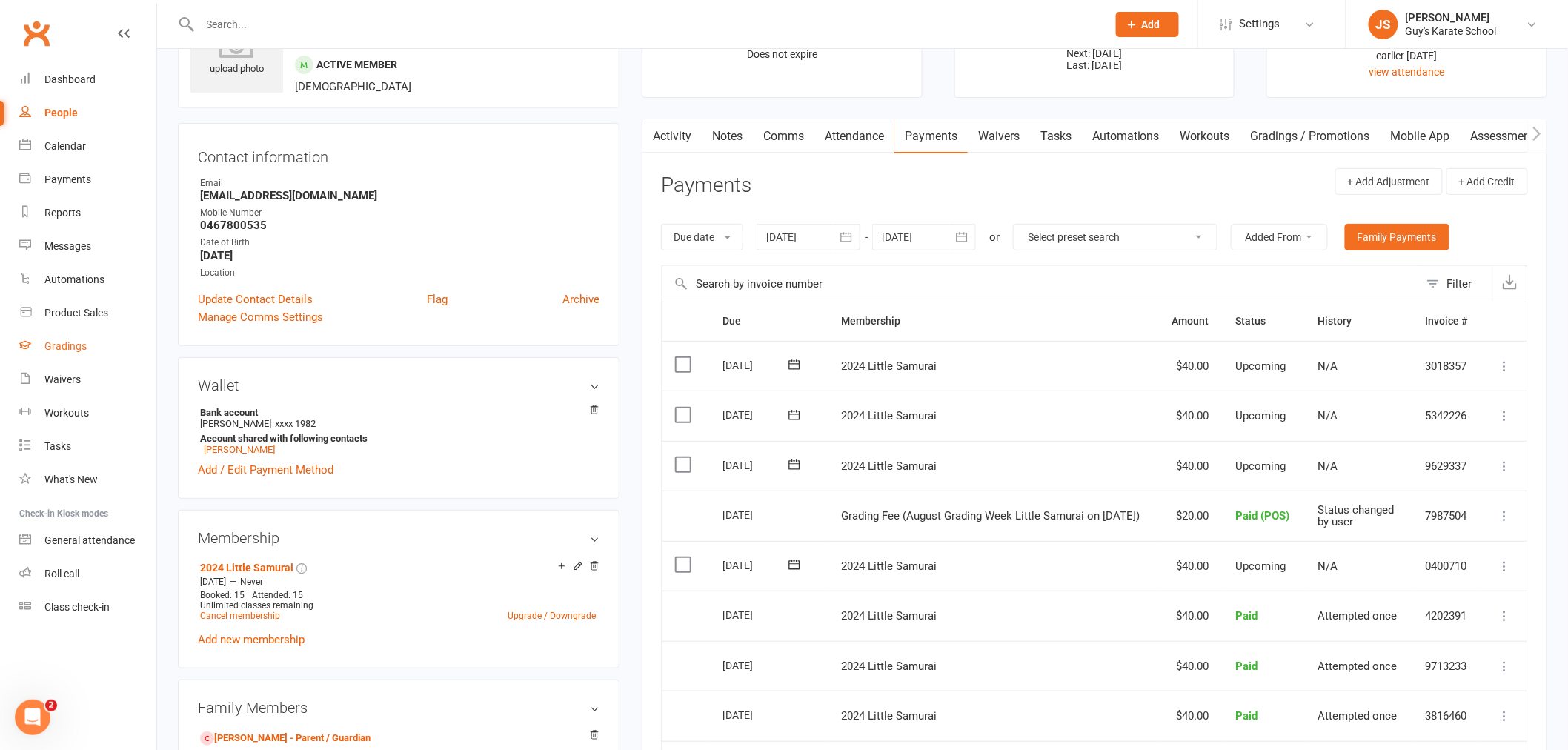
click at [68, 351] on div "Gradings" at bounding box center [65, 346] width 42 height 12
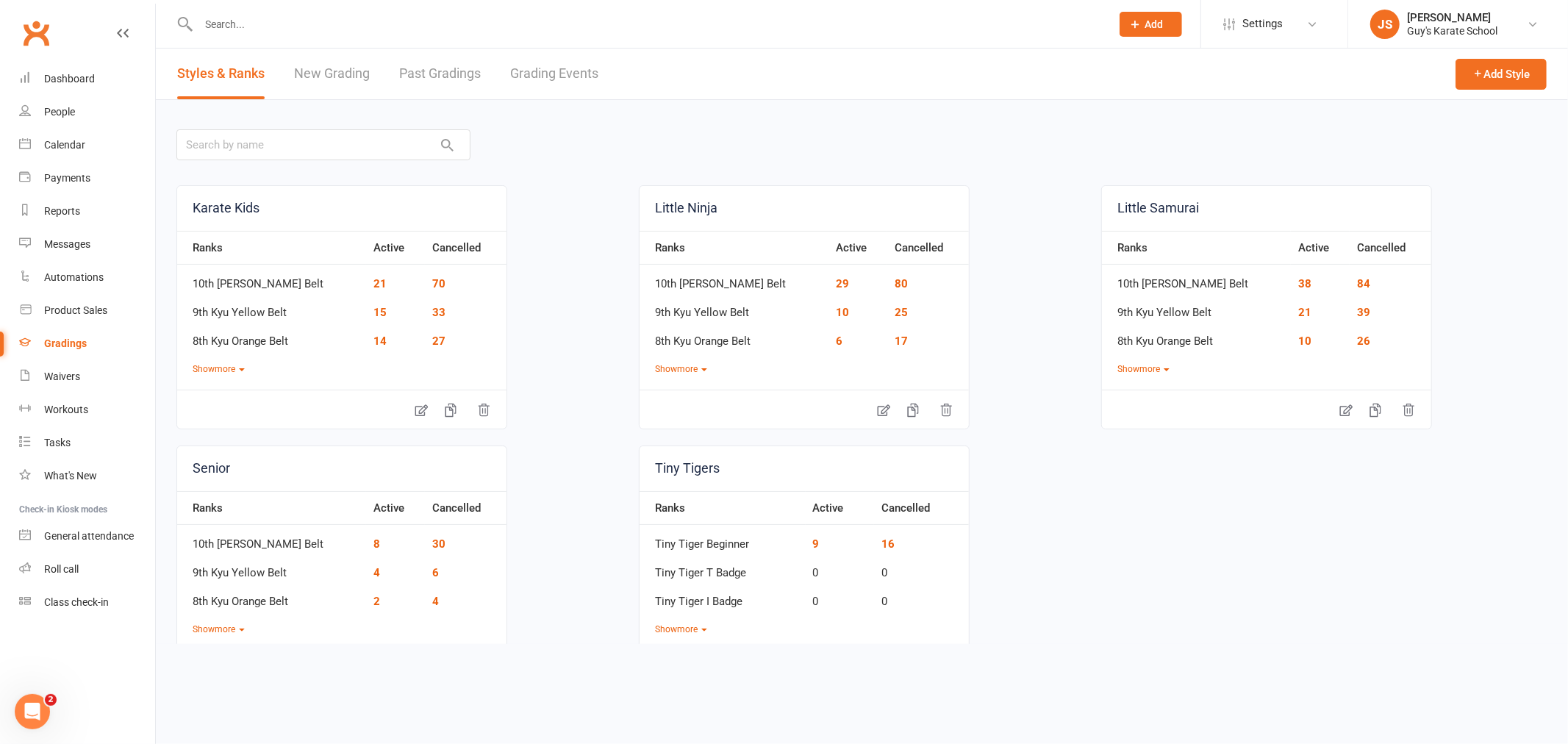
click at [567, 73] on link "Grading Events" at bounding box center [554, 74] width 88 height 51
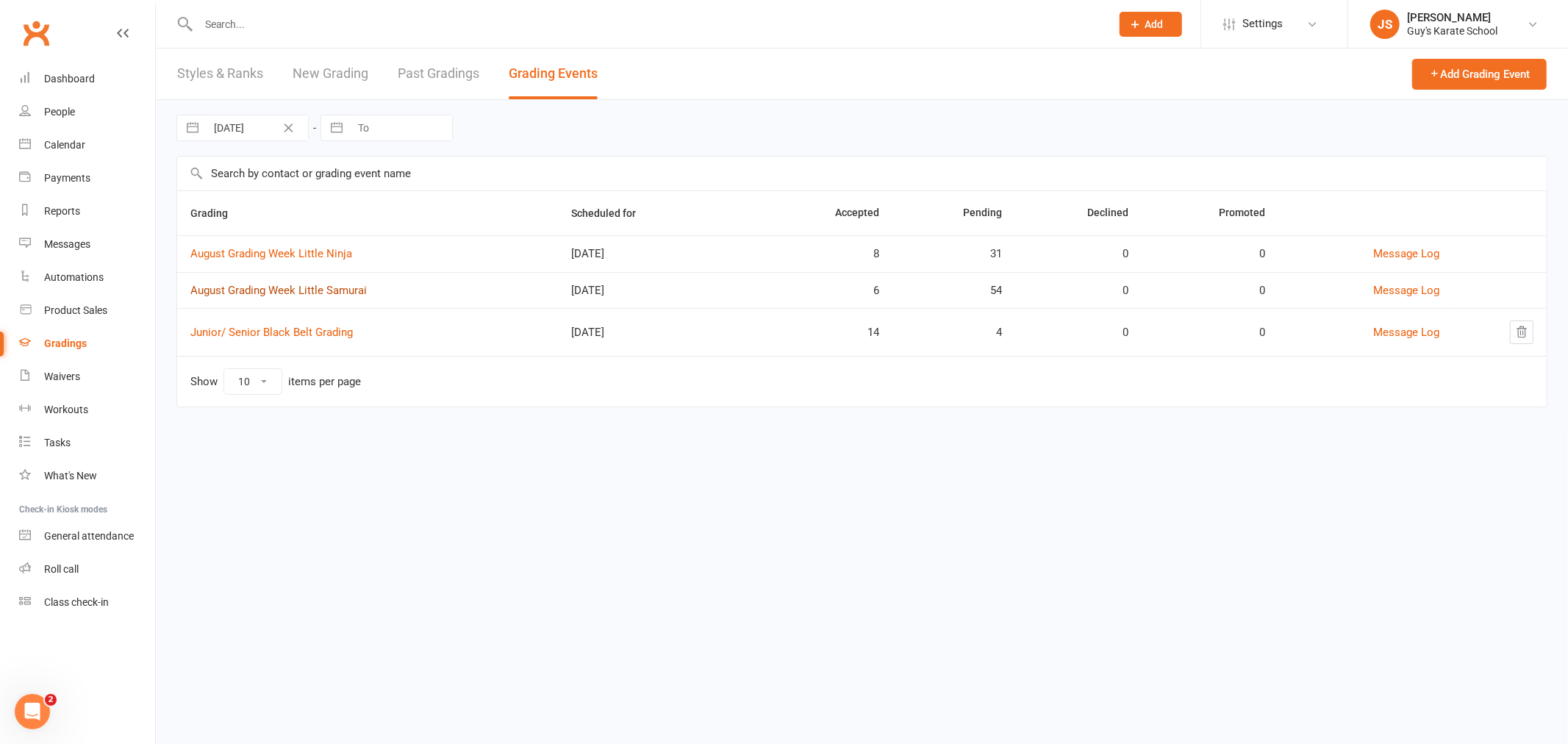
click at [329, 289] on link "August Grading Week Little Samurai" at bounding box center [278, 291] width 176 height 13
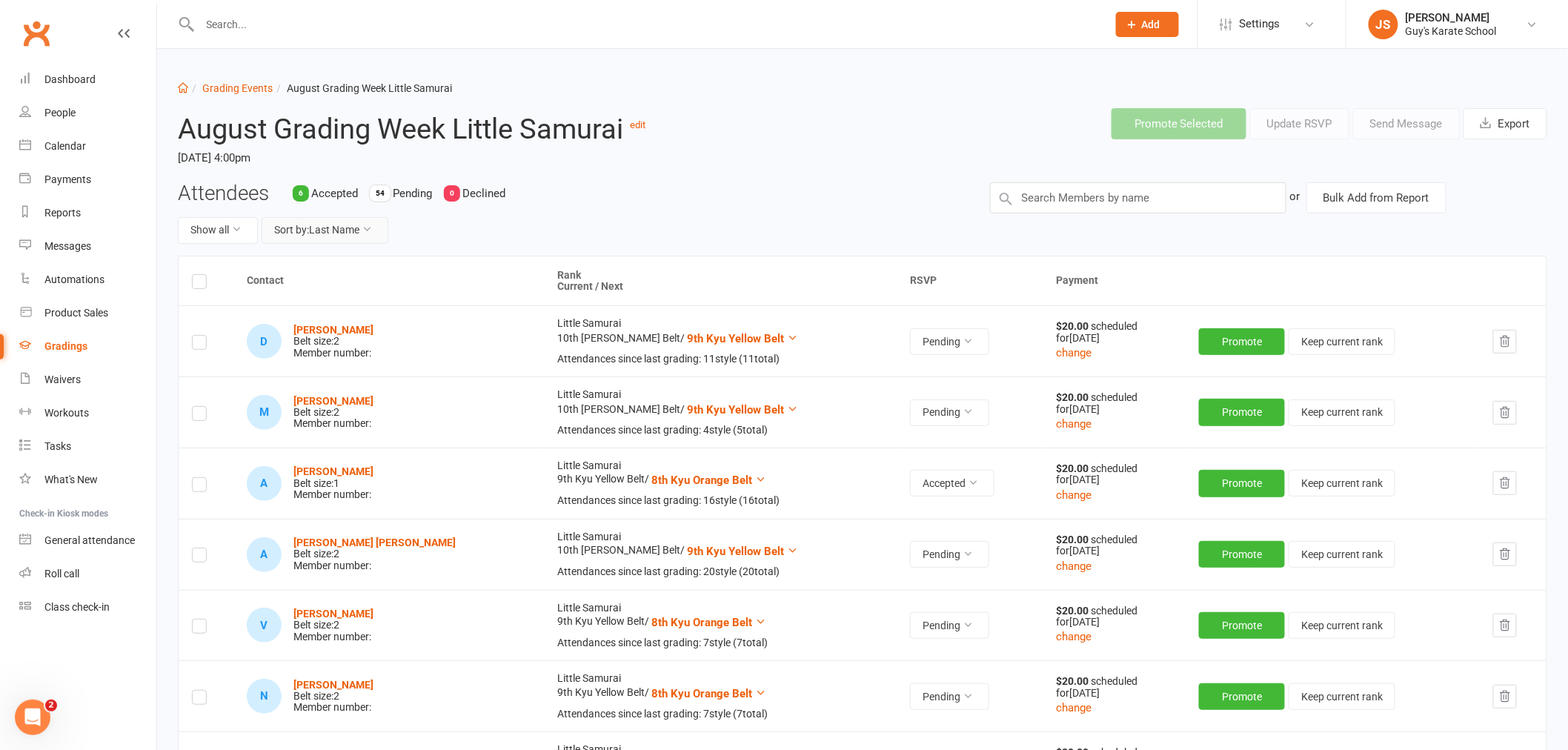
click at [337, 227] on button "Sort by: Last Name" at bounding box center [324, 230] width 127 height 26
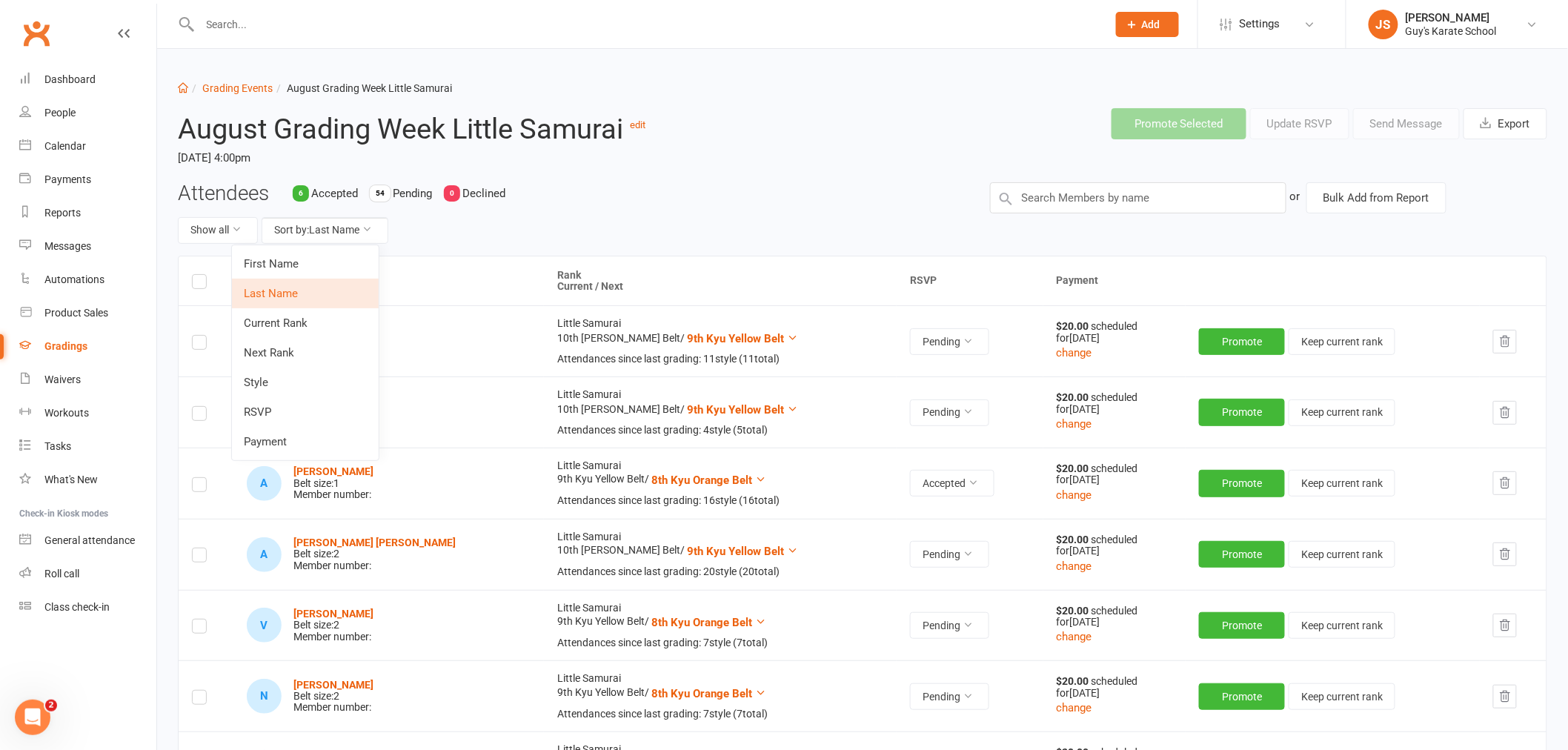
click at [246, 289] on link "Last Name" at bounding box center [305, 293] width 147 height 30
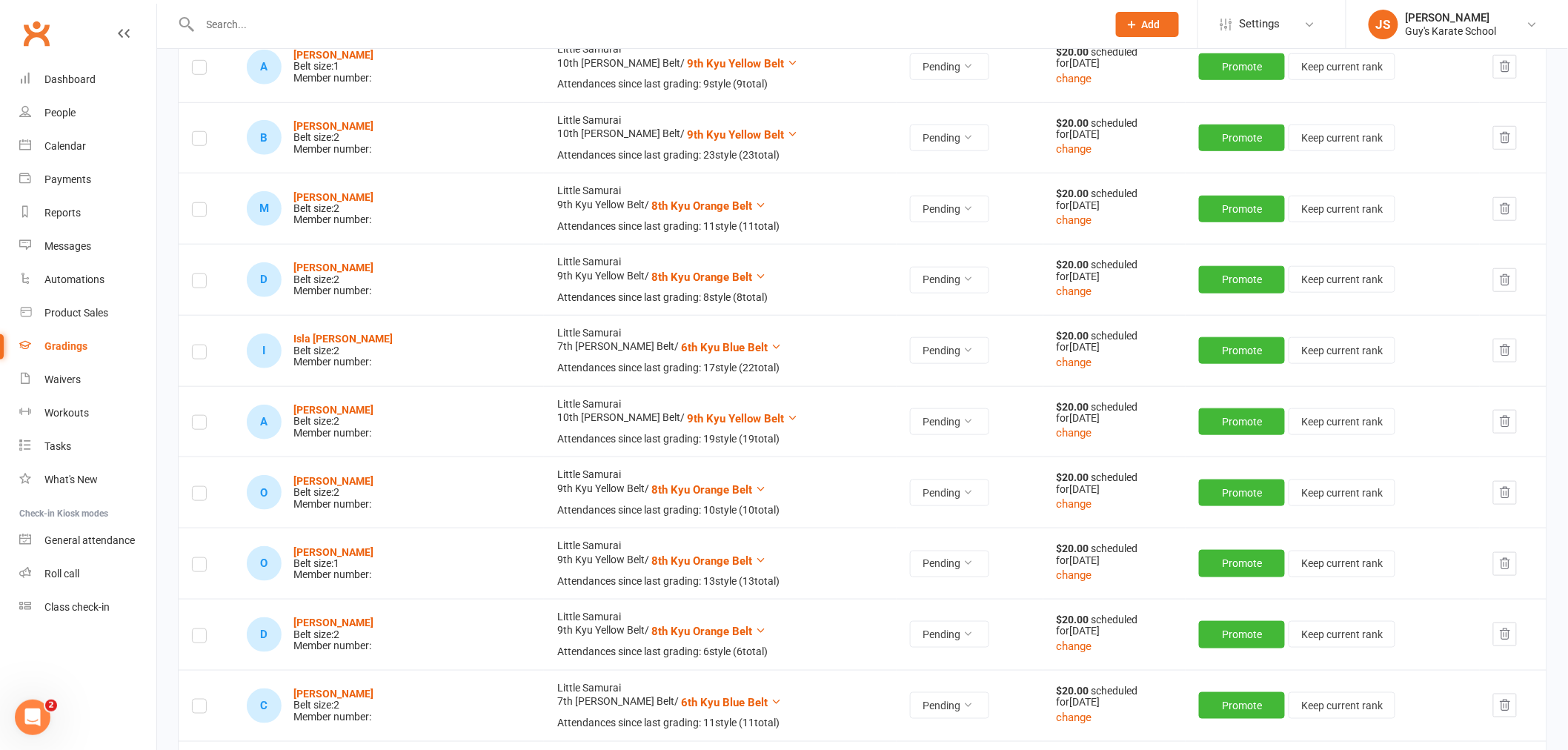
scroll to position [2799, 0]
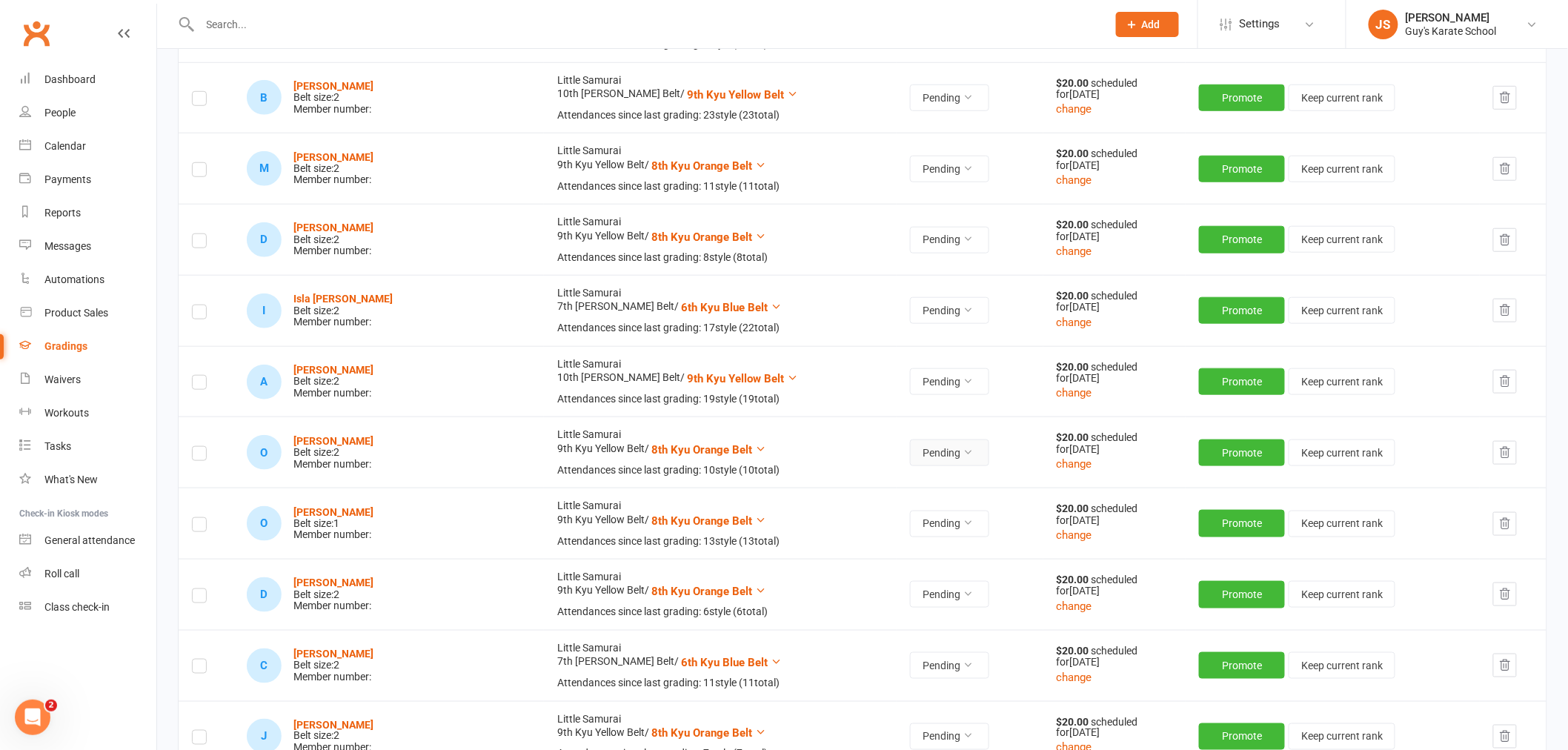
click at [910, 461] on button "Pending" at bounding box center [949, 452] width 79 height 26
click at [886, 482] on link "Accepted" at bounding box center [846, 488] width 147 height 30
click at [317, 447] on strong "[PERSON_NAME]" at bounding box center [333, 441] width 80 height 12
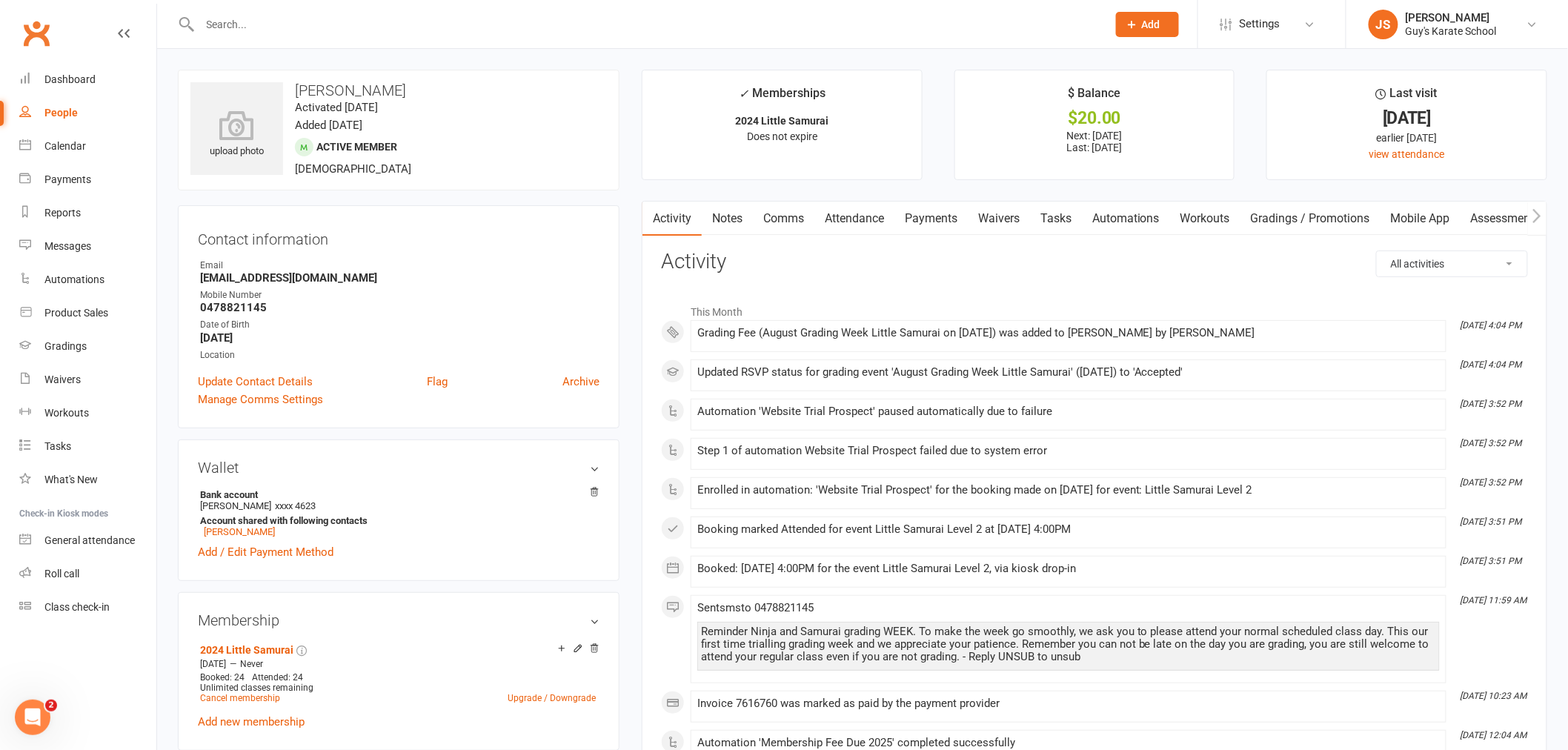
click at [919, 211] on link "Payments" at bounding box center [931, 218] width 73 height 34
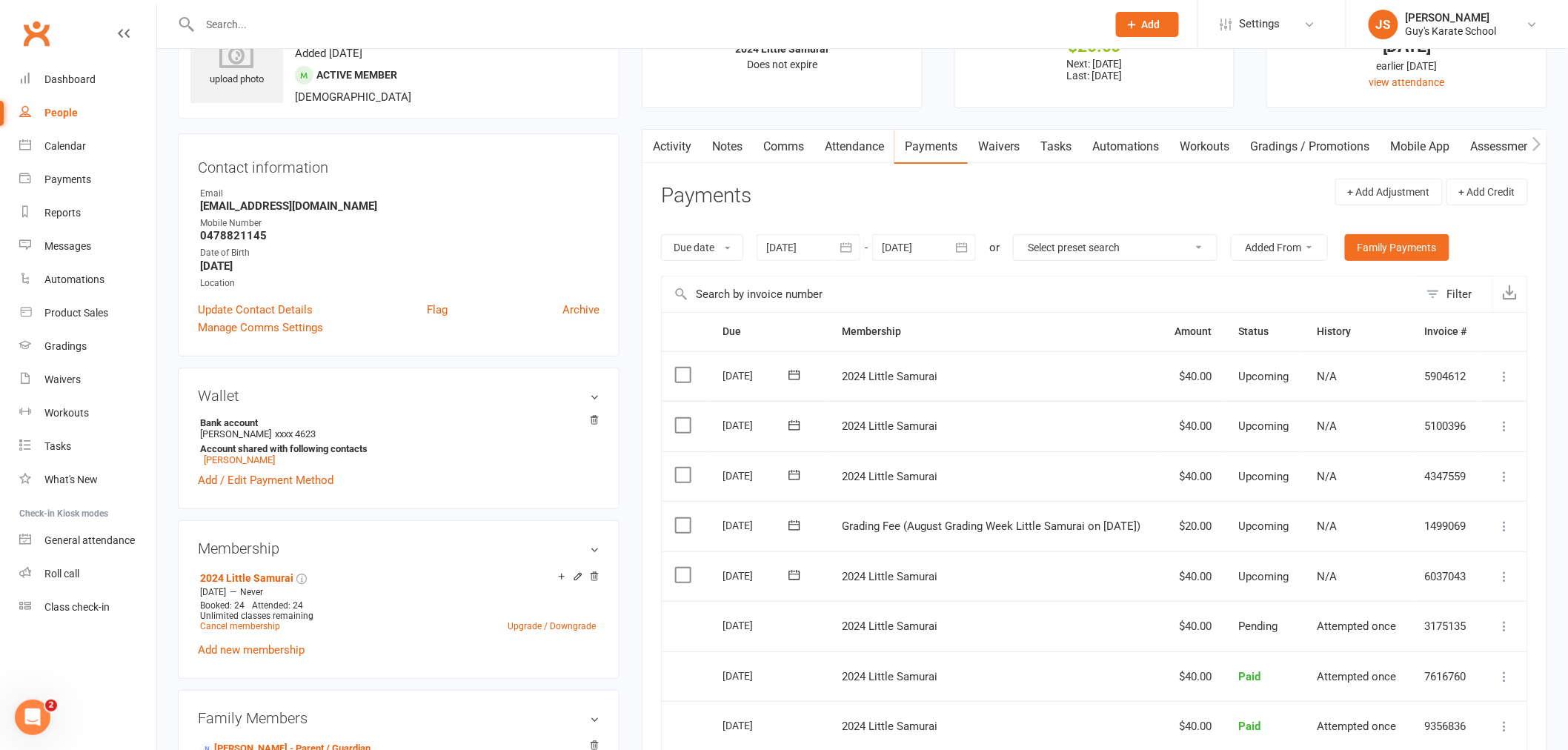
scroll to position [165, 0]
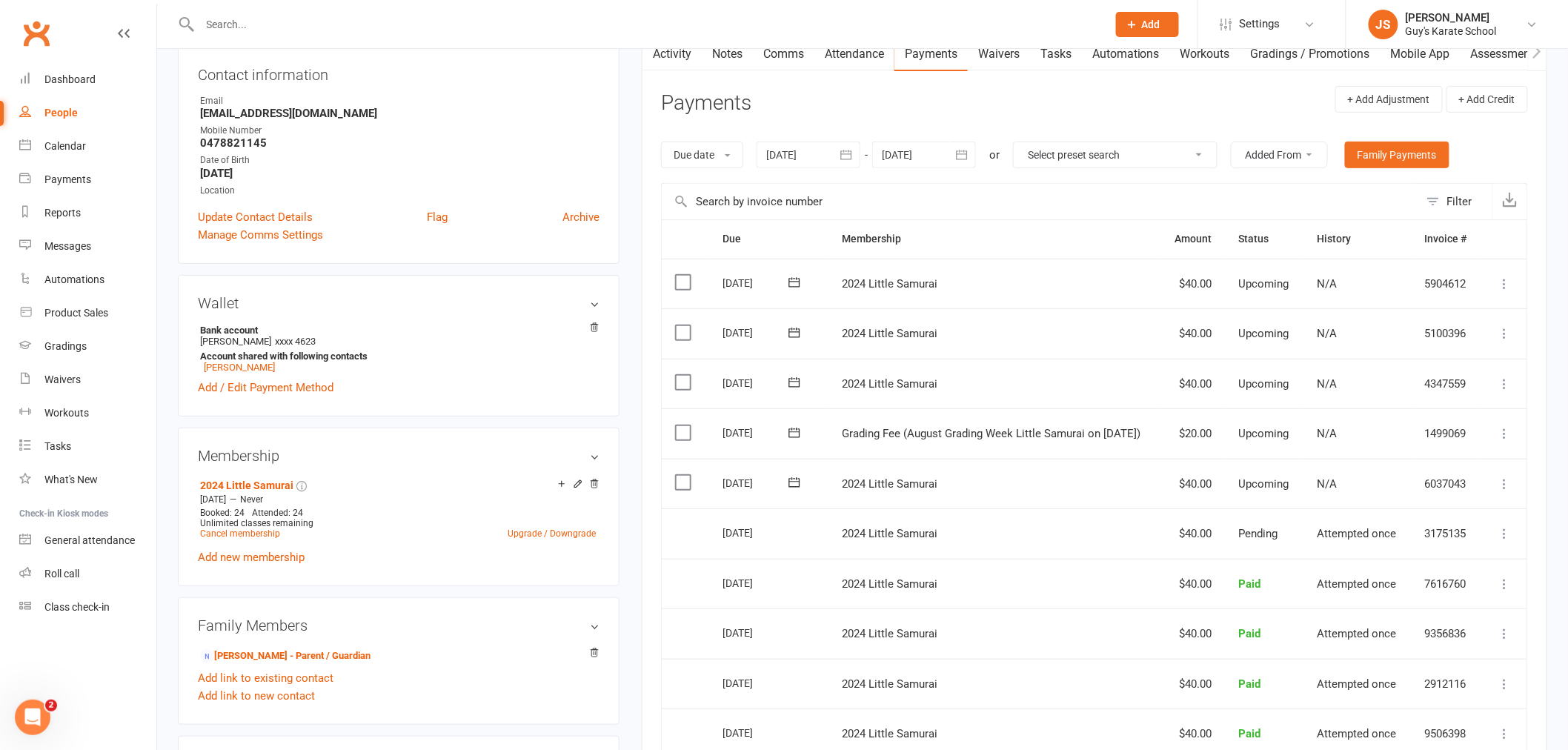
click at [1510, 435] on icon at bounding box center [1504, 433] width 14 height 14
click at [1419, 505] on link "Mark as Paid (POS)" at bounding box center [1440, 492] width 147 height 30
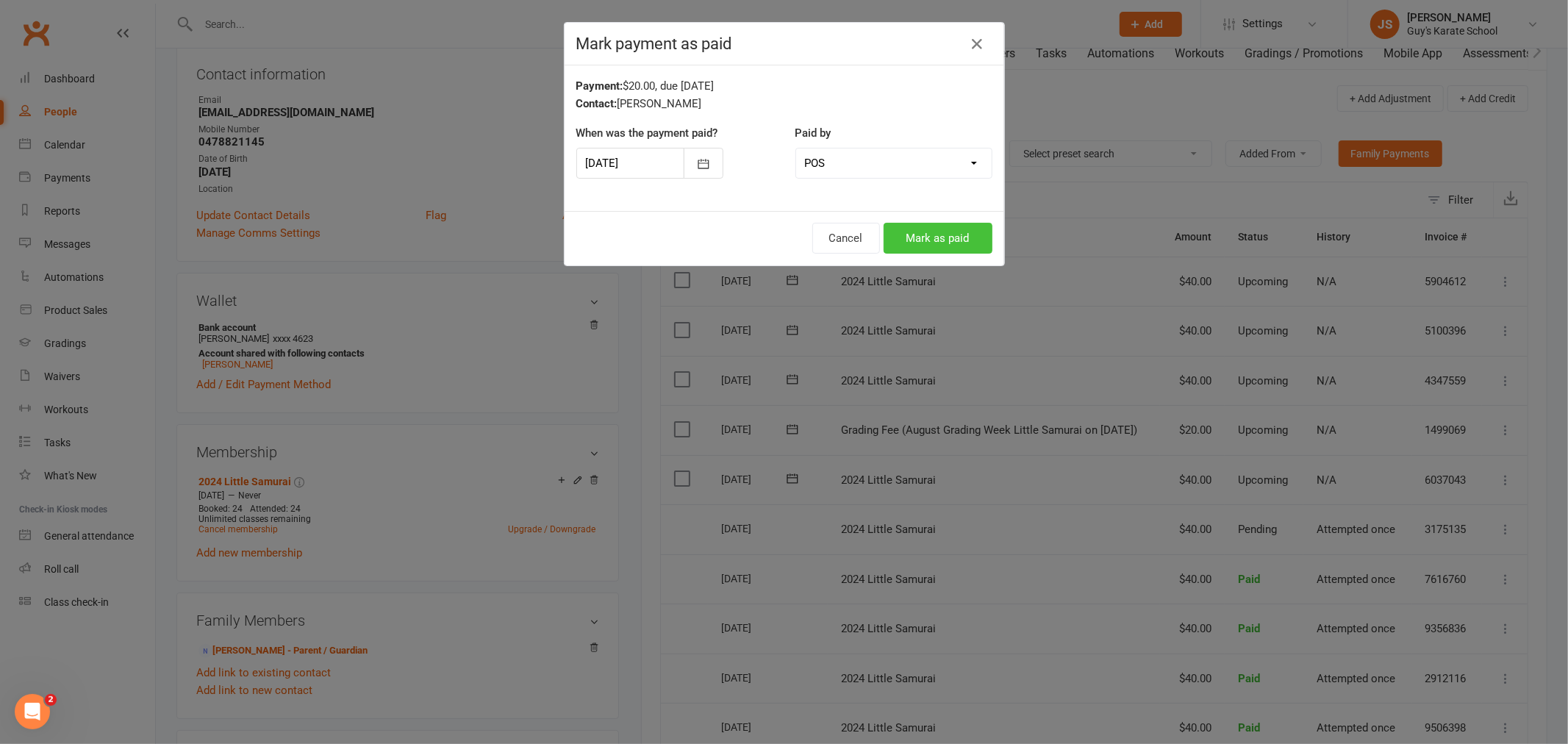
click at [921, 239] on button "Mark as paid" at bounding box center [938, 238] width 109 height 31
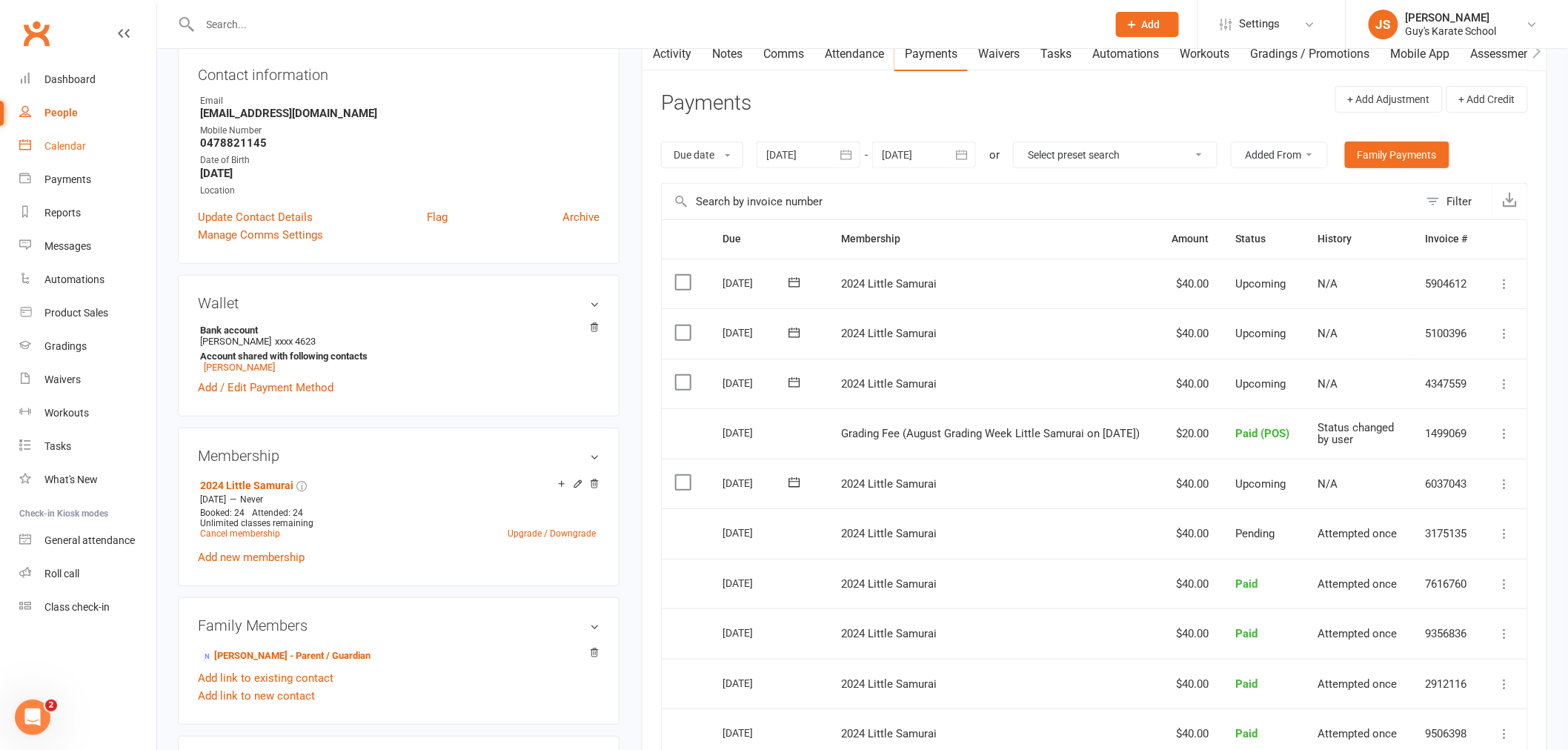
click at [105, 149] on link "Calendar" at bounding box center [87, 146] width 137 height 33
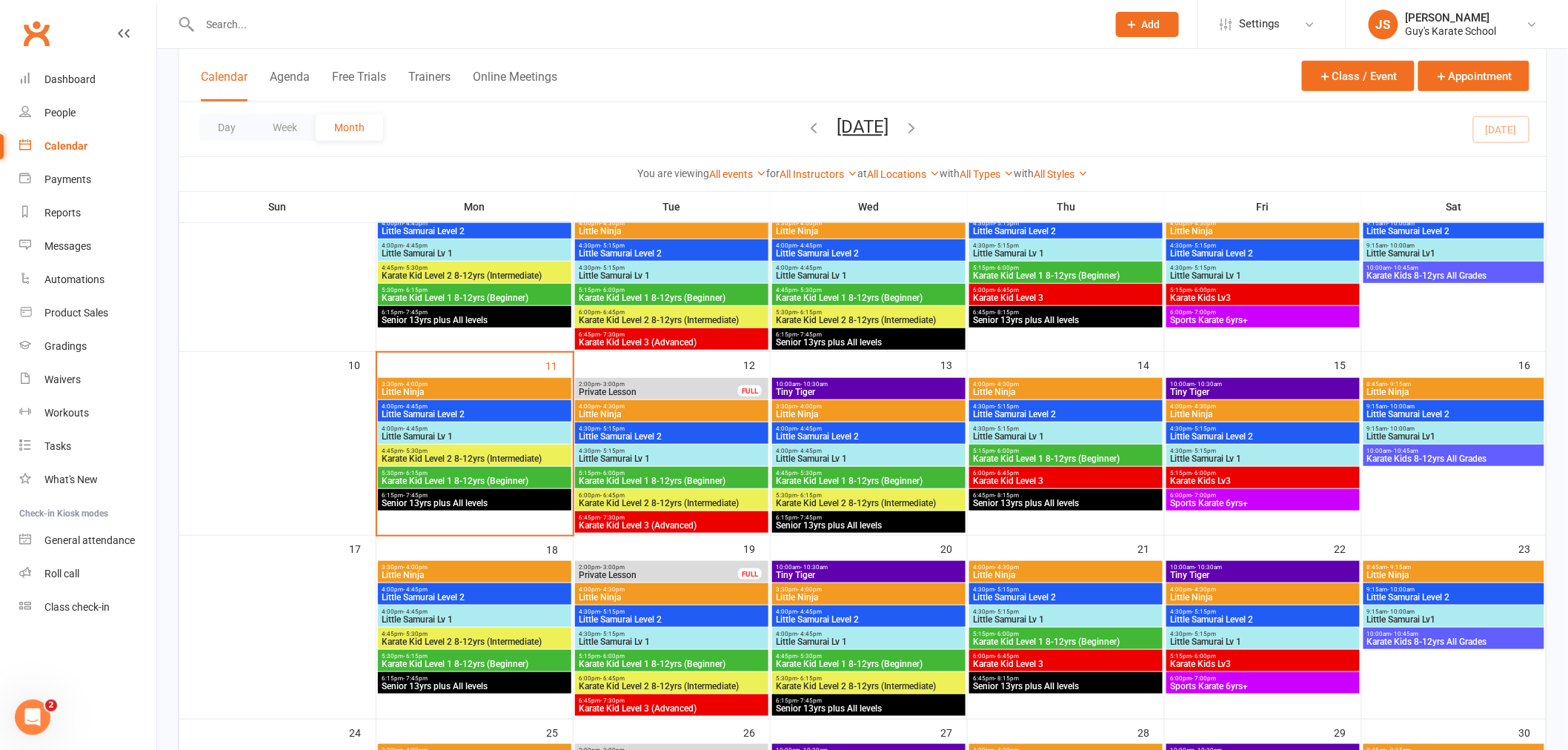
scroll to position [247, 0]
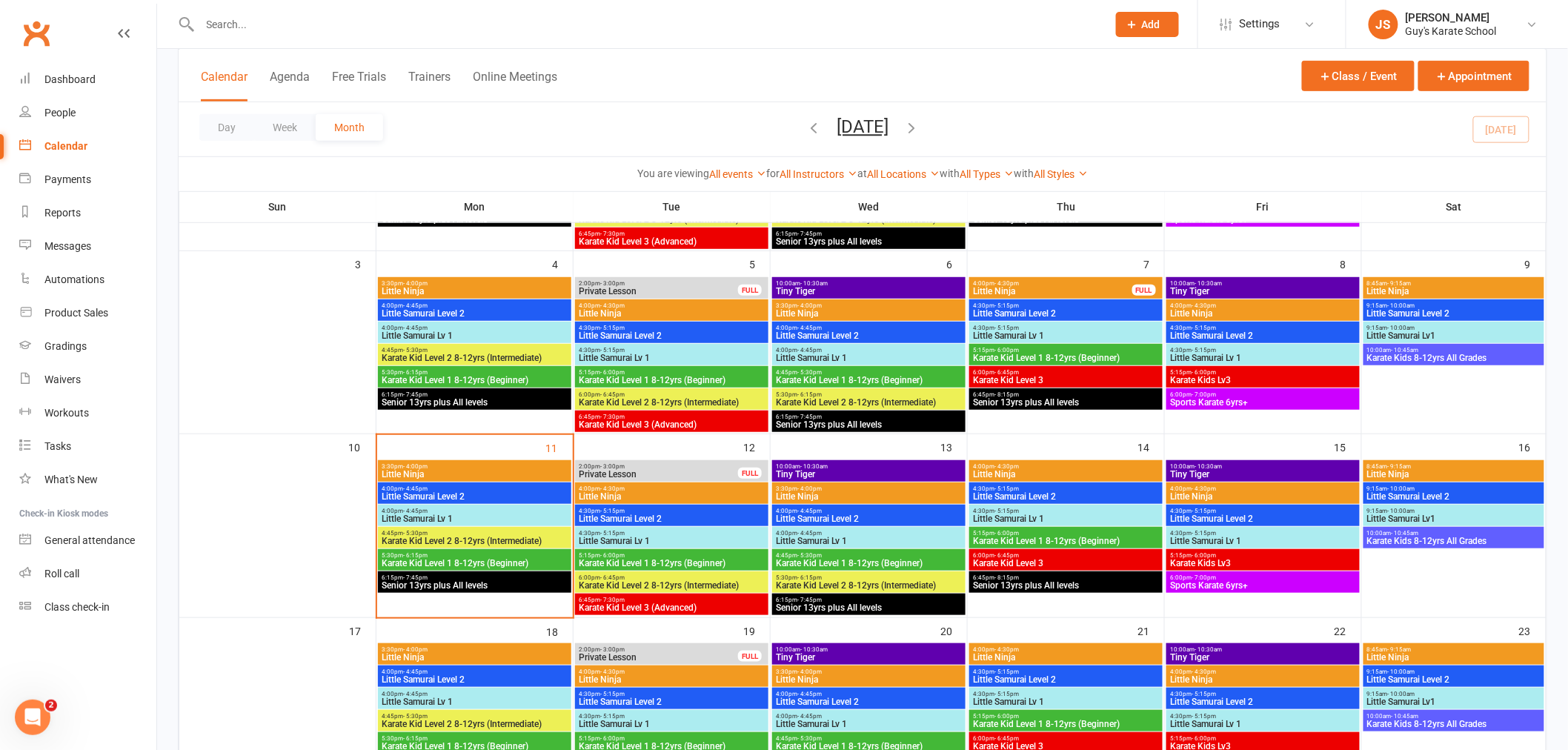
click at [431, 515] on span "Little Samurai Lv 1" at bounding box center [474, 518] width 188 height 8
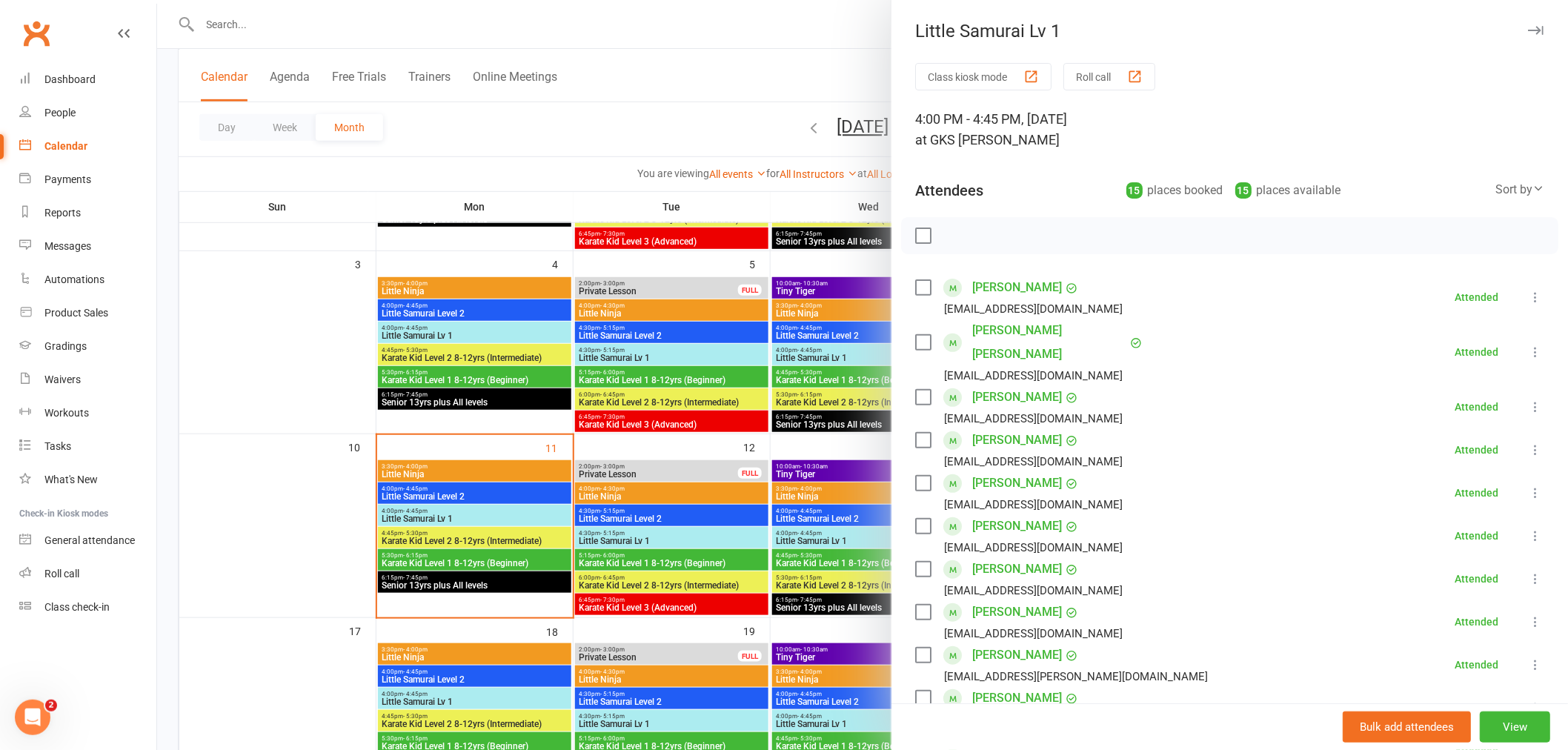
click at [498, 490] on div at bounding box center [862, 375] width 1411 height 750
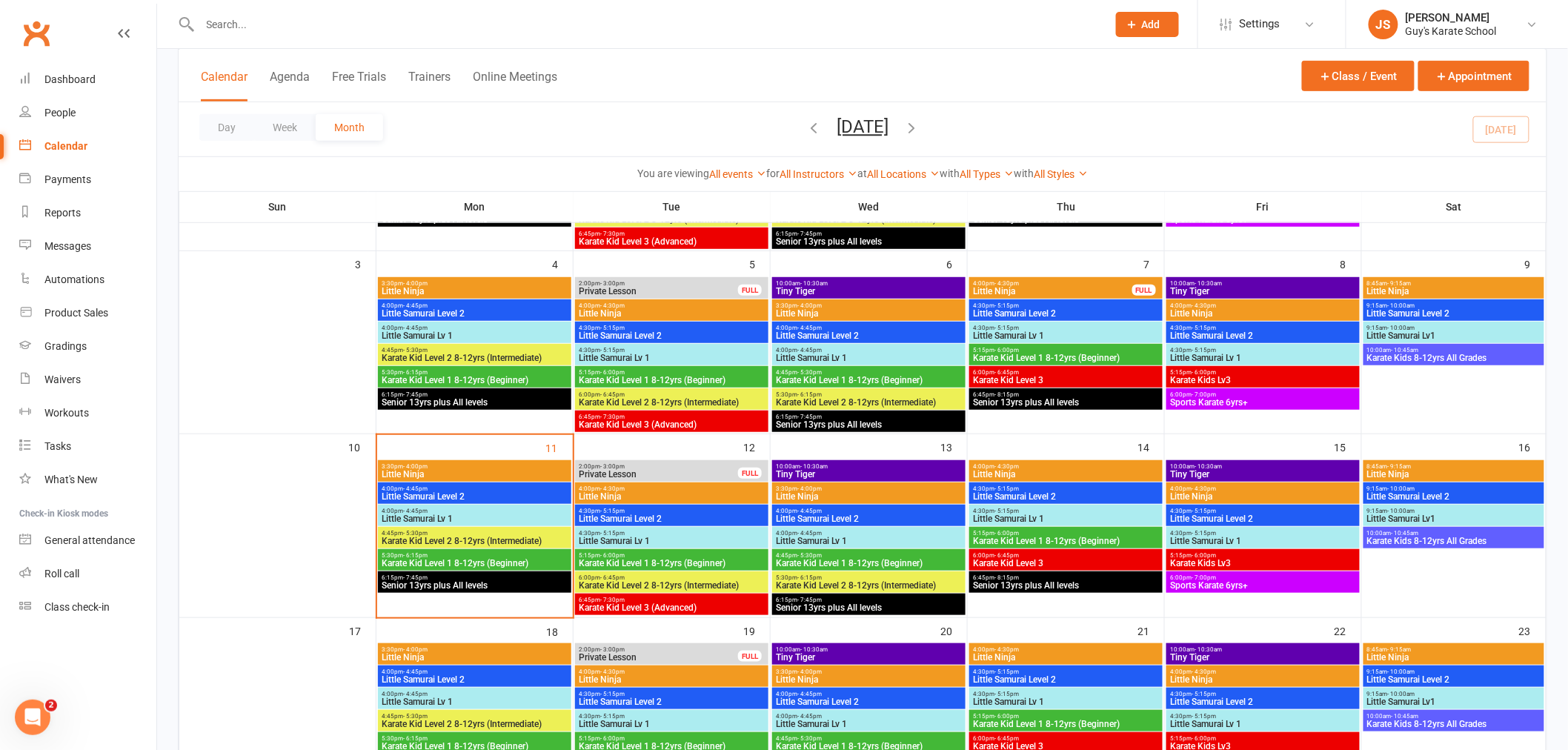
click at [489, 493] on span "Little Samurai Level 2" at bounding box center [474, 496] width 188 height 8
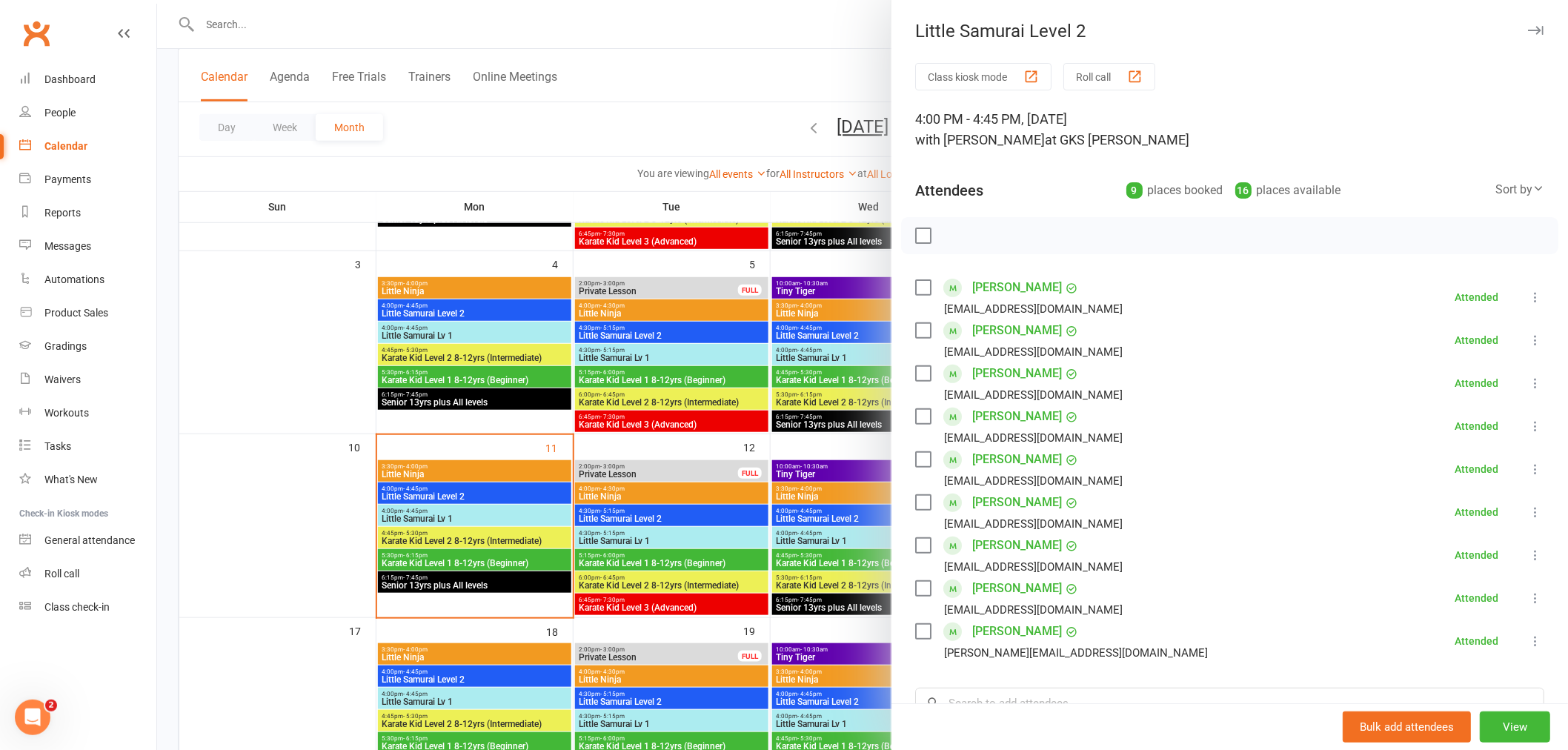
click at [439, 513] on div at bounding box center [862, 375] width 1411 height 750
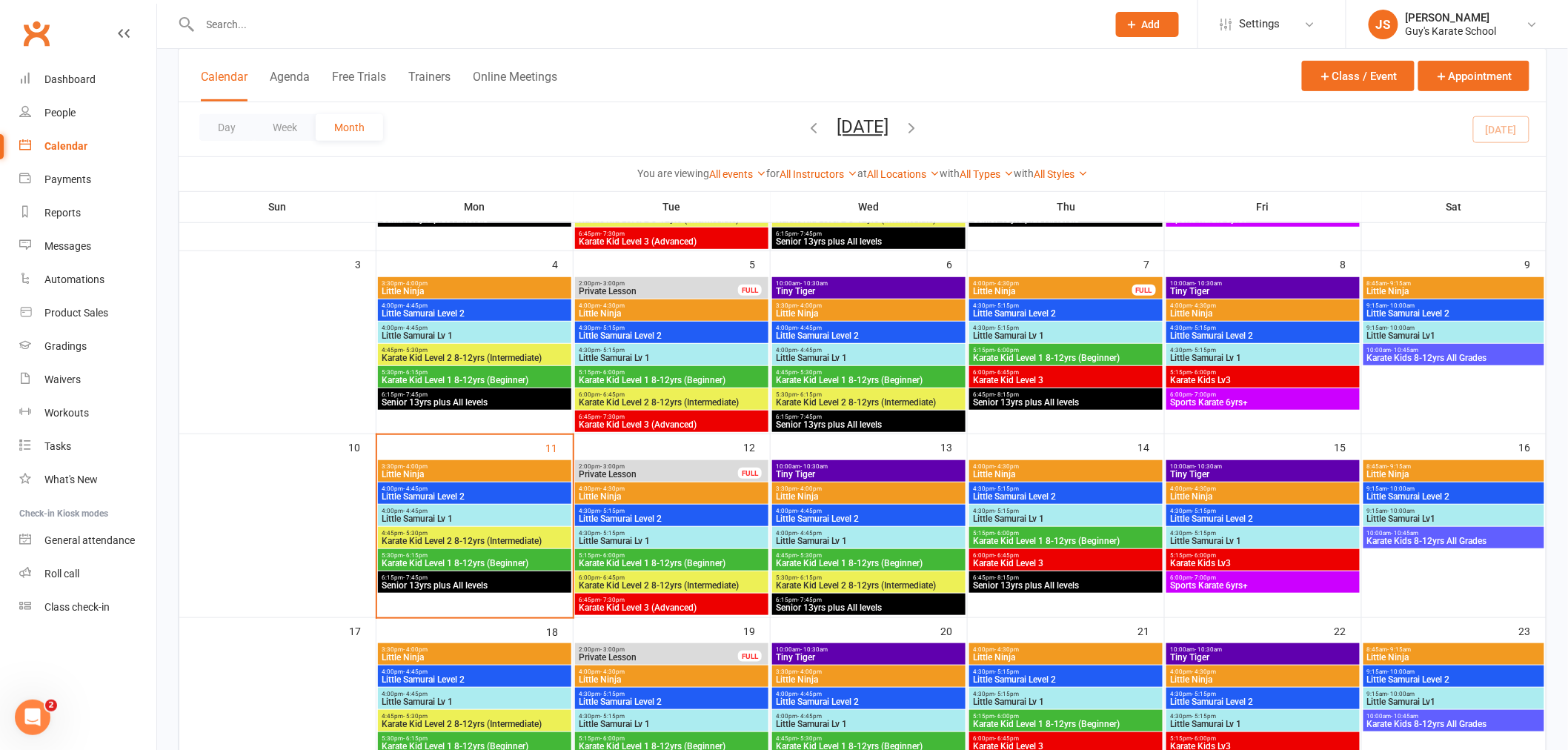
click at [439, 515] on span "Little Samurai Lv 1" at bounding box center [474, 518] width 188 height 8
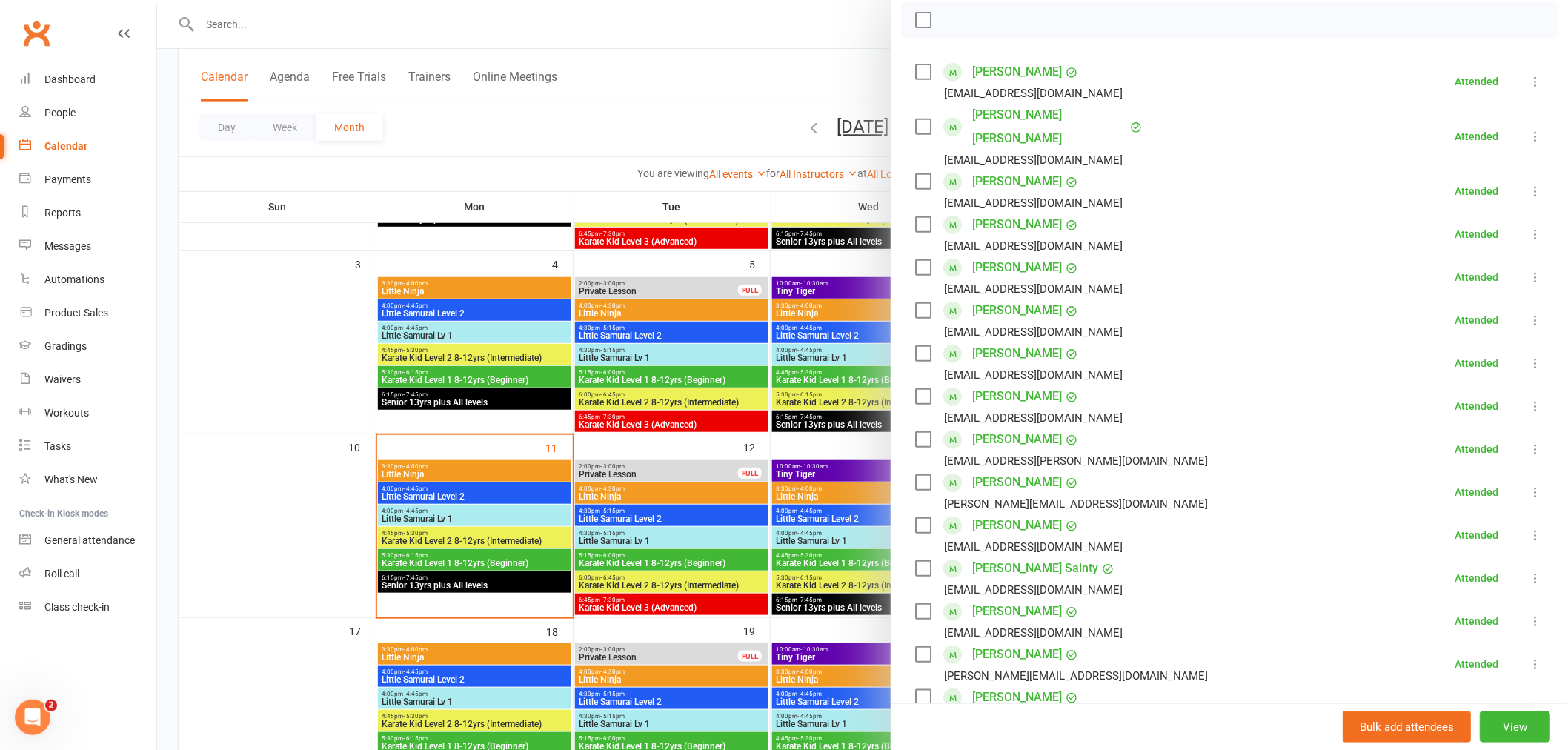
scroll to position [165, 0]
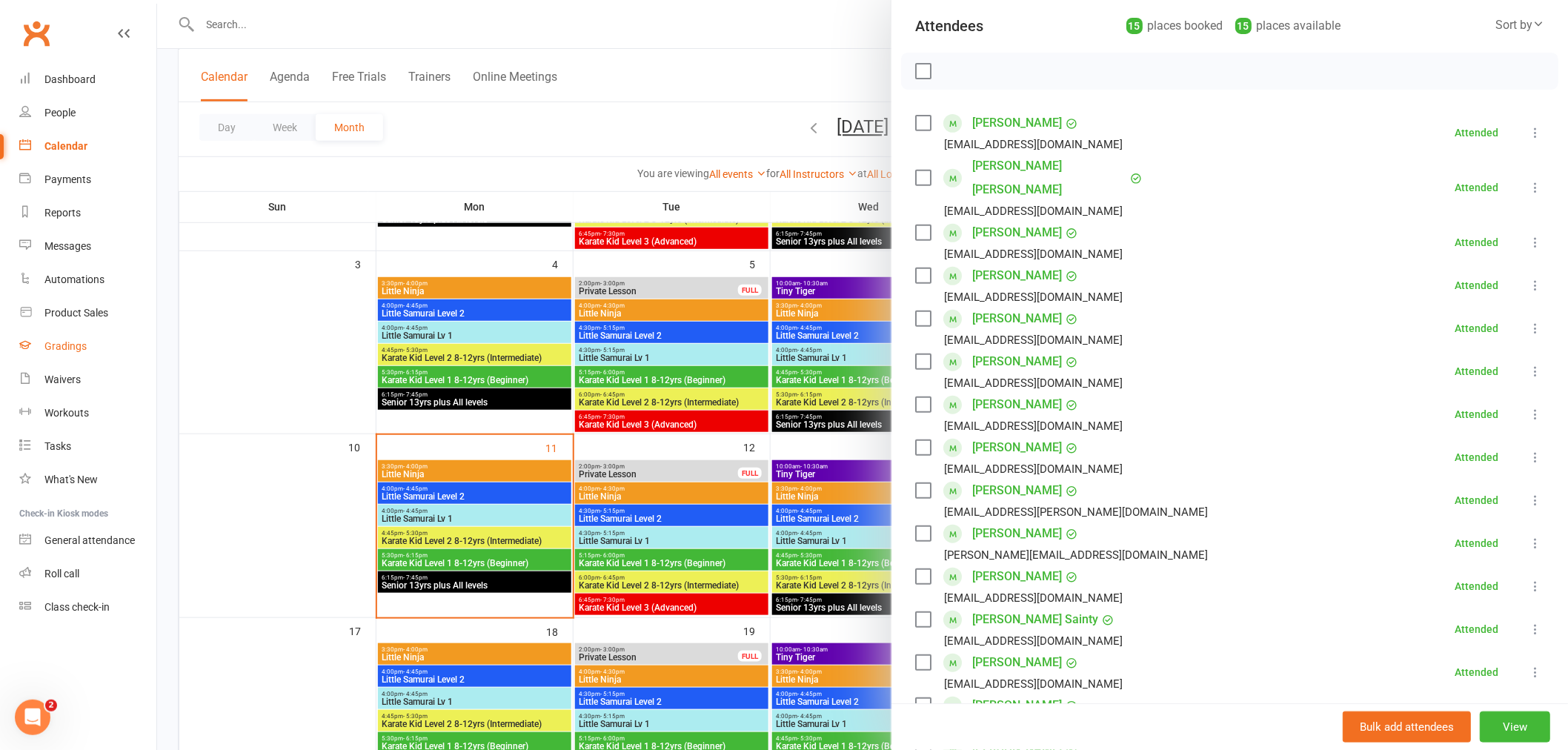
click at [72, 346] on div "Gradings" at bounding box center [65, 346] width 42 height 12
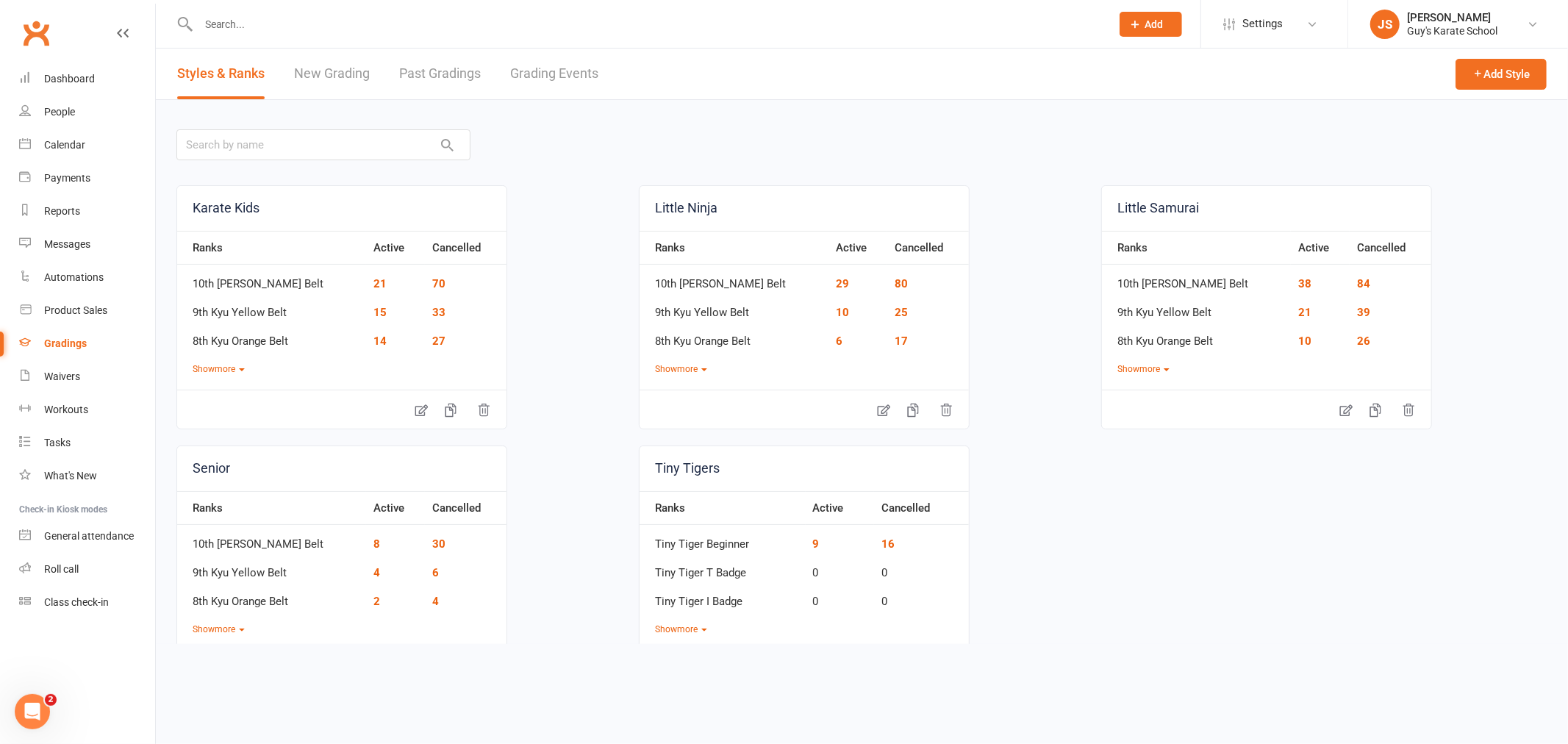
click at [584, 83] on link "Grading Events" at bounding box center [554, 74] width 88 height 51
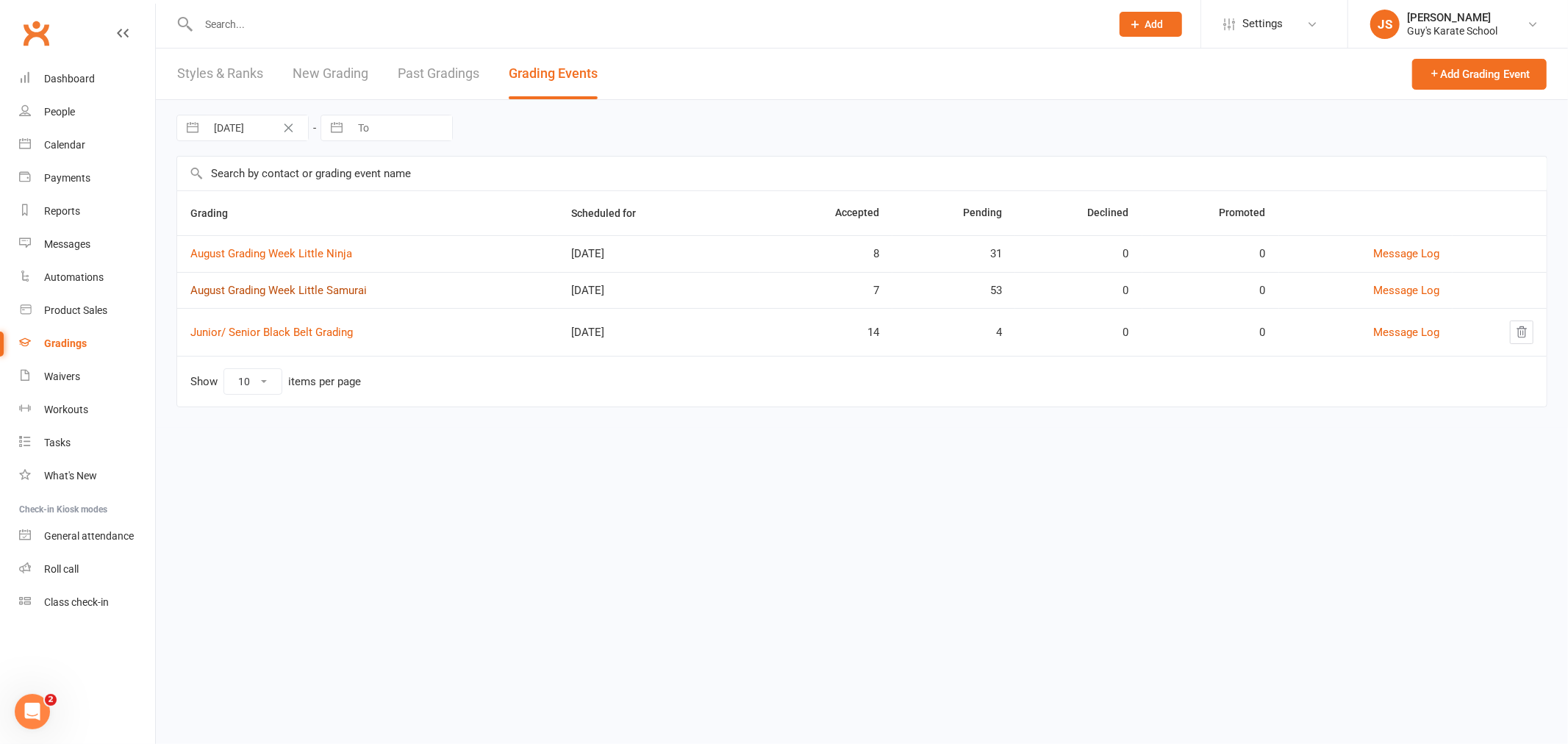
click at [308, 289] on link "August Grading Week Little Samurai" at bounding box center [278, 291] width 176 height 13
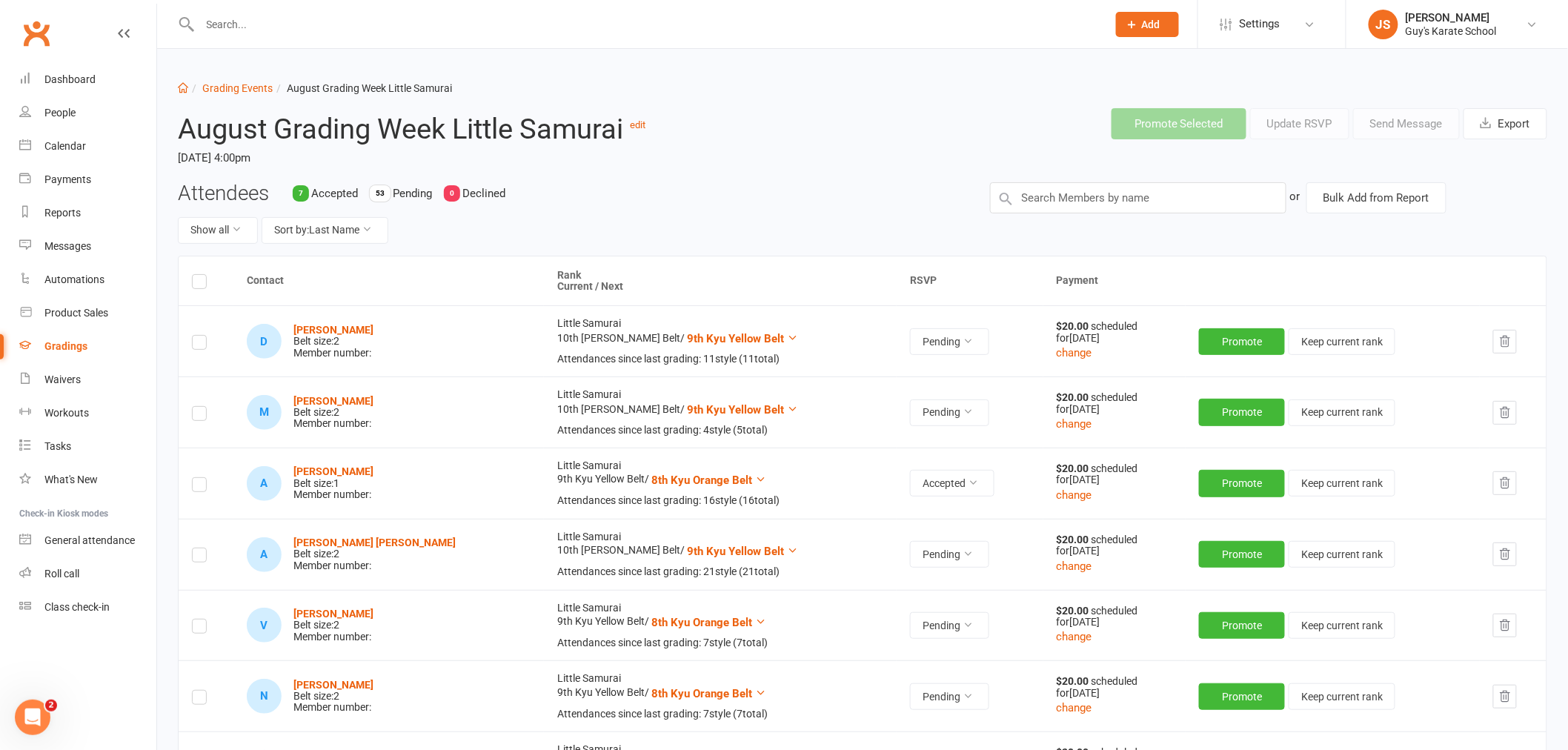
scroll to position [82, 0]
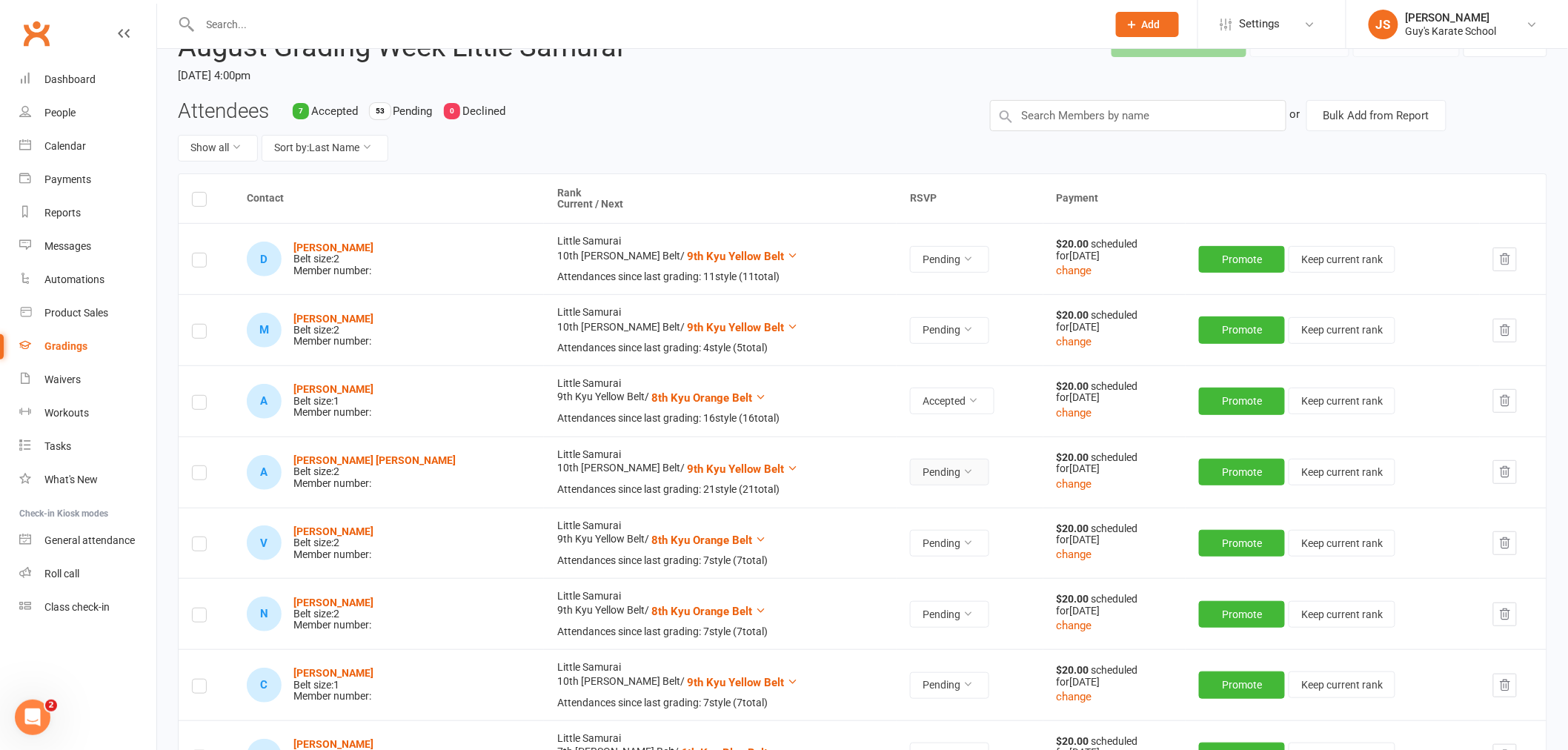
click at [910, 473] on button "Pending" at bounding box center [949, 471] width 79 height 26
click at [862, 508] on link "Accepted" at bounding box center [846, 505] width 147 height 30
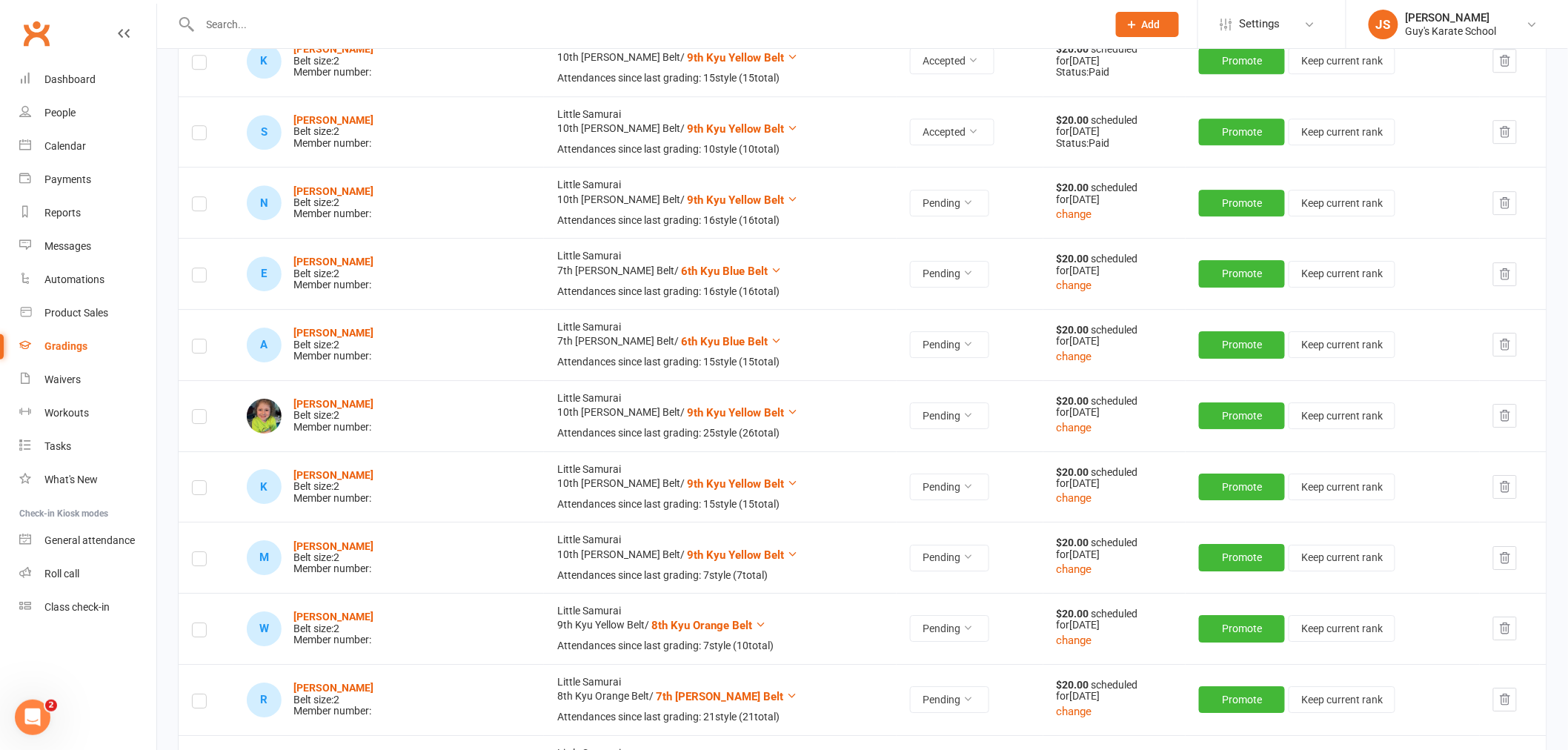
scroll to position [1811, 0]
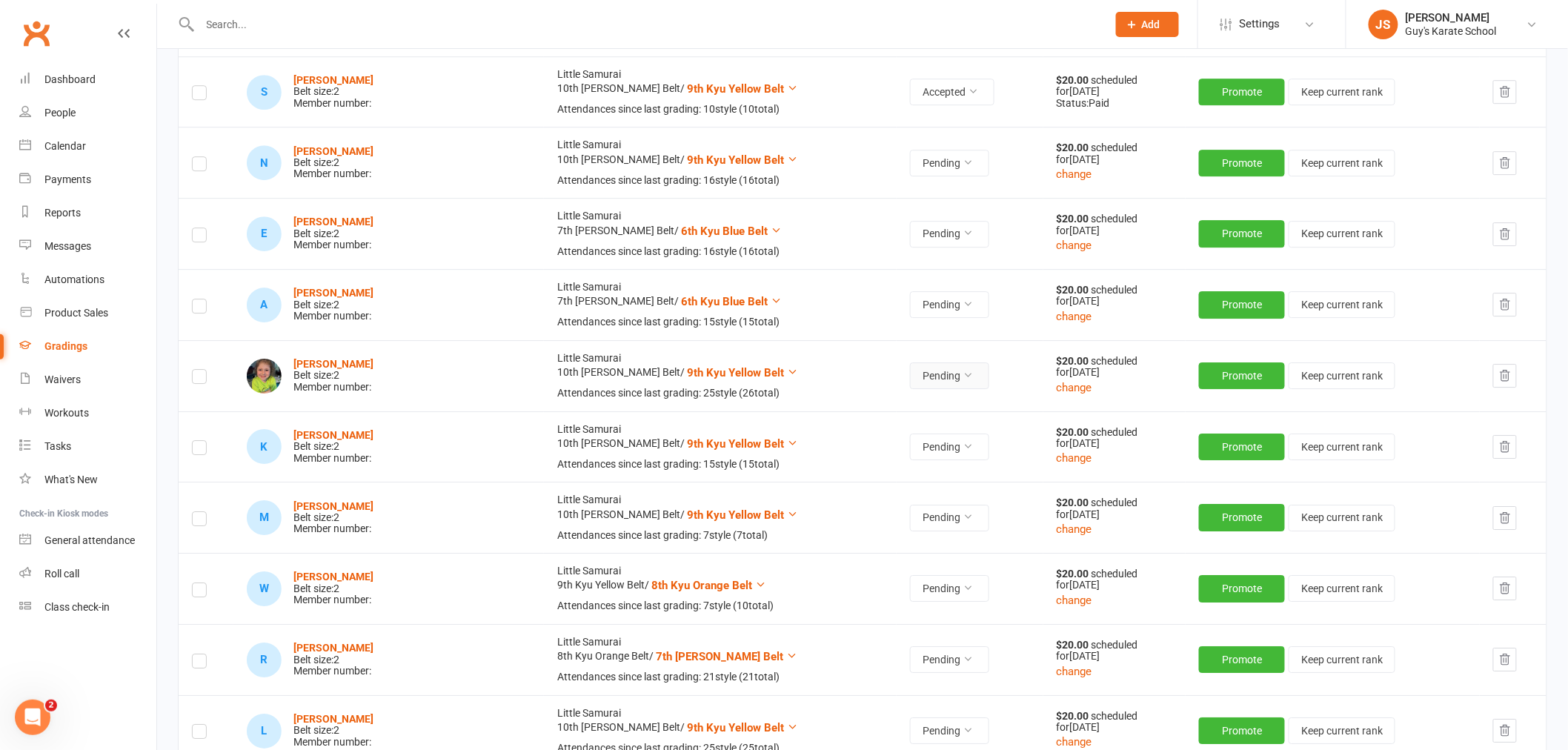
click at [910, 375] on button "Pending" at bounding box center [949, 375] width 79 height 26
click at [862, 405] on link "Accepted" at bounding box center [846, 410] width 147 height 30
click at [962, 234] on icon at bounding box center [967, 233] width 10 height 10
click at [869, 259] on link "Accepted" at bounding box center [846, 268] width 147 height 30
click at [910, 305] on button "Pending" at bounding box center [949, 304] width 79 height 26
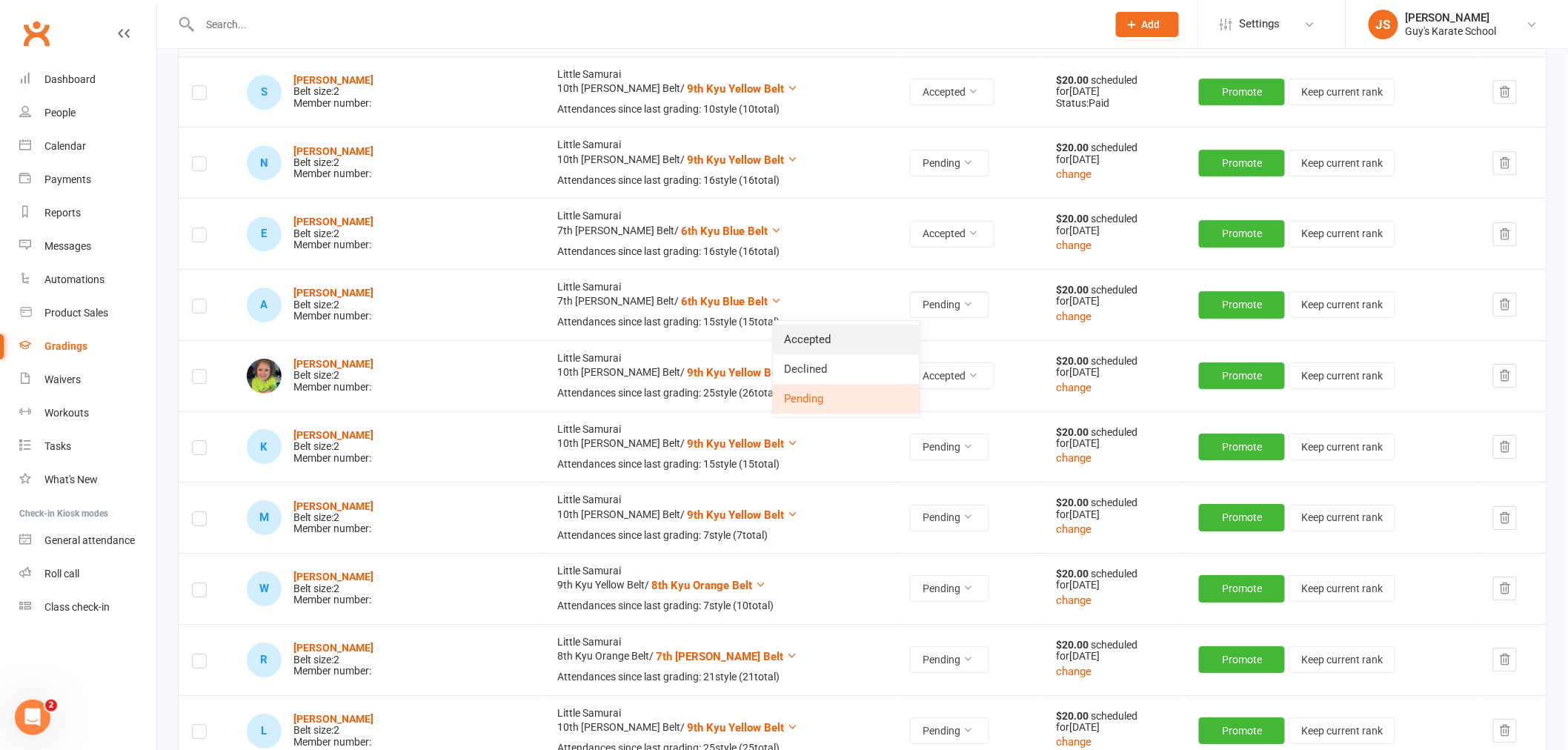
click at [877, 328] on link "Accepted" at bounding box center [846, 339] width 147 height 30
click at [910, 314] on button "Accepted" at bounding box center [951, 304] width 84 height 26
click at [838, 393] on link "Pending" at bounding box center [852, 398] width 147 height 30
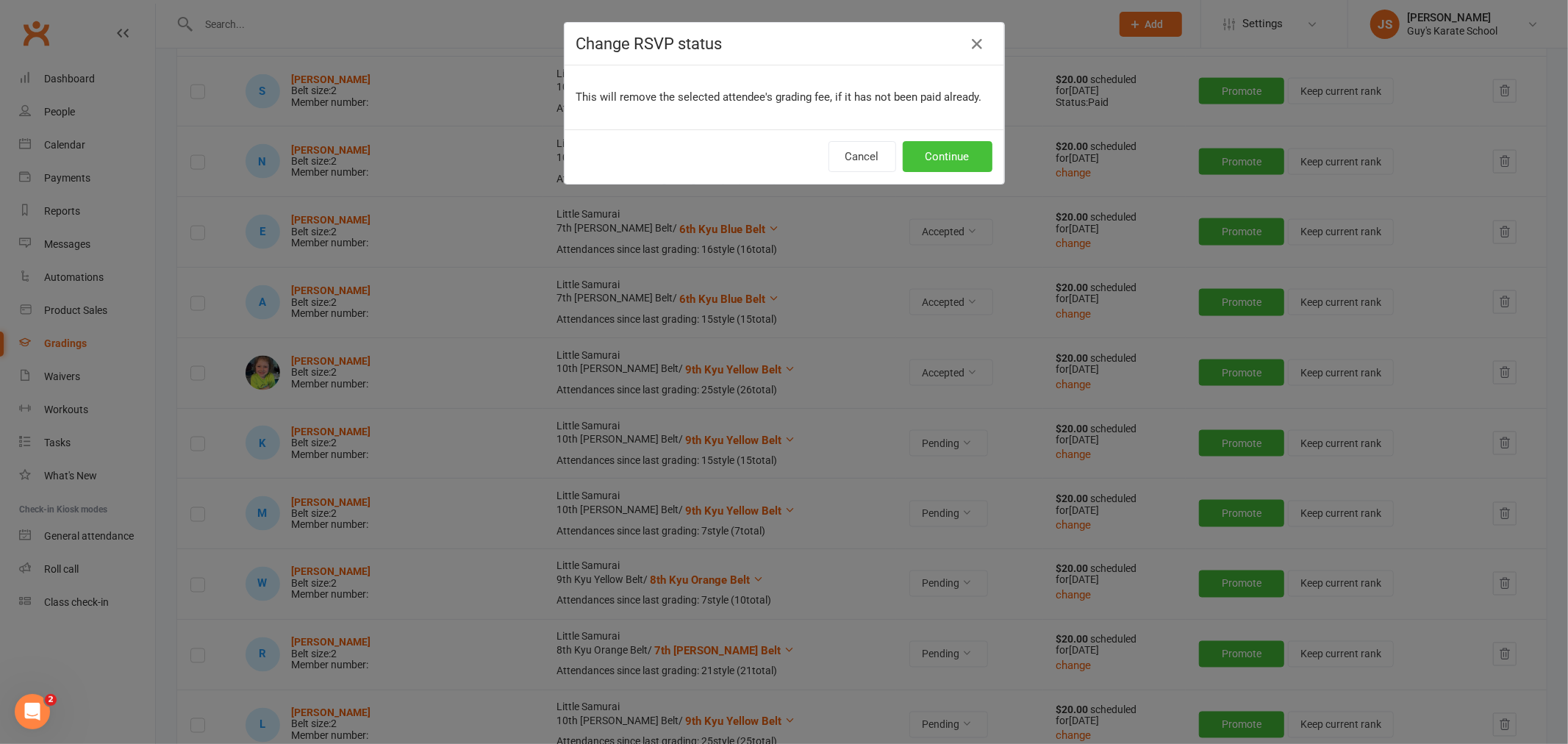
click at [939, 157] on button "Continue" at bounding box center [947, 156] width 89 height 31
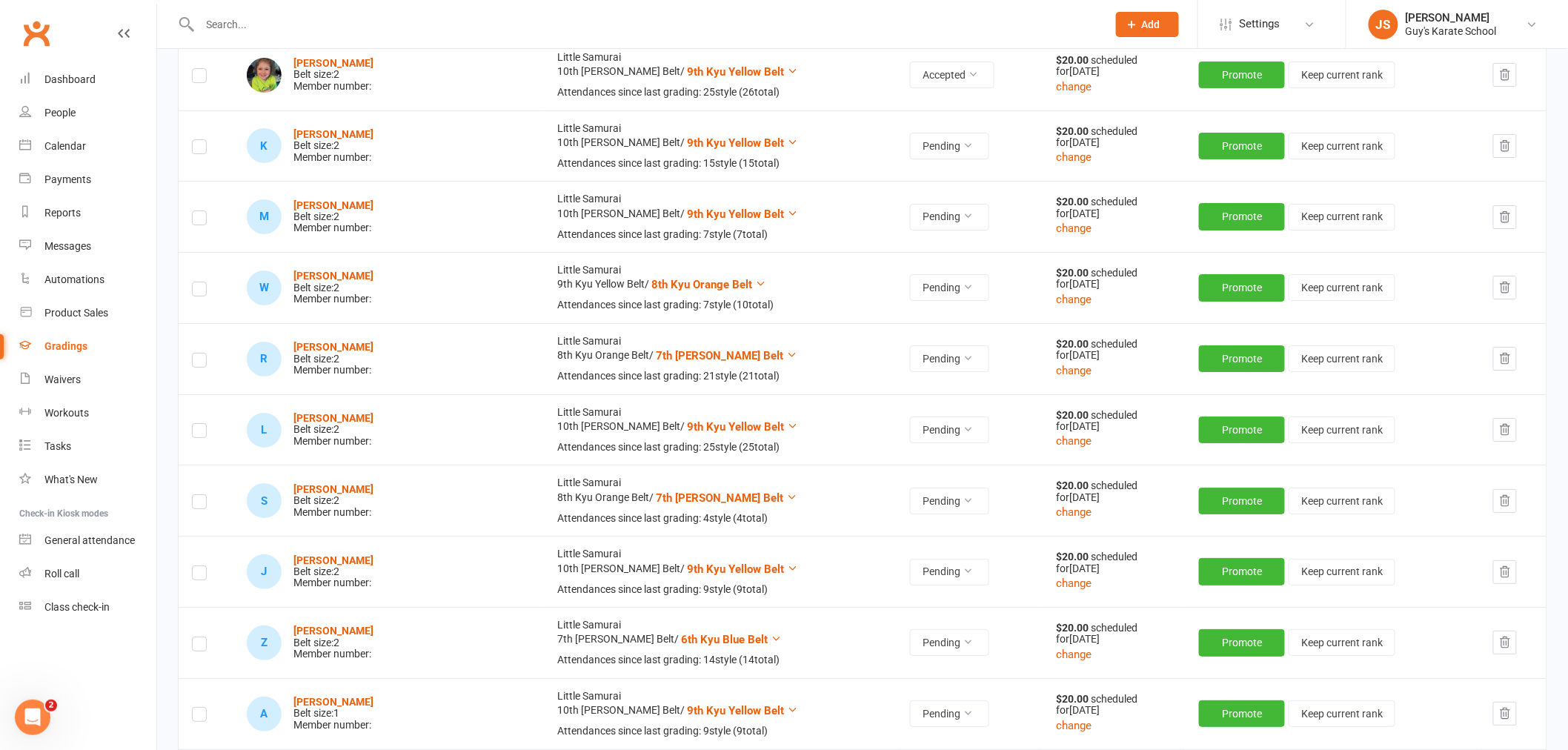
scroll to position [2140, 0]
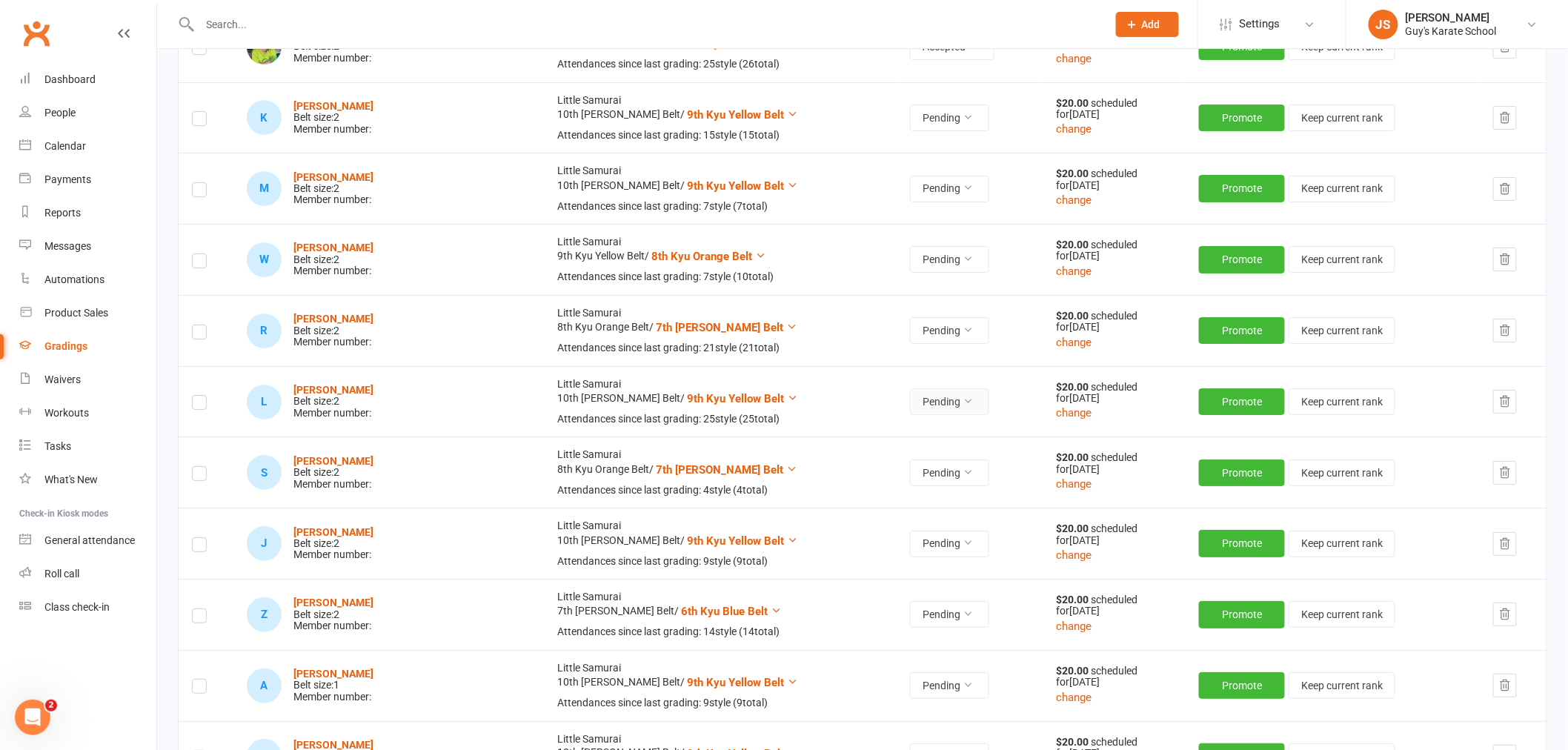
click at [910, 406] on button "Pending" at bounding box center [949, 401] width 79 height 26
click at [883, 428] on link "Accepted" at bounding box center [846, 436] width 147 height 30
click at [910, 543] on button "Pending" at bounding box center [949, 544] width 79 height 26
click at [862, 568] on link "Accepted" at bounding box center [846, 578] width 147 height 30
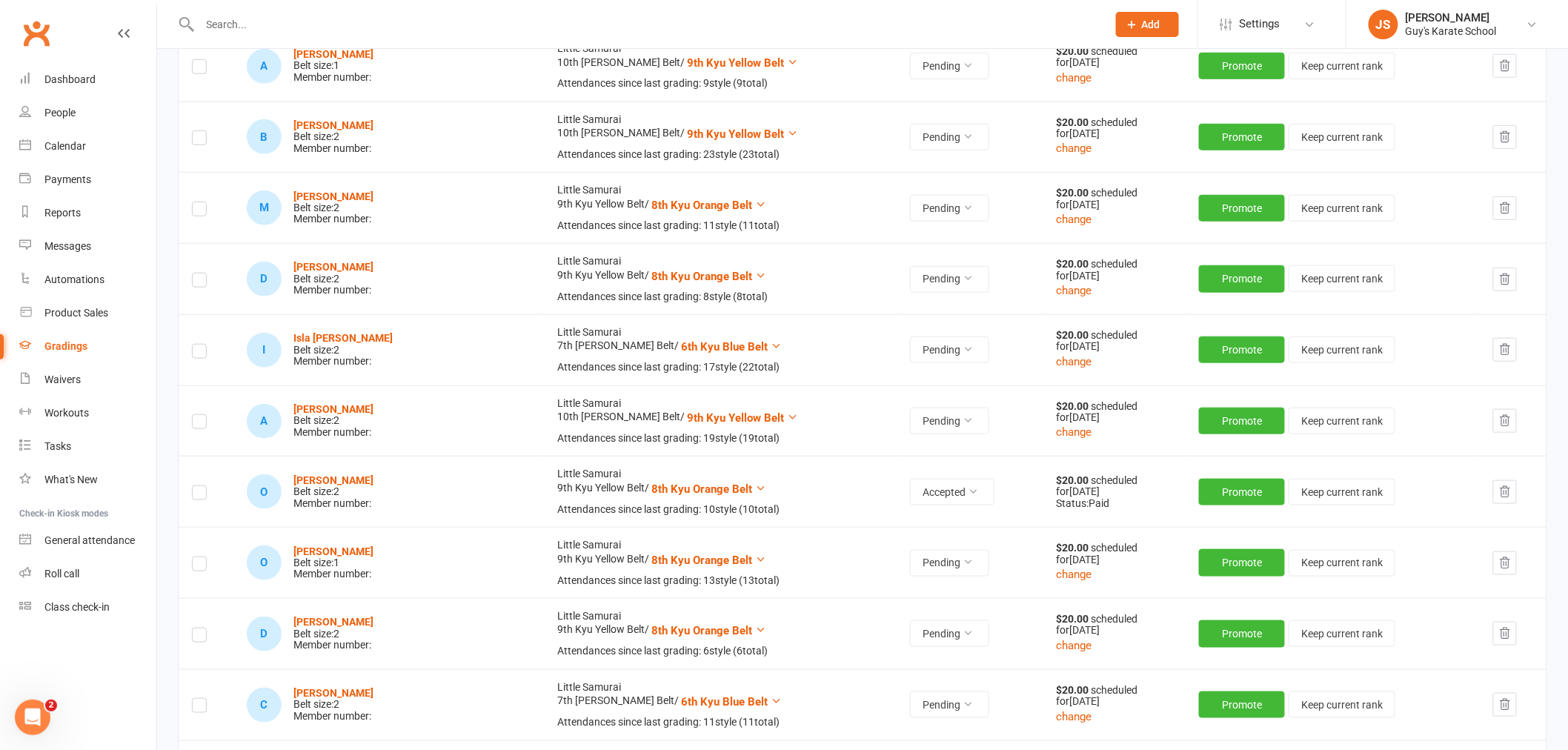
scroll to position [2799, 0]
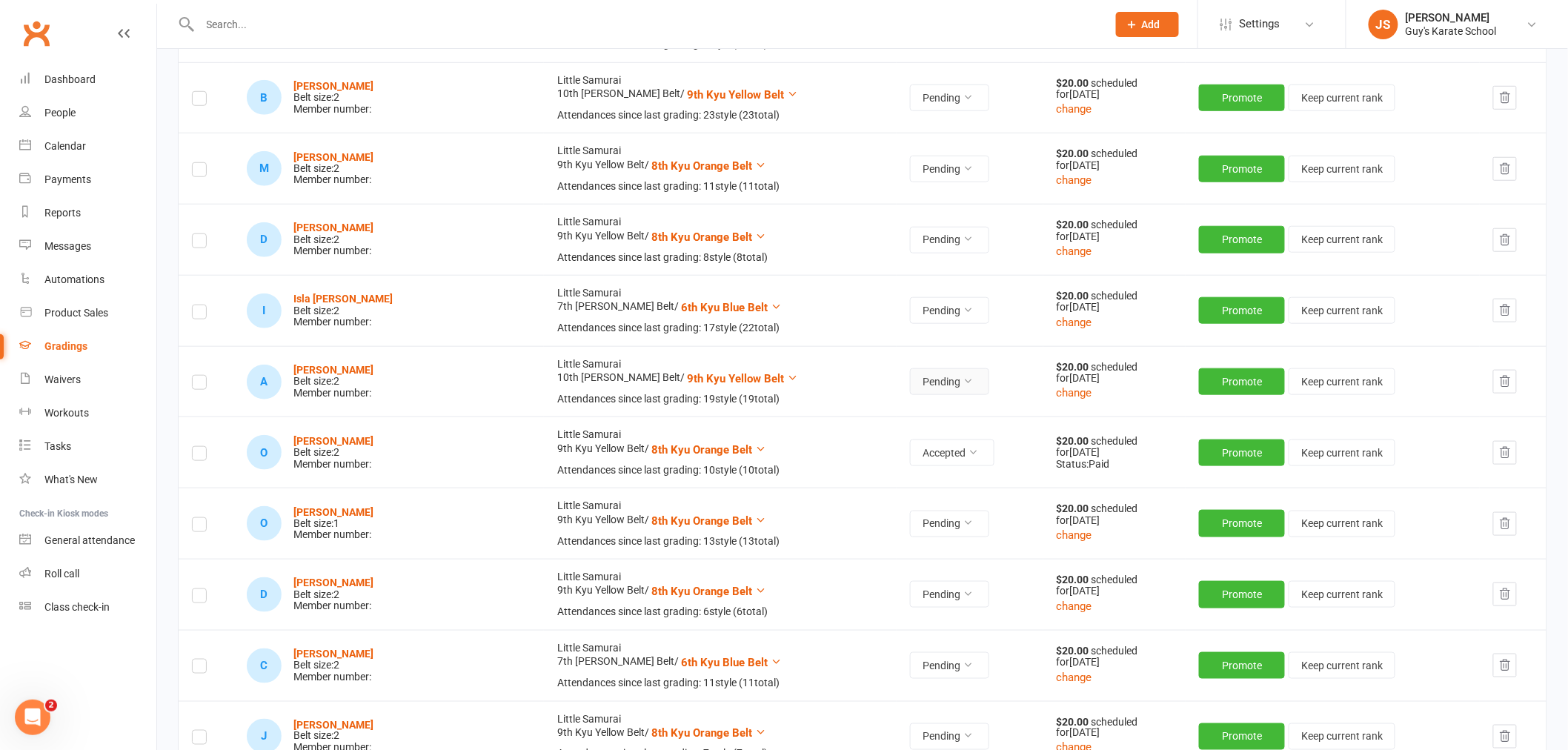
click at [910, 383] on button "Pending" at bounding box center [949, 381] width 79 height 26
click at [828, 405] on link "Accepted" at bounding box center [846, 417] width 147 height 30
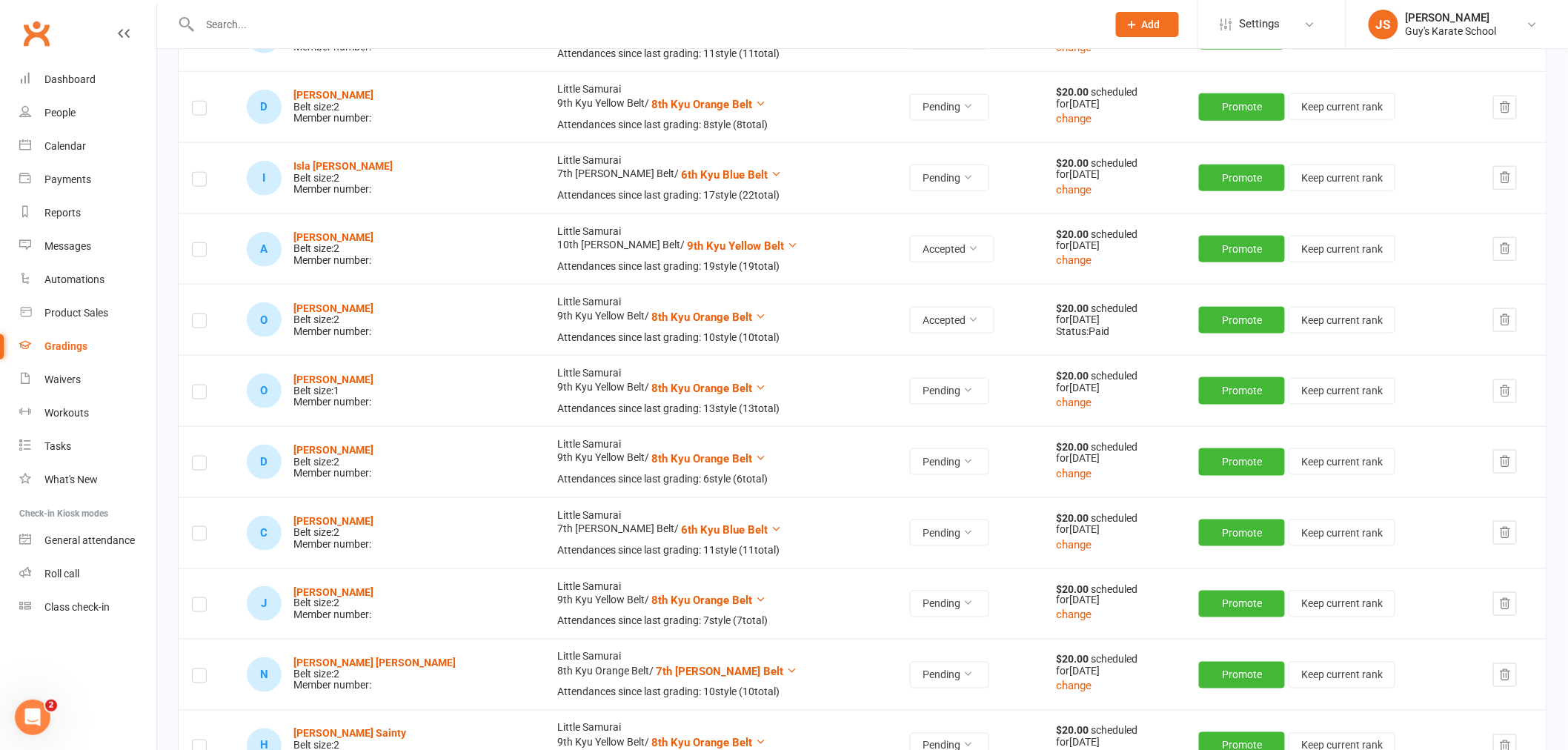
scroll to position [2964, 0]
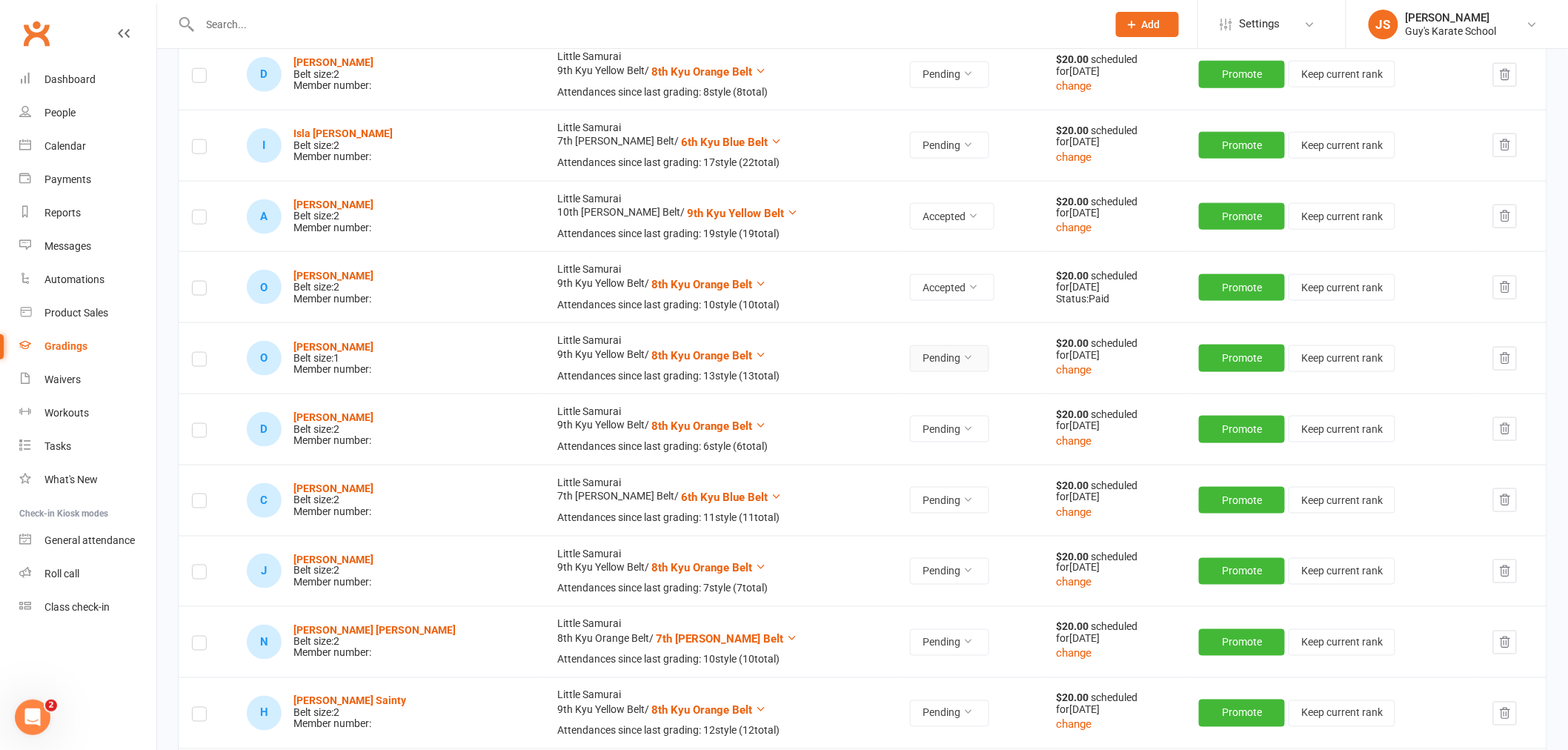
click at [910, 353] on button "Pending" at bounding box center [949, 358] width 79 height 26
click at [804, 400] on link "Accepted" at bounding box center [846, 393] width 147 height 30
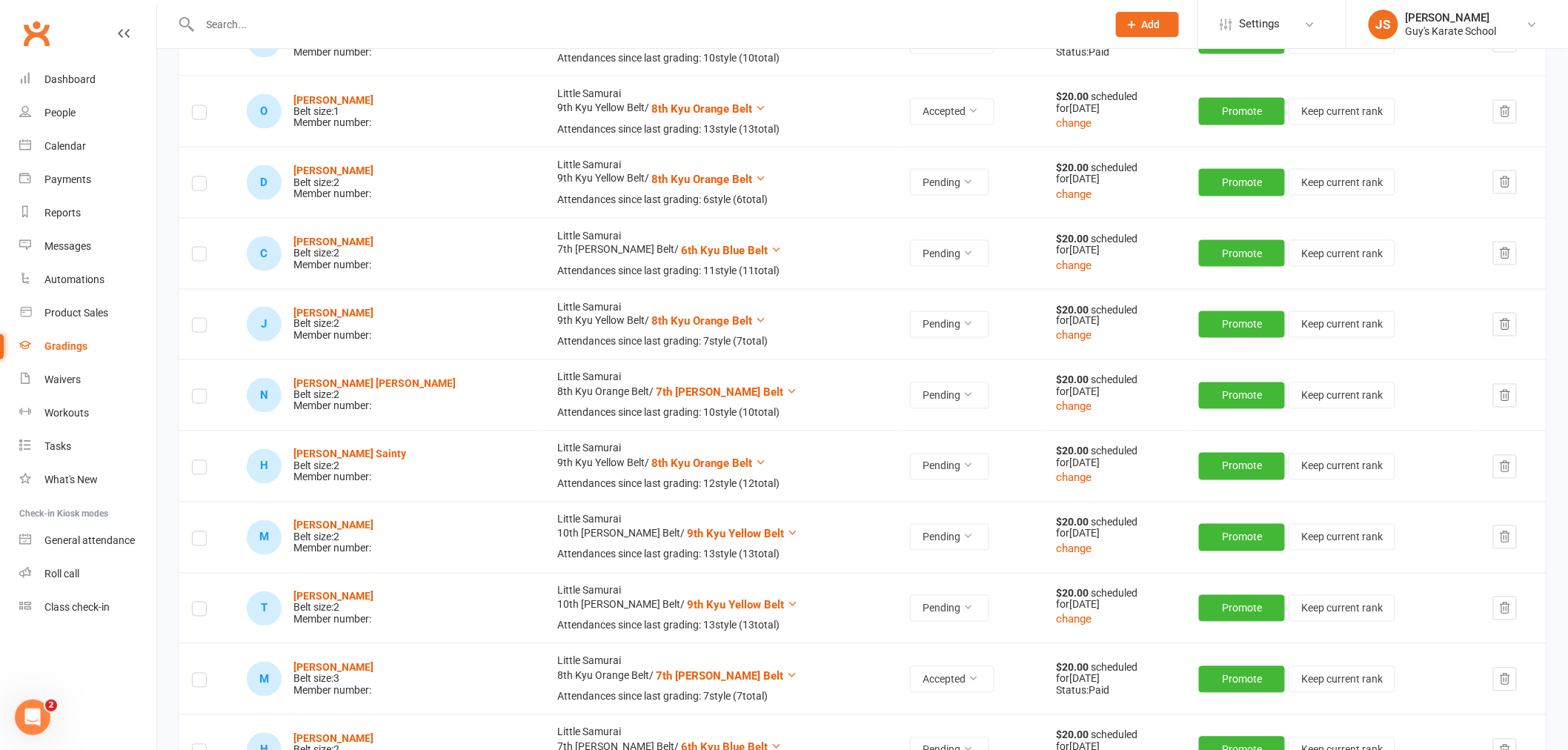
scroll to position [3293, 0]
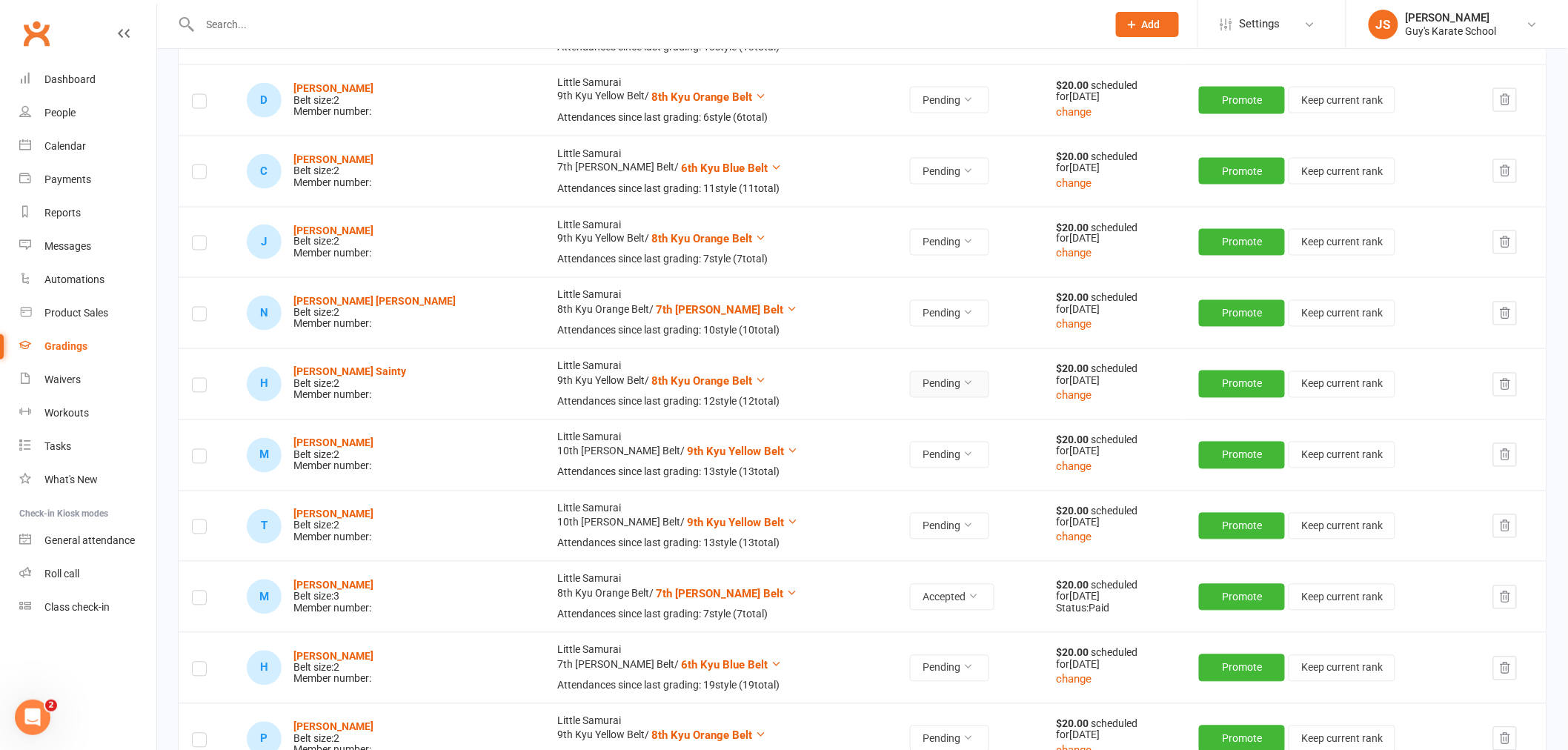
click at [910, 387] on button "Pending" at bounding box center [949, 384] width 79 height 26
click at [862, 412] on link "Accepted" at bounding box center [846, 420] width 147 height 30
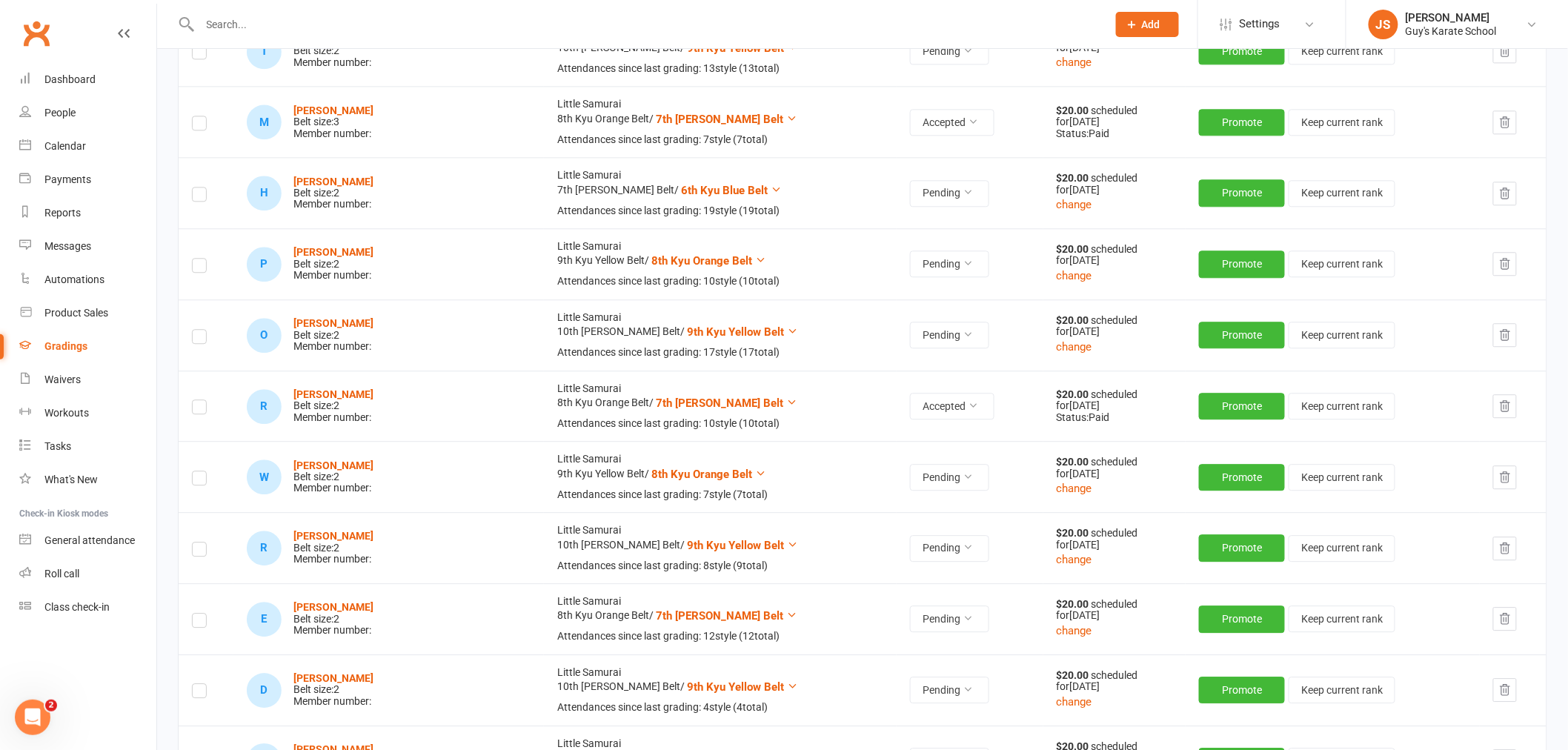
scroll to position [3787, 0]
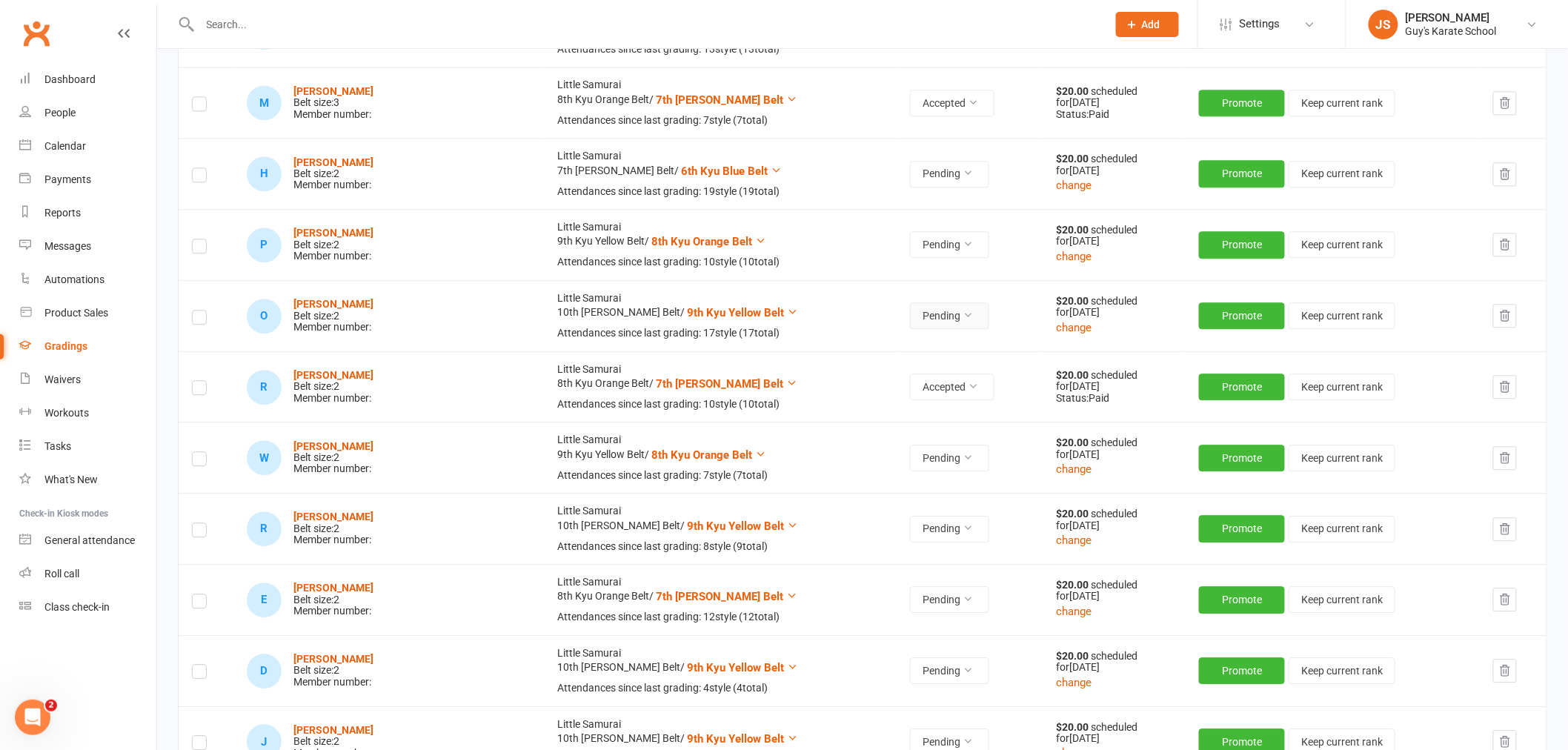
click at [910, 319] on button "Pending" at bounding box center [949, 315] width 79 height 26
click at [863, 348] on link "Accepted" at bounding box center [846, 352] width 147 height 30
click at [322, 307] on strong "[PERSON_NAME]" at bounding box center [333, 304] width 80 height 12
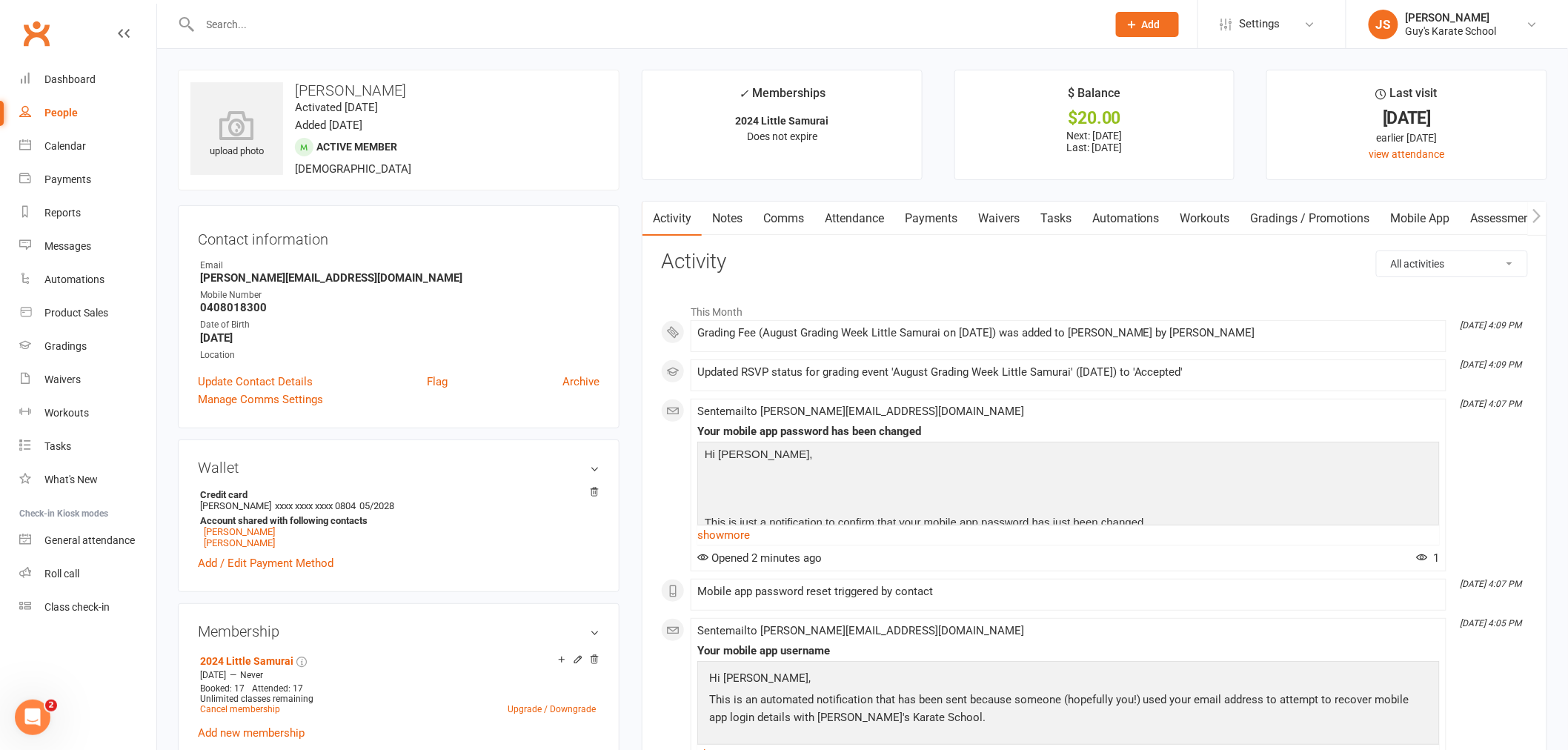
click at [928, 212] on link "Payments" at bounding box center [931, 218] width 73 height 34
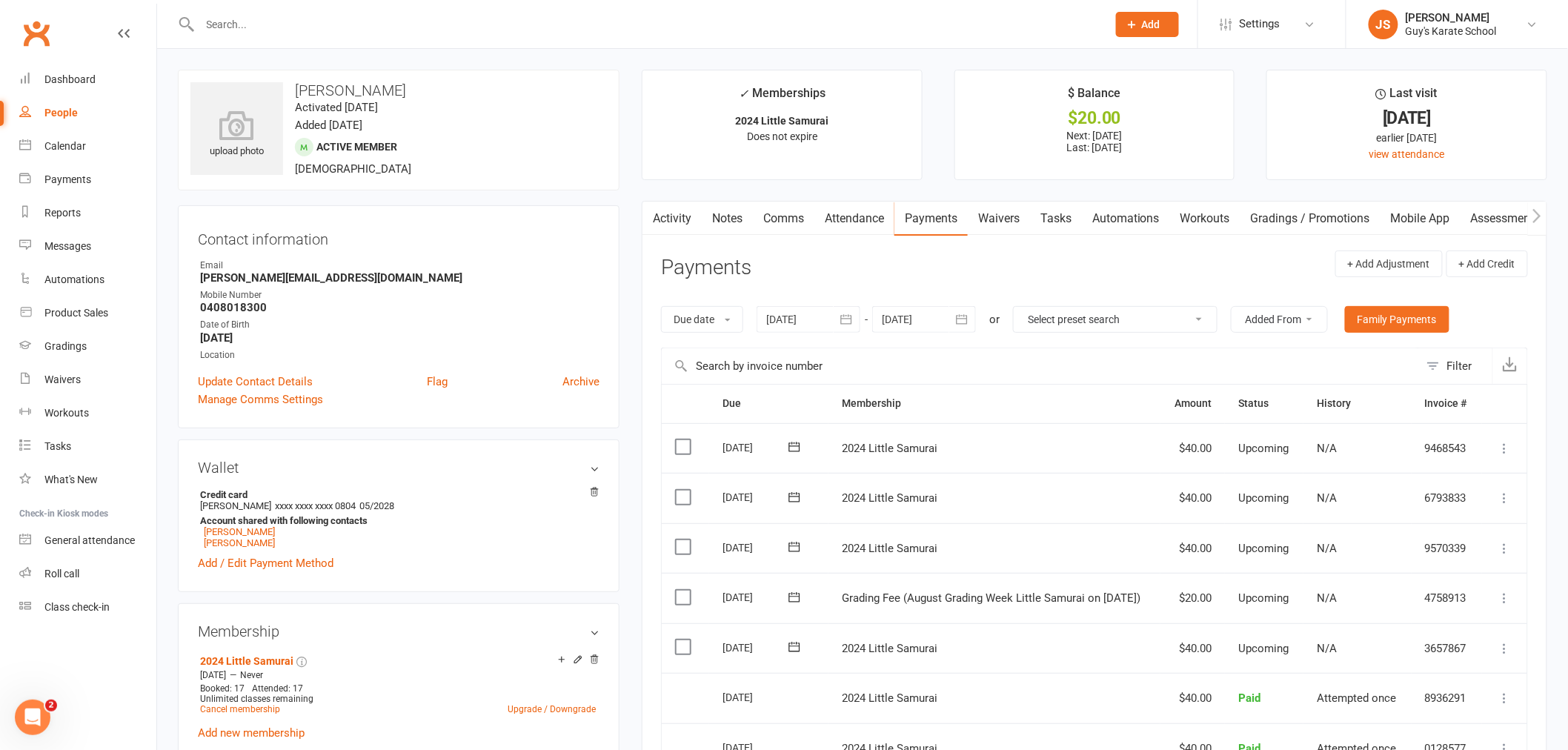
click at [1501, 598] on icon at bounding box center [1504, 597] width 14 height 14
click at [1458, 657] on link "Mark as Paid (POS)" at bounding box center [1440, 656] width 147 height 30
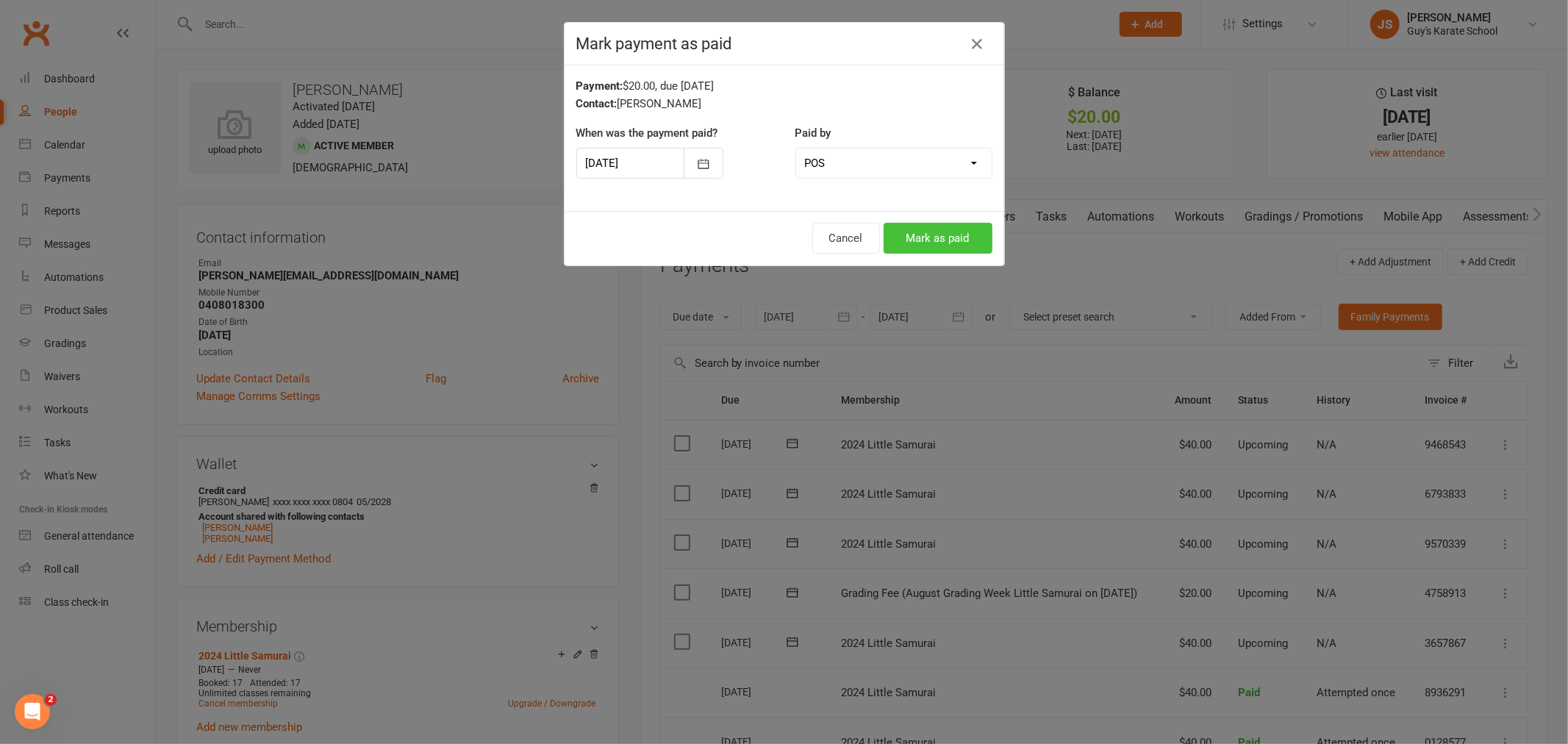
click at [923, 239] on button "Mark as paid" at bounding box center [938, 238] width 109 height 31
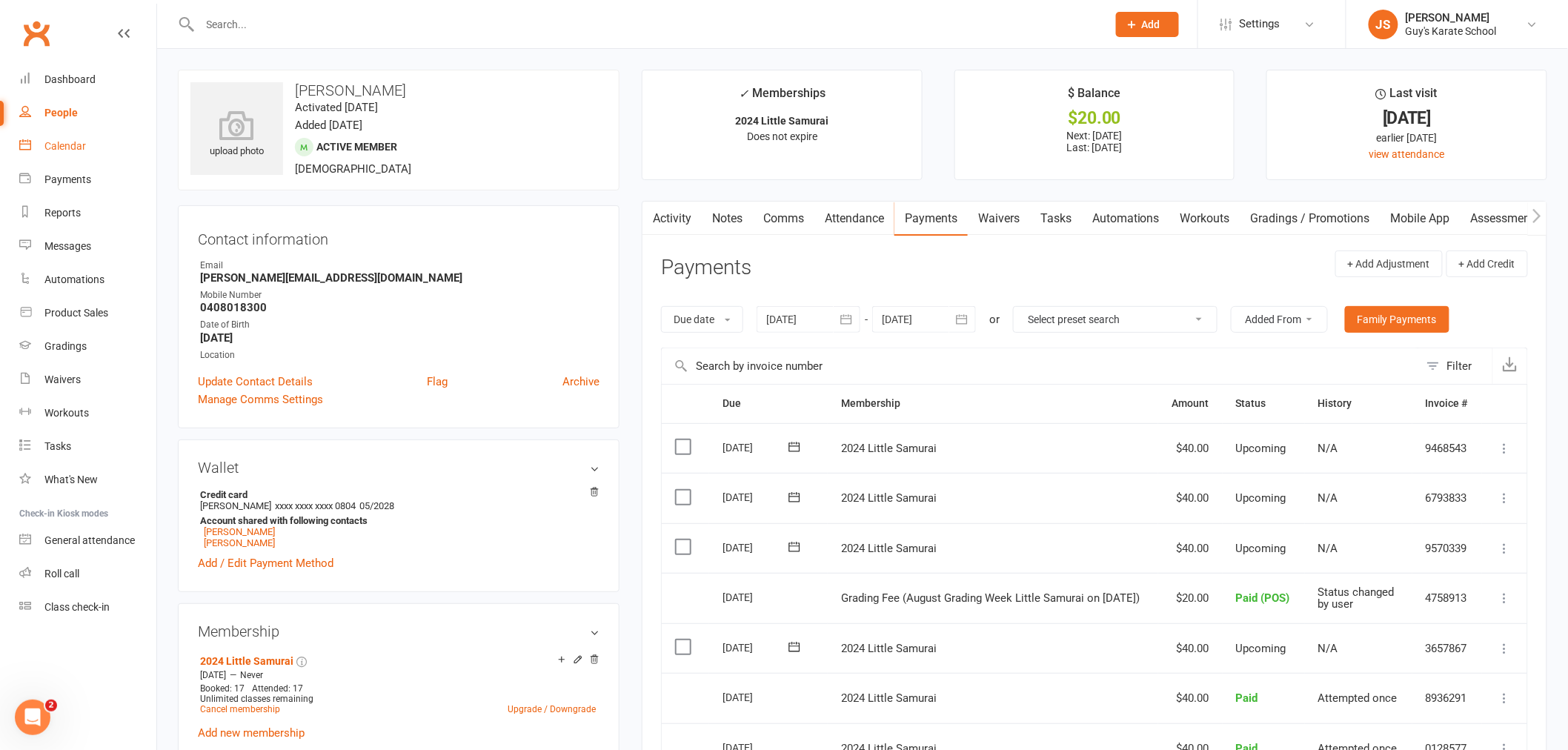
click at [65, 138] on link "Calendar" at bounding box center [87, 146] width 137 height 33
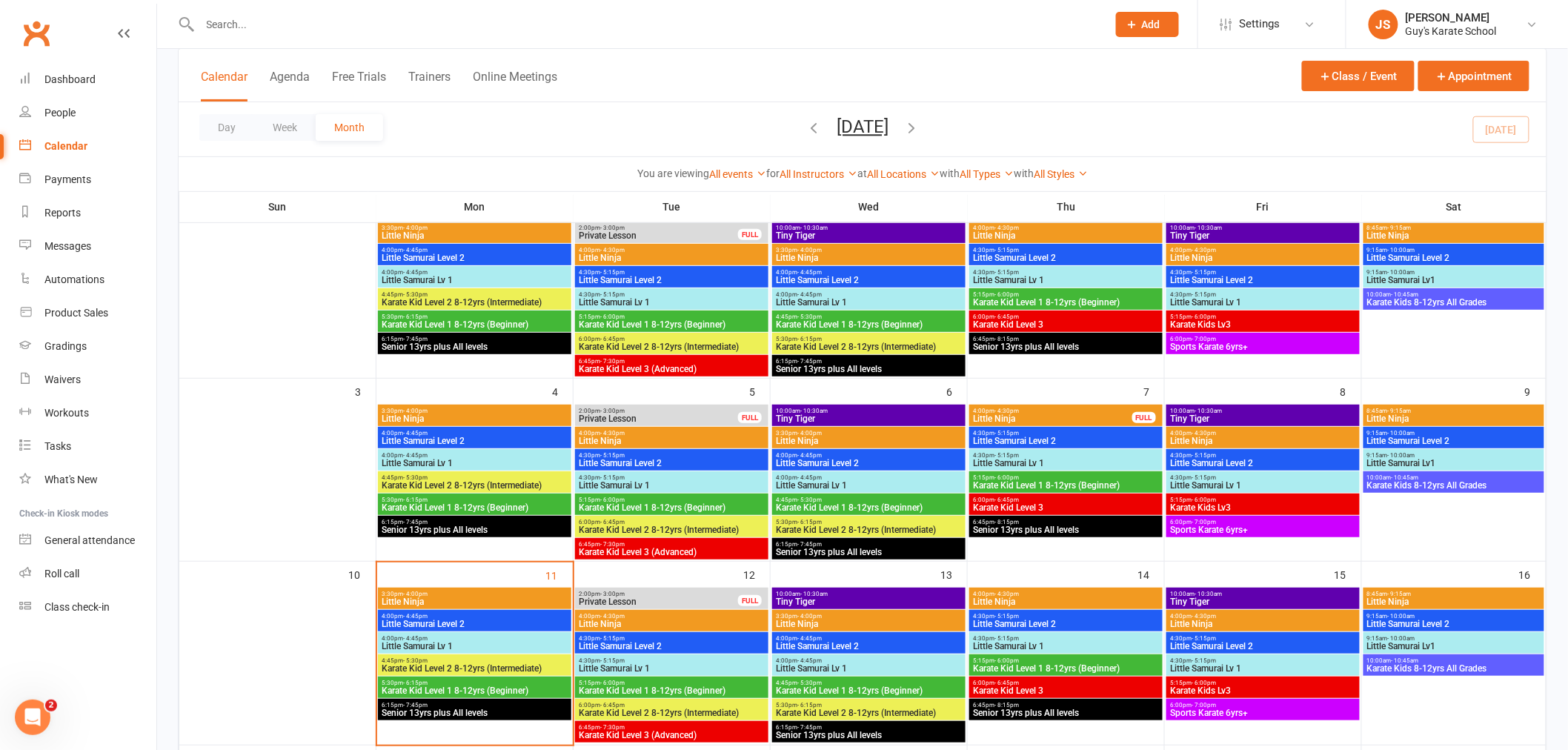
scroll to position [165, 0]
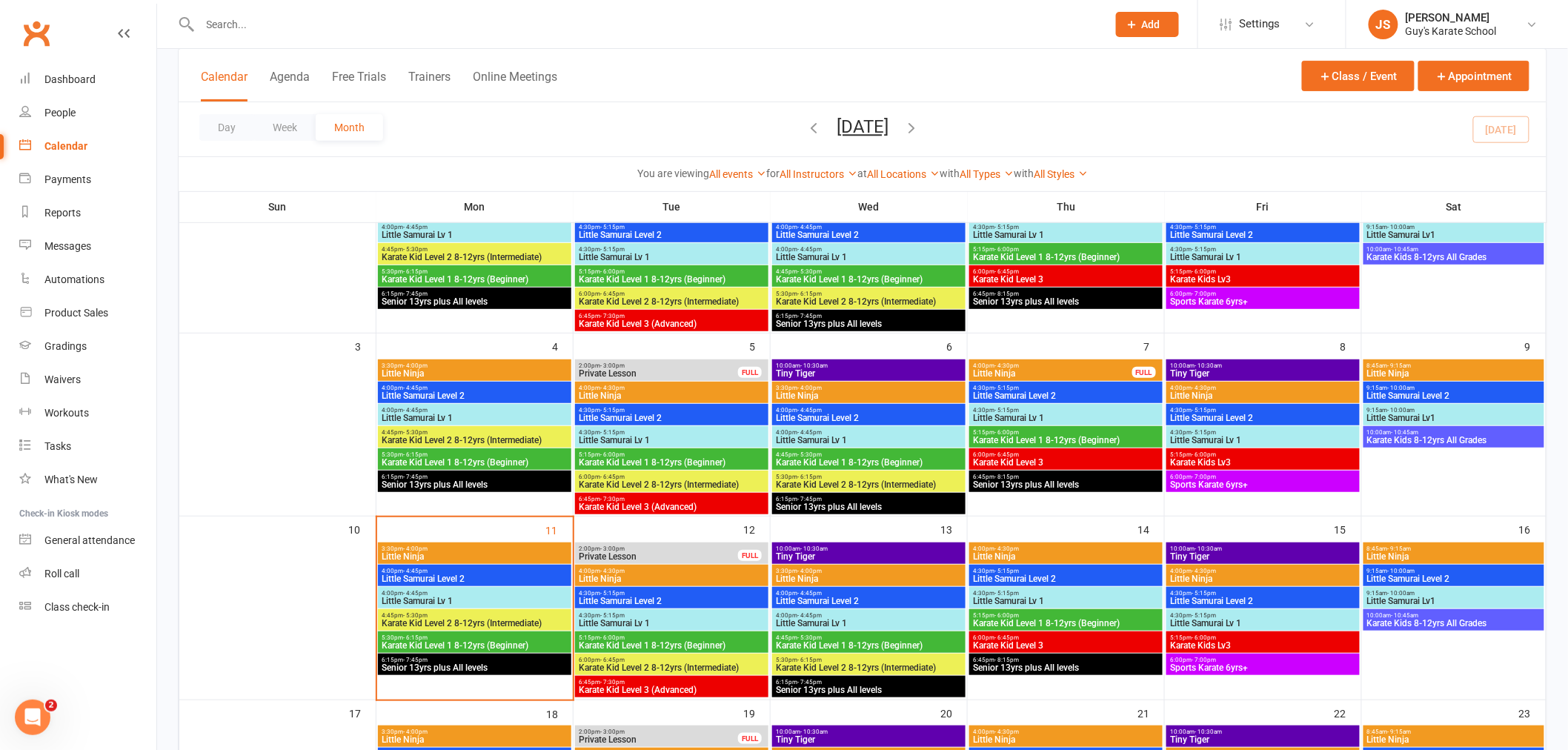
click at [443, 596] on span "Little Samurai Lv 1" at bounding box center [474, 601] width 188 height 8
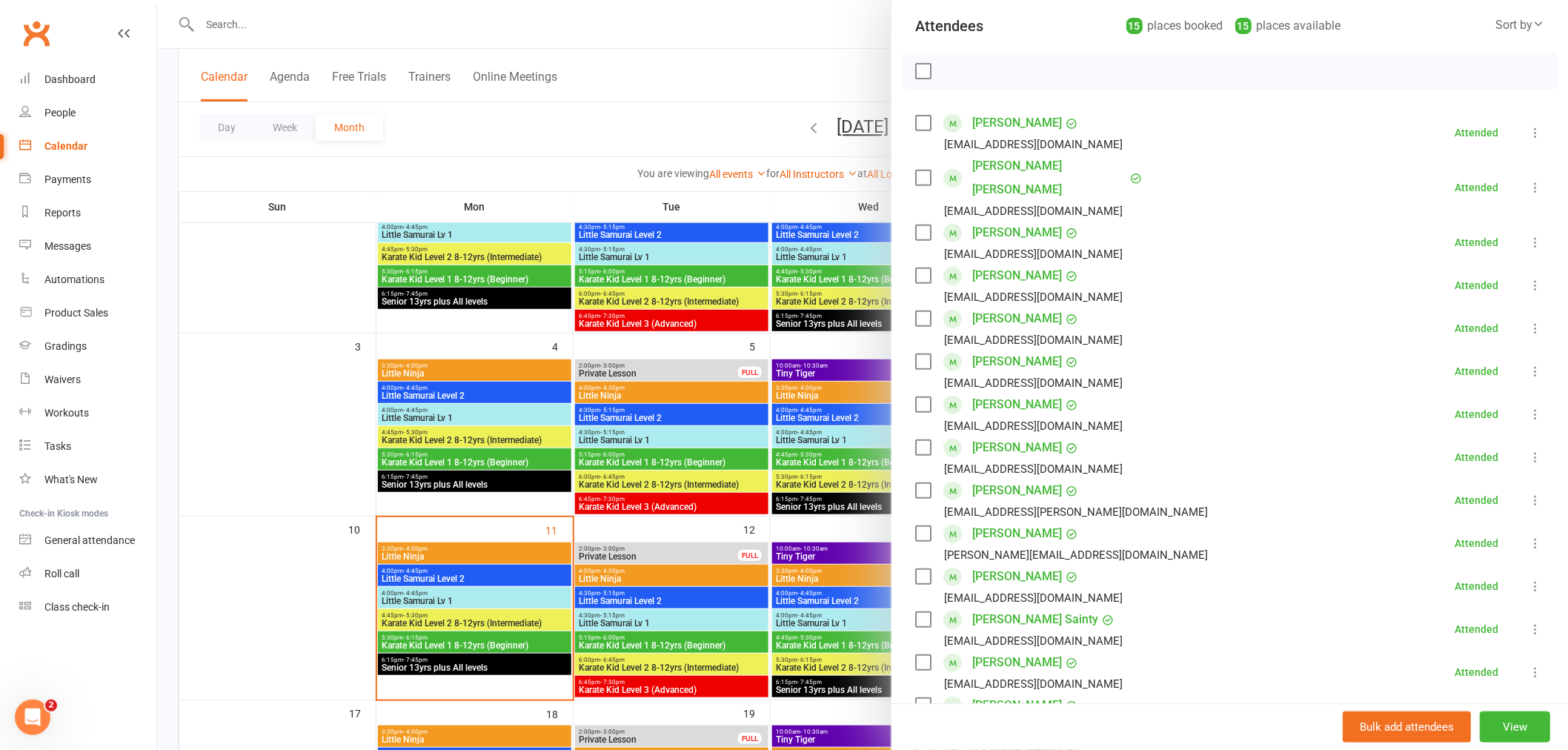
click at [440, 595] on div at bounding box center [862, 375] width 1411 height 750
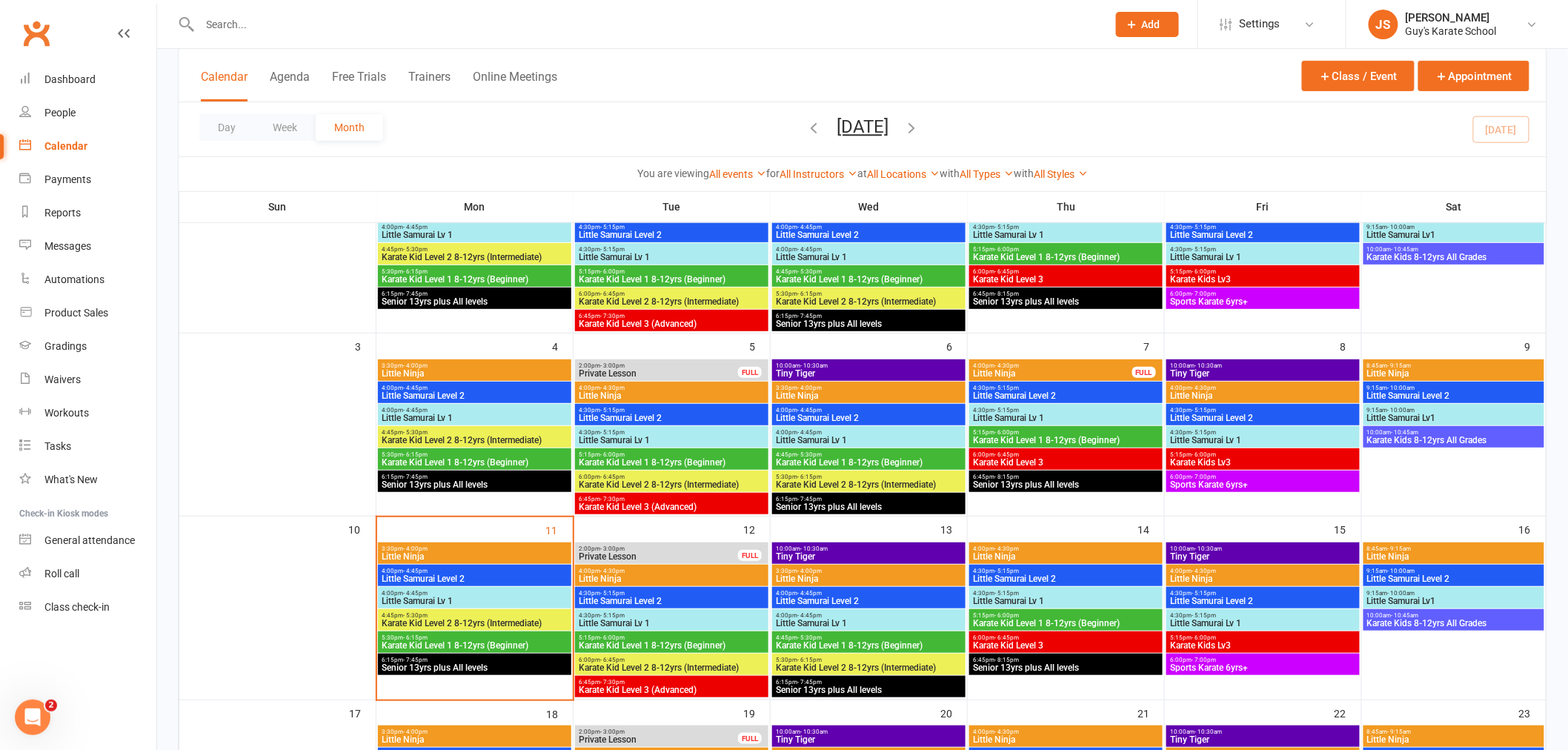
click at [450, 571] on span "4:00pm - 4:45pm" at bounding box center [474, 571] width 188 height 7
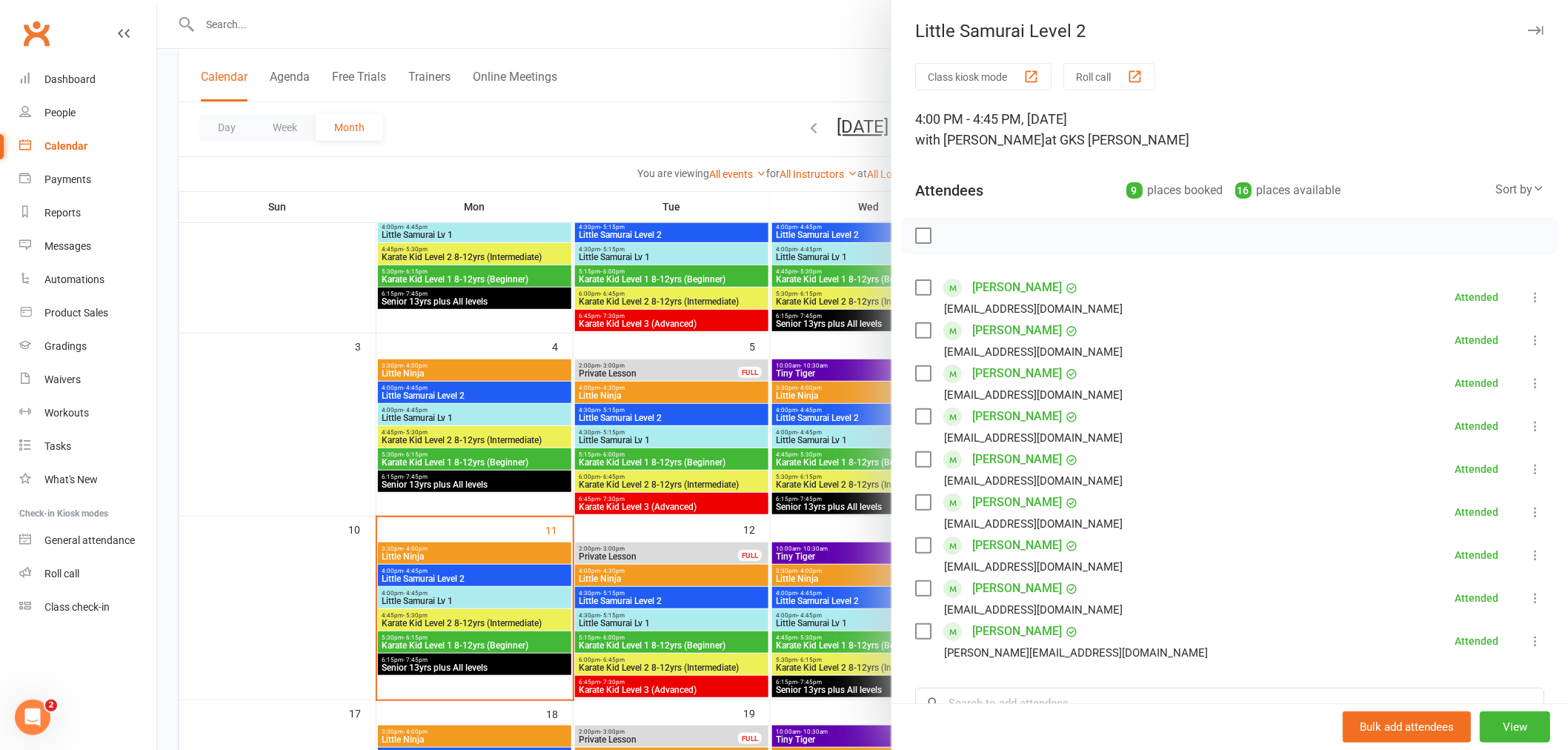
click at [1528, 641] on icon at bounding box center [1535, 640] width 14 height 14
click at [1449, 706] on link "Remove" at bounding box center [1464, 699] width 160 height 30
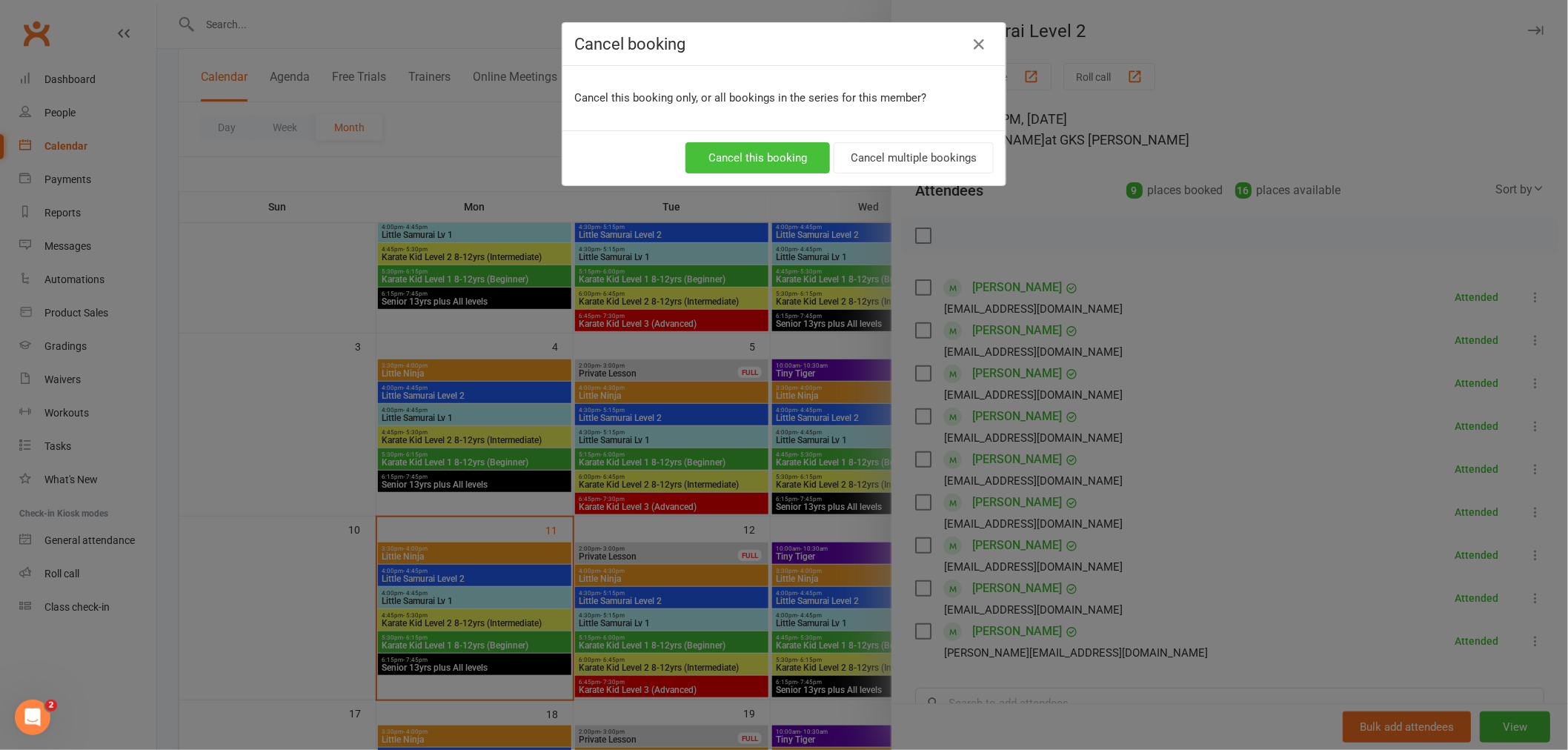
click at [761, 157] on button "Cancel this booking" at bounding box center [758, 157] width 144 height 31
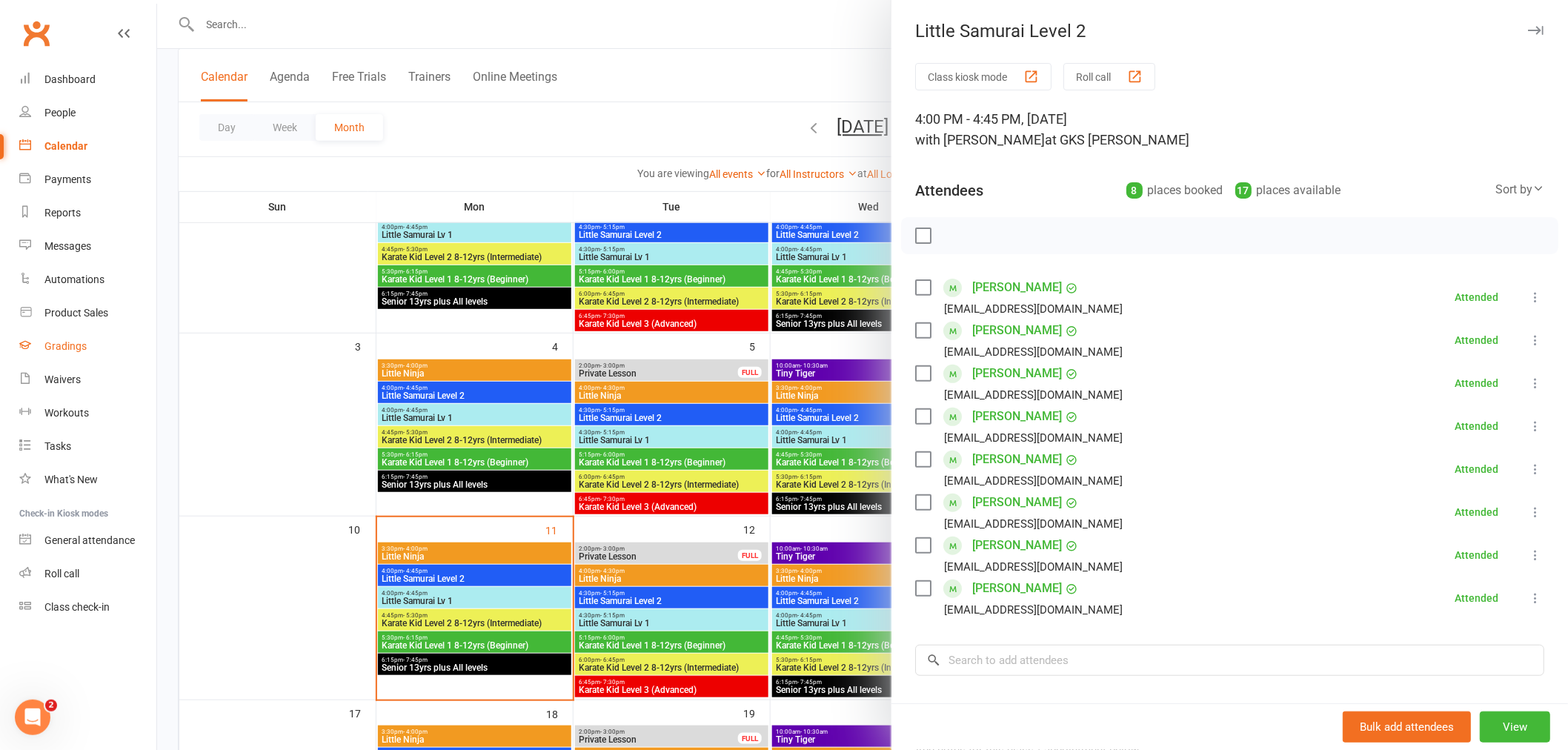
click at [90, 341] on link "Gradings" at bounding box center [87, 346] width 137 height 33
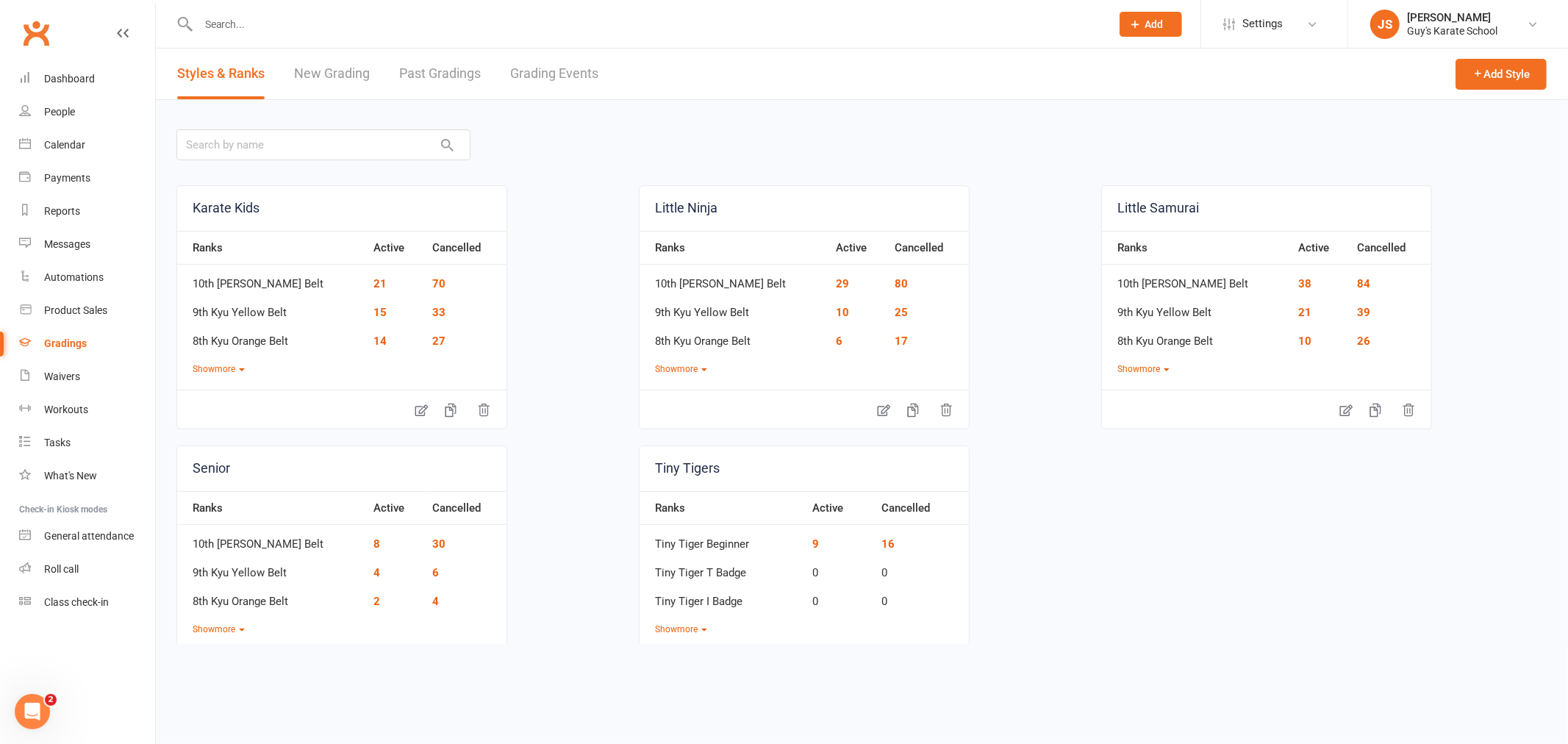
click at [530, 69] on link "Grading Events" at bounding box center [554, 74] width 88 height 51
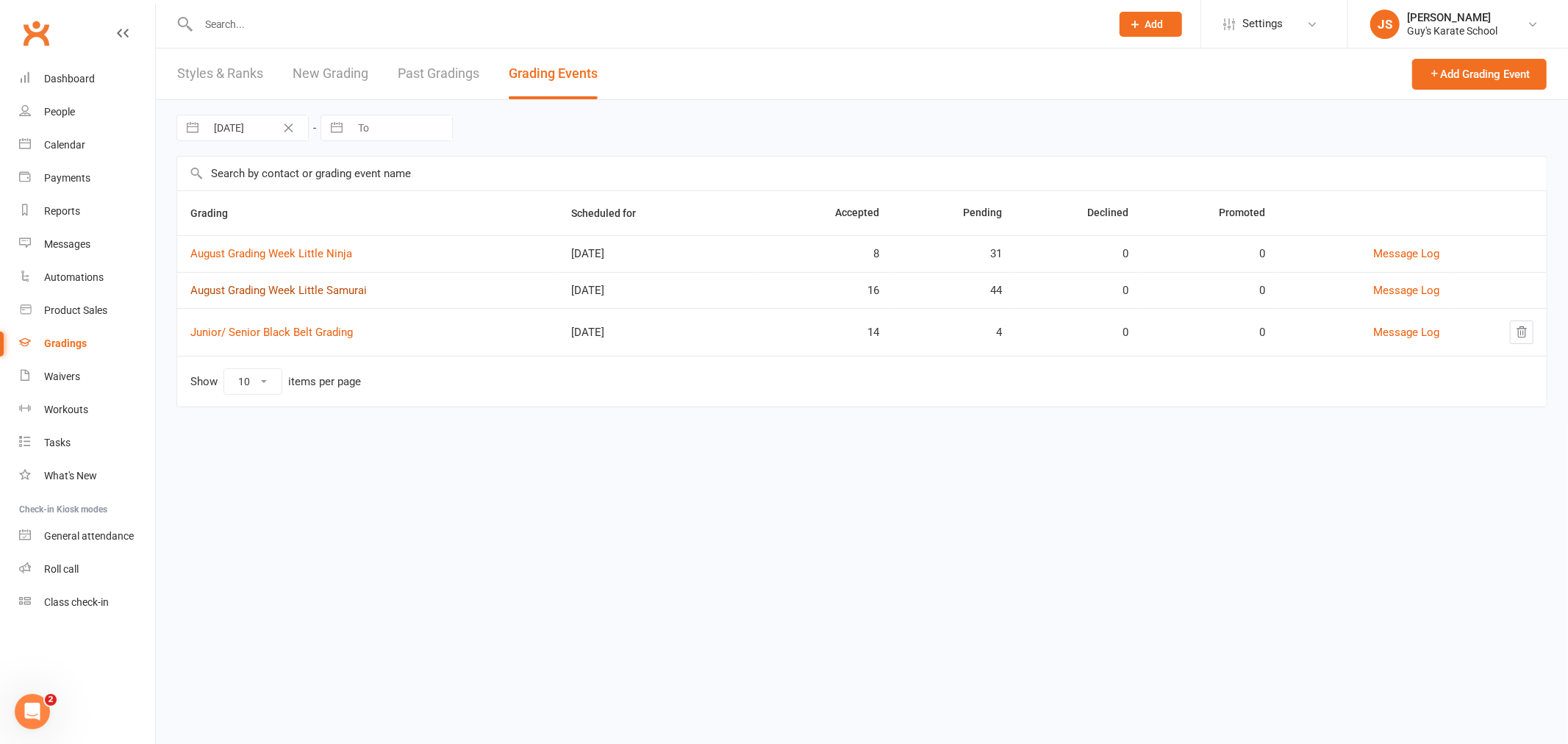
click at [312, 287] on link "August Grading Week Little Samurai" at bounding box center [278, 291] width 176 height 13
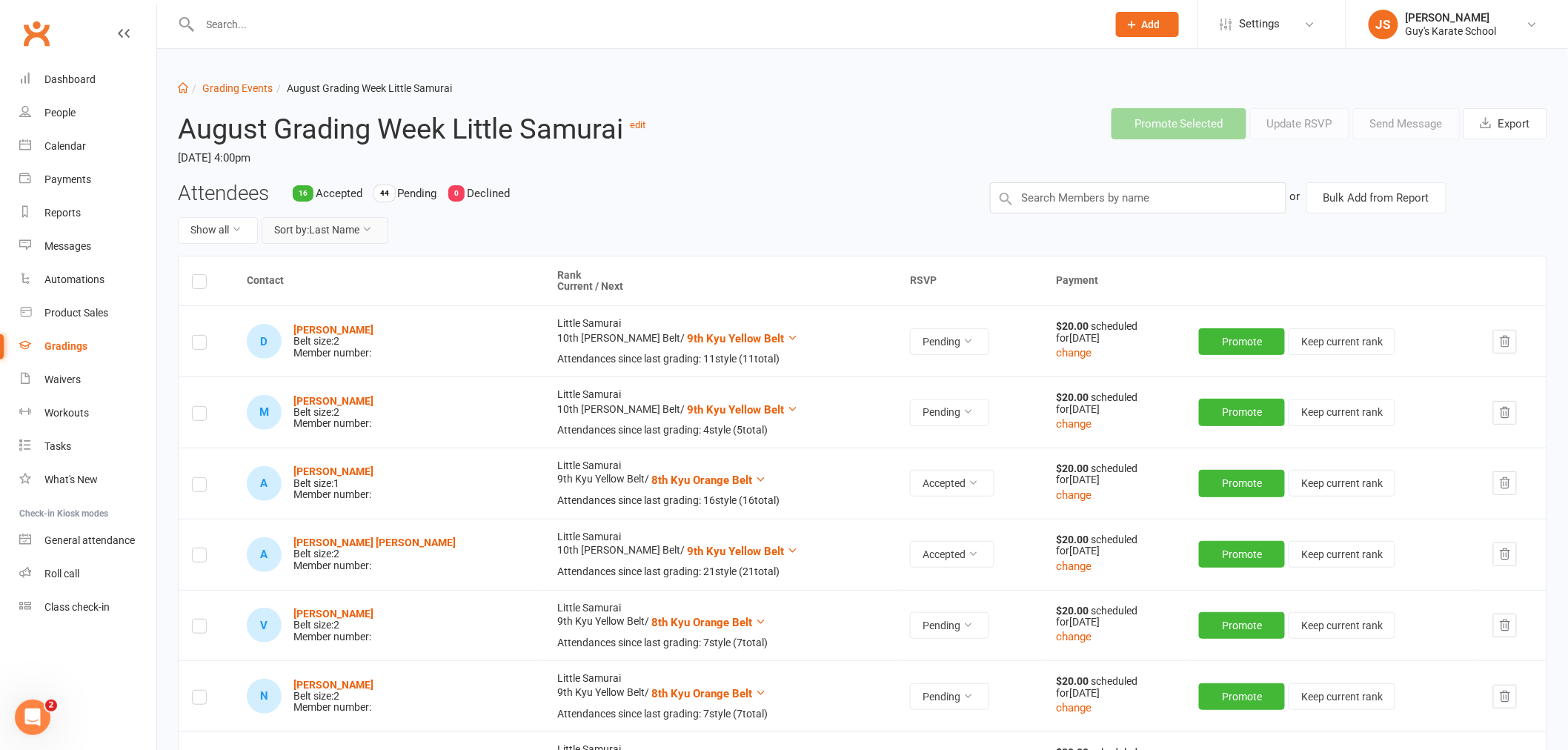
click at [339, 227] on button "Sort by: Last Name" at bounding box center [324, 230] width 127 height 26
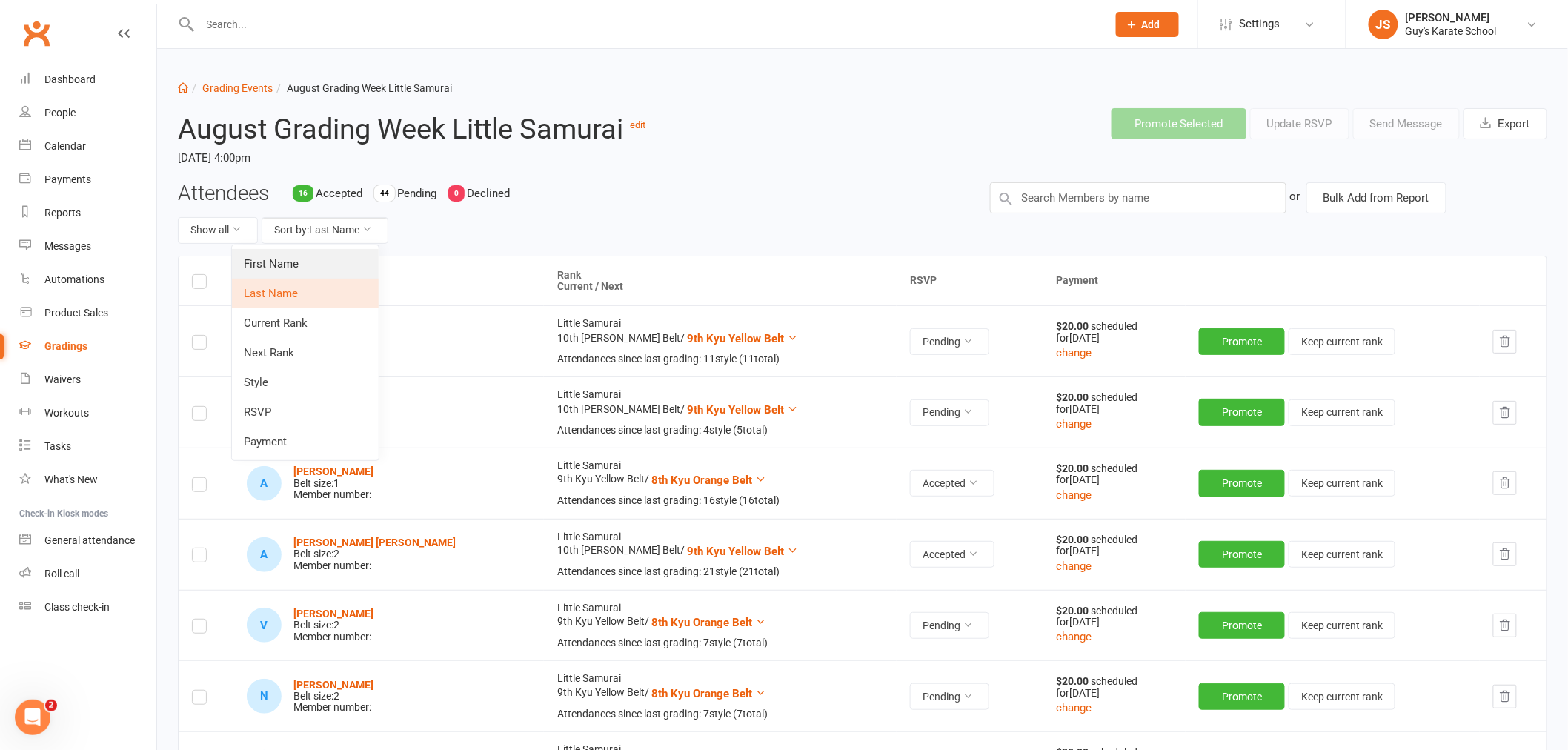
click at [314, 262] on link "First Name" at bounding box center [305, 263] width 147 height 30
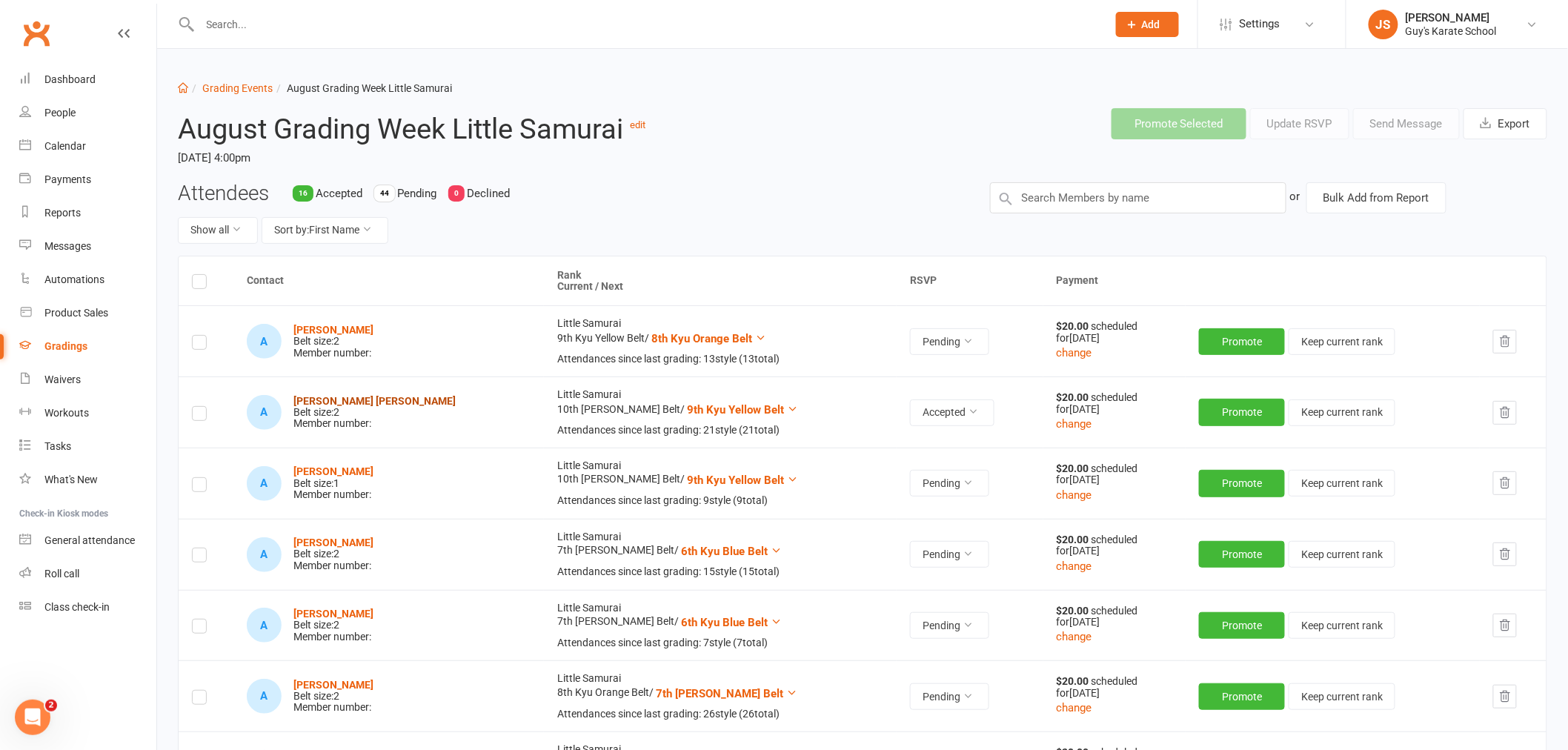
click at [375, 401] on strong "[PERSON_NAME] [PERSON_NAME]" at bounding box center [374, 401] width 162 height 12
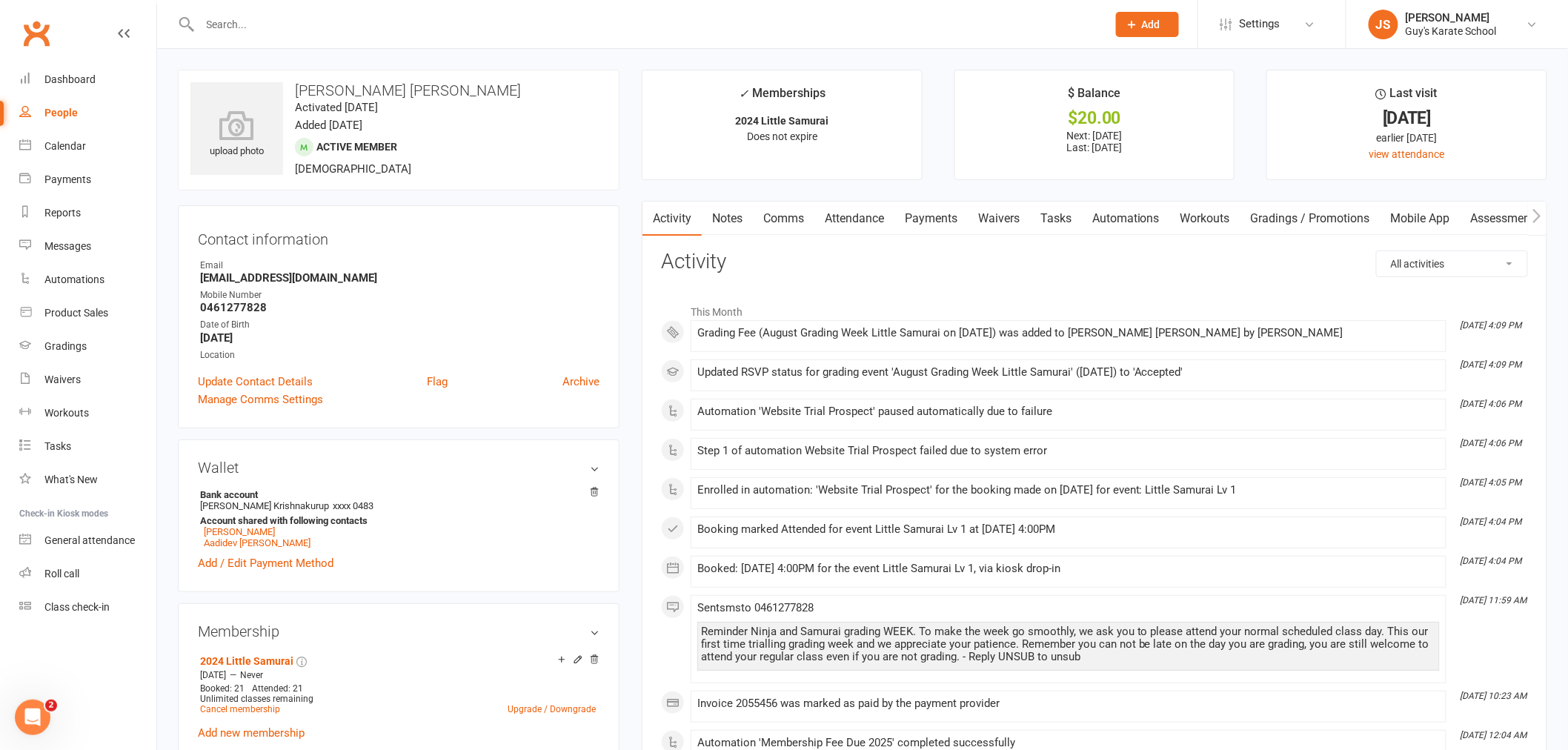
click at [921, 217] on link "Payments" at bounding box center [931, 218] width 73 height 34
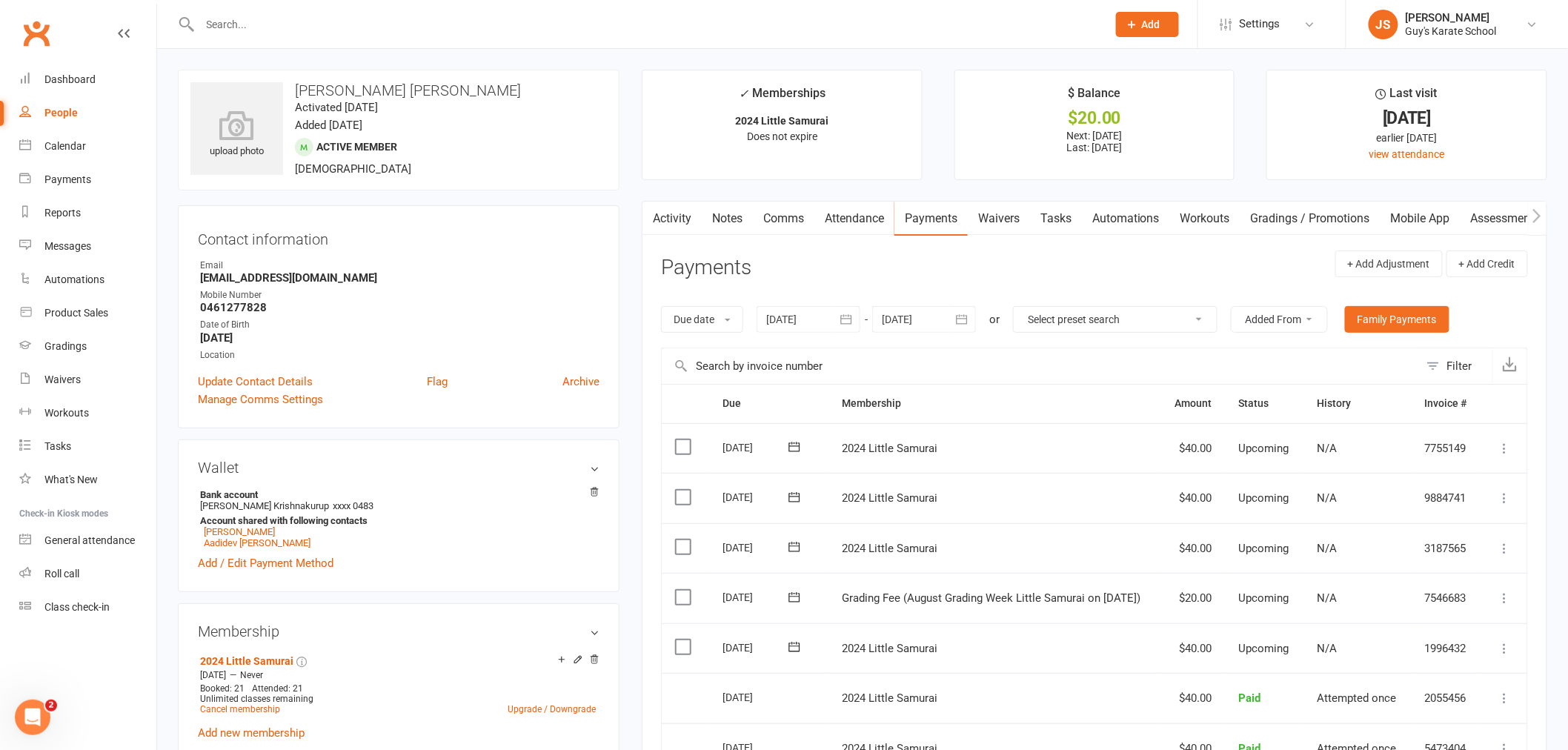
click at [1503, 599] on icon at bounding box center [1504, 597] width 14 height 14
click at [1460, 657] on link "Mark as Paid (POS)" at bounding box center [1440, 656] width 147 height 30
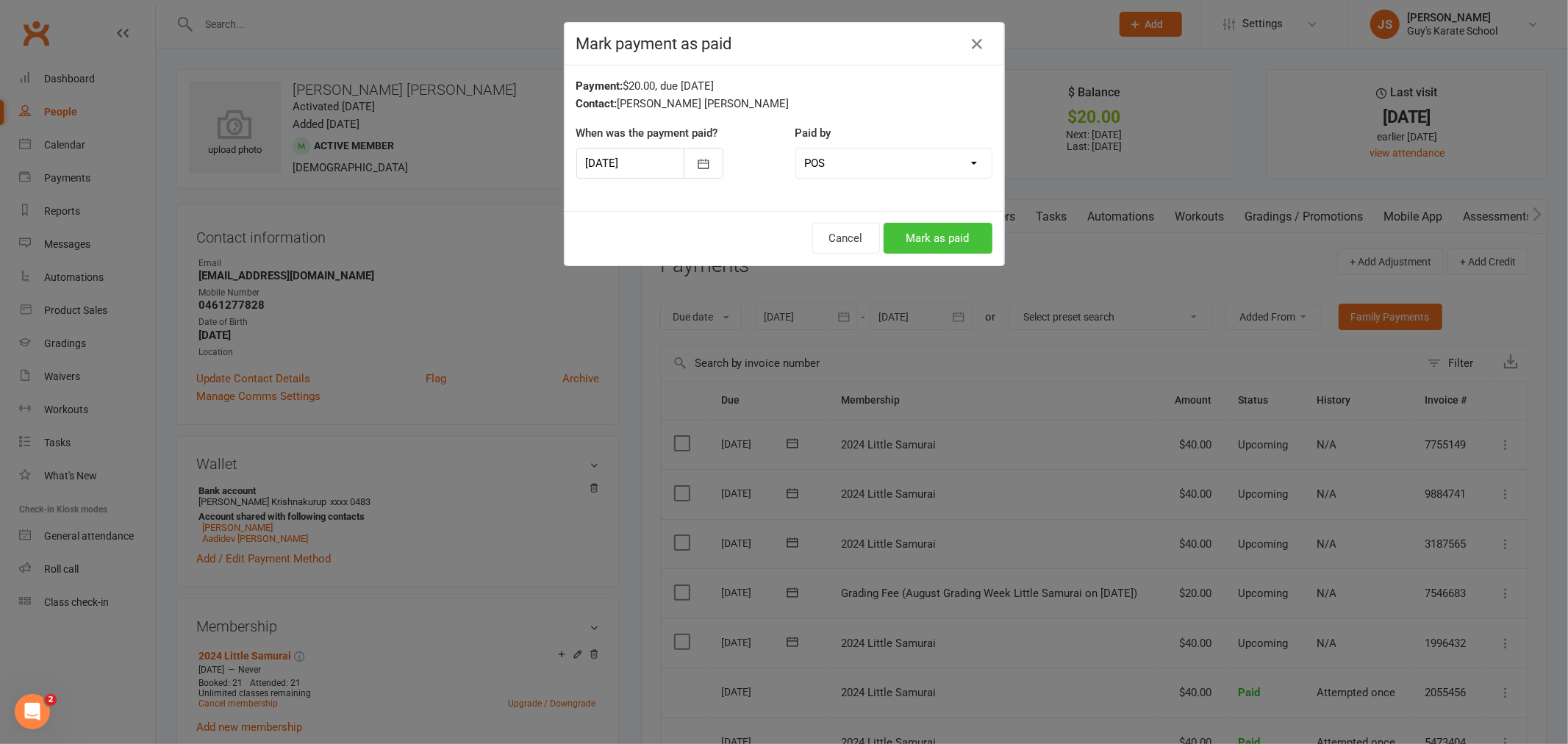
click at [949, 233] on button "Mark as paid" at bounding box center [938, 238] width 109 height 31
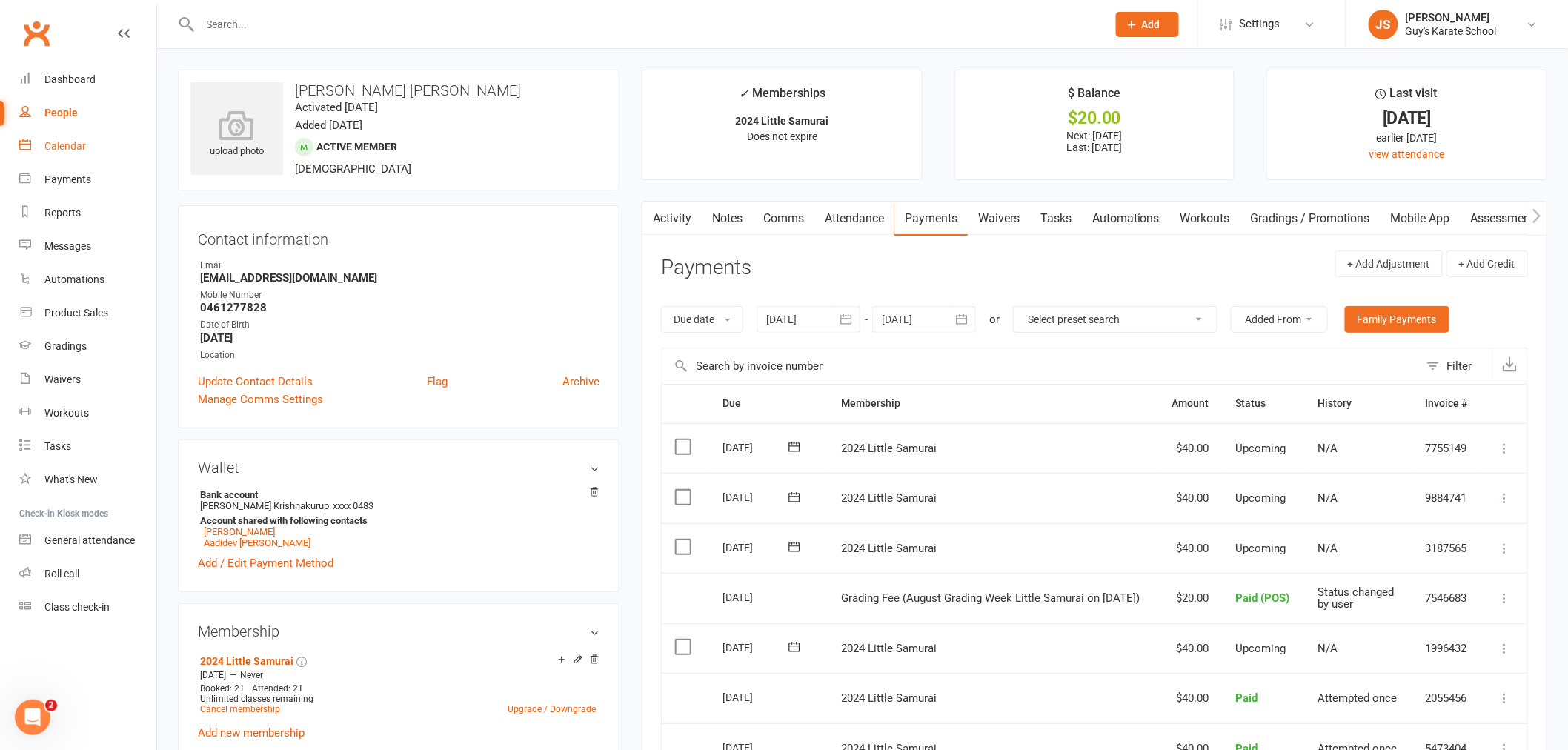
click at [71, 157] on link "Calendar" at bounding box center [87, 146] width 137 height 33
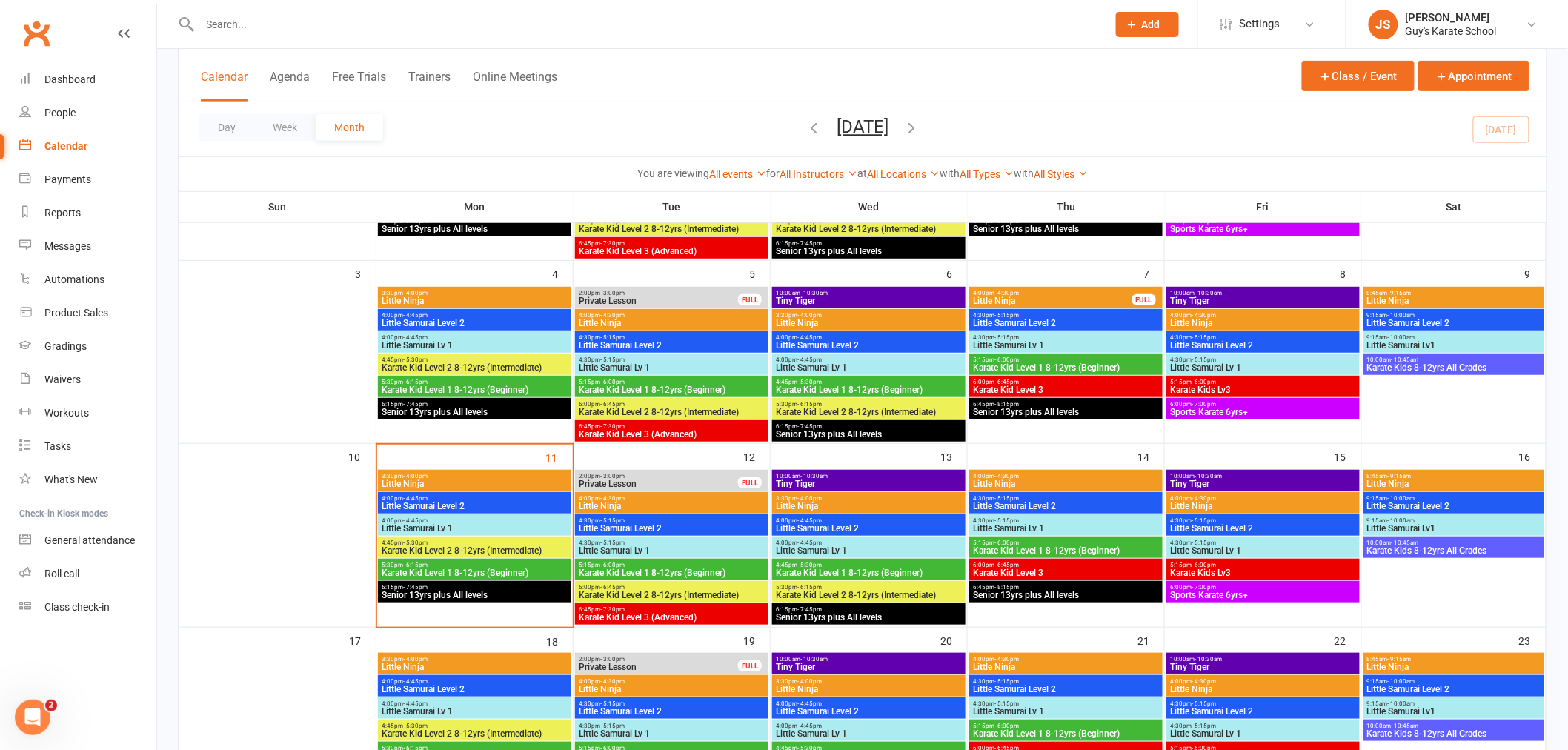
scroll to position [247, 0]
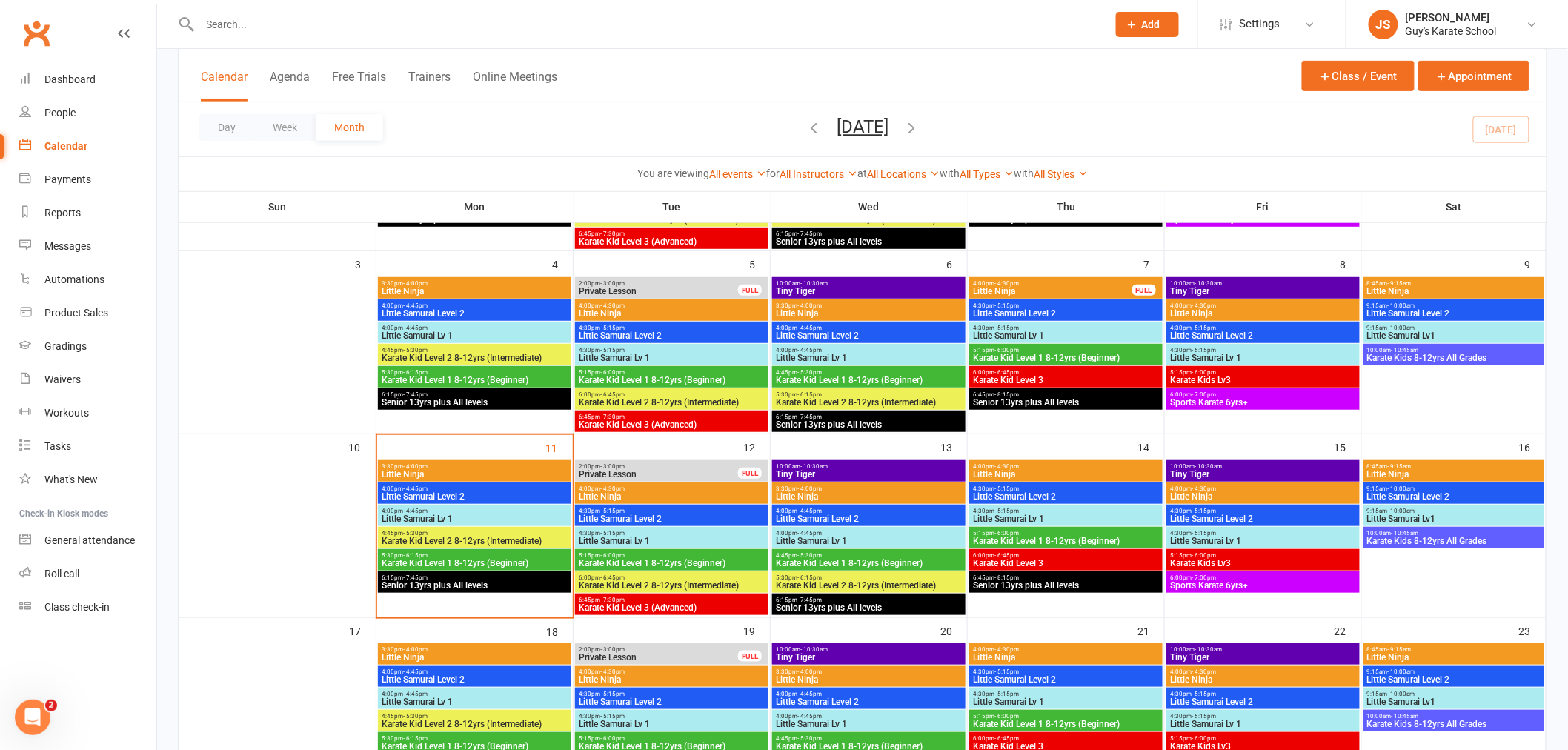
click at [444, 514] on span "Little Samurai Lv 1" at bounding box center [474, 518] width 188 height 8
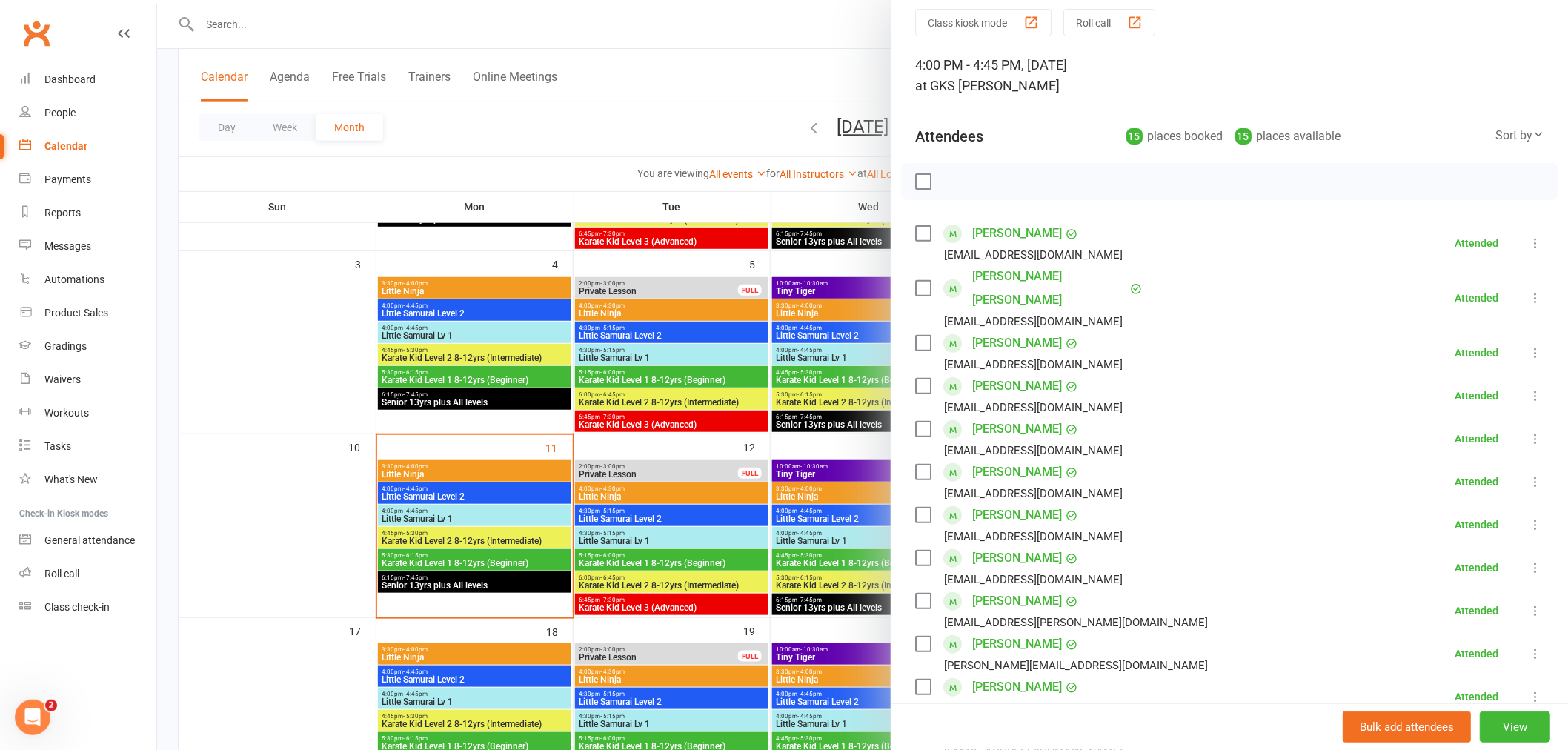
scroll to position [82, 0]
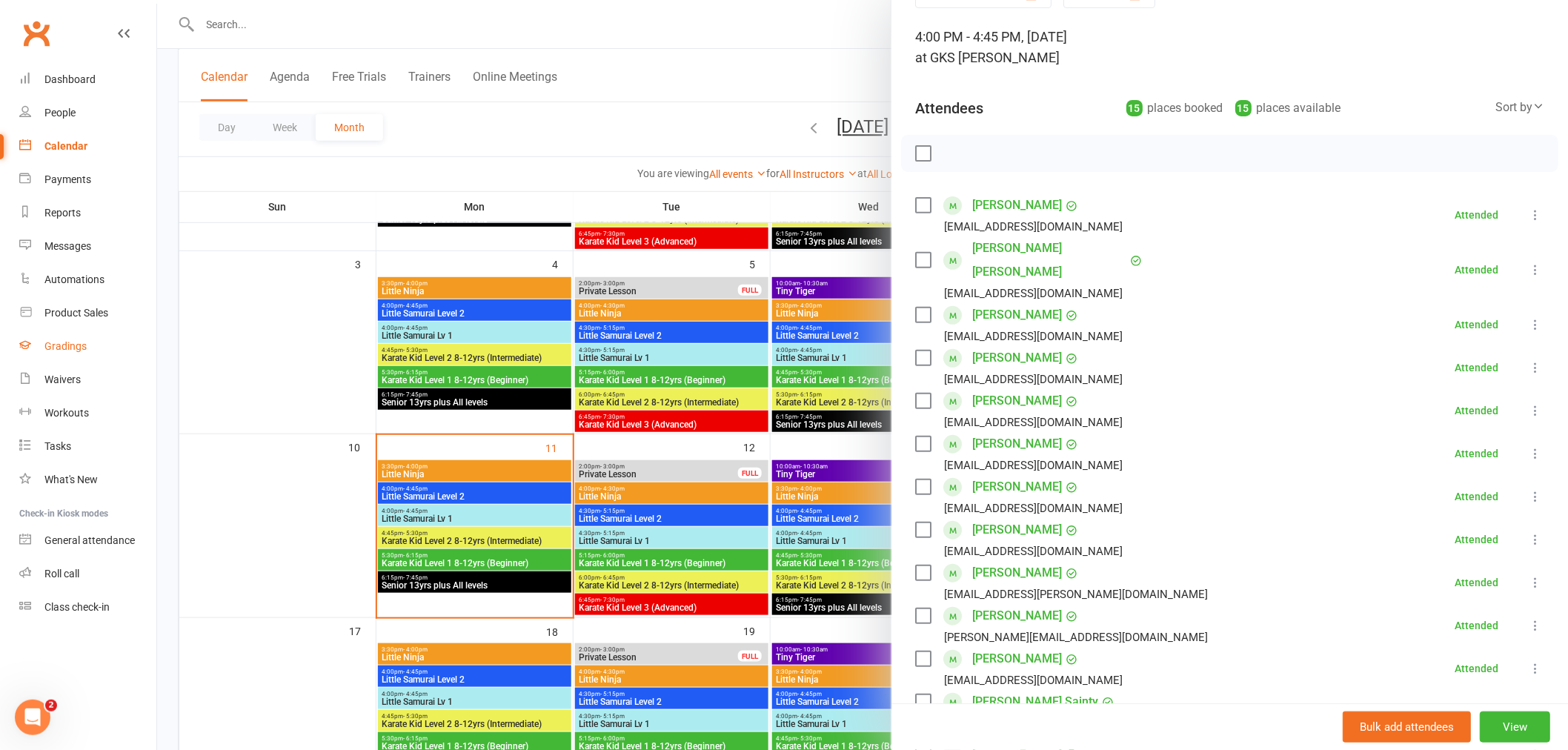
click at [69, 352] on link "Gradings" at bounding box center [87, 346] width 137 height 33
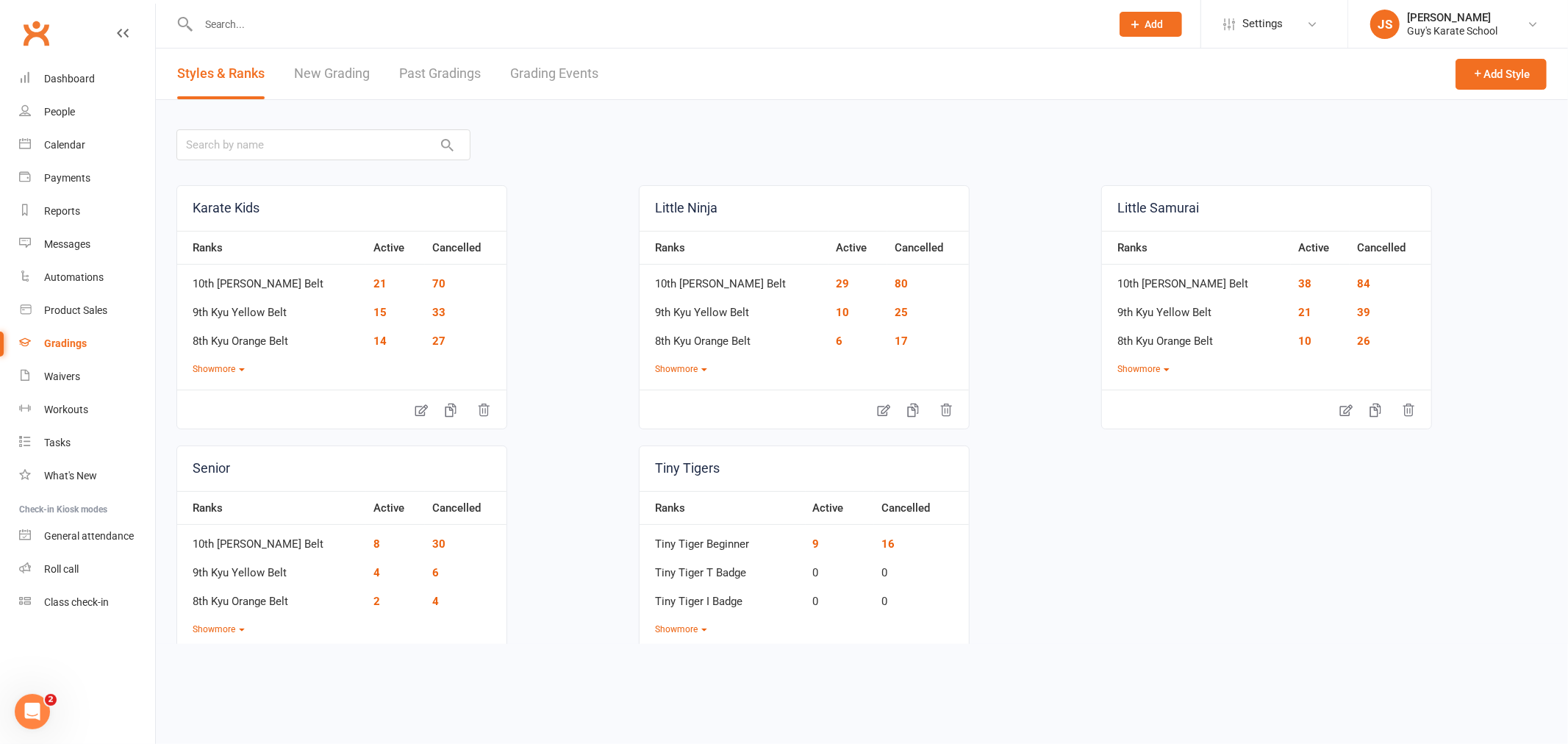
click at [577, 67] on link "Grading Events" at bounding box center [554, 74] width 88 height 51
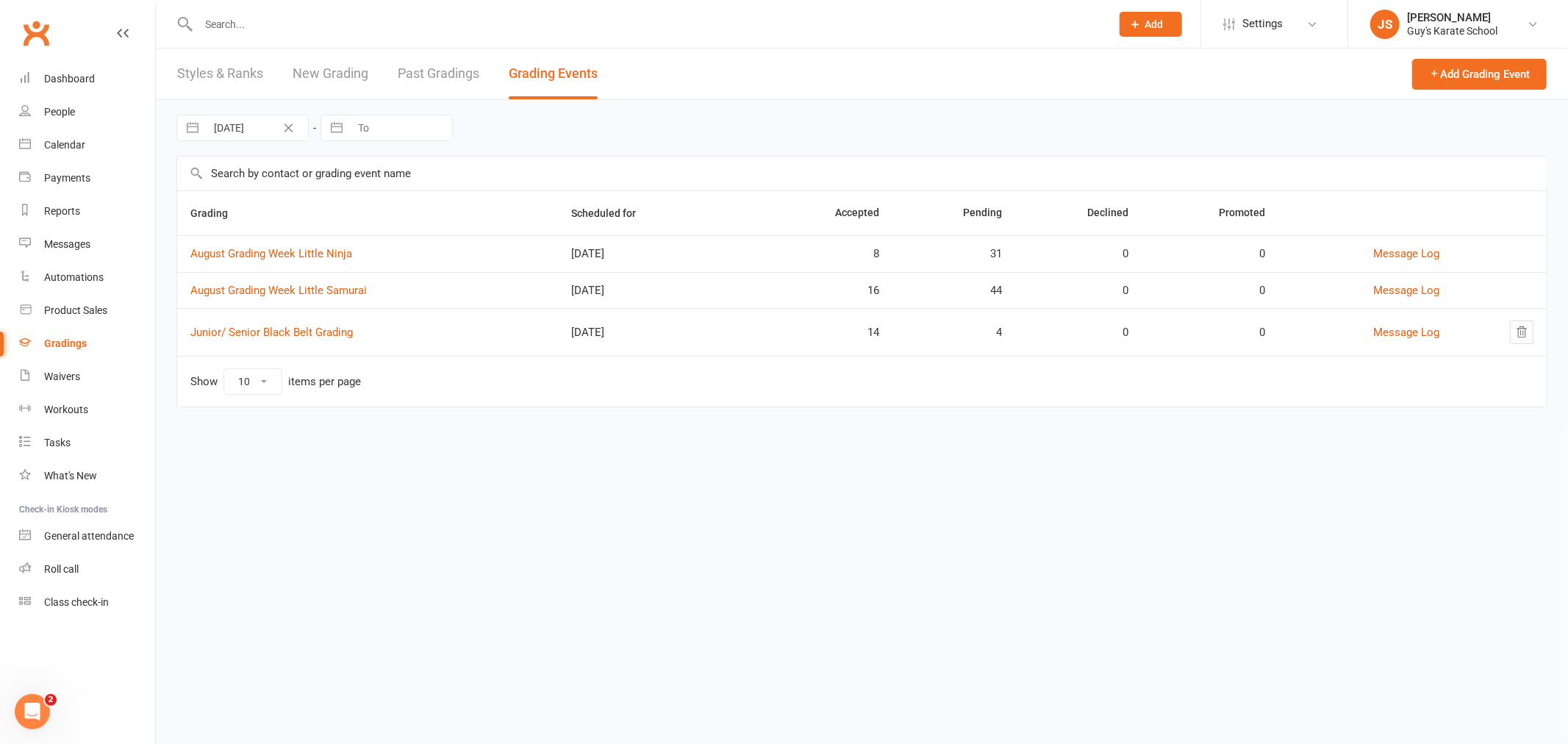
click at [361, 35] on div at bounding box center [638, 24] width 924 height 48
click at [361, 31] on input "text" at bounding box center [647, 24] width 907 height 20
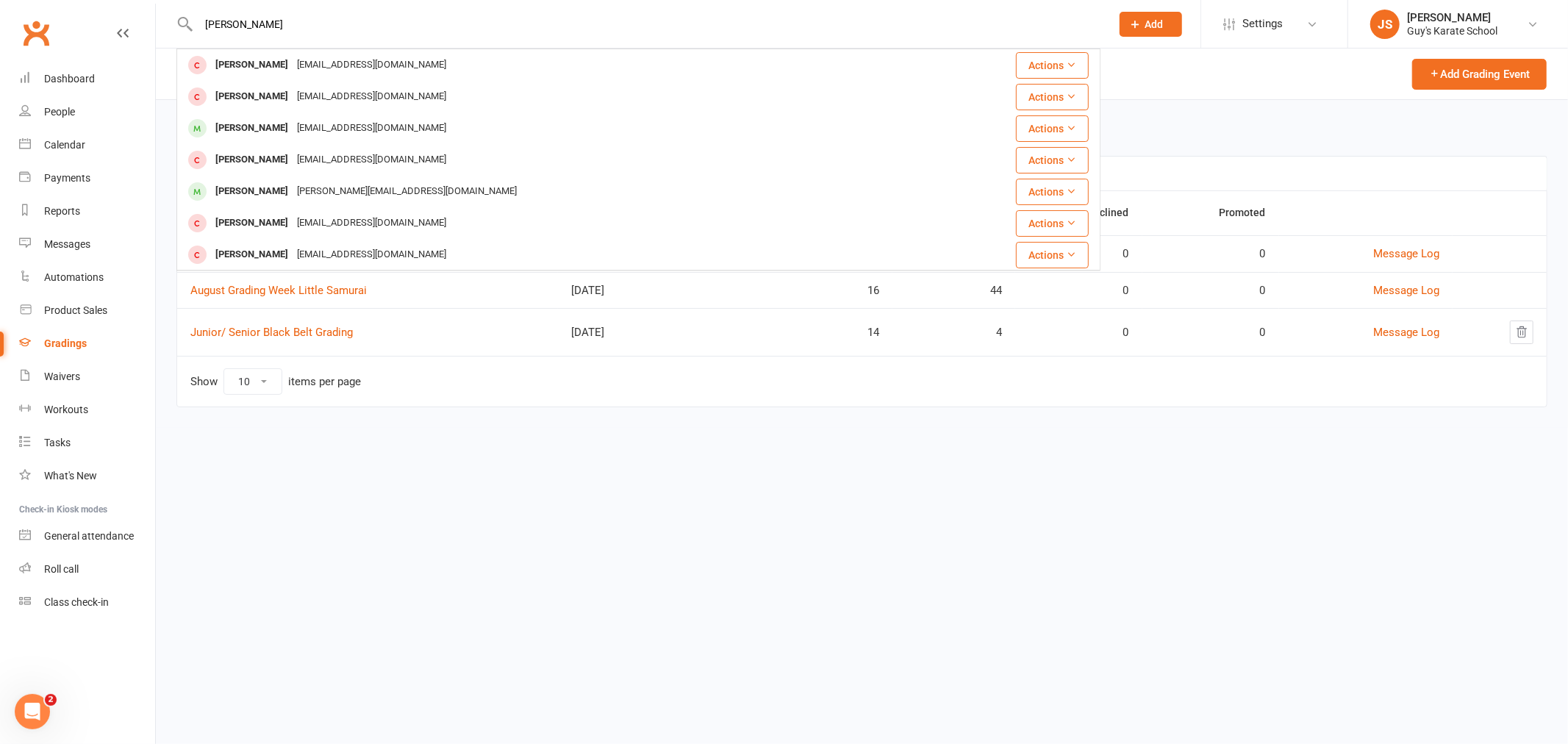
type input "[PERSON_NAME]"
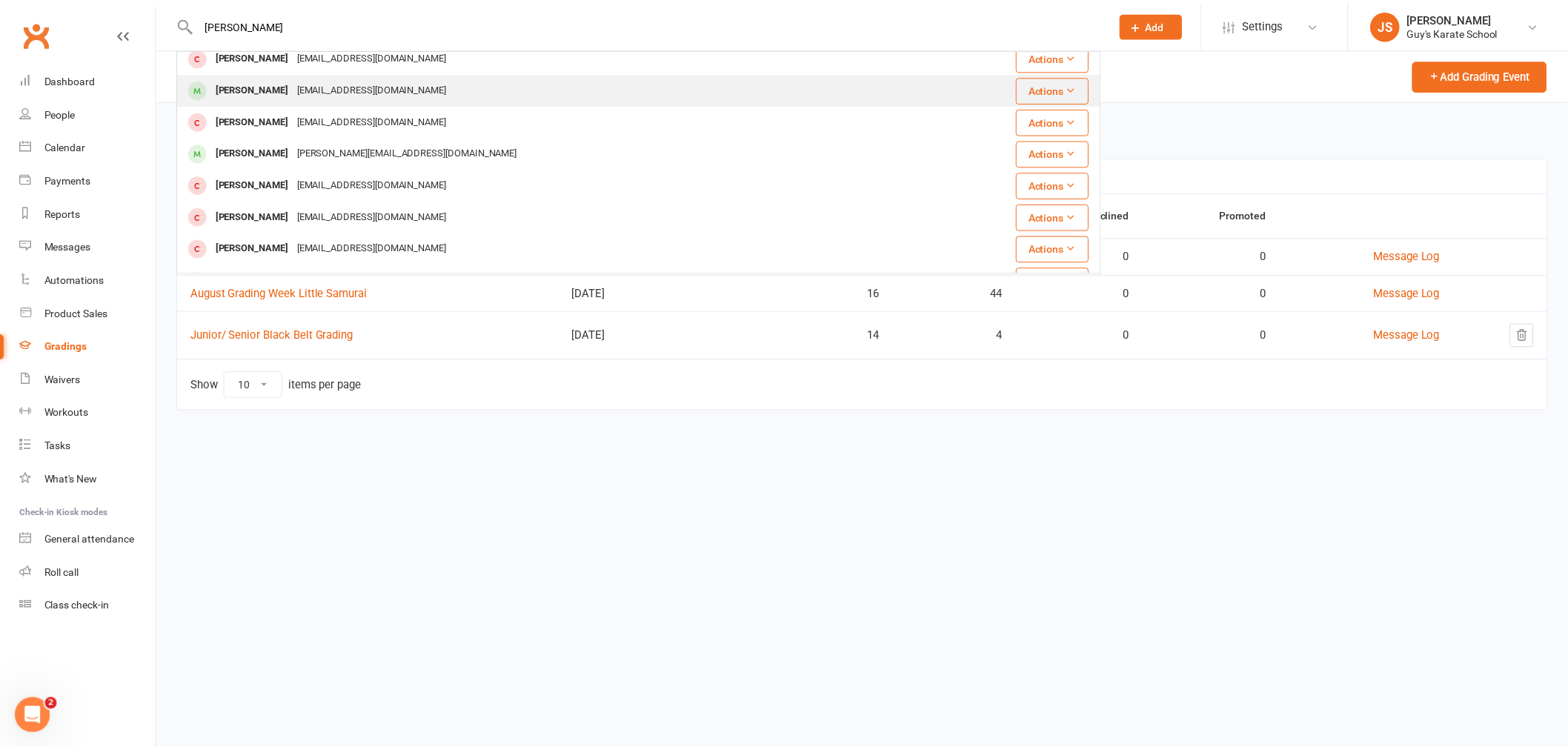
scroll to position [64, 0]
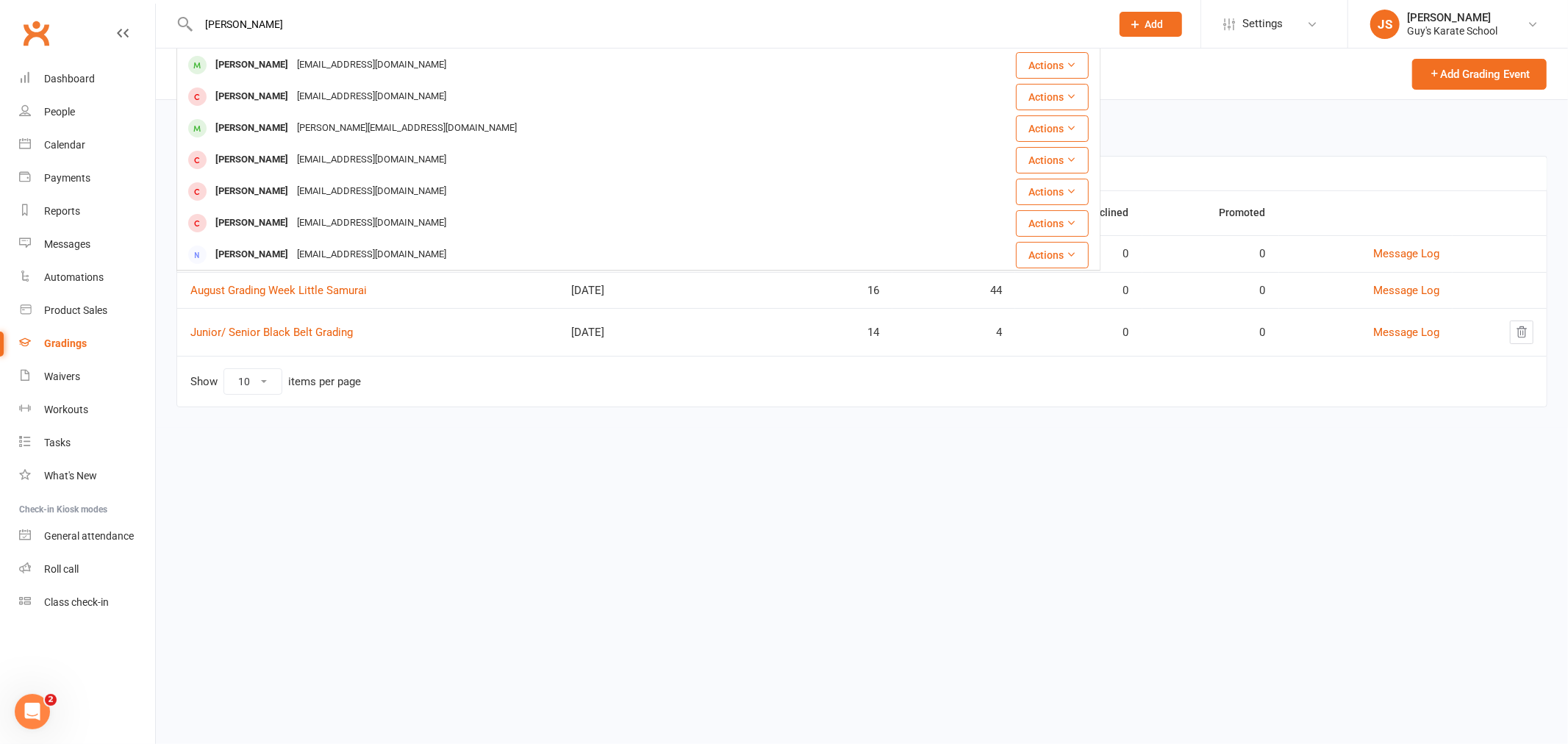
drag, startPoint x: 274, startPoint y: 15, endPoint x: 178, endPoint y: 16, distance: 96.0
click at [178, 16] on div "[PERSON_NAME] [PERSON_NAME][EMAIL_ADDRESS][DOMAIN_NAME] Actions [PERSON_NAME] […" at bounding box center [638, 24] width 924 height 48
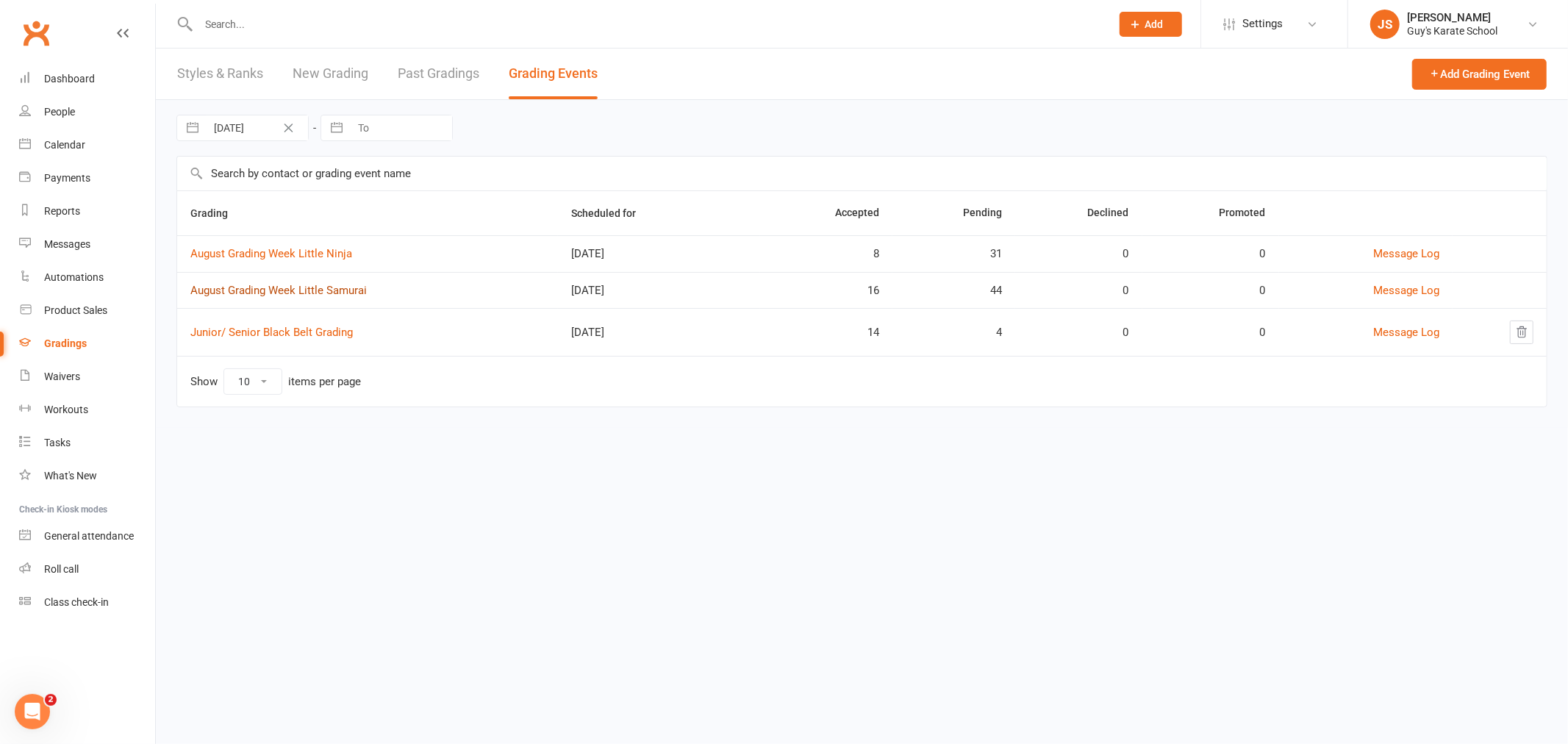
click at [329, 288] on link "August Grading Week Little Samurai" at bounding box center [278, 291] width 176 height 13
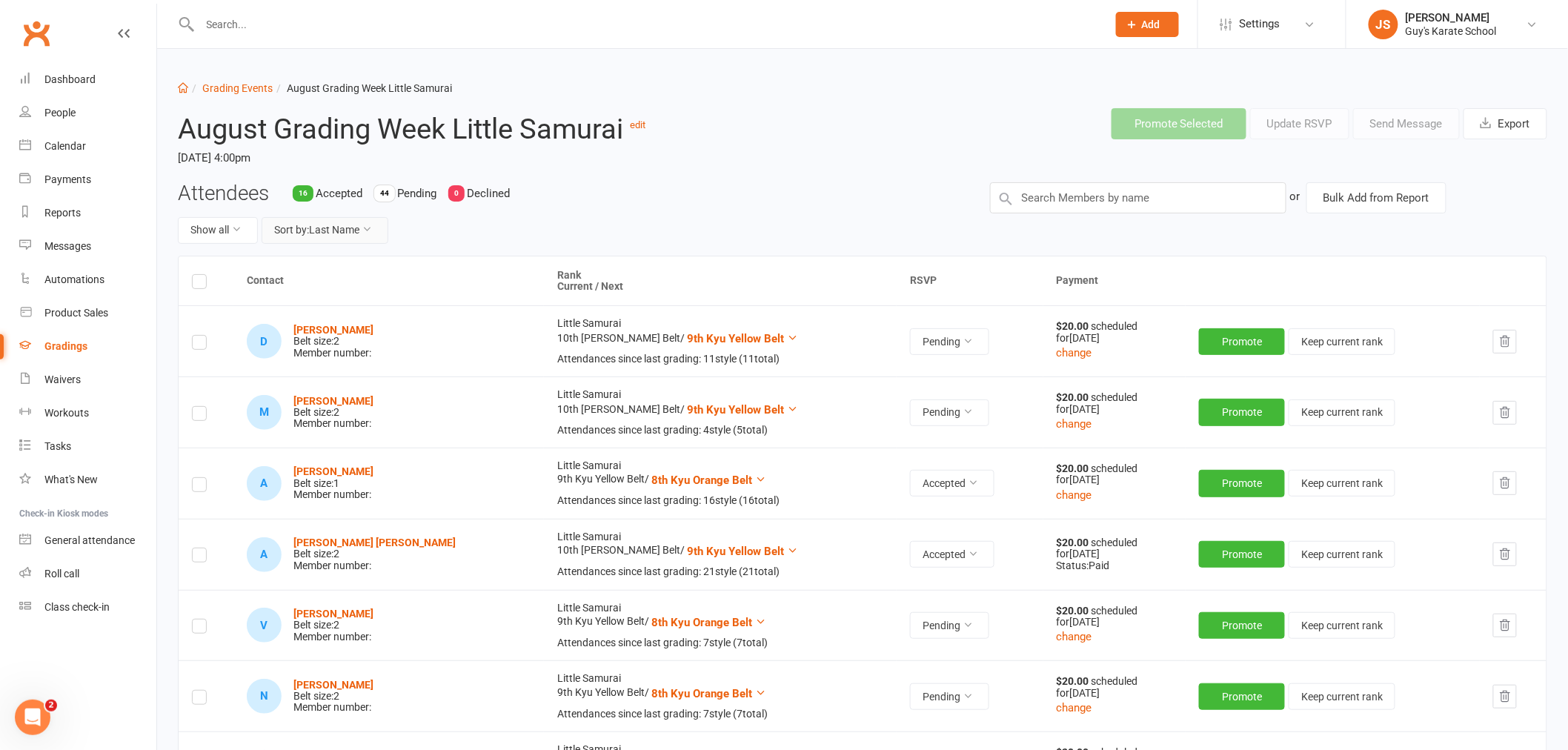
click at [348, 225] on button "Sort by: Last Name" at bounding box center [324, 230] width 127 height 26
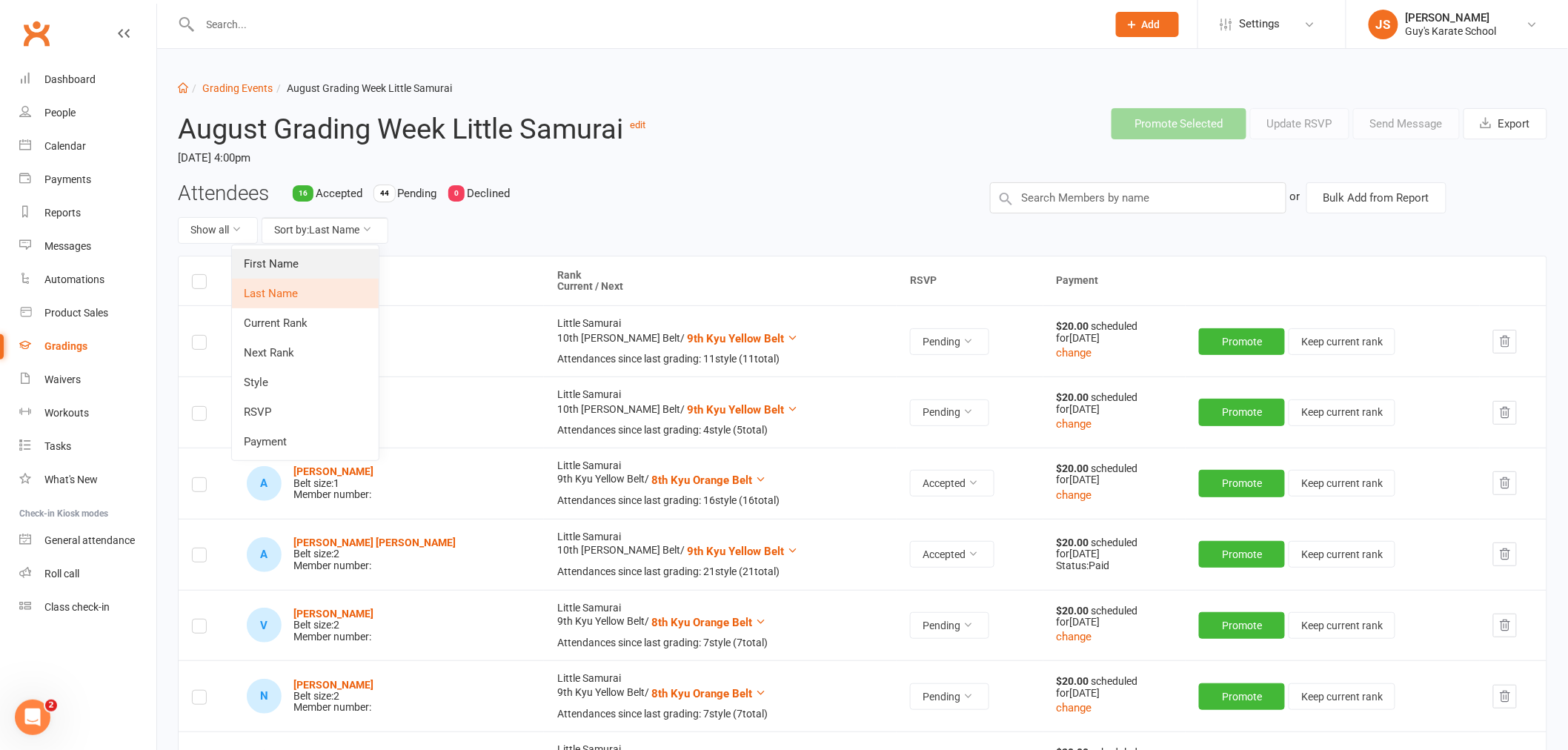
click at [310, 262] on link "First Name" at bounding box center [305, 263] width 147 height 30
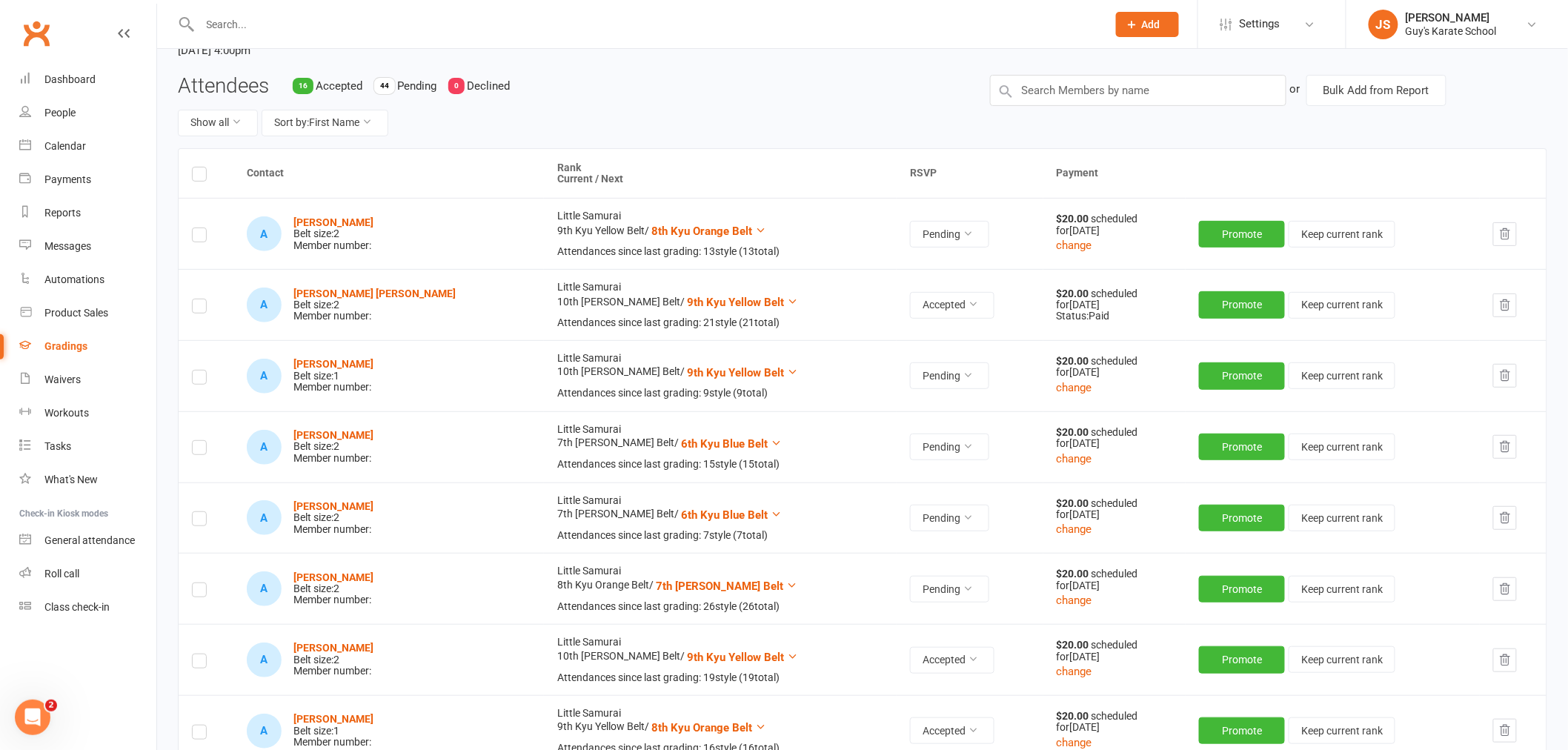
scroll to position [165, 0]
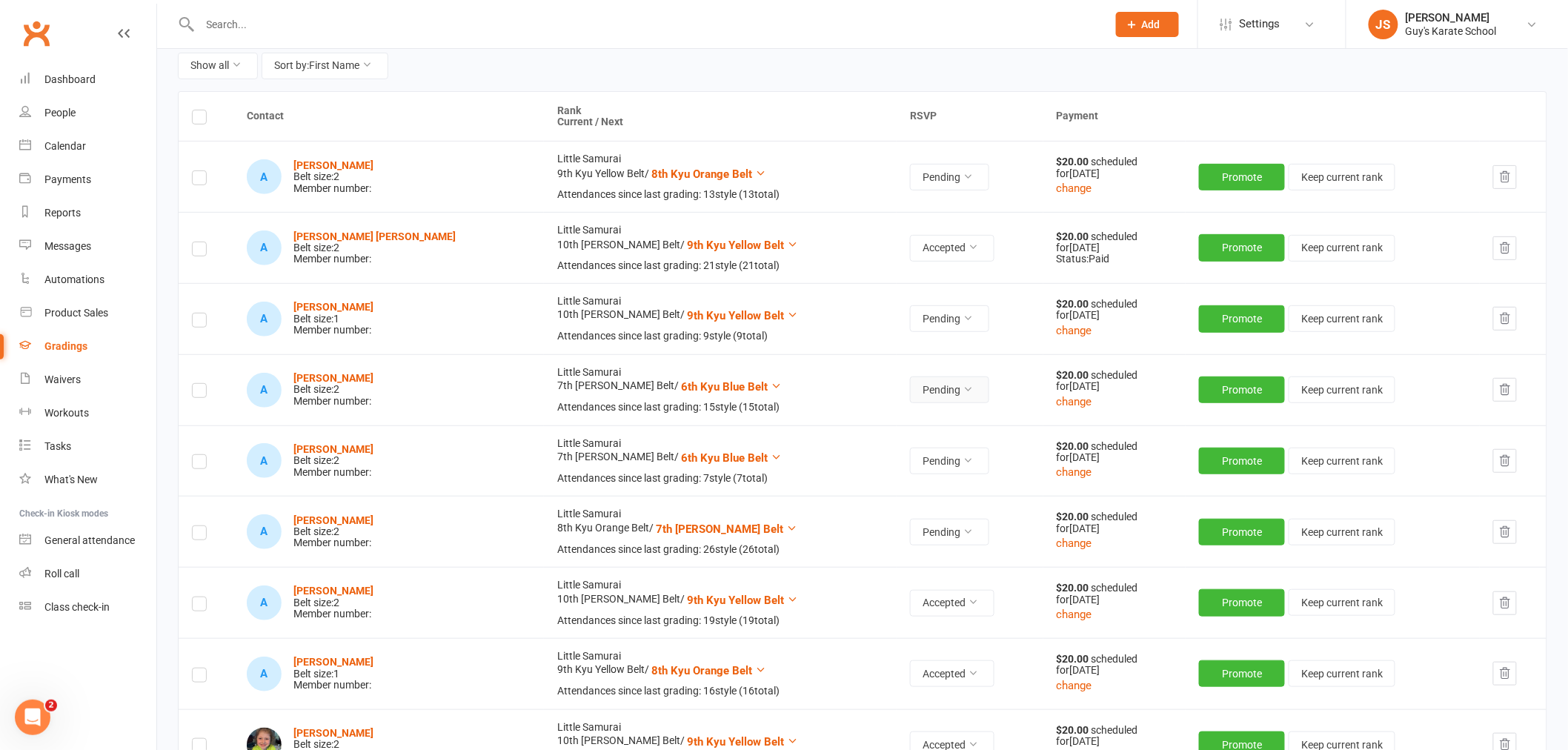
click at [910, 389] on button "Pending" at bounding box center [949, 389] width 79 height 26
click at [848, 425] on link "Accepted" at bounding box center [846, 424] width 147 height 30
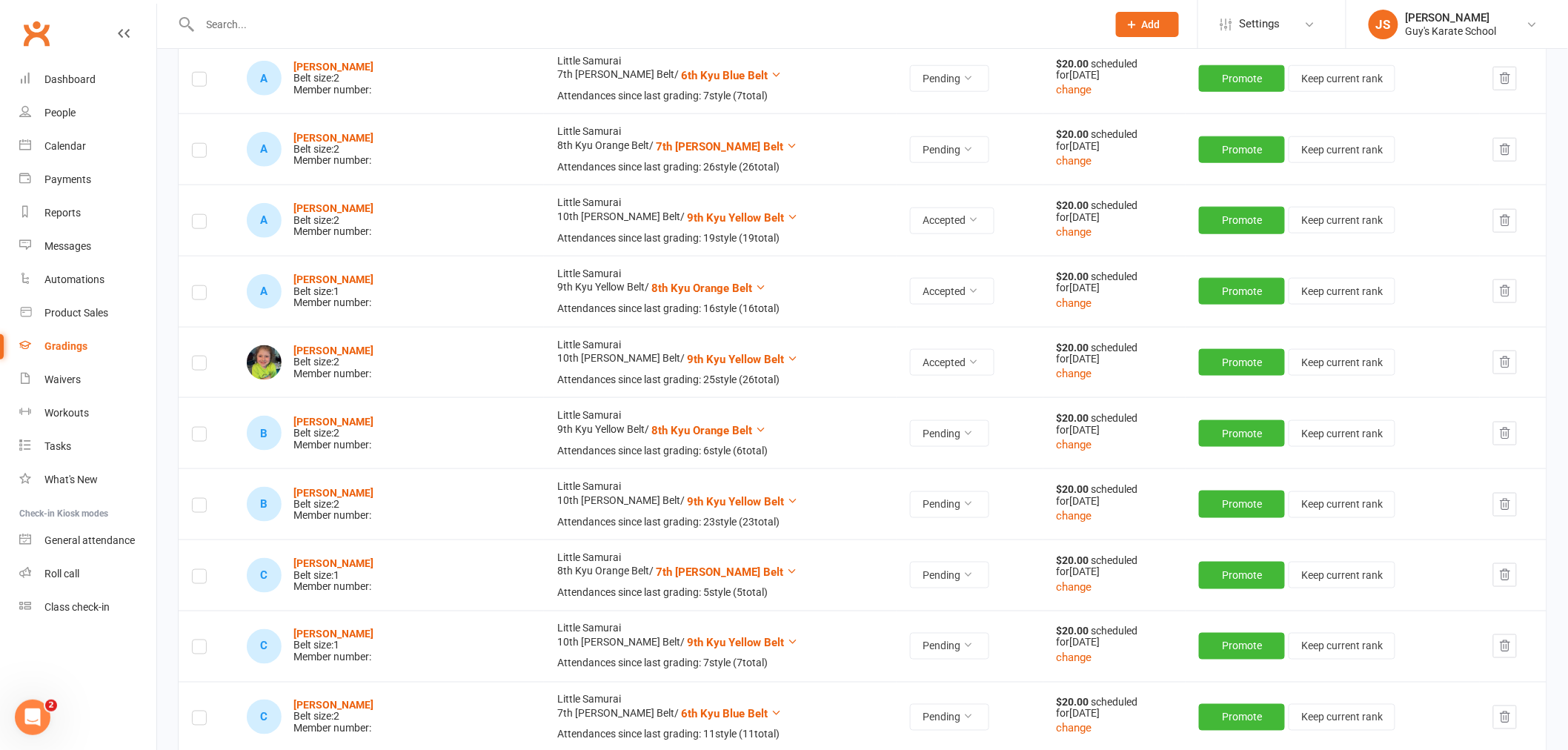
scroll to position [576, 0]
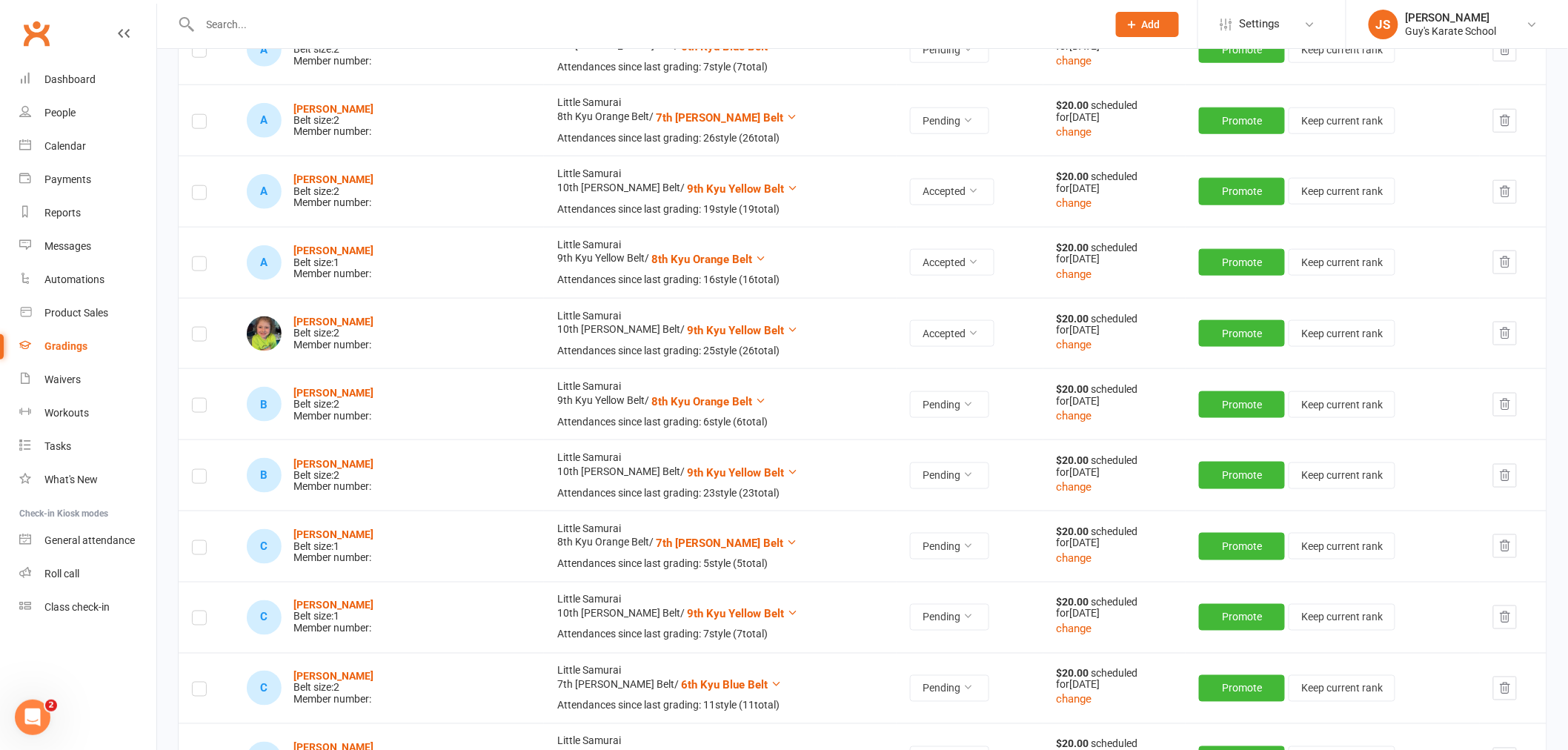
click at [1498, 475] on icon "button" at bounding box center [1505, 476] width 14 height 14
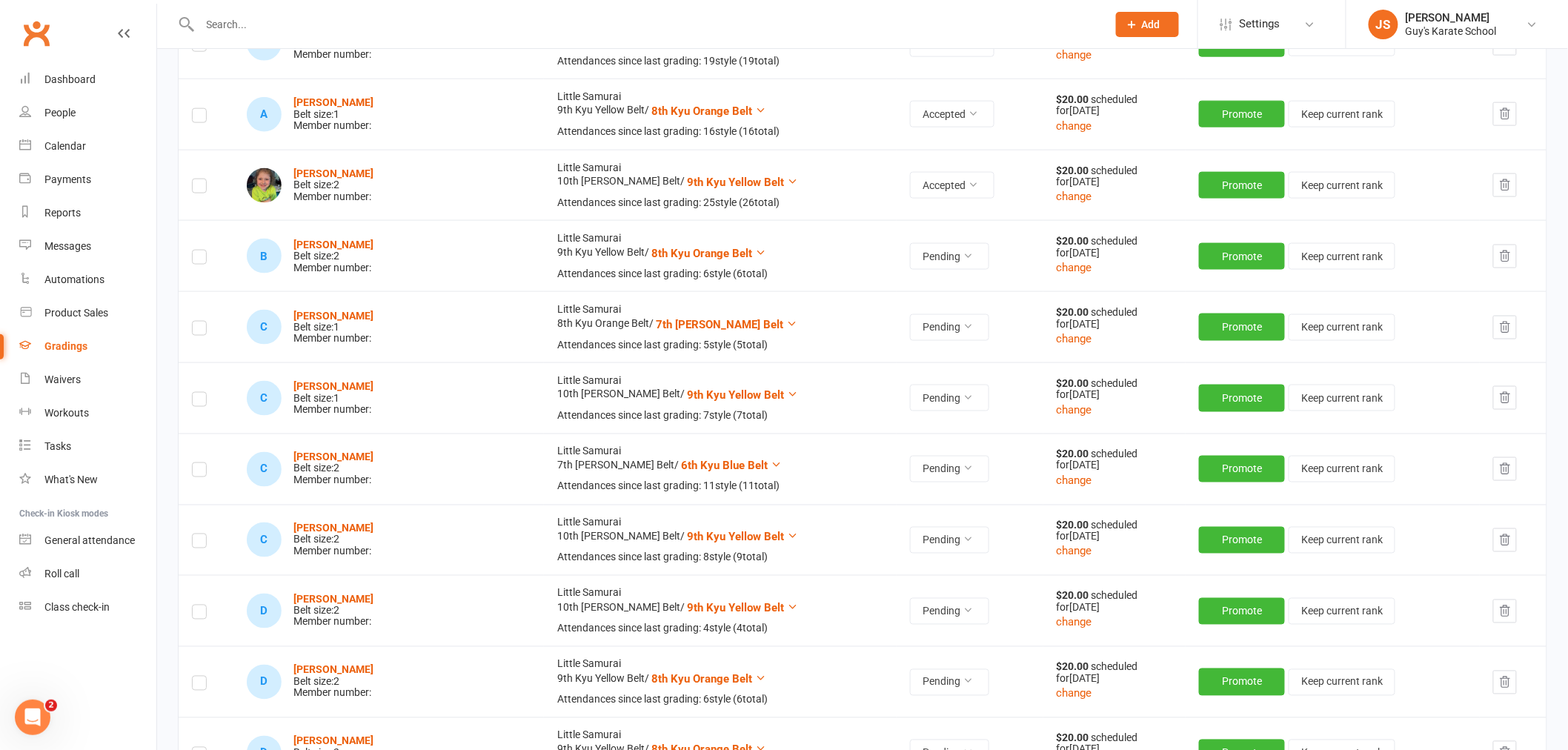
scroll to position [741, 0]
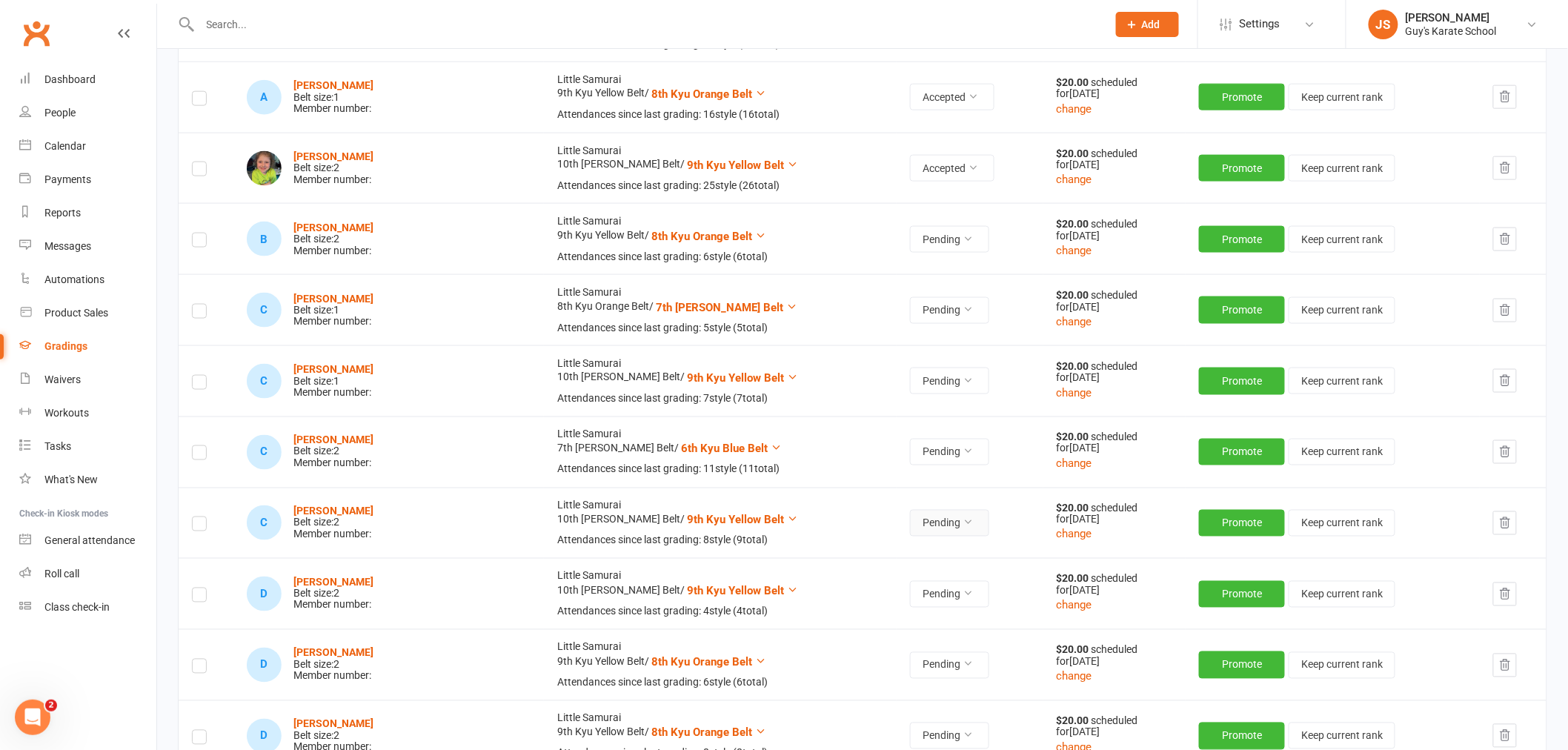
click at [910, 516] on button "Pending" at bounding box center [949, 522] width 79 height 26
click at [792, 554] on link "Accepted" at bounding box center [846, 557] width 147 height 30
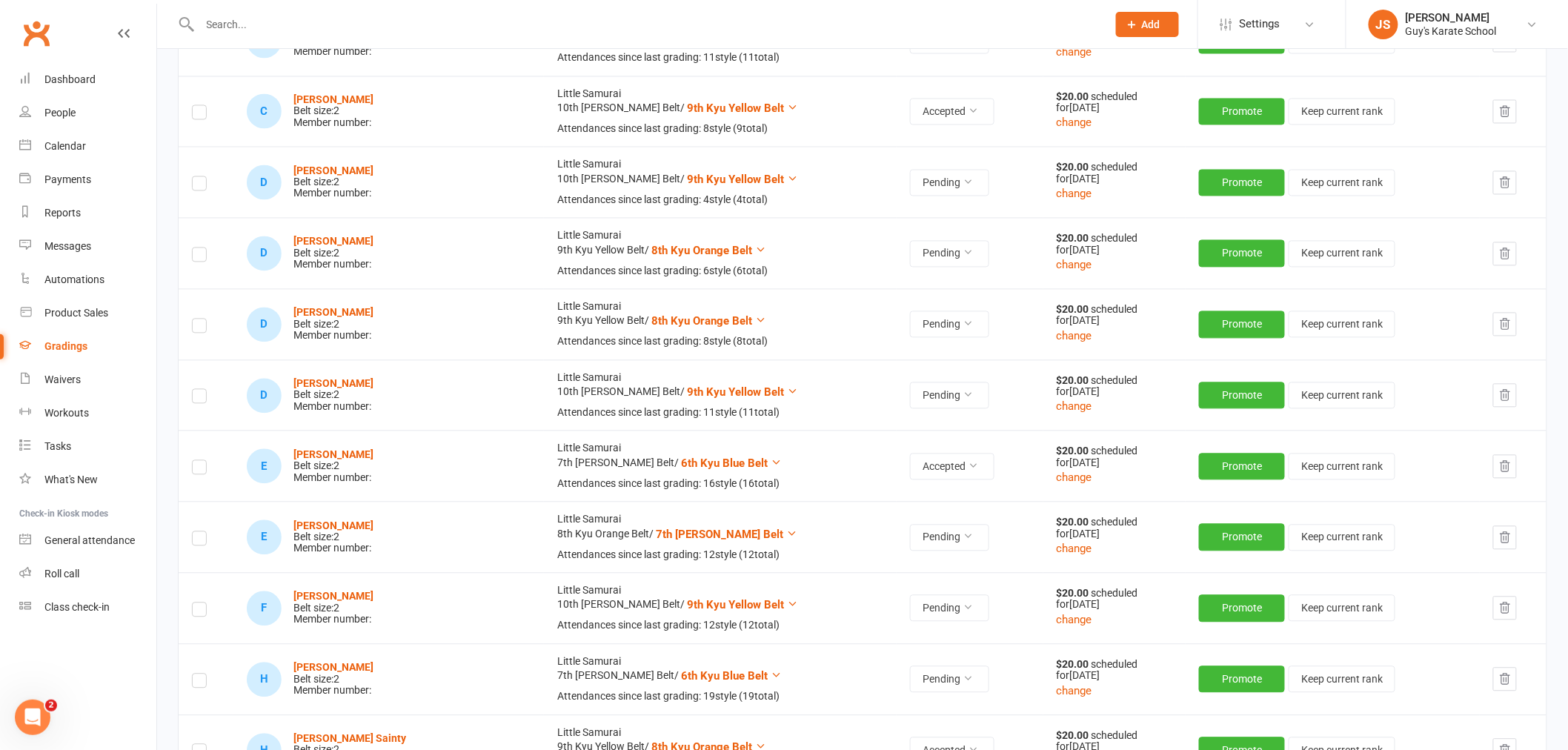
scroll to position [1234, 0]
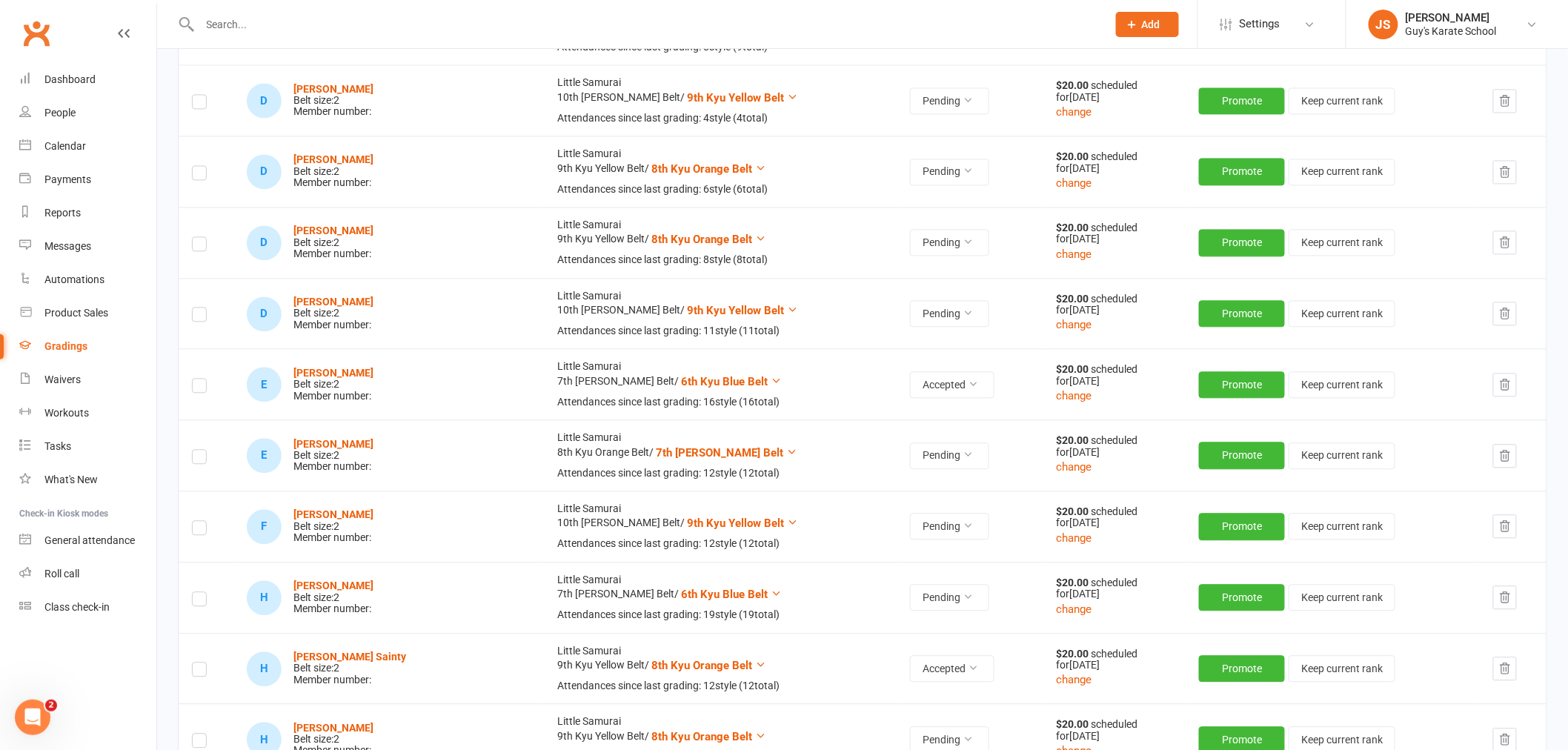
click at [472, 24] on input "text" at bounding box center [646, 25] width 901 height 20
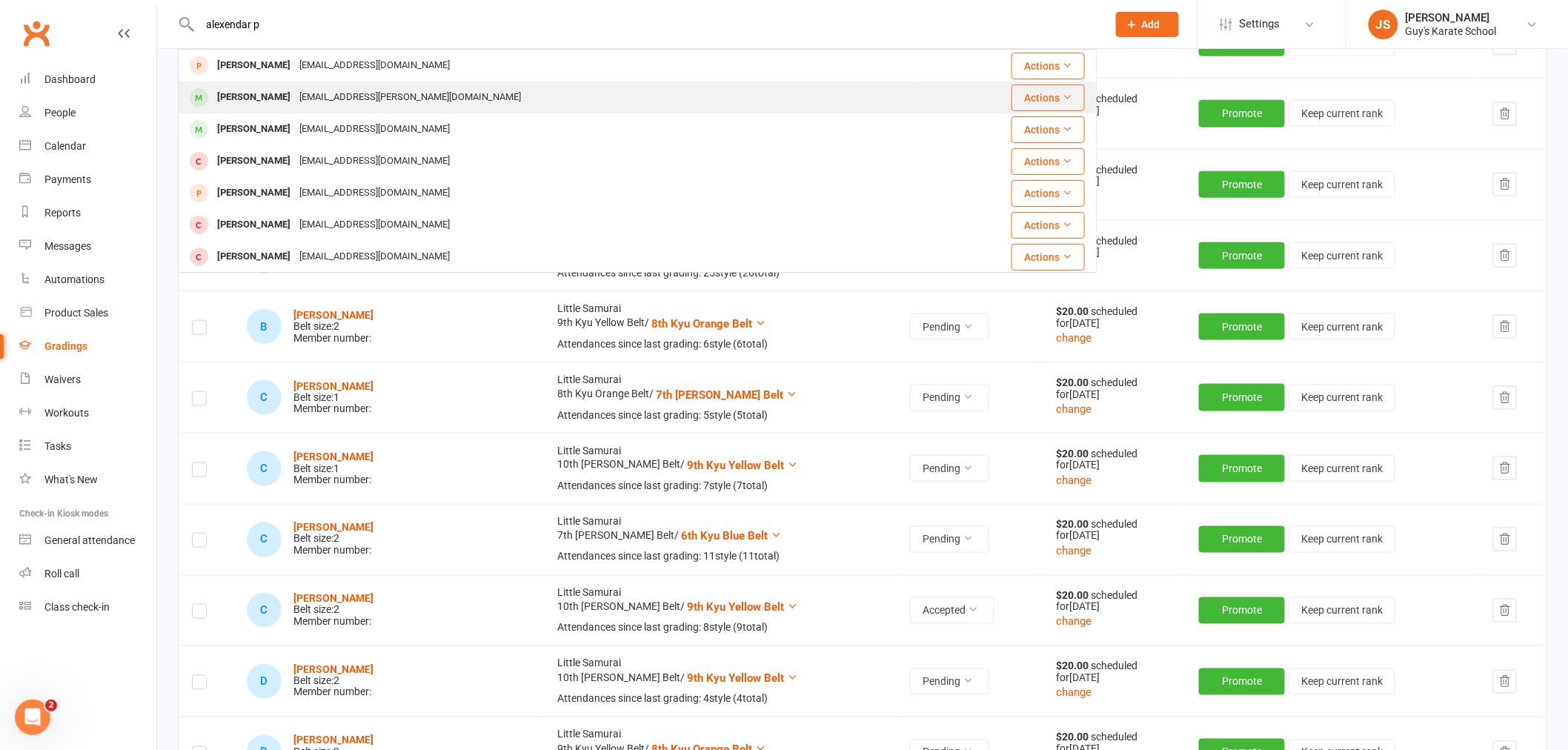
scroll to position [576, 0]
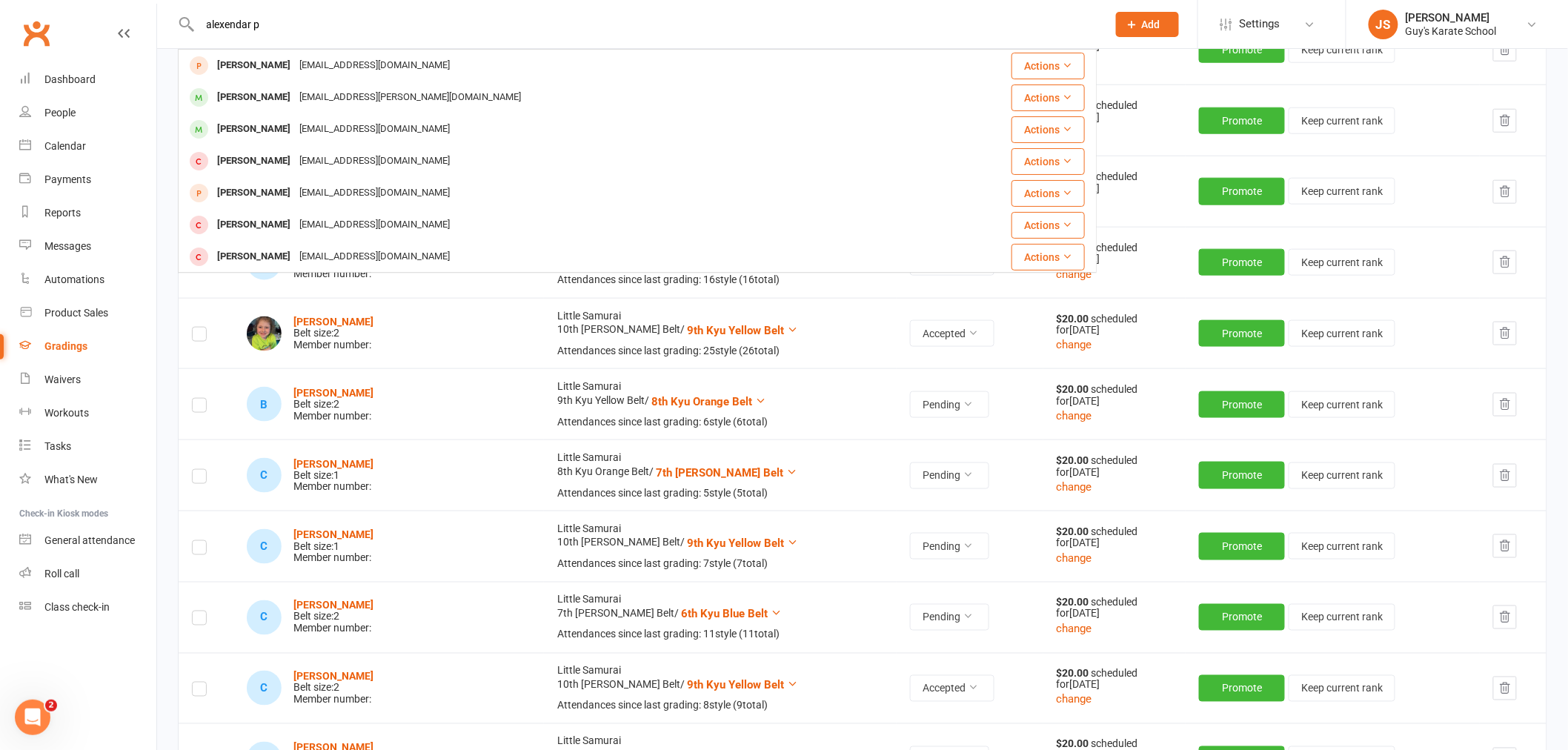
drag, startPoint x: 287, startPoint y: 22, endPoint x: 182, endPoint y: 24, distance: 105.0
click at [182, 24] on div "alexendar p [PERSON_NAME] [EMAIL_ADDRESS][DOMAIN_NAME] Actions [PERSON_NAME] [P…" at bounding box center [637, 24] width 919 height 48
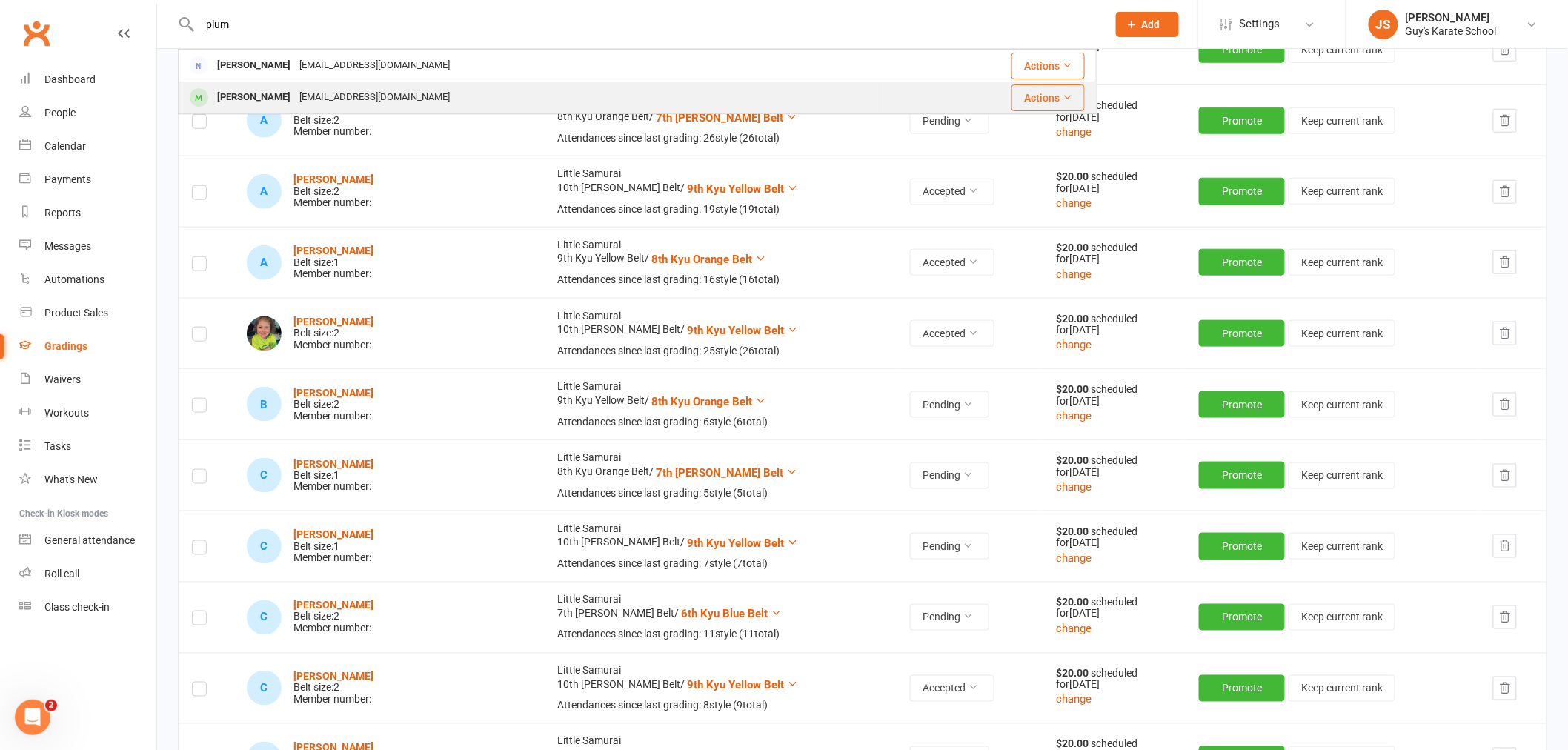
type input "plum"
click at [296, 108] on div "[PERSON_NAME] [EMAIL_ADDRESS][DOMAIN_NAME]" at bounding box center [531, 98] width 703 height 31
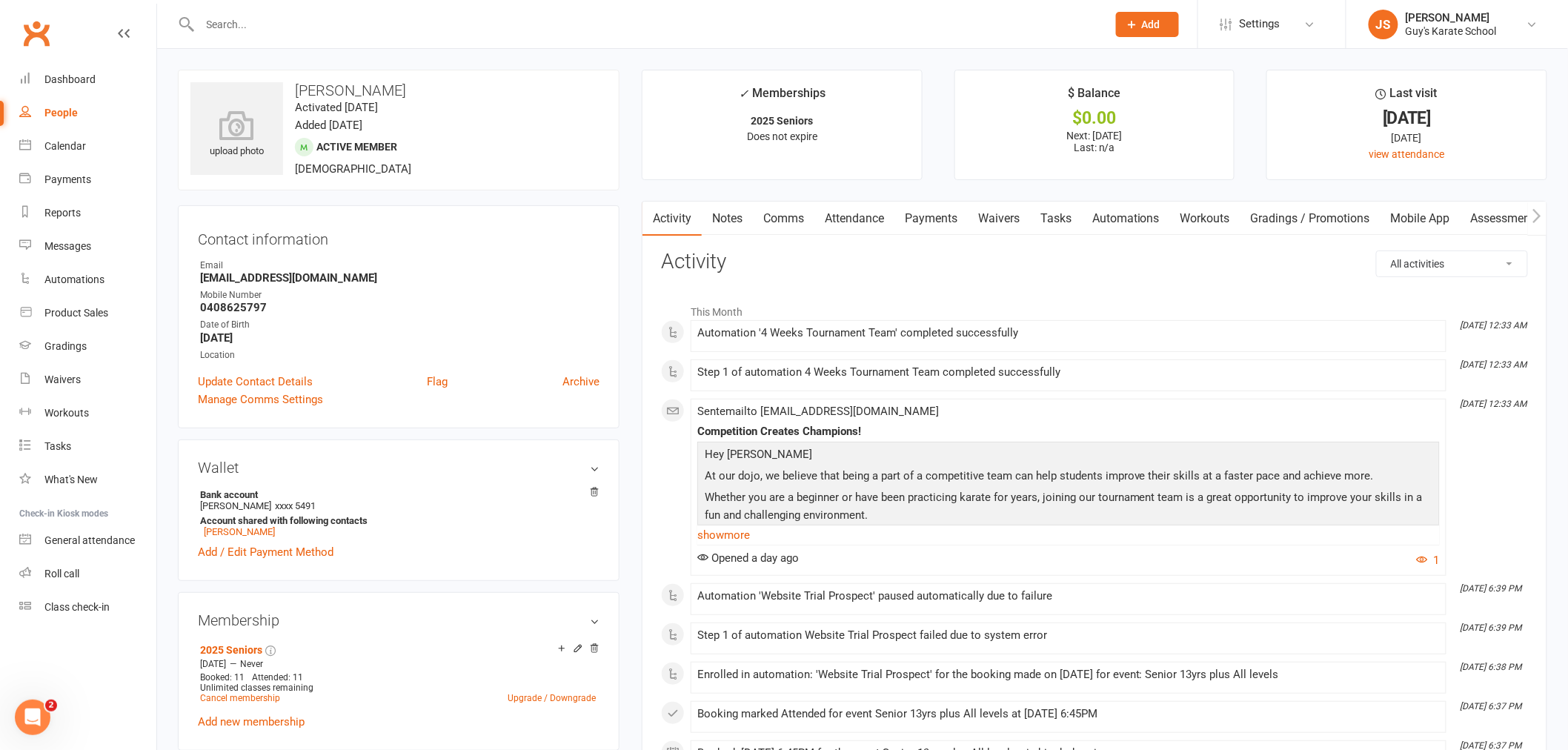
click at [962, 217] on link "Payments" at bounding box center [931, 218] width 73 height 34
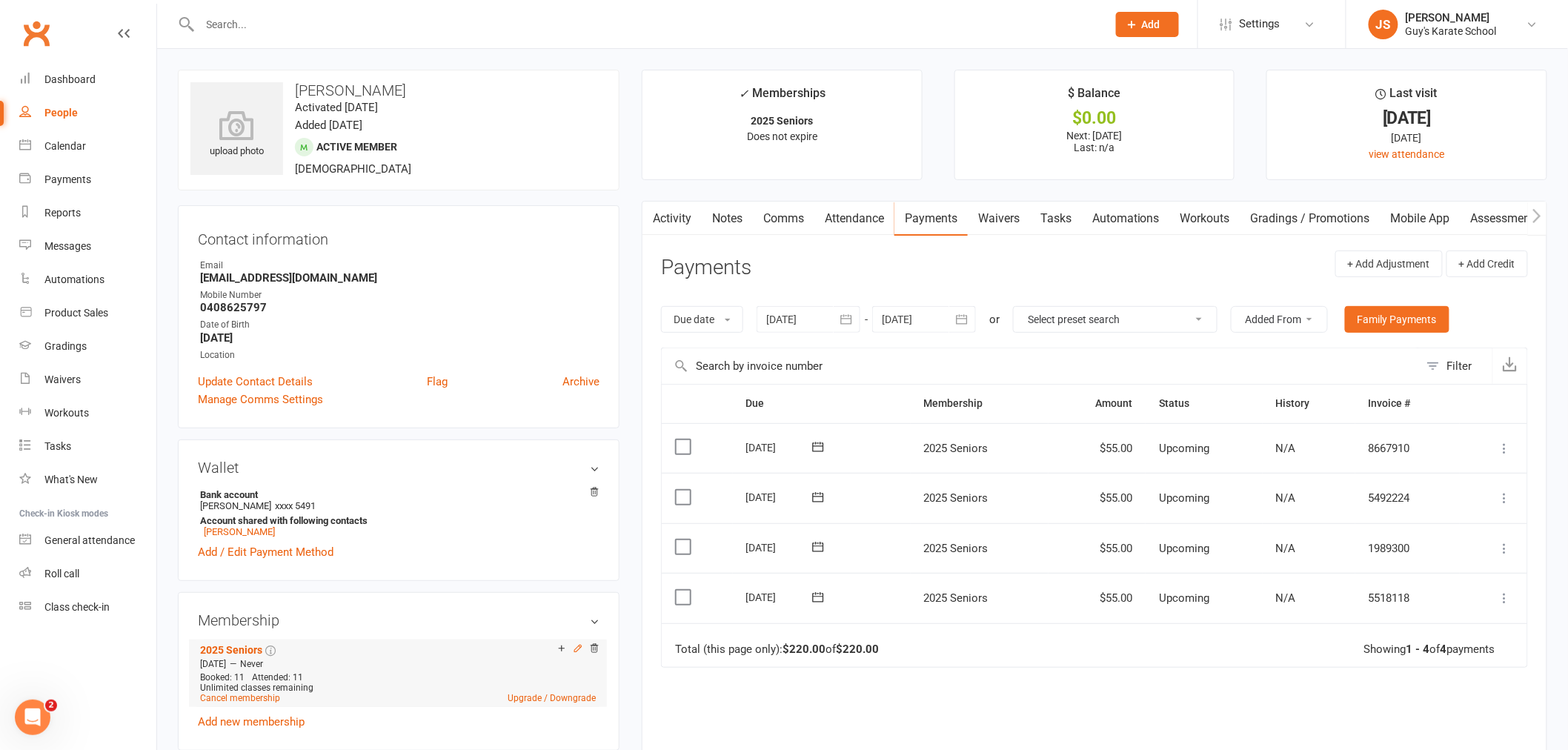
click at [577, 649] on icon at bounding box center [578, 648] width 10 height 10
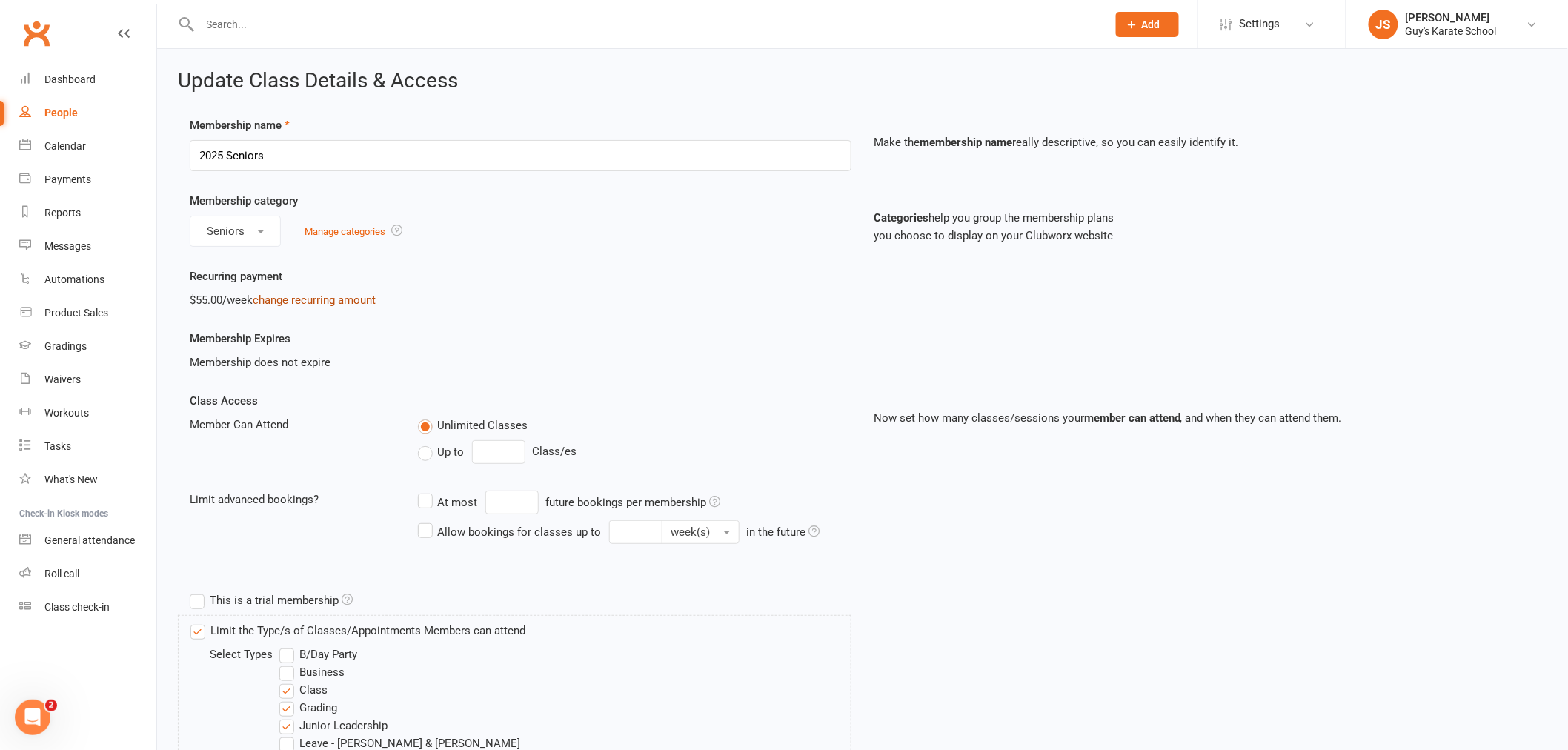
click at [289, 300] on link "change recurring amount" at bounding box center [313, 300] width 123 height 14
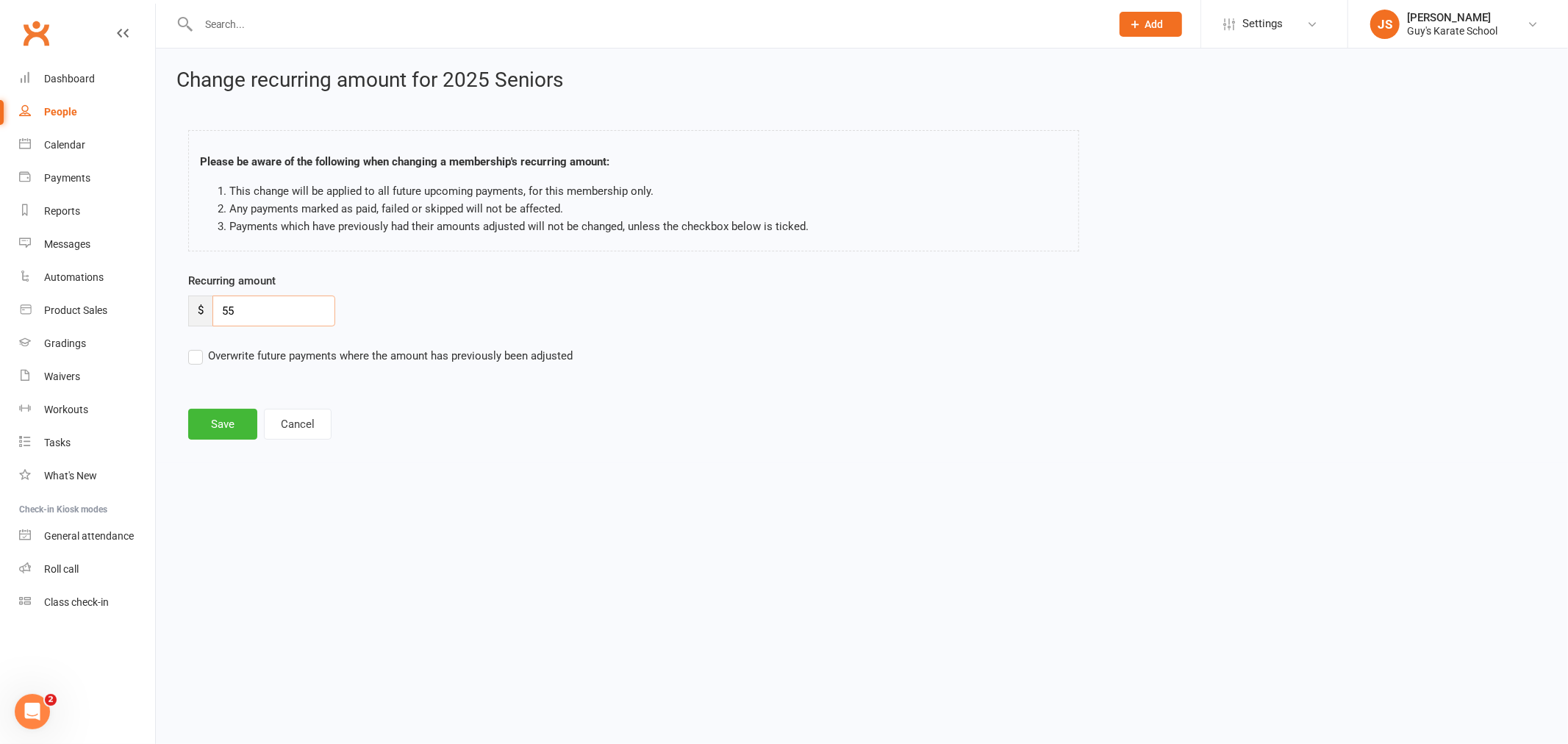
click at [247, 312] on input "55" at bounding box center [274, 311] width 123 height 31
drag, startPoint x: 248, startPoint y: 312, endPoint x: 216, endPoint y: 317, distance: 32.4
click at [216, 317] on input "55" at bounding box center [274, 311] width 123 height 31
type input "1"
click at [202, 363] on label "Overwrite future payments where the amount has previously been adjusted" at bounding box center [380, 356] width 384 height 18
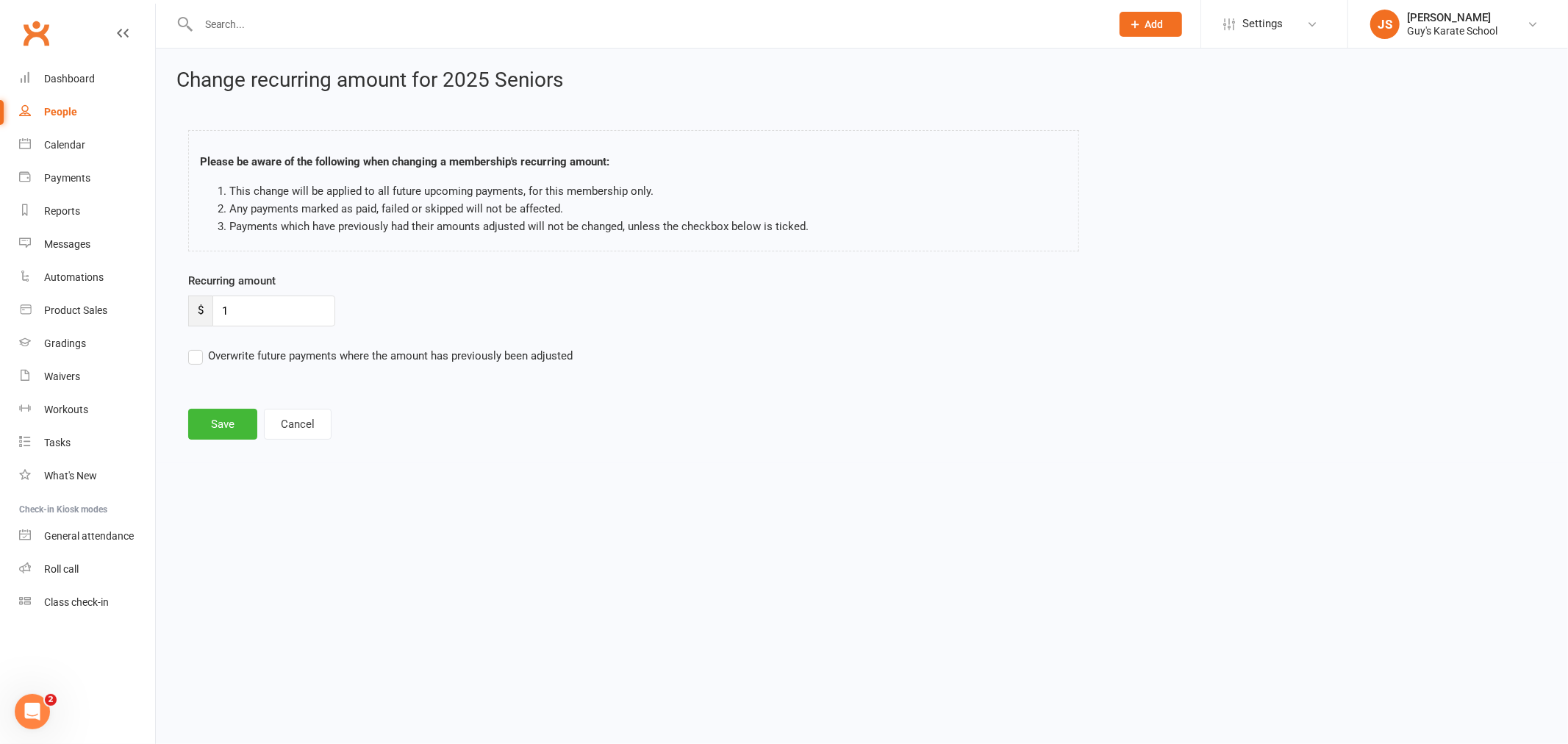
click at [202, 347] on input "Overwrite future payments where the amount has previously been adjusted" at bounding box center [380, 347] width 384 height 0
click at [216, 424] on button "Save" at bounding box center [222, 424] width 69 height 31
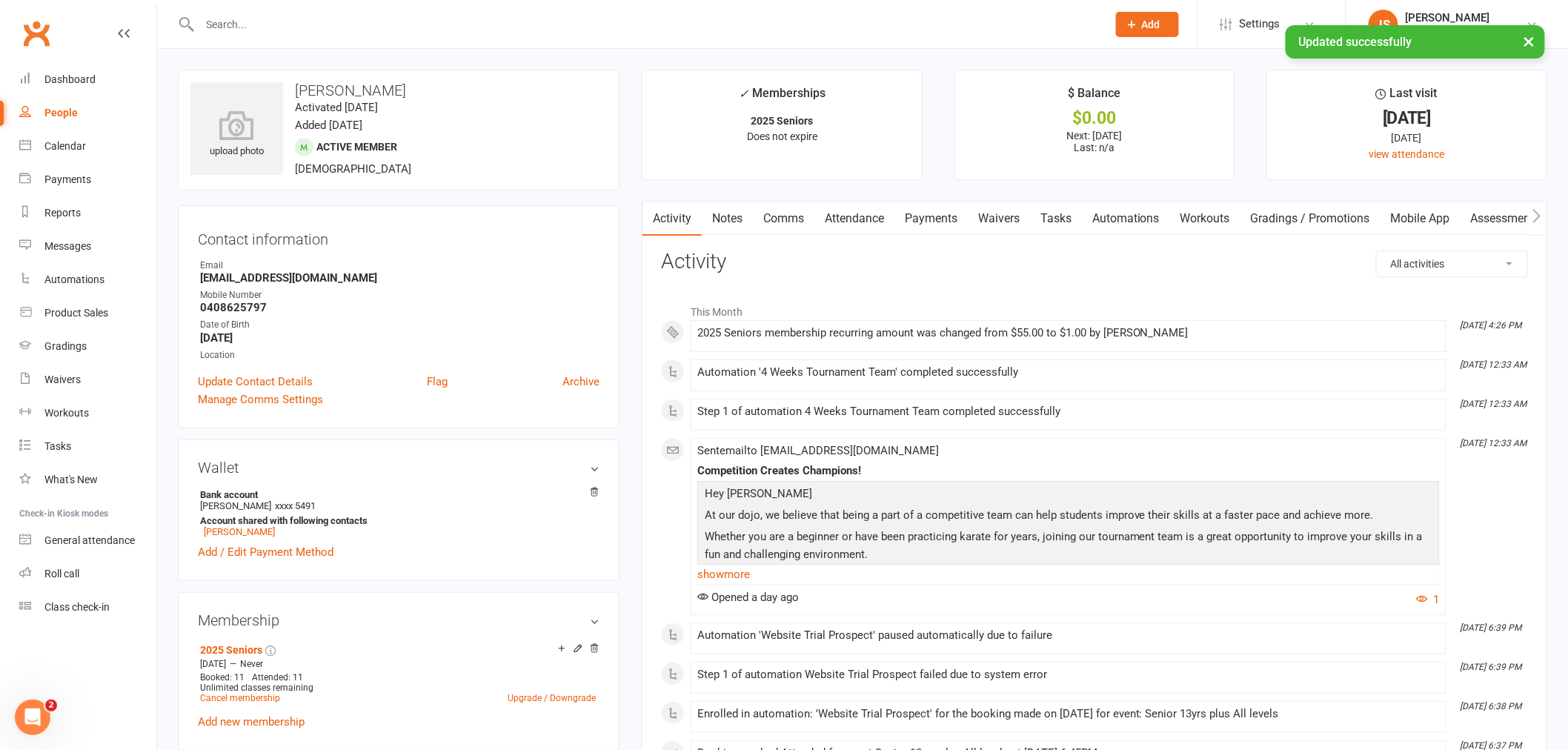
click at [961, 211] on link "Payments" at bounding box center [931, 218] width 73 height 34
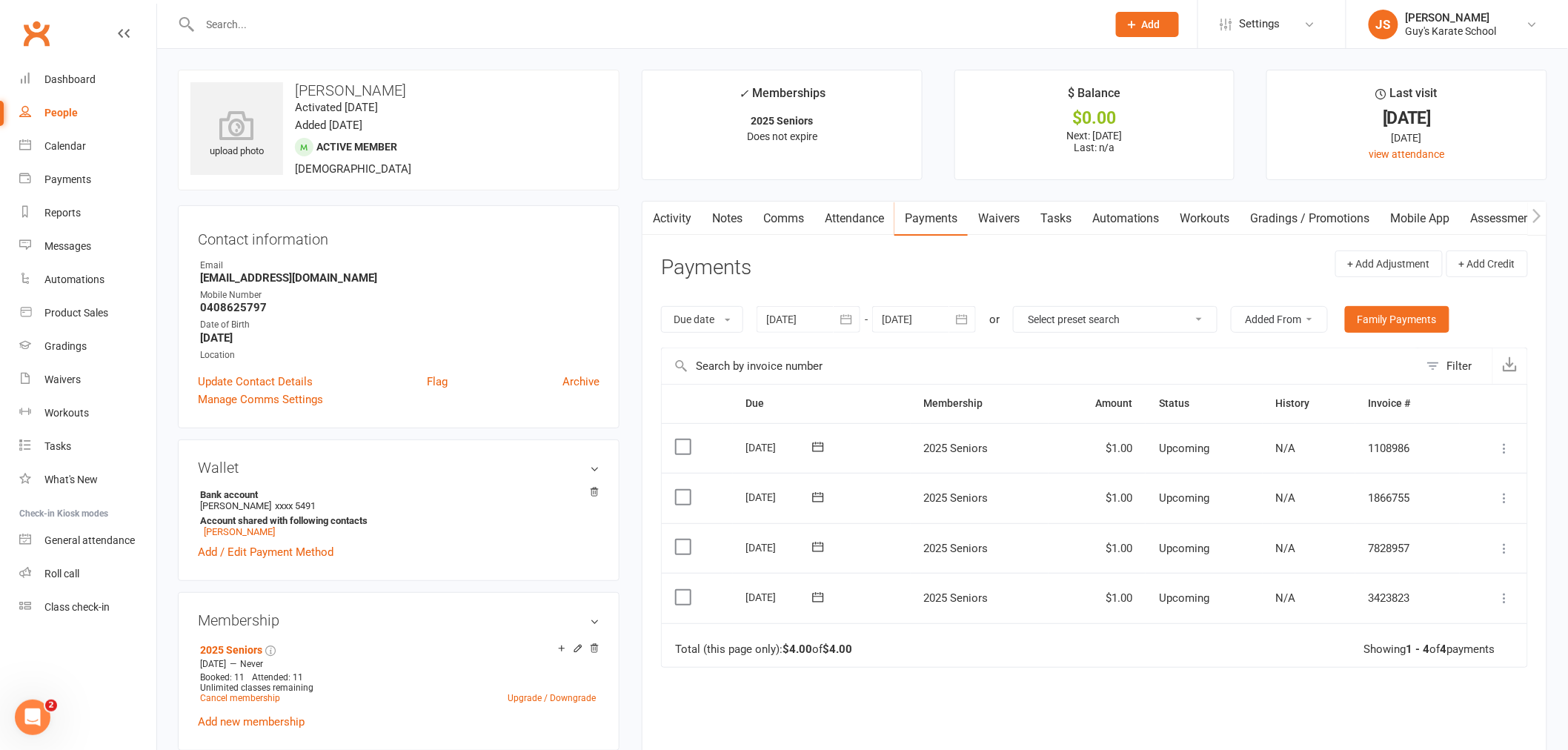
click at [923, 311] on div at bounding box center [924, 319] width 104 height 26
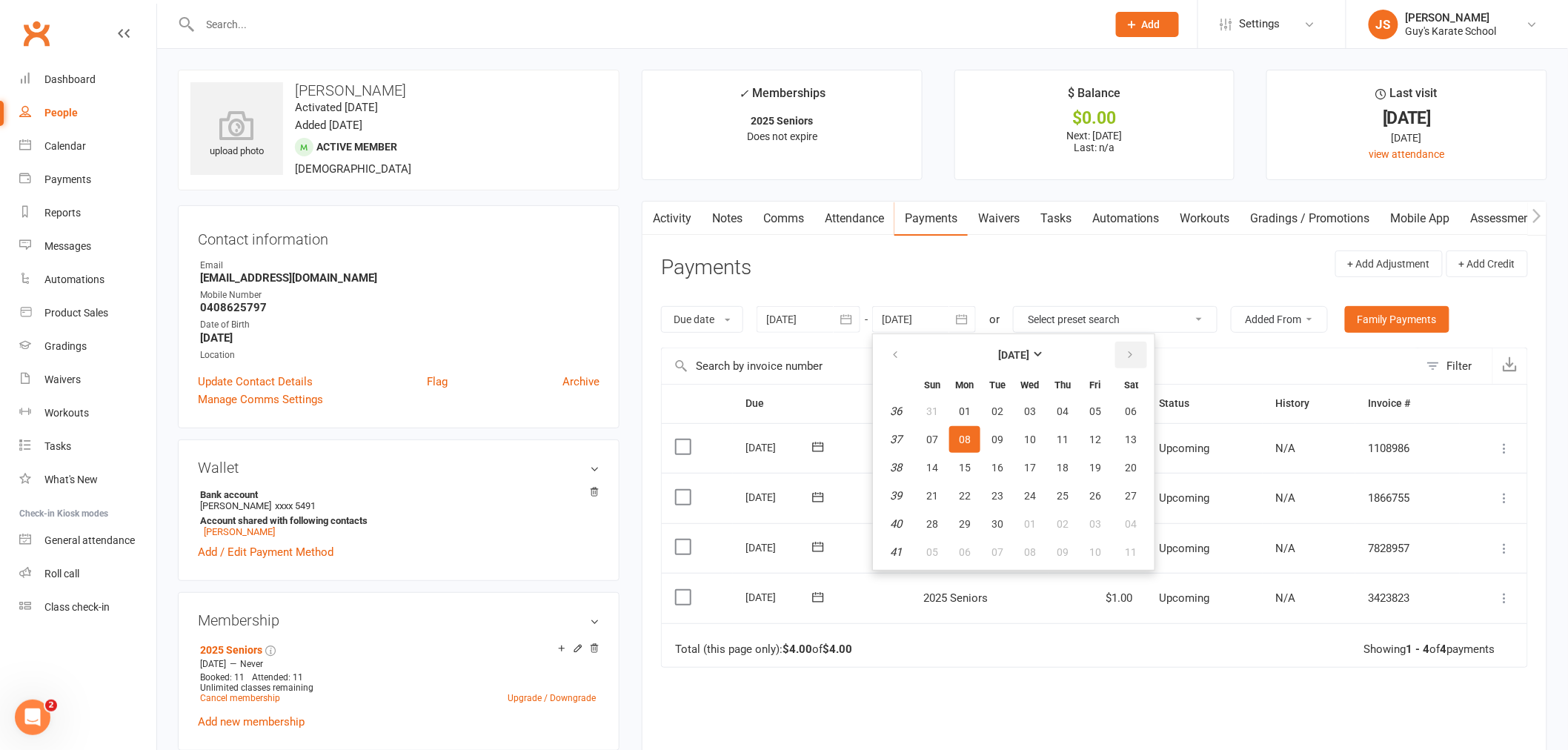
click at [1117, 353] on button "button" at bounding box center [1131, 354] width 32 height 26
click at [933, 438] on span "04" at bounding box center [932, 439] width 12 height 12
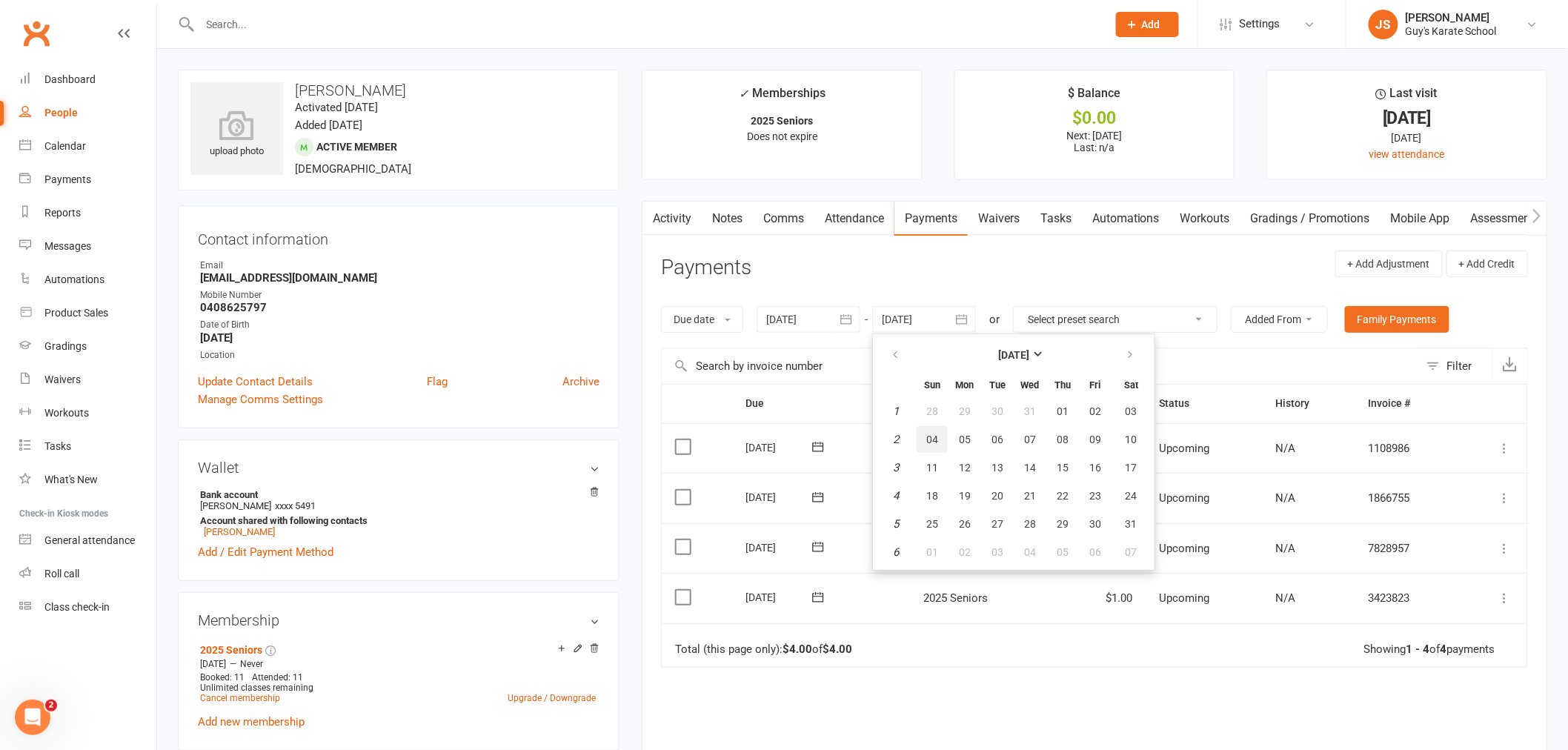
type input "[DATE]"
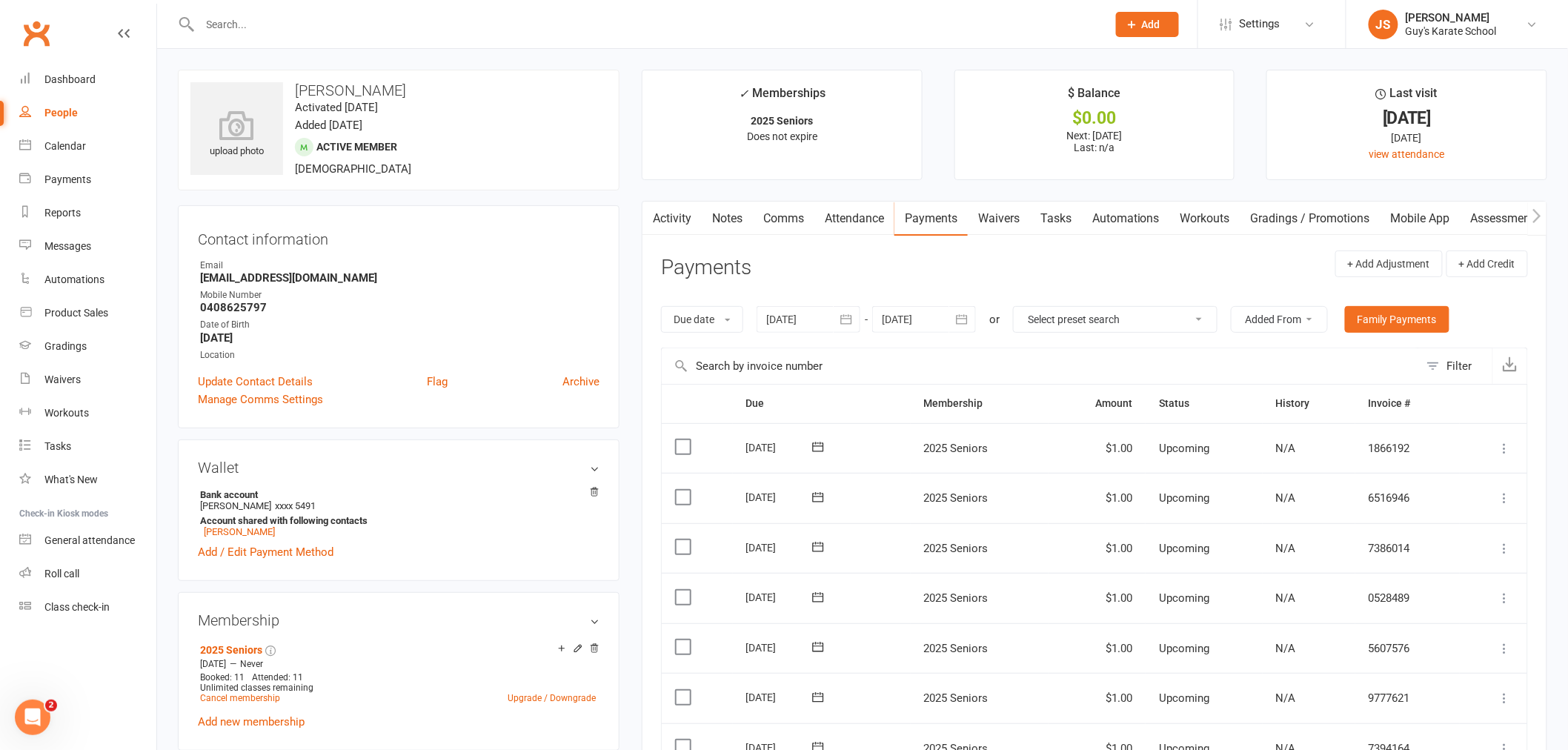
click at [683, 443] on label at bounding box center [685, 446] width 20 height 14
click at [683, 439] on input "checkbox" at bounding box center [680, 439] width 9 height 0
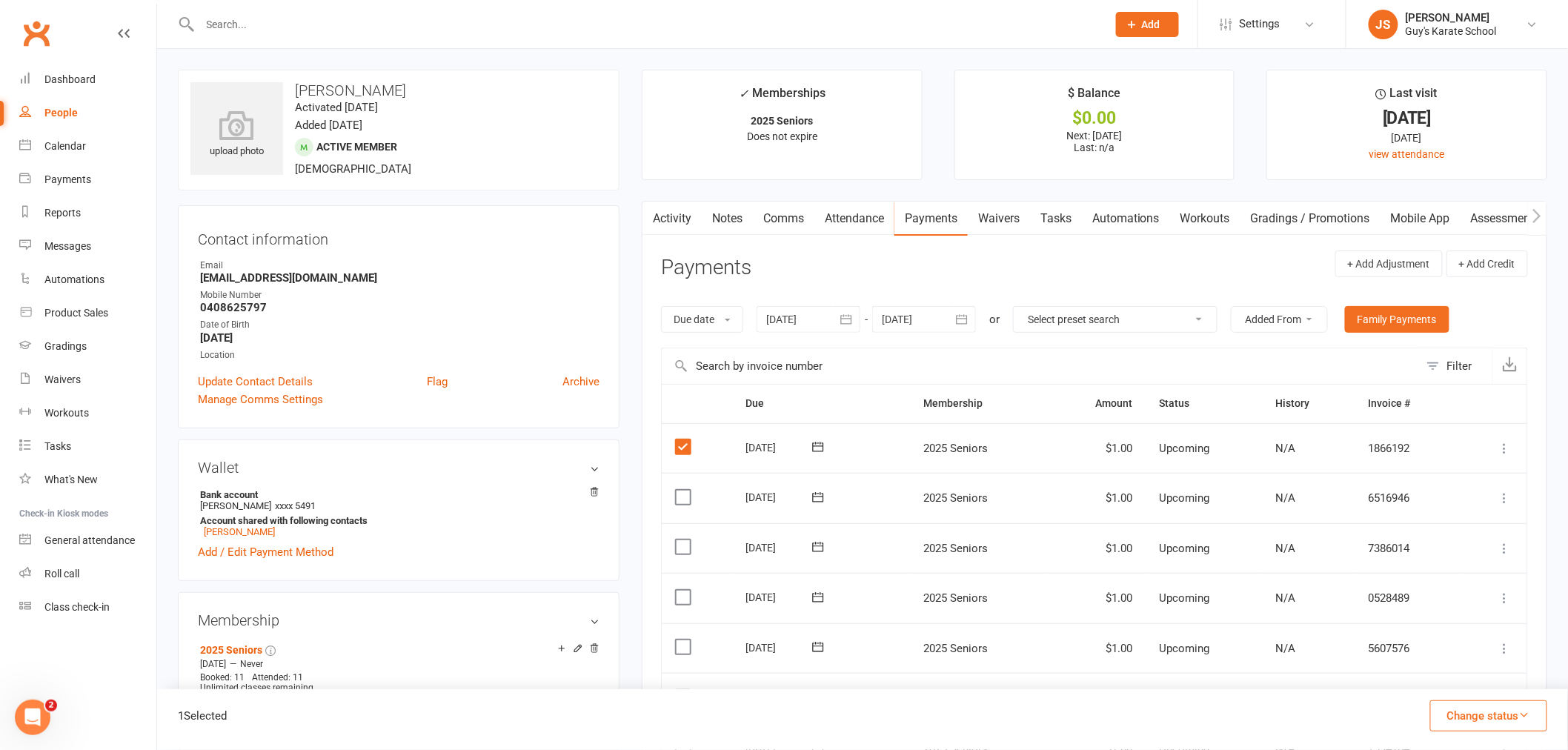
click at [678, 501] on label at bounding box center [685, 497] width 20 height 14
click at [678, 490] on input "checkbox" at bounding box center [680, 490] width 9 height 0
click at [679, 536] on td "Select this" at bounding box center [697, 548] width 71 height 50
click at [685, 551] on label at bounding box center [685, 546] width 20 height 14
click at [685, 539] on input "checkbox" at bounding box center [680, 539] width 9 height 0
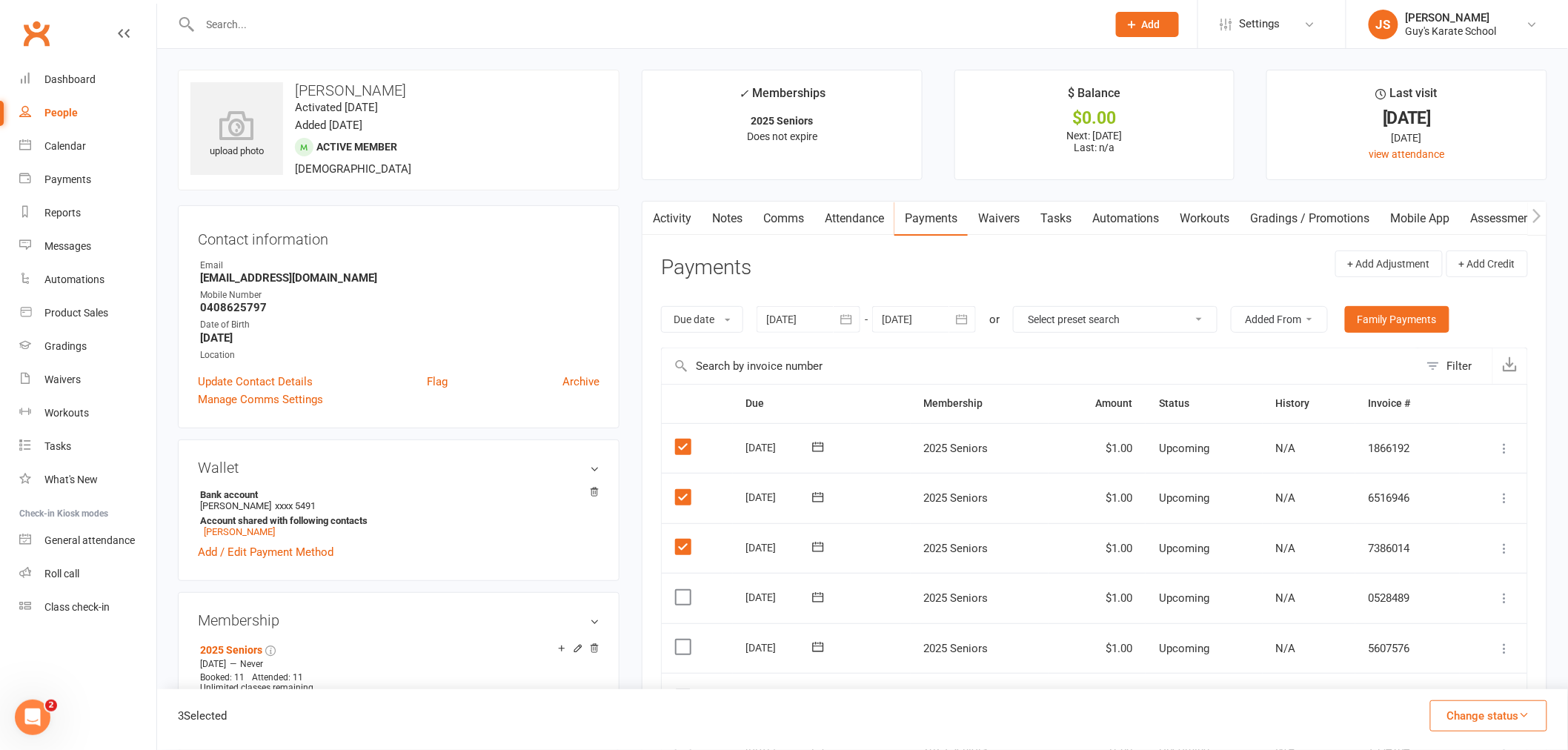
click at [685, 593] on label at bounding box center [685, 596] width 20 height 14
click at [685, 589] on input "checkbox" at bounding box center [680, 589] width 9 height 0
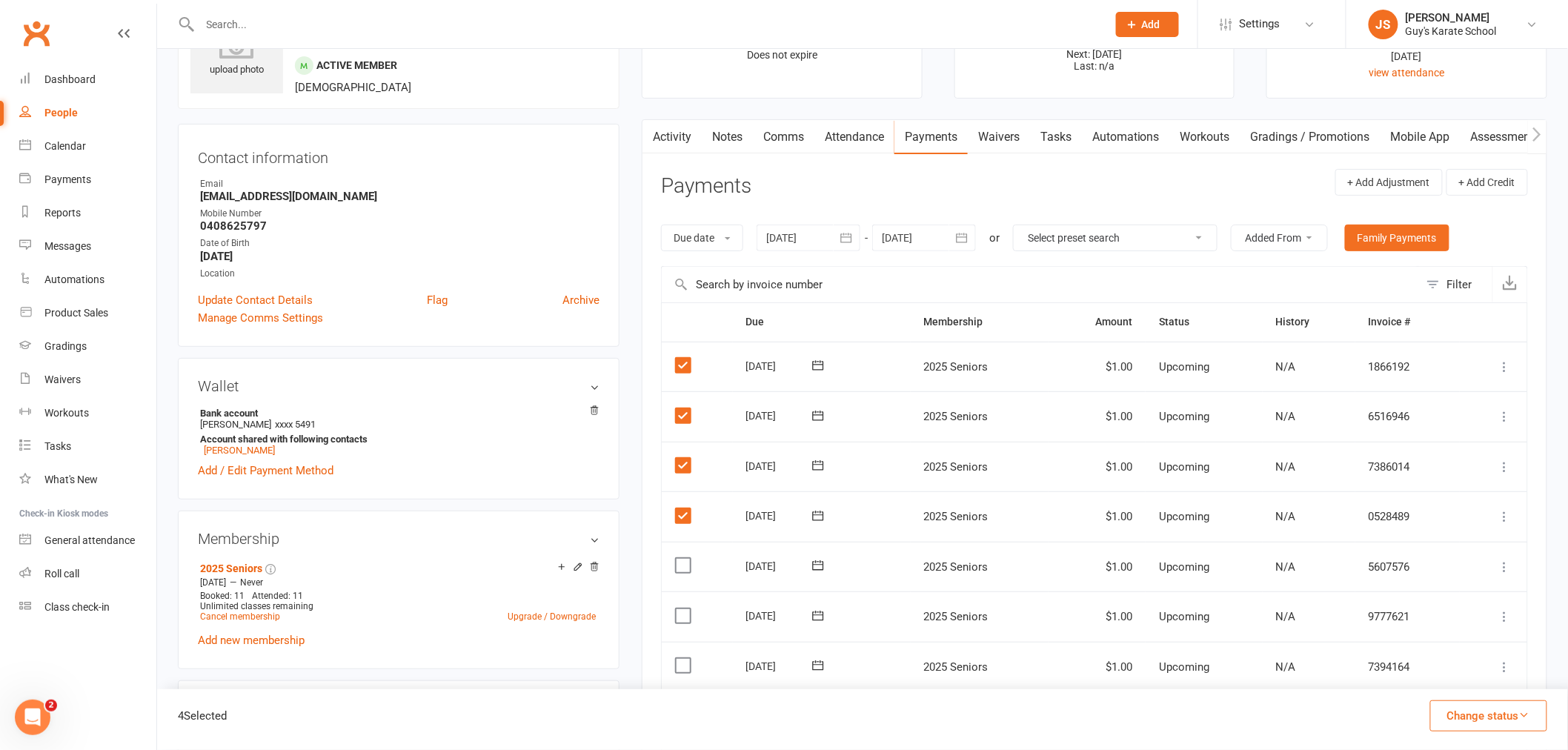
scroll to position [329, 0]
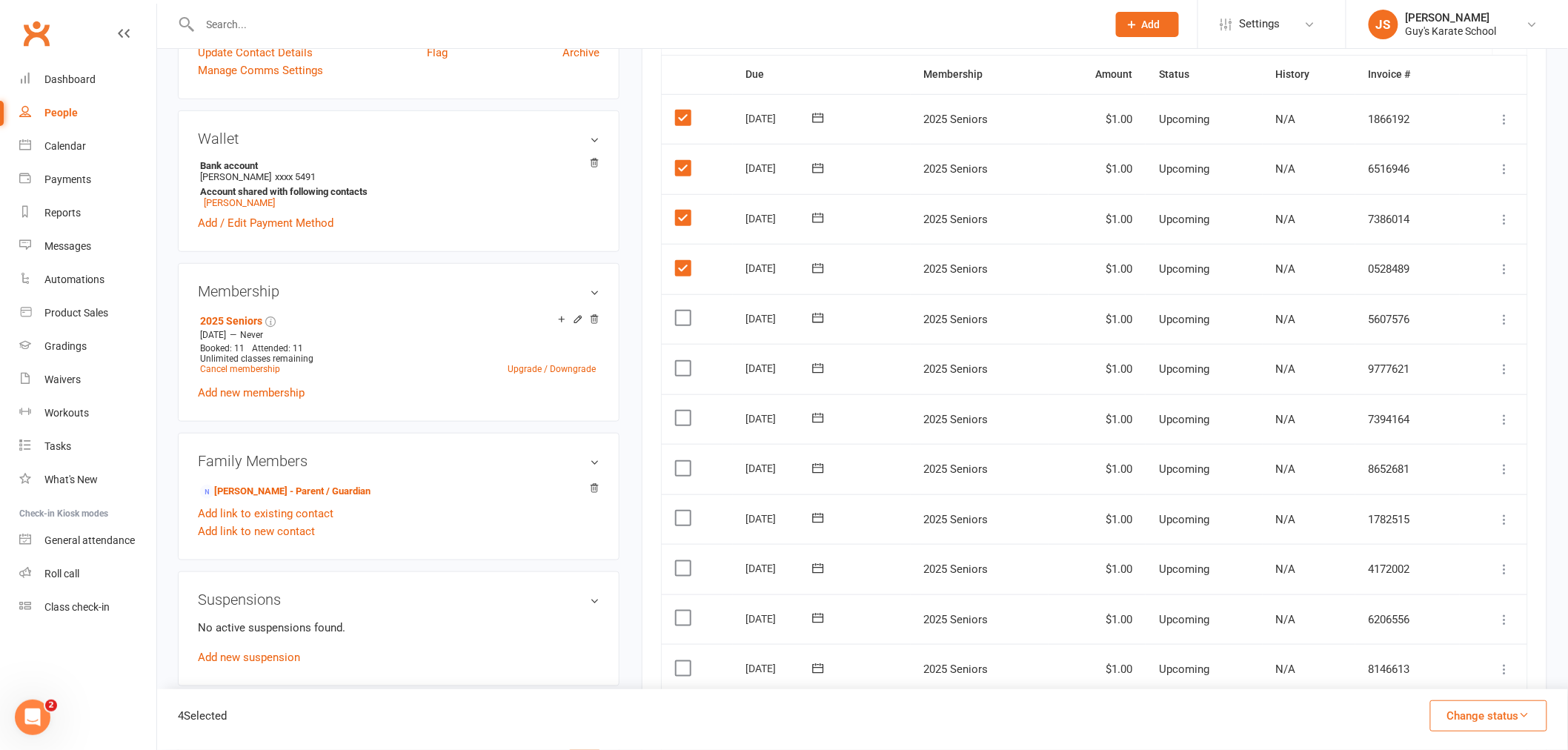
click at [690, 319] on label at bounding box center [685, 318] width 20 height 14
click at [685, 311] on input "checkbox" at bounding box center [680, 311] width 9 height 0
click at [679, 369] on label at bounding box center [685, 368] width 20 height 14
click at [679, 361] on input "checkbox" at bounding box center [680, 361] width 9 height 0
click at [682, 416] on label at bounding box center [685, 417] width 20 height 14
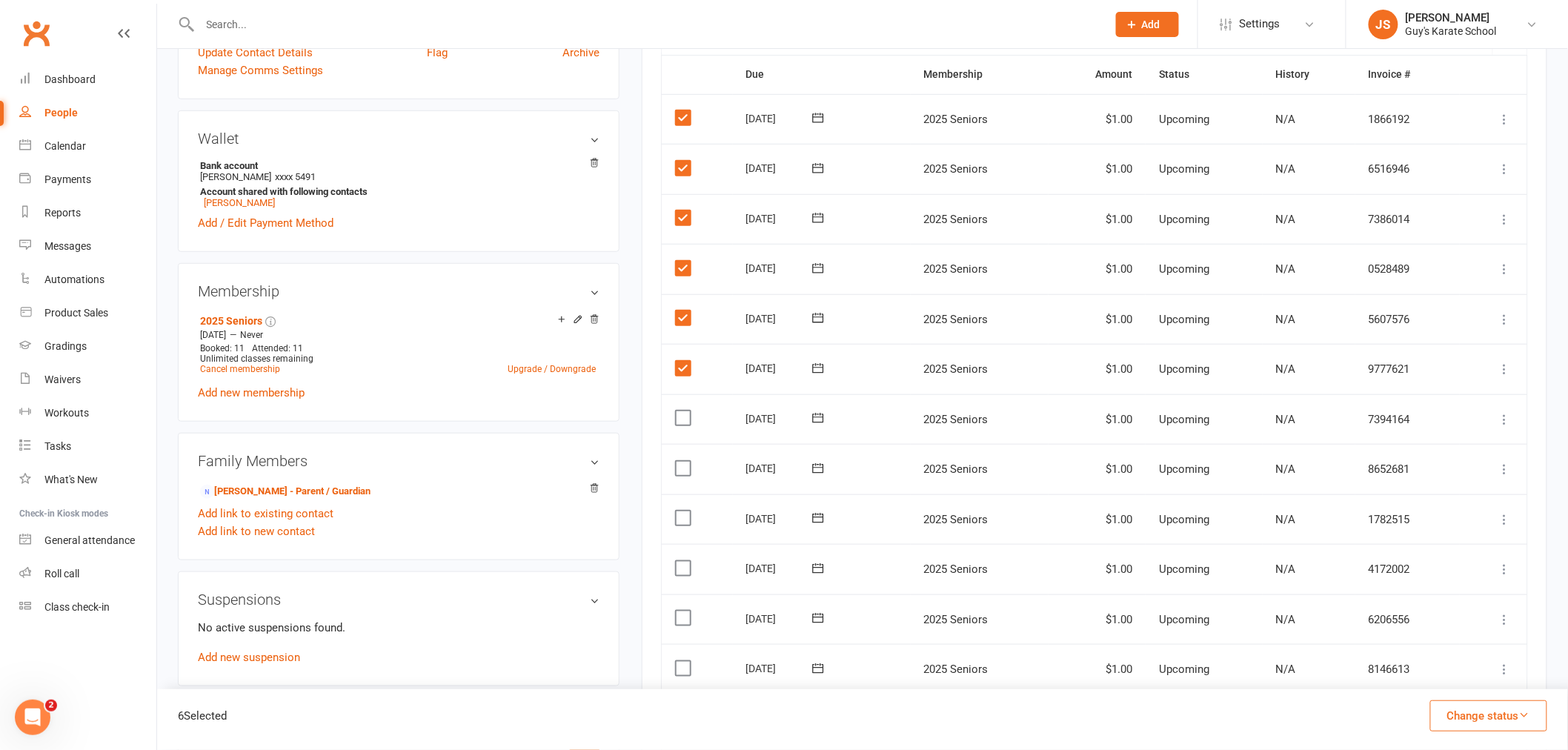
click at [682, 410] on input "checkbox" at bounding box center [680, 410] width 9 height 0
click at [676, 463] on label at bounding box center [685, 468] width 20 height 14
click at [676, 461] on input "checkbox" at bounding box center [680, 461] width 9 height 0
click at [680, 516] on label at bounding box center [685, 517] width 20 height 14
click at [680, 510] on input "checkbox" at bounding box center [680, 510] width 9 height 0
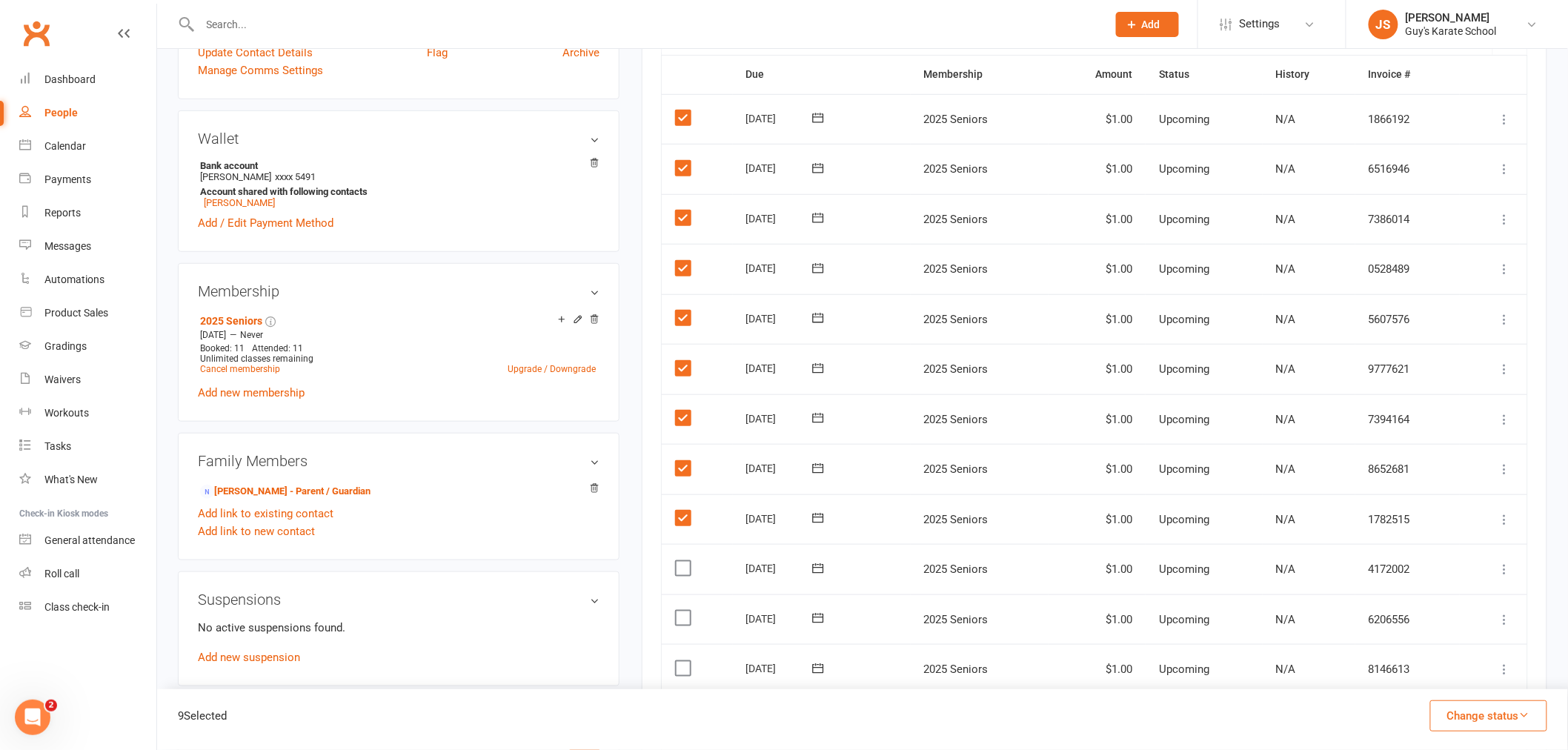
click at [680, 565] on label at bounding box center [685, 567] width 20 height 14
click at [680, 561] on input "checkbox" at bounding box center [680, 561] width 9 height 0
click at [682, 613] on label at bounding box center [685, 617] width 20 height 14
click at [682, 611] on input "checkbox" at bounding box center [680, 611] width 9 height 0
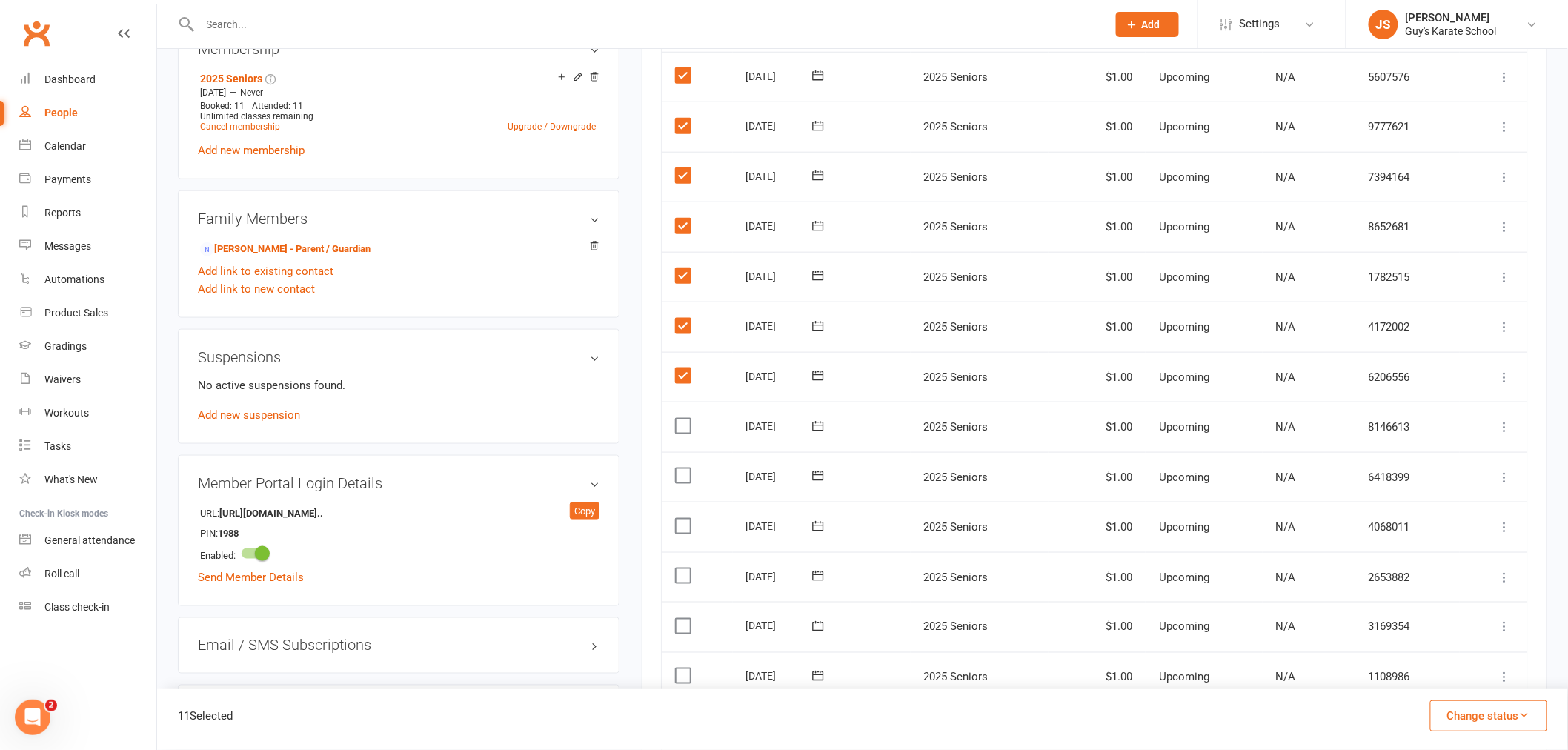
scroll to position [576, 0]
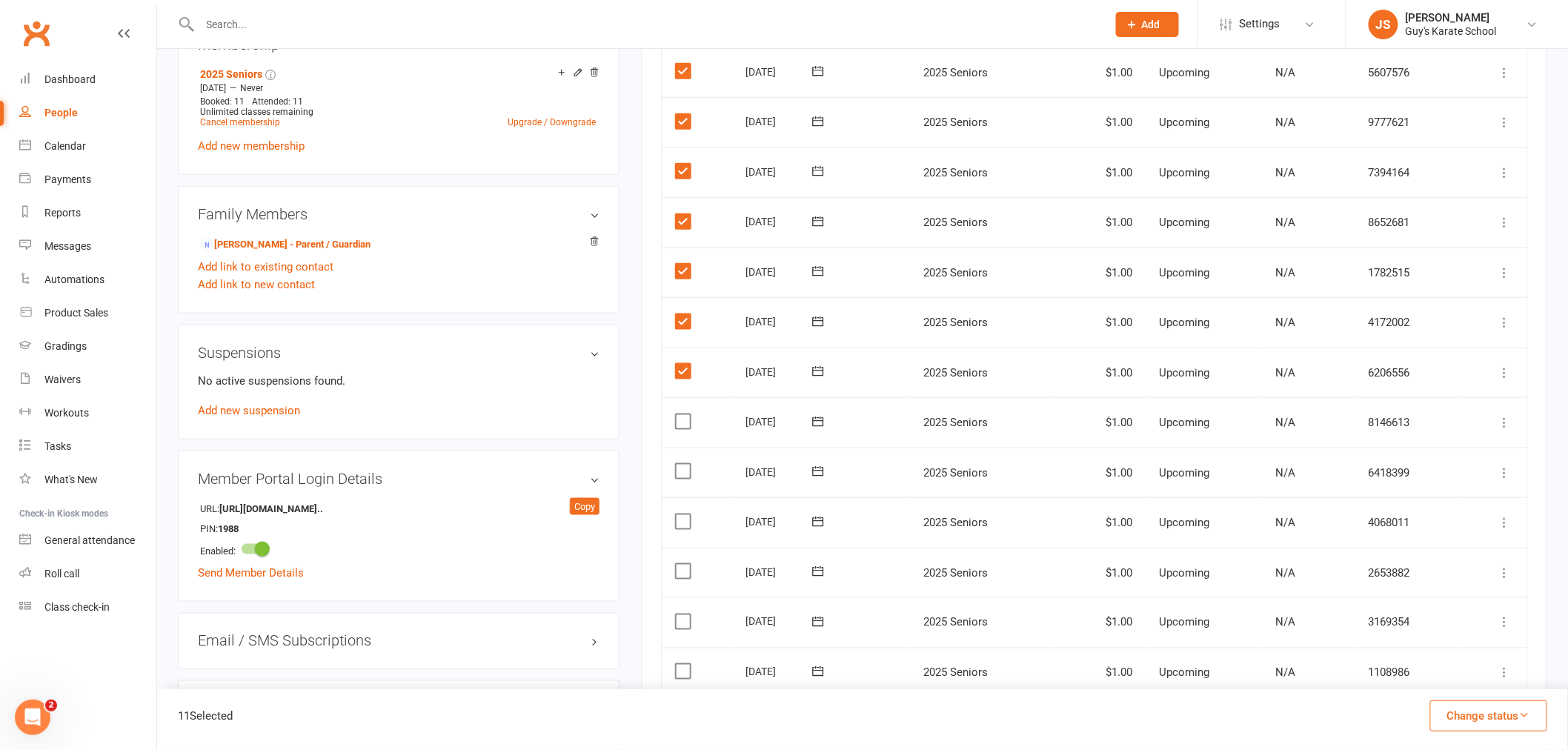
drag, startPoint x: 680, startPoint y: 418, endPoint x: 680, endPoint y: 432, distance: 14.0
click at [680, 422] on label at bounding box center [685, 421] width 20 height 14
click at [680, 414] on input "checkbox" at bounding box center [680, 414] width 9 height 0
click at [683, 468] on label at bounding box center [685, 471] width 20 height 14
click at [683, 464] on input "checkbox" at bounding box center [680, 464] width 9 height 0
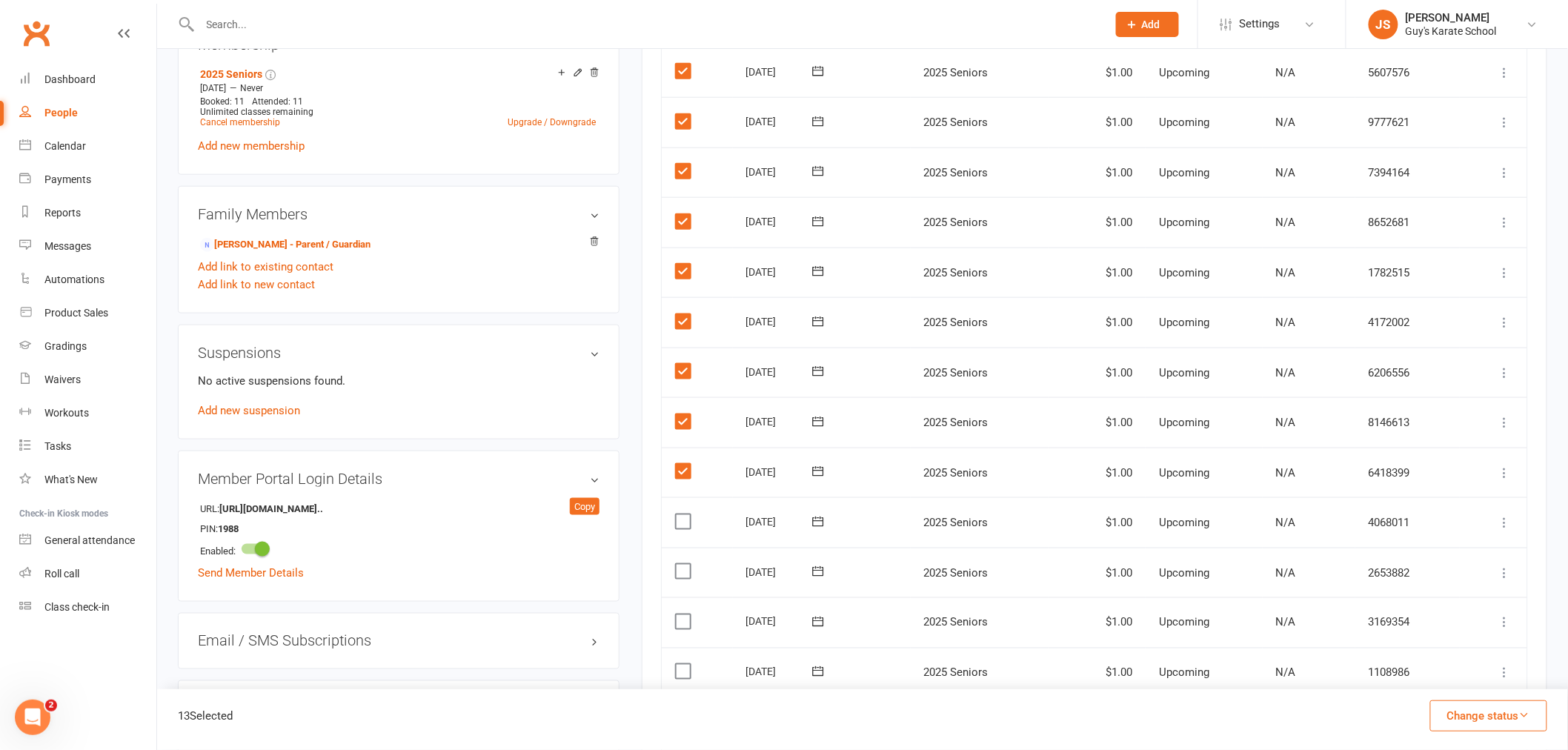
click at [680, 520] on label at bounding box center [685, 521] width 20 height 14
click at [680, 514] on input "checkbox" at bounding box center [680, 514] width 9 height 0
click at [677, 572] on label at bounding box center [685, 571] width 20 height 14
click at [677, 564] on input "checkbox" at bounding box center [680, 564] width 9 height 0
click at [678, 618] on label at bounding box center [685, 621] width 20 height 14
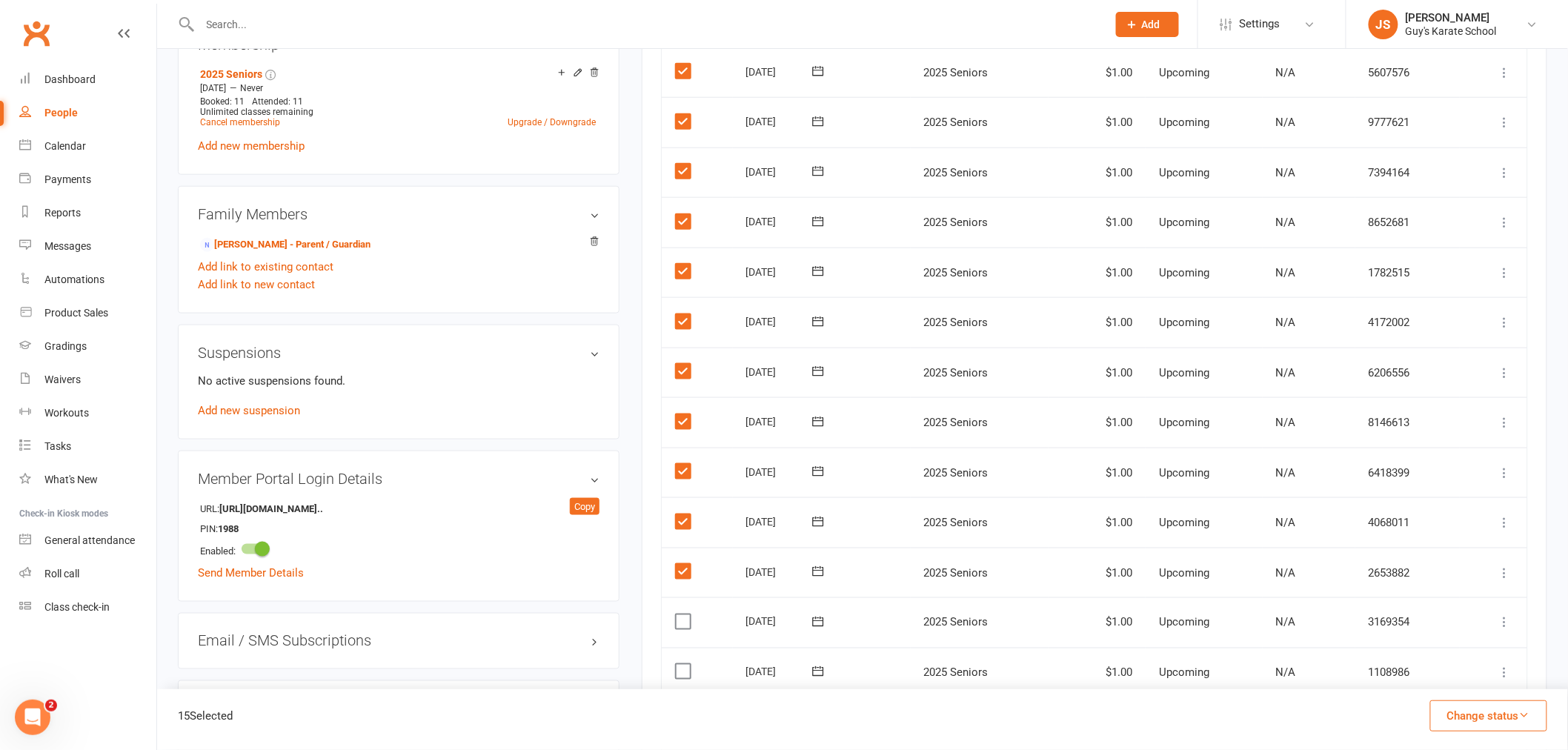
click at [678, 614] on input "checkbox" at bounding box center [680, 614] width 9 height 0
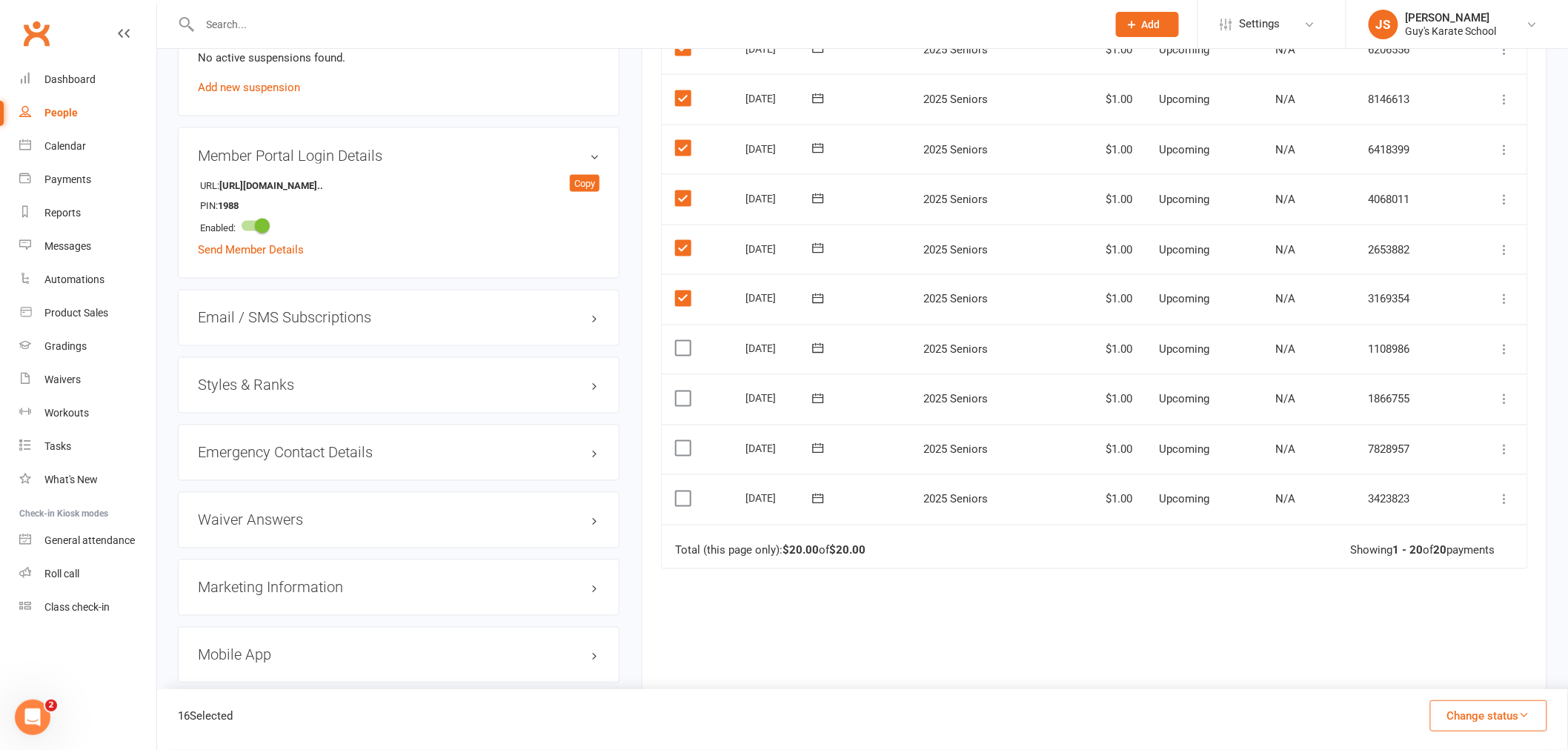
scroll to position [905, 0]
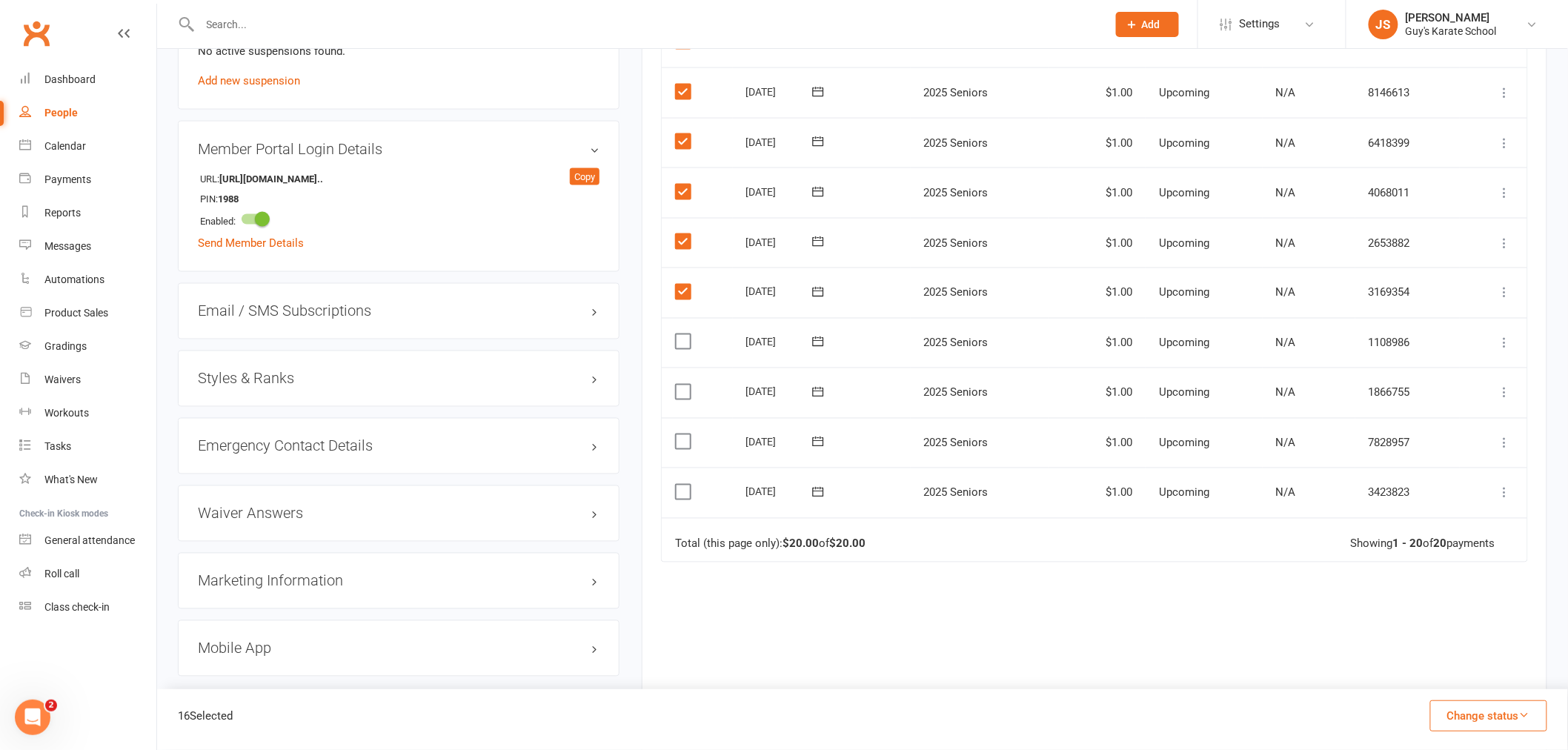
click at [677, 349] on td "Select this" at bounding box center [697, 342] width 71 height 50
click at [682, 336] on label at bounding box center [685, 341] width 20 height 14
click at [682, 334] on input "checkbox" at bounding box center [680, 334] width 9 height 0
click at [682, 385] on label at bounding box center [685, 392] width 20 height 14
click at [682, 385] on input "checkbox" at bounding box center [680, 385] width 9 height 0
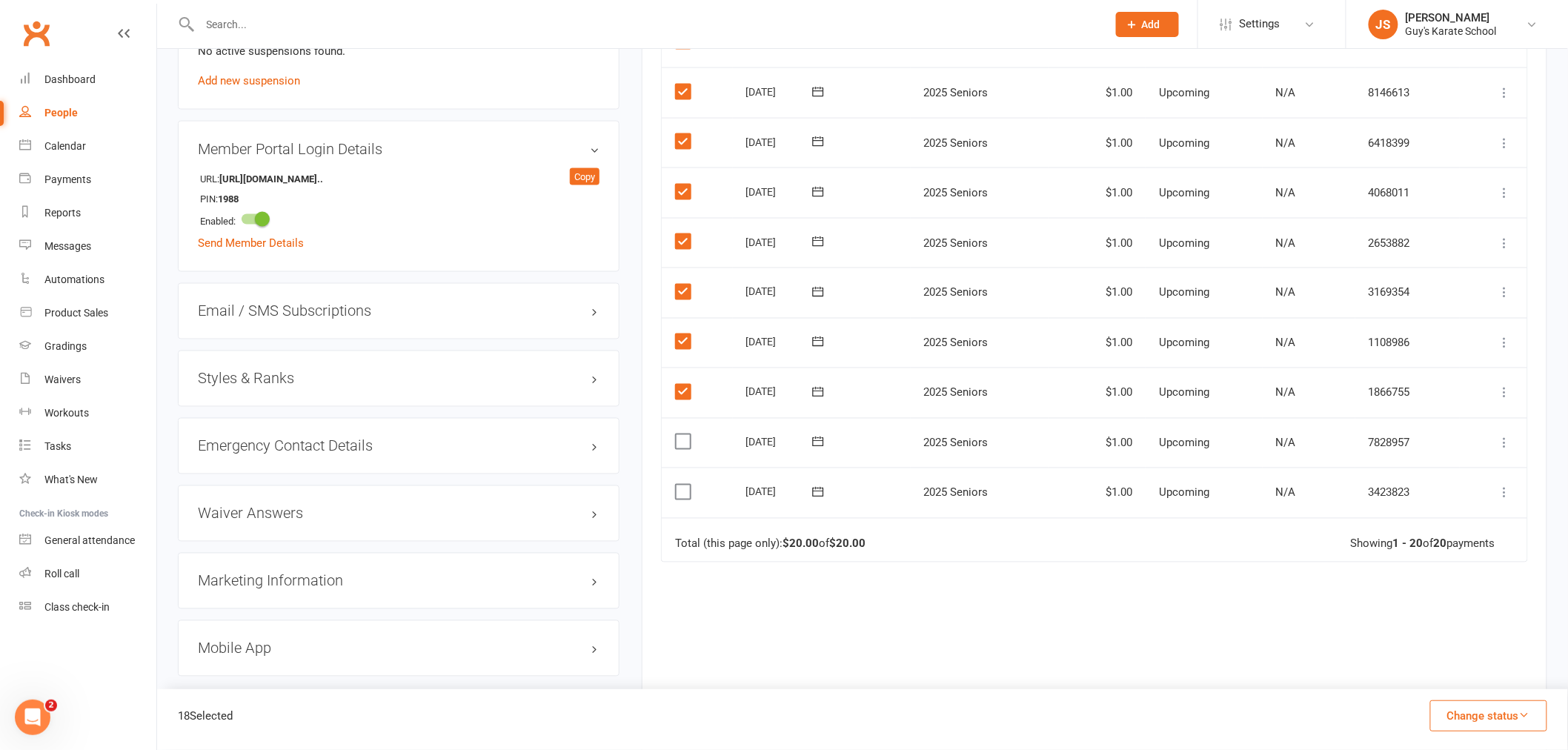
click at [675, 444] on label at bounding box center [685, 441] width 20 height 14
click at [675, 434] on input "checkbox" at bounding box center [680, 434] width 9 height 0
click at [680, 491] on label at bounding box center [685, 492] width 20 height 14
click at [680, 485] on input "checkbox" at bounding box center [680, 485] width 9 height 0
click at [1507, 723] on button "Change status" at bounding box center [1489, 715] width 117 height 31
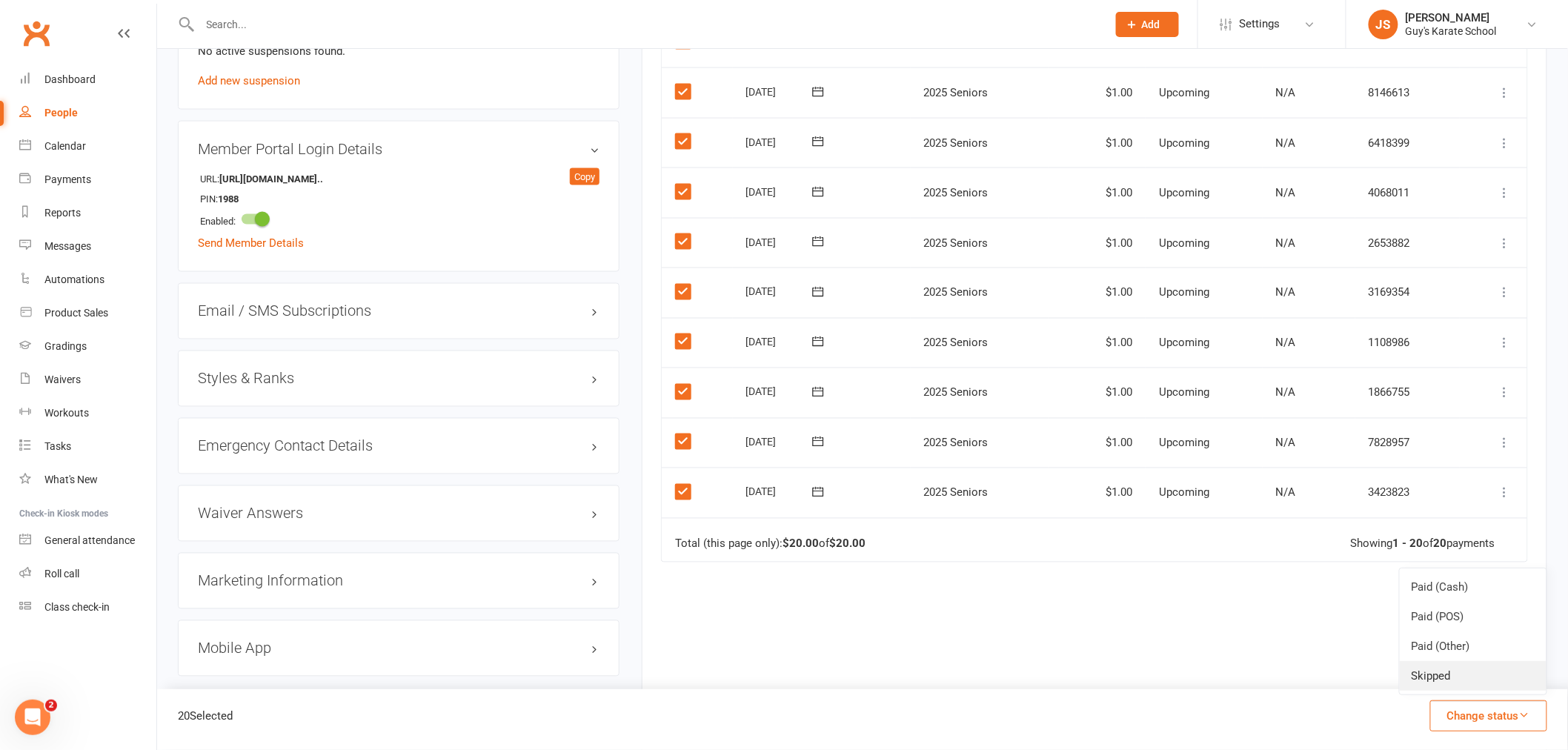
click at [1463, 674] on link "Skipped" at bounding box center [1473, 675] width 147 height 30
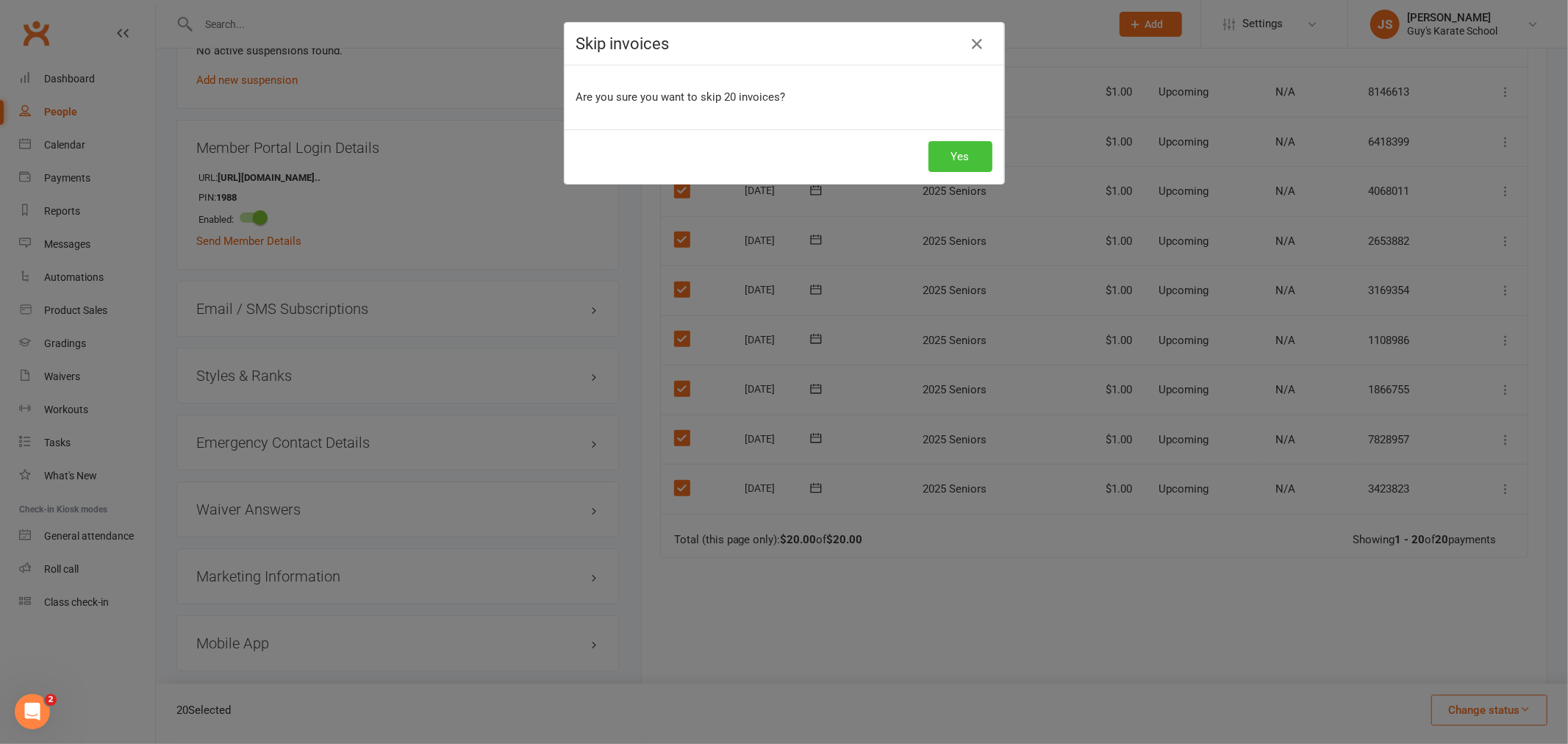
click at [960, 159] on button "Yes" at bounding box center [961, 156] width 64 height 31
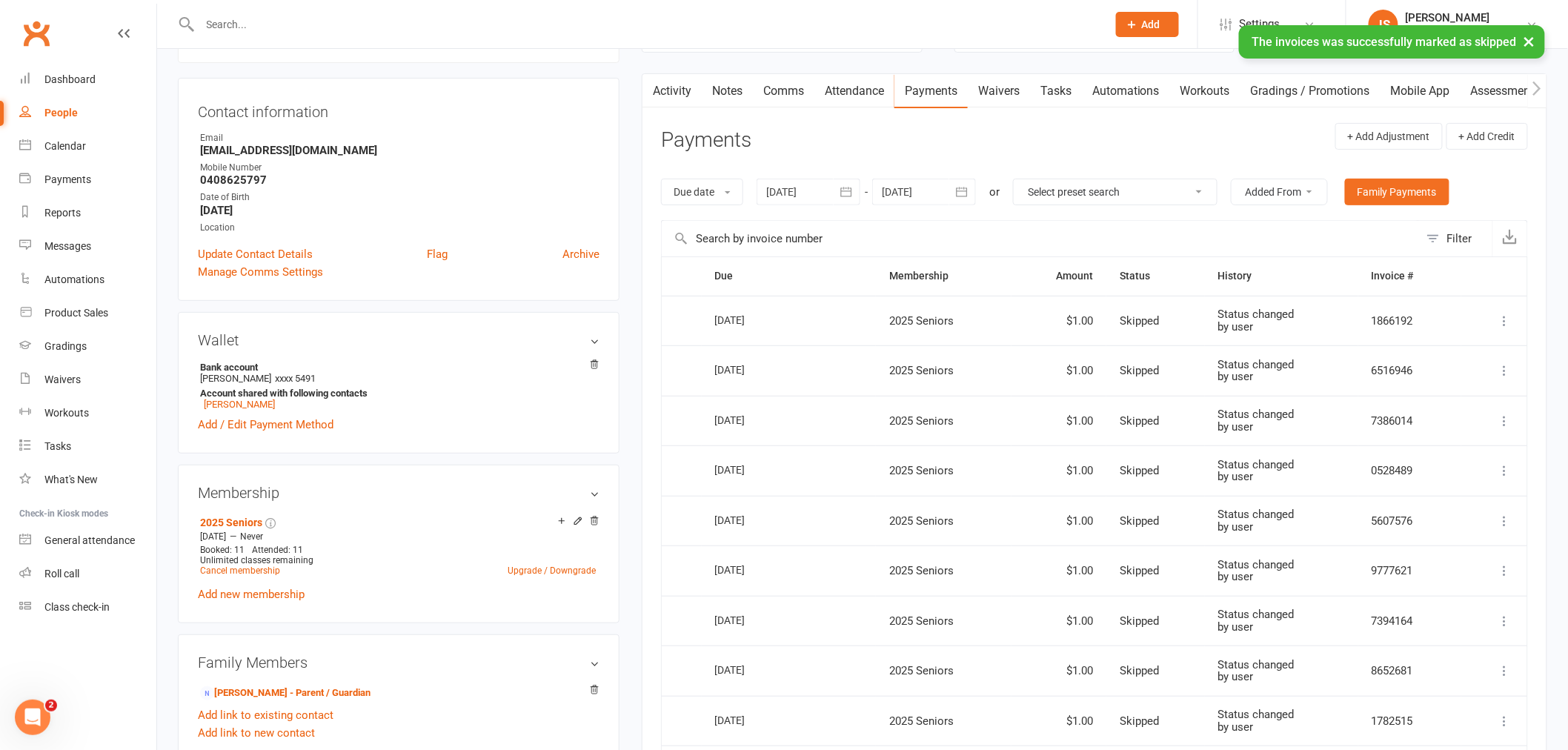
scroll to position [0, 0]
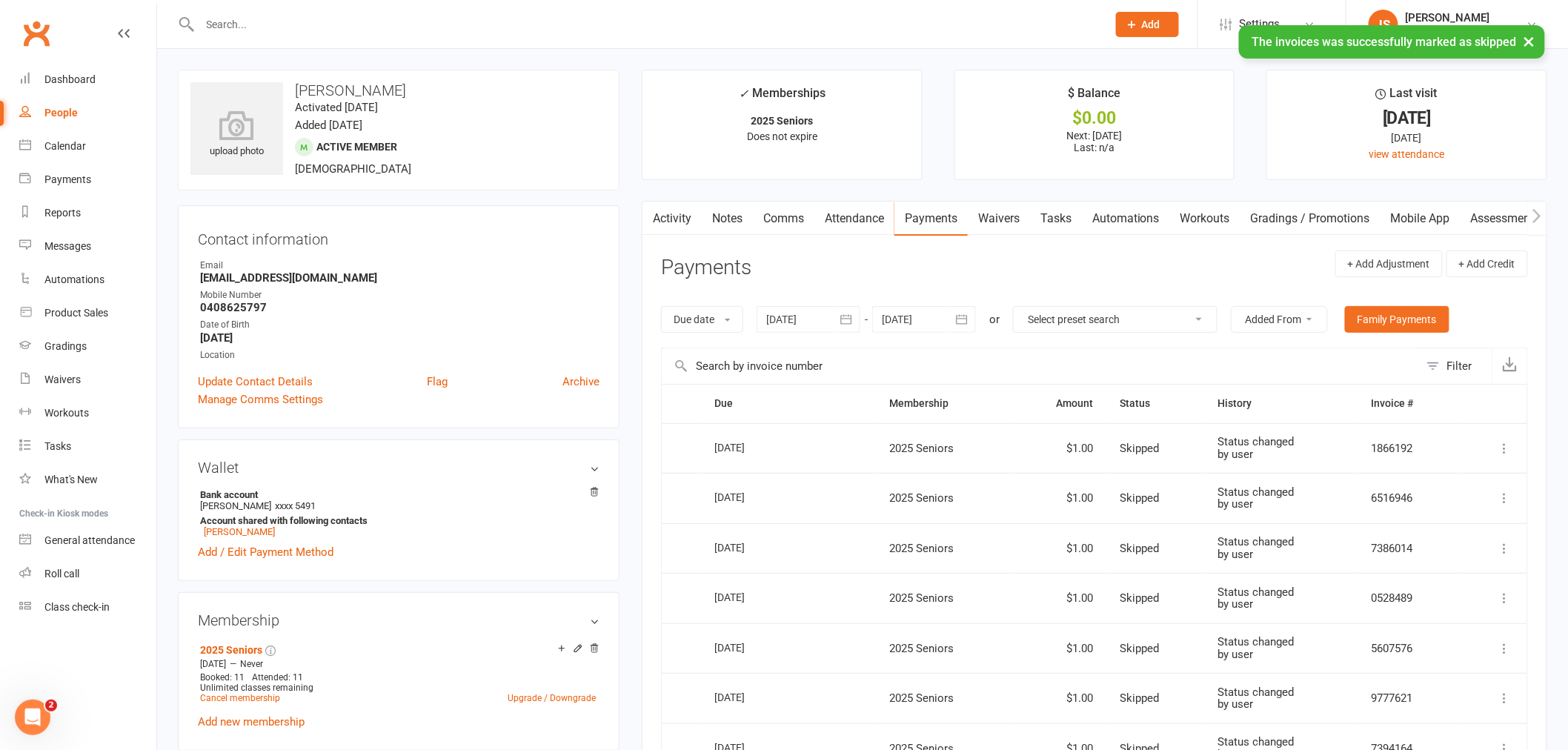
click at [712, 217] on link "Notes" at bounding box center [727, 218] width 51 height 34
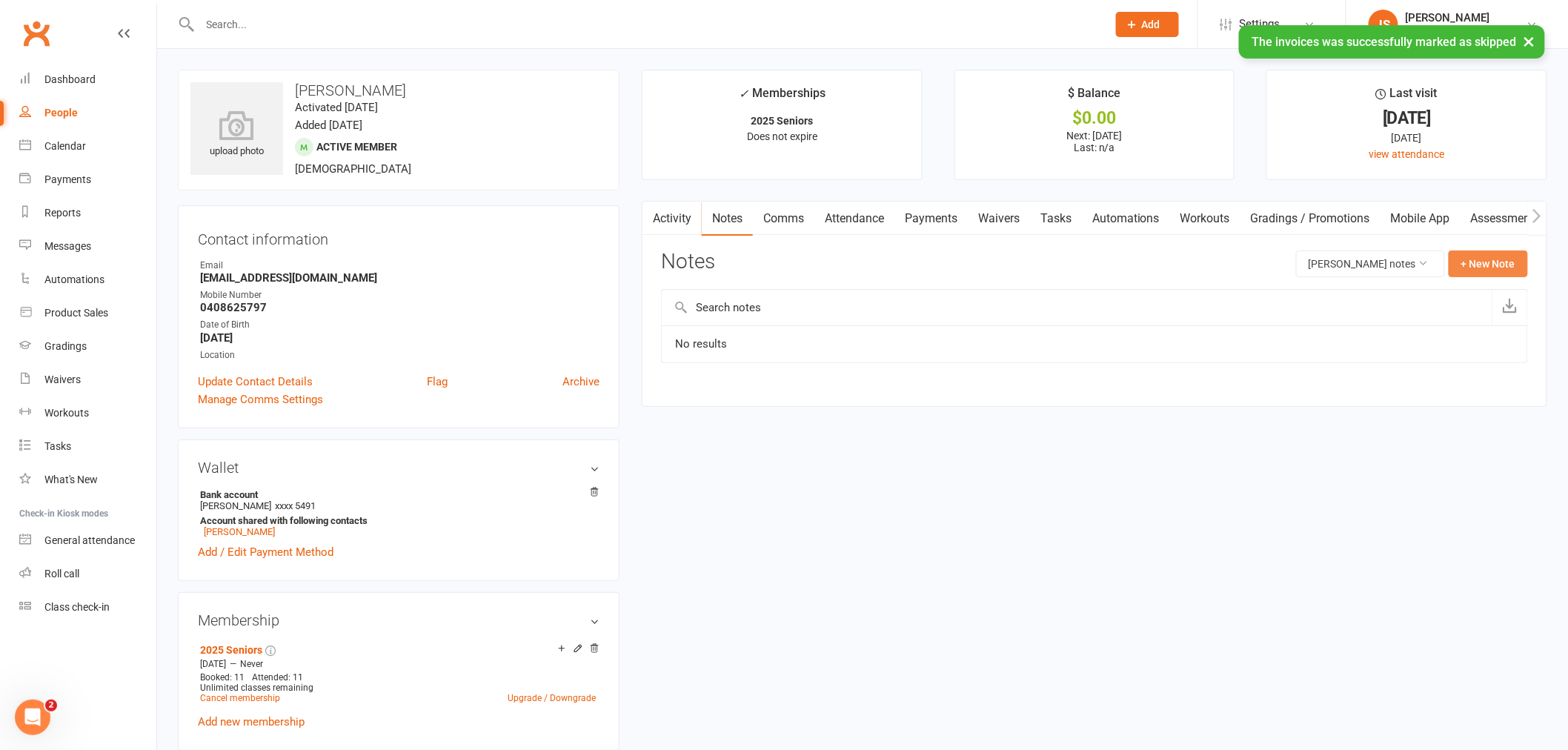
click at [1472, 260] on button "+ New Note" at bounding box center [1487, 263] width 79 height 26
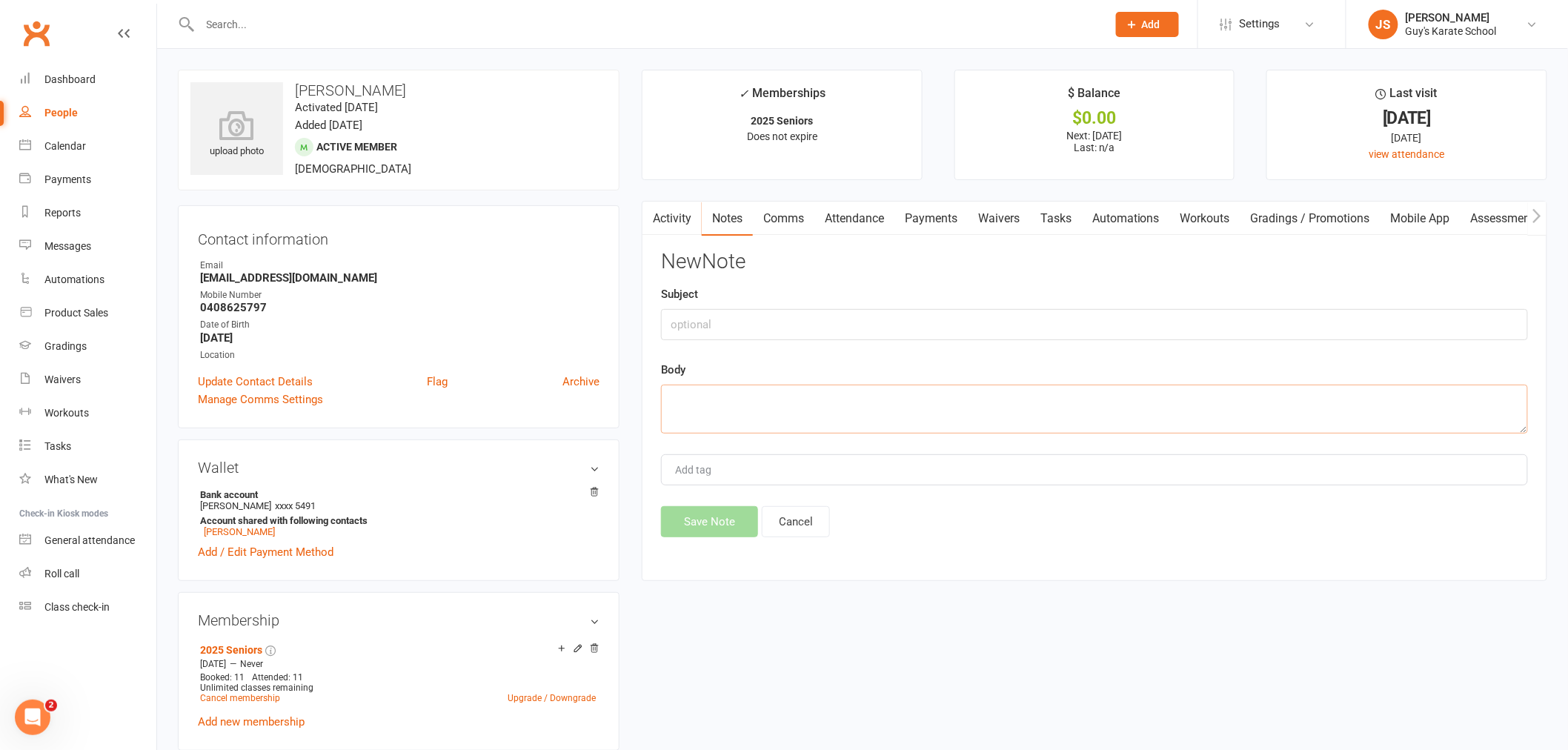
click at [951, 400] on textarea at bounding box center [1094, 409] width 867 height 49
drag, startPoint x: 741, startPoint y: 403, endPoint x: 754, endPoint y: 420, distance: 21.4
click at [754, 420] on textarea "GKS Scholarship" at bounding box center [1094, 409] width 867 height 49
type textarea "GKS Scholarship Presented by [PERSON_NAME] (agreement made in person with dad […"
click at [717, 477] on input "Add tag" at bounding box center [699, 470] width 52 height 18
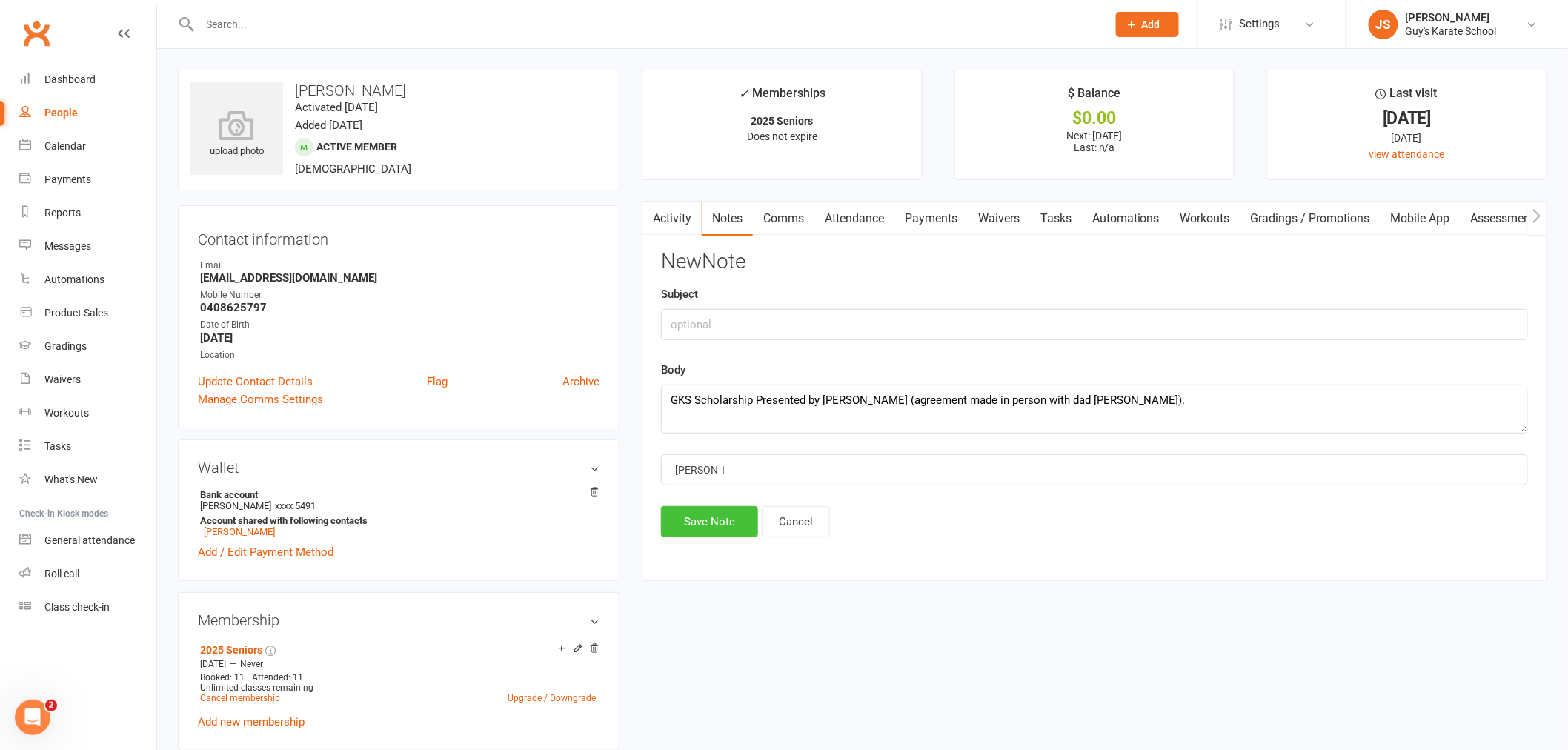
type input "[PERSON_NAME]"
click at [723, 527] on button "Save Note" at bounding box center [709, 522] width 97 height 31
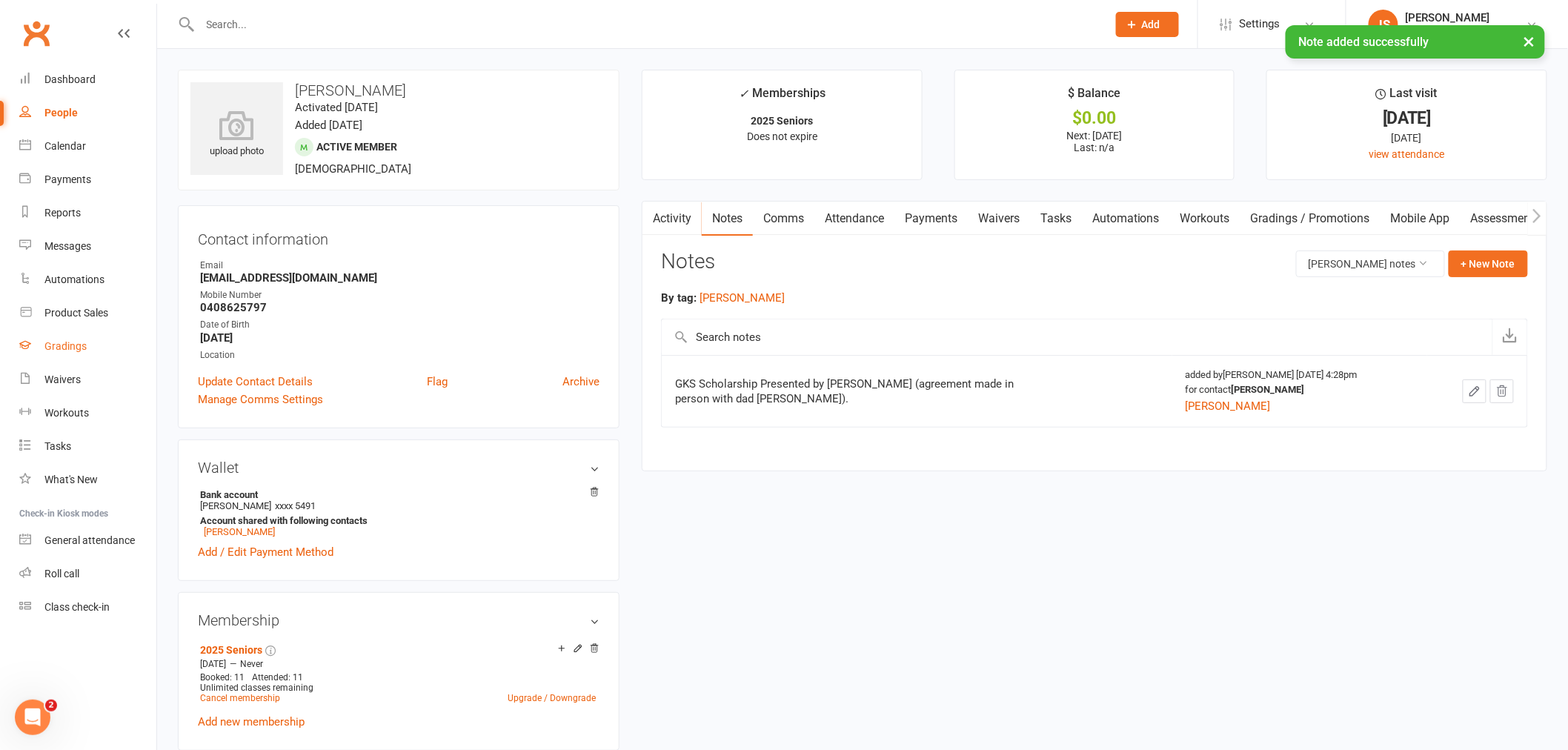
click at [91, 336] on link "Gradings" at bounding box center [87, 346] width 137 height 33
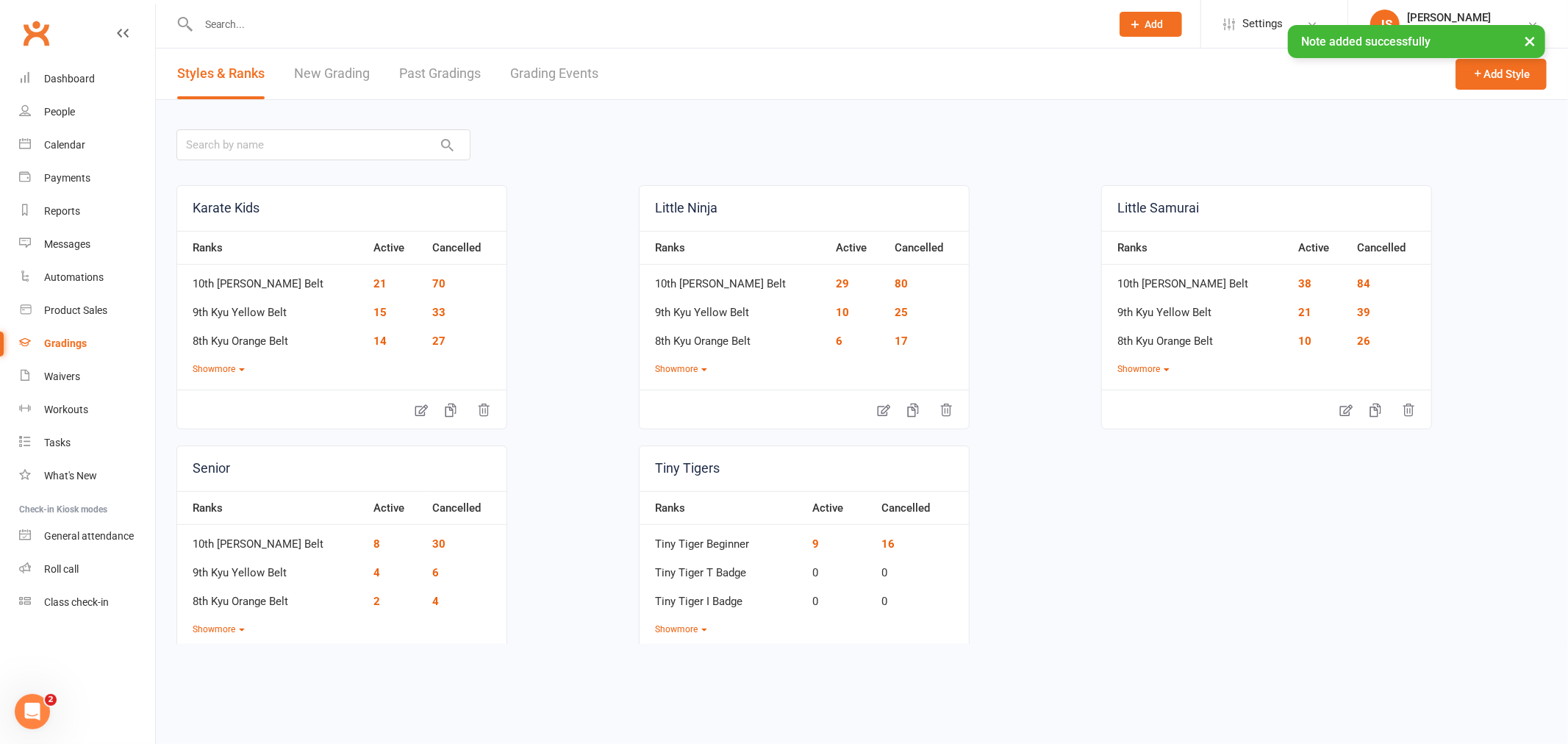
click at [531, 71] on link "Grading Events" at bounding box center [554, 74] width 88 height 51
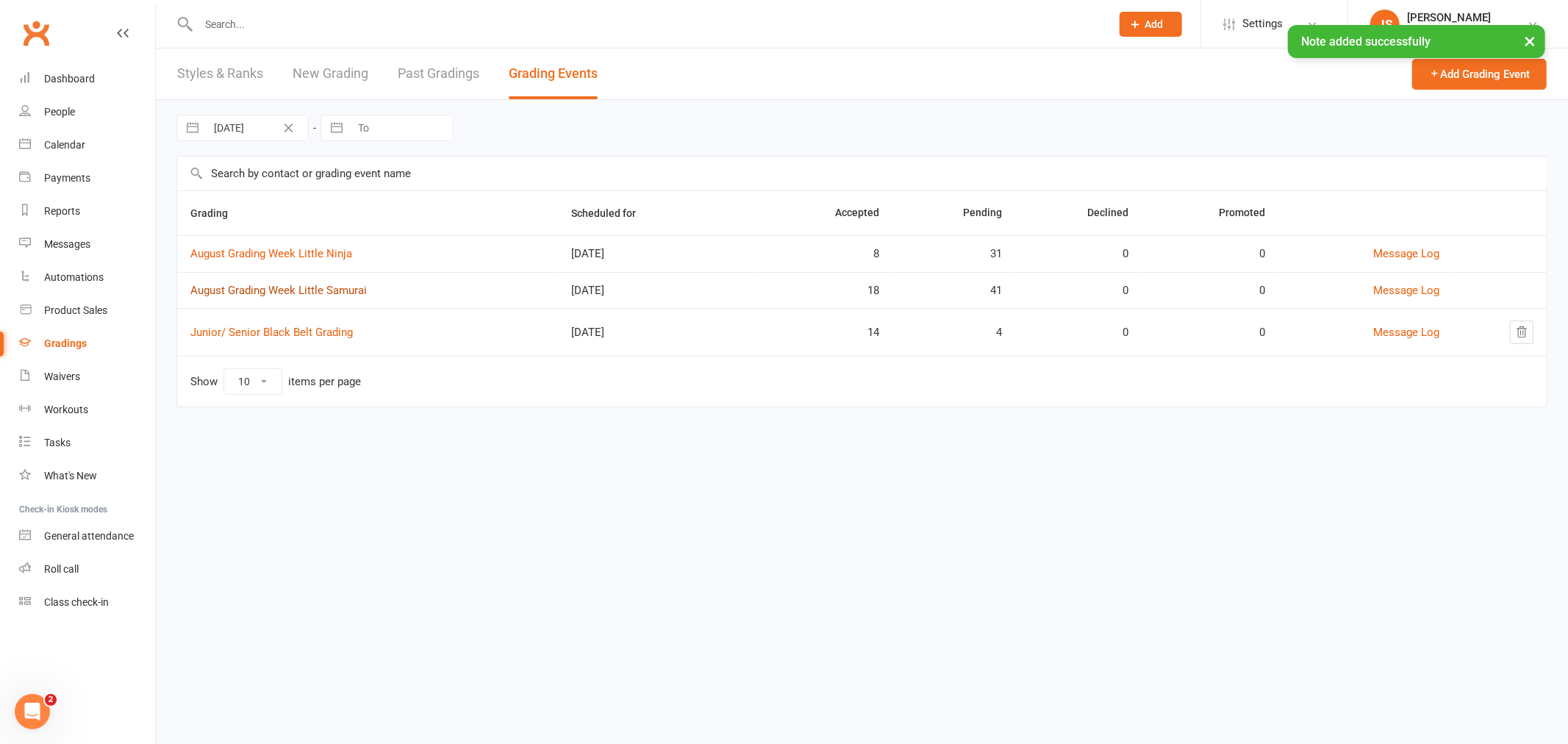
click at [302, 288] on link "August Grading Week Little Samurai" at bounding box center [278, 291] width 176 height 13
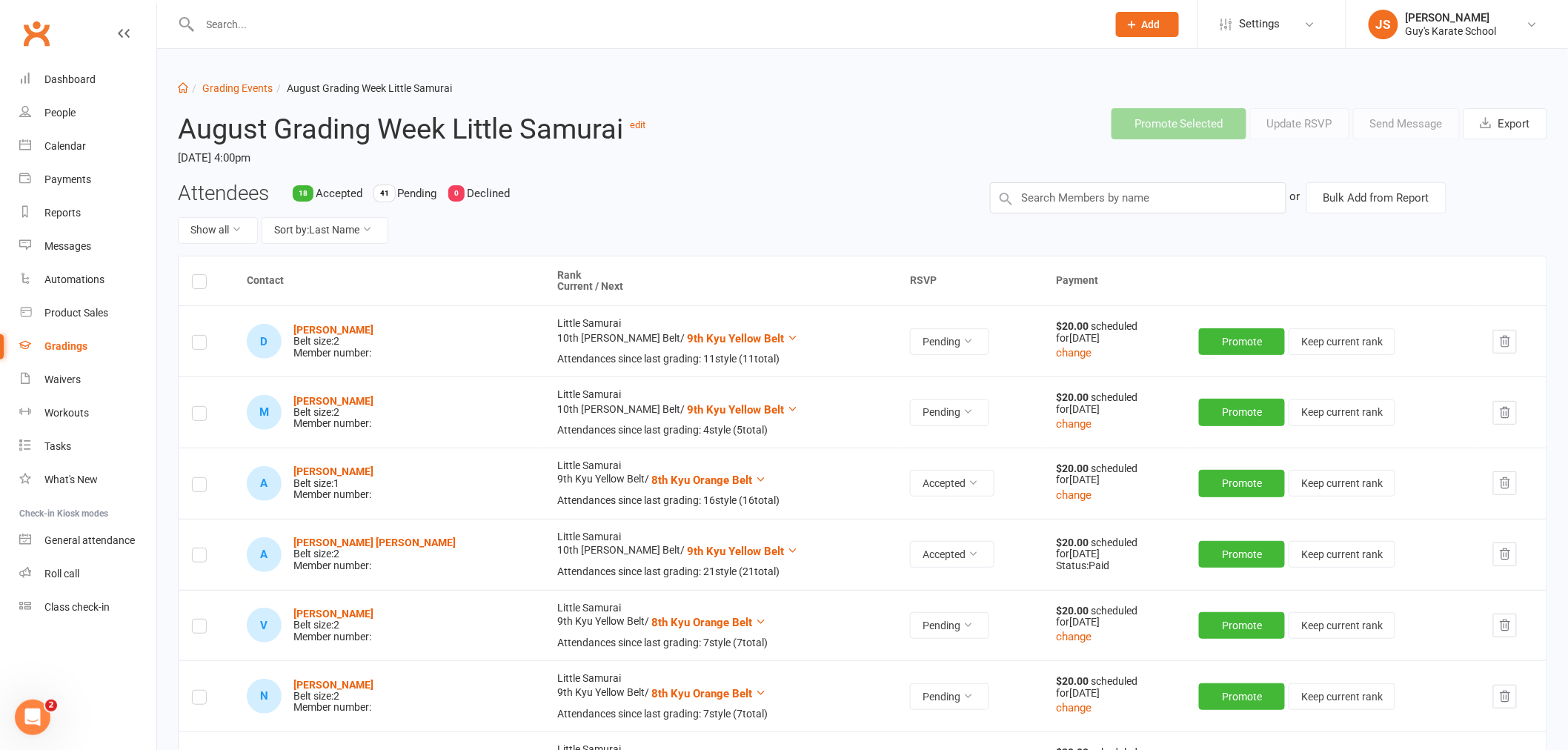
click at [322, 228] on button "Sort by: Last Name" at bounding box center [324, 230] width 127 height 26
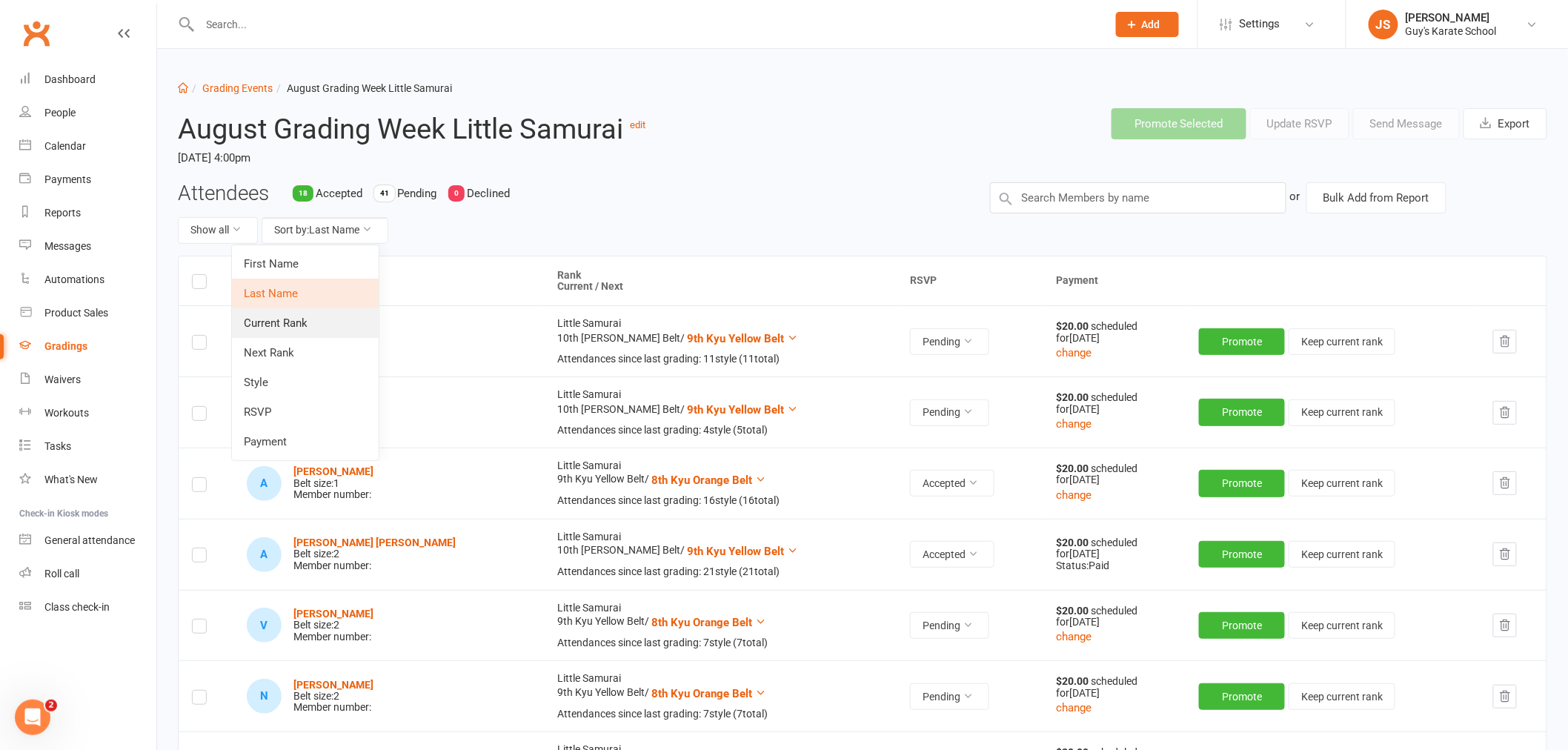
click at [305, 331] on link "Current Rank" at bounding box center [305, 323] width 147 height 30
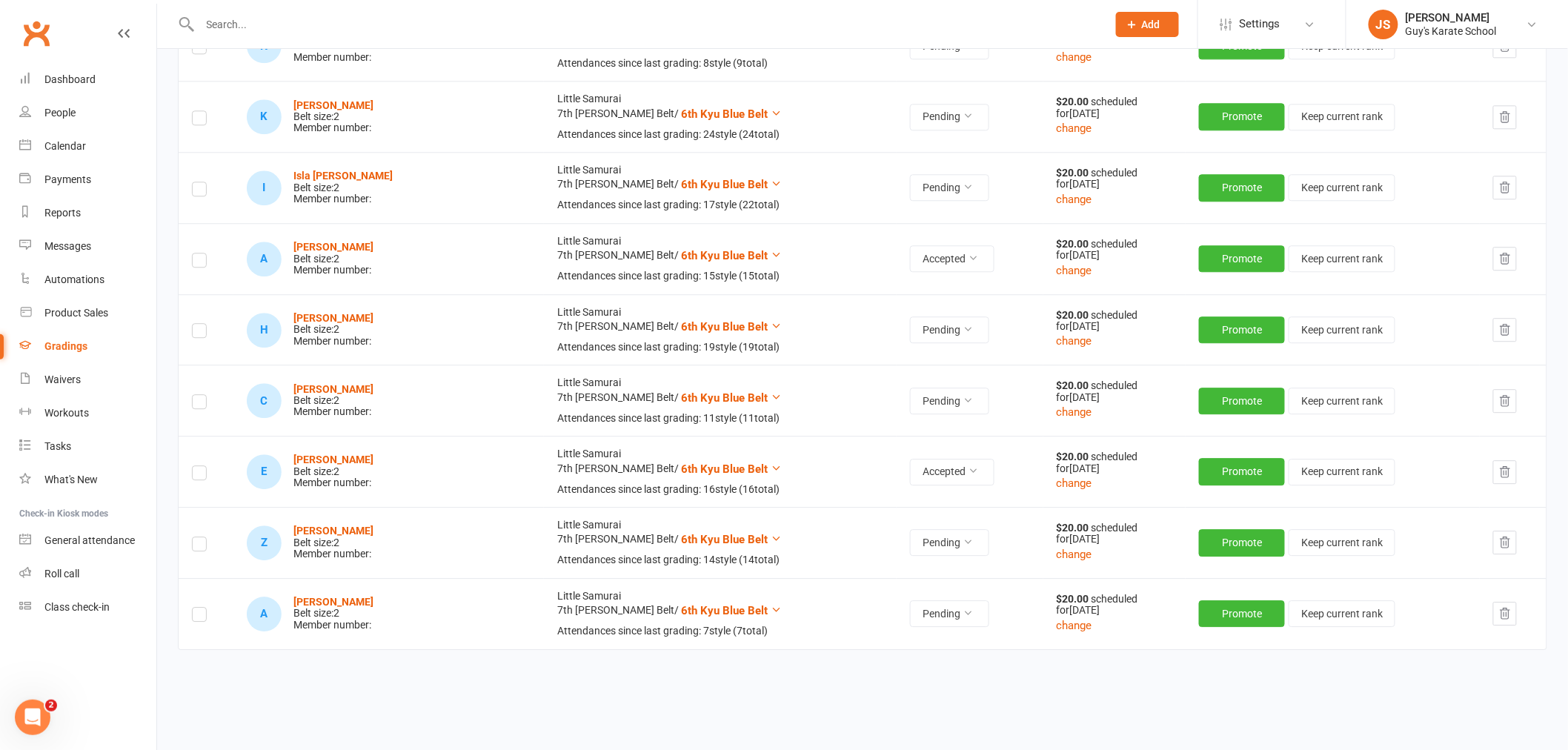
scroll to position [3870, 0]
